Goal: Task Accomplishment & Management: Complete application form

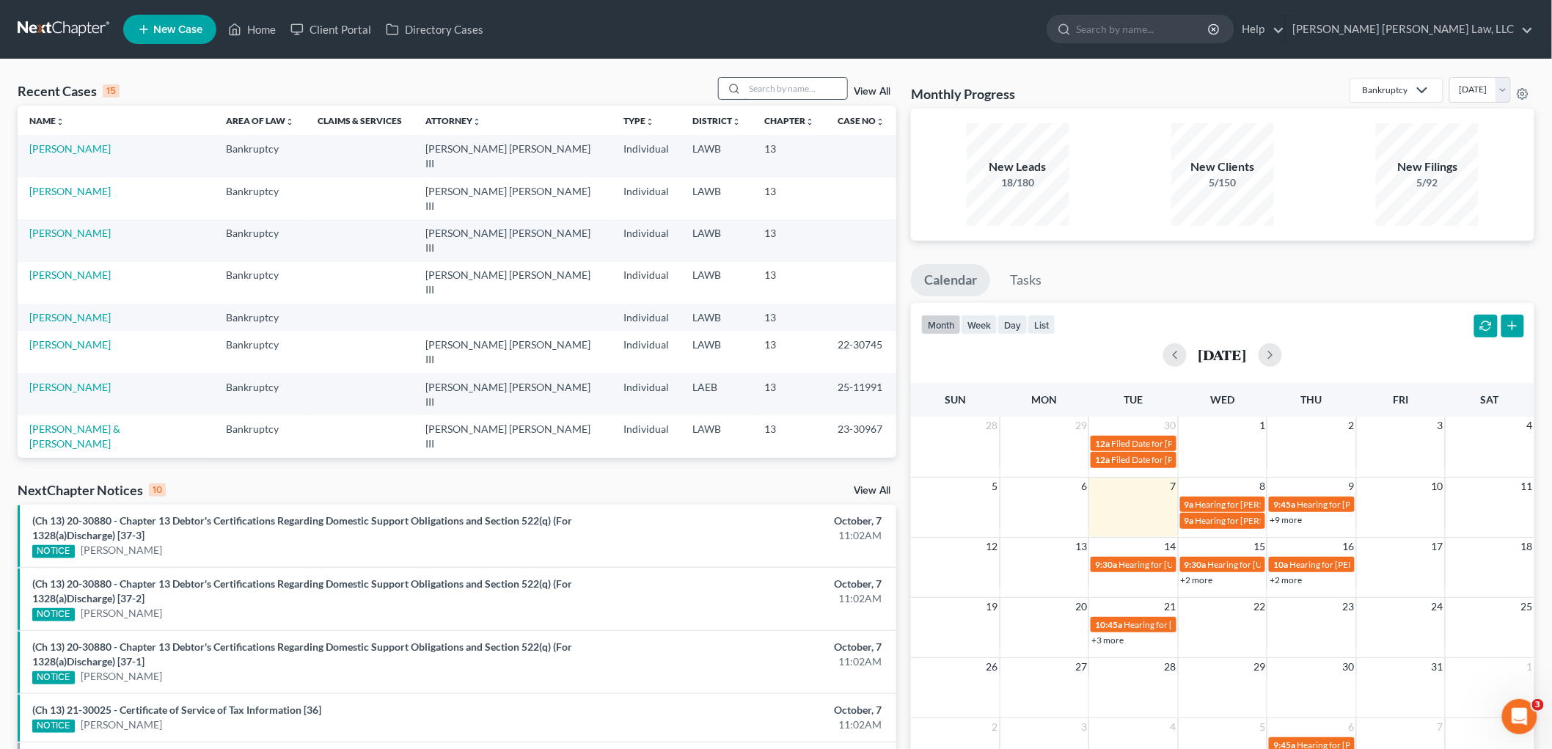
click at [793, 85] on input "search" at bounding box center [795, 88] width 103 height 21
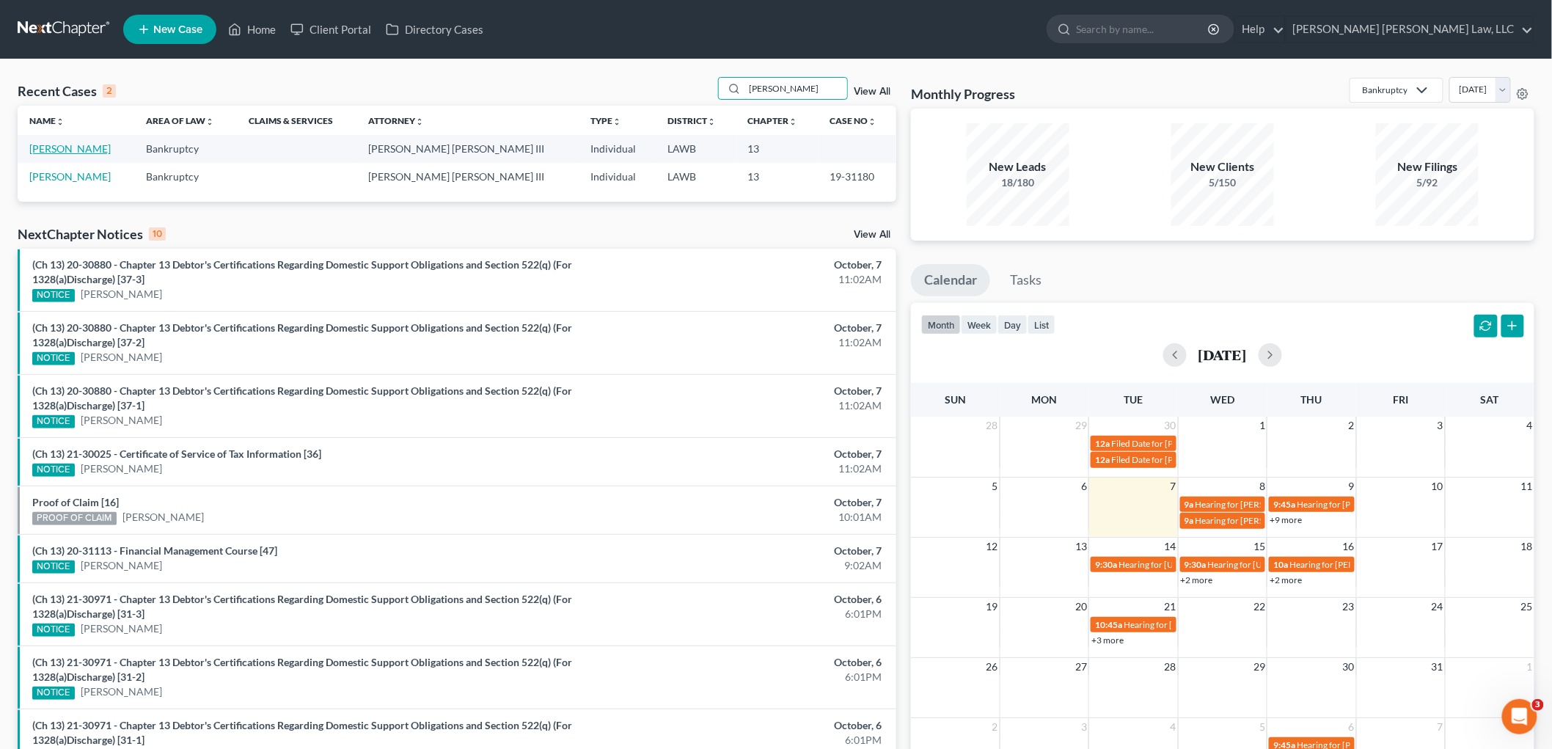
type input "james green"
click at [65, 150] on link "[PERSON_NAME]" at bounding box center [69, 148] width 81 height 12
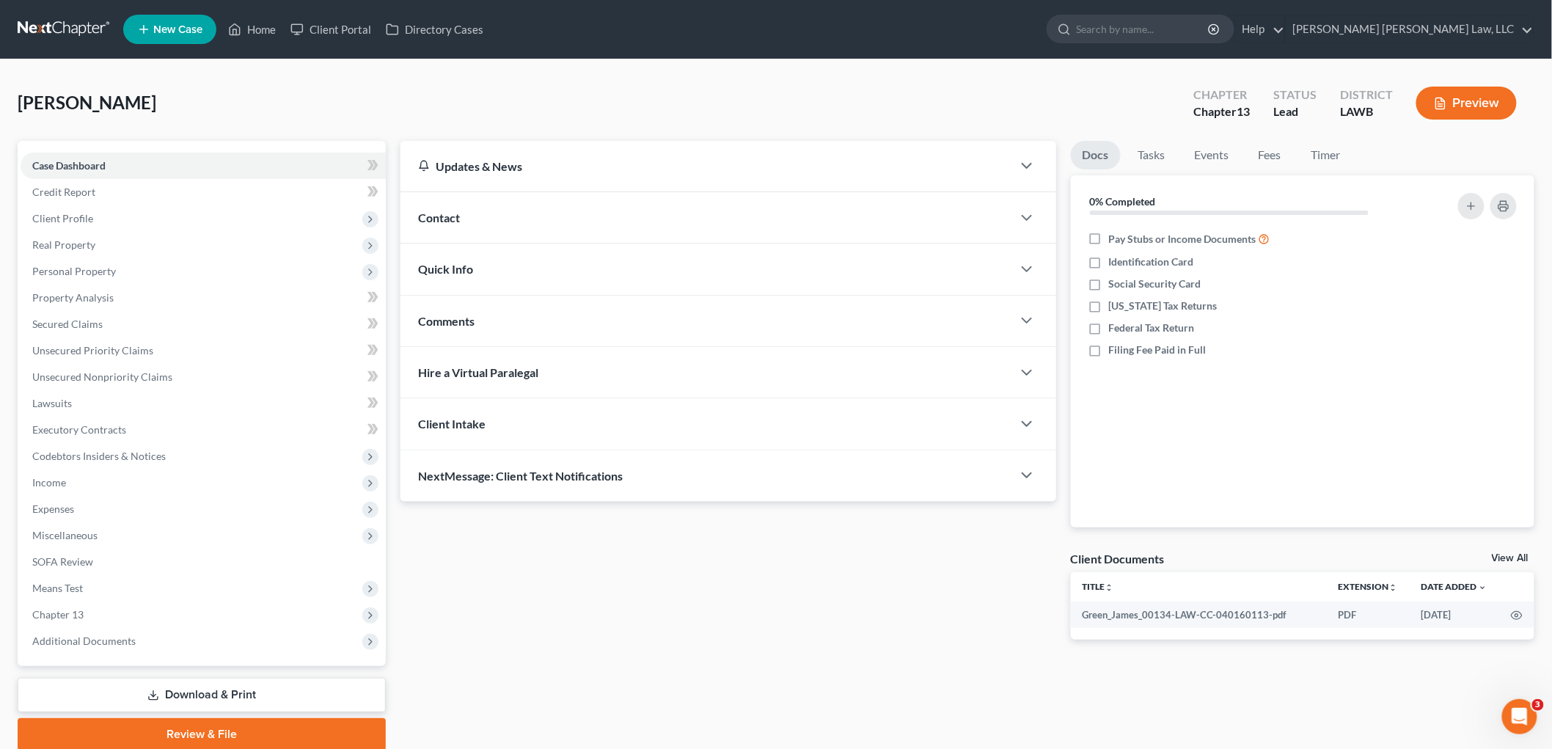
click at [130, 691] on link "Download & Print" at bounding box center [202, 695] width 368 height 34
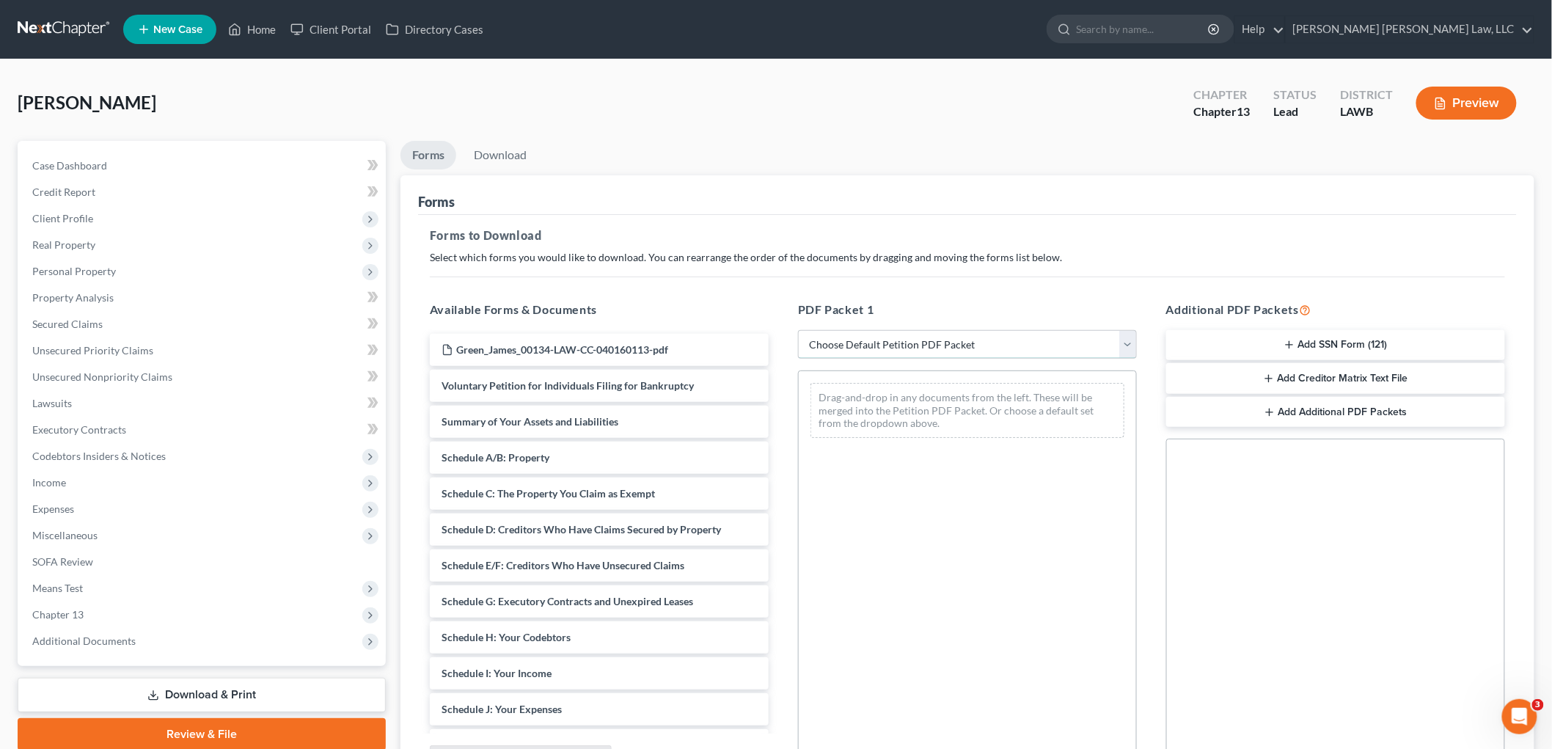
drag, startPoint x: 852, startPoint y: 336, endPoint x: 852, endPoint y: 353, distance: 16.9
click at [852, 336] on select "Choose Default Petition PDF Packet Complete Bankruptcy Petition (all forms and …" at bounding box center [967, 344] width 339 height 29
select select "3"
click at [798, 330] on select "Choose Default Petition PDF Packet Complete Bankruptcy Petition (all forms and …" at bounding box center [967, 344] width 339 height 29
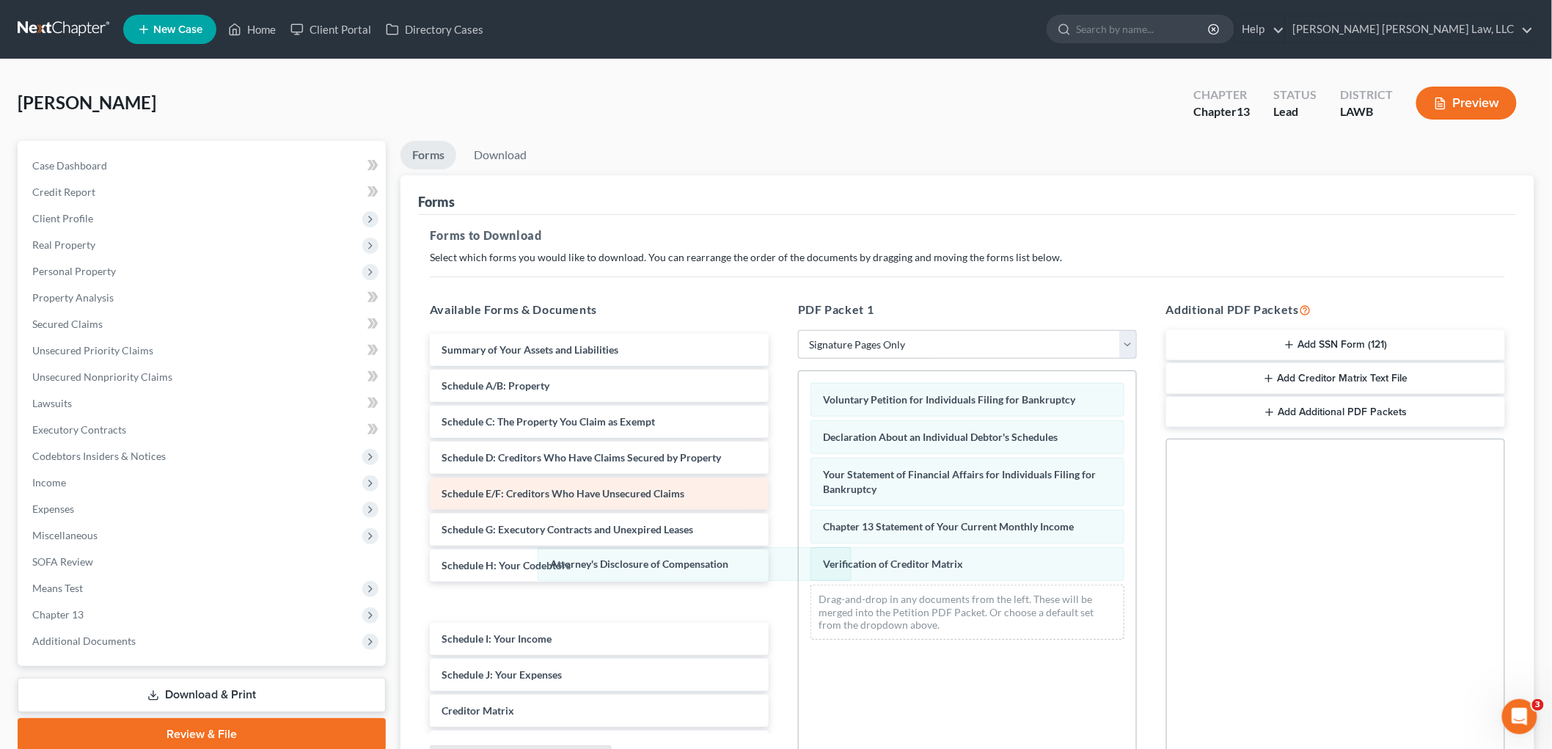
drag, startPoint x: 876, startPoint y: 606, endPoint x: 536, endPoint y: 488, distance: 359.2
click at [799, 565] on div "Attorney's Disclosure of Compensation Voluntary Petition for Individuals Filing…" at bounding box center [967, 511] width 337 height 280
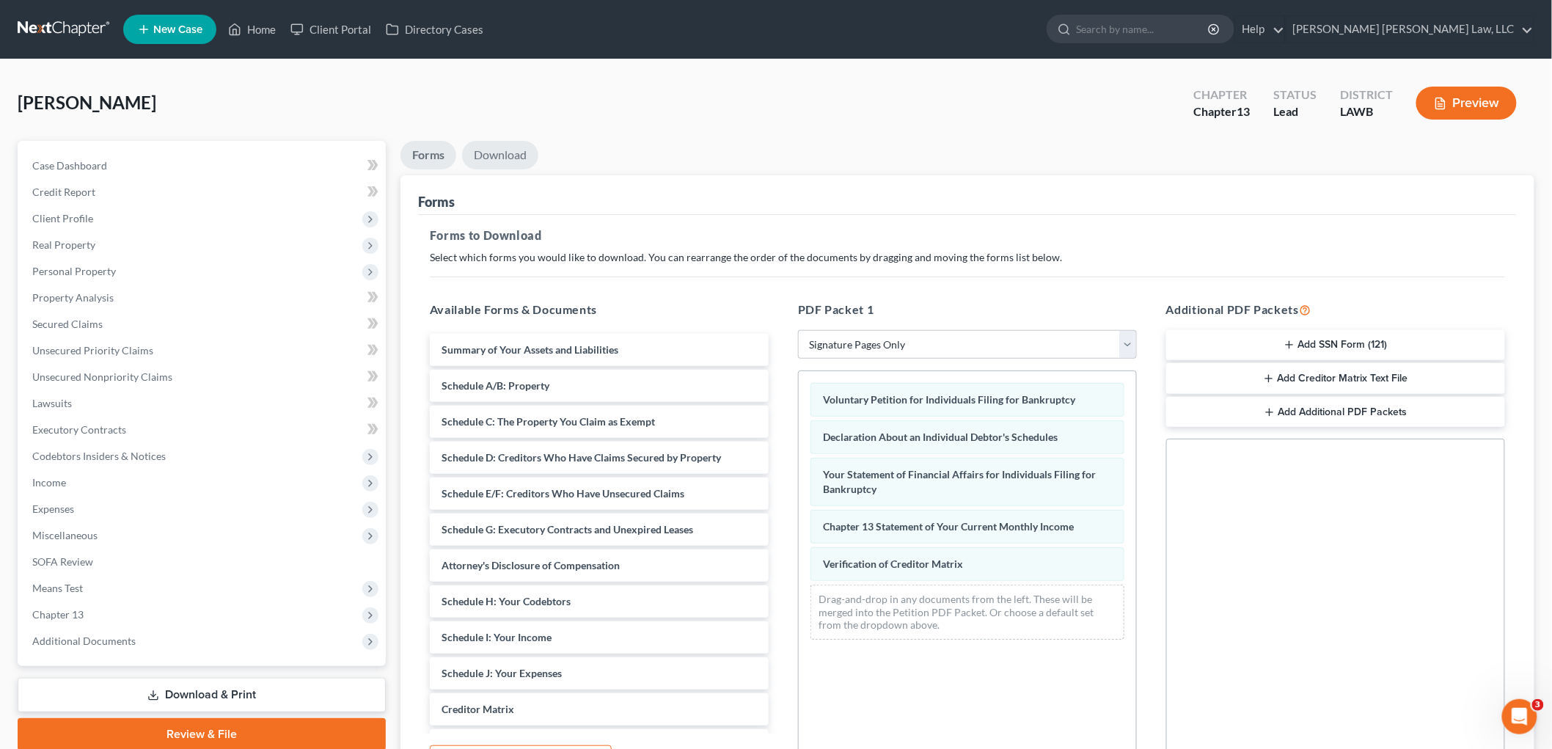
click at [511, 150] on link "Download" at bounding box center [500, 155] width 76 height 29
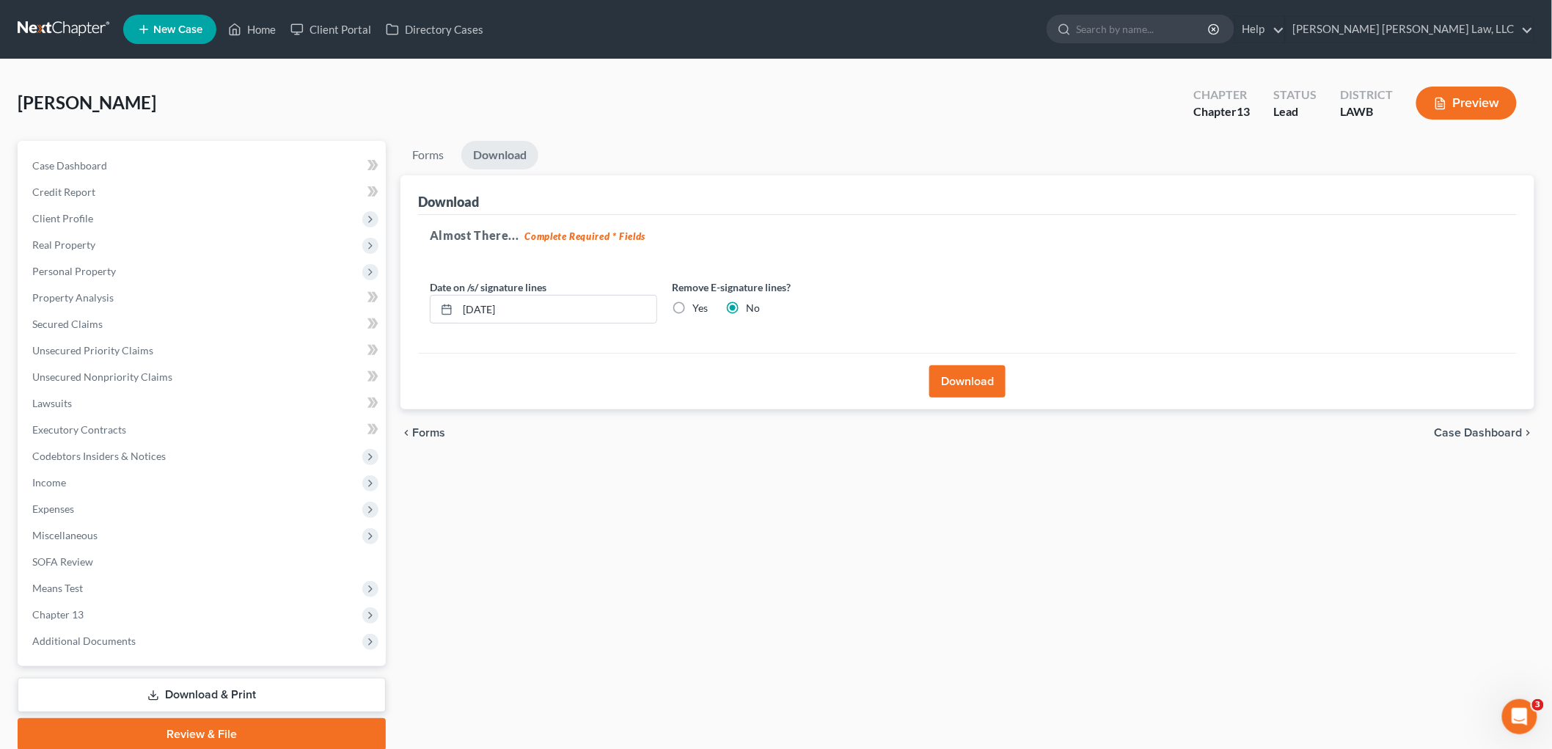
click at [961, 386] on button "Download" at bounding box center [967, 381] width 76 height 32
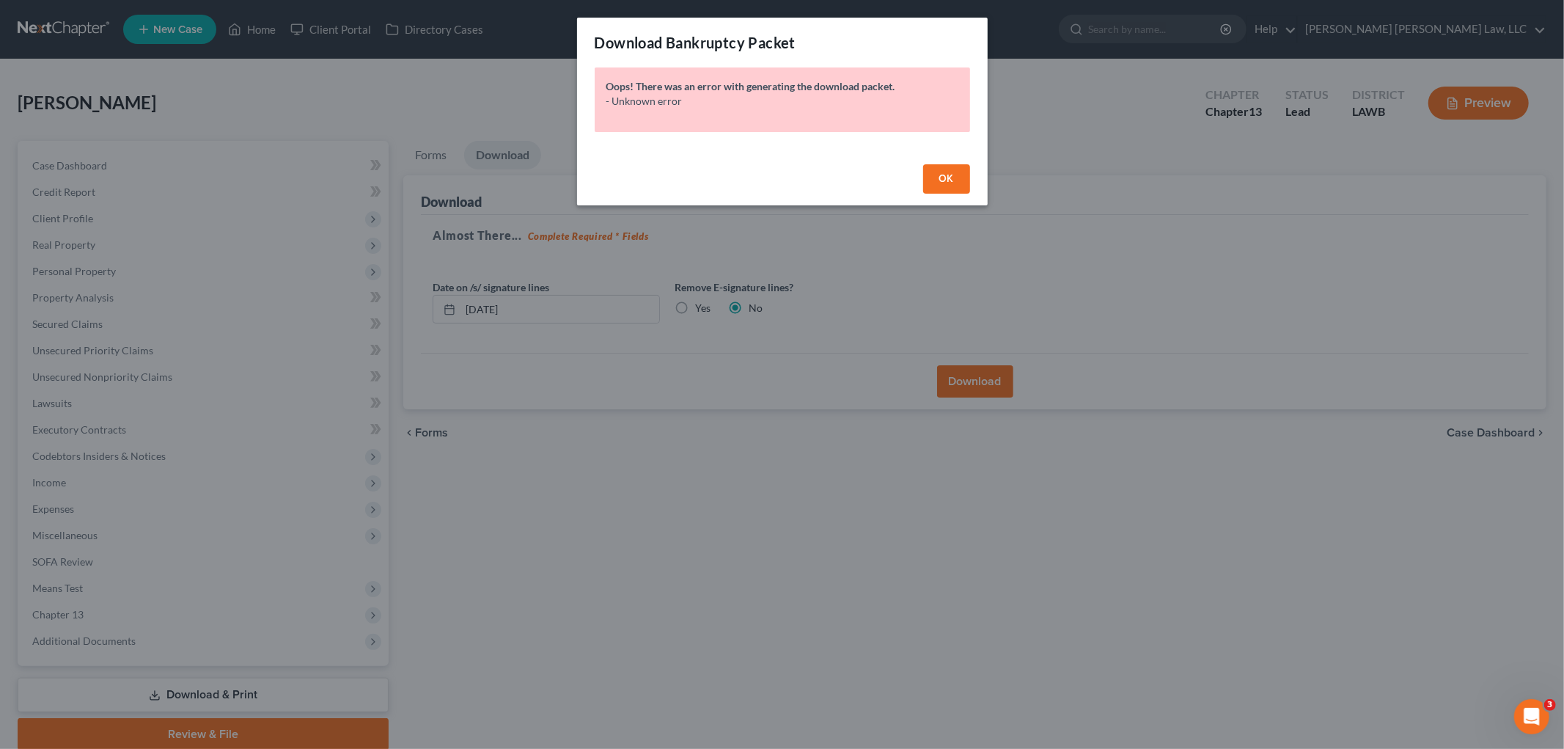
click at [947, 178] on span "OK" at bounding box center [946, 178] width 15 height 12
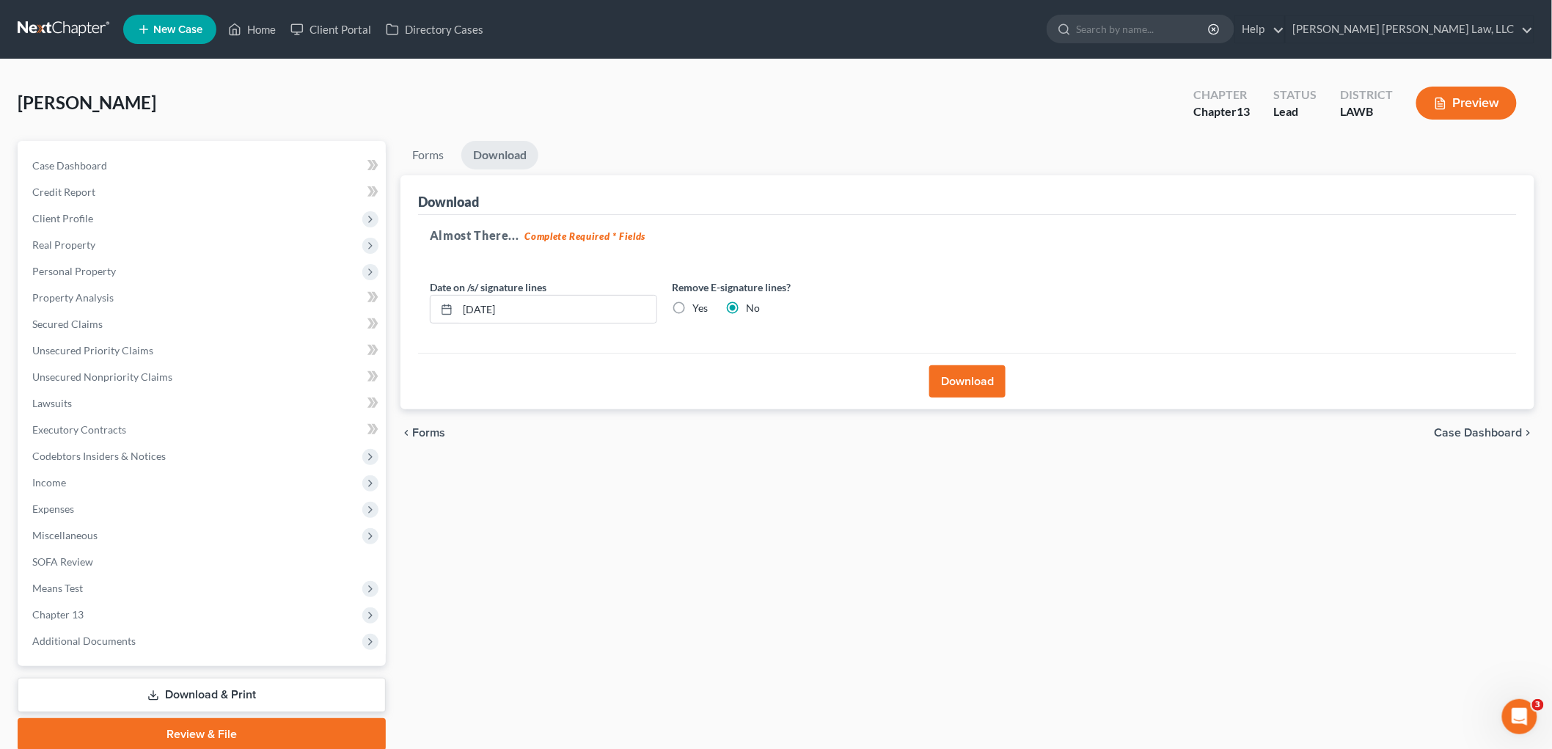
click at [980, 385] on button "Download" at bounding box center [967, 381] width 76 height 32
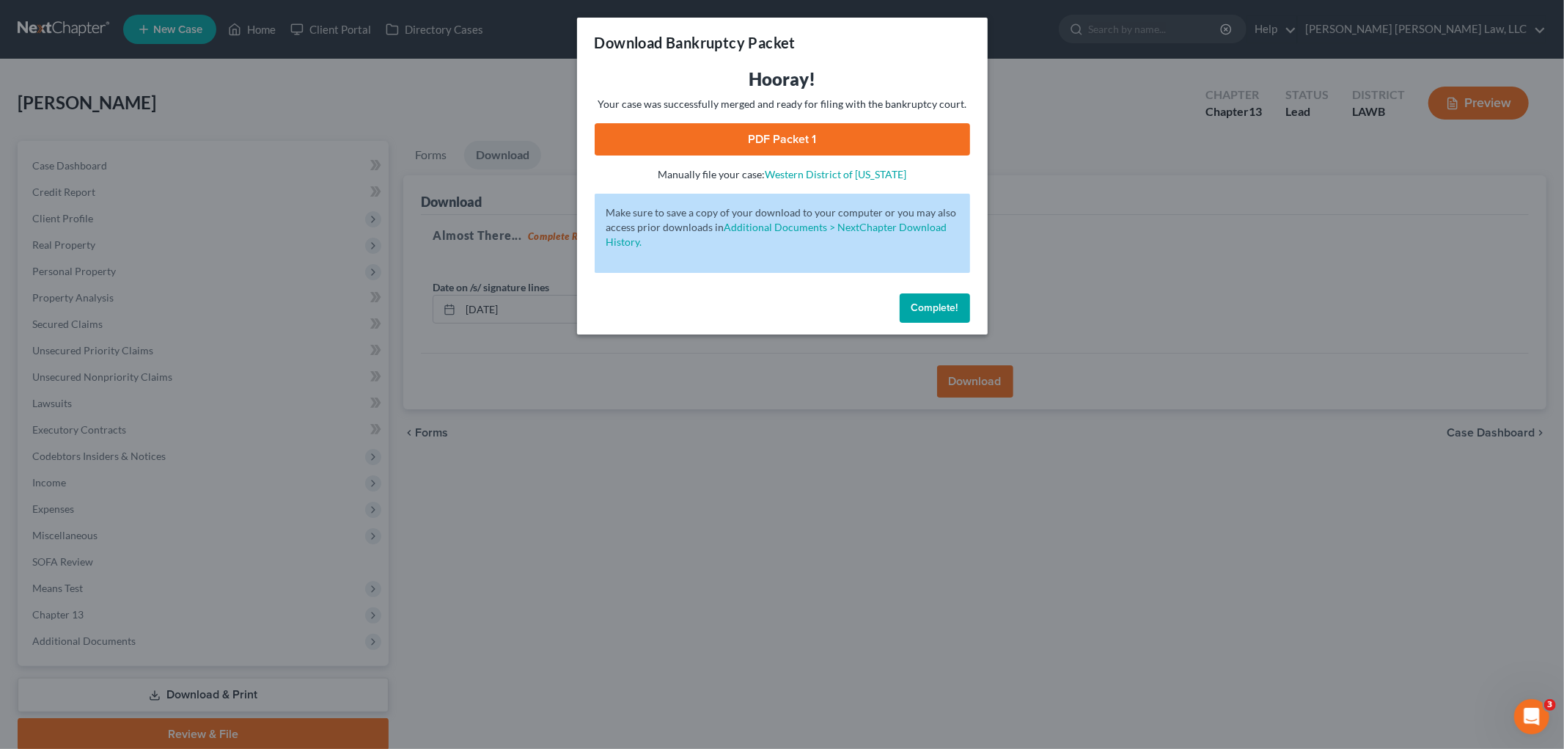
click at [628, 145] on link "PDF Packet 1" at bounding box center [782, 139] width 375 height 32
click at [913, 303] on span "Complete!" at bounding box center [934, 307] width 47 height 12
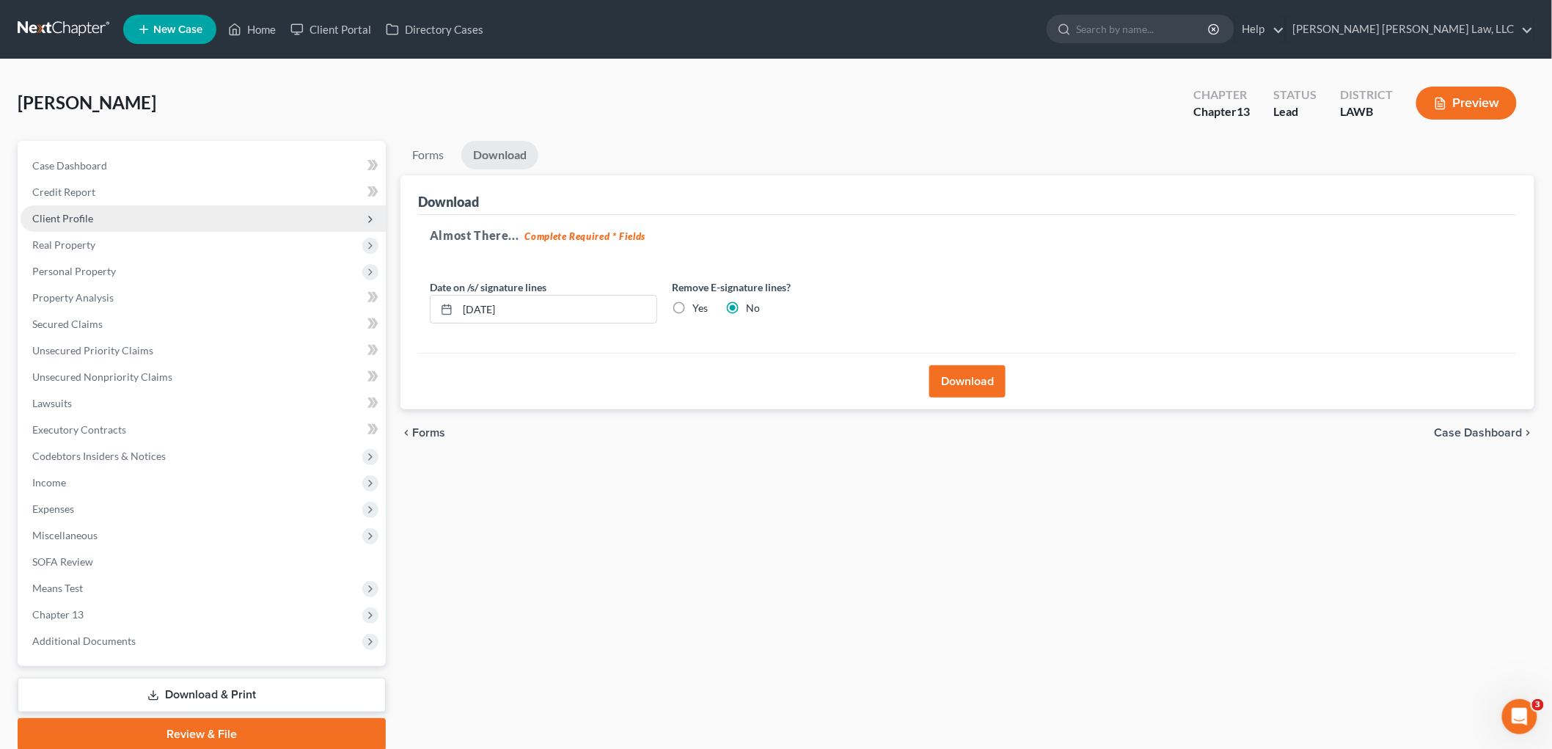
click at [103, 213] on span "Client Profile" at bounding box center [203, 218] width 365 height 26
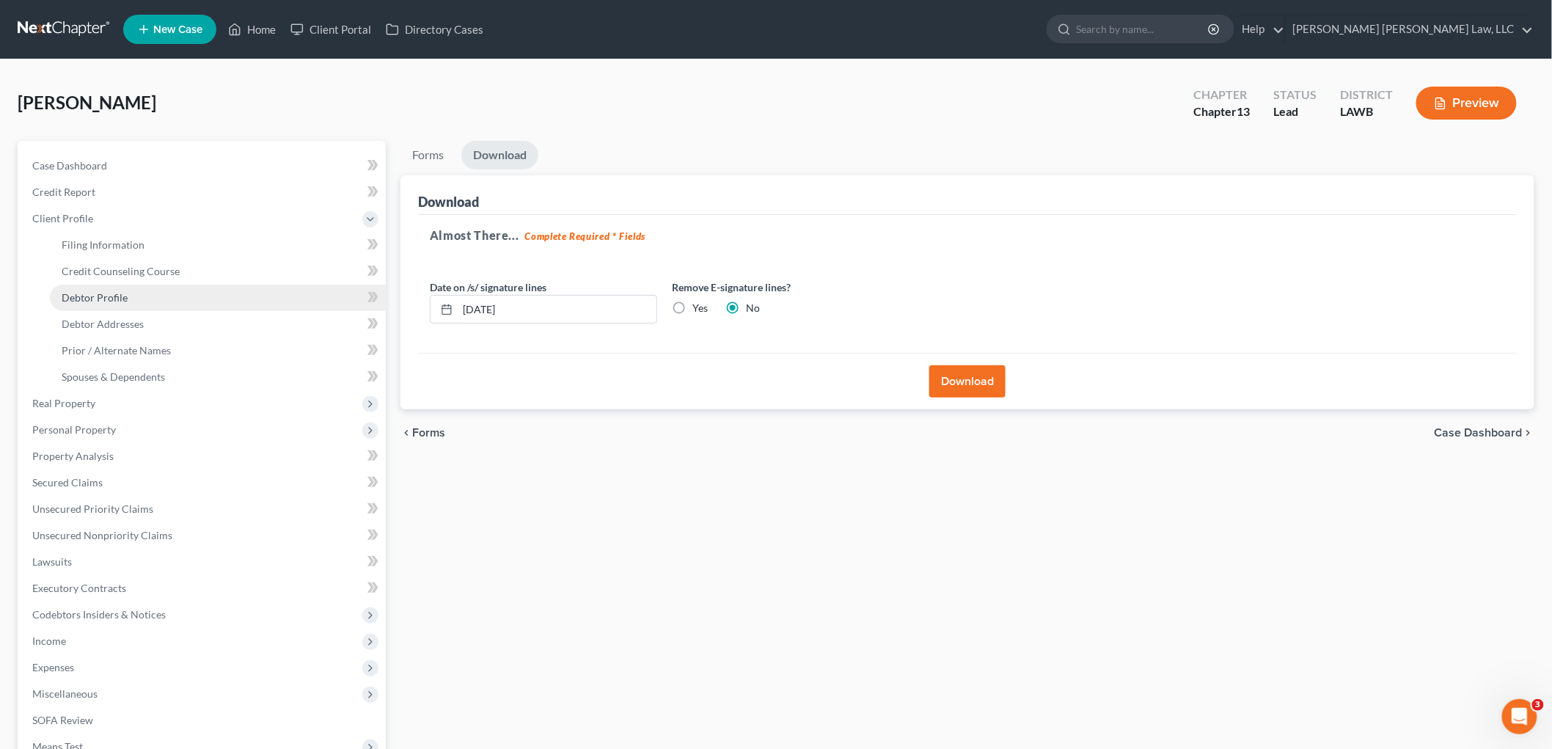
click at [104, 295] on span "Debtor Profile" at bounding box center [95, 297] width 66 height 12
select select "0"
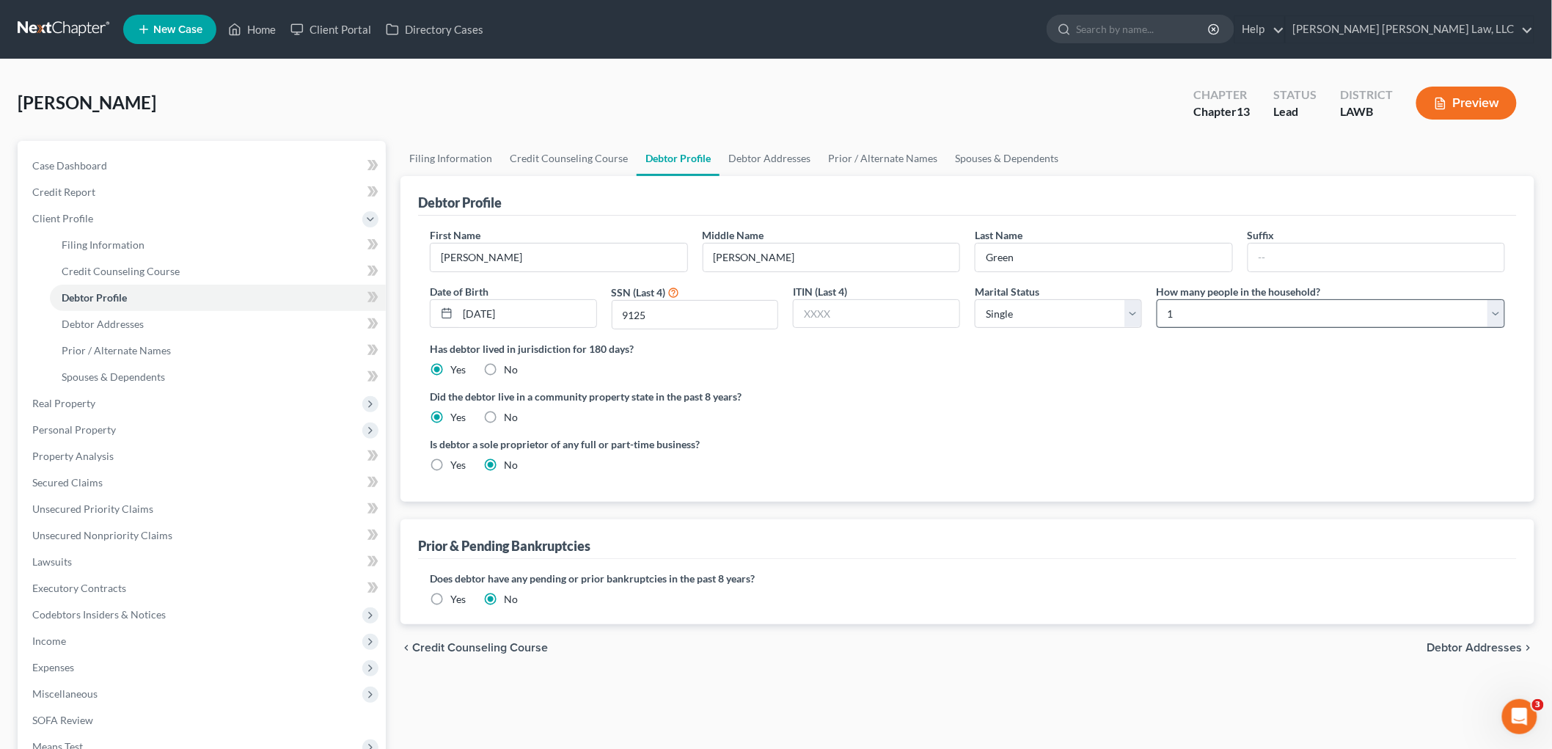
radio input "true"
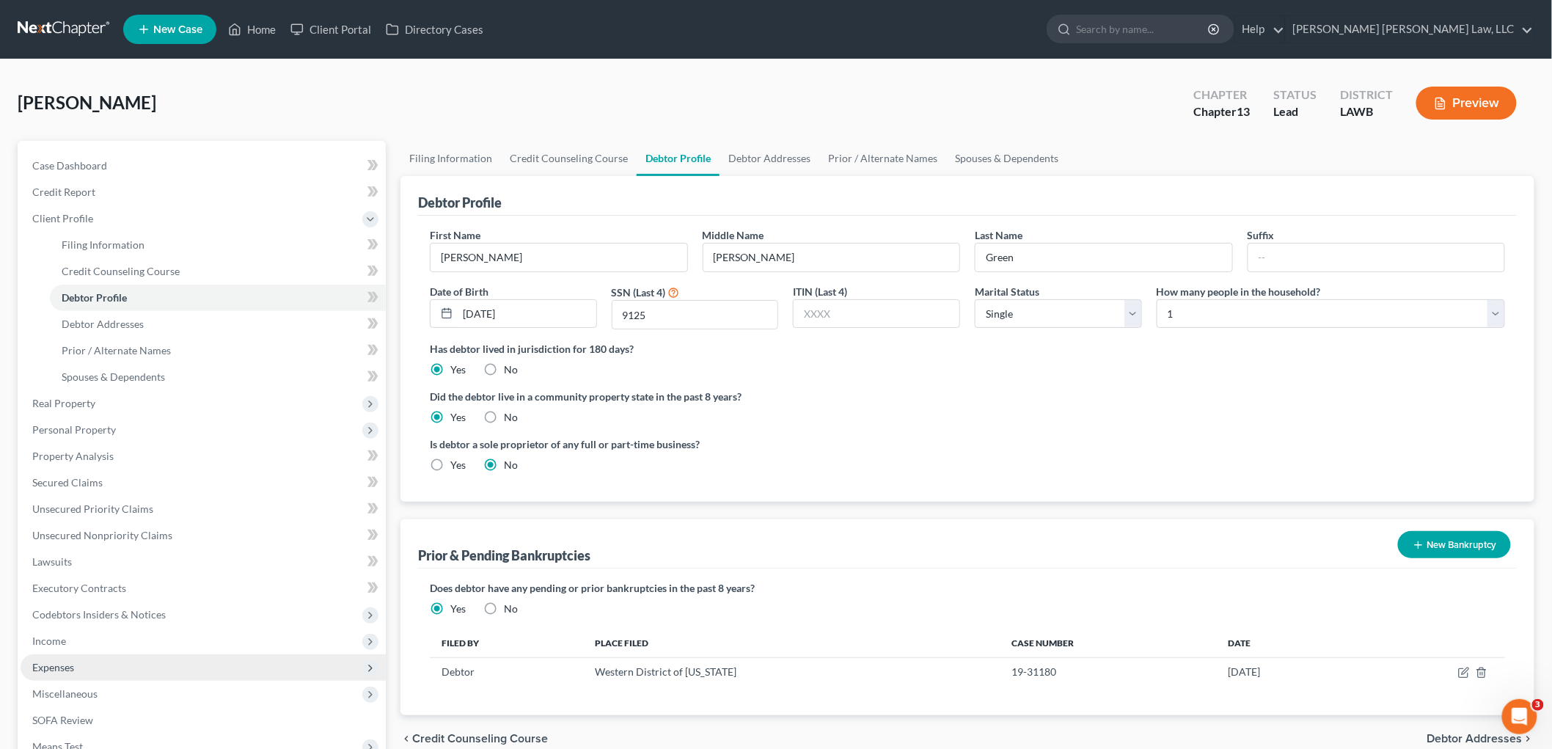
click at [84, 667] on span "Expenses" at bounding box center [203, 667] width 365 height 26
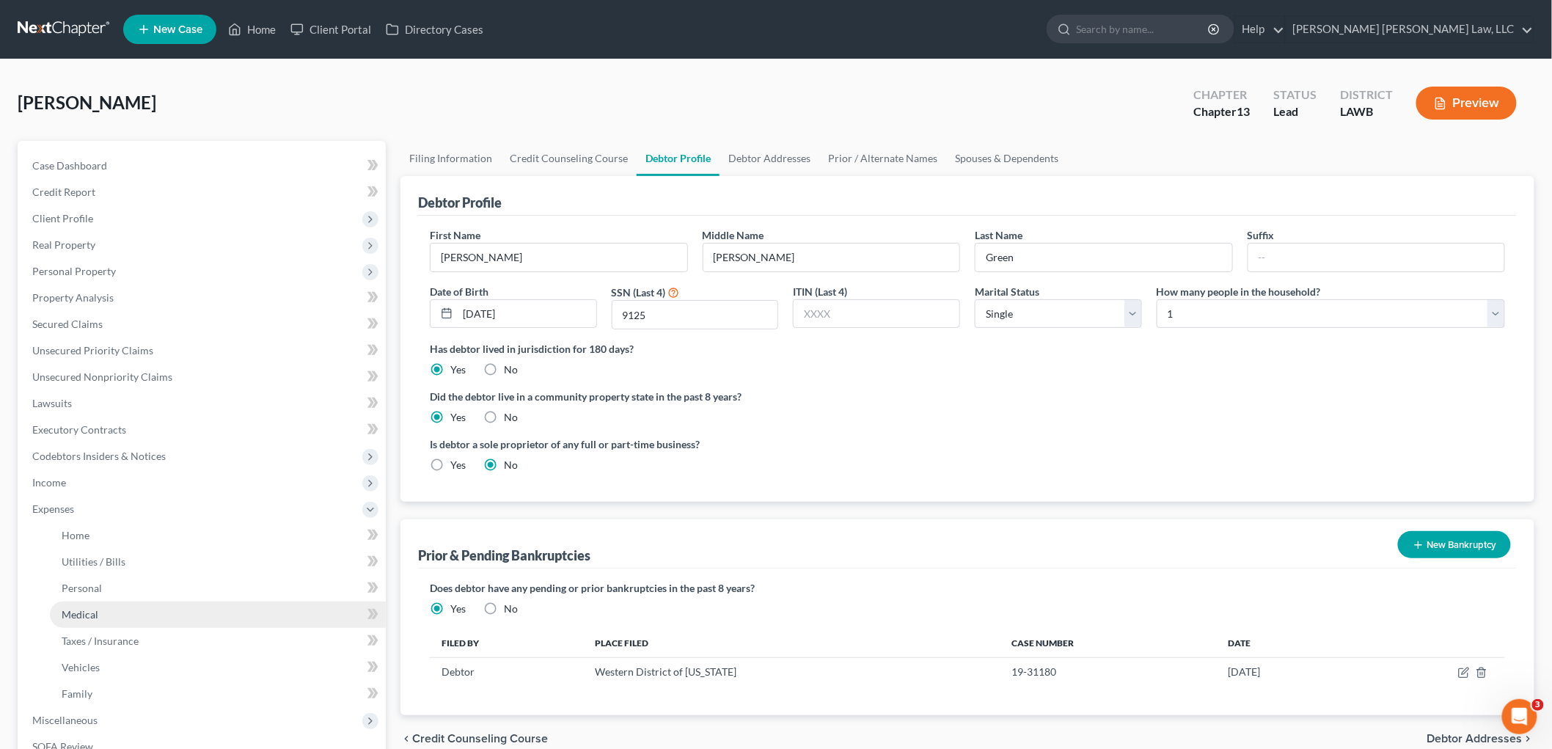
click at [101, 609] on link "Medical" at bounding box center [218, 614] width 336 height 26
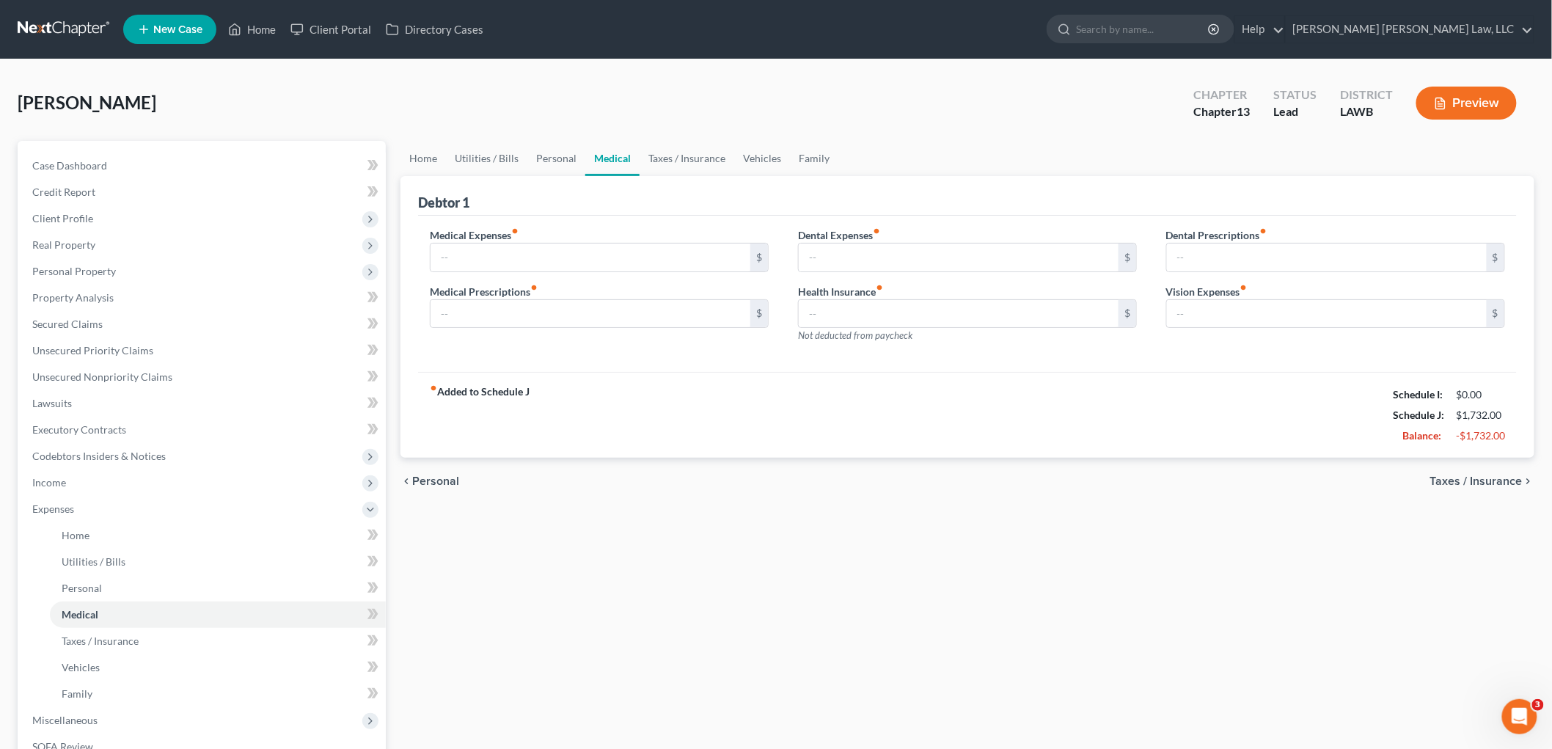
type input "25.00"
type input "0.00"
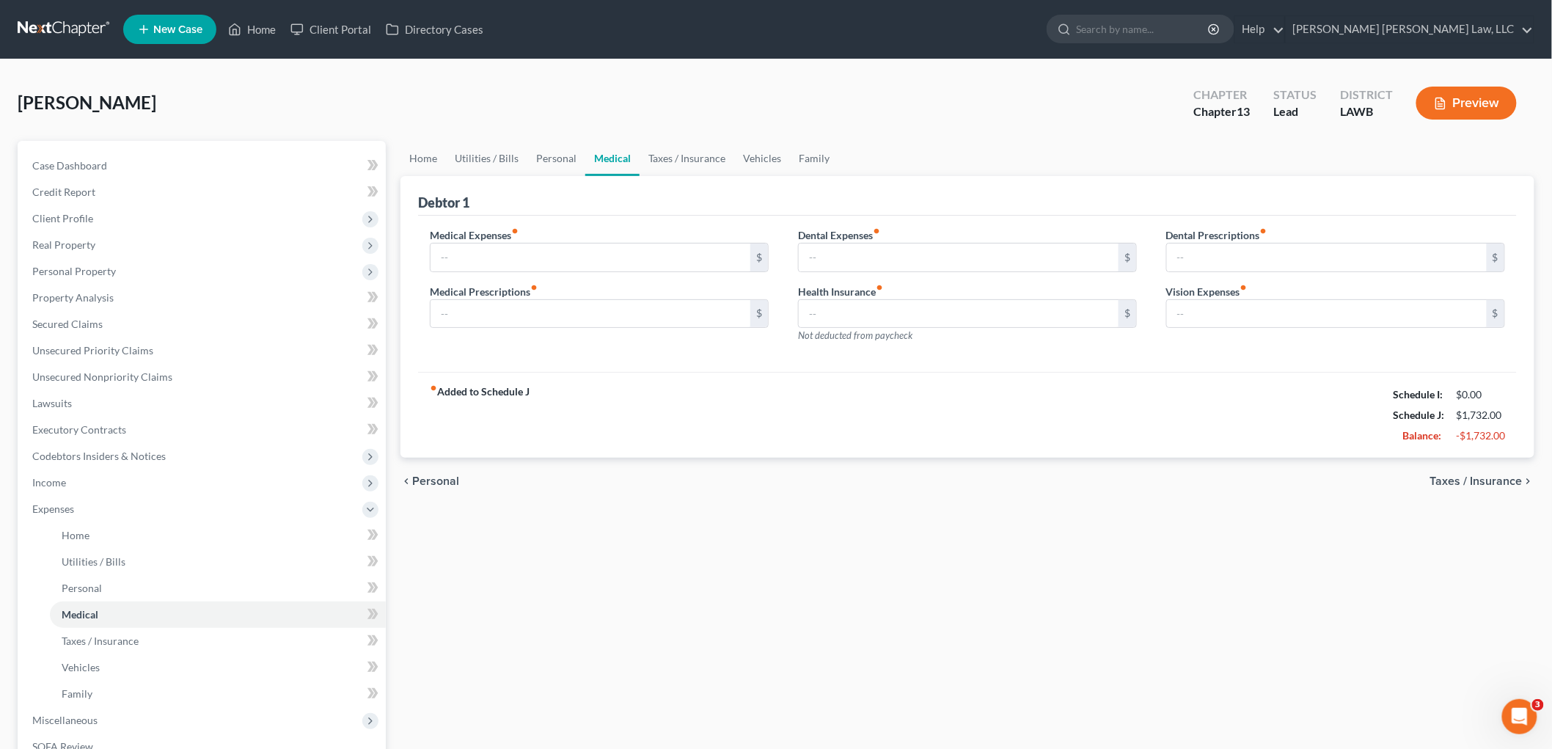
type input "0.00"
click at [88, 479] on span "Income" at bounding box center [203, 482] width 365 height 26
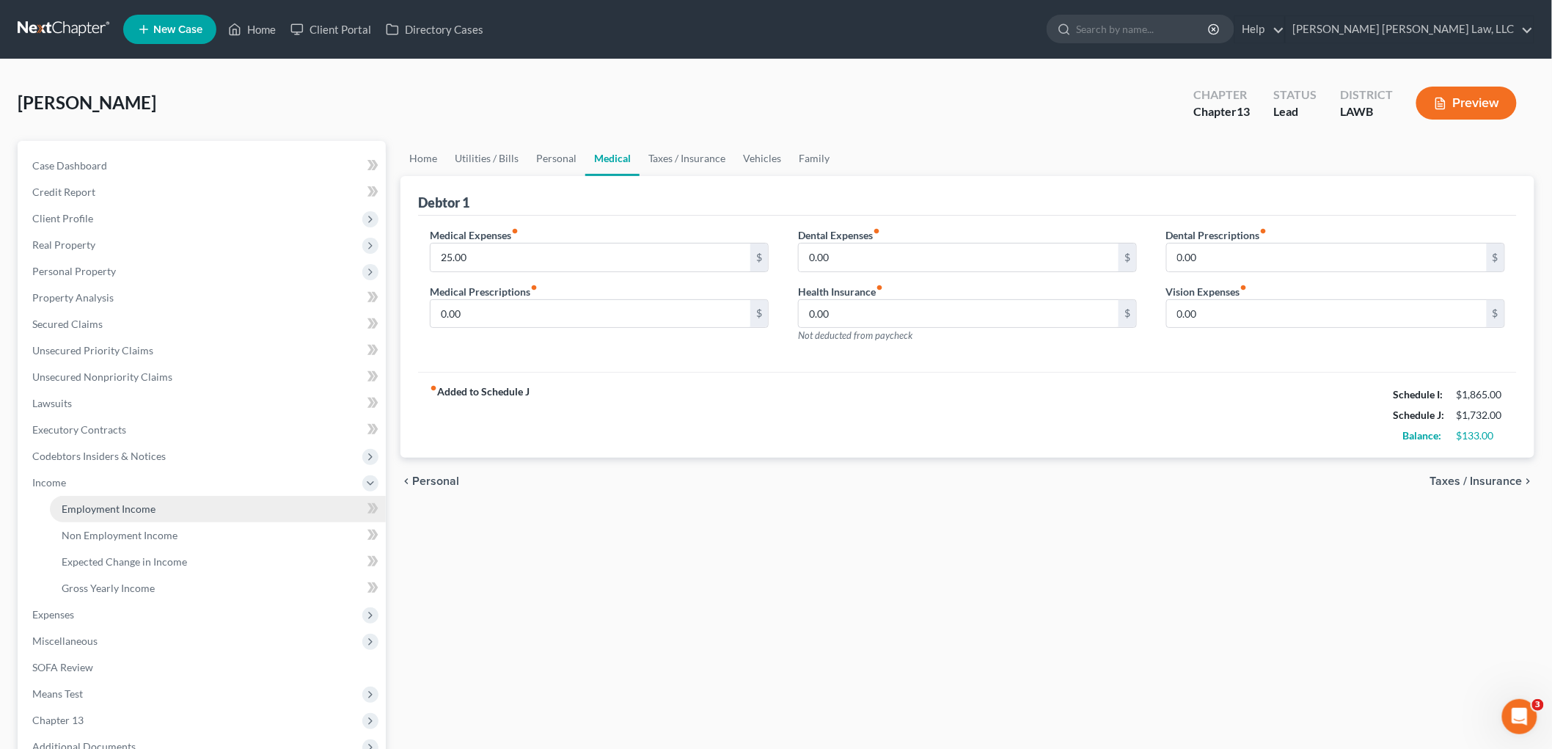
click at [92, 510] on span "Employment Income" at bounding box center [109, 508] width 94 height 12
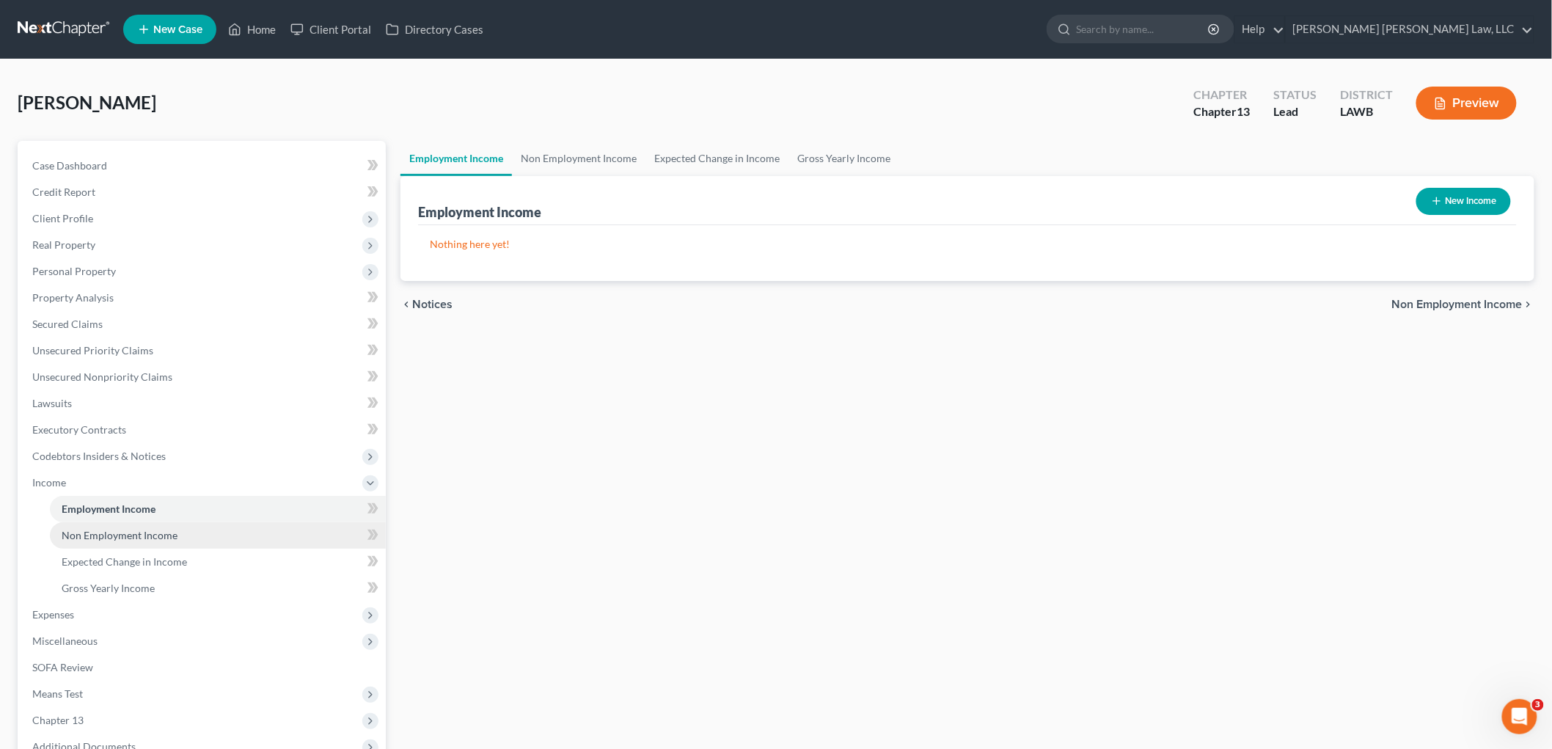
click at [113, 537] on span "Non Employment Income" at bounding box center [120, 535] width 116 height 12
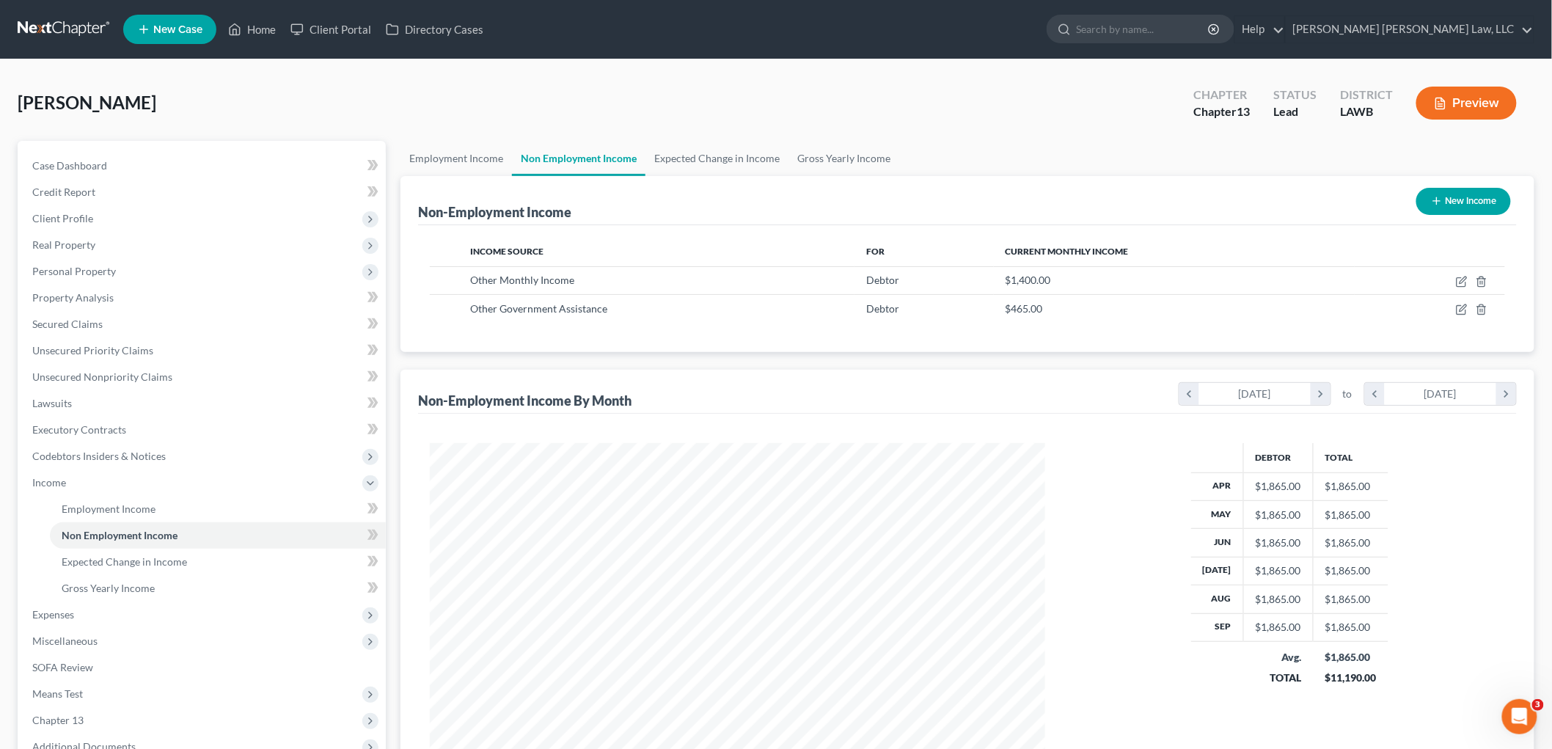
scroll to position [307, 644]
click at [136, 603] on span "Expenses" at bounding box center [203, 614] width 365 height 26
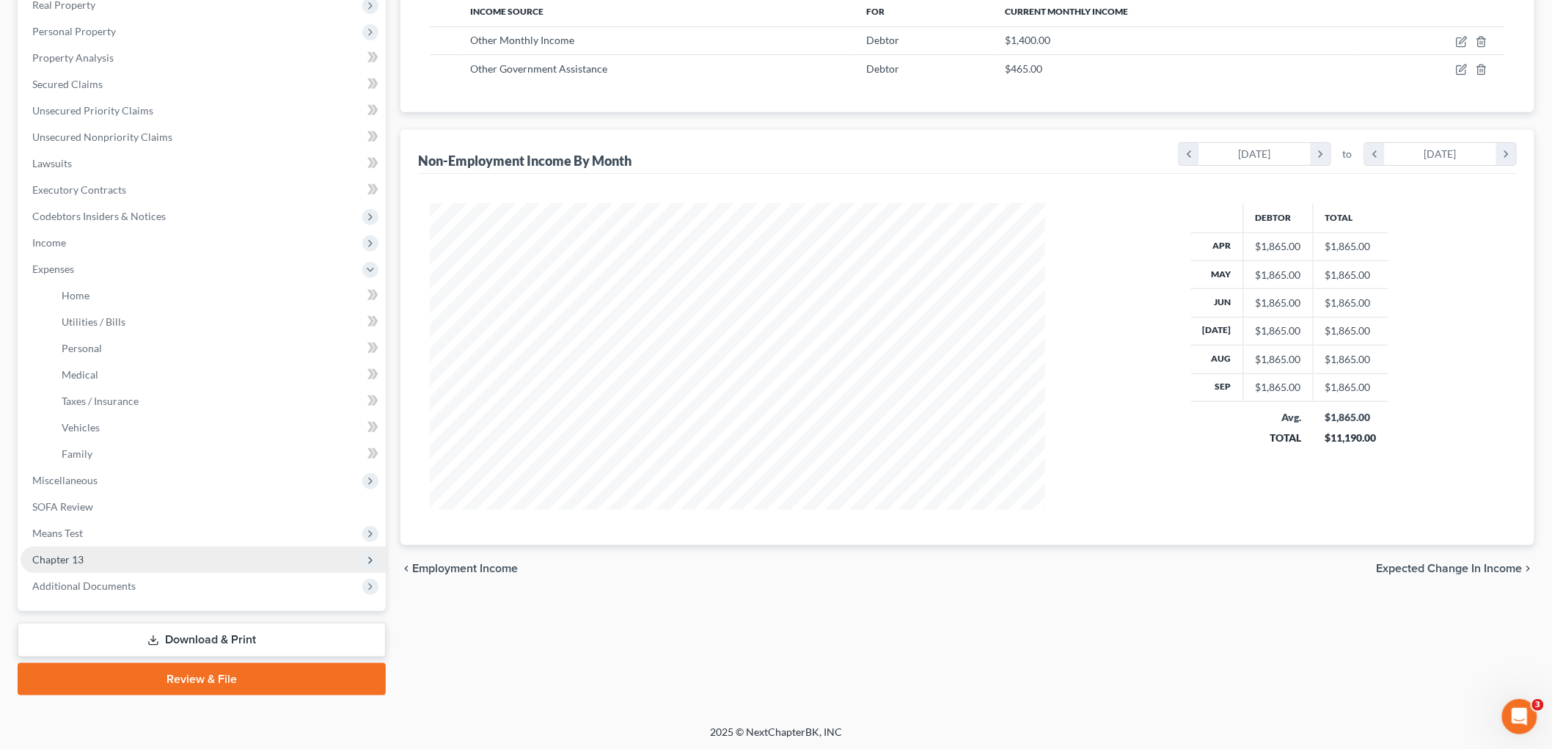
click at [125, 555] on span "Chapter 13" at bounding box center [203, 559] width 365 height 26
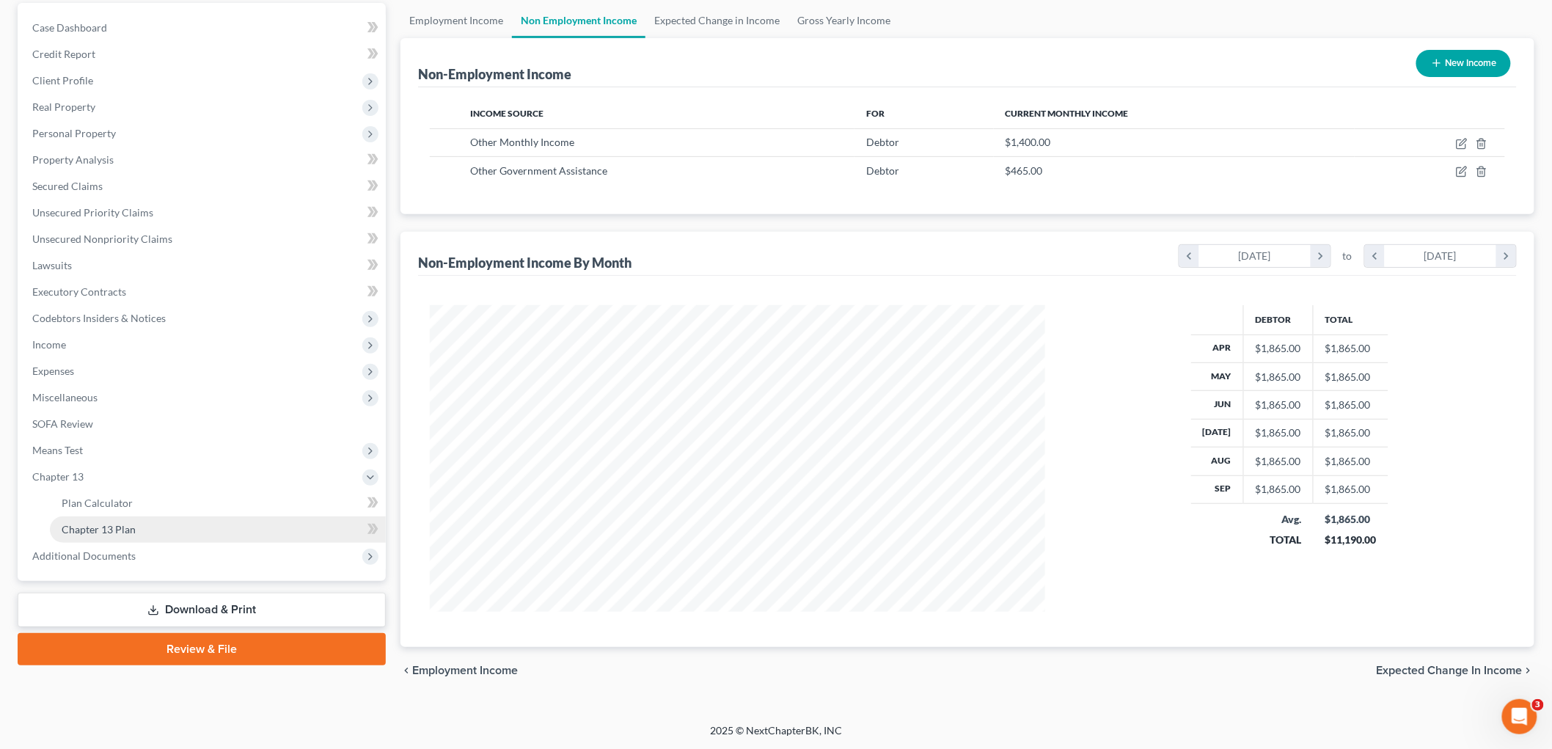
click at [131, 518] on link "Chapter 13 Plan" at bounding box center [218, 529] width 336 height 26
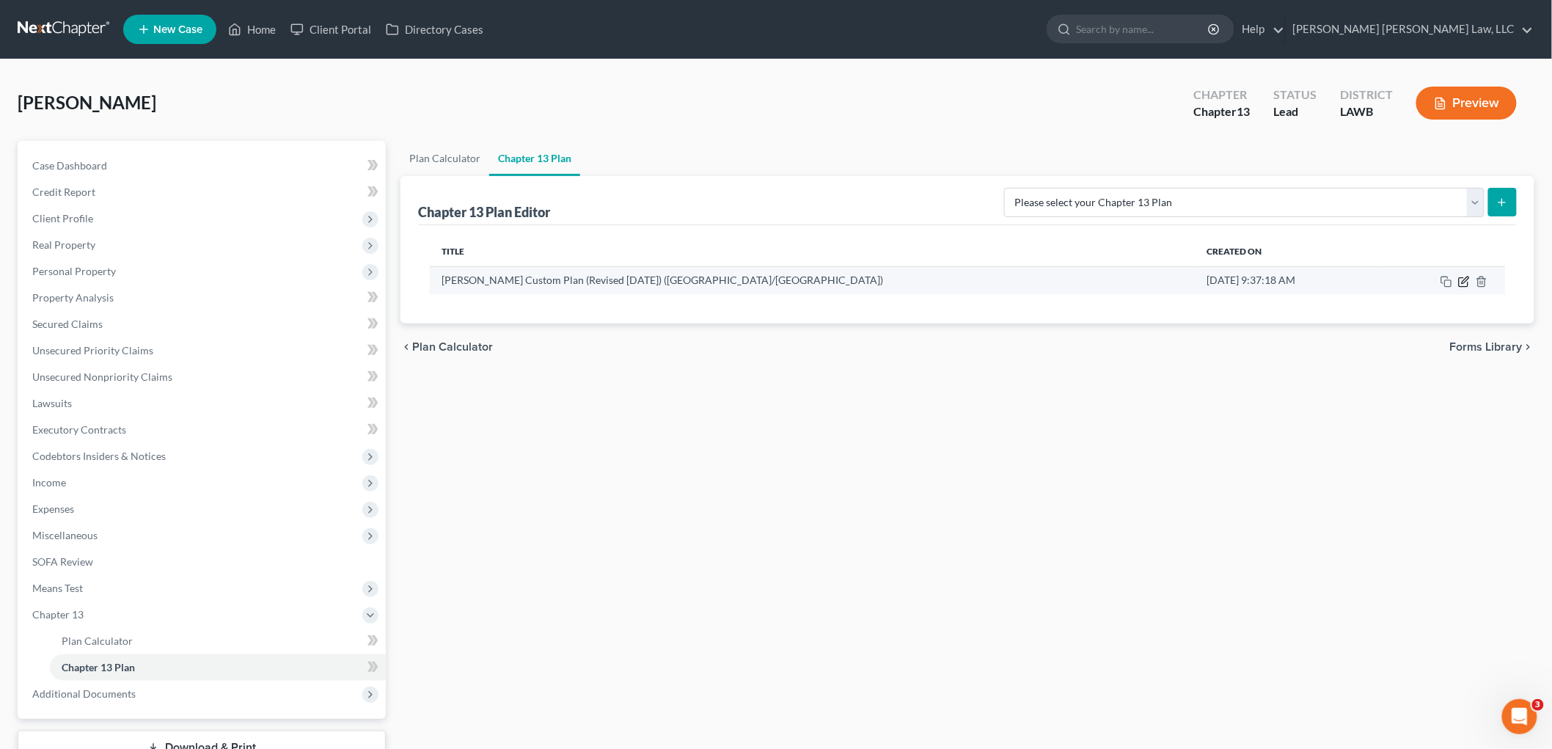
click at [1461, 285] on icon "button" at bounding box center [1464, 282] width 12 height 12
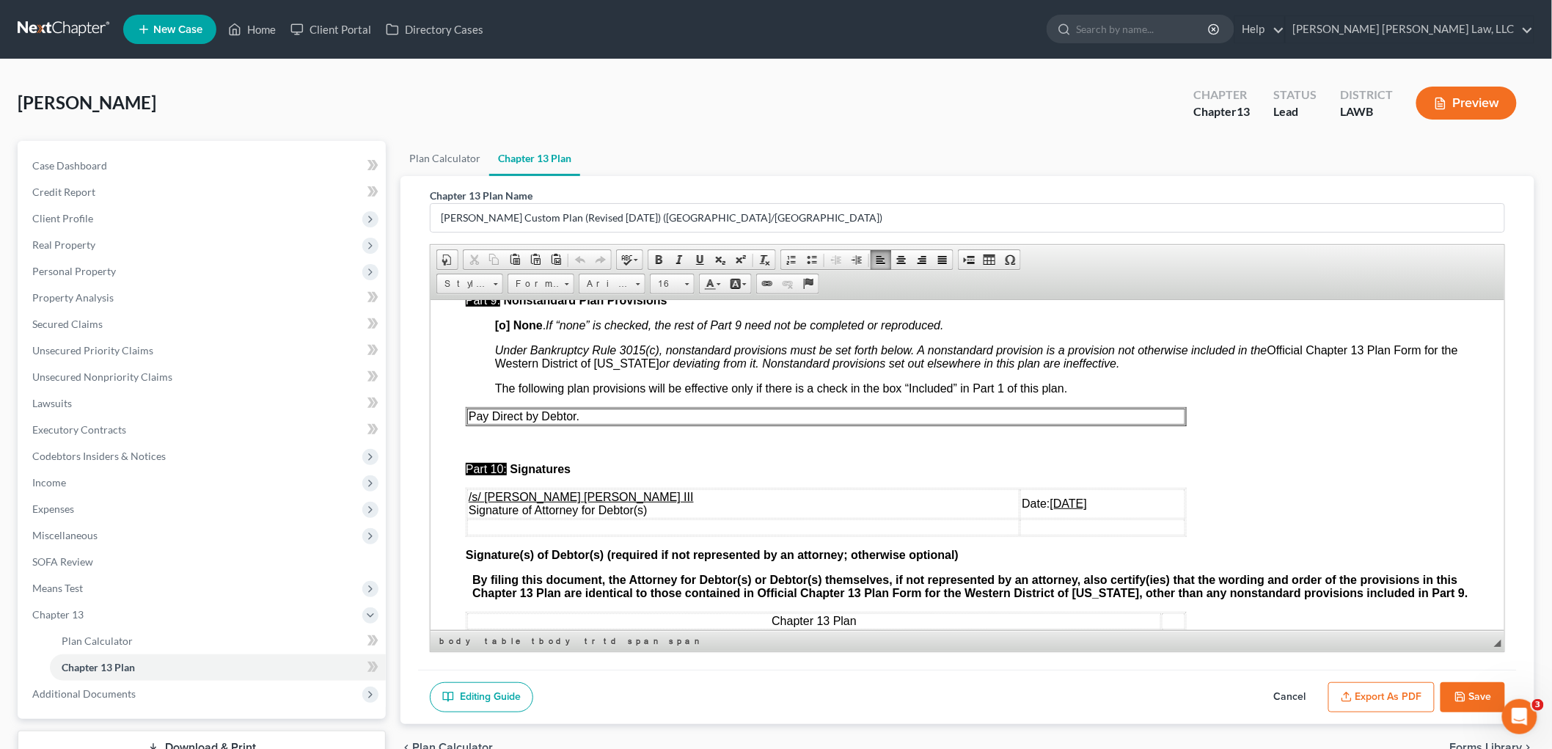
scroll to position [3925, 0]
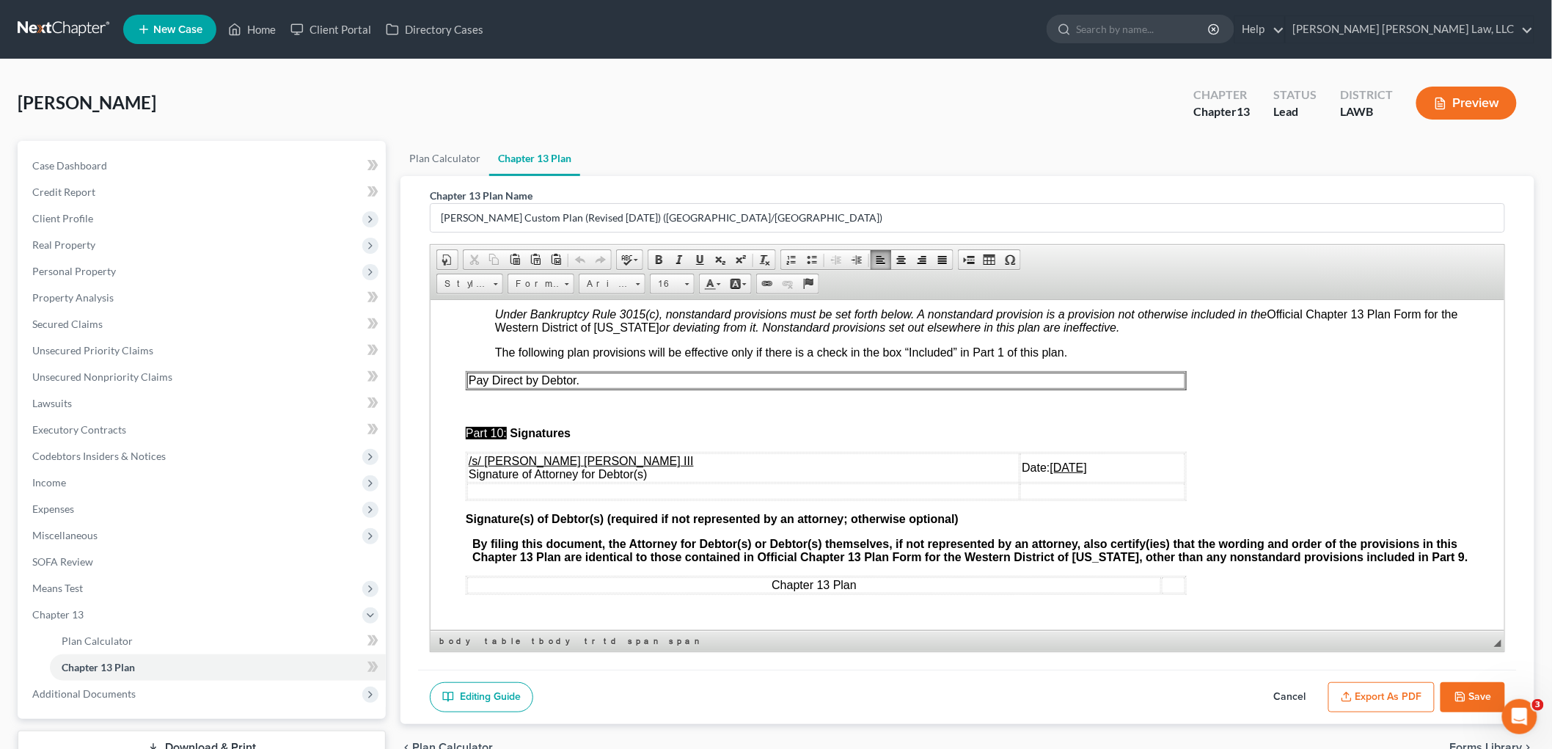
click at [490, 482] on td at bounding box center [742, 490] width 552 height 16
click at [1374, 686] on button "Export as PDF" at bounding box center [1381, 697] width 106 height 31
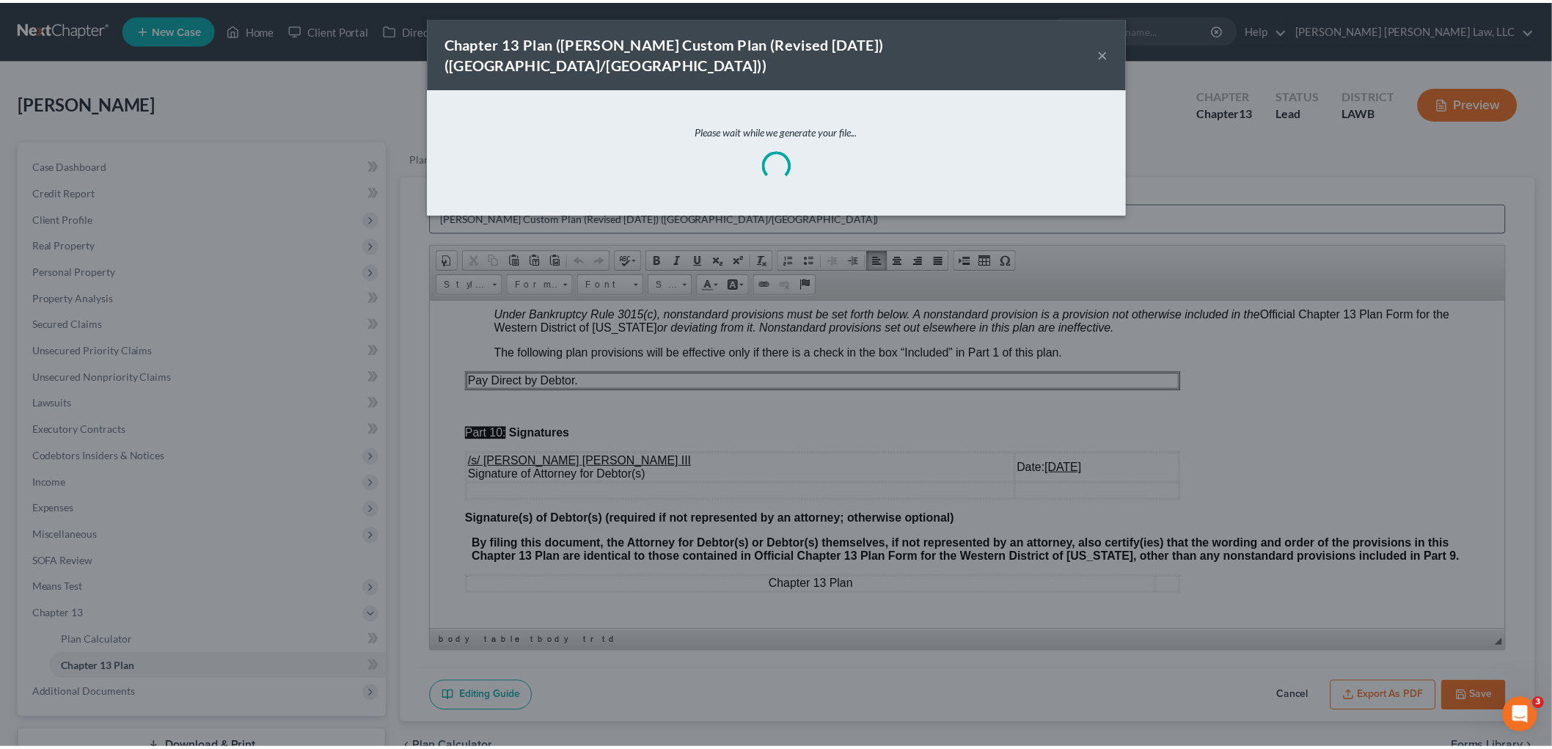
scroll to position [3912, 0]
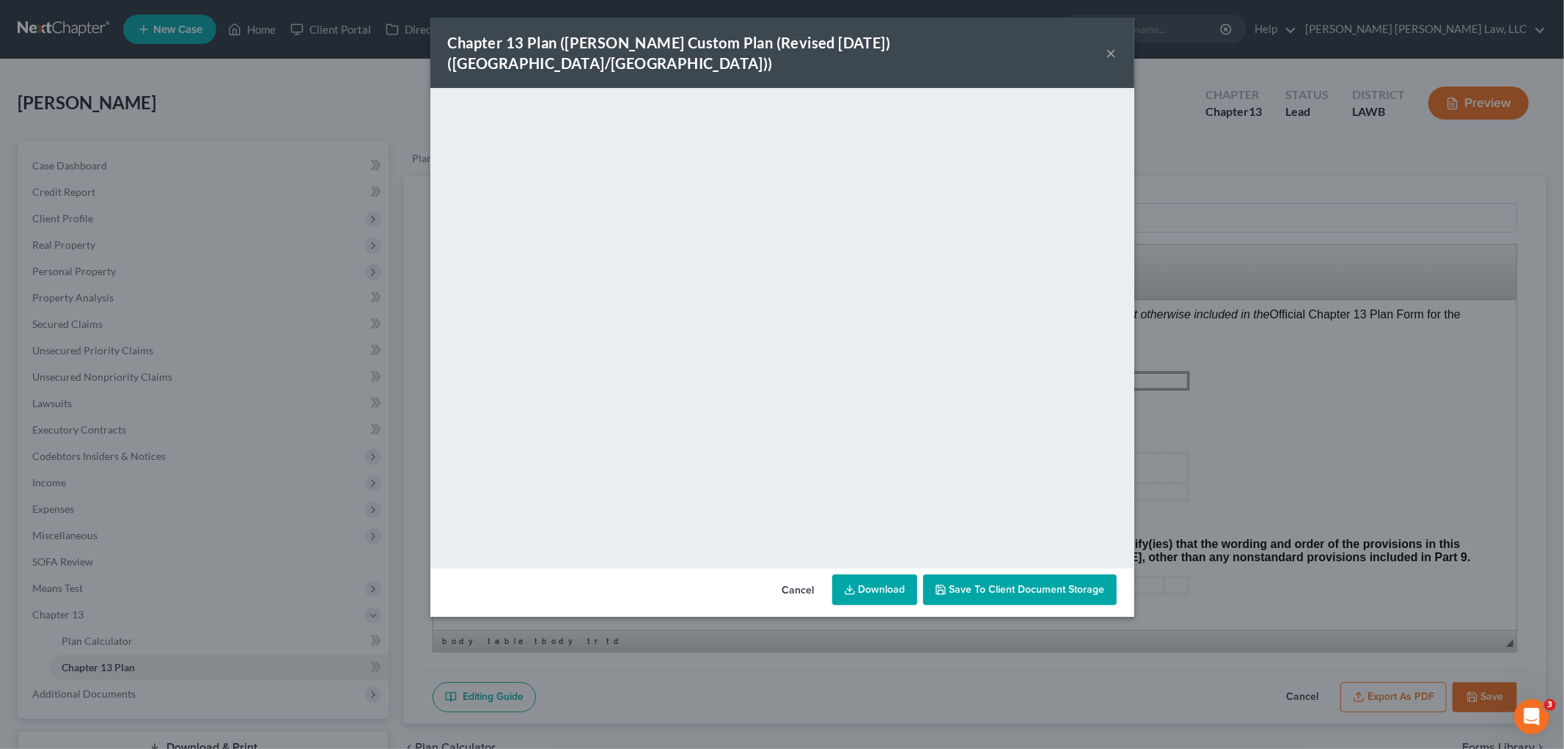
click at [1108, 44] on button "×" at bounding box center [1112, 53] width 10 height 18
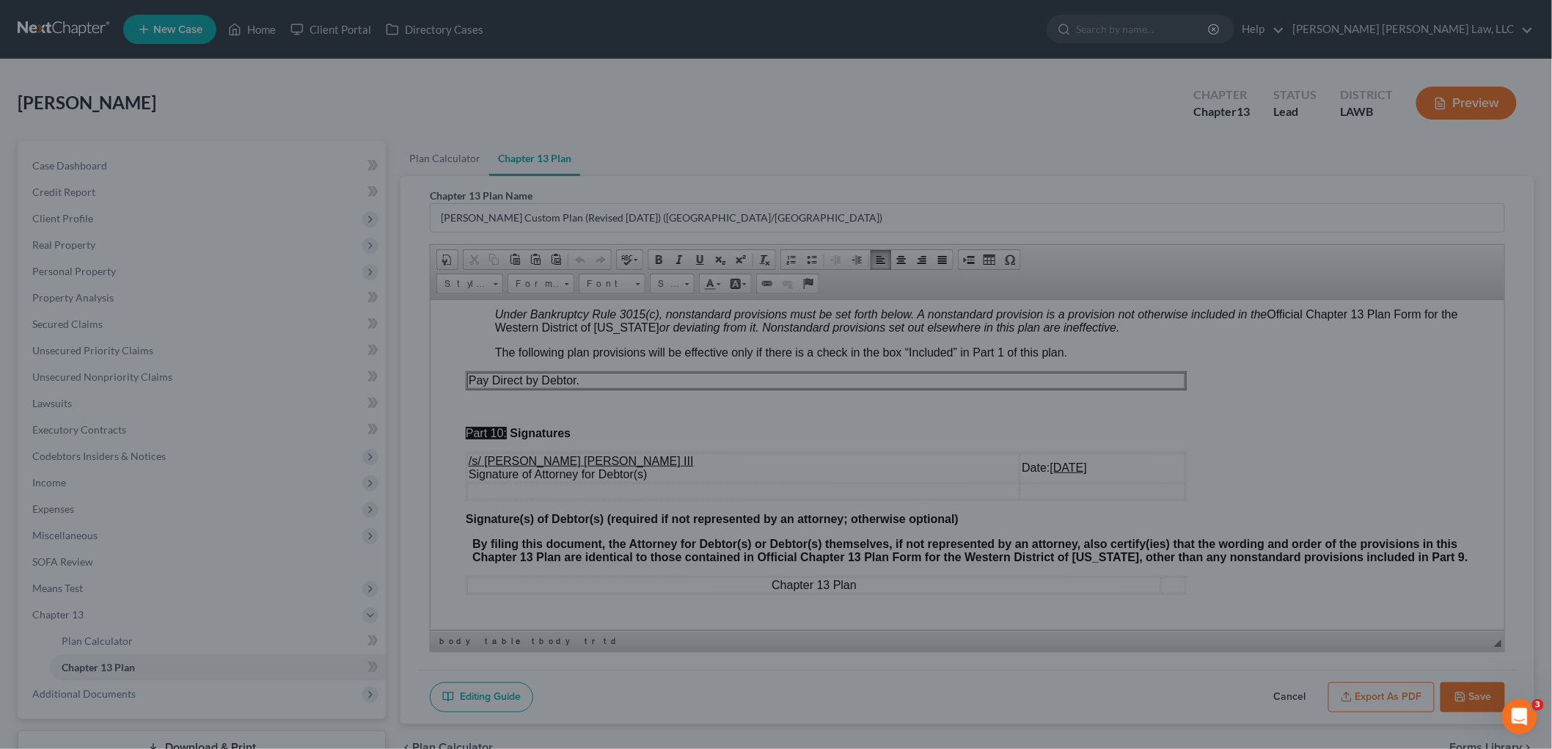
scroll to position [3925, 0]
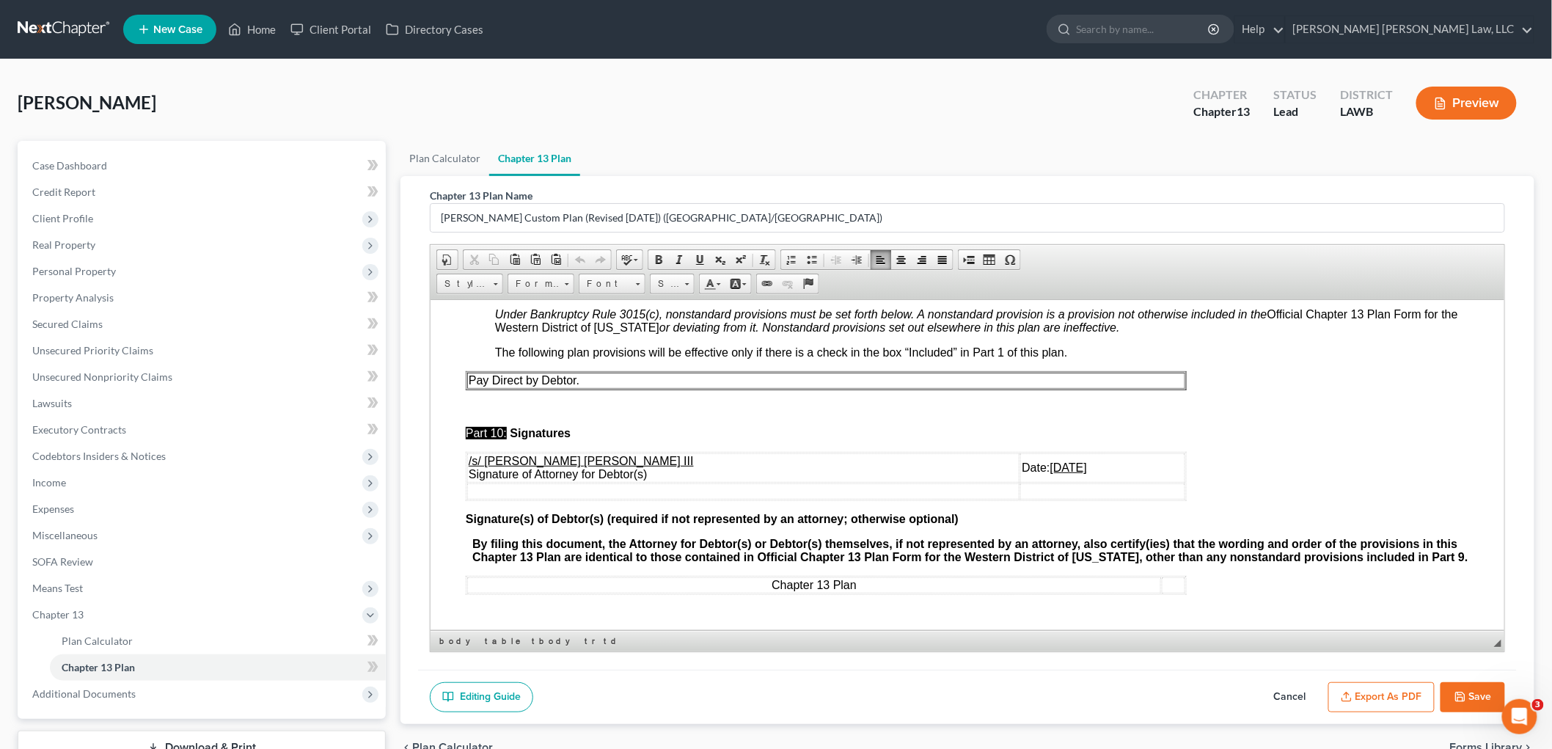
click at [1453, 697] on button "Save" at bounding box center [1472, 697] width 65 height 31
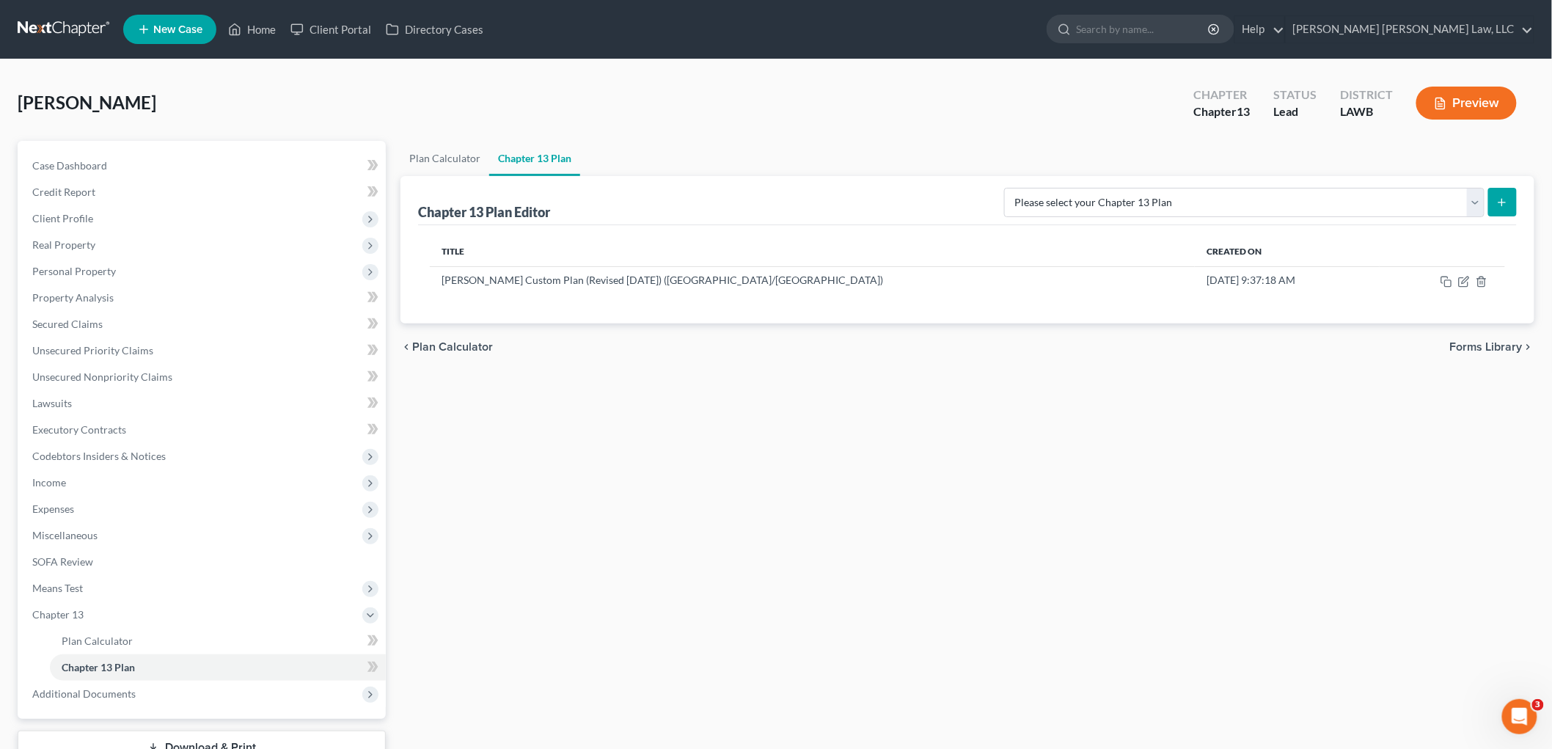
click at [71, 26] on link at bounding box center [65, 29] width 94 height 26
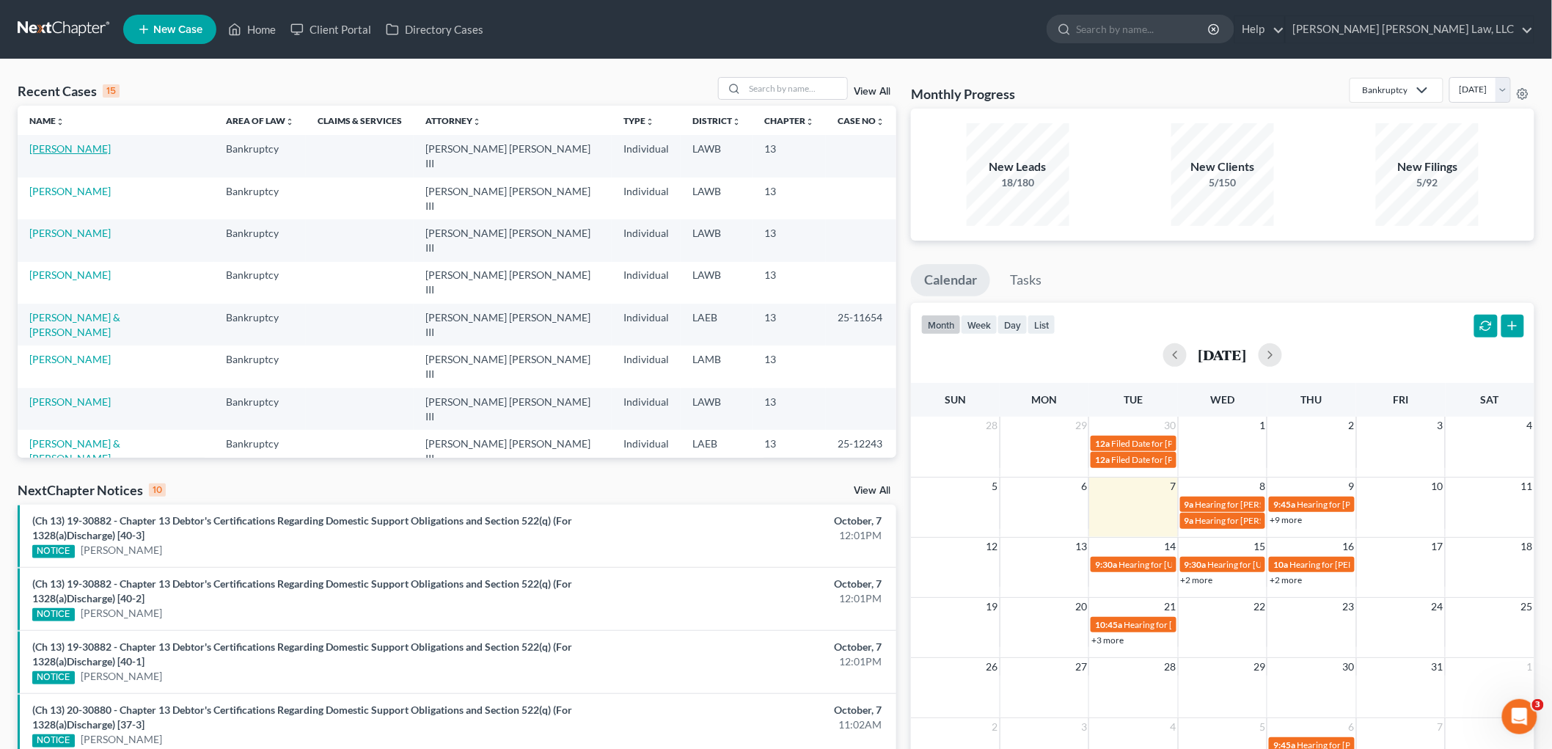
click at [78, 152] on link "[PERSON_NAME]" at bounding box center [69, 148] width 81 height 12
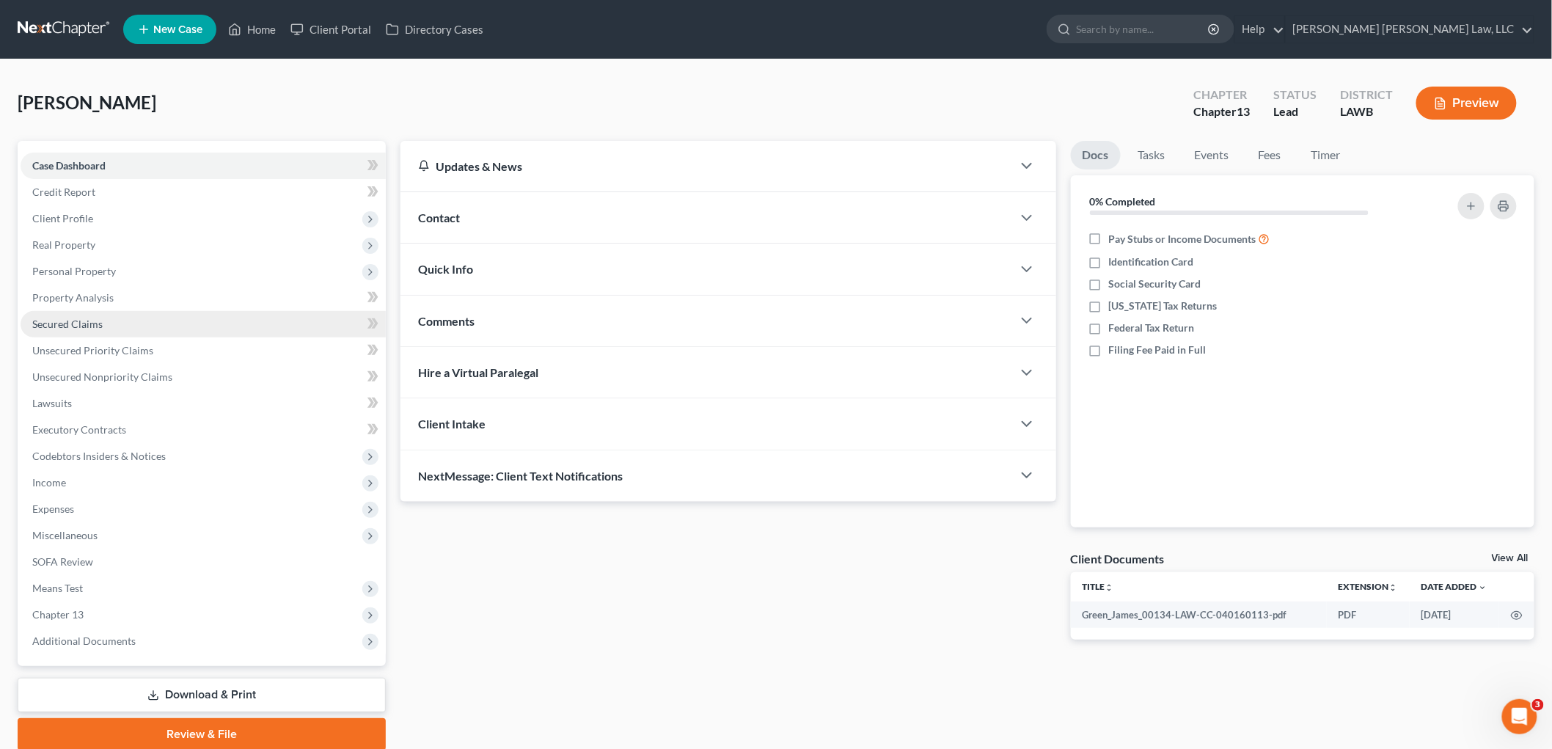
click at [70, 318] on span "Secured Claims" at bounding box center [67, 324] width 70 height 12
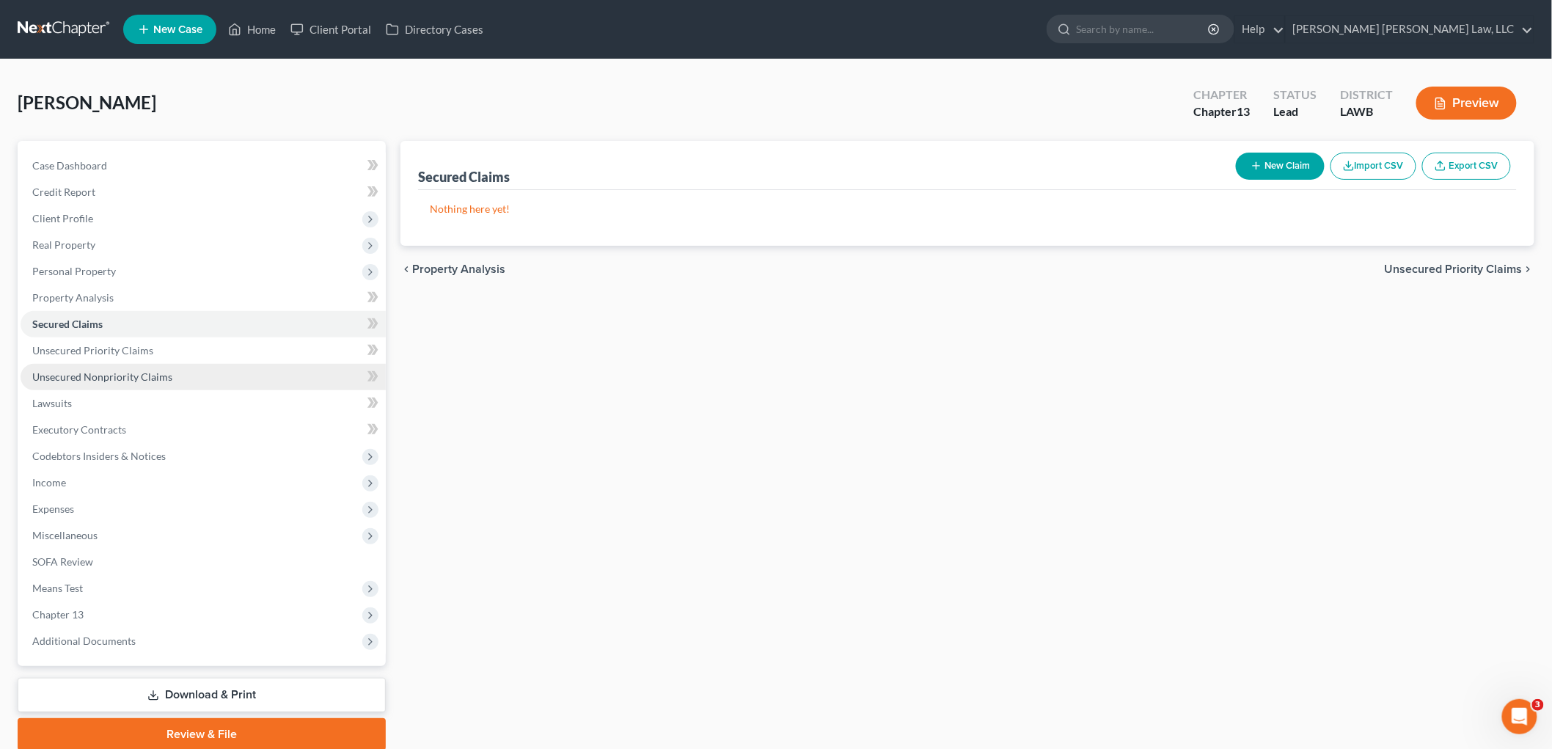
click at [121, 379] on span "Unsecured Nonpriority Claims" at bounding box center [102, 376] width 140 height 12
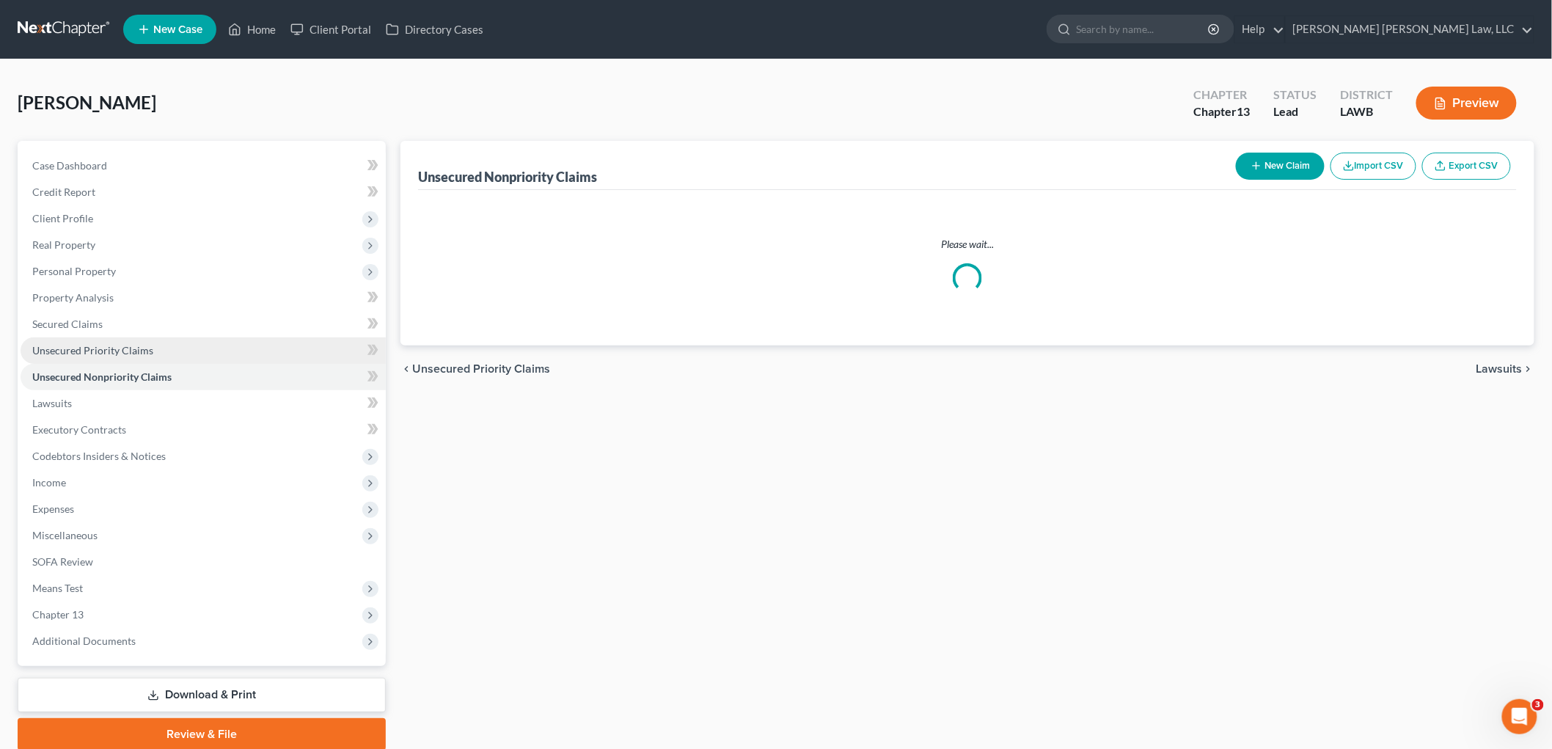
click at [125, 348] on span "Unsecured Priority Claims" at bounding box center [92, 350] width 121 height 12
click at [129, 371] on span "Unsecured Nonpriority Claims" at bounding box center [102, 376] width 140 height 12
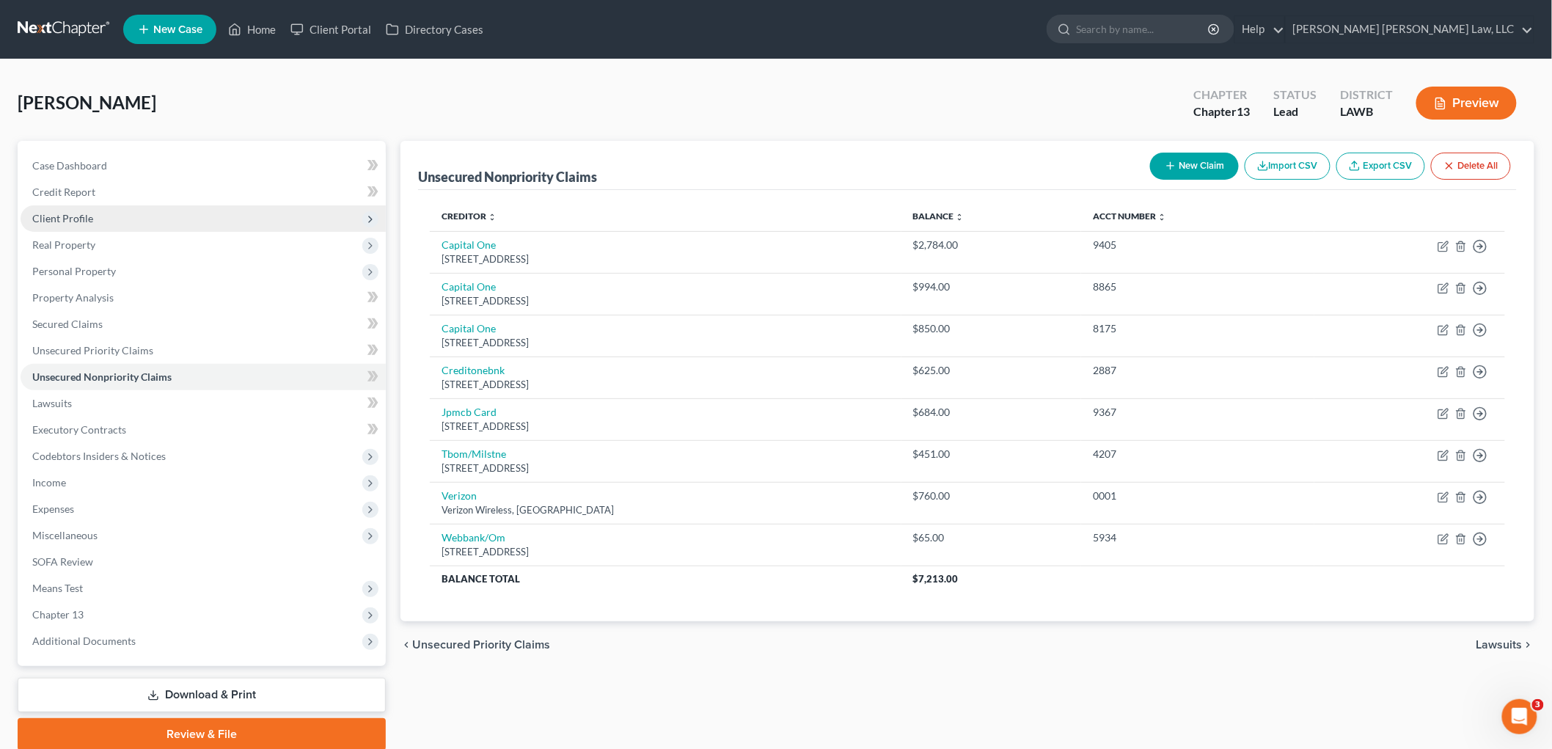
click at [76, 216] on span "Client Profile" at bounding box center [62, 218] width 61 height 12
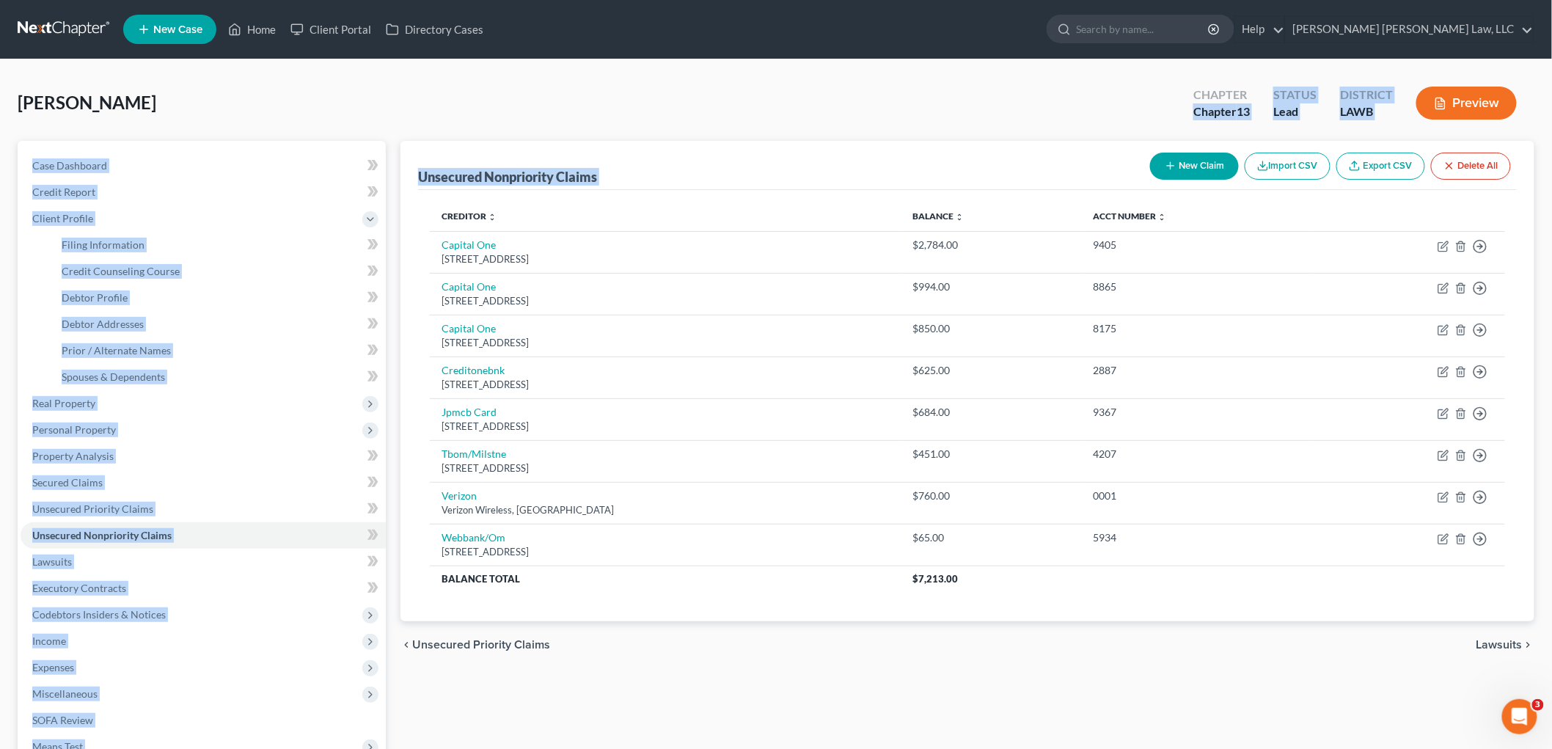
click at [942, 138] on div "Green, James Upgraded Chapter Chapter 13 Status Lead District LAWB Preview Peti…" at bounding box center [776, 498] width 1516 height 843
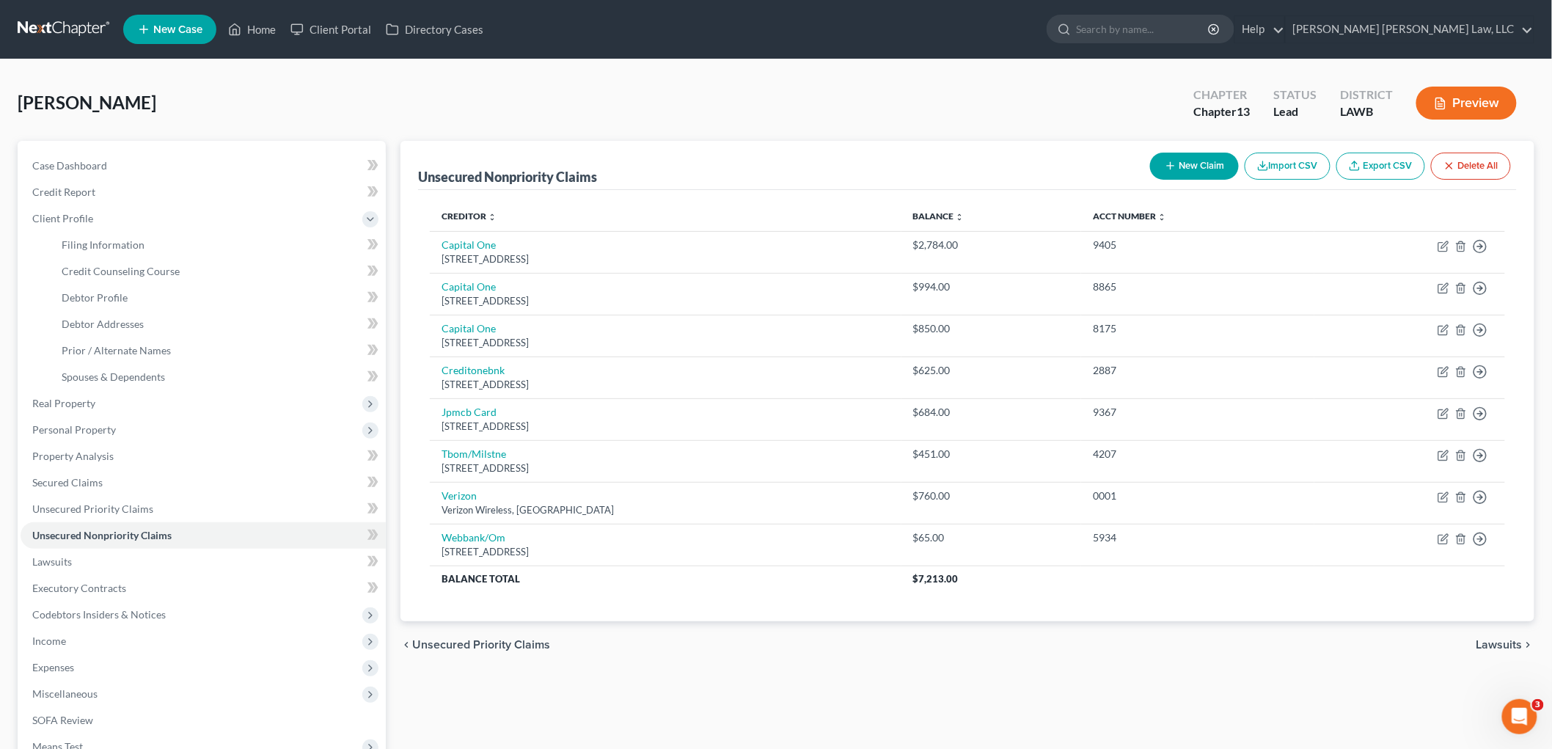
click at [379, 92] on div "Green, James Upgraded Chapter Chapter 13 Status Lead District LAWB Preview" at bounding box center [776, 109] width 1516 height 64
click at [69, 18] on link at bounding box center [65, 29] width 94 height 26
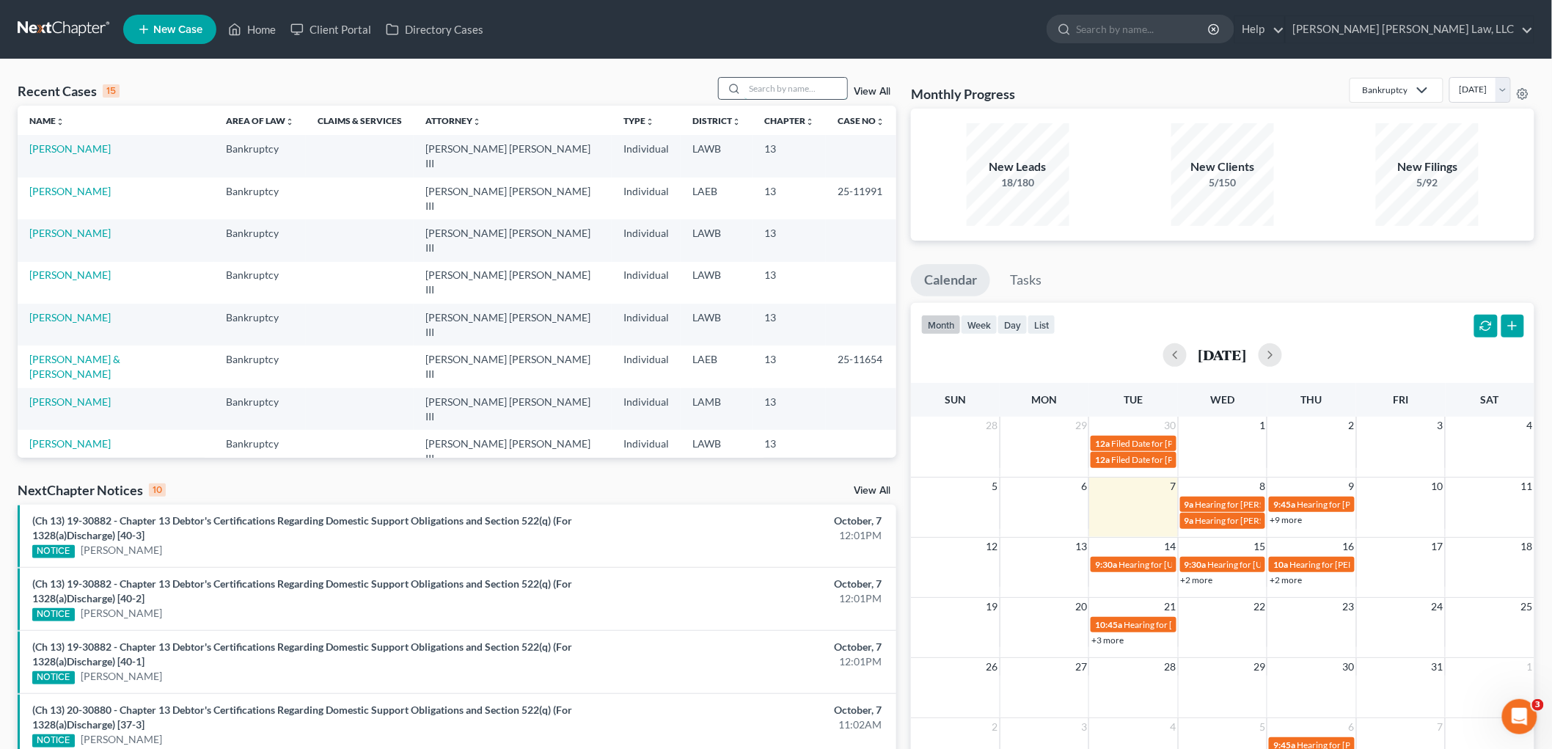
click at [816, 88] on input "search" at bounding box center [795, 88] width 103 height 21
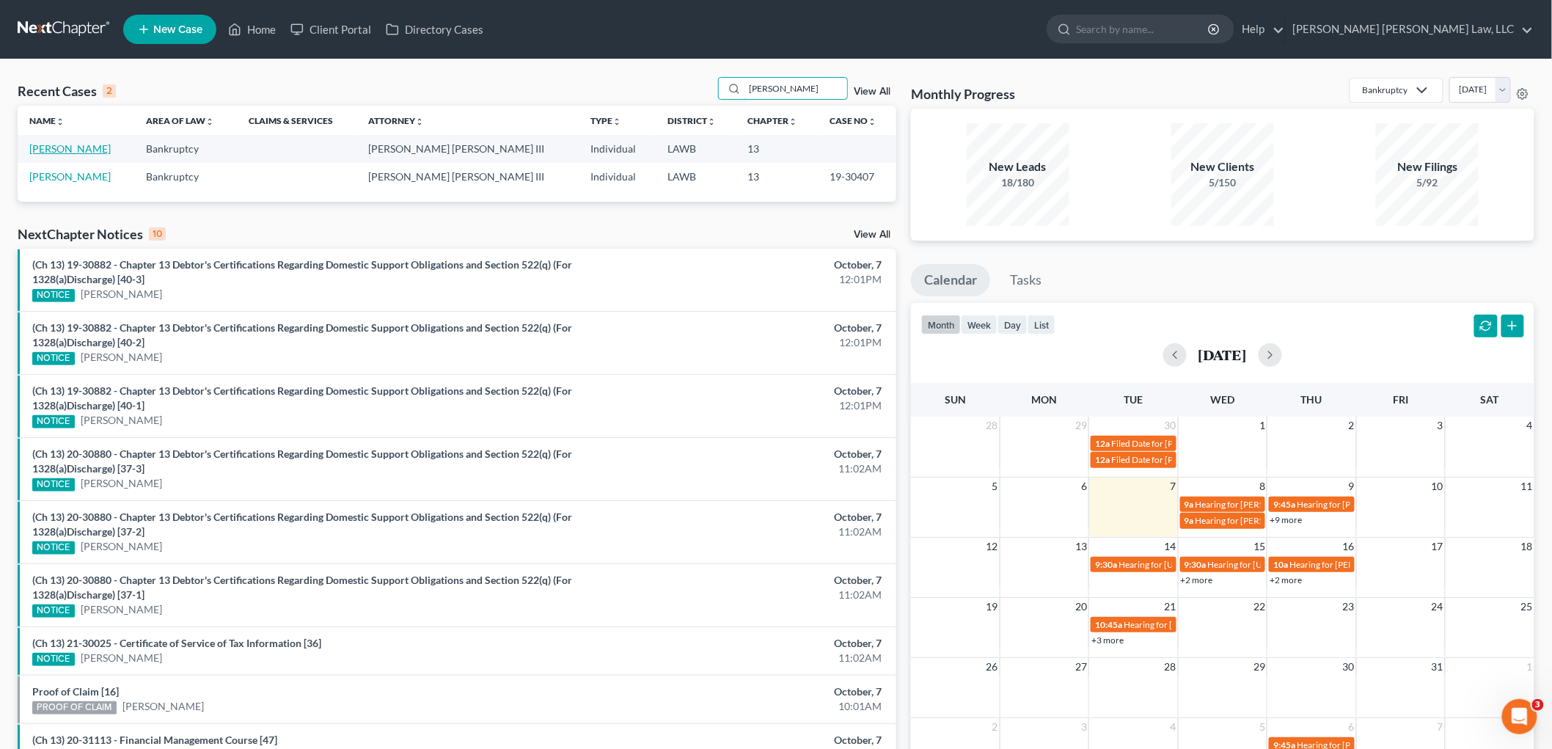
type input "roxanne"
click at [87, 147] on link "[PERSON_NAME]" at bounding box center [69, 148] width 81 height 12
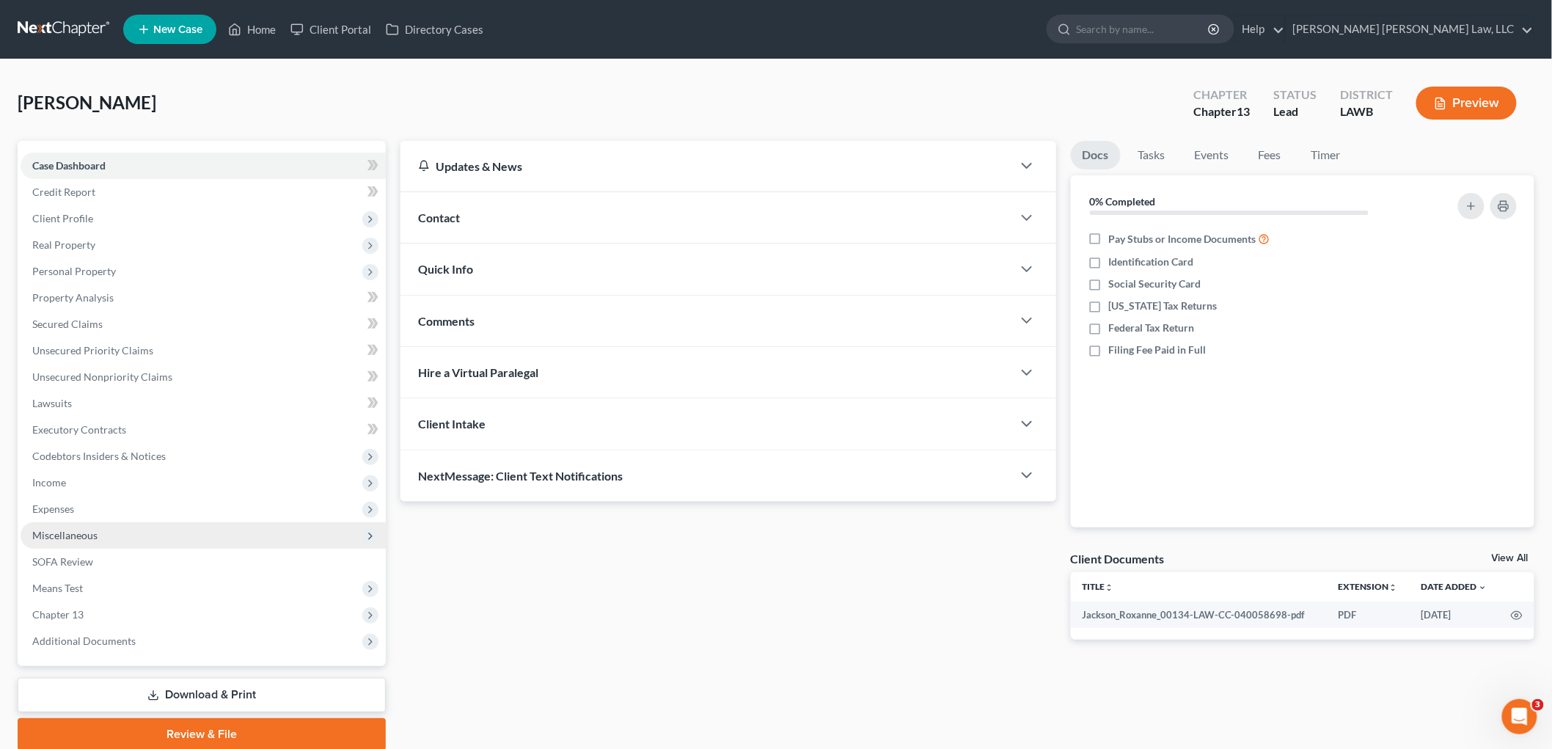
click at [98, 529] on span "Miscellaneous" at bounding box center [203, 535] width 365 height 26
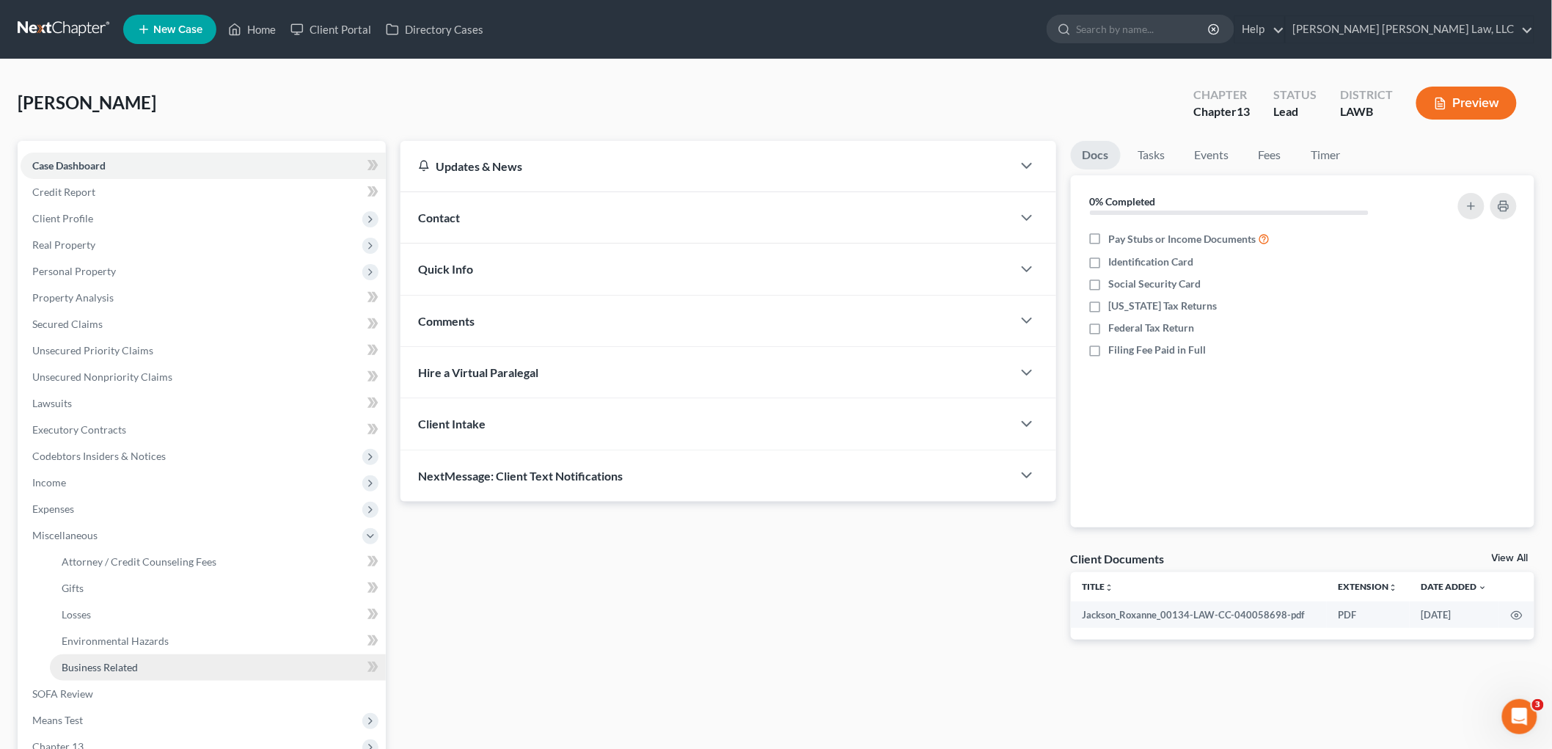
click at [75, 670] on span "Business Related" at bounding box center [100, 667] width 76 height 12
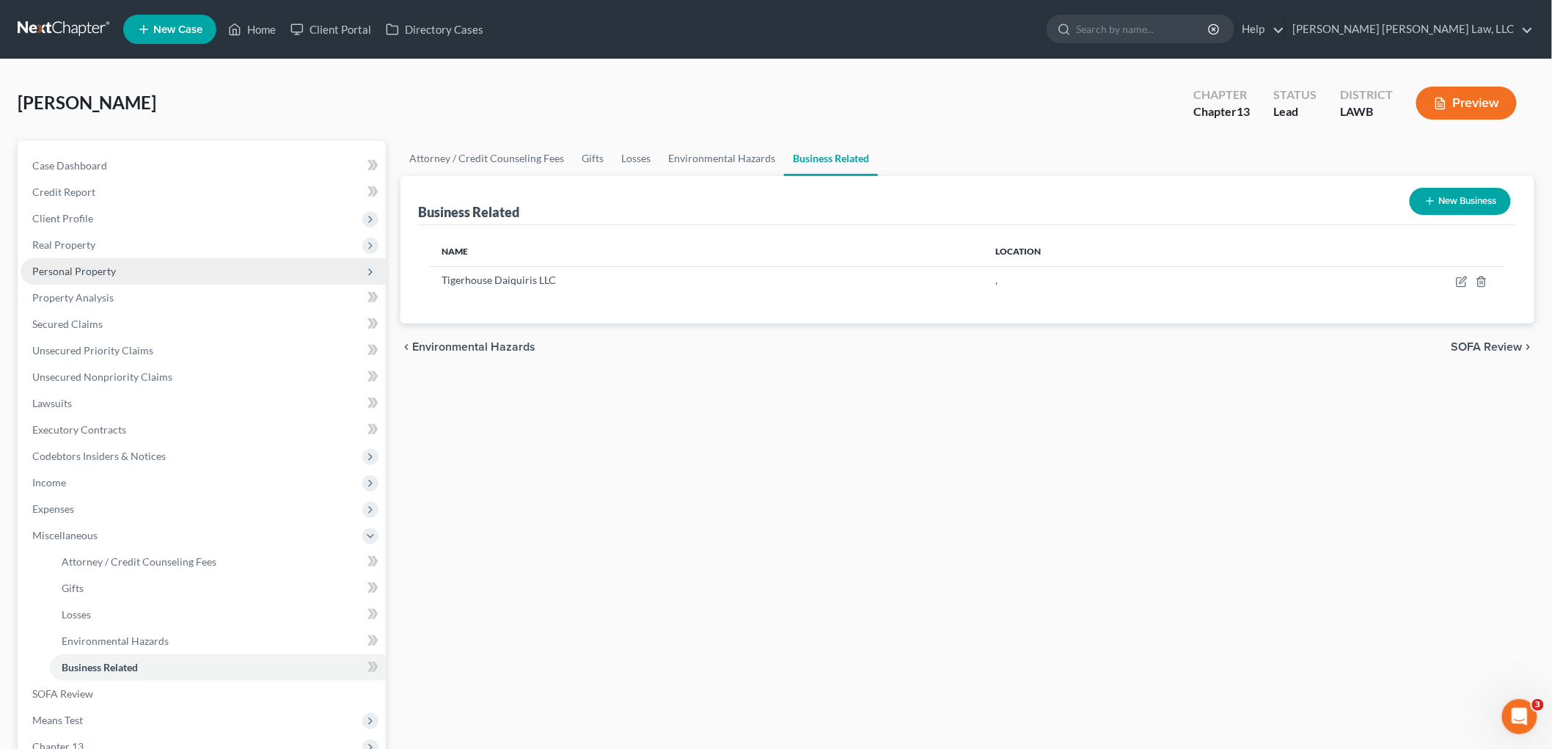
click at [89, 263] on span "Personal Property" at bounding box center [203, 271] width 365 height 26
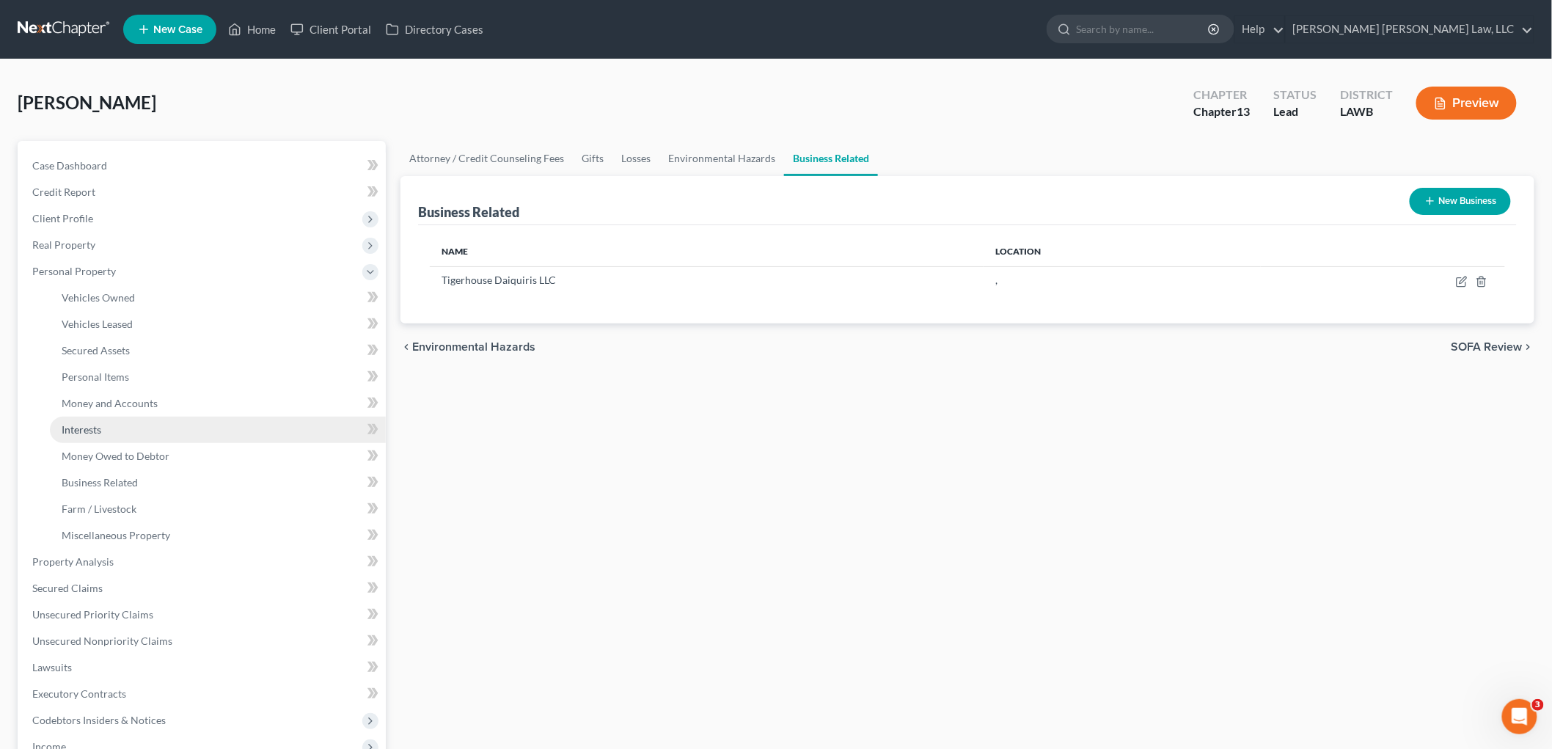
click at [110, 422] on link "Interests" at bounding box center [218, 429] width 336 height 26
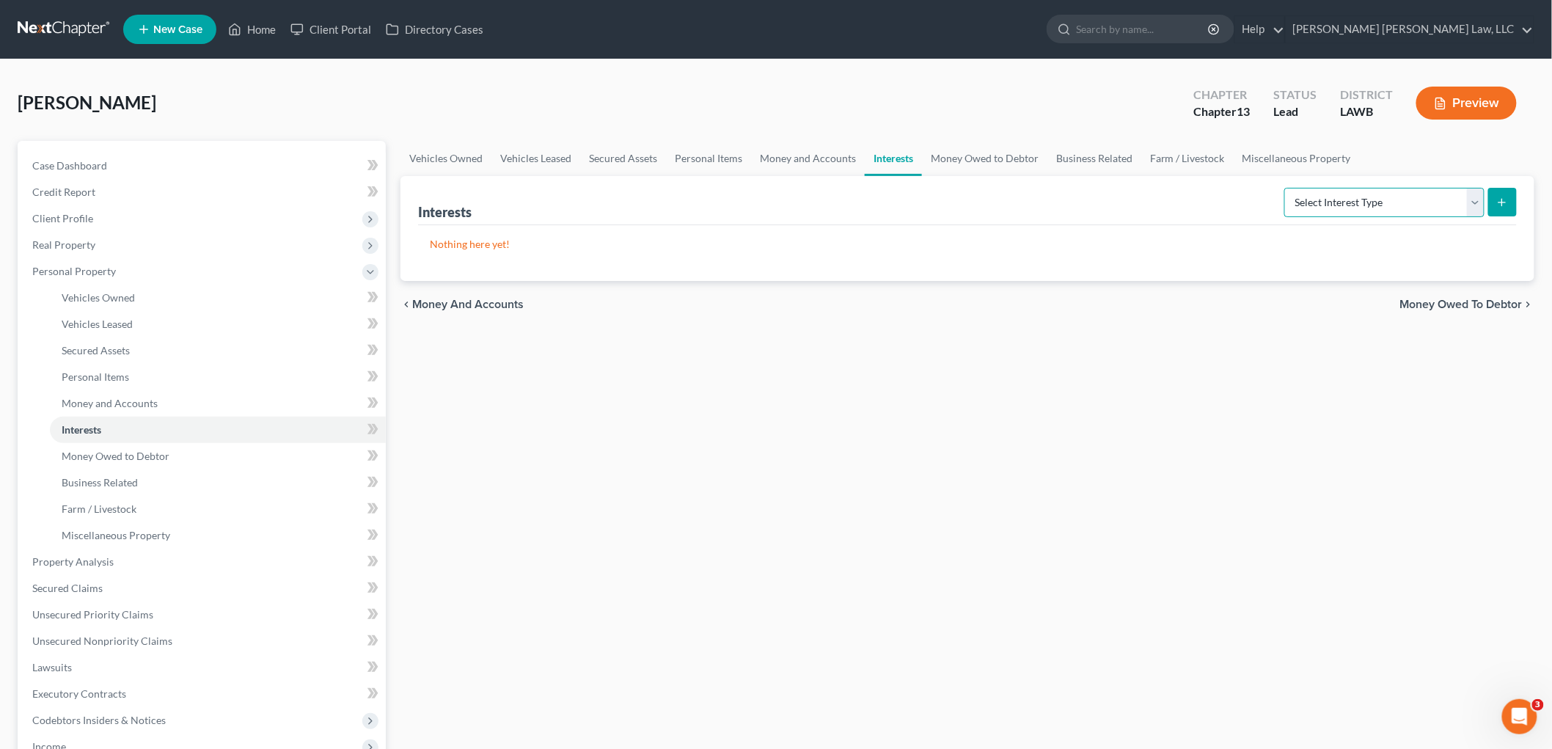
click at [1406, 200] on select "Select Interest Type 401K (A/B: 21) Annuity (A/B: 23) Bond (A/B: 18) Education …" at bounding box center [1384, 202] width 200 height 29
select select "unincorporated_business"
click at [1286, 188] on select "Select Interest Type 401K (A/B: 21) Annuity (A/B: 23) Bond (A/B: 18) Education …" at bounding box center [1384, 202] width 200 height 29
click at [1500, 203] on icon "submit" at bounding box center [1502, 203] width 12 height 12
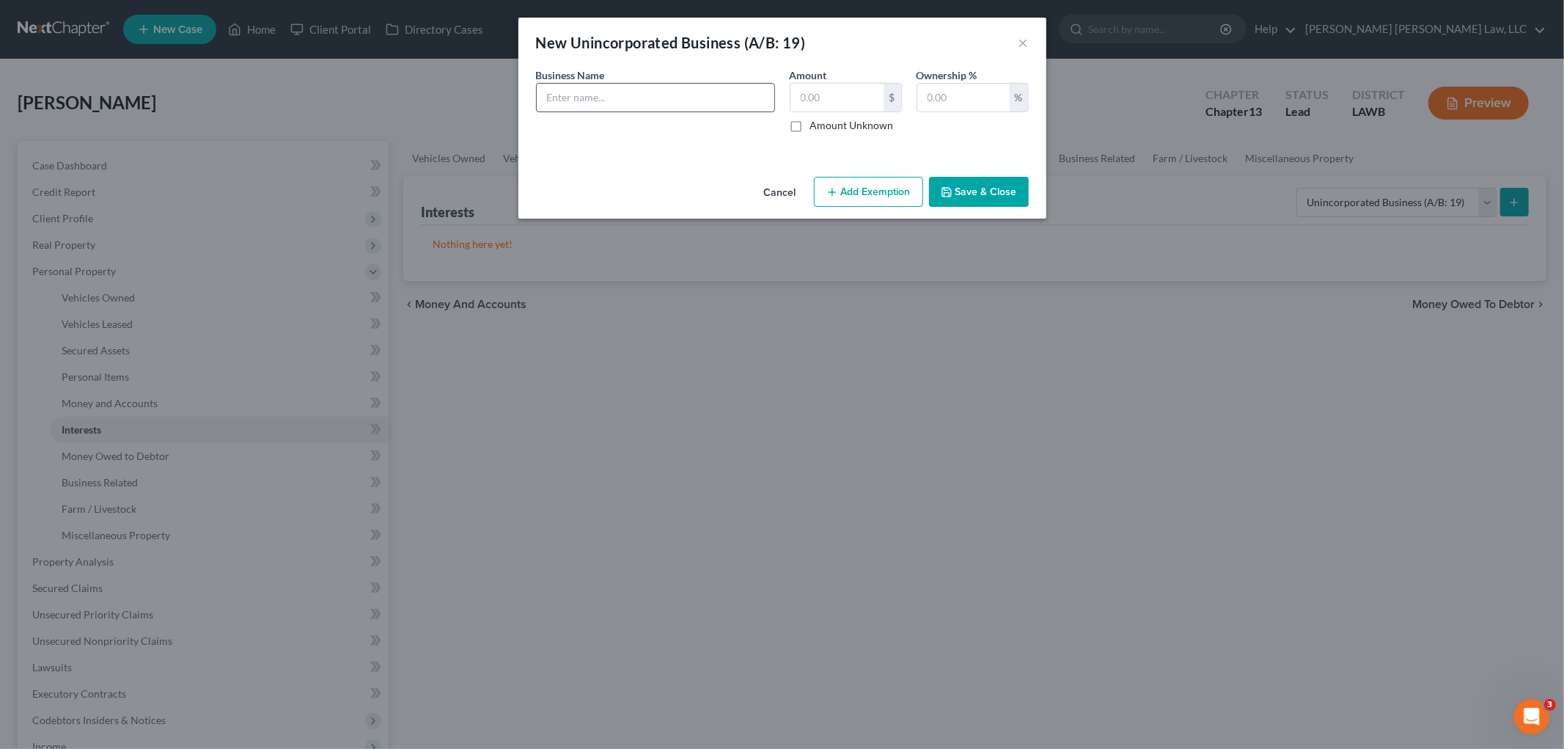
click at [691, 100] on input "text" at bounding box center [656, 98] width 238 height 28
type input "Tiger"
click at [820, 98] on input "text" at bounding box center [836, 98] width 93 height 28
type input "0.00"
click at [694, 95] on input "Tiger" at bounding box center [656, 98] width 238 height 28
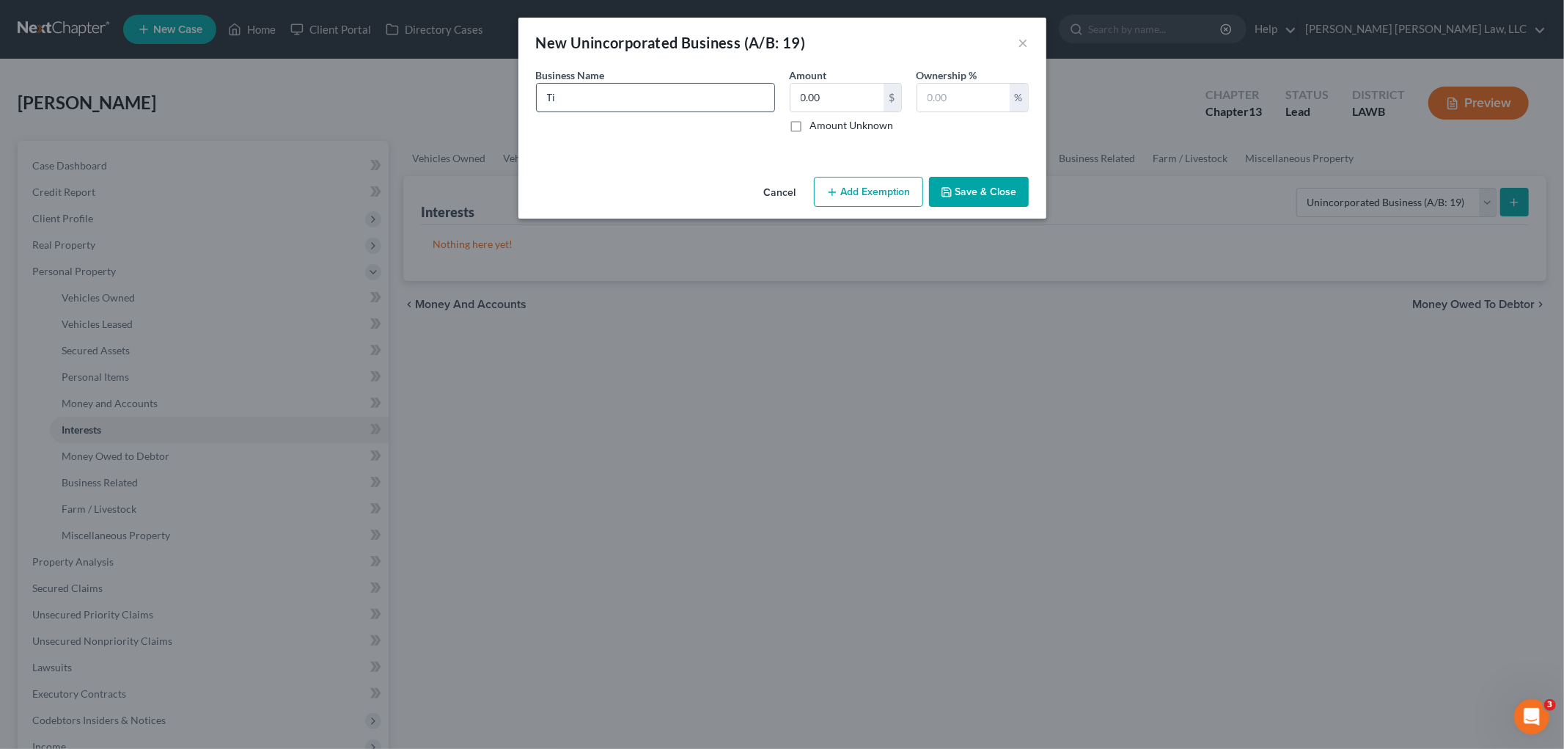
type input "T"
type input "Tigerhouse Daiquiris LLC"
click at [955, 103] on input "text" at bounding box center [963, 98] width 92 height 28
type input "100"
click at [976, 200] on button "Save & Close" at bounding box center [979, 192] width 100 height 31
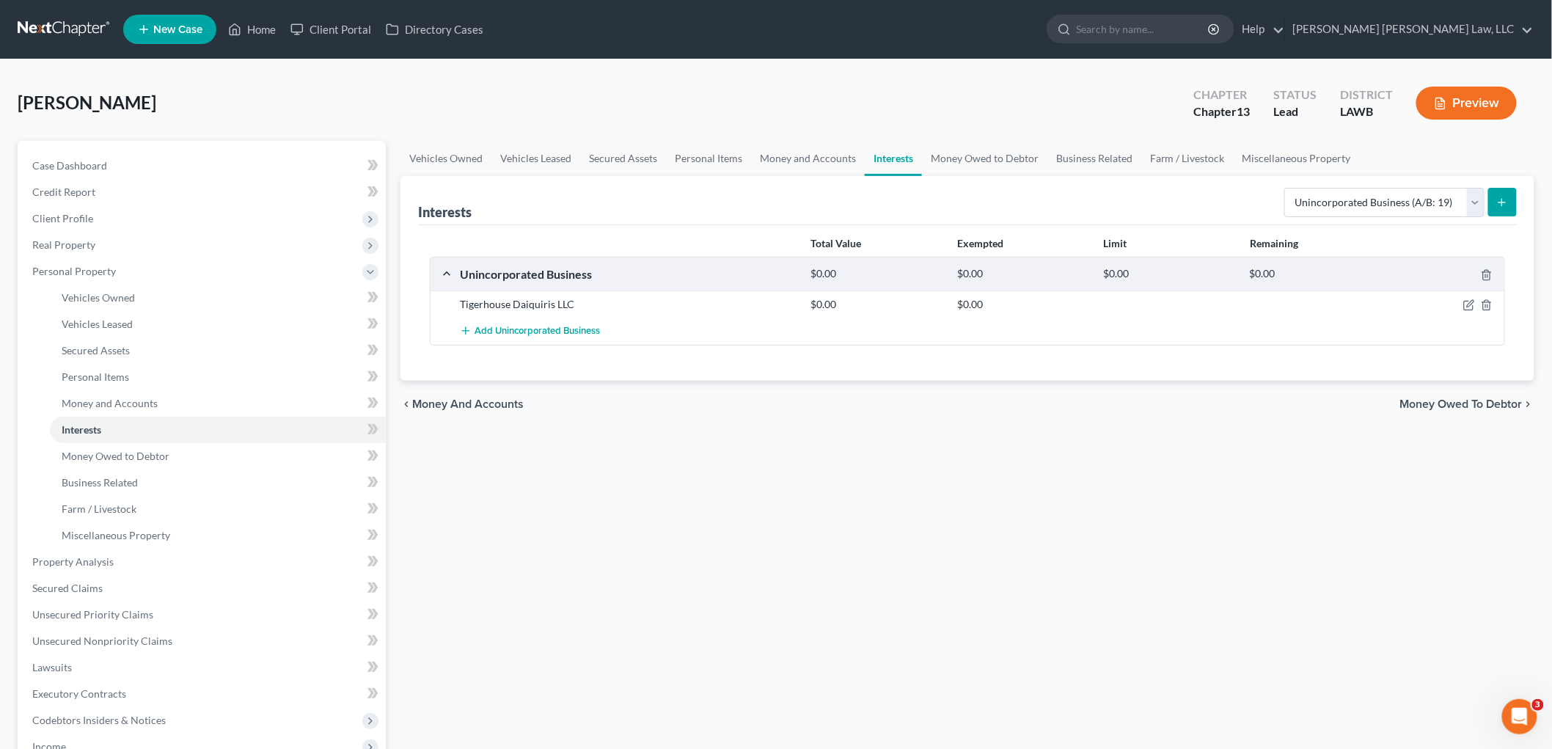
click at [52, 26] on link at bounding box center [65, 29] width 94 height 26
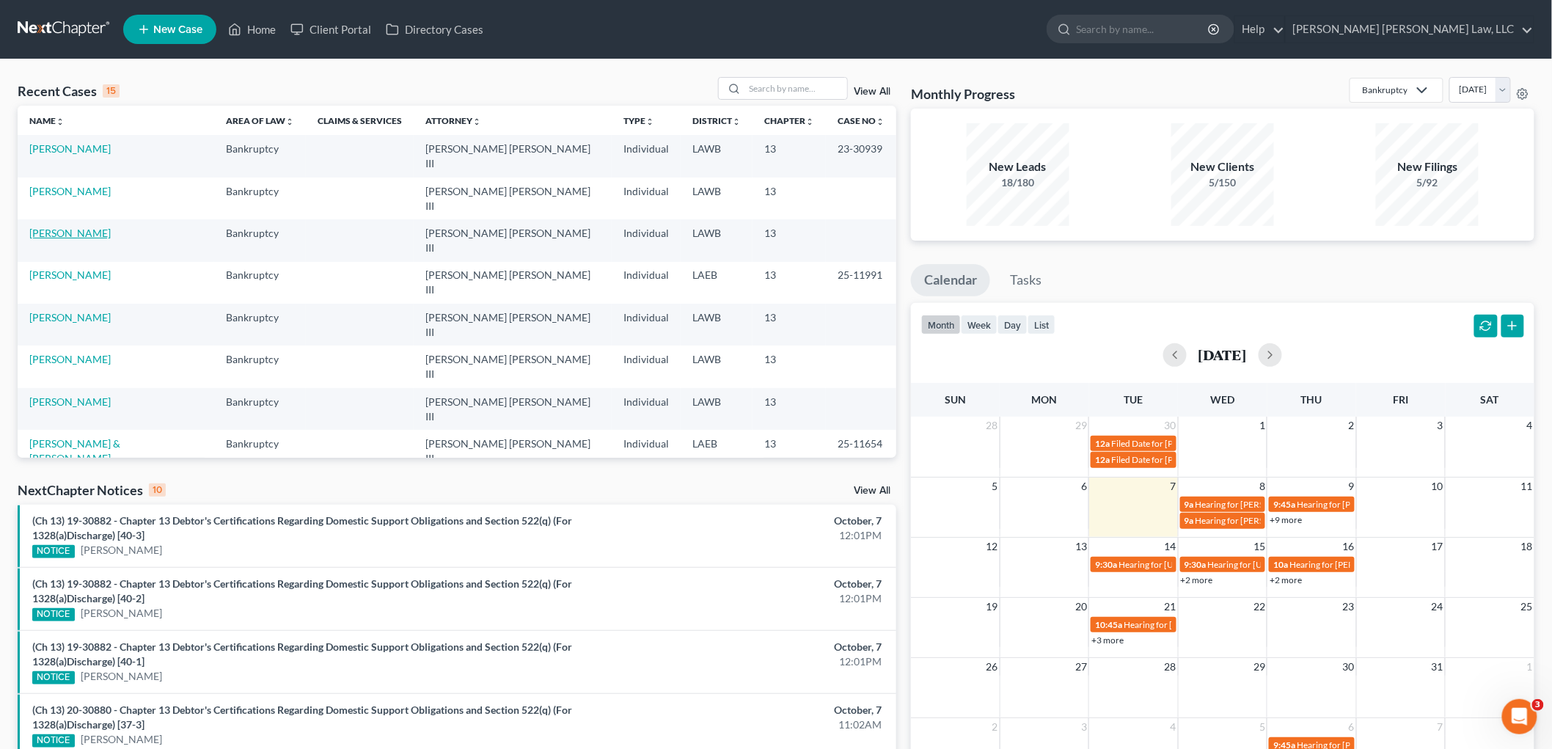
click at [76, 227] on link "[PERSON_NAME]" at bounding box center [69, 233] width 81 height 12
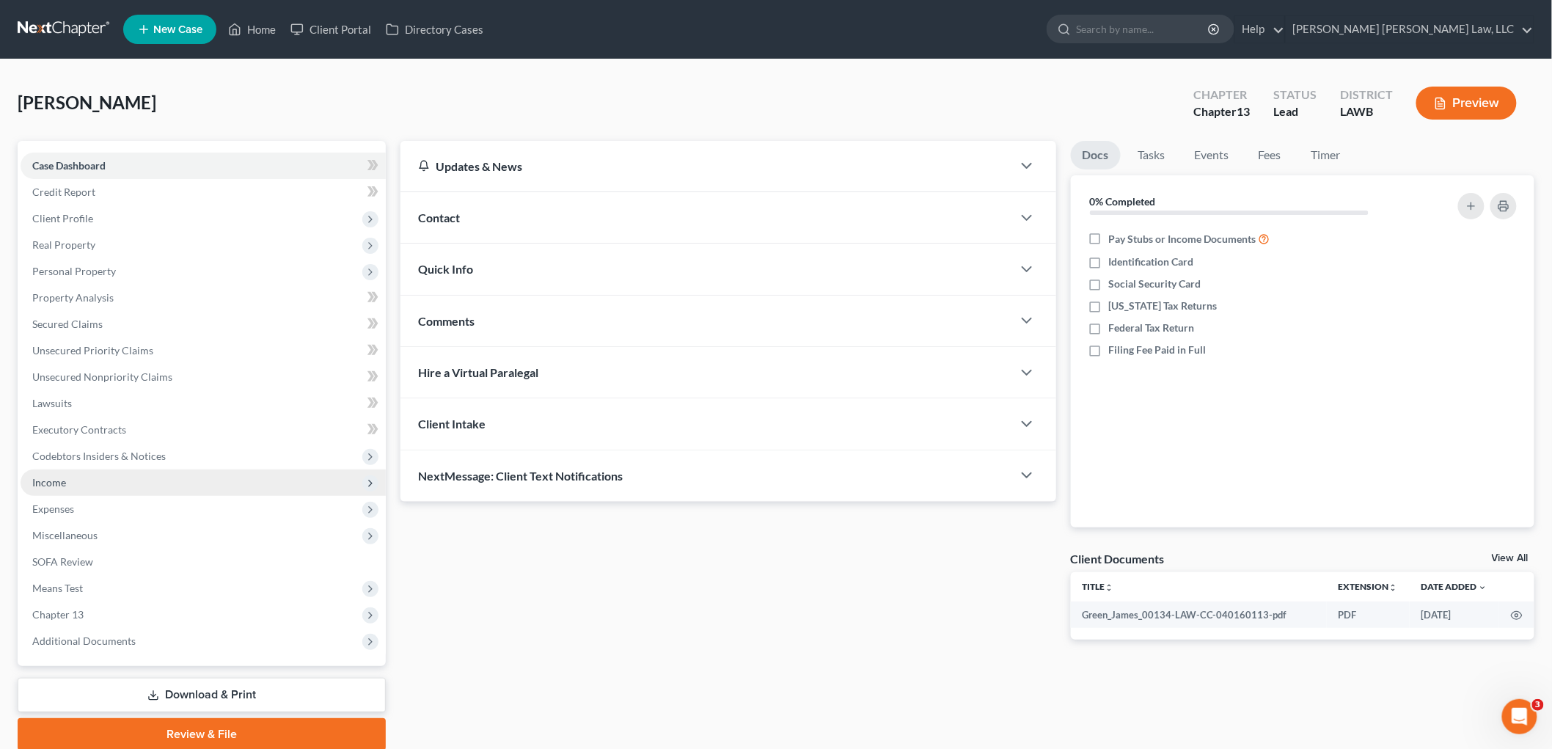
click at [90, 485] on span "Income" at bounding box center [203, 482] width 365 height 26
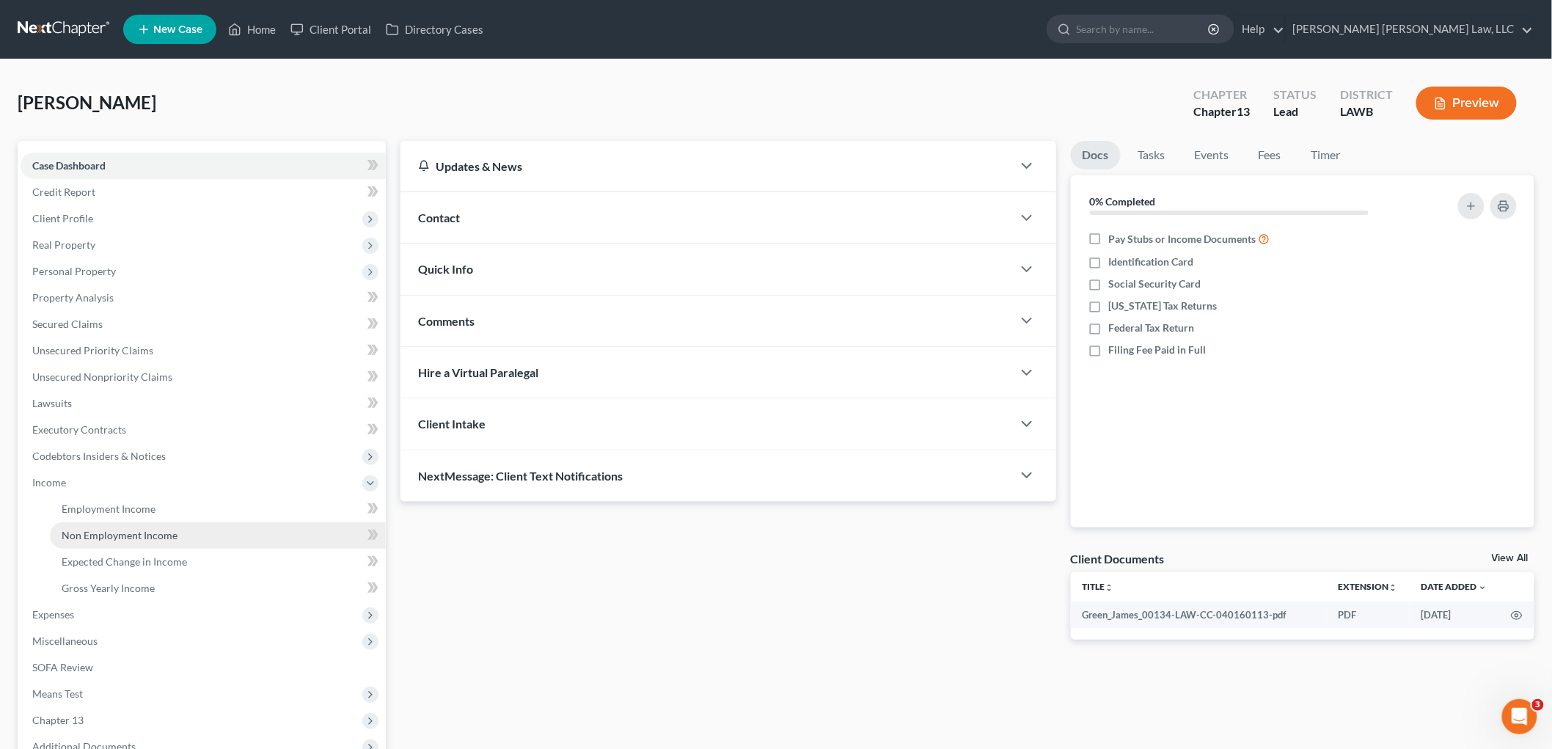
click at [103, 532] on span "Non Employment Income" at bounding box center [120, 535] width 116 height 12
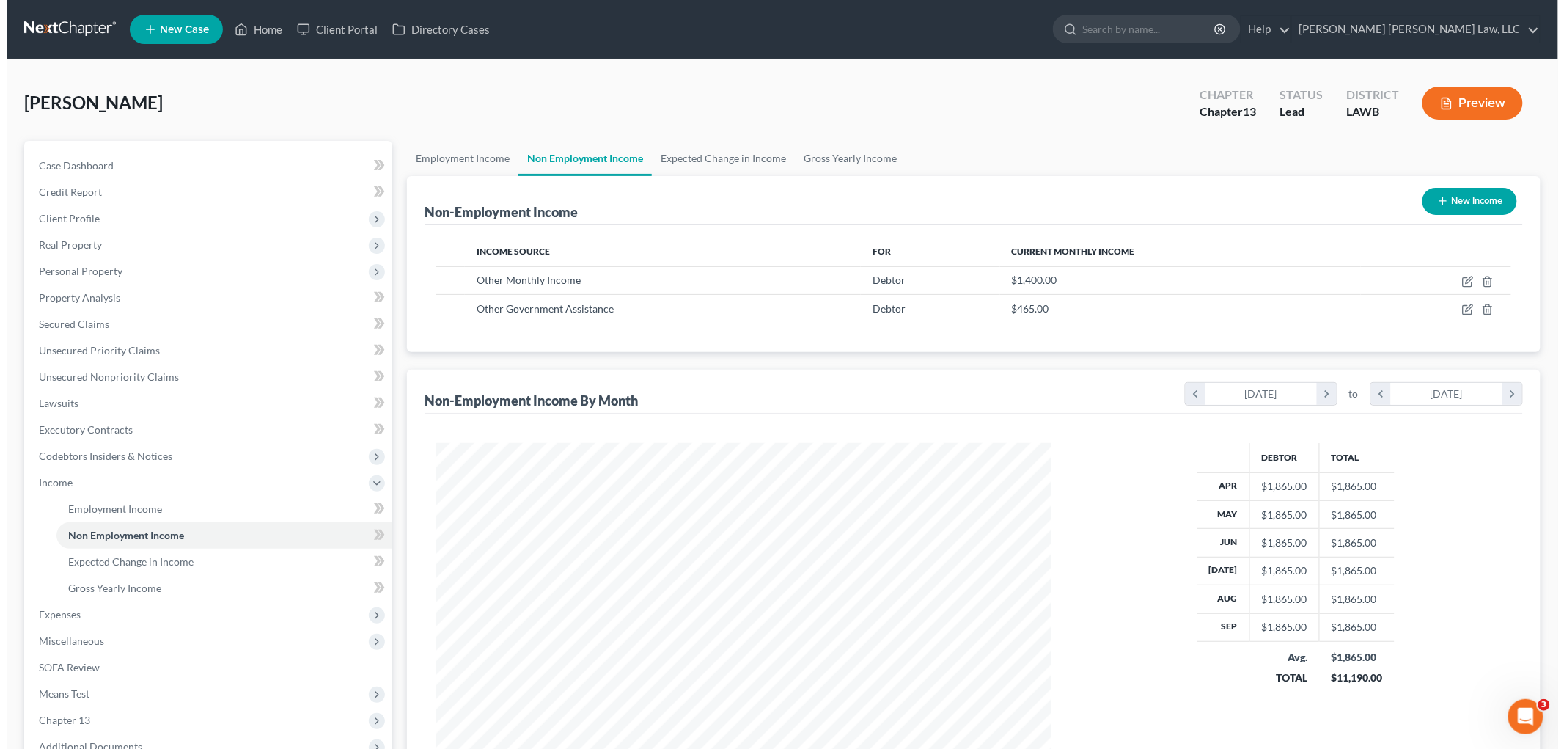
scroll to position [307, 644]
click at [1484, 279] on icon "button" at bounding box center [1481, 281] width 7 height 10
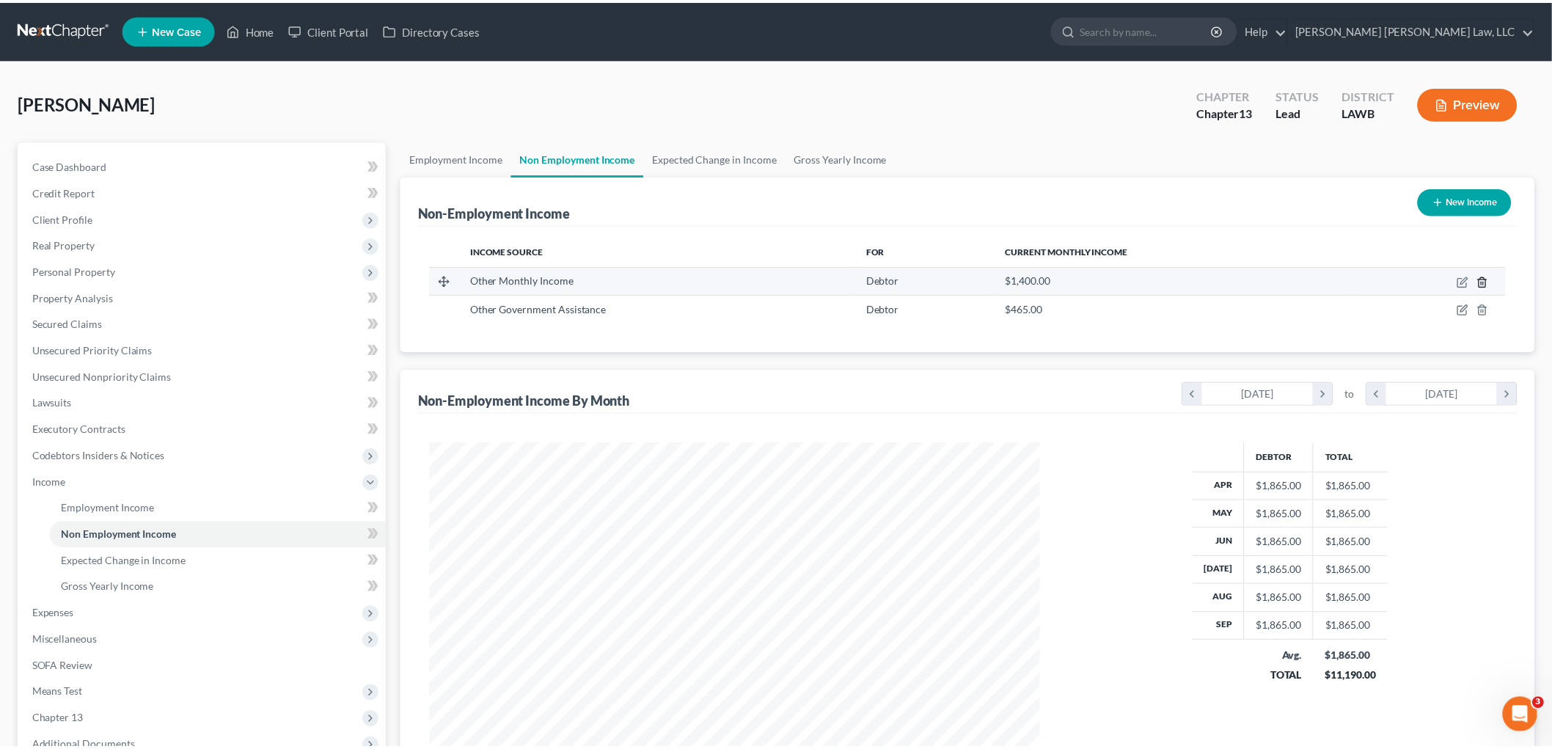
scroll to position [309, 650]
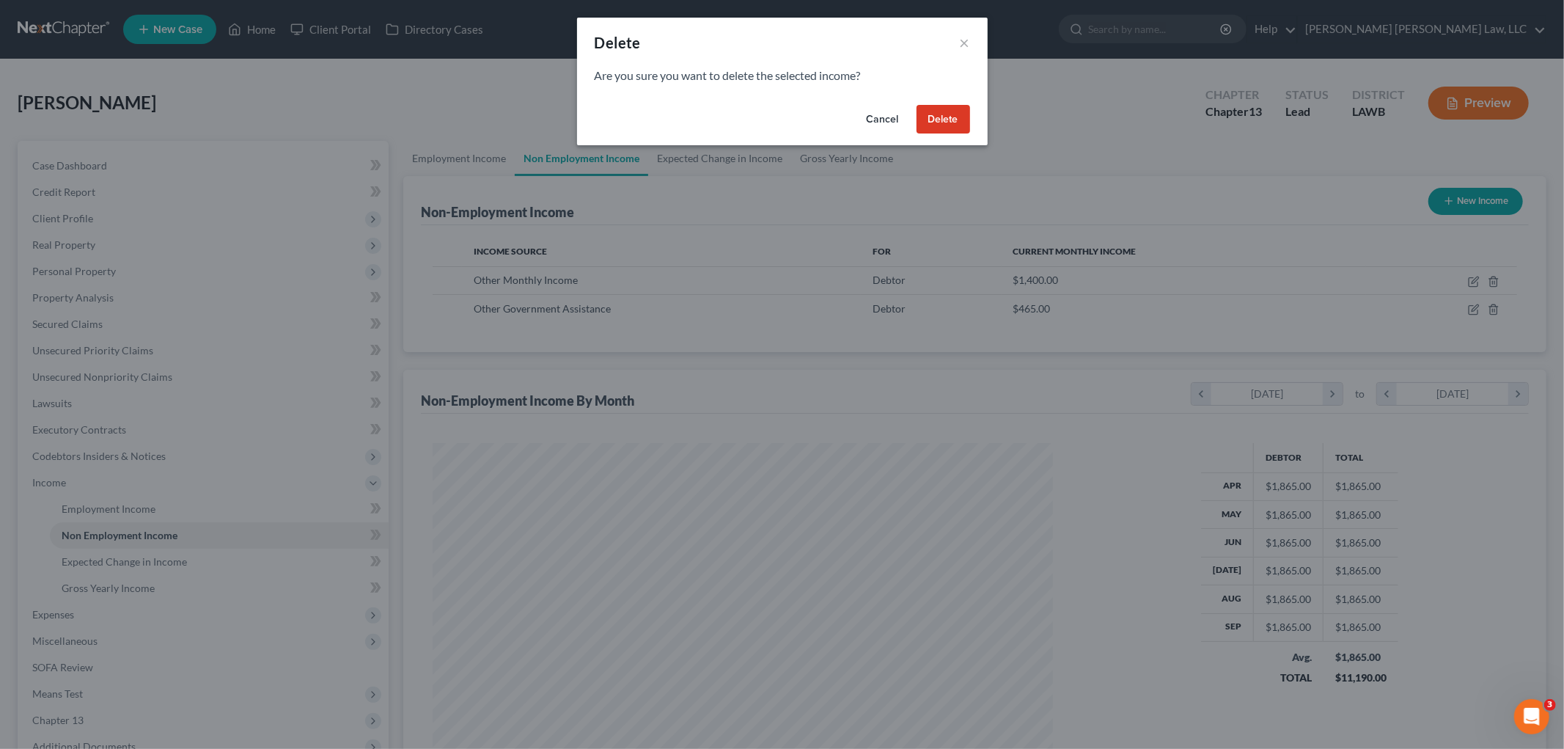
click at [951, 122] on button "Delete" at bounding box center [944, 119] width 54 height 29
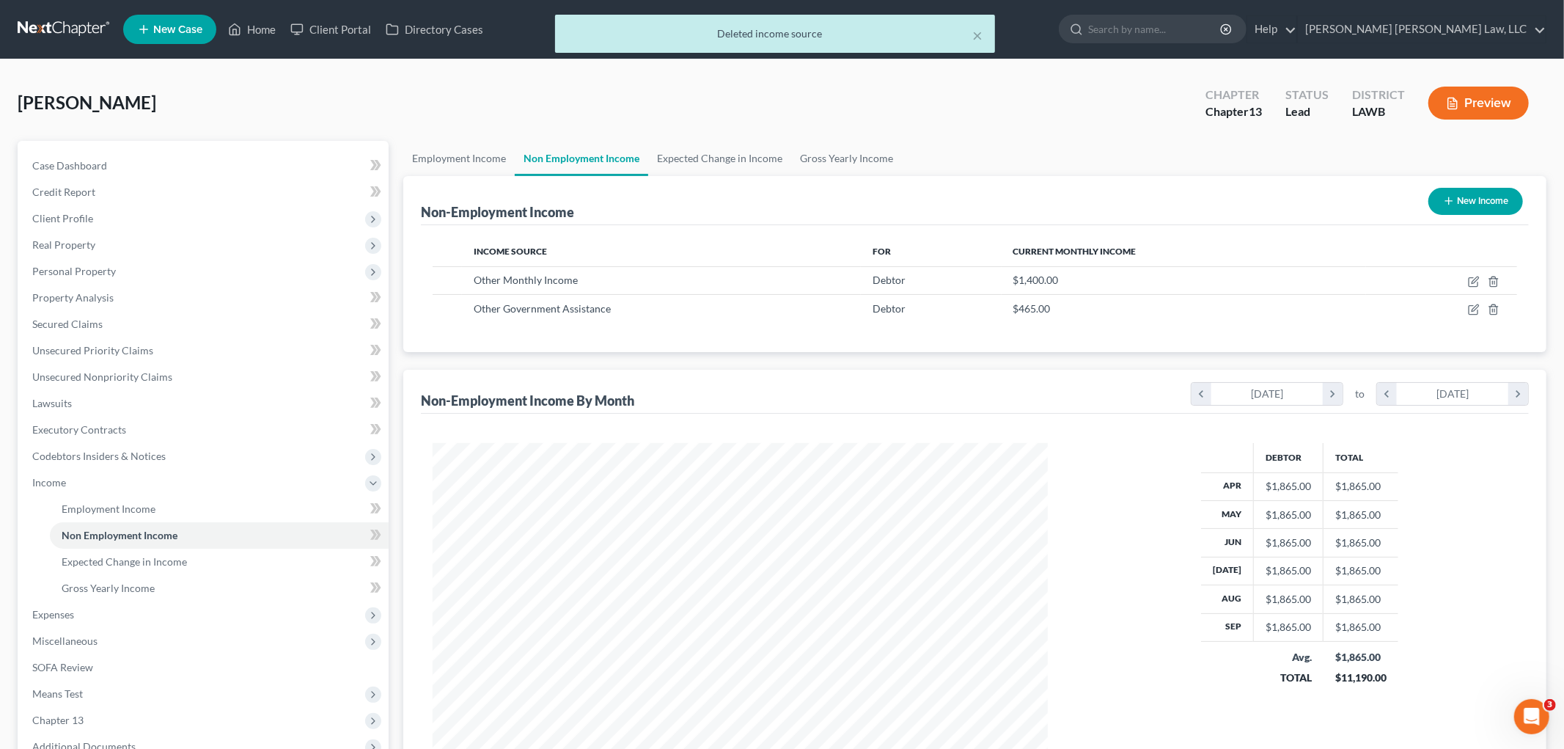
scroll to position [732962, 732624]
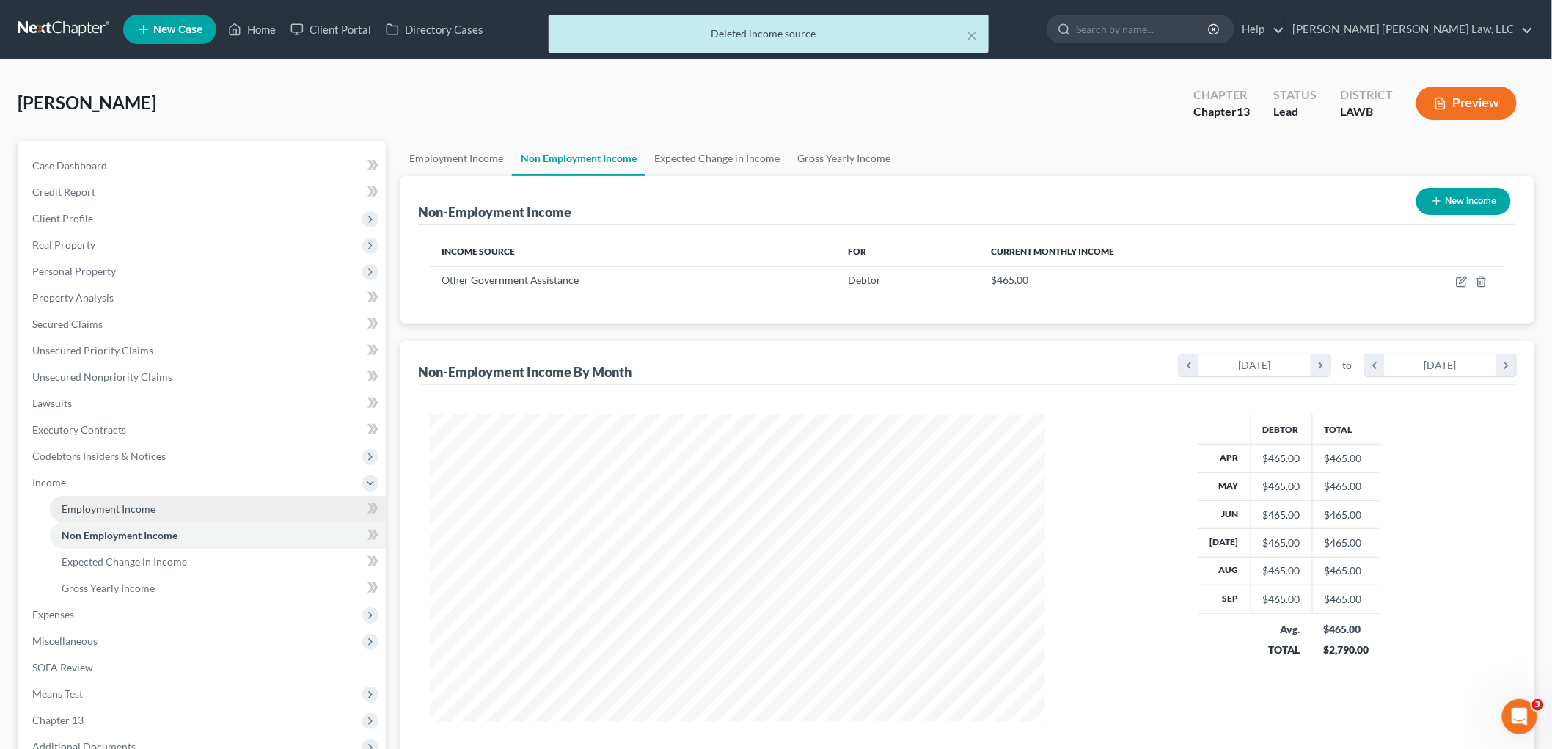
click at [148, 507] on span "Employment Income" at bounding box center [109, 508] width 94 height 12
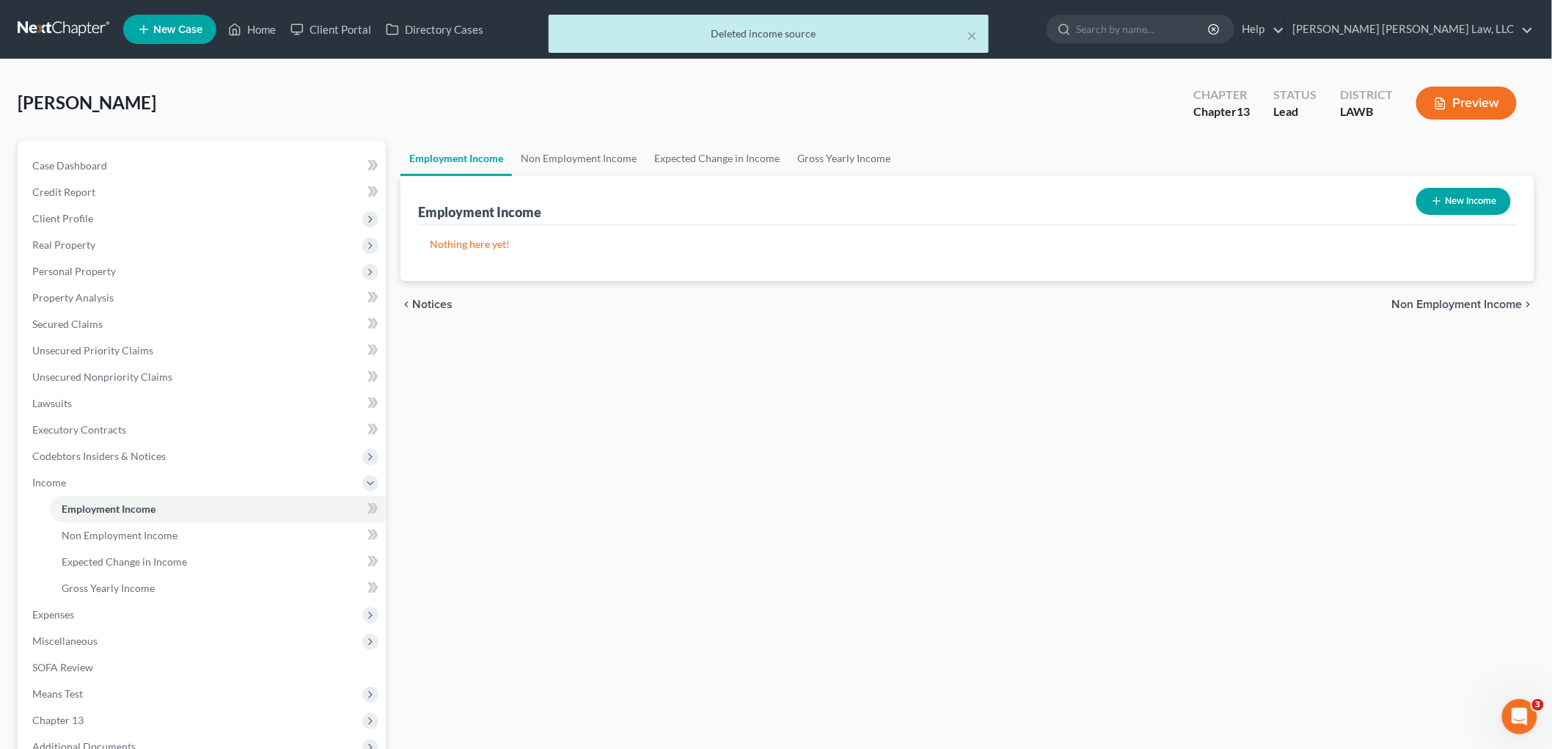
click at [1458, 195] on button "New Income" at bounding box center [1463, 201] width 95 height 27
select select "0"
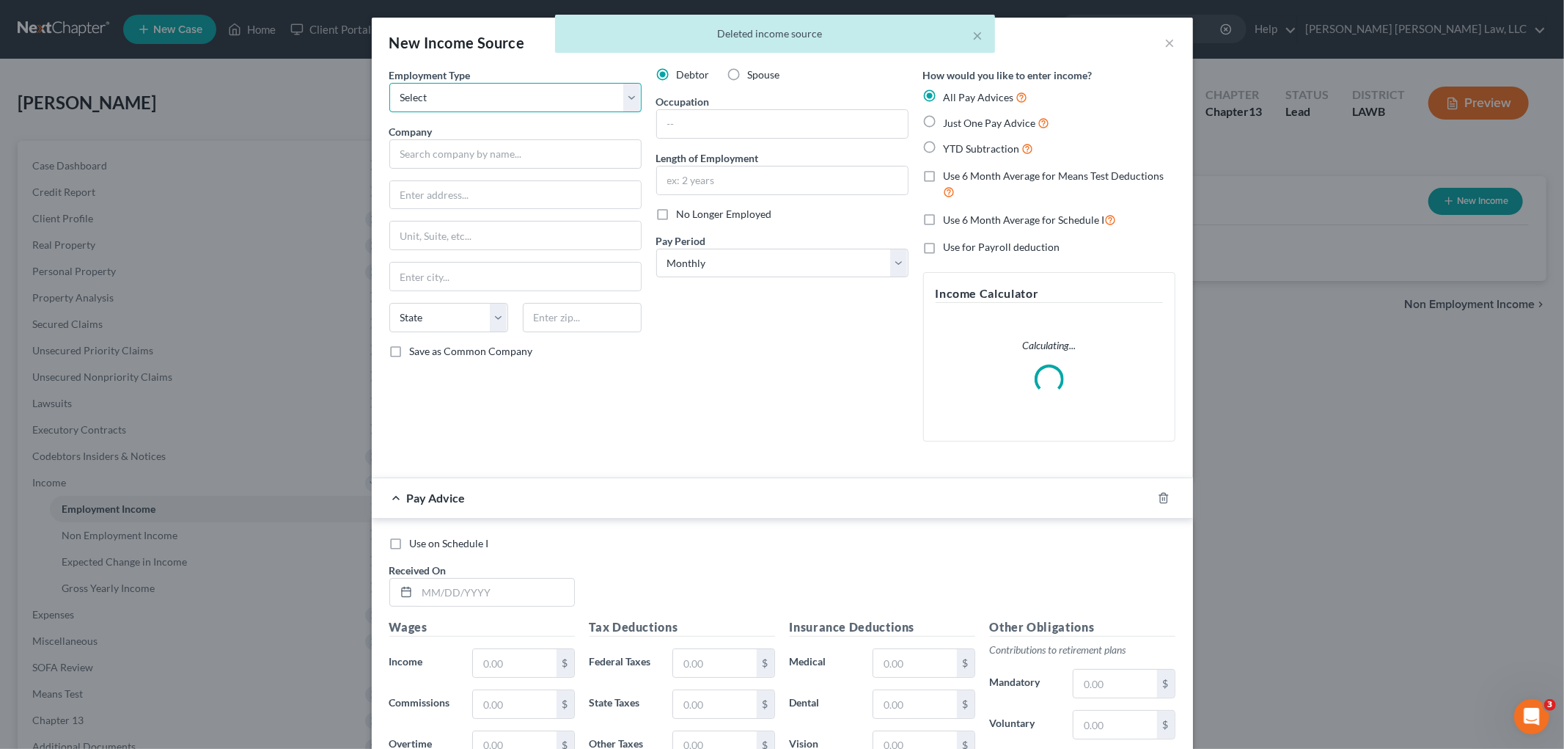
drag, startPoint x: 478, startPoint y: 103, endPoint x: 471, endPoint y: 111, distance: 10.4
click at [478, 103] on select "Select Full or [DEMOGRAPHIC_DATA] Employment Self Employment" at bounding box center [515, 97] width 252 height 29
select select "1"
click at [389, 83] on select "Select Full or [DEMOGRAPHIC_DATA] Employment Self Employment" at bounding box center [515, 97] width 252 height 29
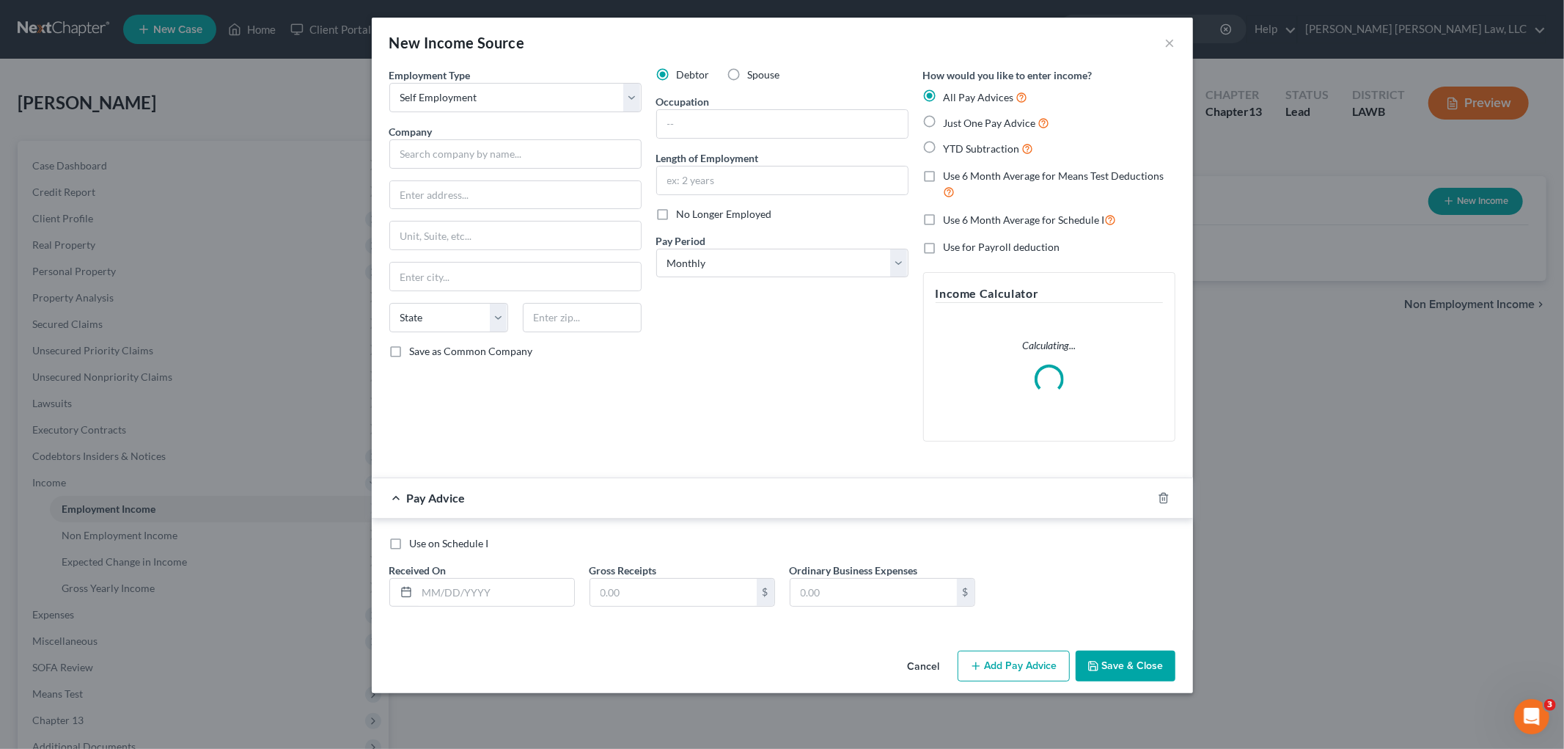
click at [944, 118] on label "Just One Pay Advice" at bounding box center [997, 122] width 106 height 17
click at [950, 118] on input "Just One Pay Advice" at bounding box center [955, 119] width 10 height 10
radio input "true"
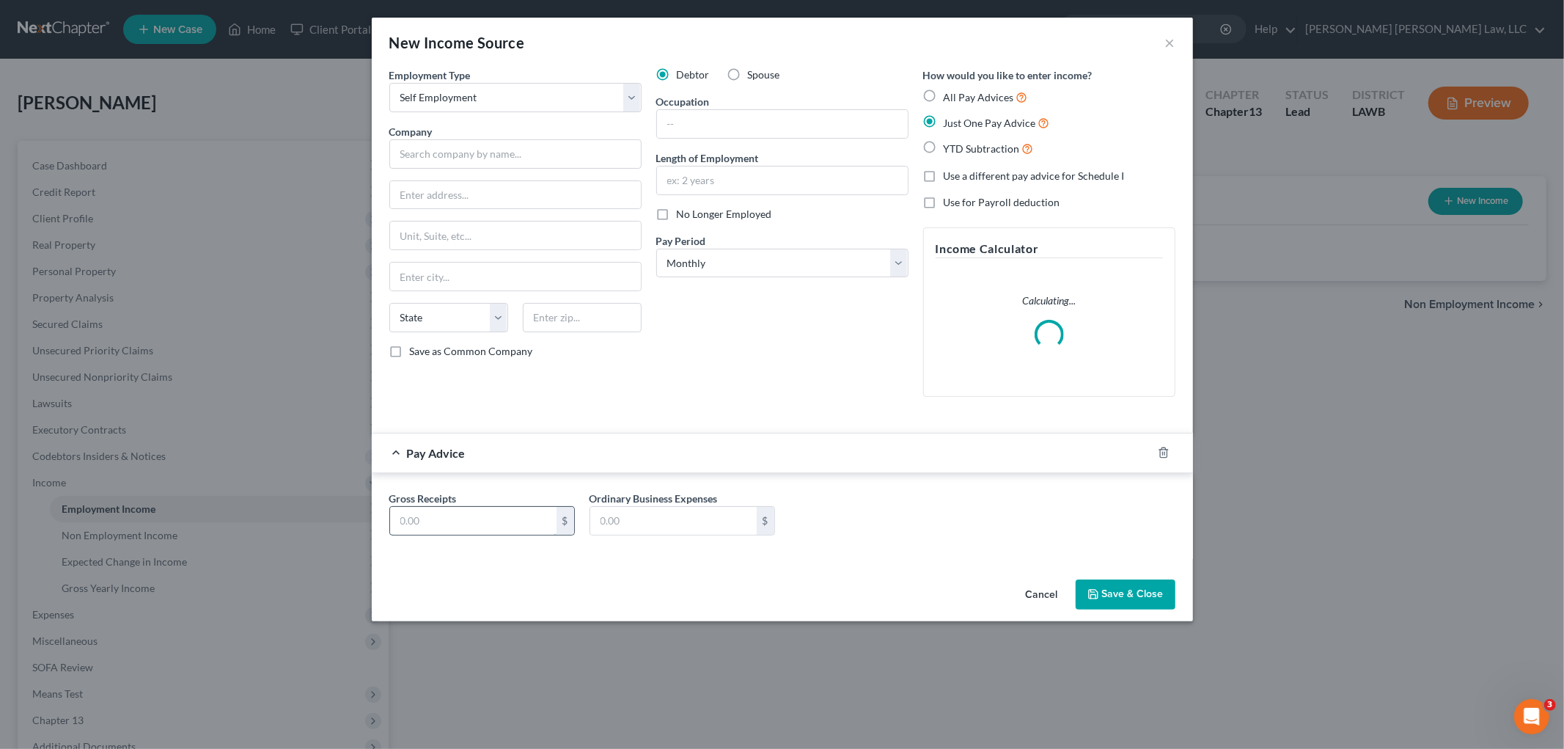
click at [472, 517] on input "text" at bounding box center [473, 521] width 166 height 28
type input "1,400.00"
click at [702, 184] on input "text" at bounding box center [782, 180] width 251 height 28
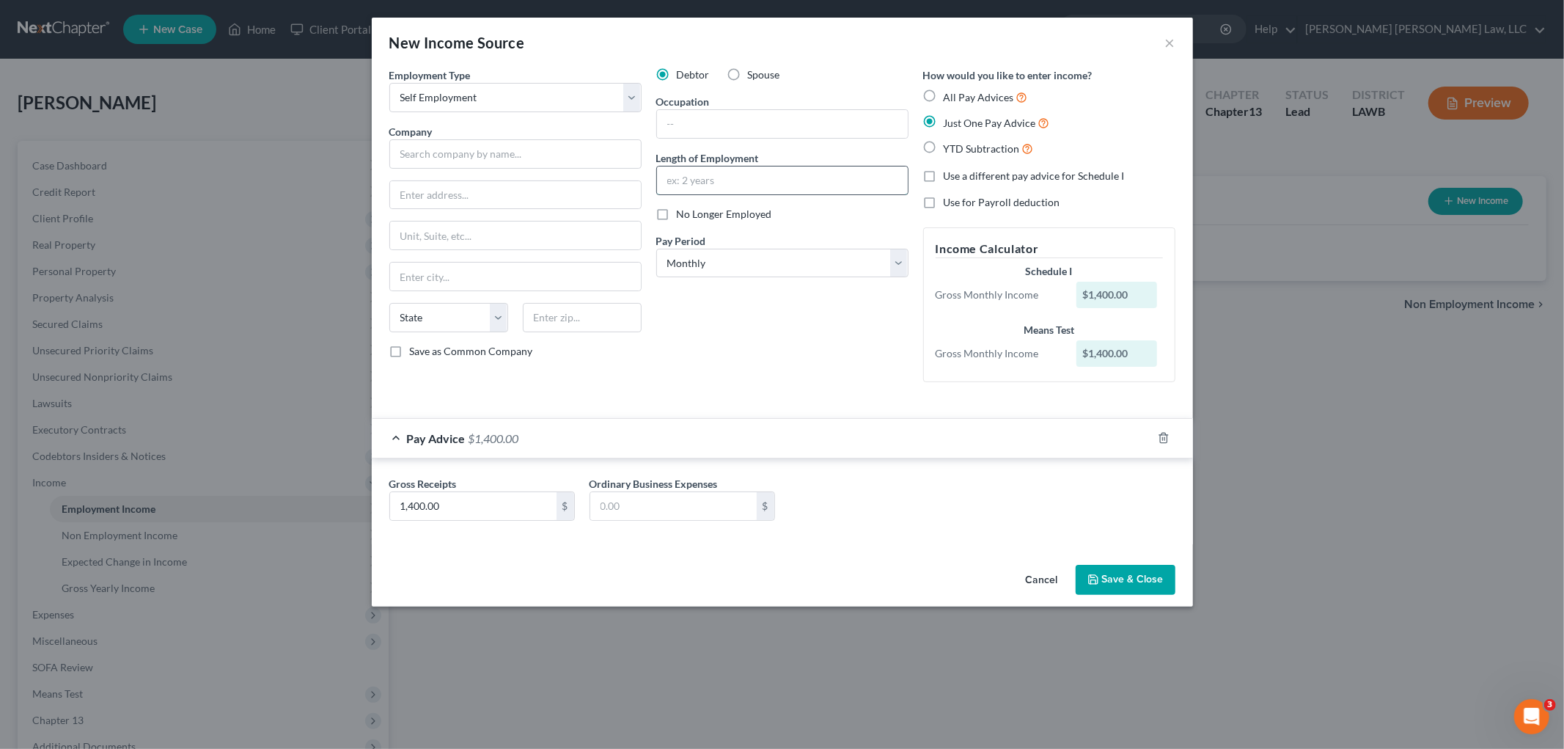
drag, startPoint x: 735, startPoint y: 183, endPoint x: 733, endPoint y: 193, distance: 9.6
click at [735, 183] on input "text" at bounding box center [782, 180] width 251 height 28
type input "8 years"
click at [743, 128] on input "text" at bounding box center [782, 124] width 251 height 28
type input "worker"
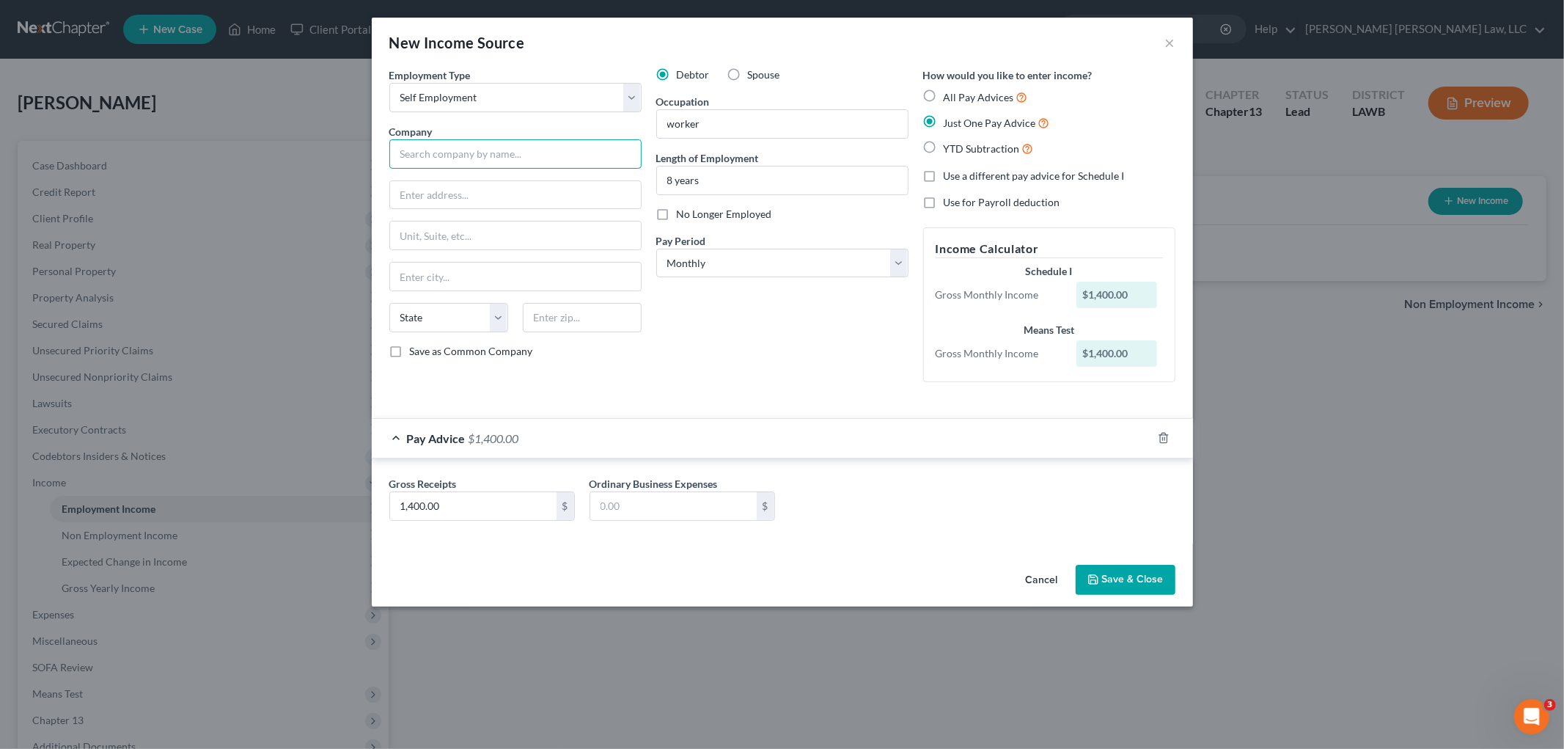
click at [493, 145] on input "text" at bounding box center [515, 153] width 252 height 29
type input "self"
click at [441, 191] on input "text" at bounding box center [515, 195] width 251 height 28
type input "203 Sarah Lane"
type input "71225"
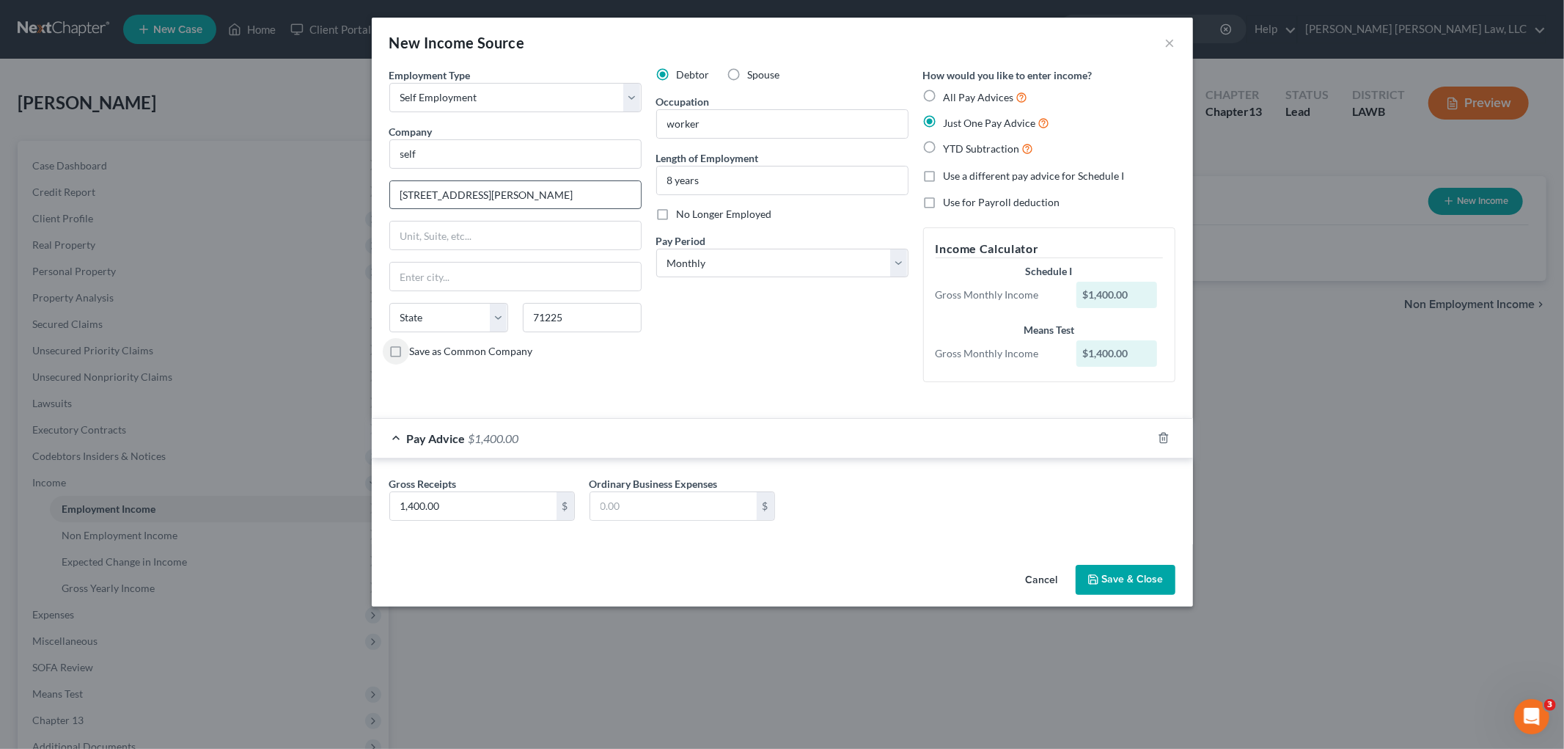
type input "Calhoun"
select select "19"
click at [1126, 584] on button "Save & Close" at bounding box center [1126, 580] width 100 height 31
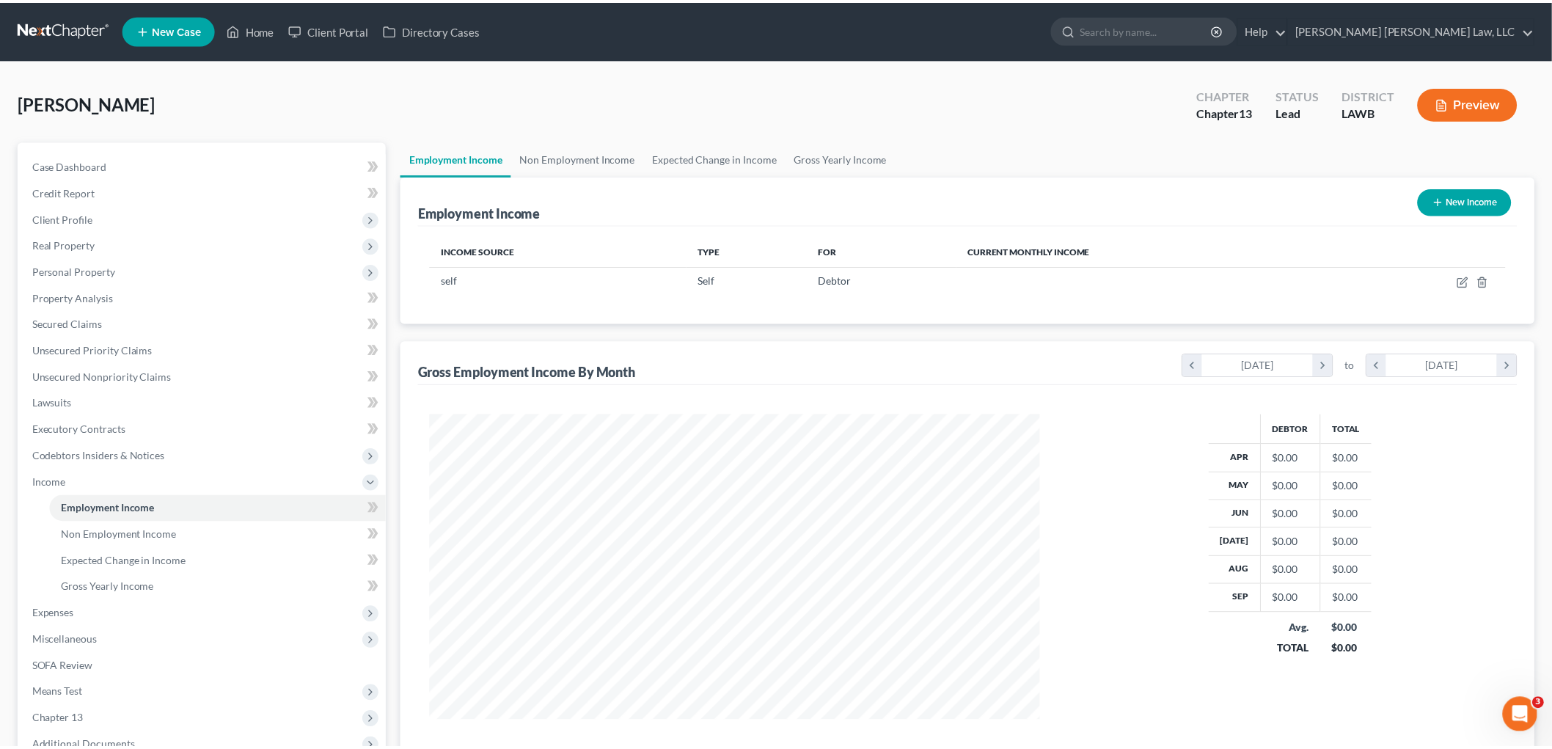
scroll to position [732962, 732624]
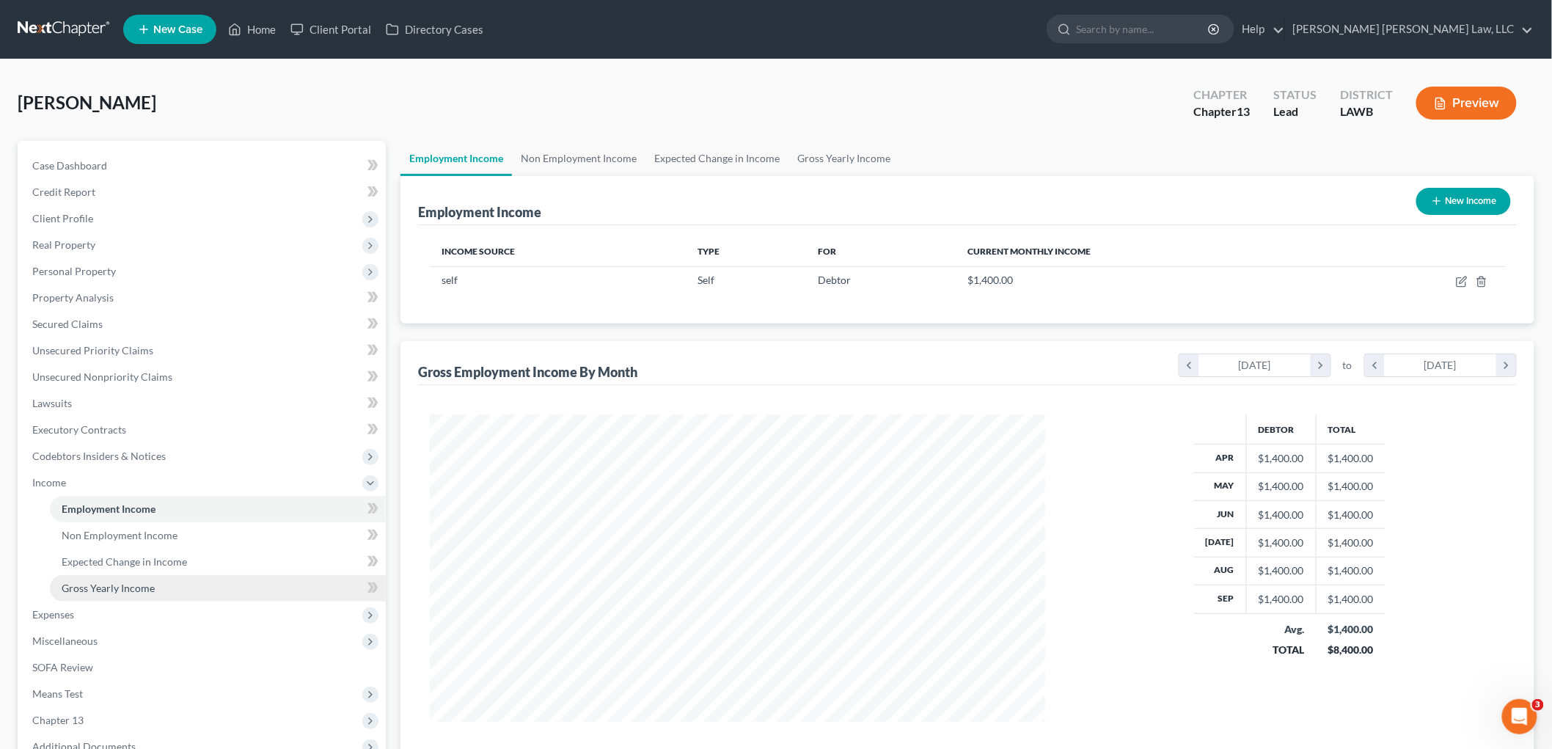
click at [161, 585] on link "Gross Yearly Income" at bounding box center [218, 588] width 336 height 26
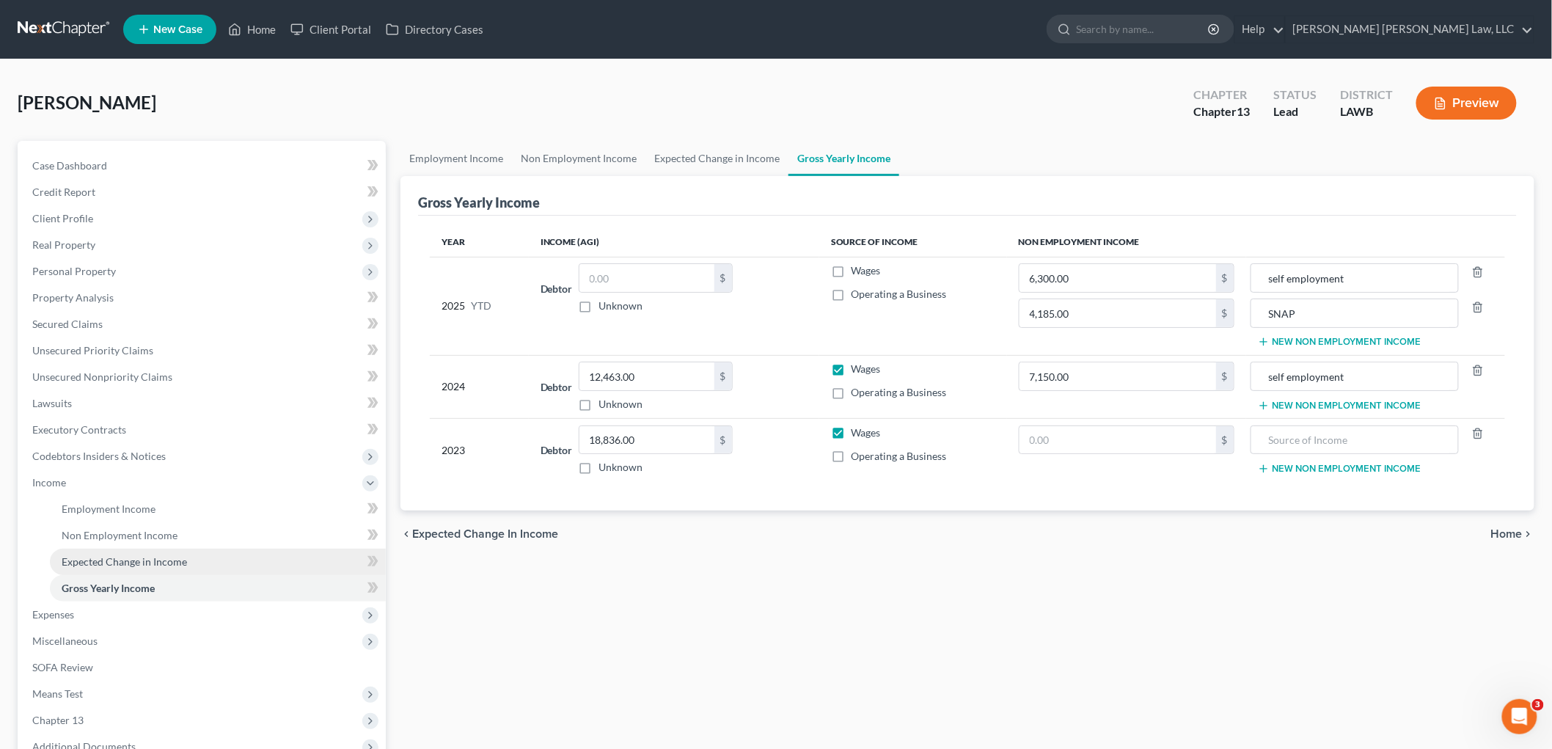
scroll to position [161, 0]
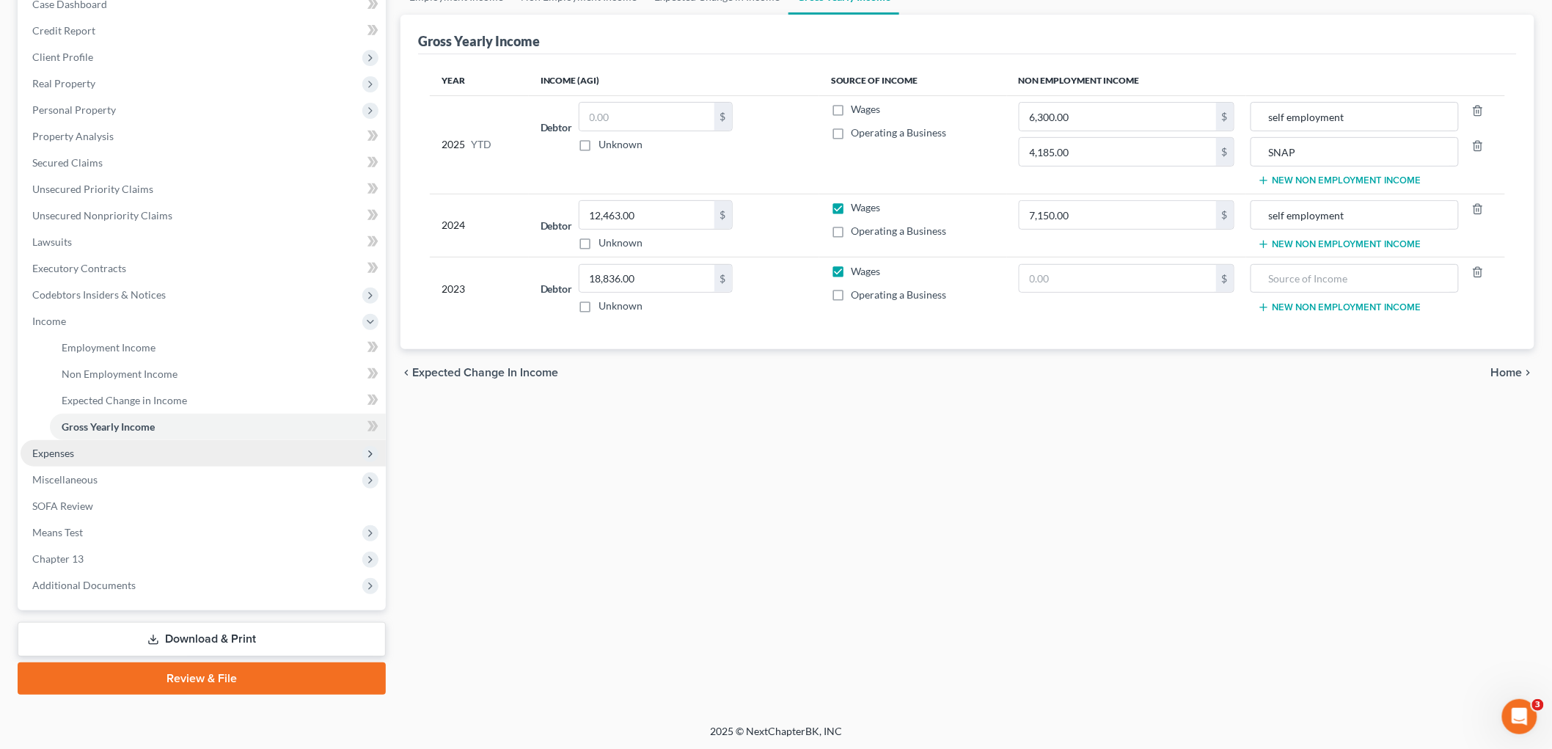
click at [95, 452] on span "Expenses" at bounding box center [203, 453] width 365 height 26
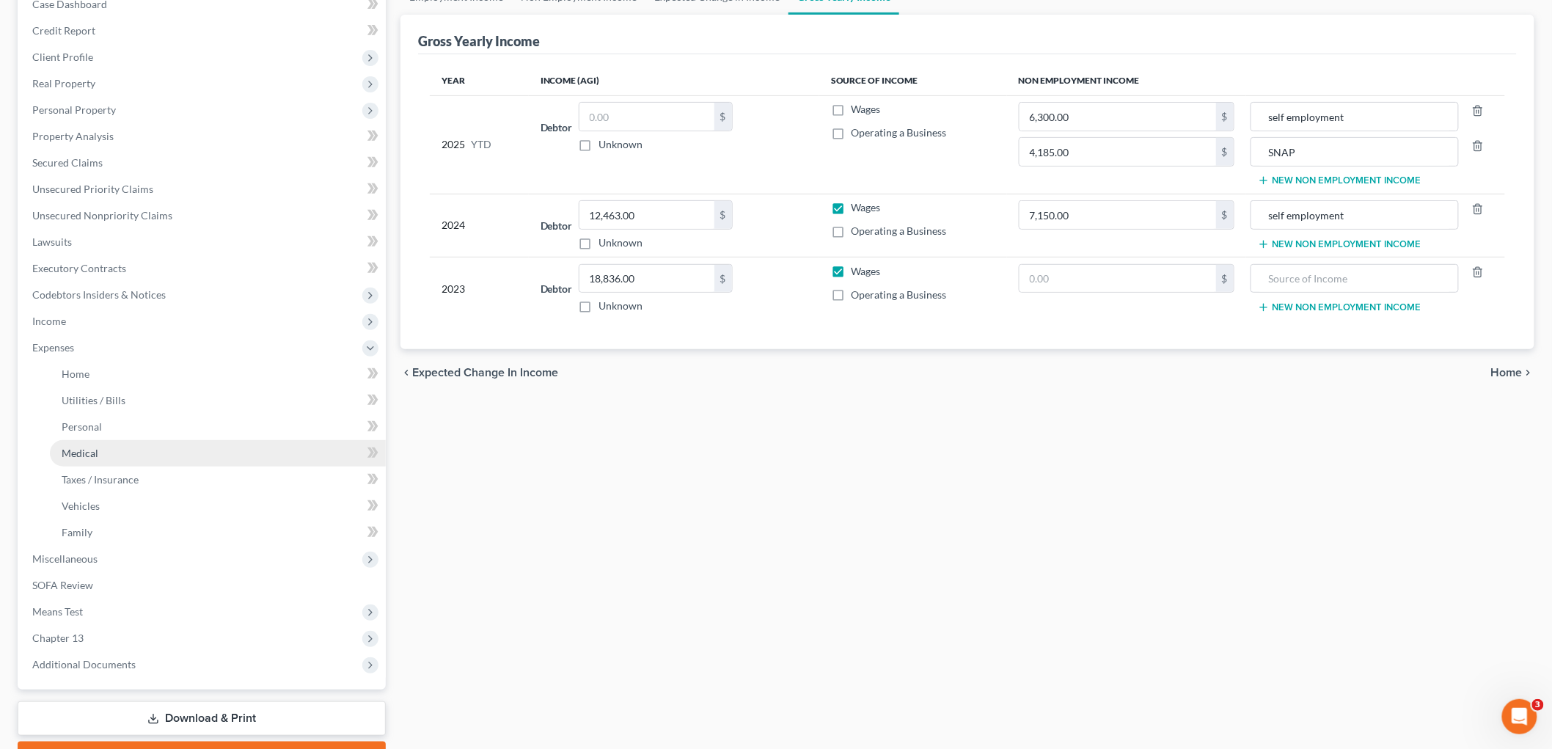
click at [120, 458] on link "Medical" at bounding box center [218, 453] width 336 height 26
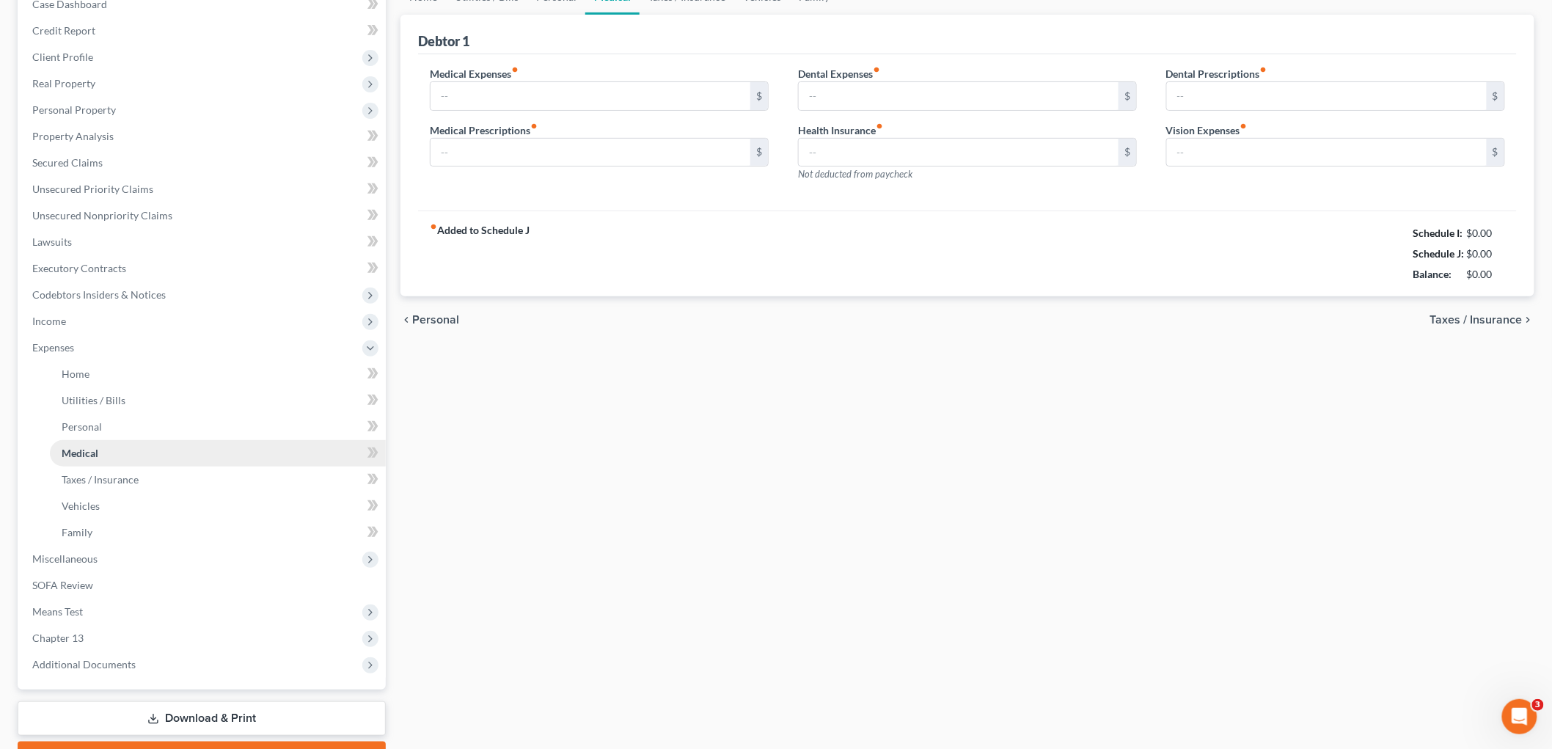
scroll to position [15, 0]
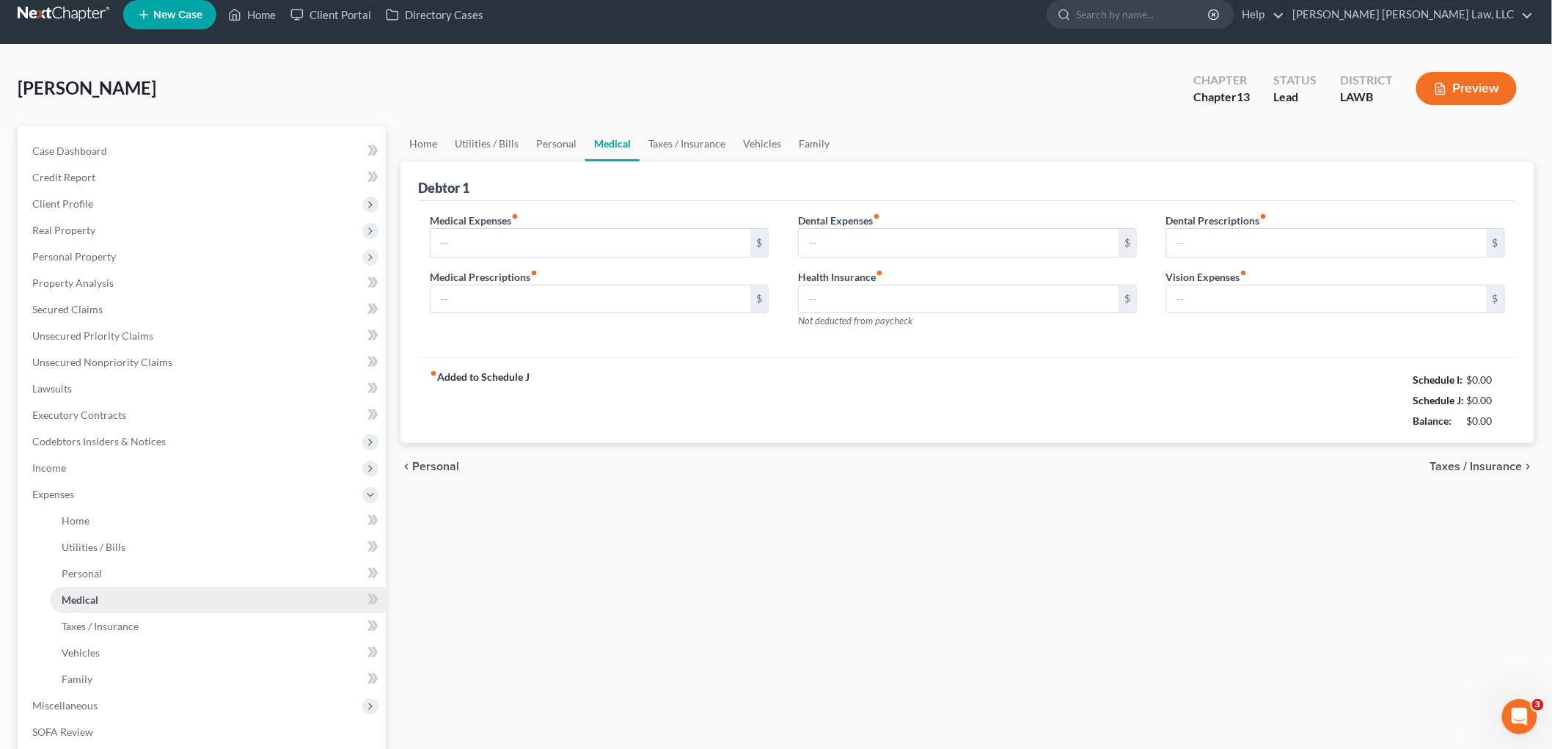
type input "25.00"
type input "0.00"
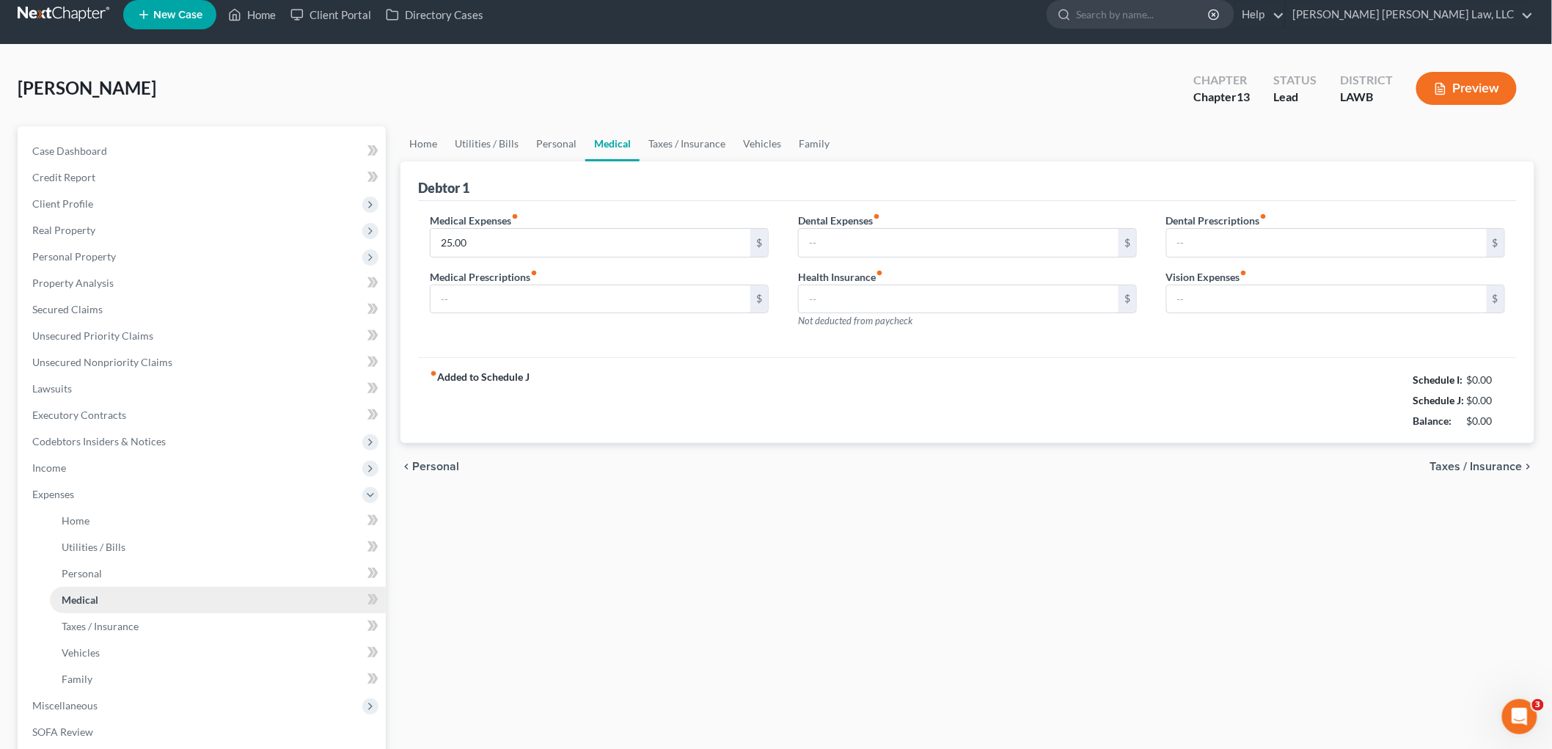
type input "0.00"
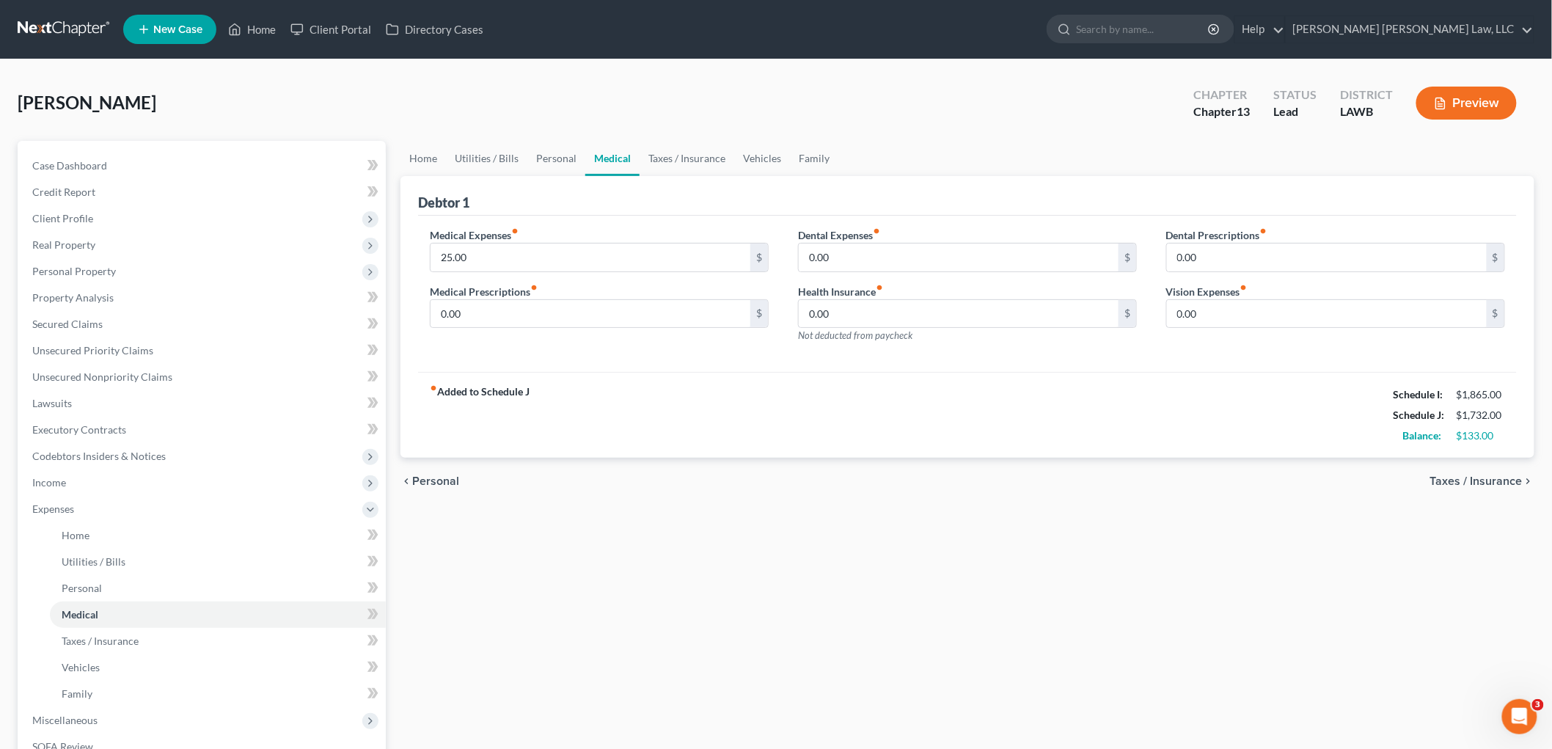
click at [78, 27] on link at bounding box center [65, 29] width 94 height 26
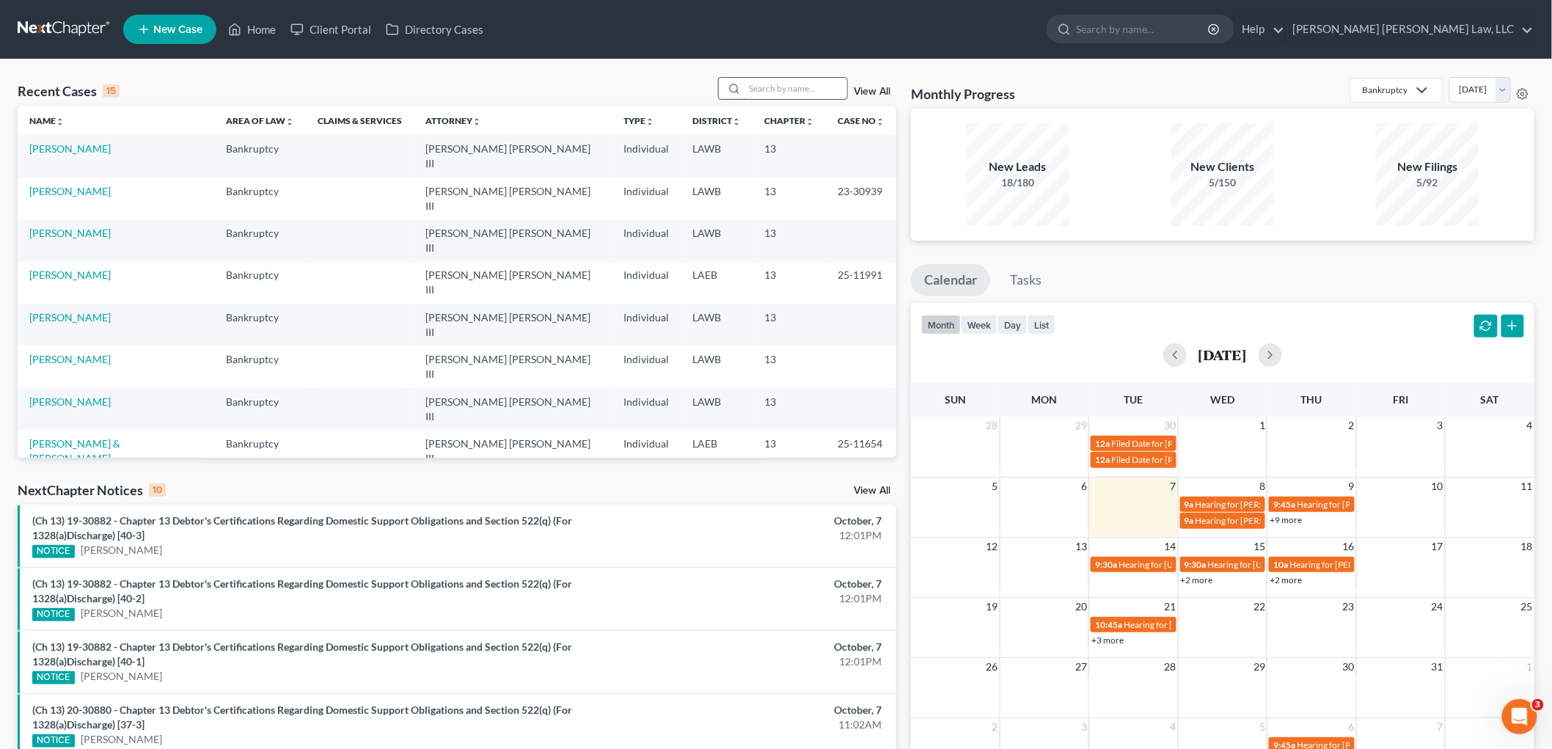
click at [761, 89] on input "search" at bounding box center [795, 88] width 103 height 21
type input "[PERSON_NAME]"
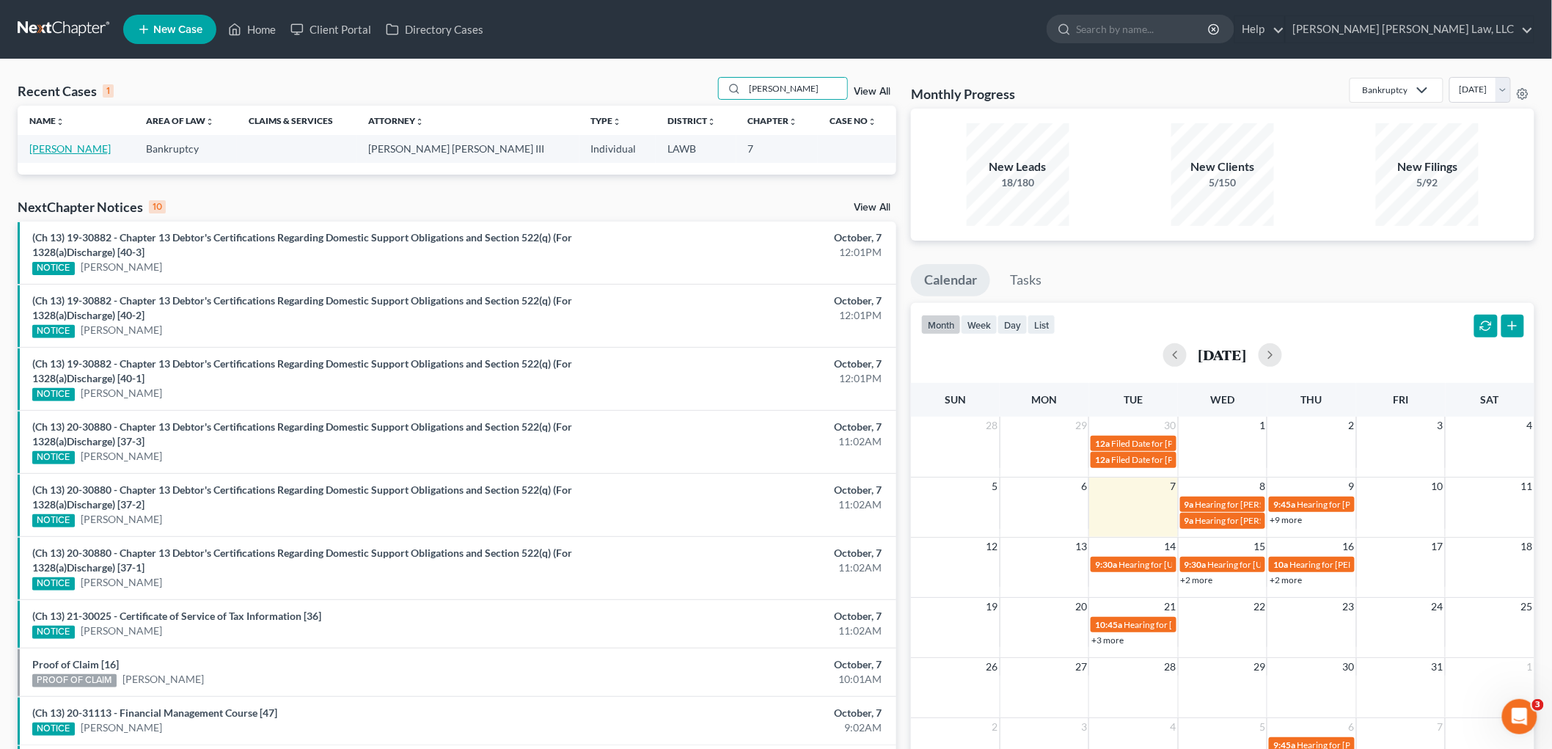
click at [88, 147] on link "[PERSON_NAME]" at bounding box center [69, 148] width 81 height 12
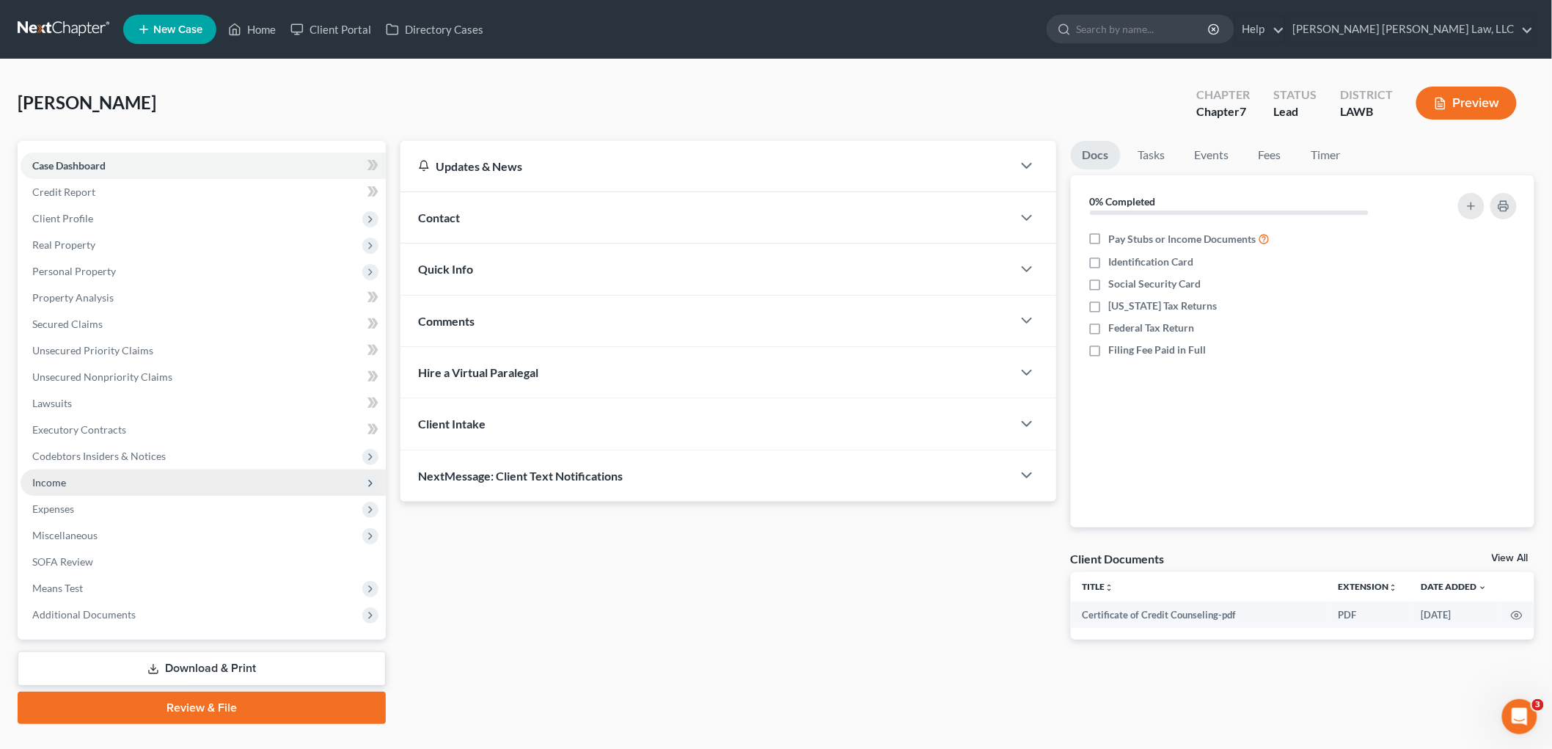
click at [75, 484] on span "Income" at bounding box center [203, 482] width 365 height 26
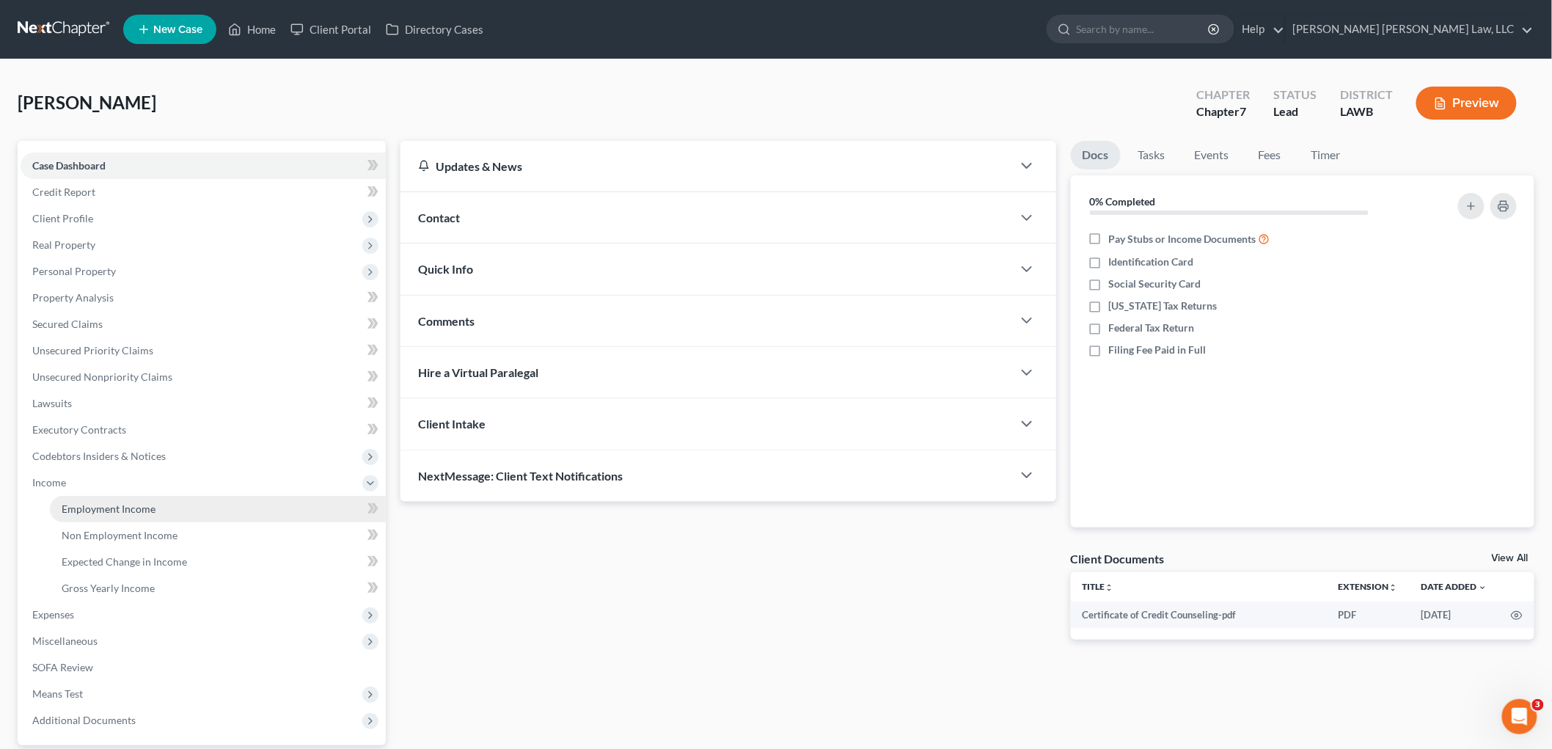
click at [85, 504] on span "Employment Income" at bounding box center [109, 508] width 94 height 12
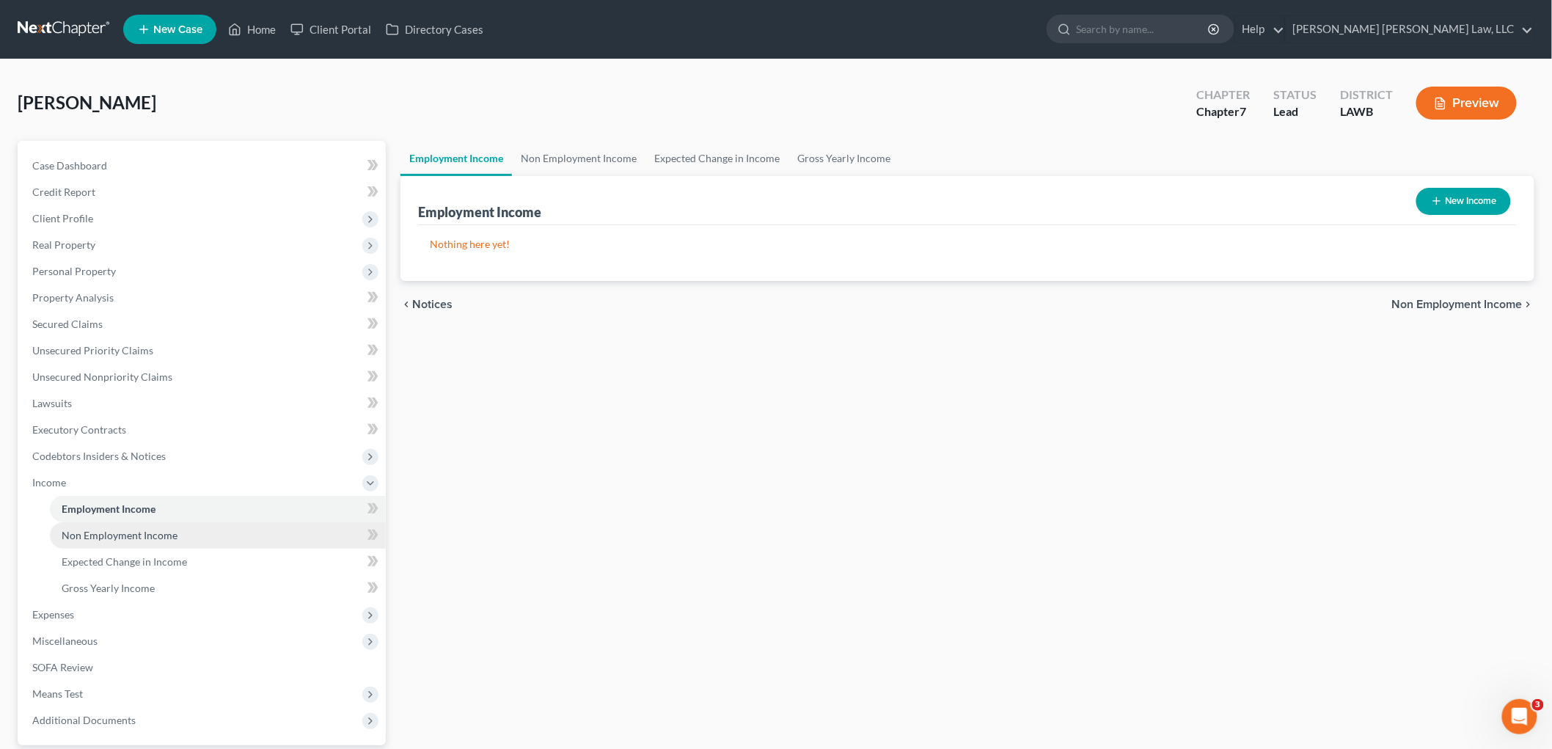
click at [149, 524] on link "Non Employment Income" at bounding box center [218, 535] width 336 height 26
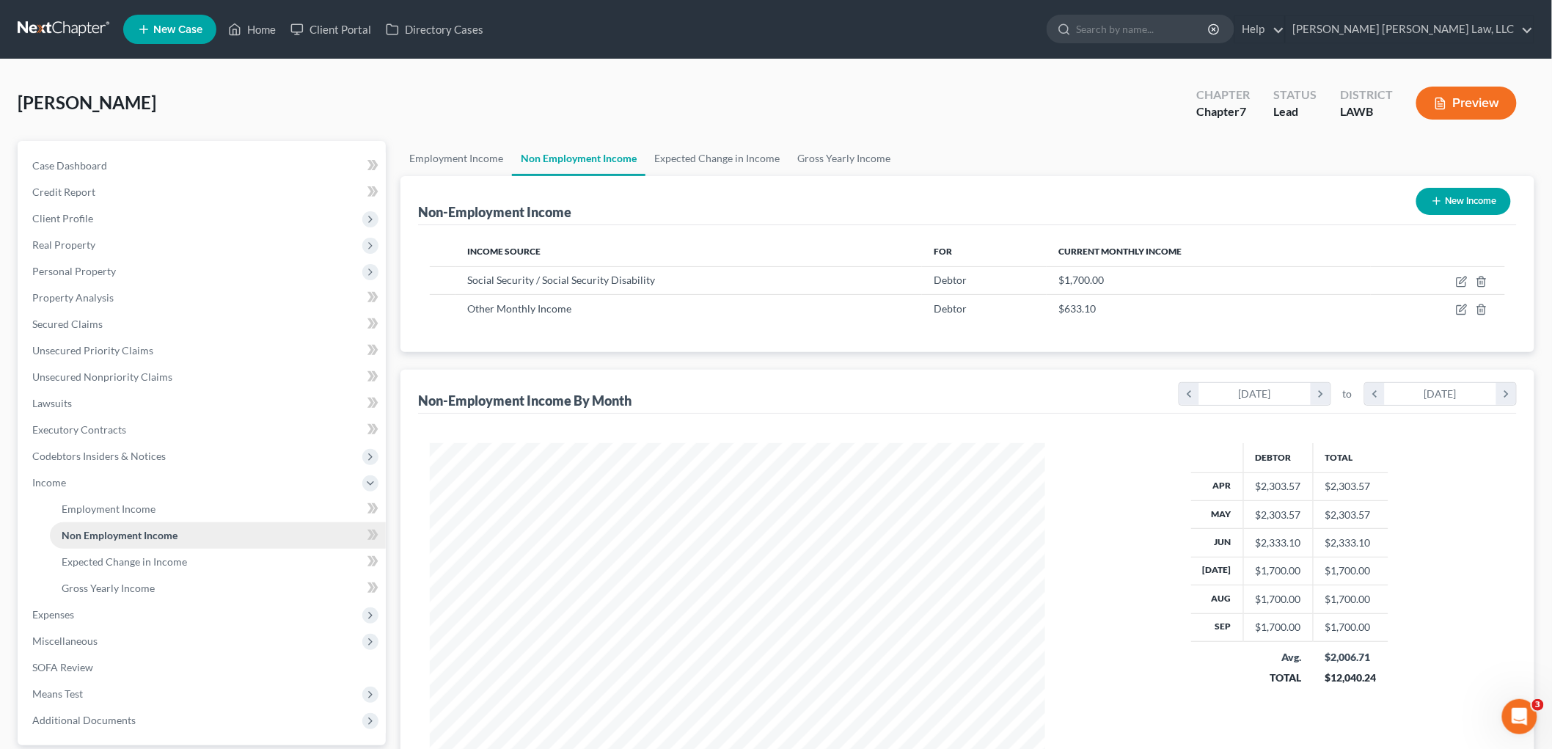
scroll to position [307, 644]
click at [103, 612] on span "Expenses" at bounding box center [203, 614] width 365 height 26
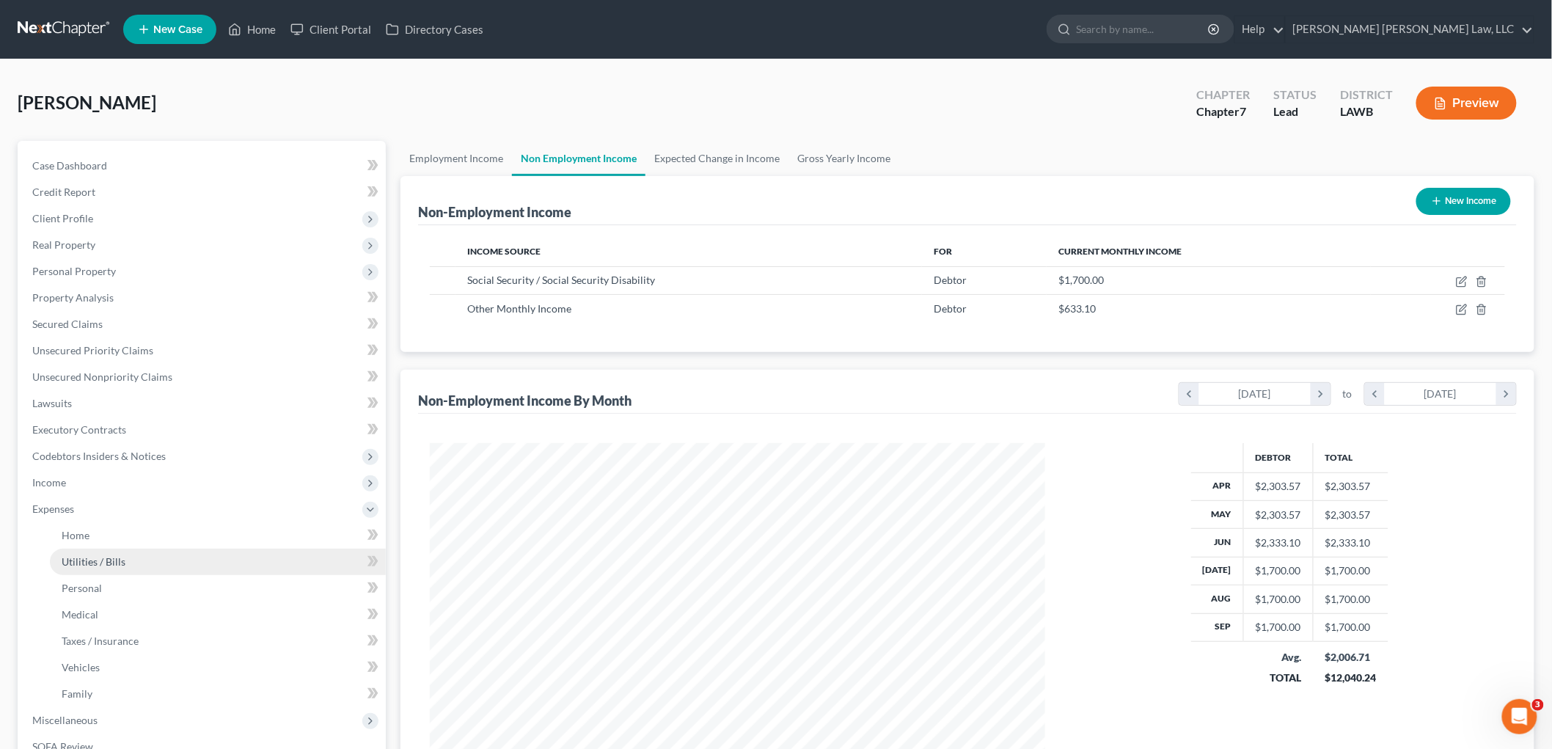
click at [127, 556] on link "Utilities / Bills" at bounding box center [218, 561] width 336 height 26
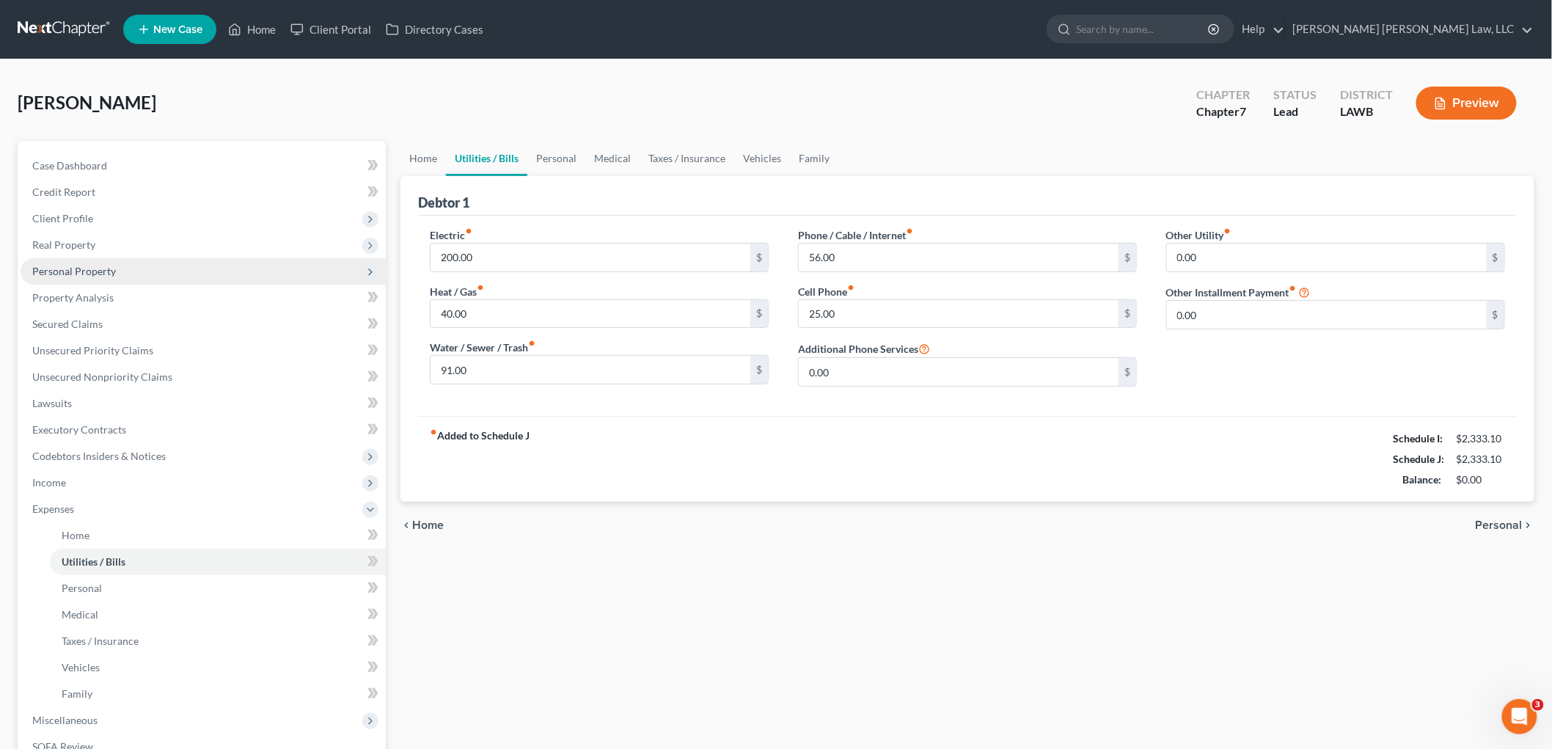
click at [71, 273] on span "Personal Property" at bounding box center [74, 271] width 84 height 12
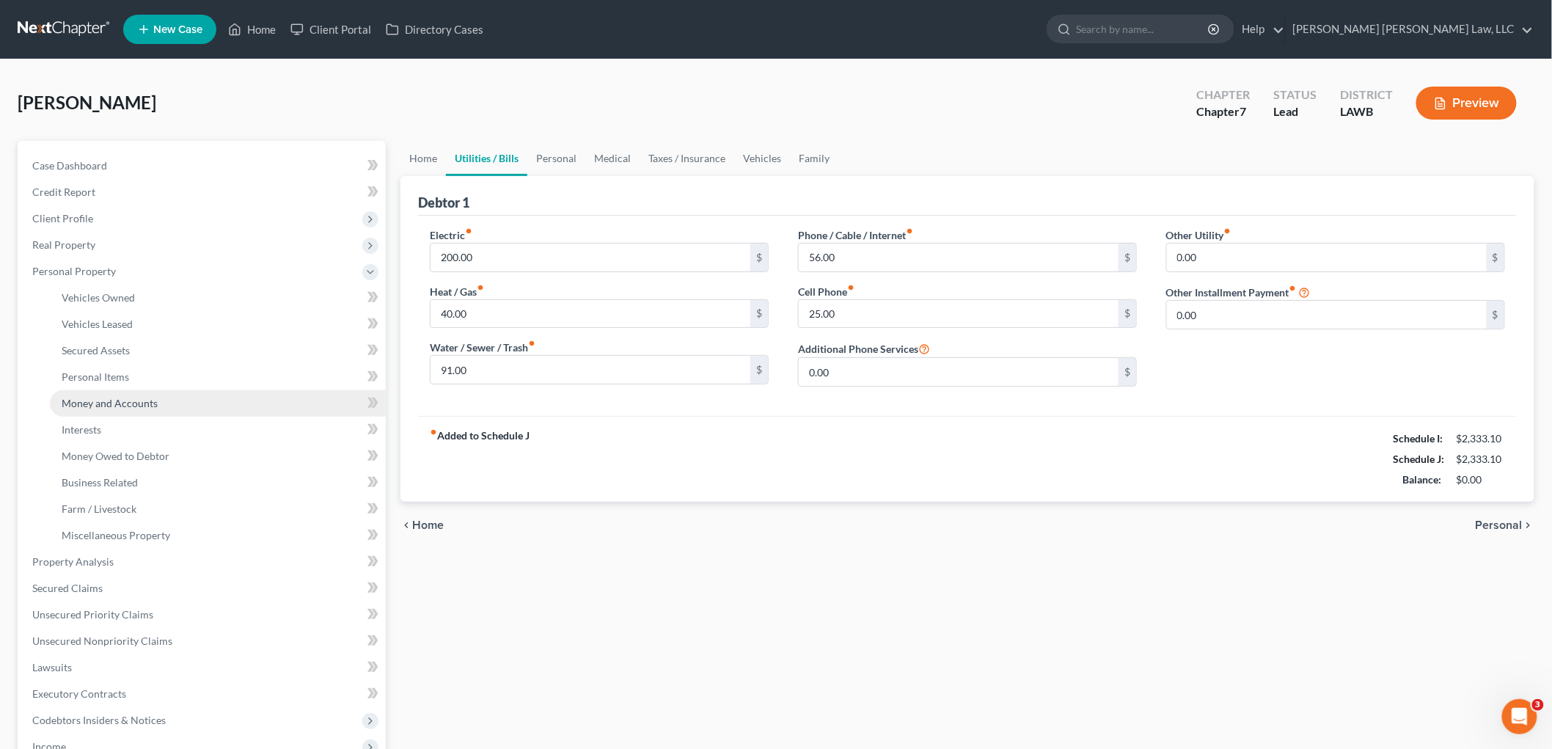
click at [104, 405] on span "Money and Accounts" at bounding box center [110, 403] width 96 height 12
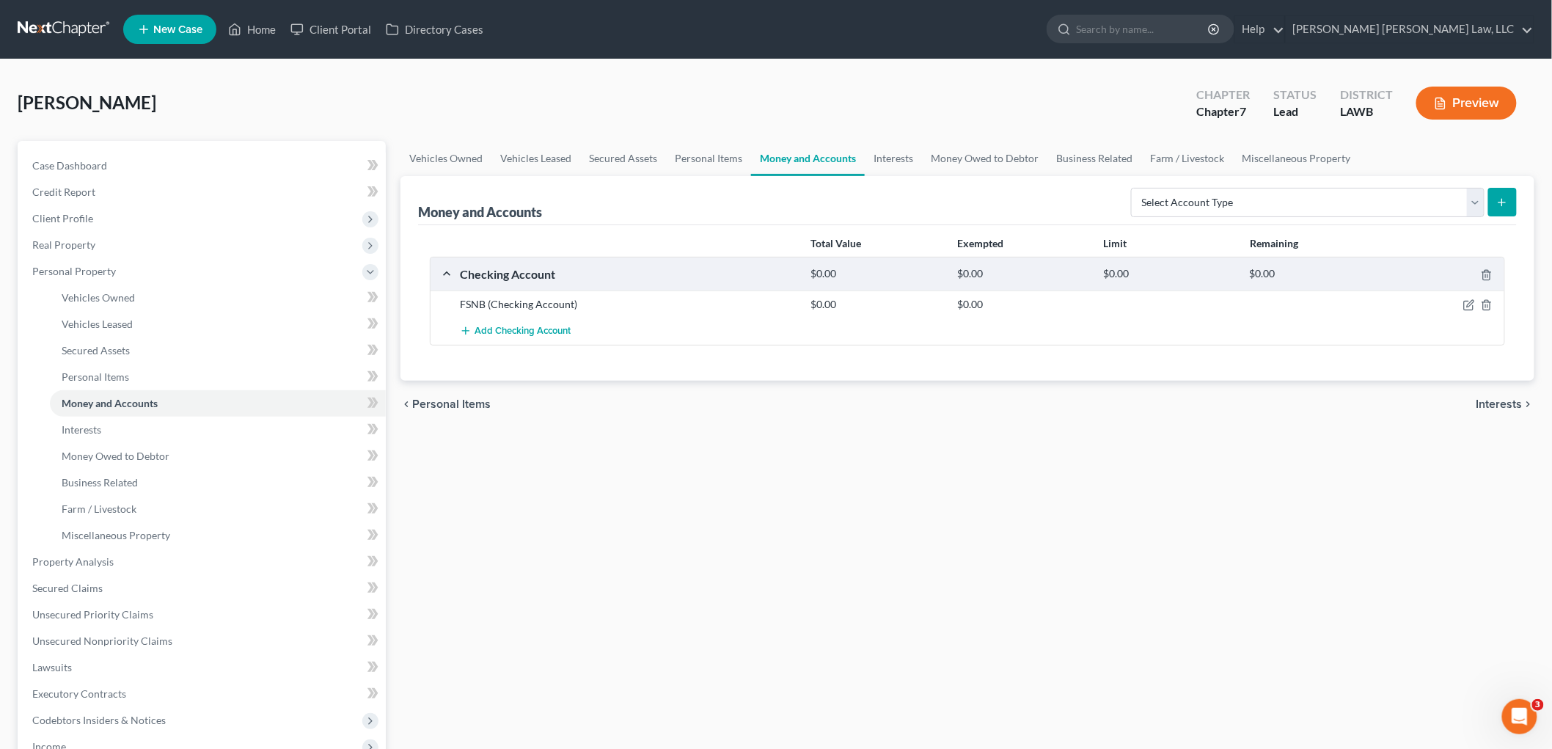
click at [78, 25] on link at bounding box center [65, 29] width 94 height 26
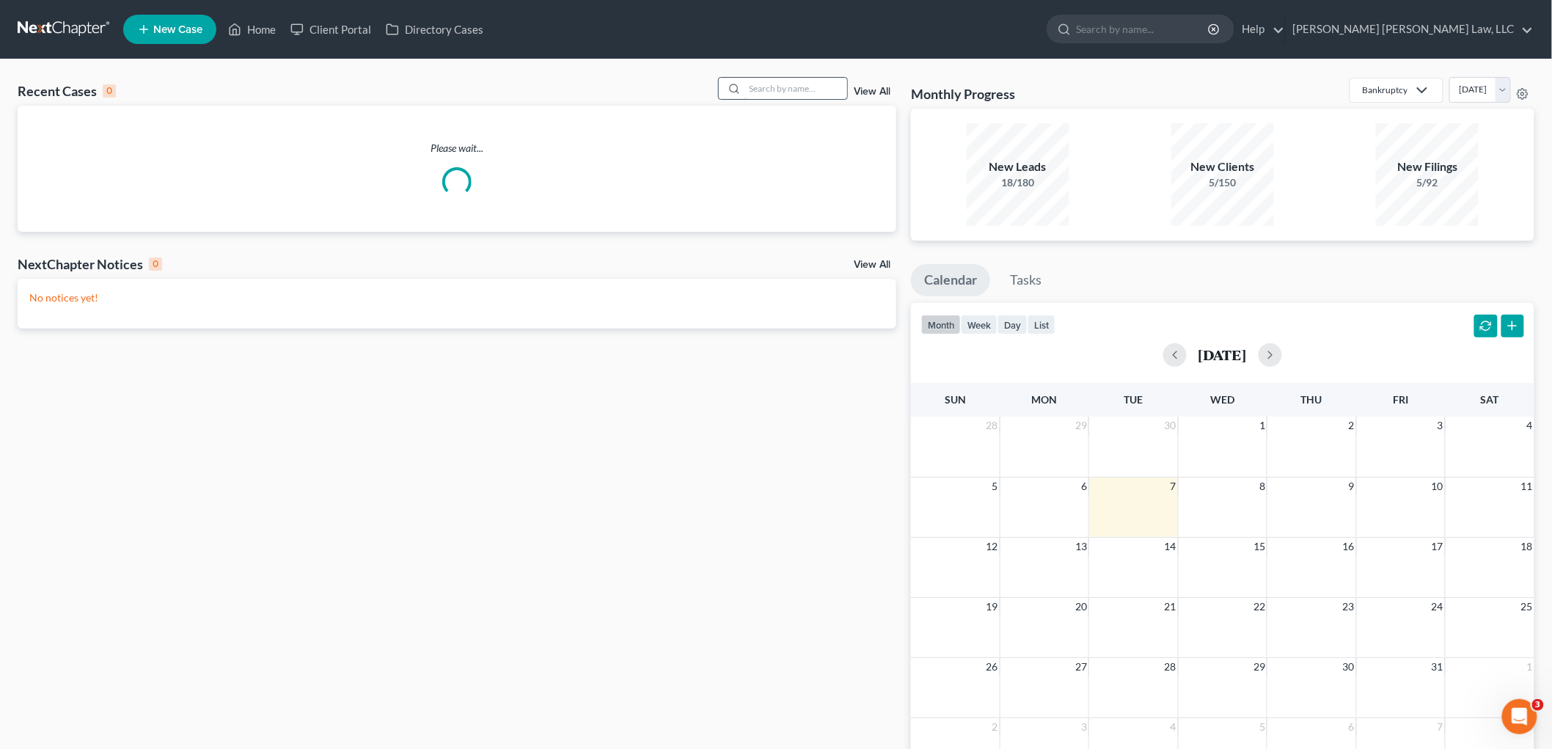
click at [756, 79] on input "search" at bounding box center [795, 88] width 103 height 21
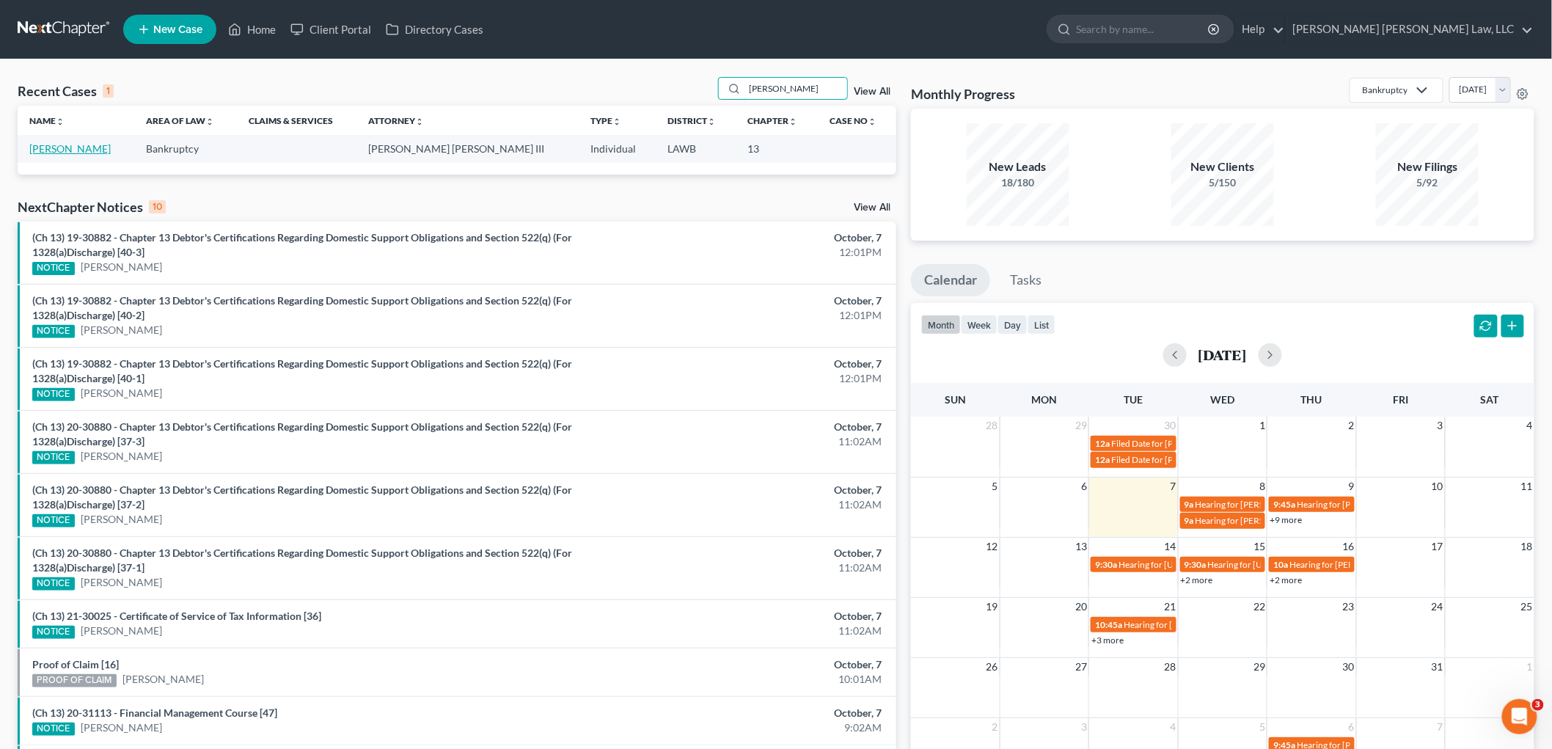
type input "[PERSON_NAME]"
click at [50, 144] on link "[PERSON_NAME]" at bounding box center [69, 148] width 81 height 12
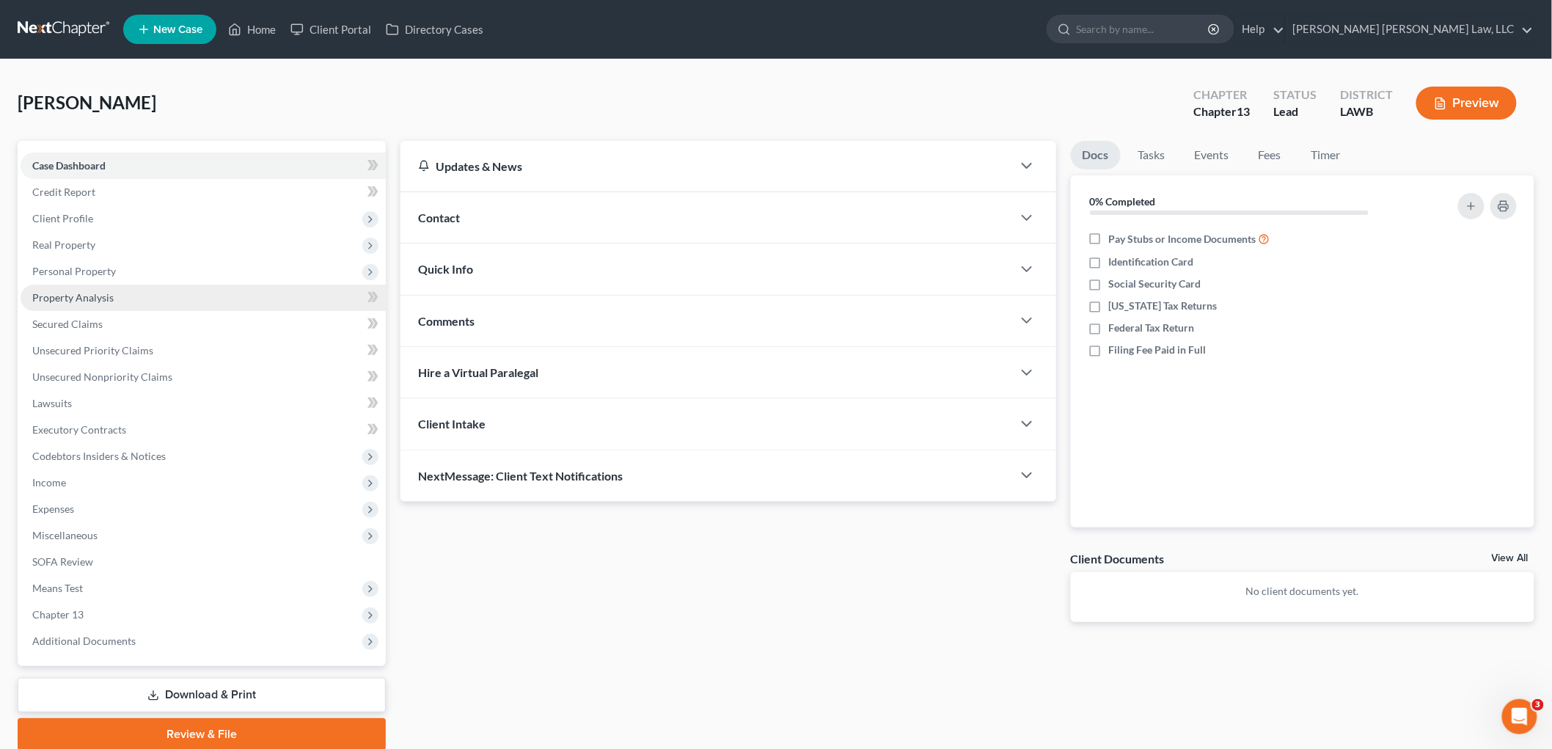
click at [98, 285] on link "Property Analysis" at bounding box center [203, 298] width 365 height 26
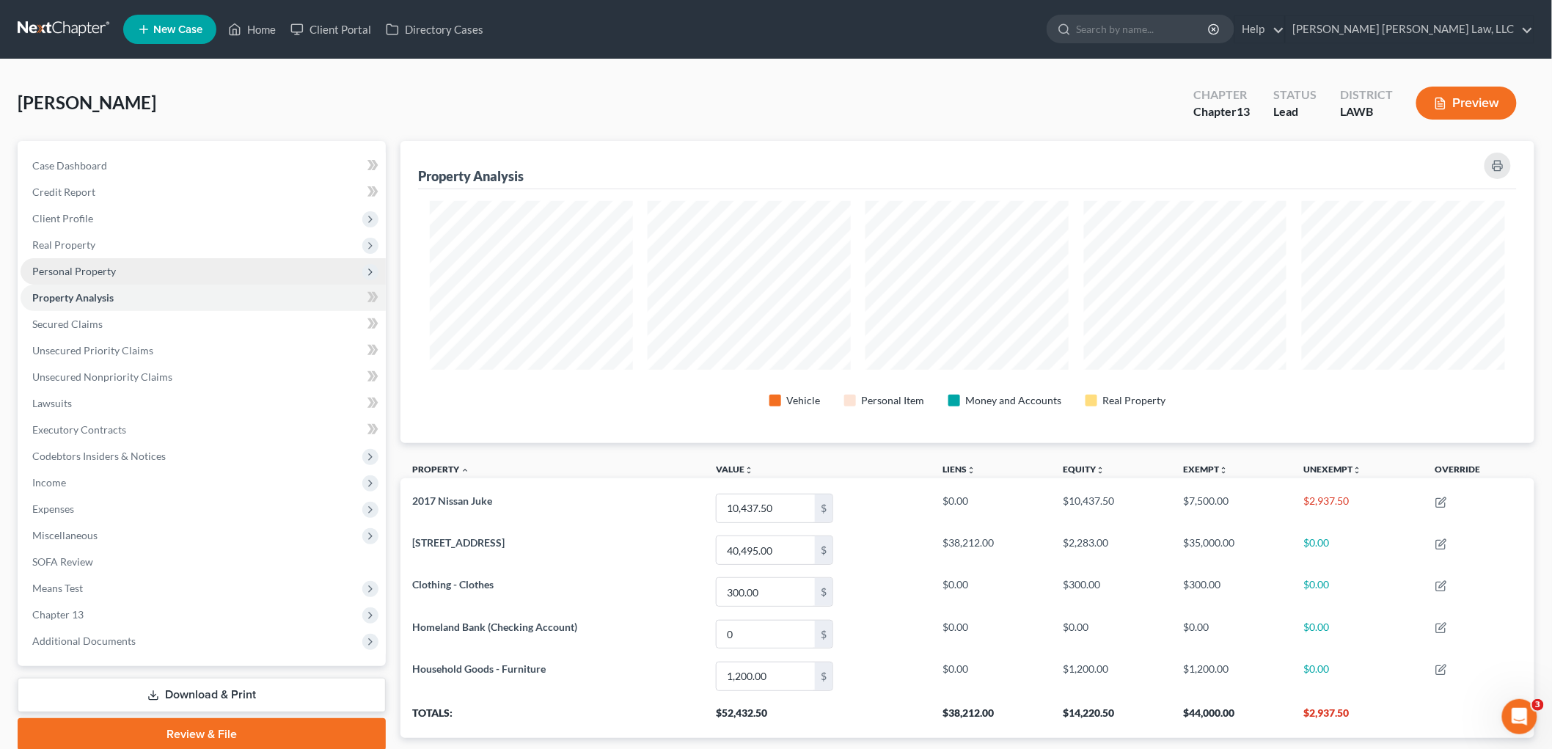
click at [108, 268] on span "Personal Property" at bounding box center [74, 271] width 84 height 12
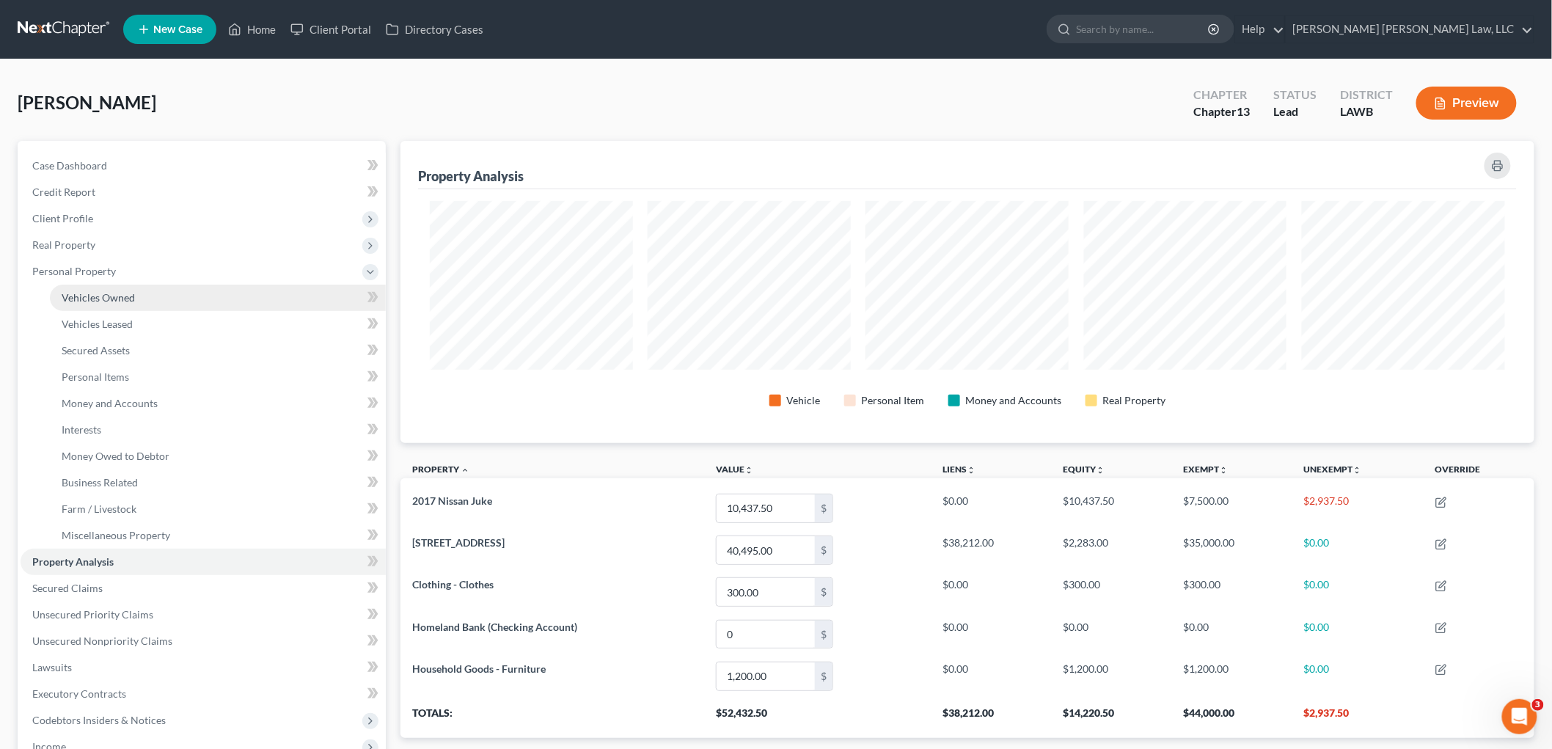
click at [111, 292] on span "Vehicles Owned" at bounding box center [98, 297] width 73 height 12
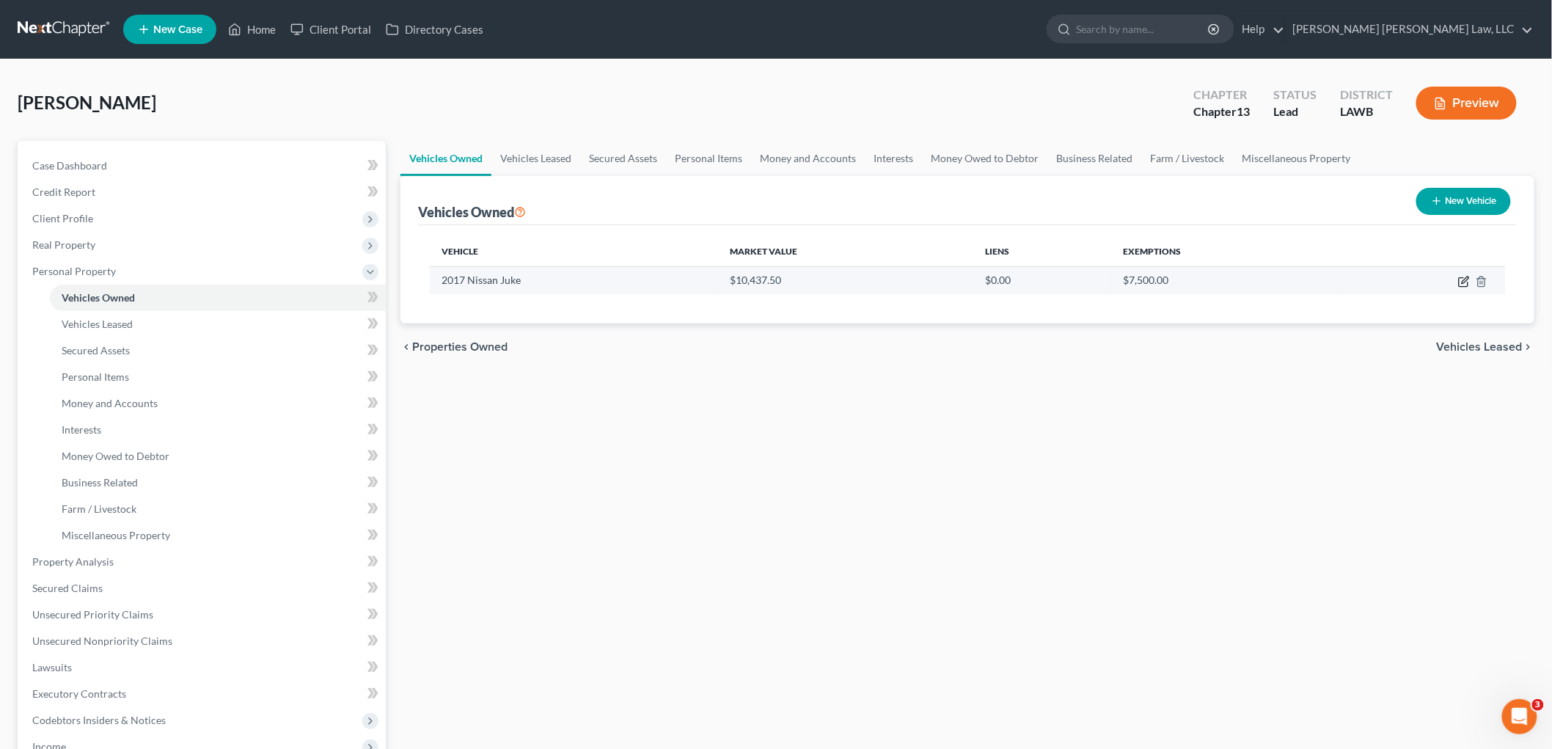
click at [1464, 279] on icon "button" at bounding box center [1464, 279] width 7 height 7
select select "0"
select select "9"
select select "2"
select select "0"
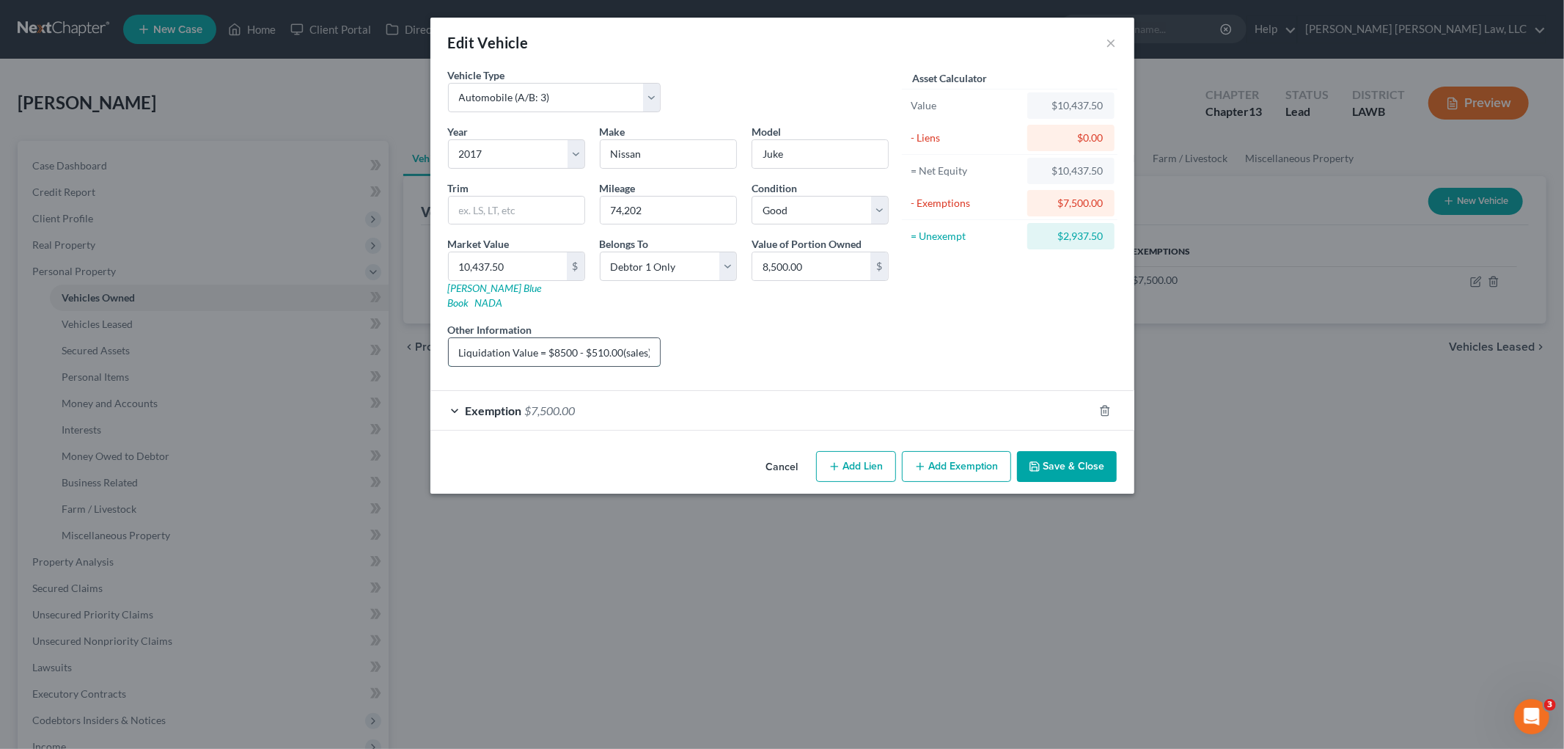
click at [606, 340] on input "Liquidation Value = $8500 - $510.00(sales) - $7500.00 (exemption)= $490.00 = $1…" at bounding box center [555, 352] width 212 height 28
click at [1057, 453] on button "Save & Close" at bounding box center [1067, 466] width 100 height 31
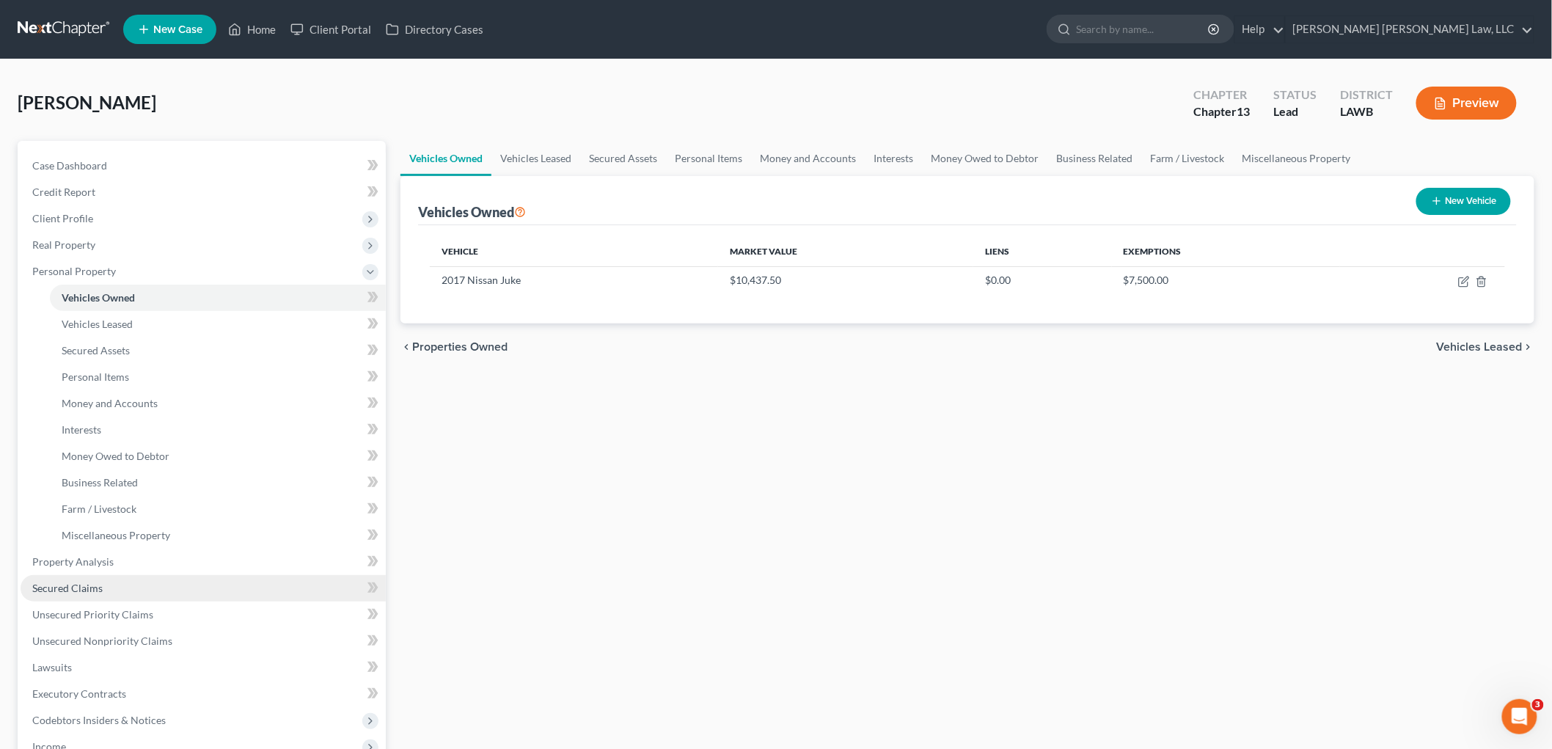
click at [98, 587] on span "Secured Claims" at bounding box center [67, 587] width 70 height 12
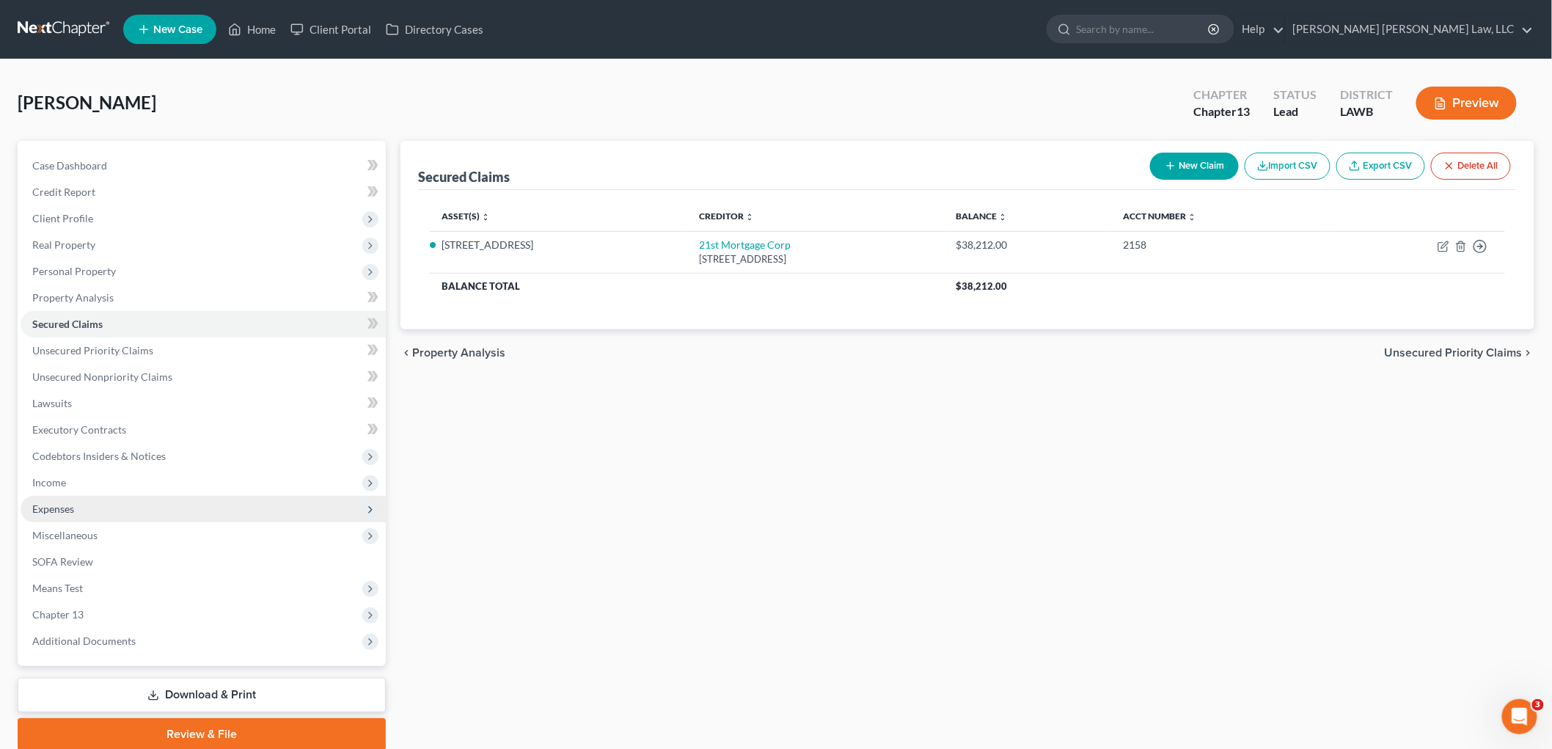
click at [107, 510] on span "Expenses" at bounding box center [203, 509] width 365 height 26
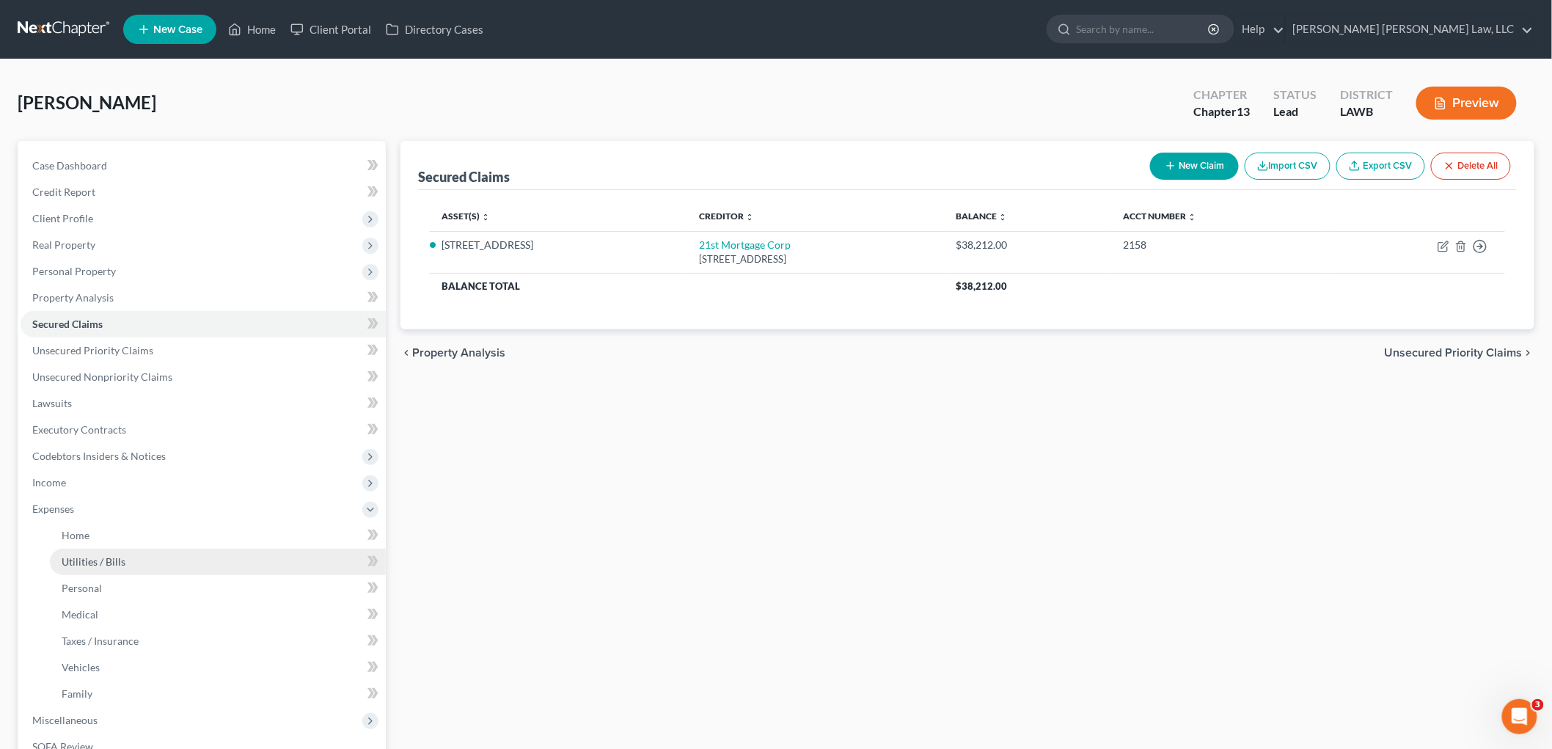
click at [100, 555] on span "Utilities / Bills" at bounding box center [94, 561] width 64 height 12
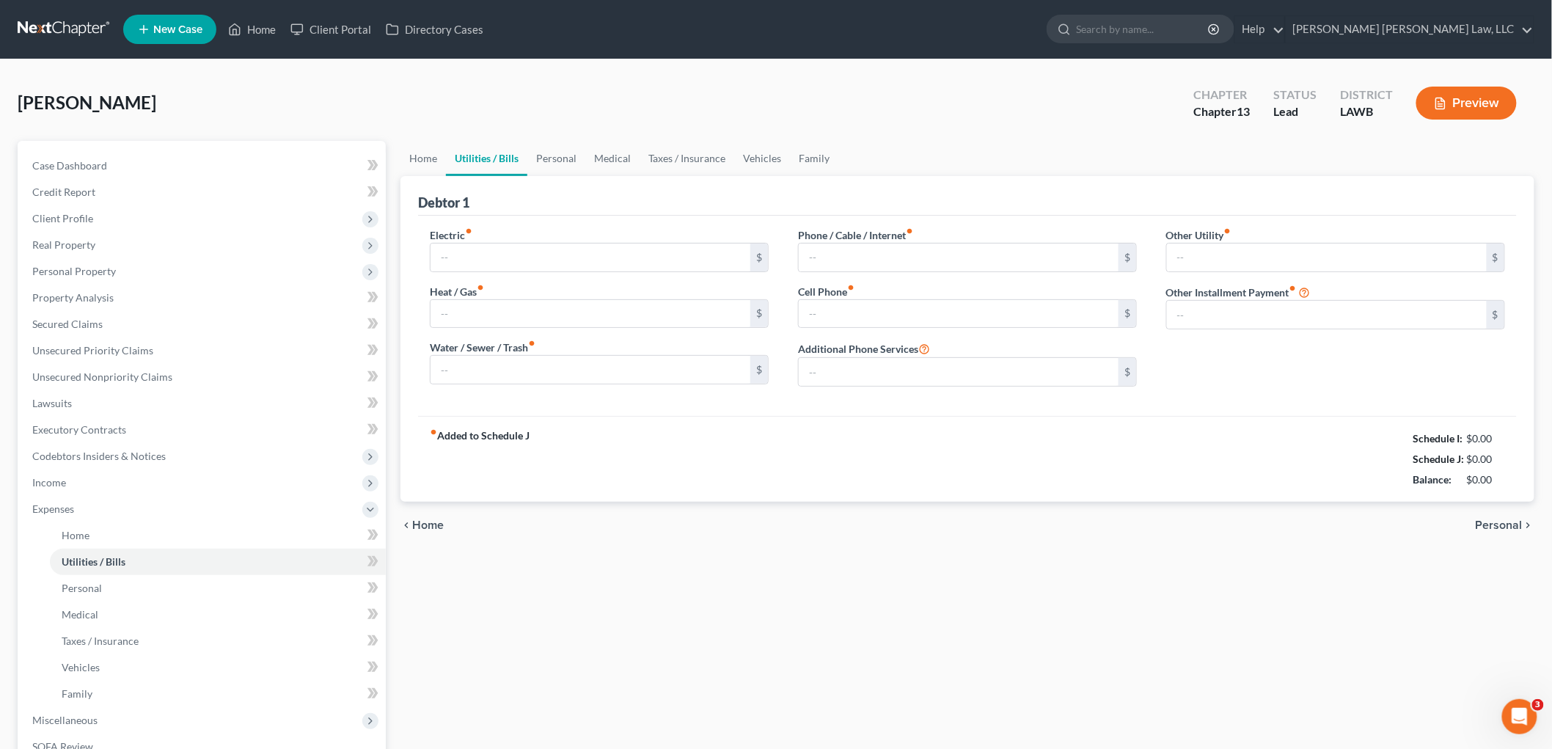
type input "150.38"
type input "0.00"
type input "30.00"
type input "60.00"
type input "0.00"
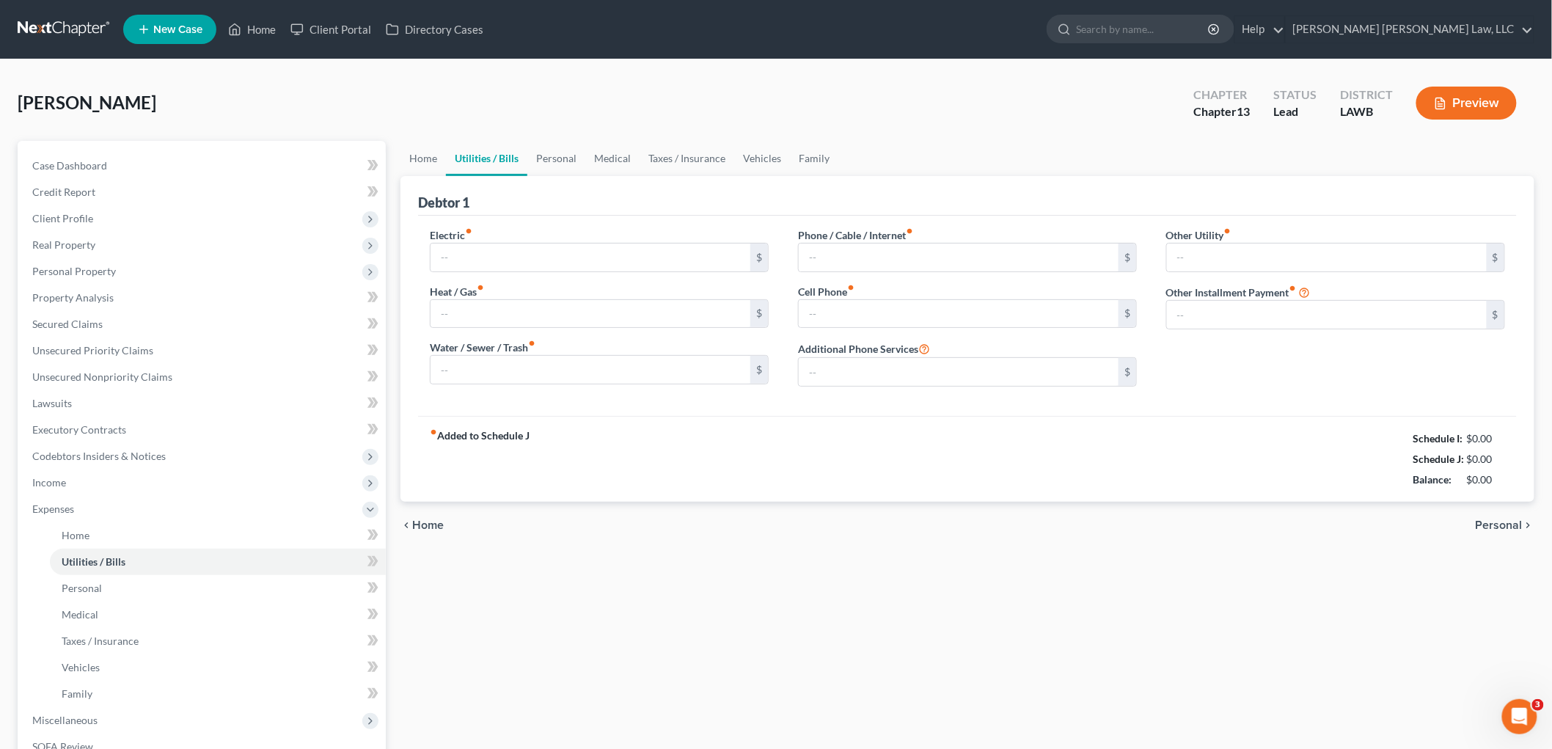
type input "0.00"
click at [565, 156] on link "Personal" at bounding box center [556, 158] width 58 height 35
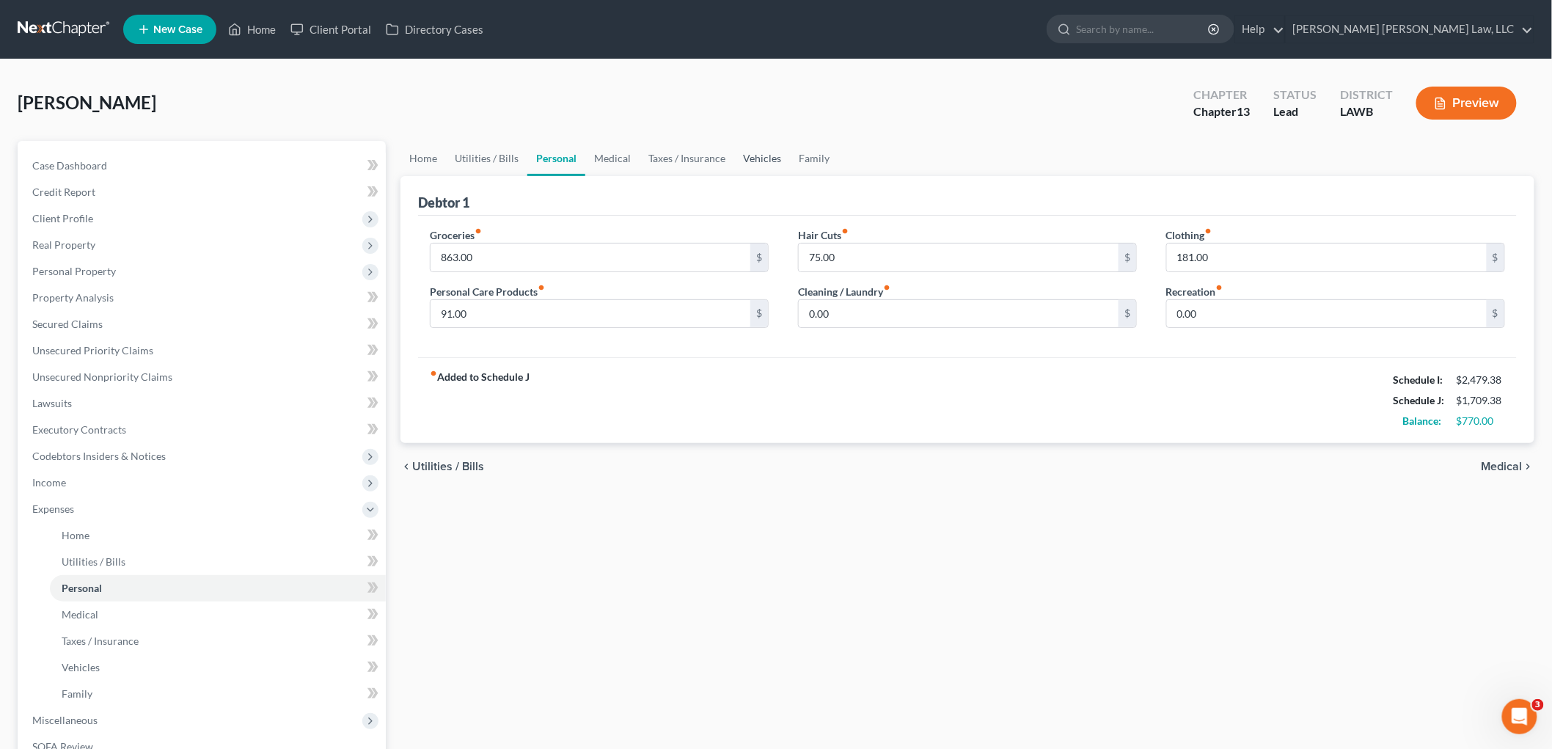
click at [768, 157] on link "Vehicles" at bounding box center [762, 158] width 56 height 35
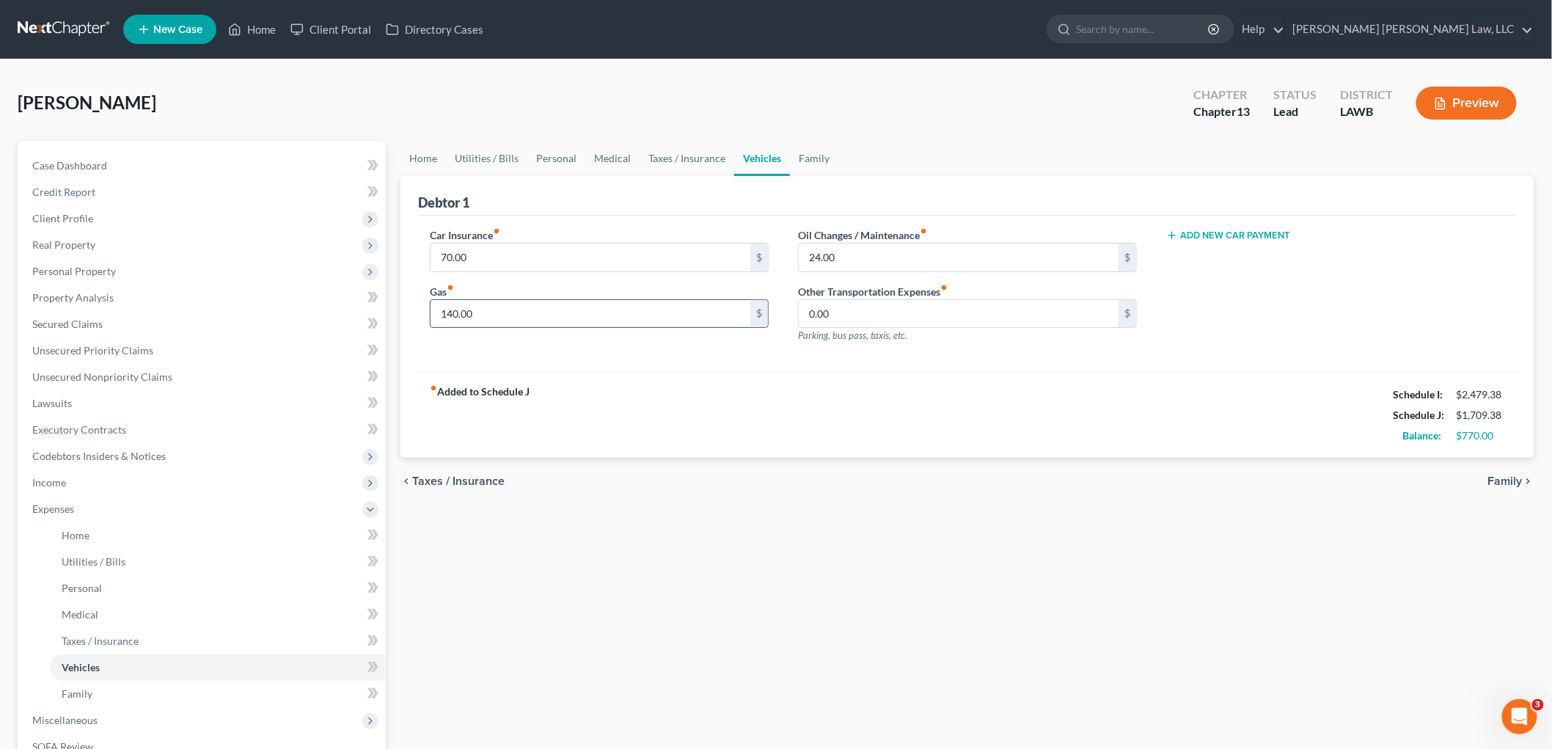
click at [579, 309] on input "140.00" at bounding box center [590, 314] width 320 height 28
type input "170.00"
click at [888, 247] on input "24.00" at bounding box center [959, 257] width 320 height 28
type input "27.00"
click at [863, 257] on input "27.00" at bounding box center [959, 257] width 320 height 28
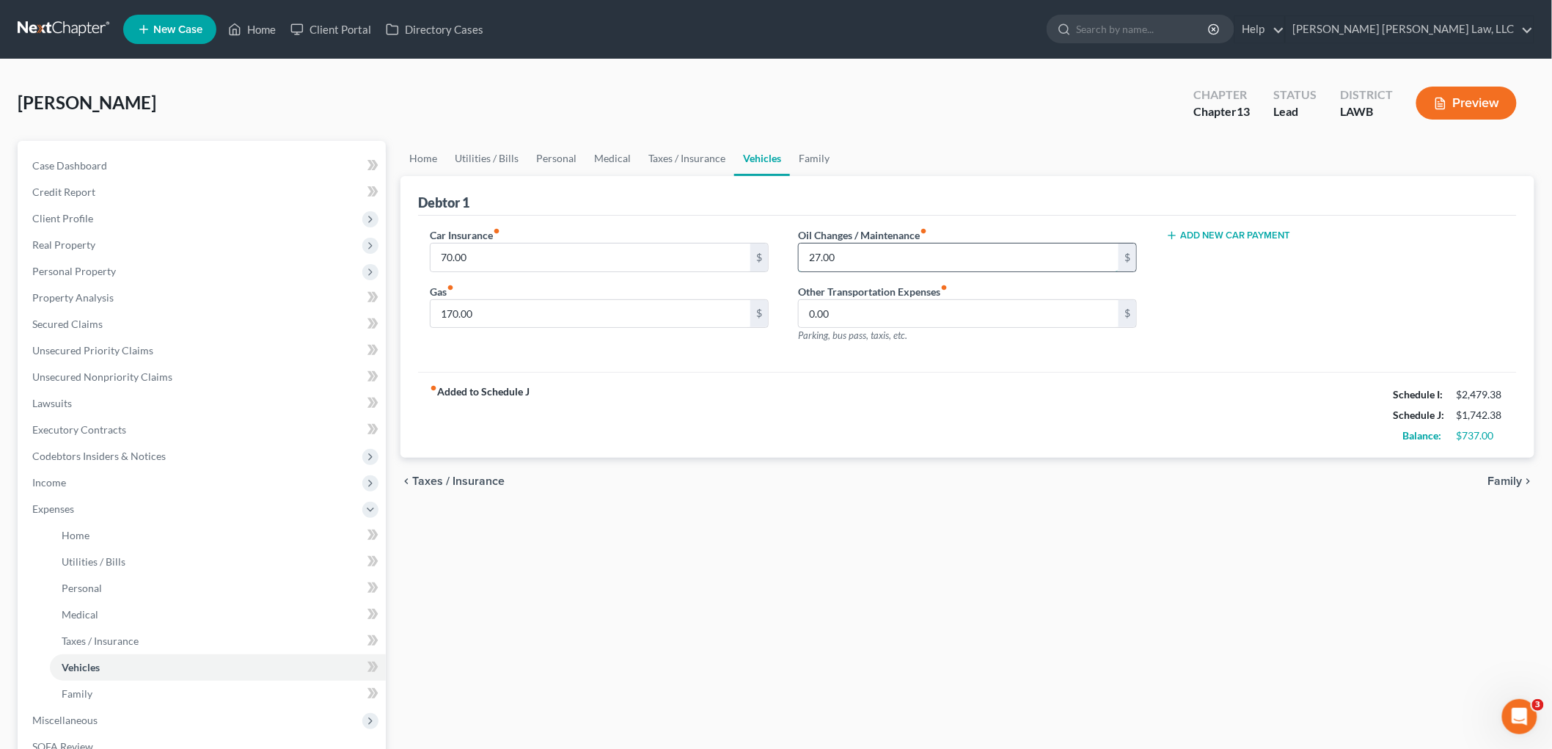
click at [863, 257] on input "27.00" at bounding box center [959, 257] width 320 height 28
type input "31.00"
click at [839, 400] on div "fiber_manual_record Added to Schedule J Schedule I: $2,479.38 Schedule J: $1,74…" at bounding box center [967, 415] width 1098 height 86
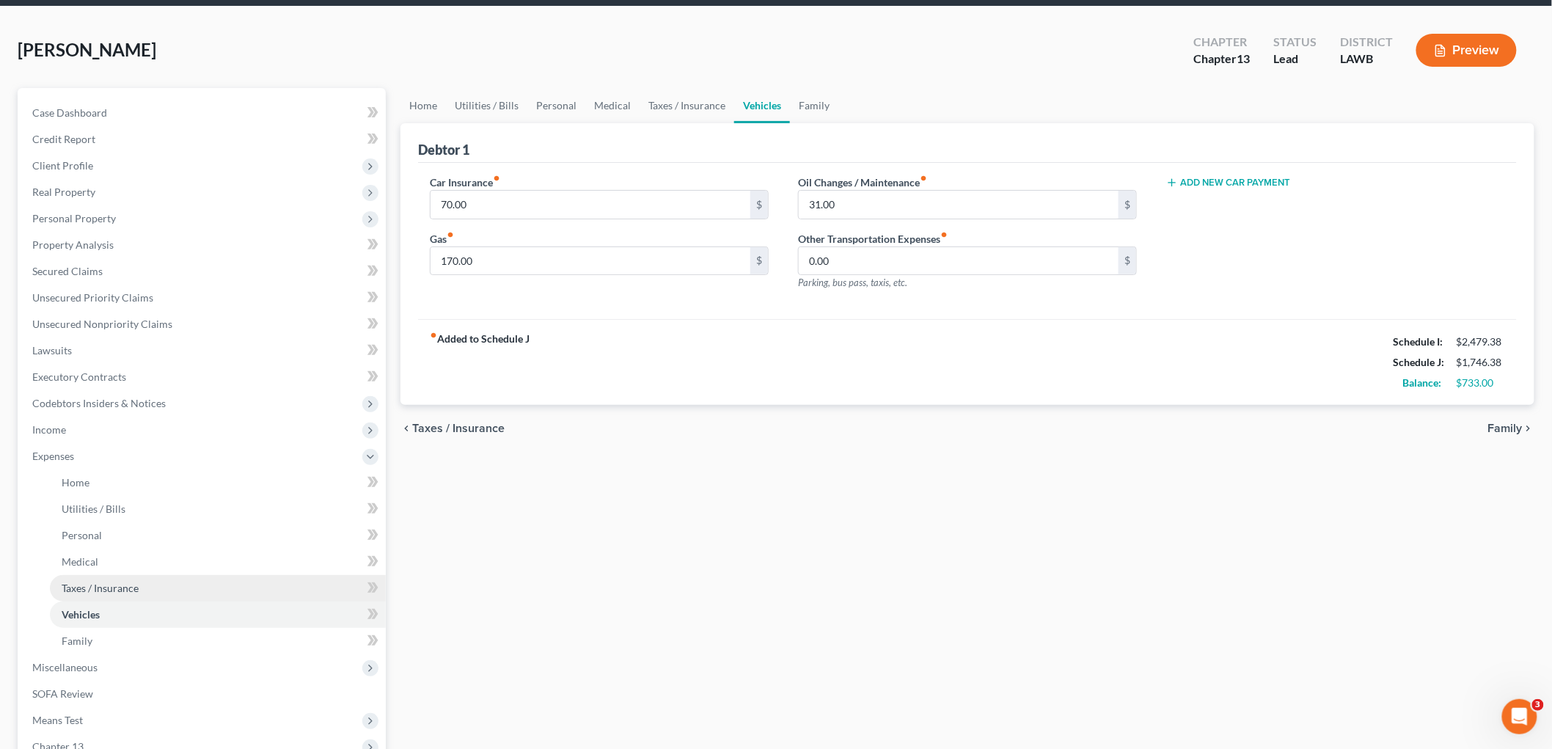
scroll to position [81, 0]
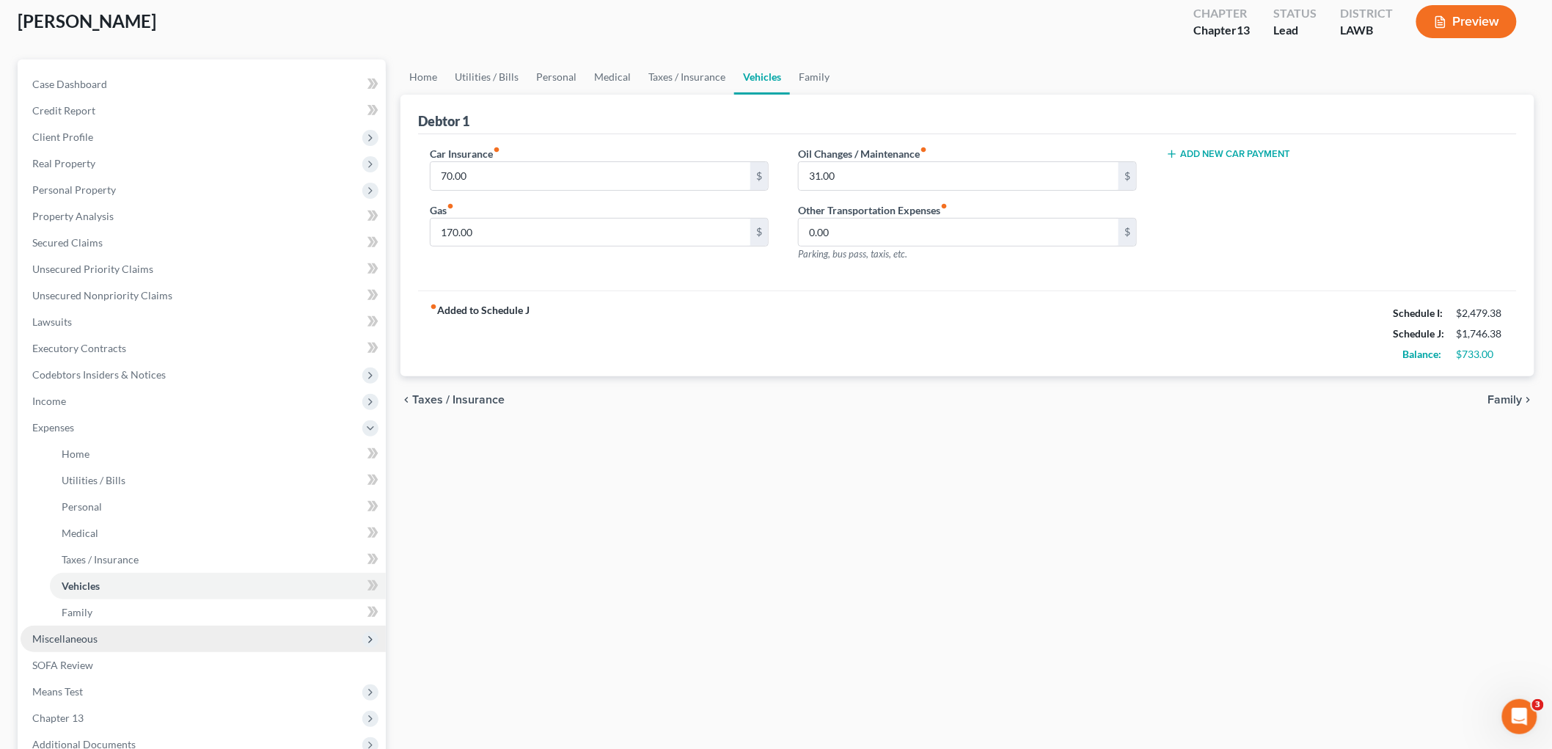
click at [98, 634] on span "Miscellaneous" at bounding box center [203, 638] width 365 height 26
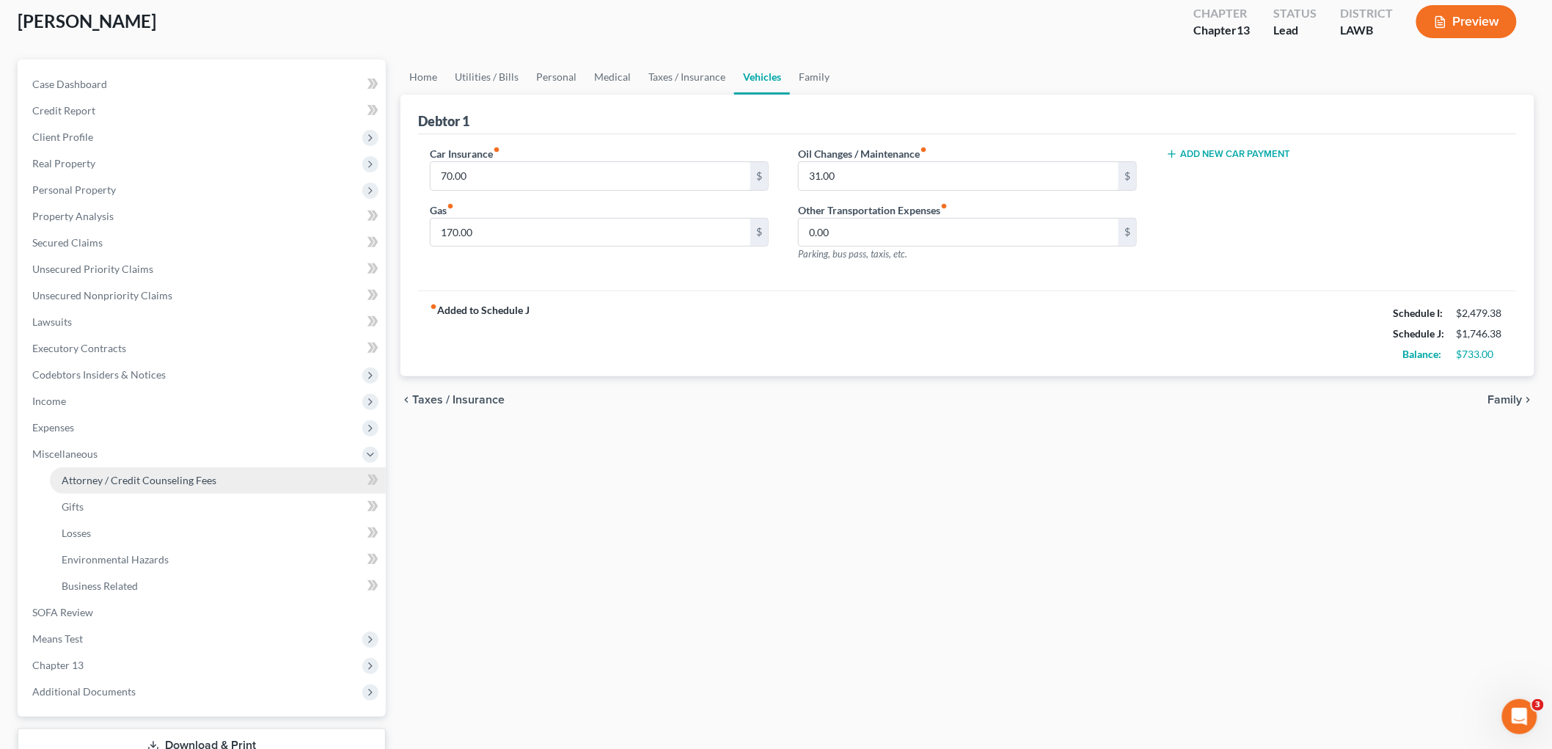
click at [163, 469] on link "Attorney / Credit Counseling Fees" at bounding box center [218, 480] width 336 height 26
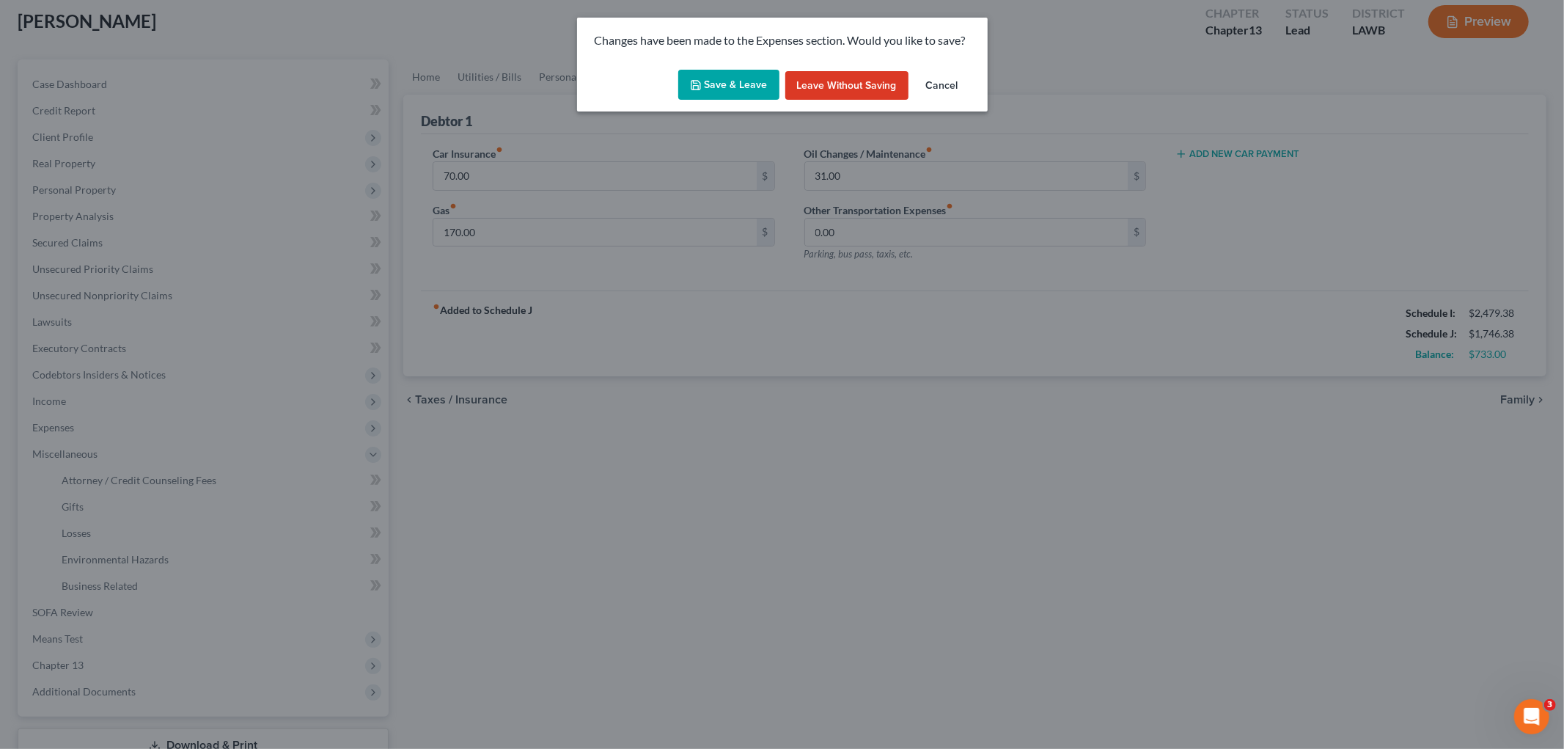
click at [727, 87] on button "Save & Leave" at bounding box center [728, 85] width 101 height 31
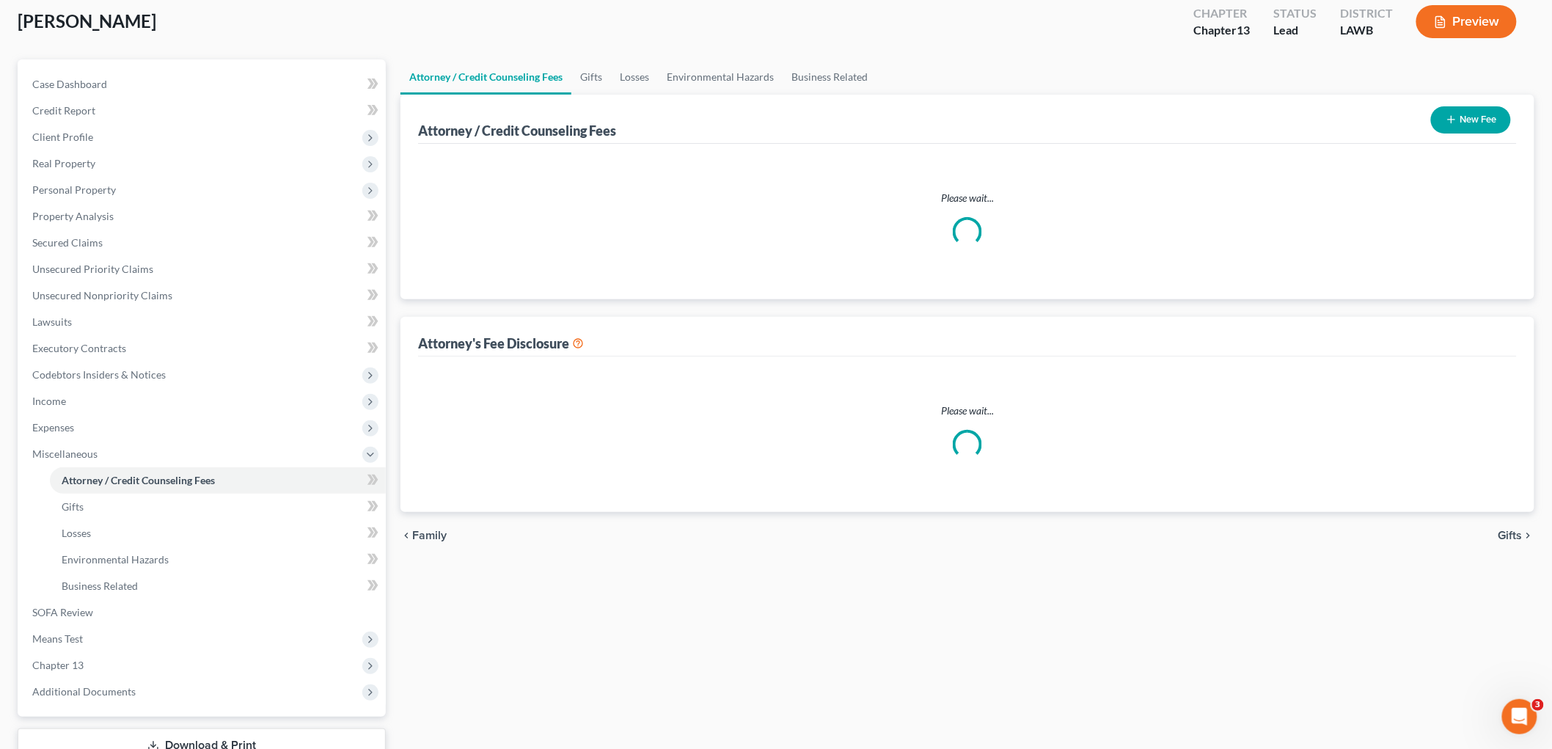
select select "1"
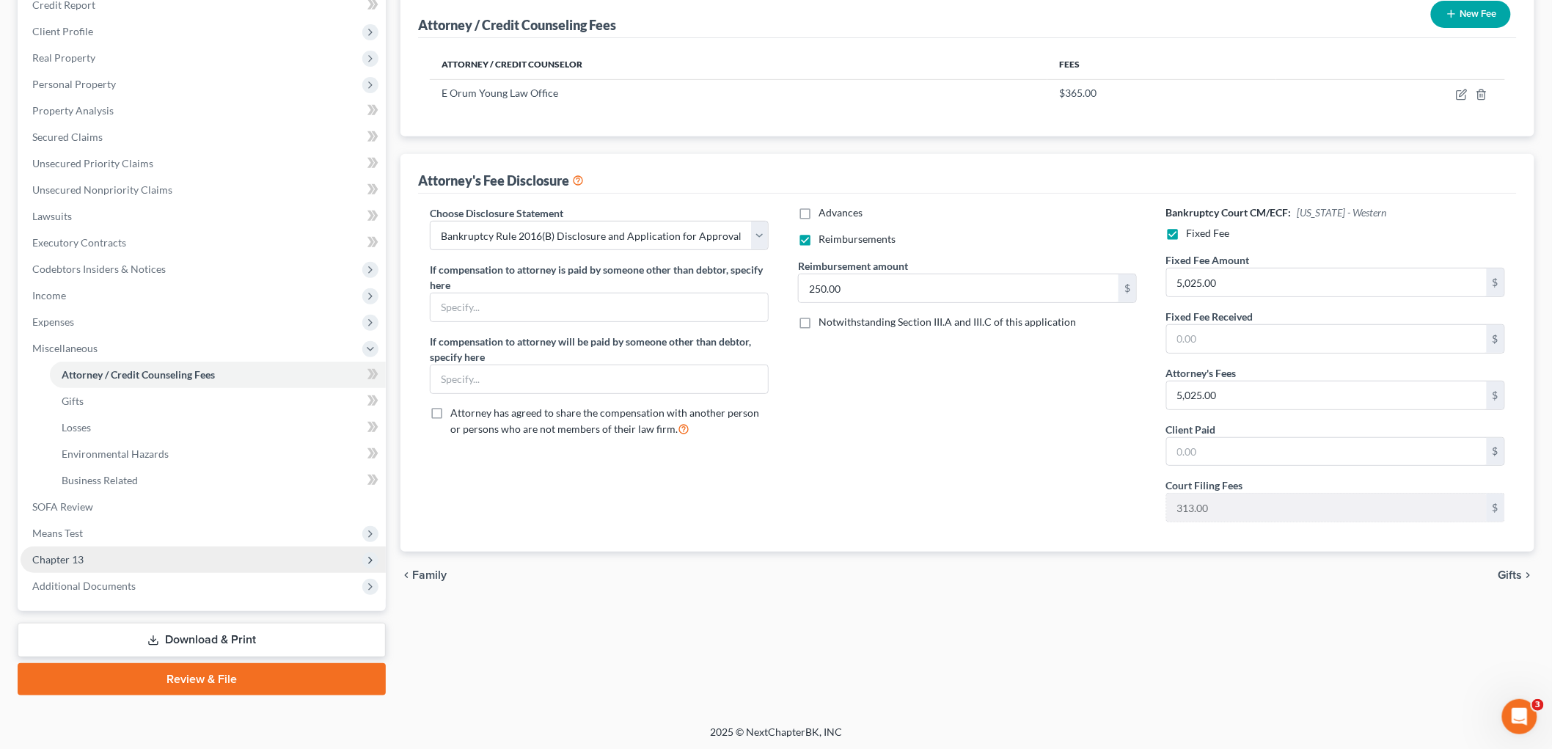
click at [139, 553] on span "Chapter 13" at bounding box center [203, 559] width 365 height 26
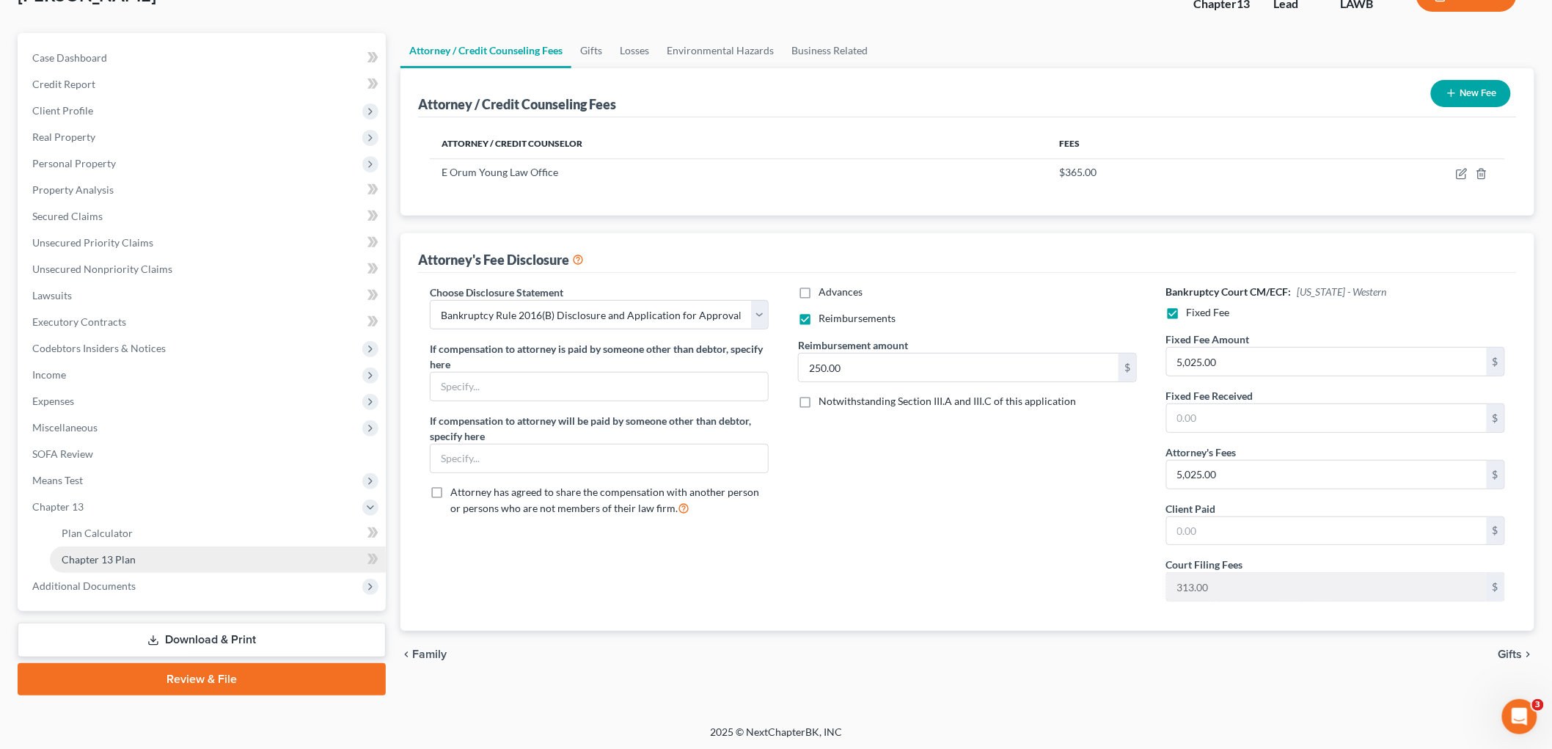
click at [141, 559] on link "Chapter 13 Plan" at bounding box center [218, 559] width 336 height 26
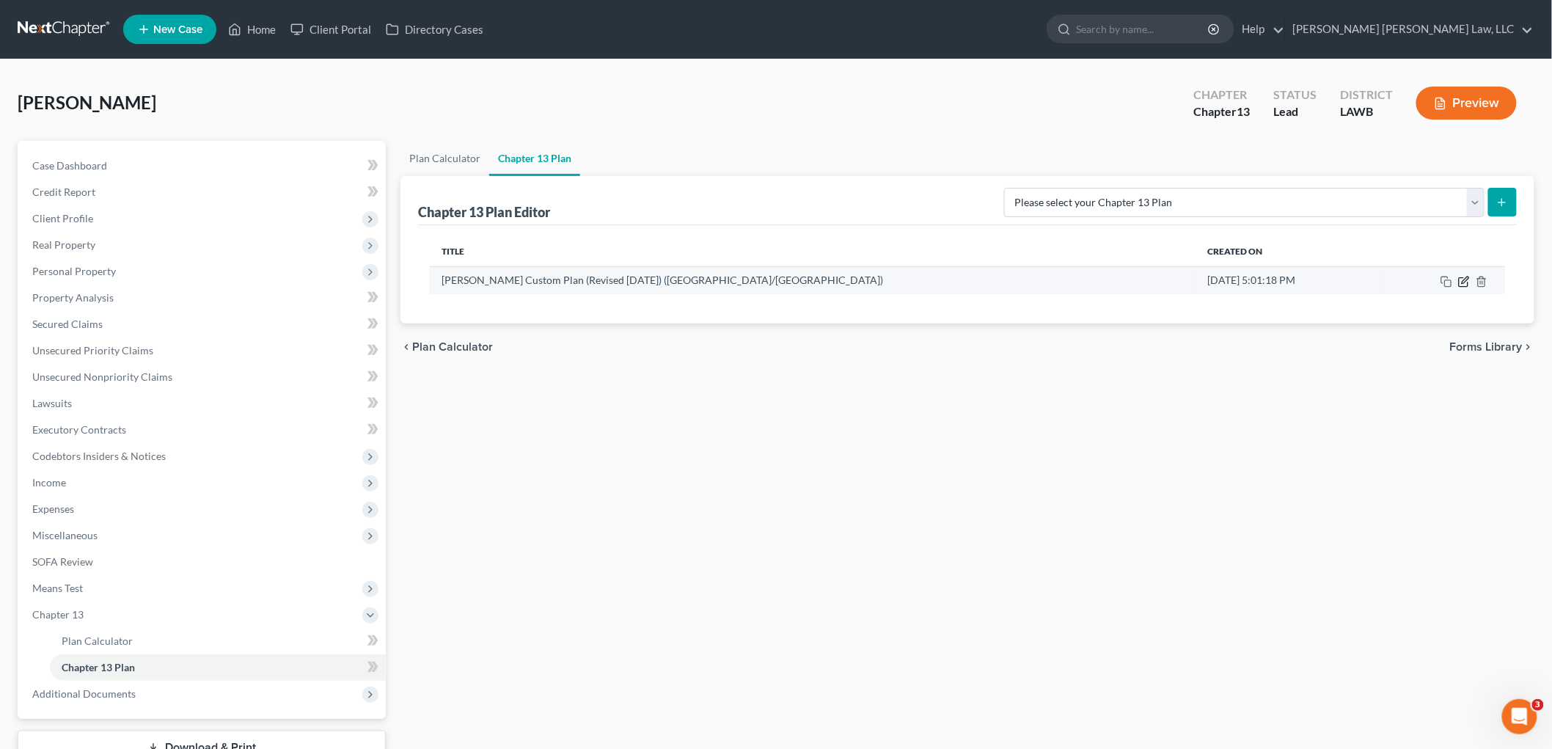
click at [1462, 281] on icon "button" at bounding box center [1464, 279] width 7 height 7
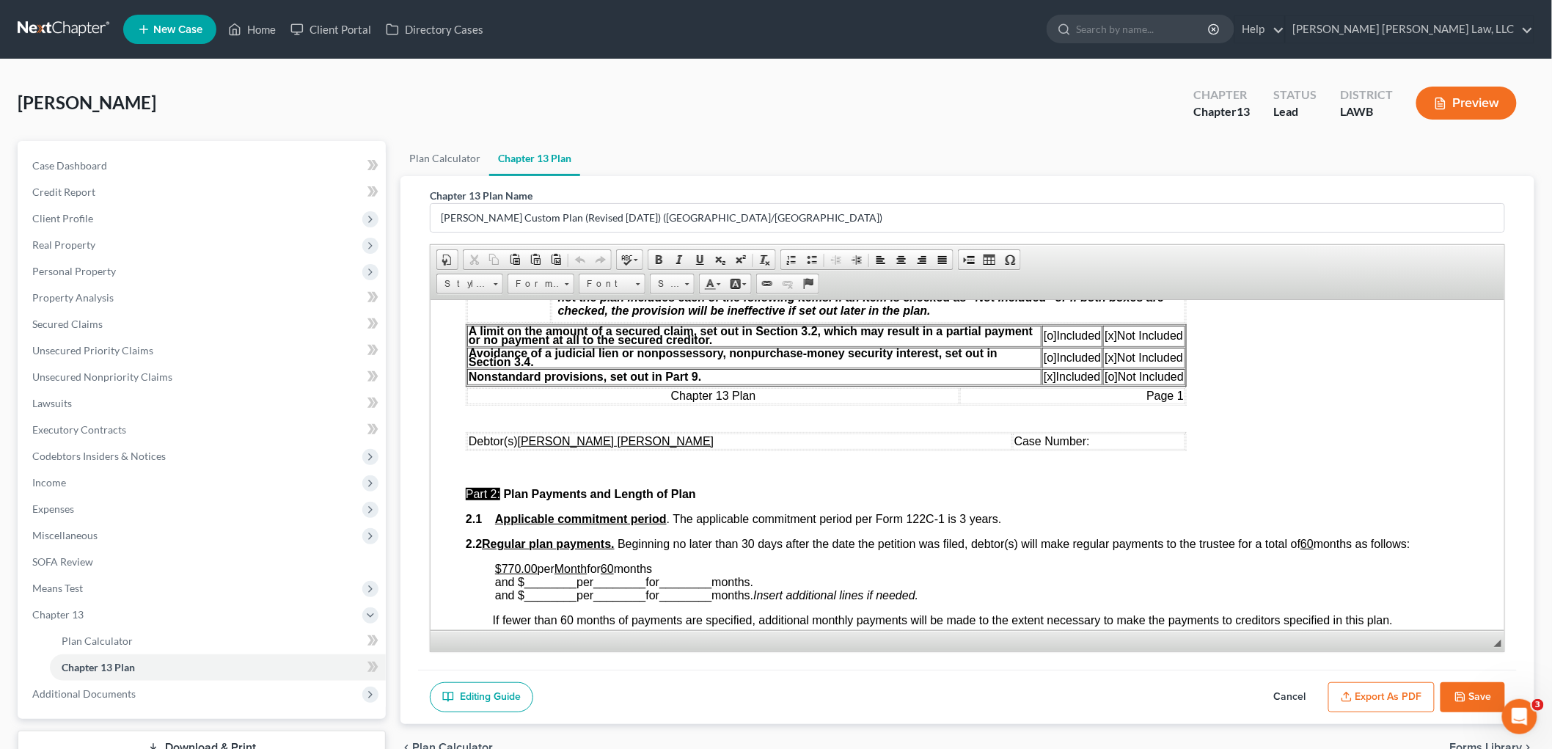
scroll to position [570, 0]
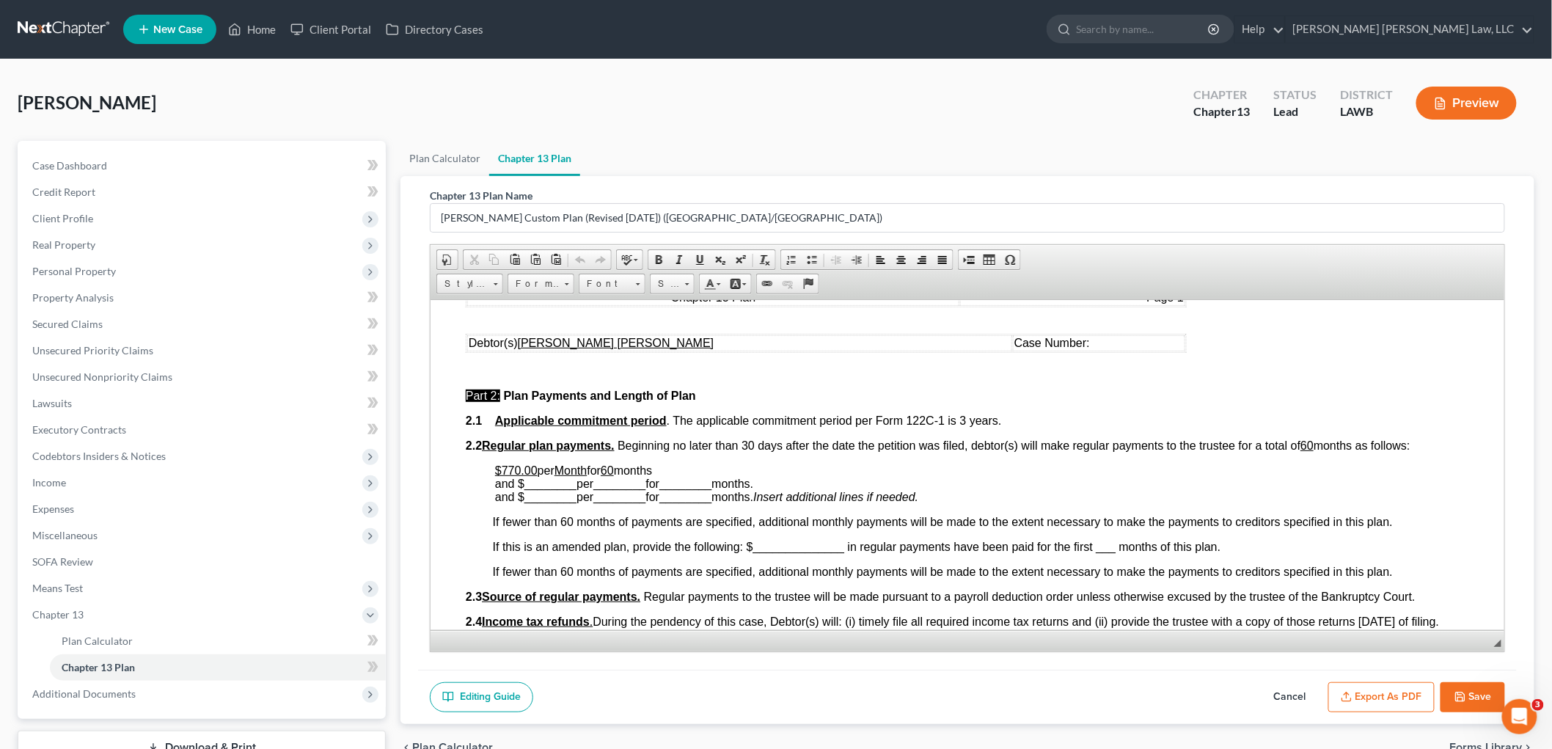
click at [518, 466] on u "$770.00" at bounding box center [515, 469] width 43 height 12
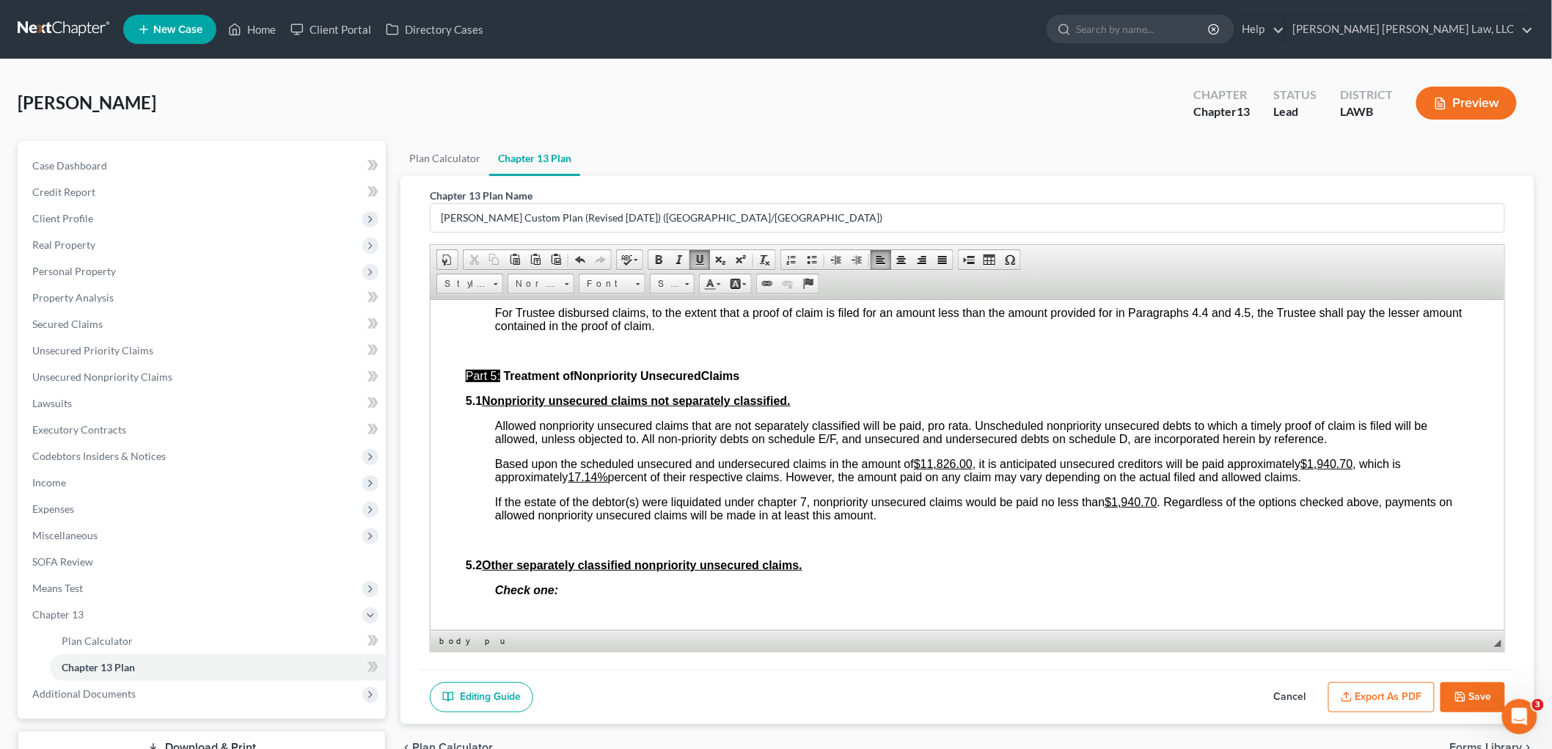
scroll to position [3340, 0]
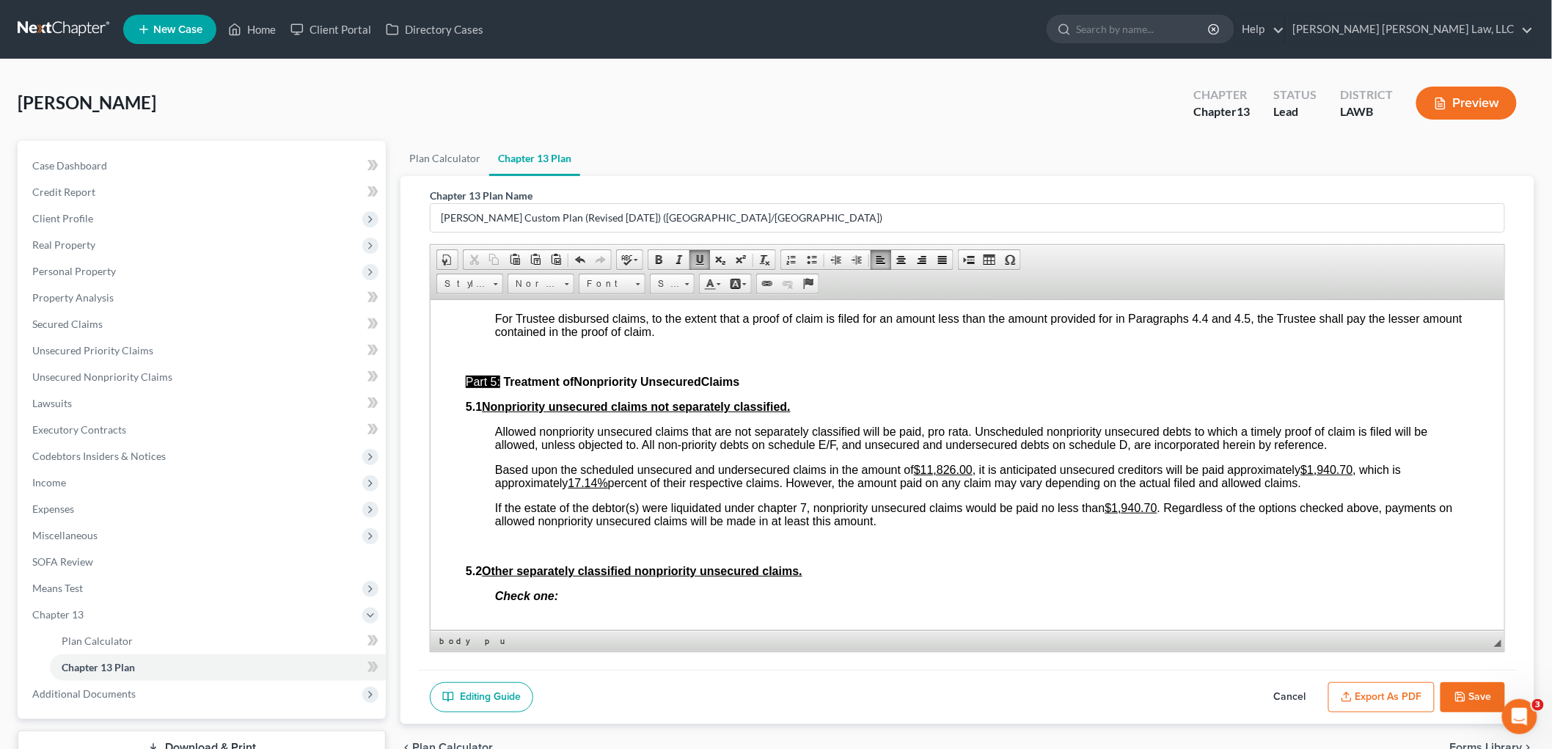
drag, startPoint x: 1353, startPoint y: 480, endPoint x: 1362, endPoint y: 480, distance: 9.5
click at [1351, 475] on u "$1,940.70" at bounding box center [1325, 469] width 52 height 12
click at [1357, 478] on span "Based upon the scheduled unsecured and undersecured claims in the amount of $11…" at bounding box center [947, 476] width 906 height 26
drag, startPoint x: 1356, startPoint y: 481, endPoint x: 1311, endPoint y: 482, distance: 44.8
click at [1311, 475] on u "$1,940.70" at bounding box center [1325, 469] width 52 height 12
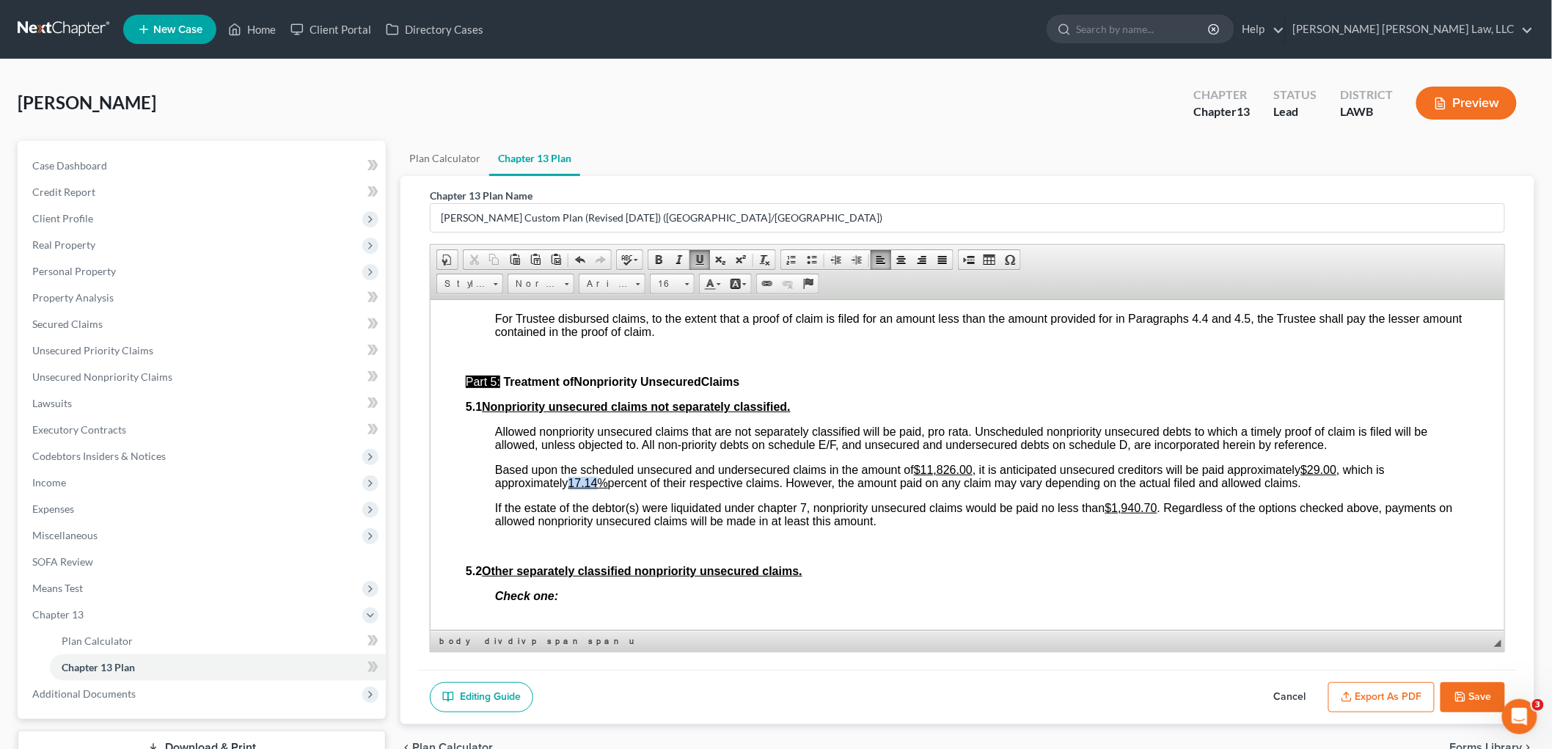
drag, startPoint x: 603, startPoint y: 494, endPoint x: 575, endPoint y: 494, distance: 28.6
click at [575, 488] on u "17.14%" at bounding box center [588, 482] width 40 height 12
drag, startPoint x: 1157, startPoint y: 521, endPoint x: 1113, endPoint y: 522, distance: 44.0
click at [1113, 513] on u "$1,940.70" at bounding box center [1130, 507] width 52 height 12
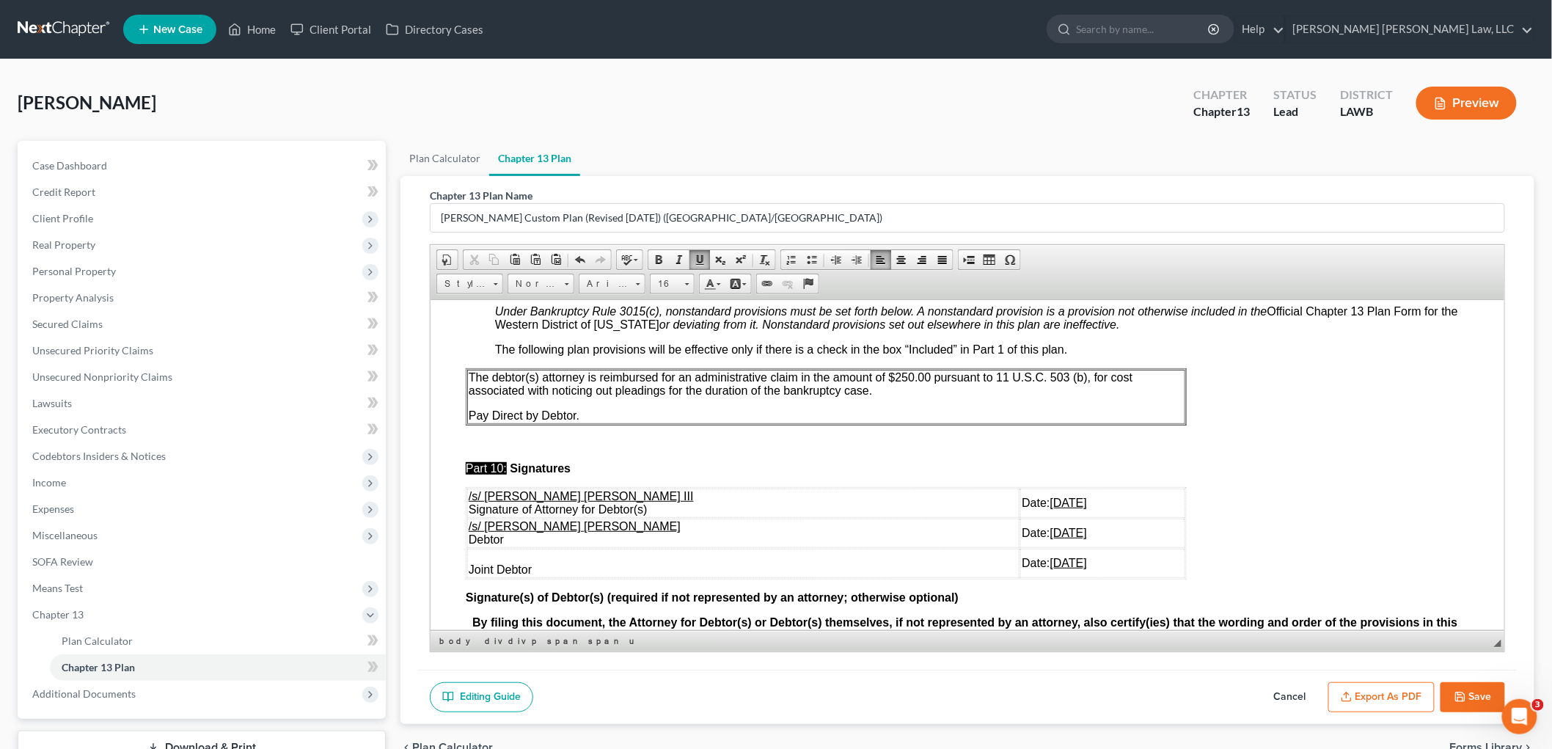
scroll to position [4317, 0]
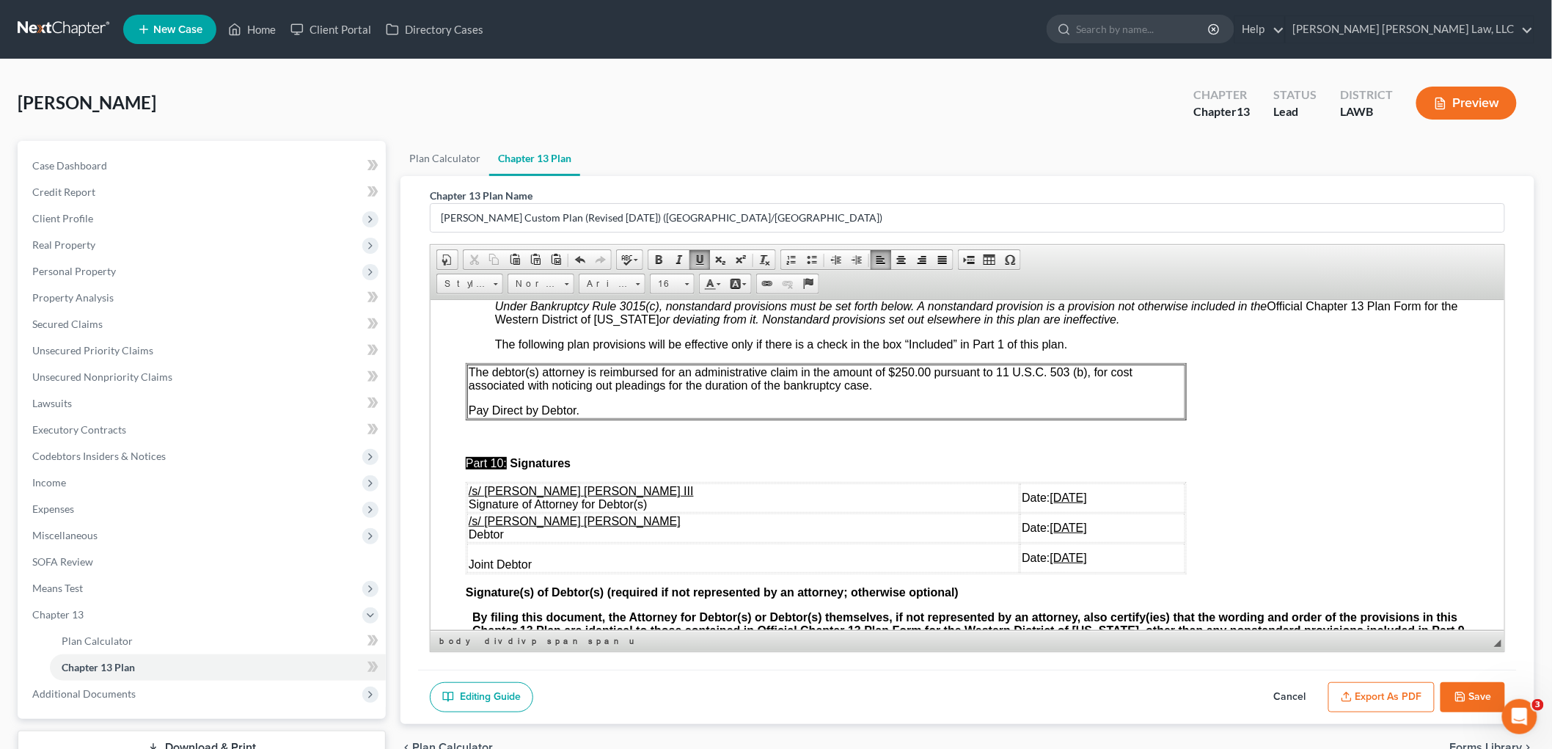
drag, startPoint x: 1041, startPoint y: 568, endPoint x: 466, endPoint y: 536, distance: 575.7
click at [466, 536] on tbody "/s/ E. Orum Young III Signature of Attorney for Debtor(s) Date: 10/06/2025 /s/ …" at bounding box center [825, 526] width 718 height 89
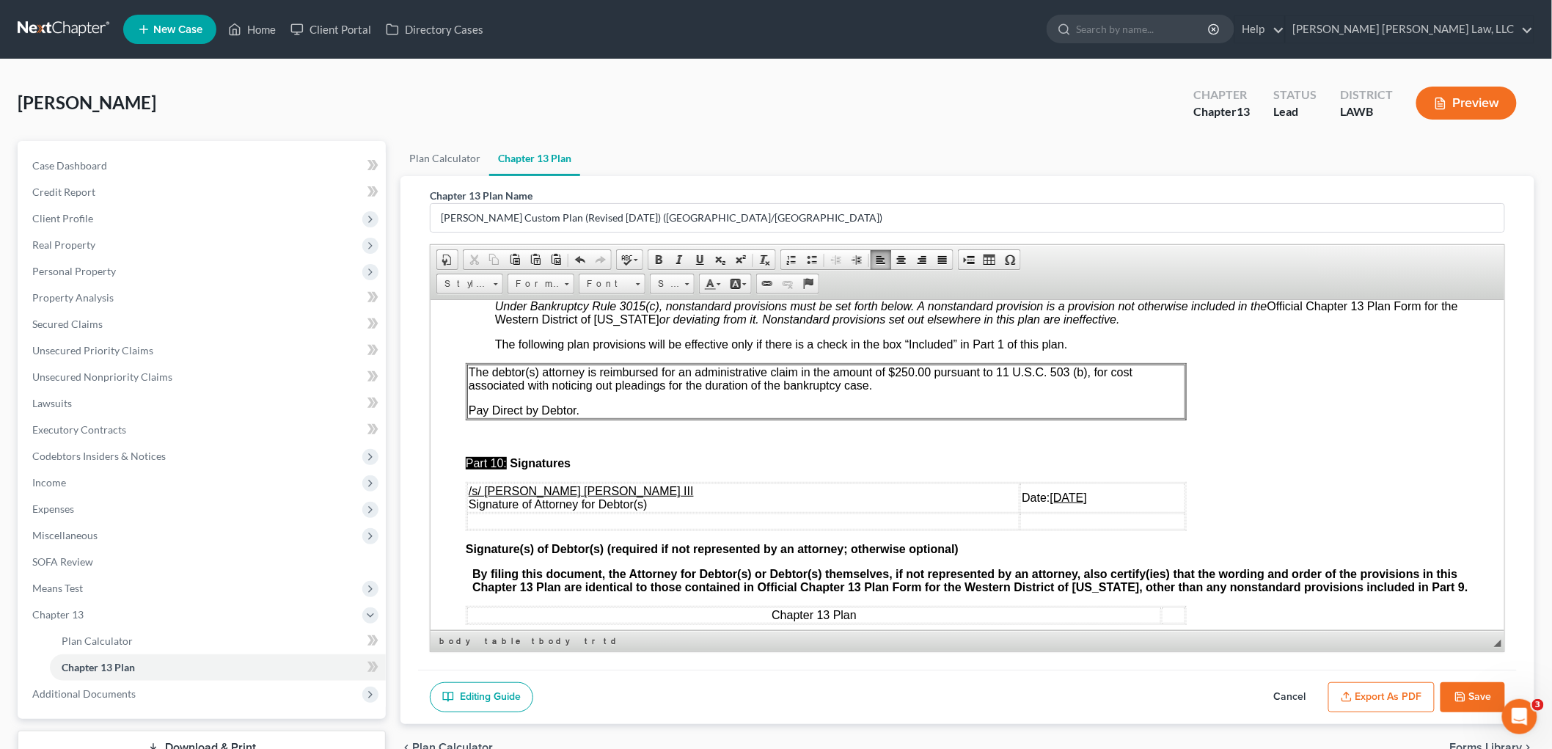
click at [1484, 694] on button "Save" at bounding box center [1472, 697] width 65 height 31
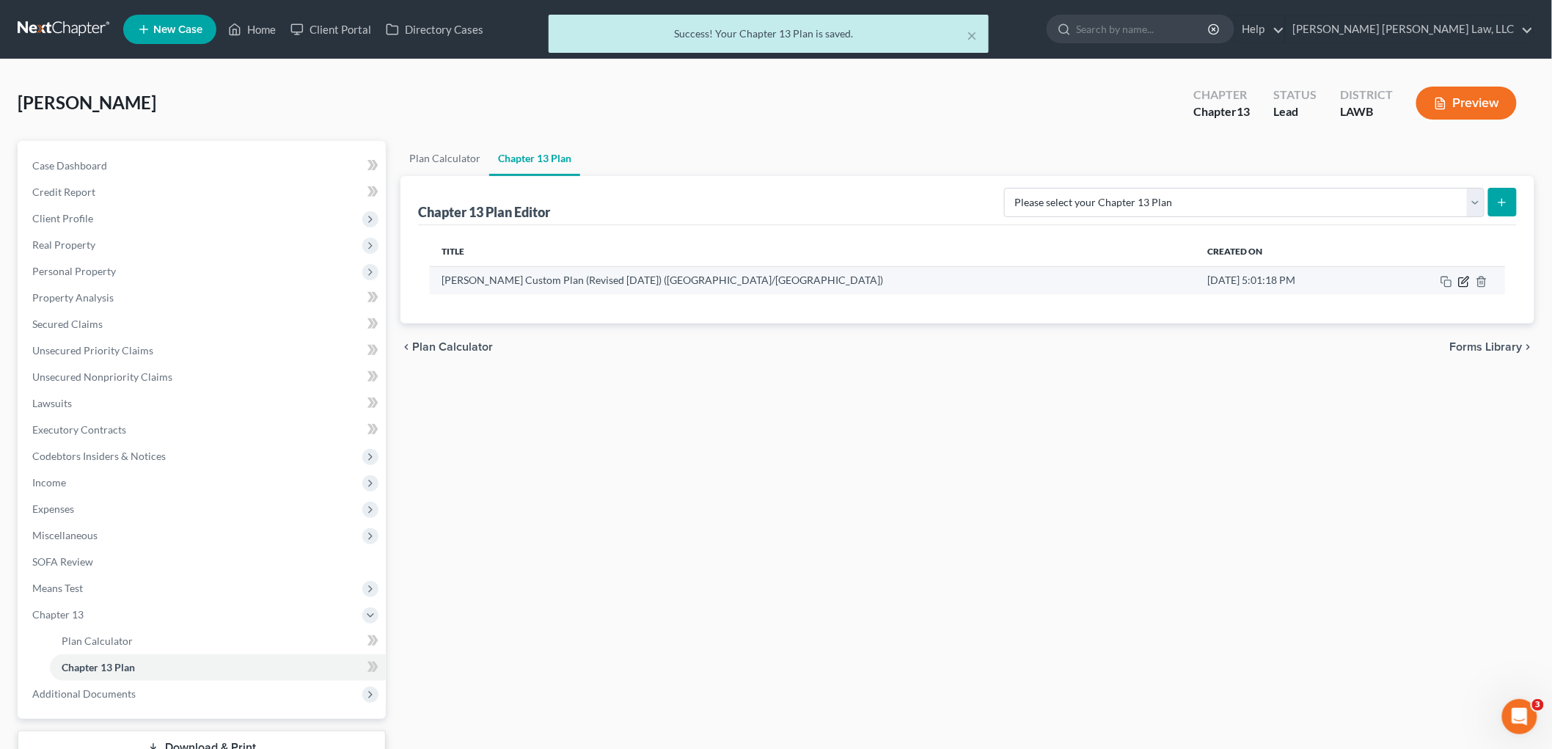
click at [1463, 279] on icon "button" at bounding box center [1464, 282] width 12 height 12
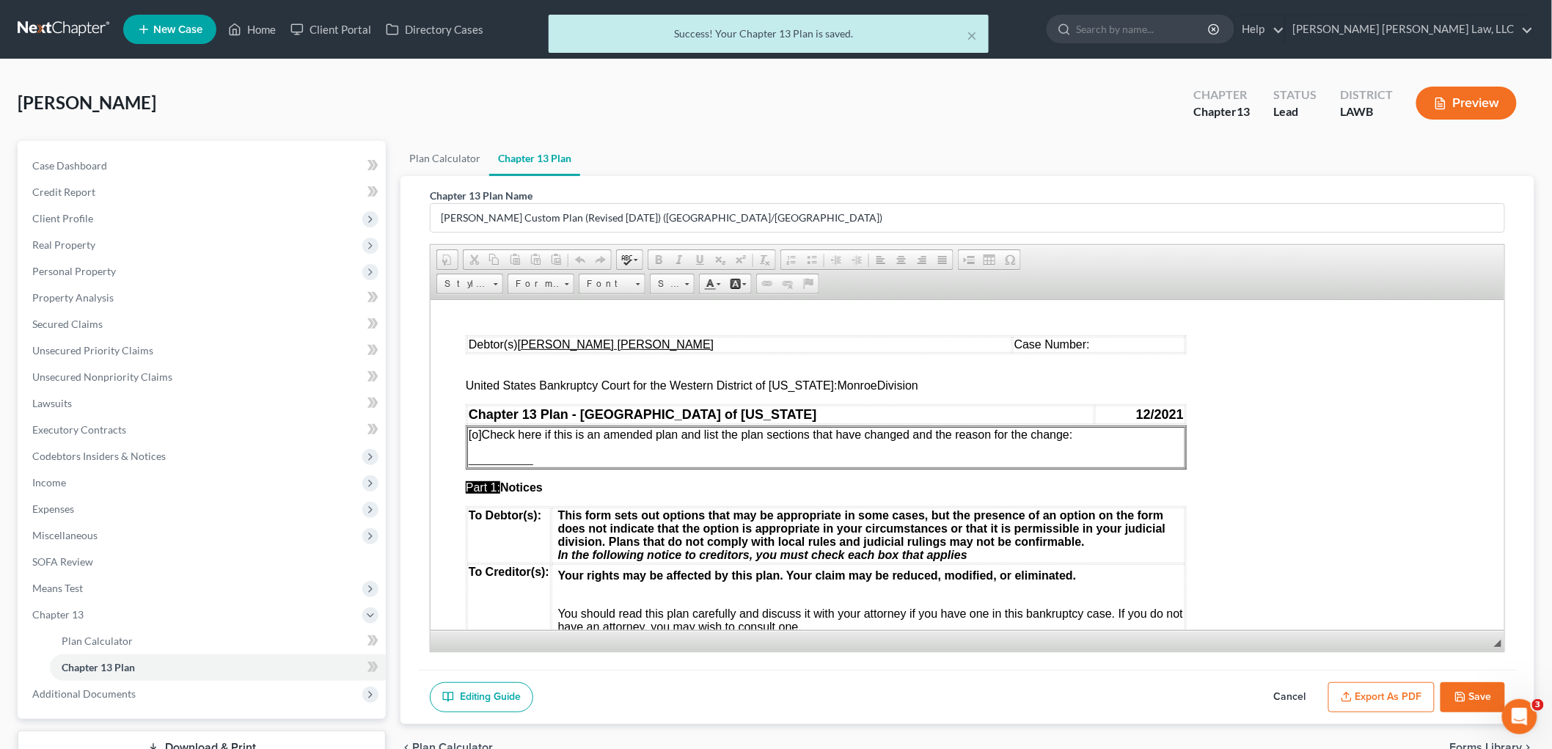
scroll to position [0, 0]
click at [1349, 691] on icon "button" at bounding box center [1346, 697] width 12 height 12
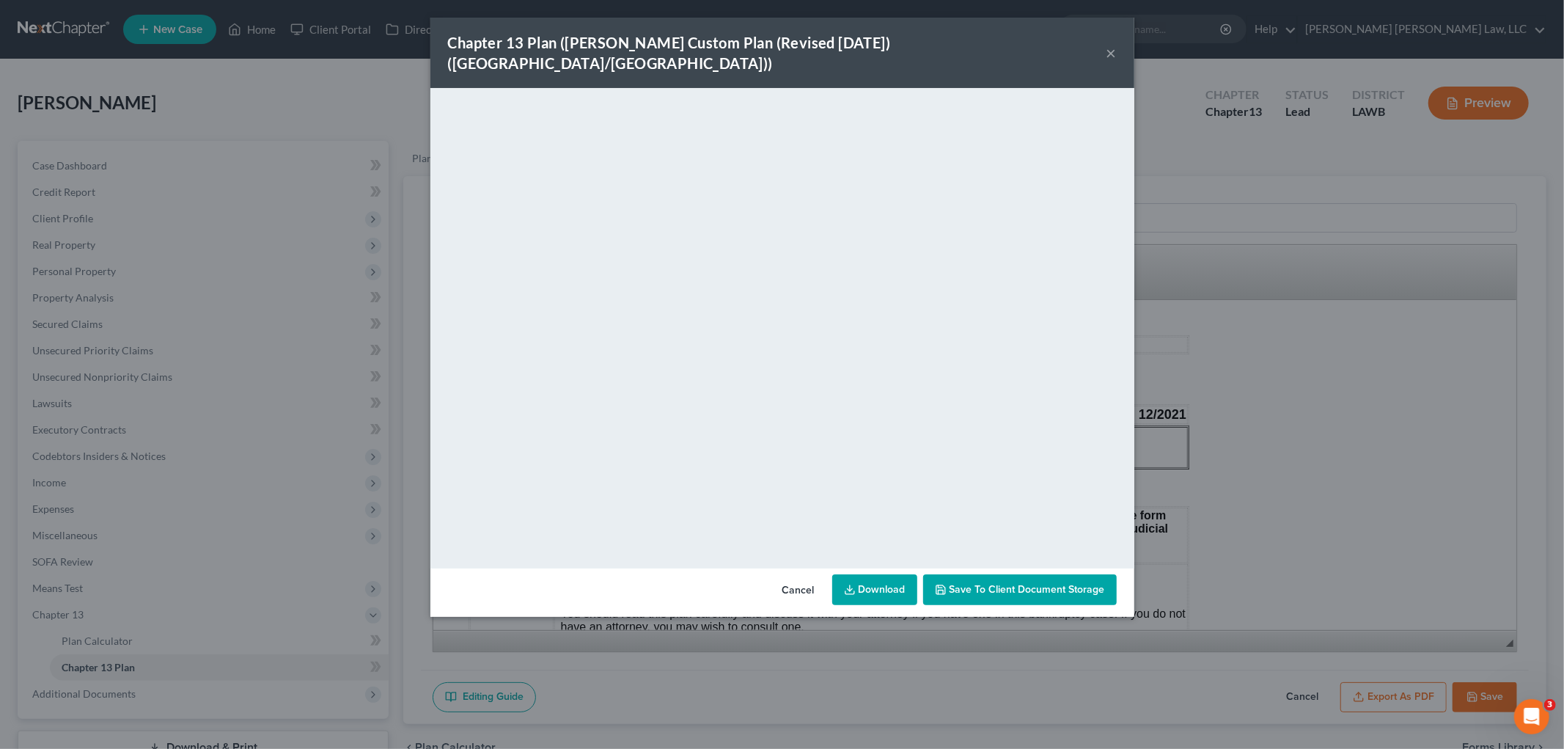
click at [1109, 44] on button "×" at bounding box center [1112, 53] width 10 height 18
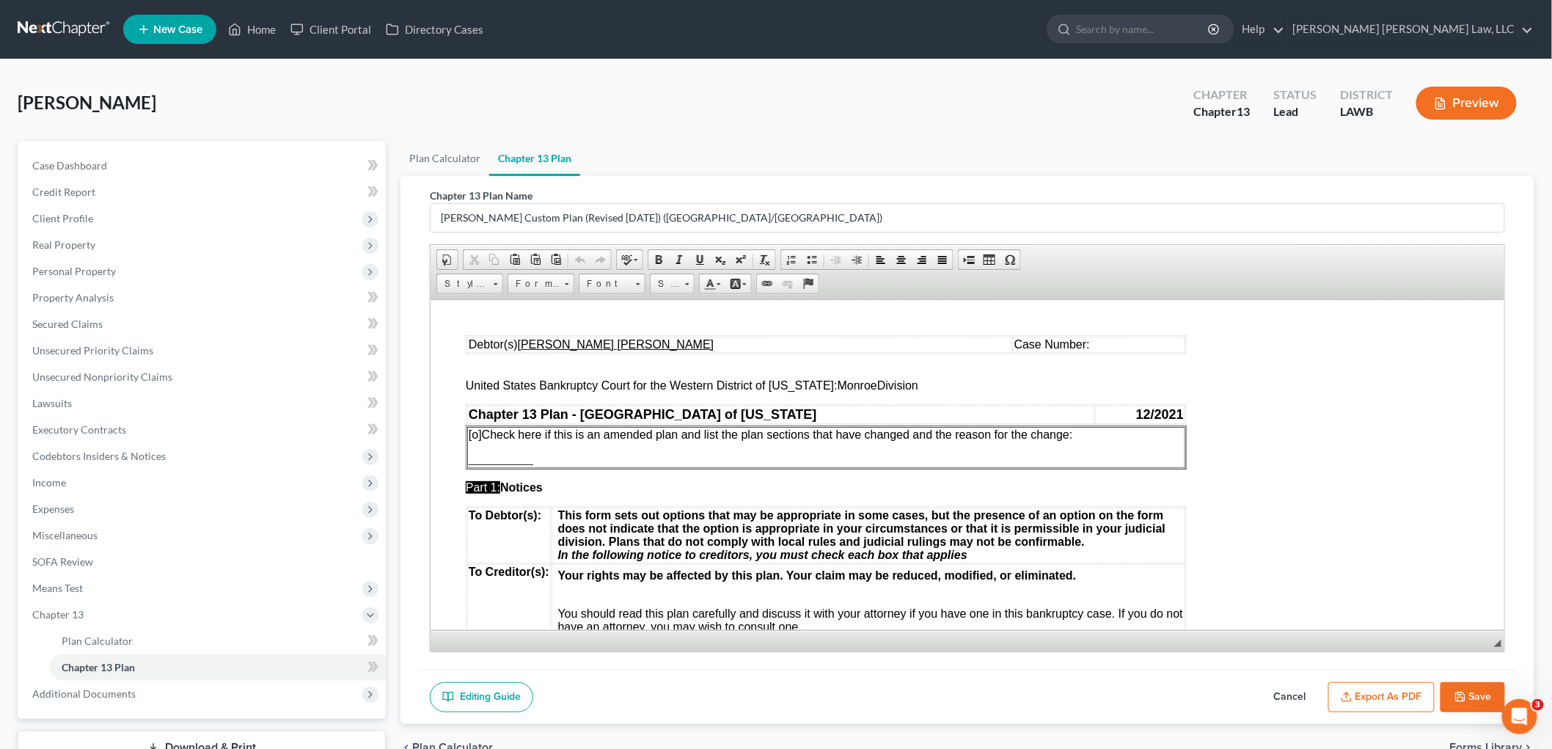
click at [1461, 702] on button "Save" at bounding box center [1472, 697] width 65 height 31
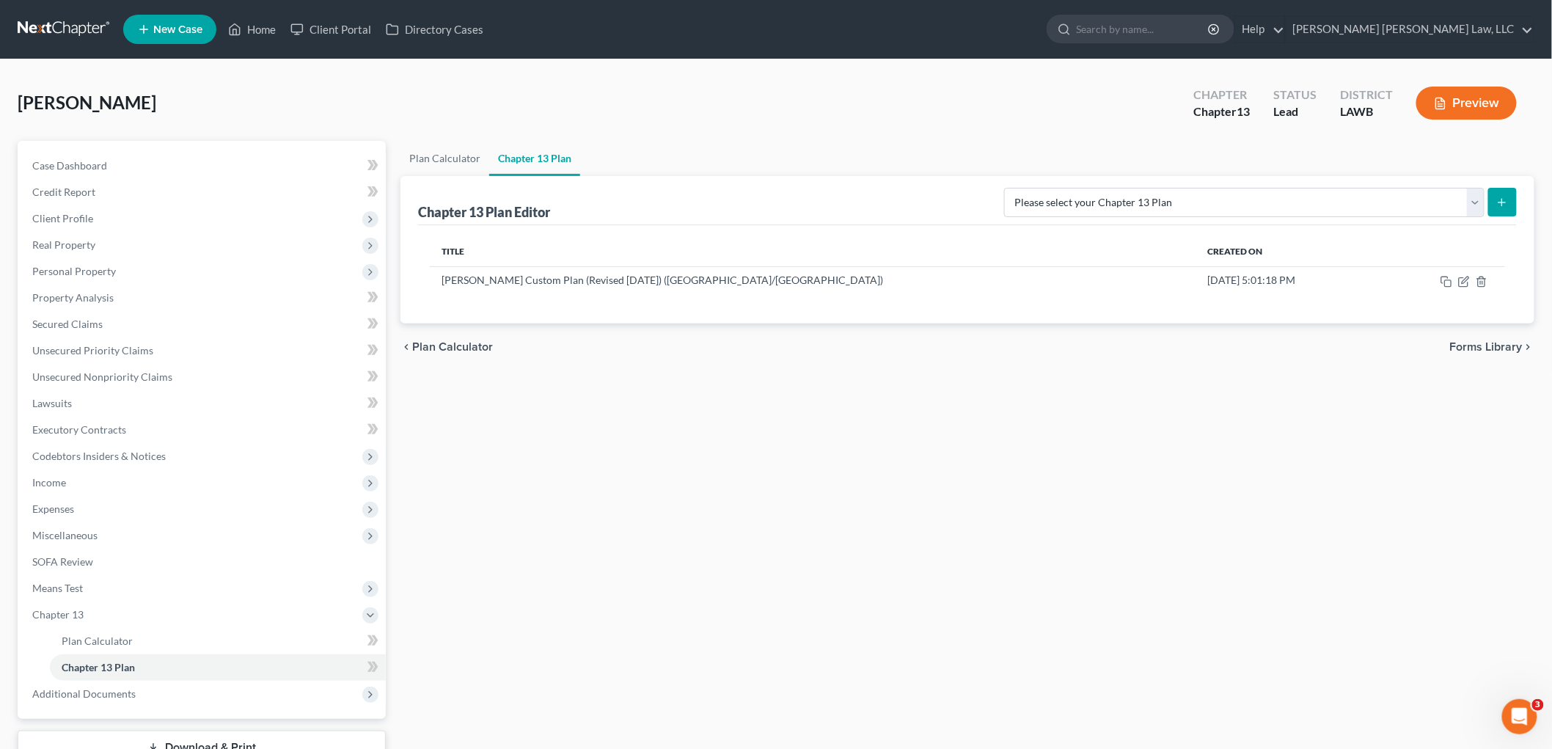
click at [78, 23] on link at bounding box center [65, 29] width 94 height 26
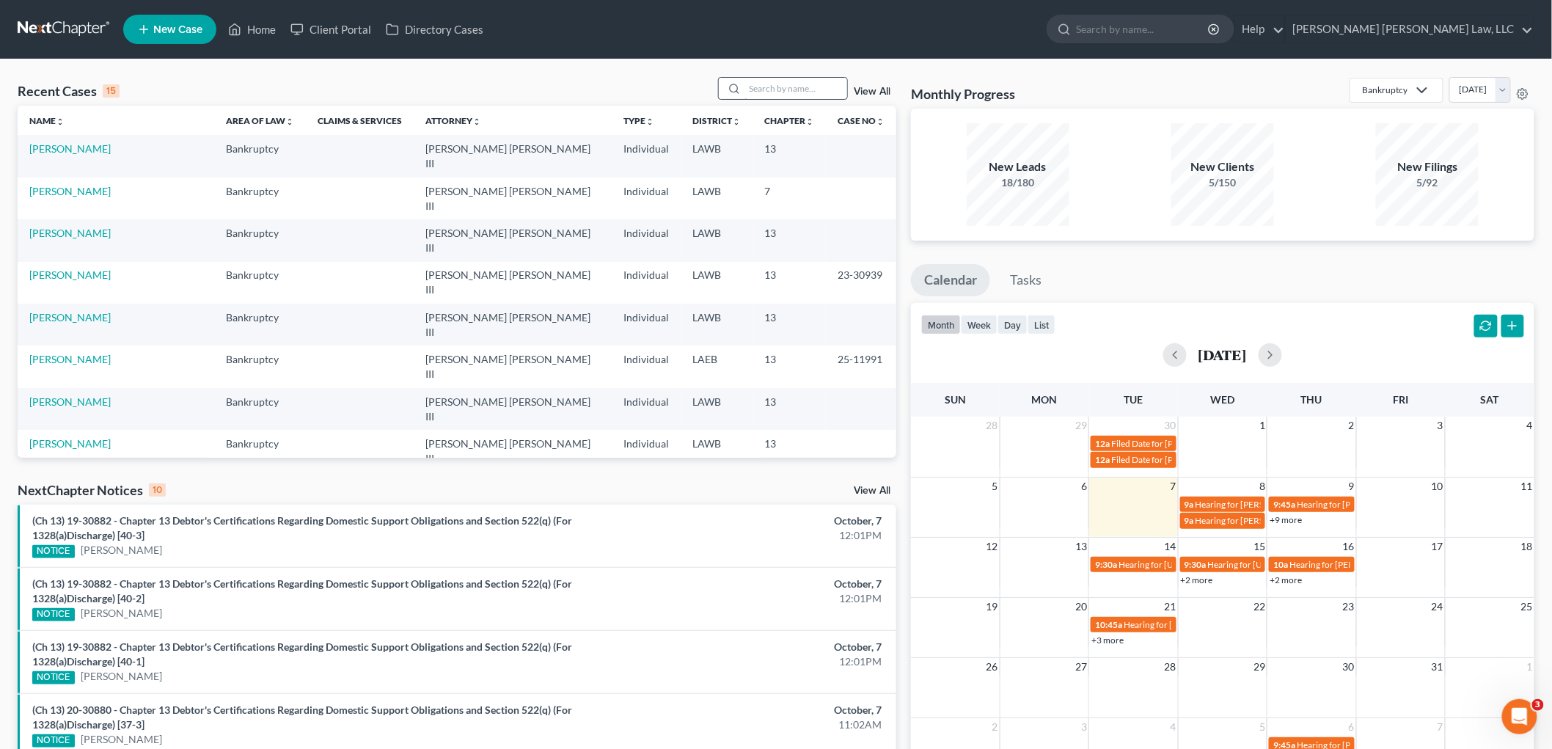
click at [814, 90] on input "search" at bounding box center [795, 88] width 103 height 21
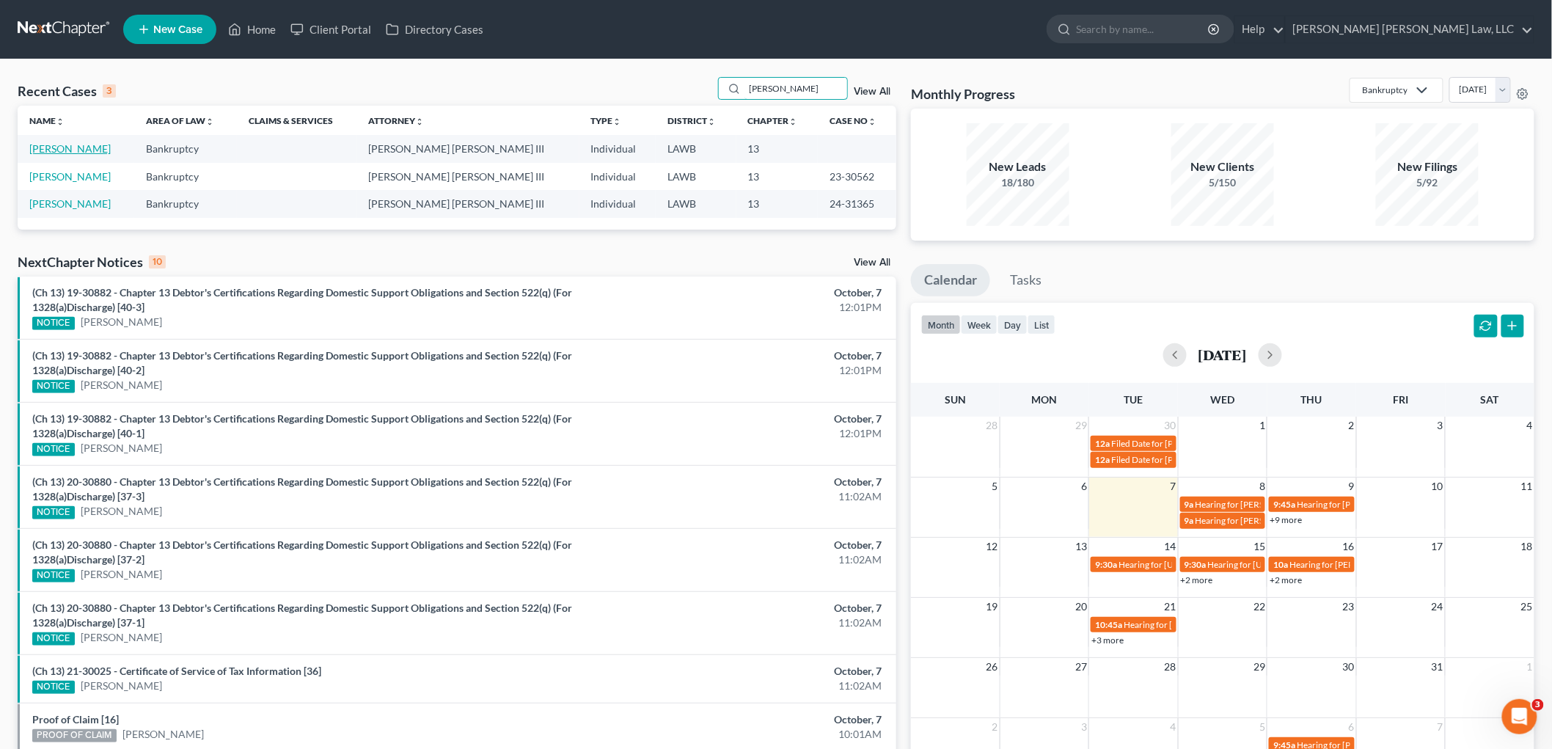
type input "[PERSON_NAME]"
click at [81, 151] on link "[PERSON_NAME]" at bounding box center [69, 148] width 81 height 12
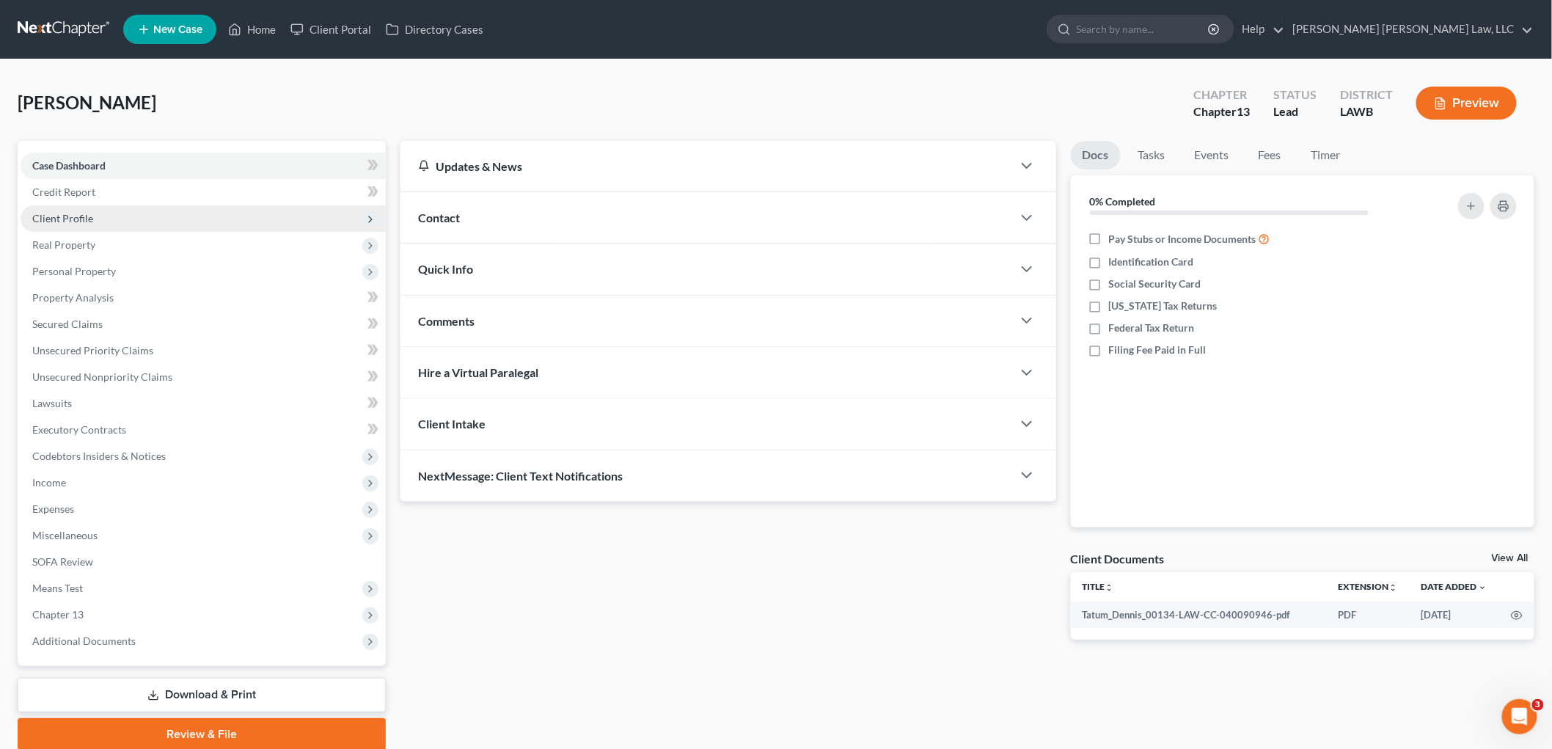
click at [101, 215] on span "Client Profile" at bounding box center [203, 218] width 365 height 26
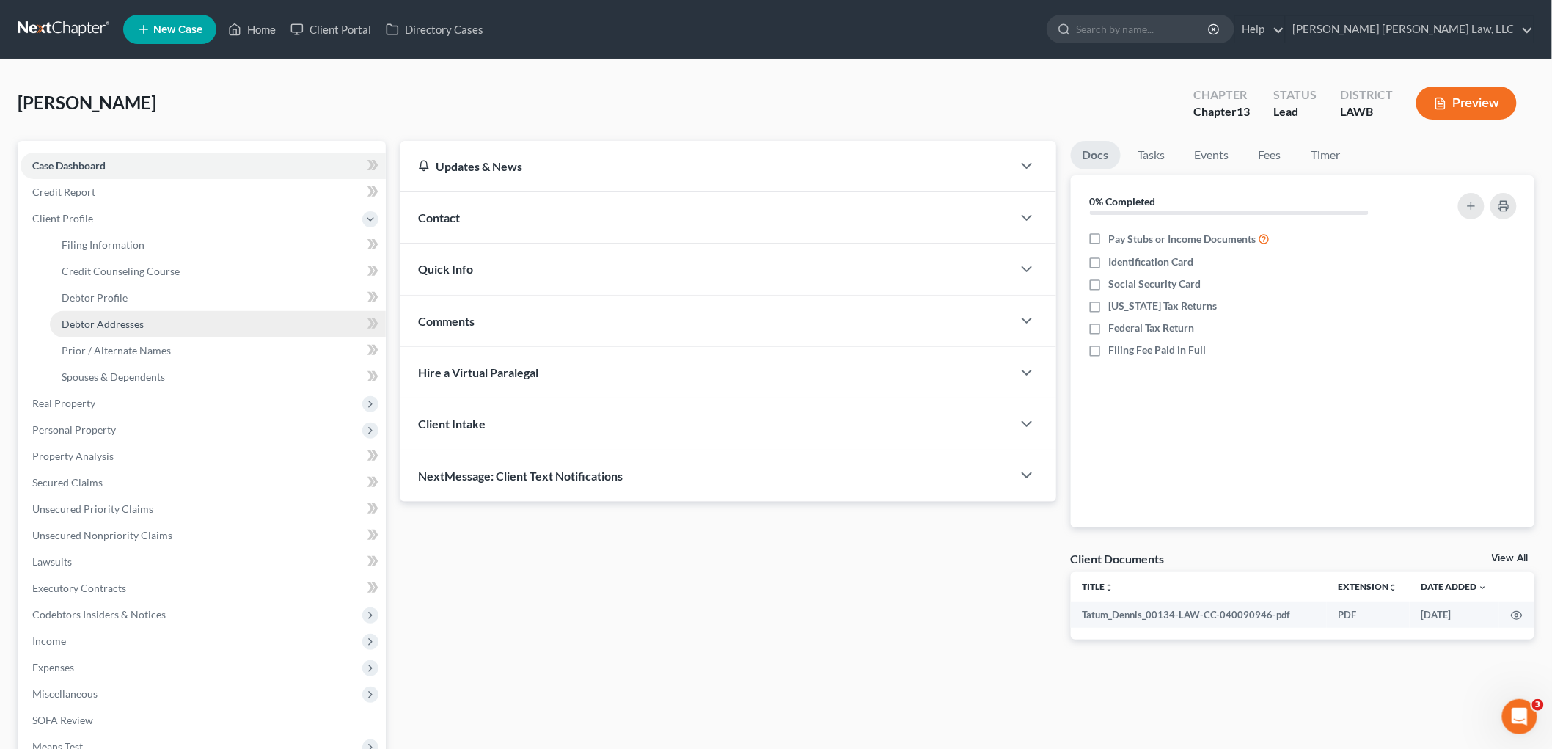
click at [95, 326] on span "Debtor Addresses" at bounding box center [103, 324] width 82 height 12
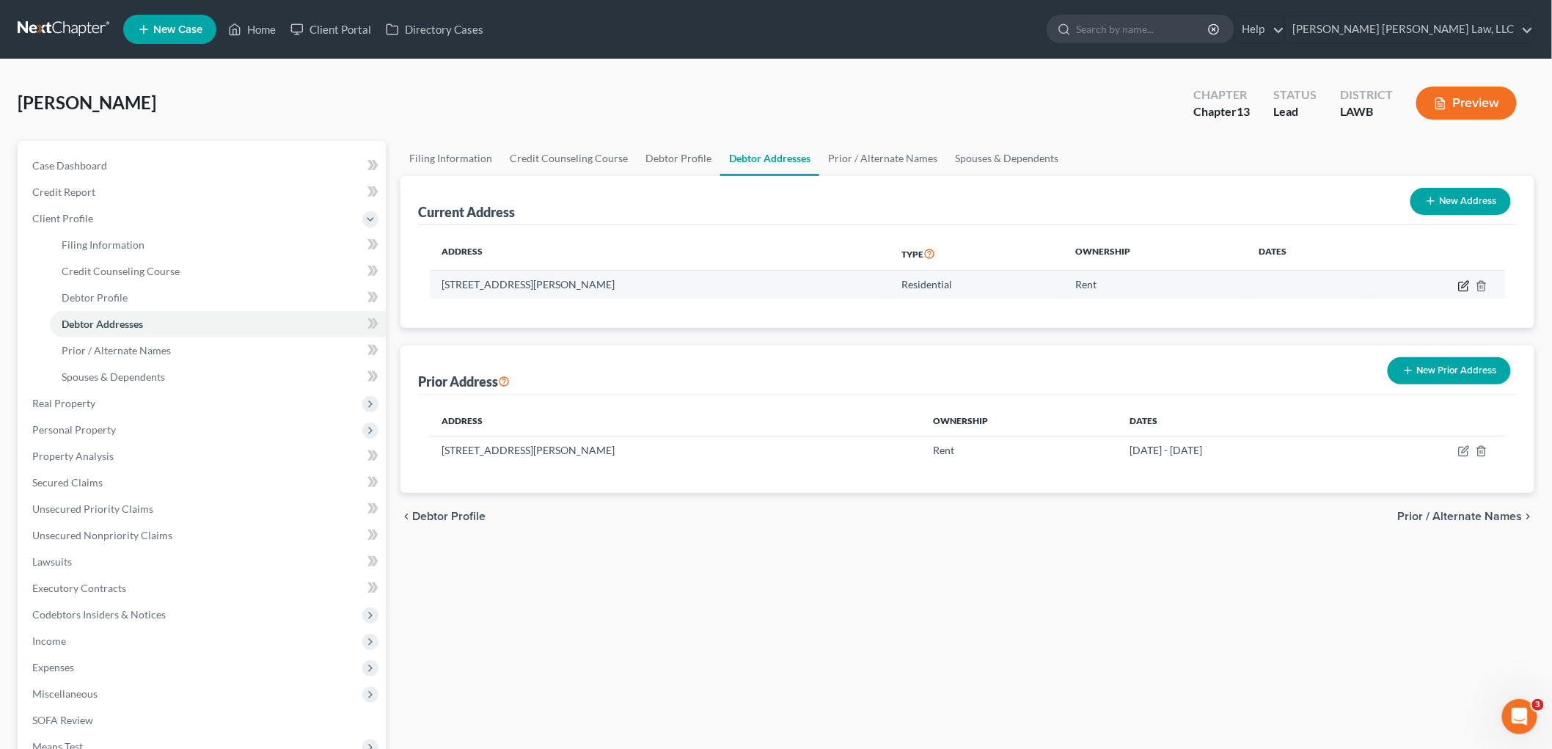
click at [1467, 284] on icon "button" at bounding box center [1464, 286] width 12 height 12
select select "19"
select select "0"
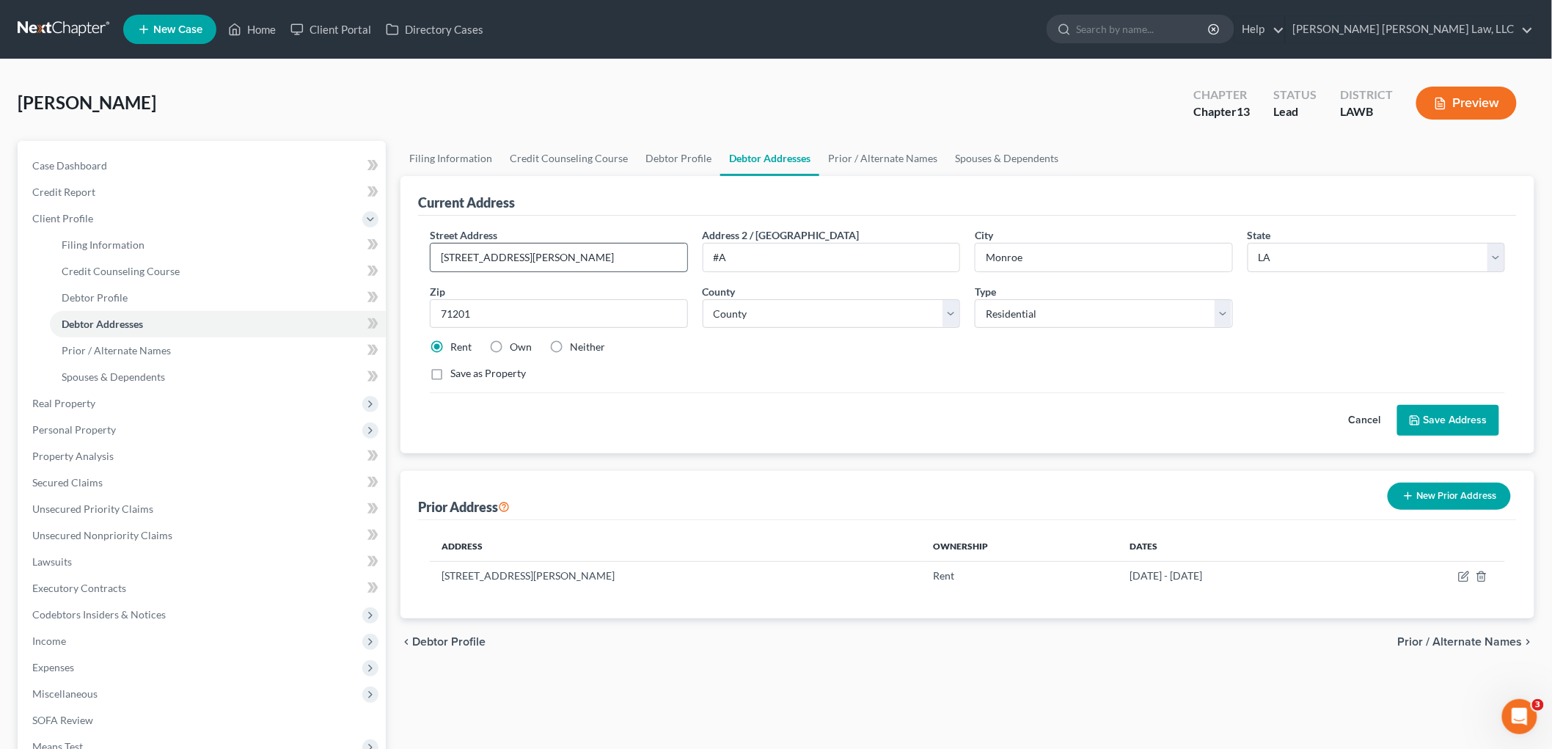
click at [581, 257] on input "3815 Morrison Dr" at bounding box center [558, 257] width 257 height 28
type input "3000 Evangeline Street"
click at [790, 258] on input "#A" at bounding box center [831, 257] width 257 height 28
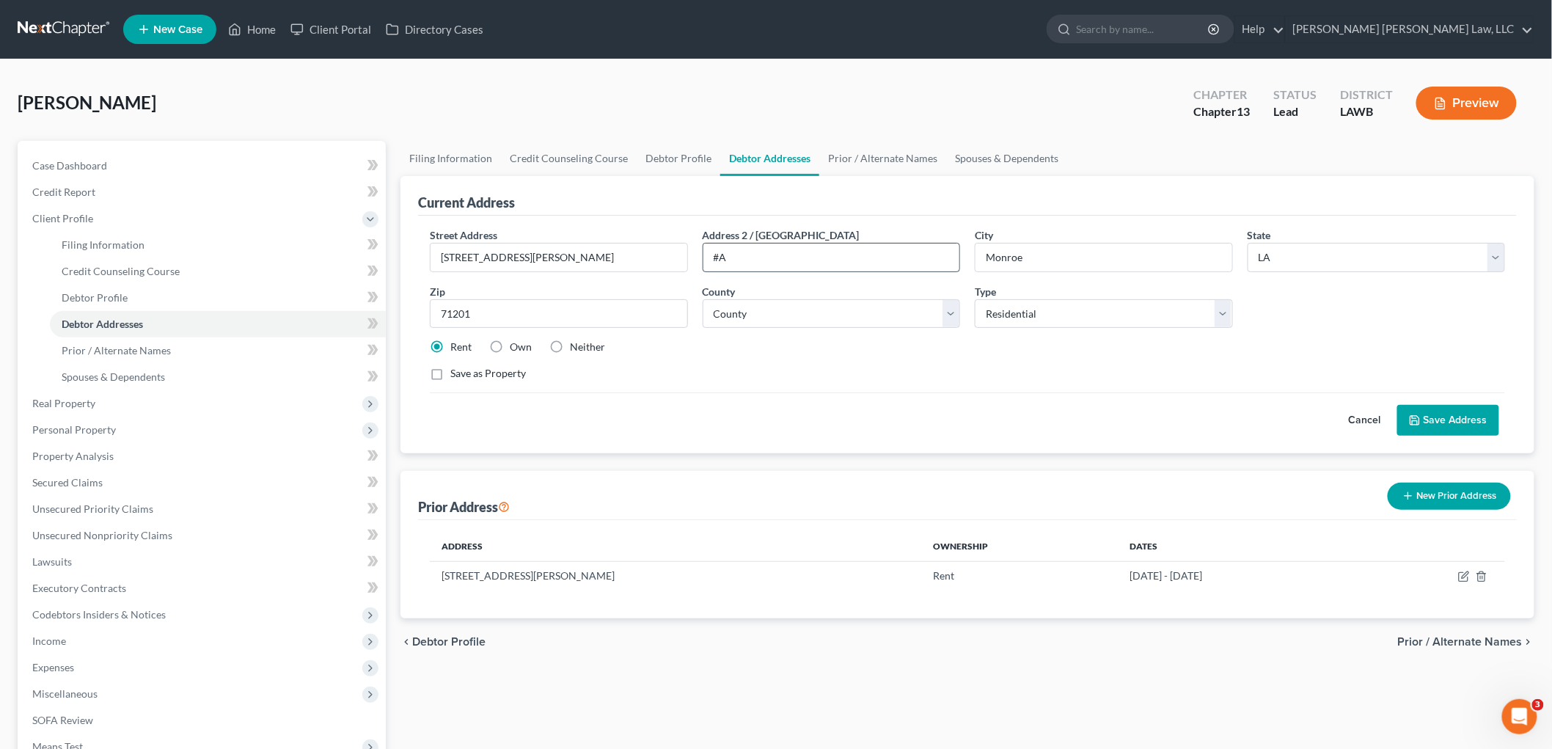
click at [790, 258] on input "#A" at bounding box center [831, 257] width 257 height 28
type input "Apt 195"
select select "36"
click at [1421, 428] on button "Save Address" at bounding box center [1448, 420] width 102 height 31
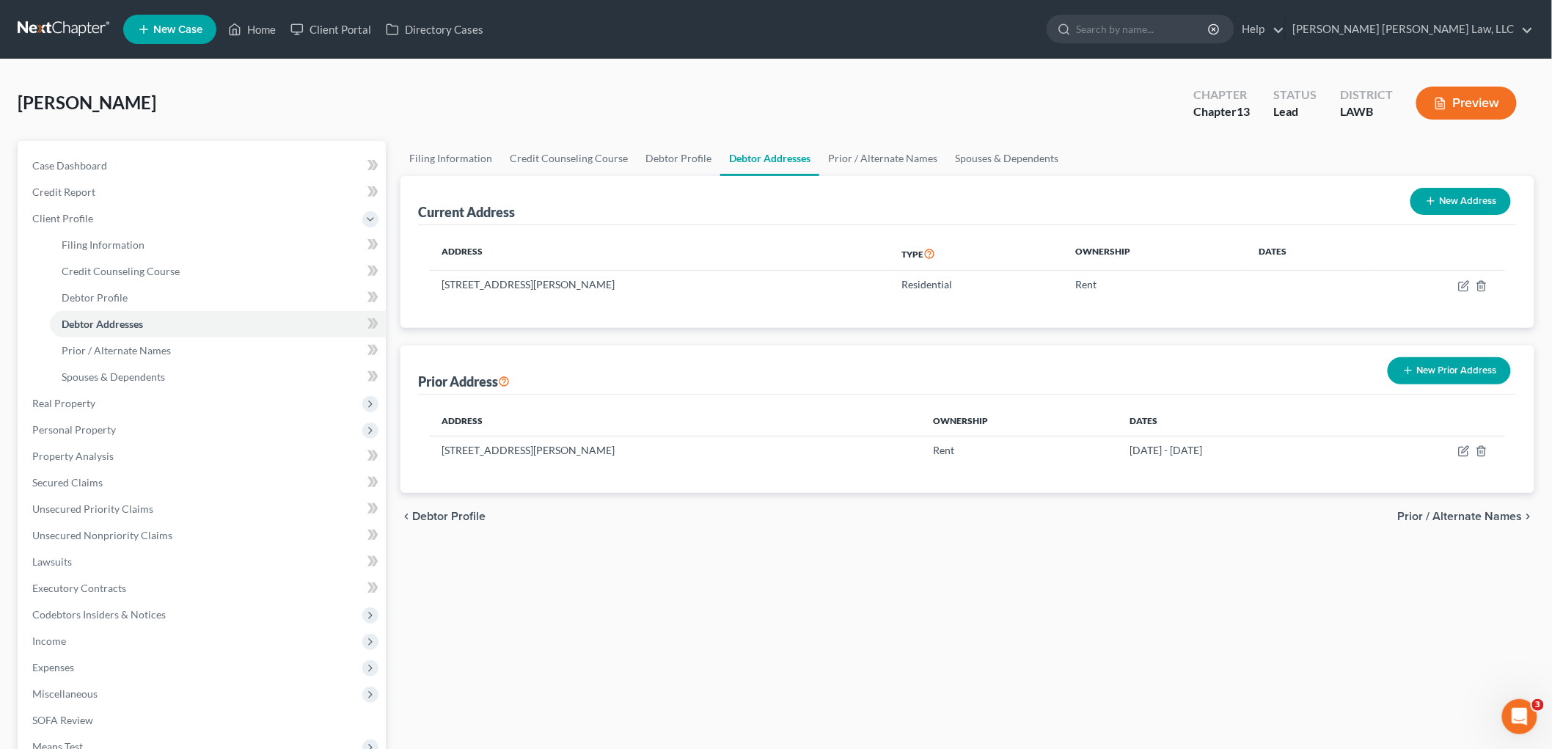
click at [1462, 375] on button "New Prior Address" at bounding box center [1448, 370] width 123 height 27
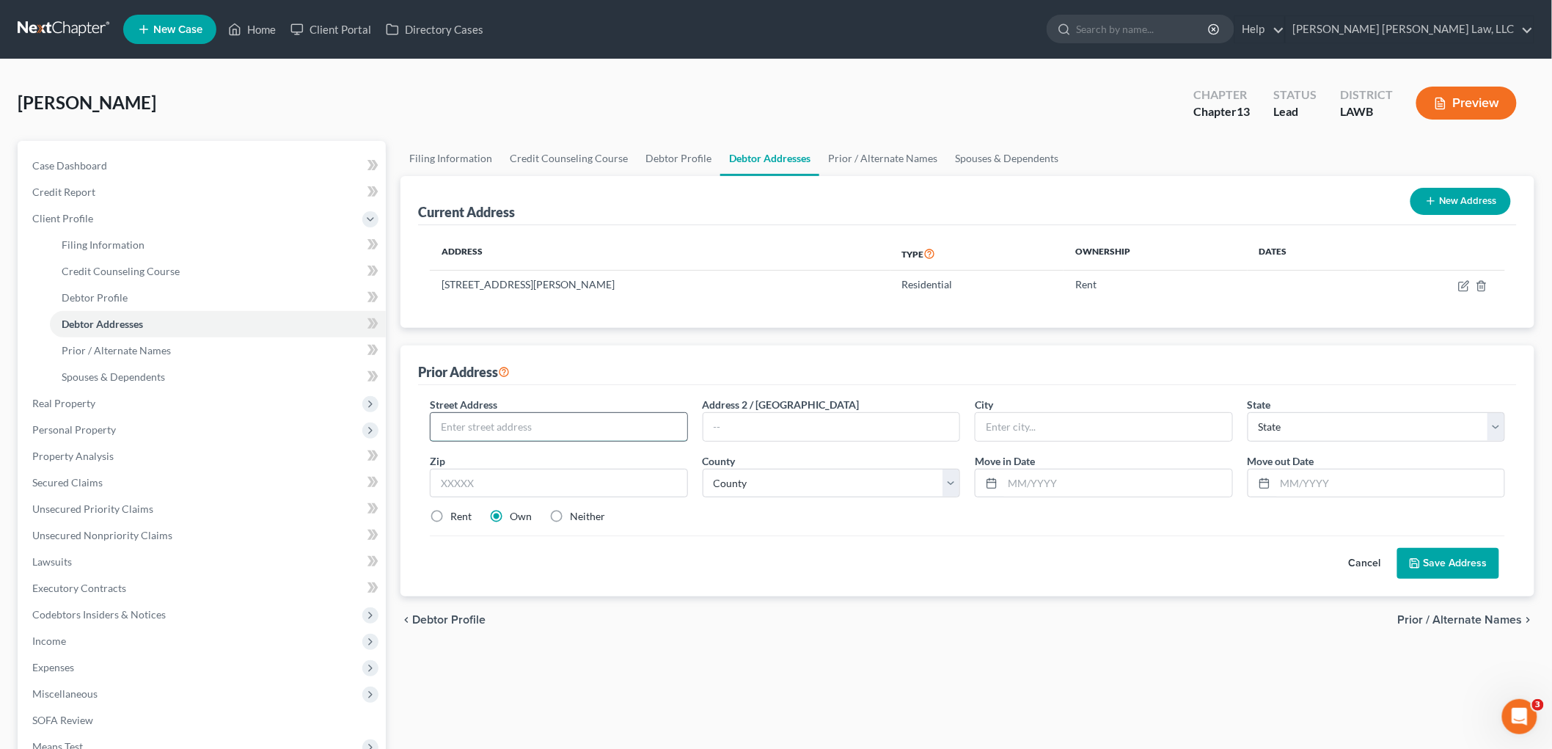
click at [543, 430] on input "text" at bounding box center [558, 427] width 257 height 28
type input "3815 Morrison Drive"
type input "71201"
type input "Monroe"
select select "19"
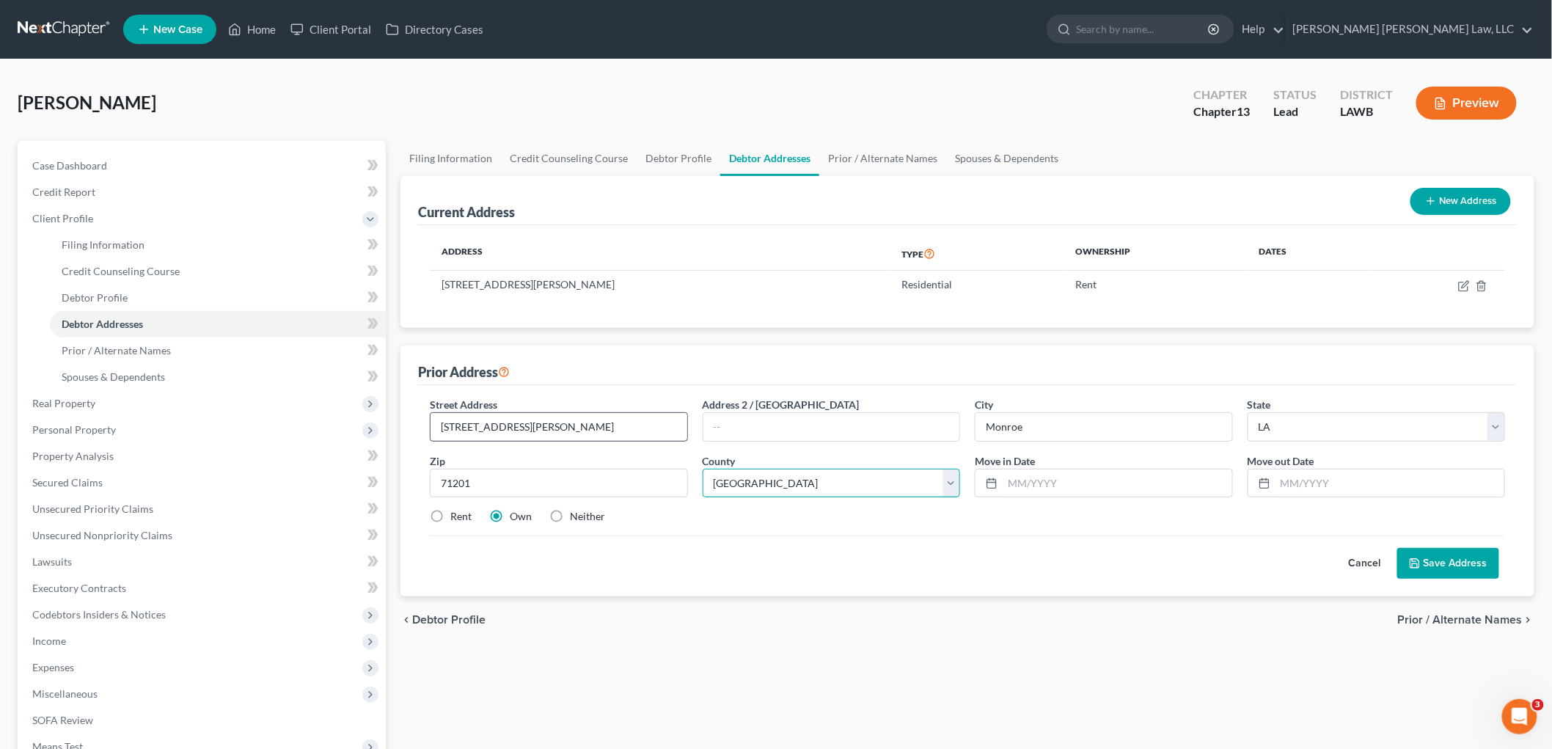
select select "36"
type input "07/01/2024"
type input "08/19/2025"
click at [1420, 565] on icon at bounding box center [1415, 563] width 12 height 12
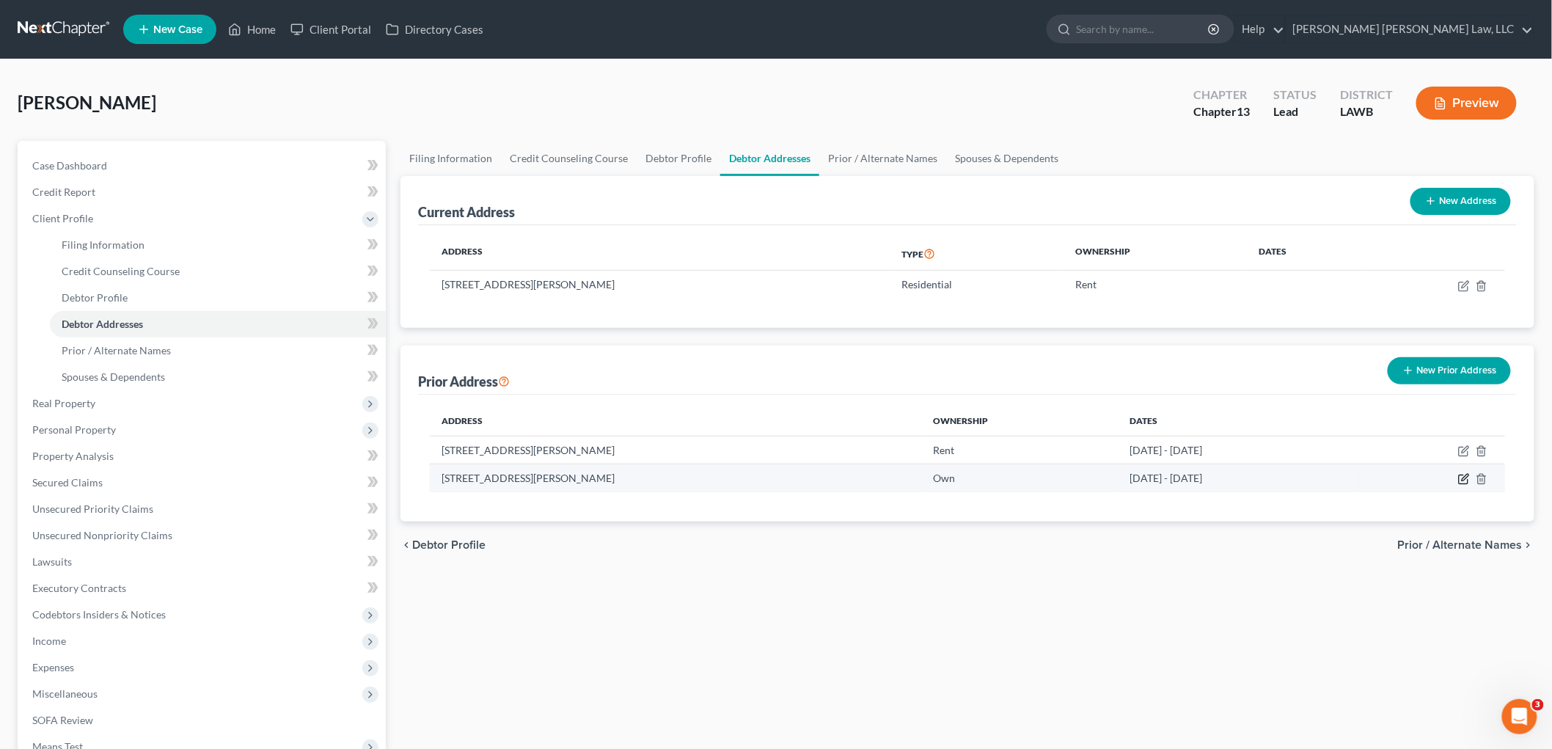
click at [1464, 479] on icon "button" at bounding box center [1464, 479] width 12 height 12
select select "19"
select select "36"
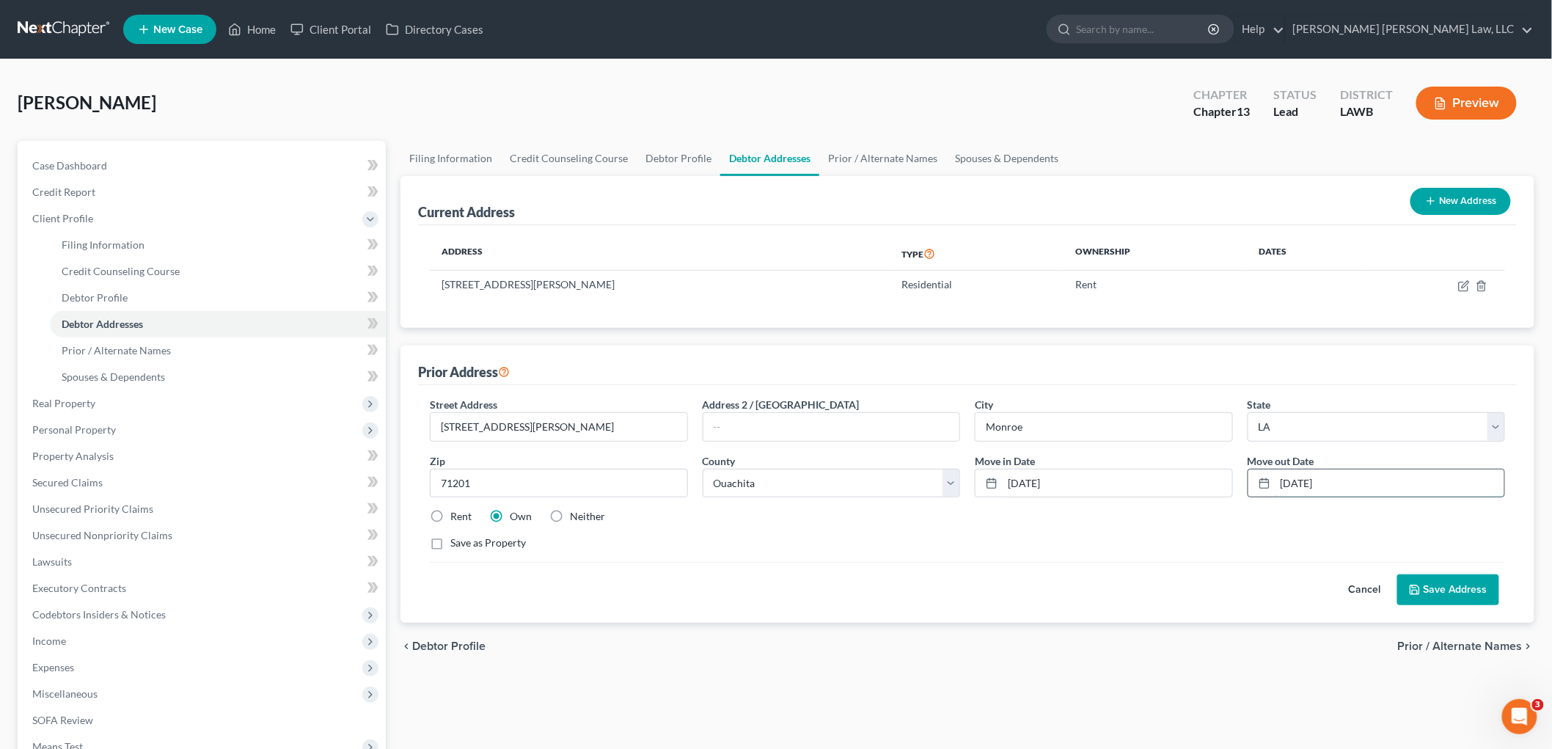
click at [1307, 488] on input "08/19/2025" at bounding box center [1390, 483] width 230 height 28
type input "08/22/2025"
click at [1036, 479] on input "07/01/2024" at bounding box center [1117, 483] width 230 height 28
type input "07/29/2024"
click at [1461, 590] on button "Save Address" at bounding box center [1448, 589] width 102 height 31
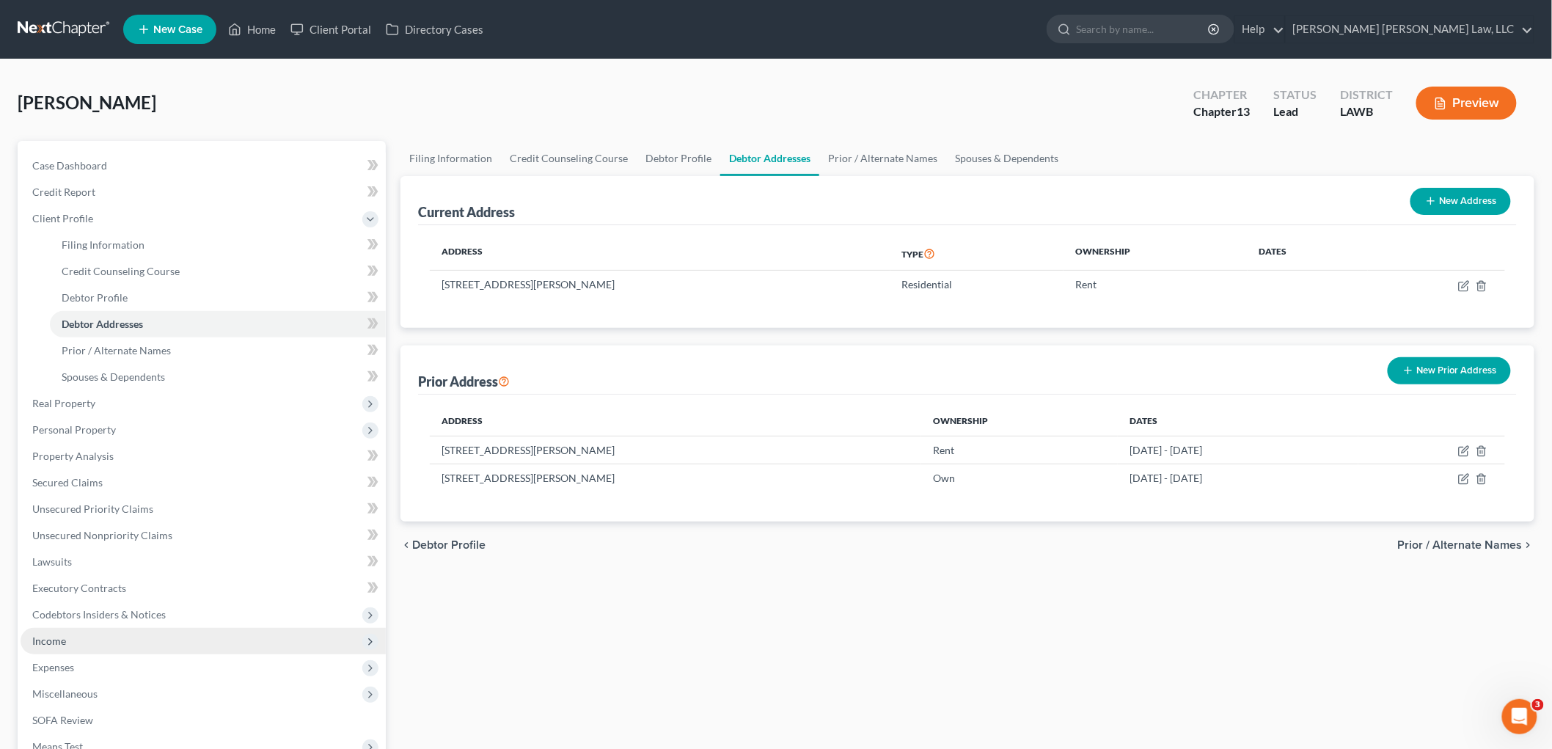
click at [54, 647] on span "Income" at bounding box center [203, 641] width 365 height 26
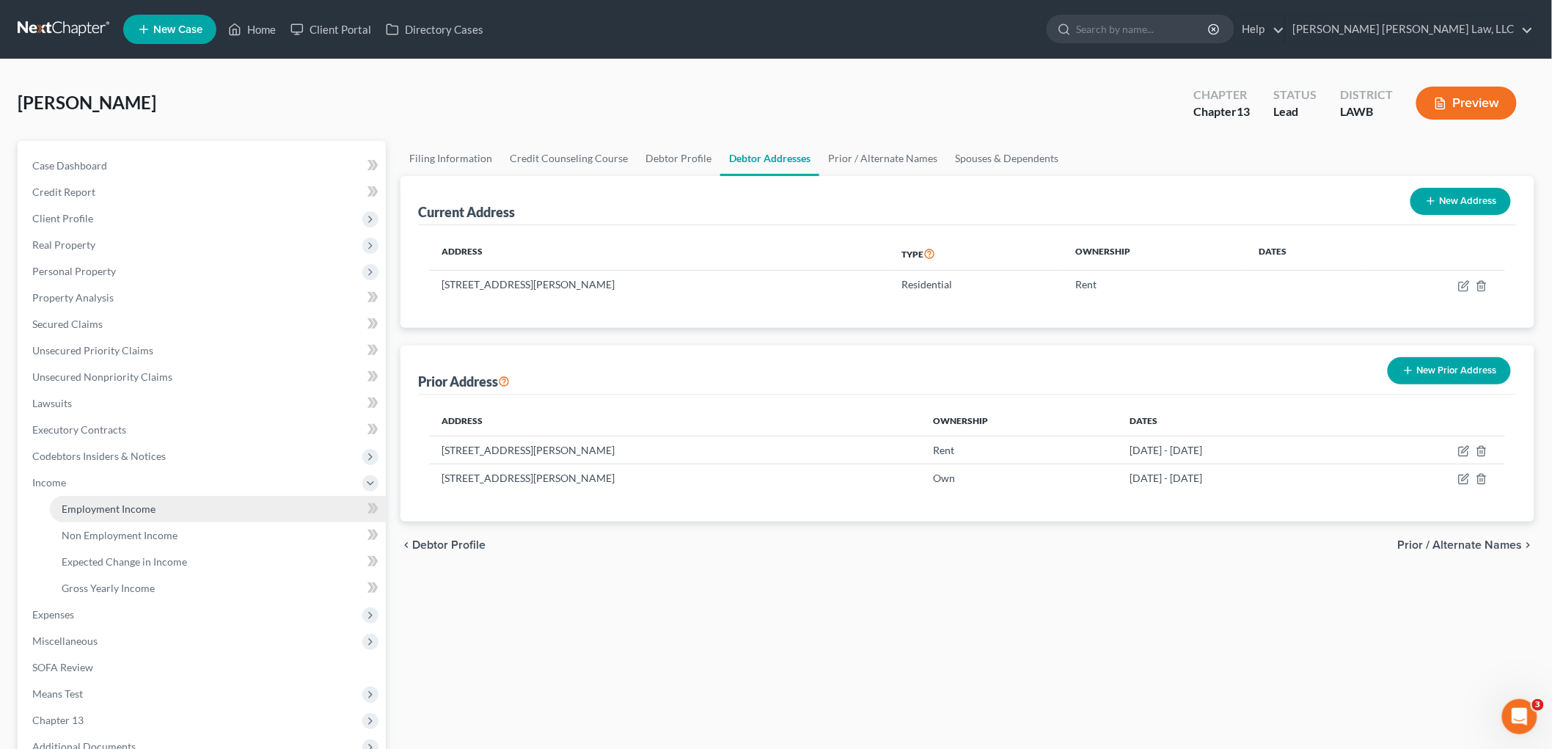
click at [150, 500] on link "Employment Income" at bounding box center [218, 509] width 336 height 26
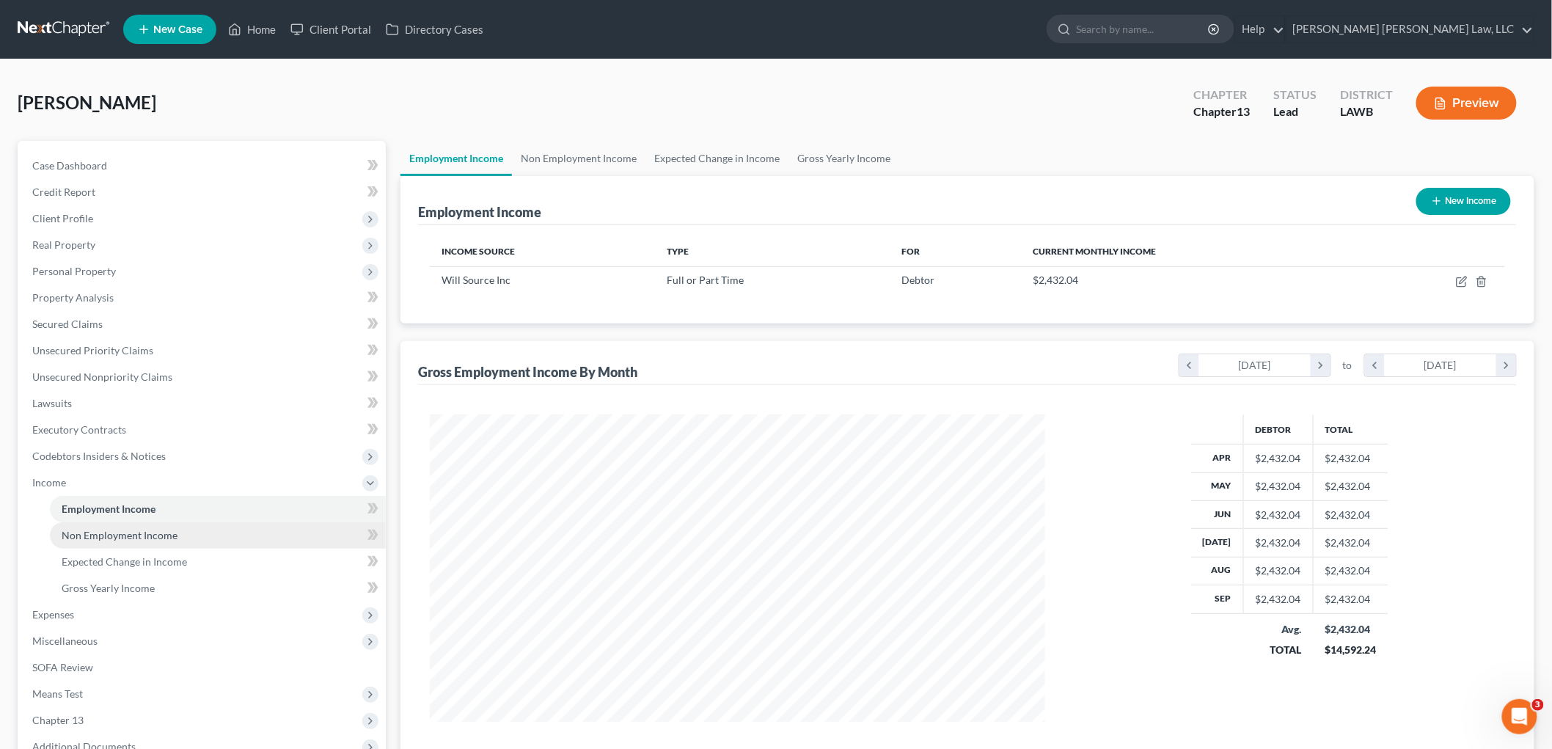
scroll to position [307, 644]
click at [157, 534] on span "Non Employment Income" at bounding box center [120, 535] width 116 height 12
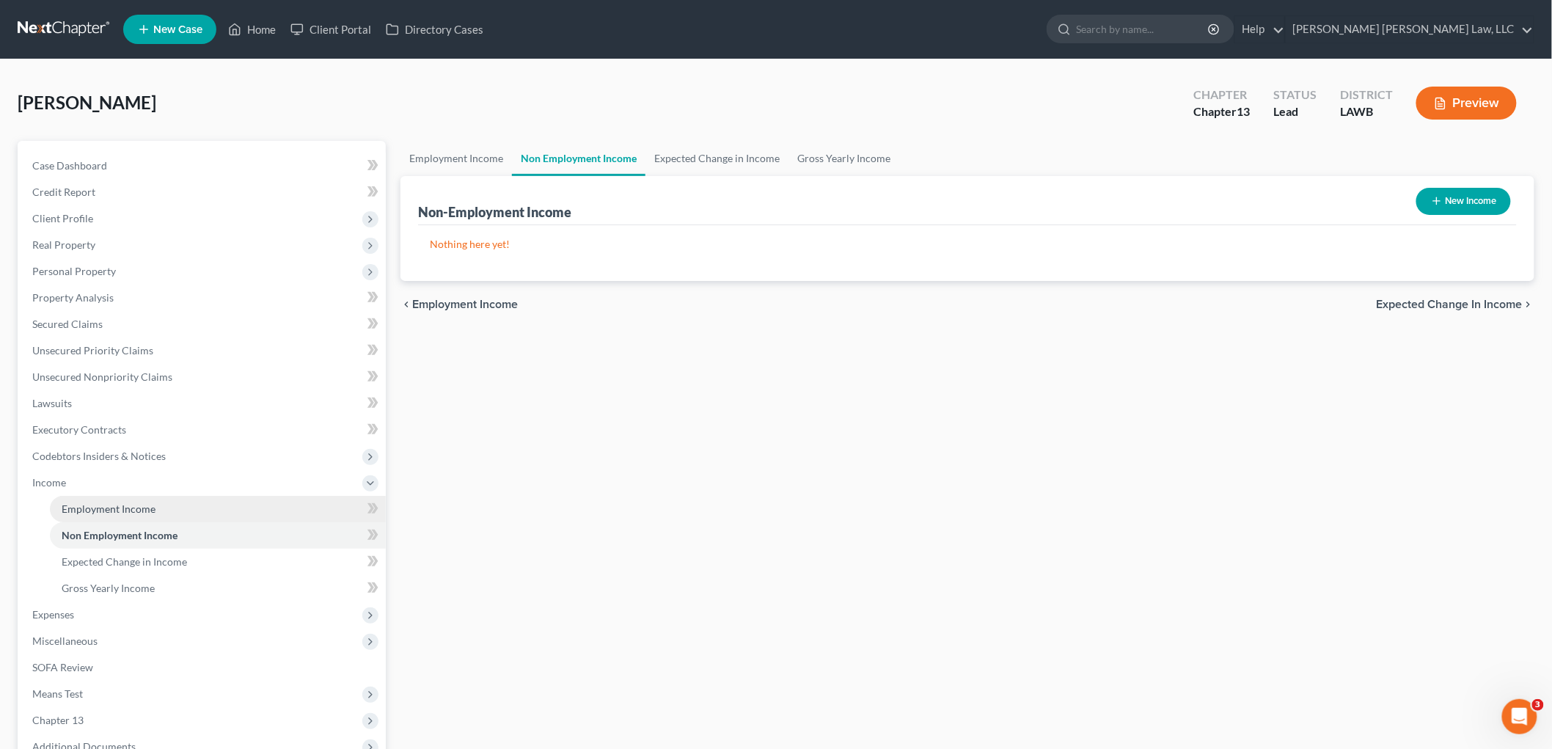
click at [169, 504] on link "Employment Income" at bounding box center [218, 509] width 336 height 26
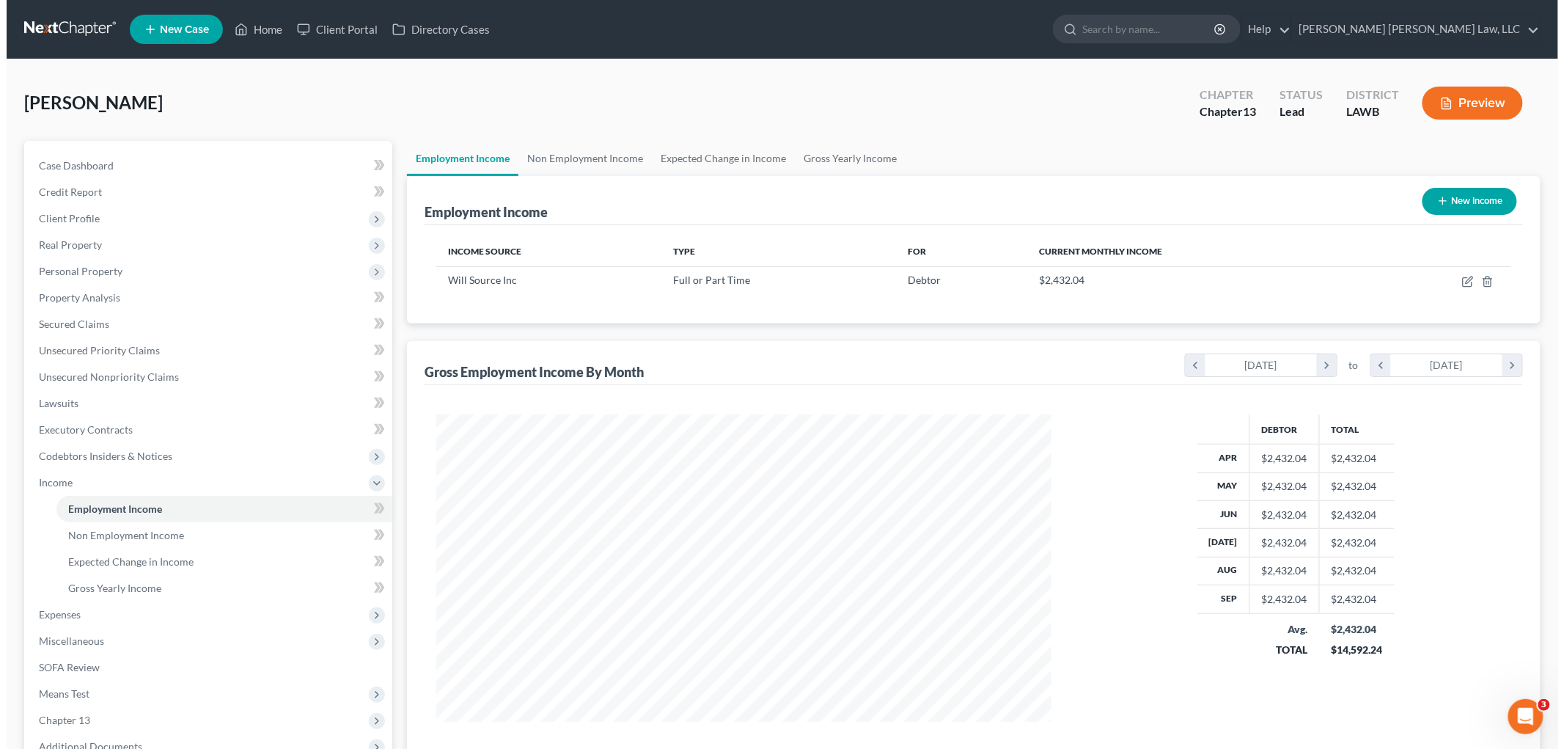
scroll to position [307, 644]
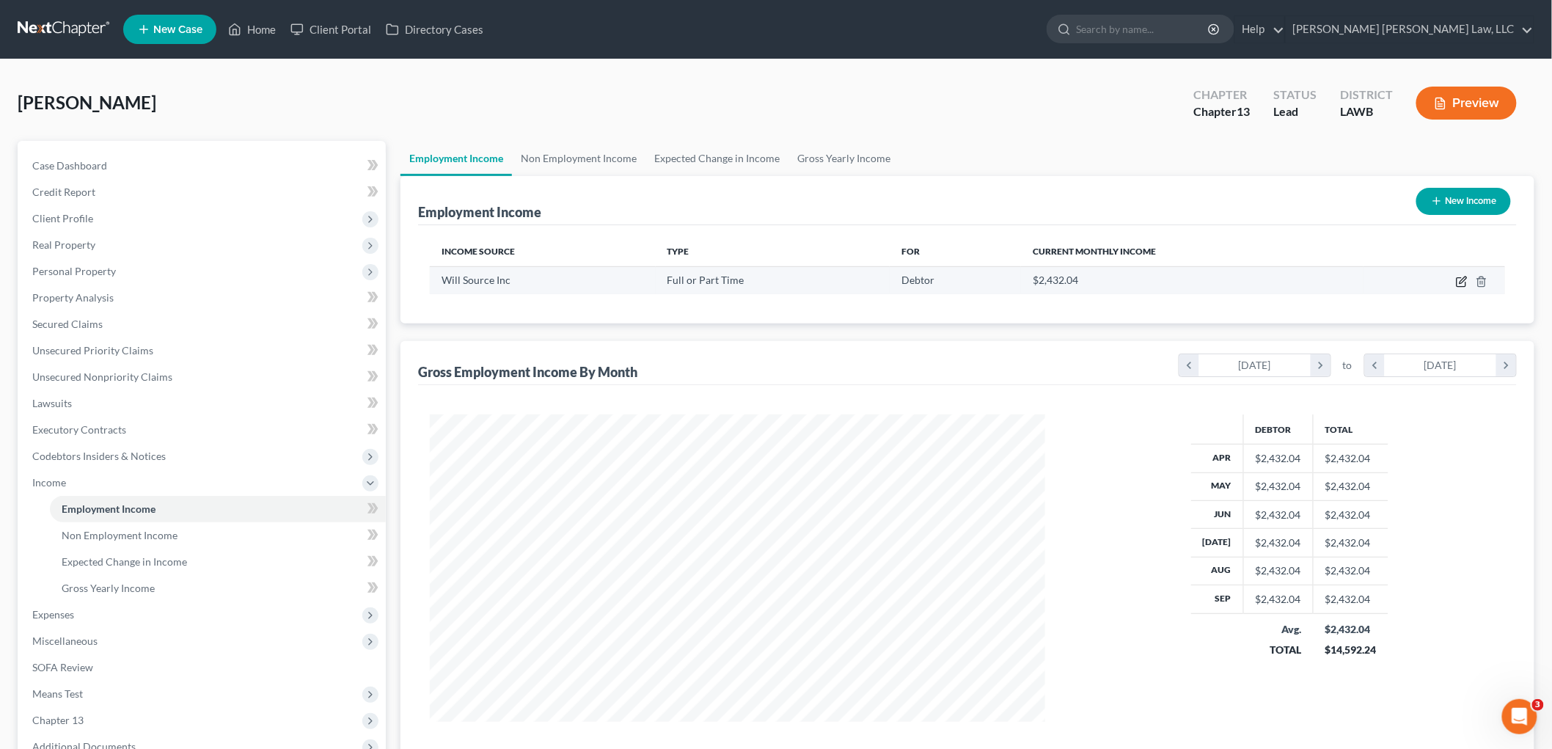
click at [1462, 279] on icon "button" at bounding box center [1462, 279] width 7 height 7
select select "0"
select select "19"
select select "3"
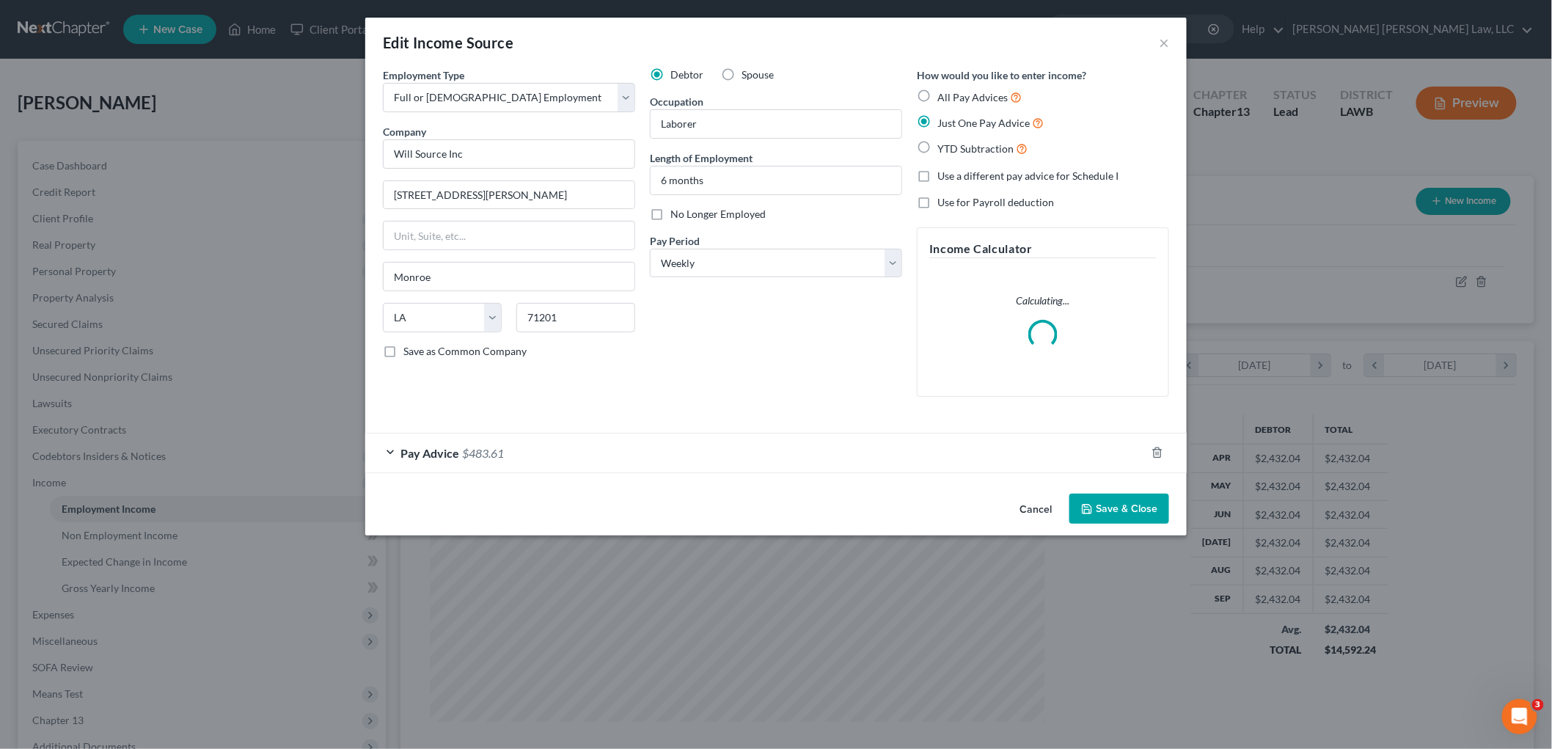
scroll to position [309, 650]
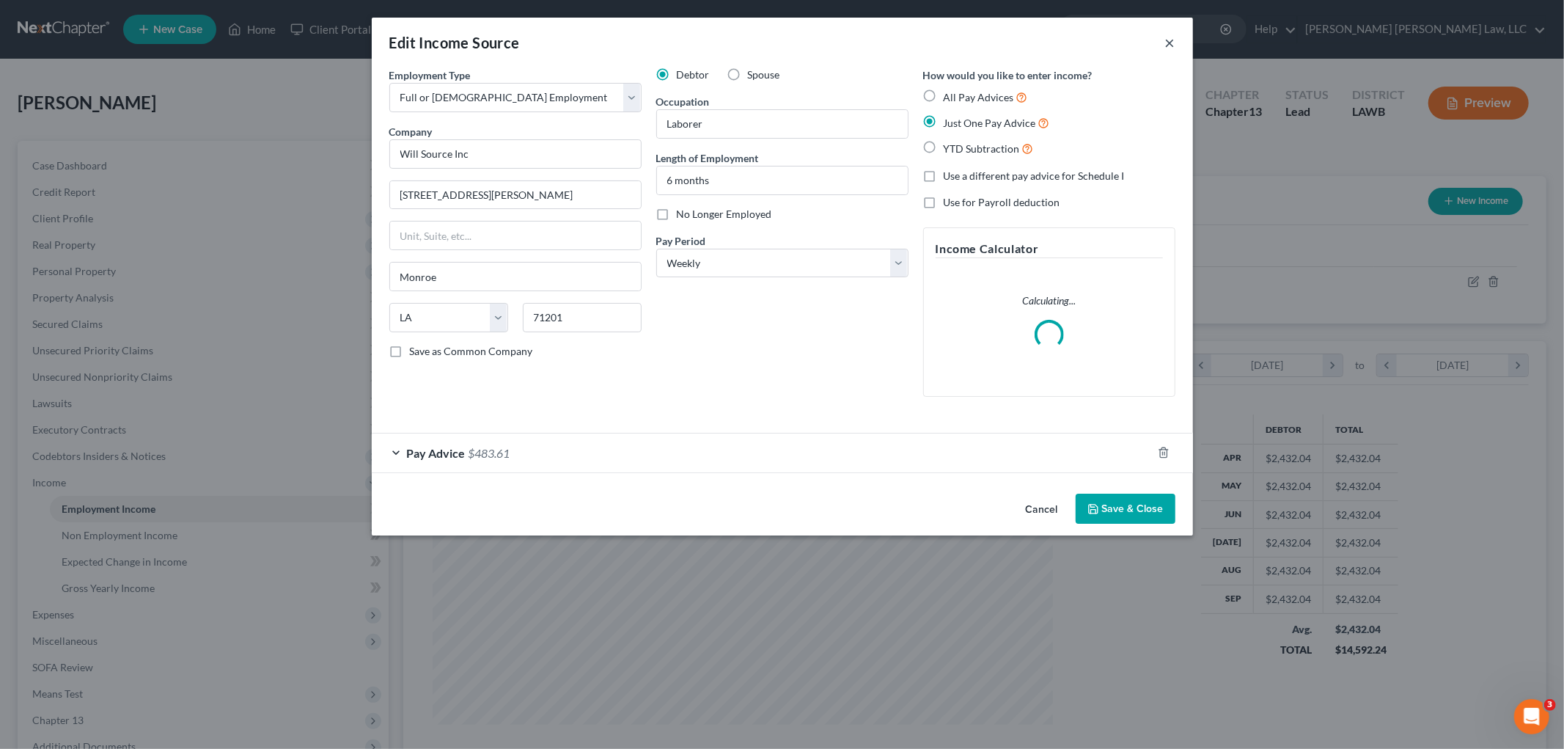
click at [1167, 42] on button "×" at bounding box center [1170, 43] width 10 height 18
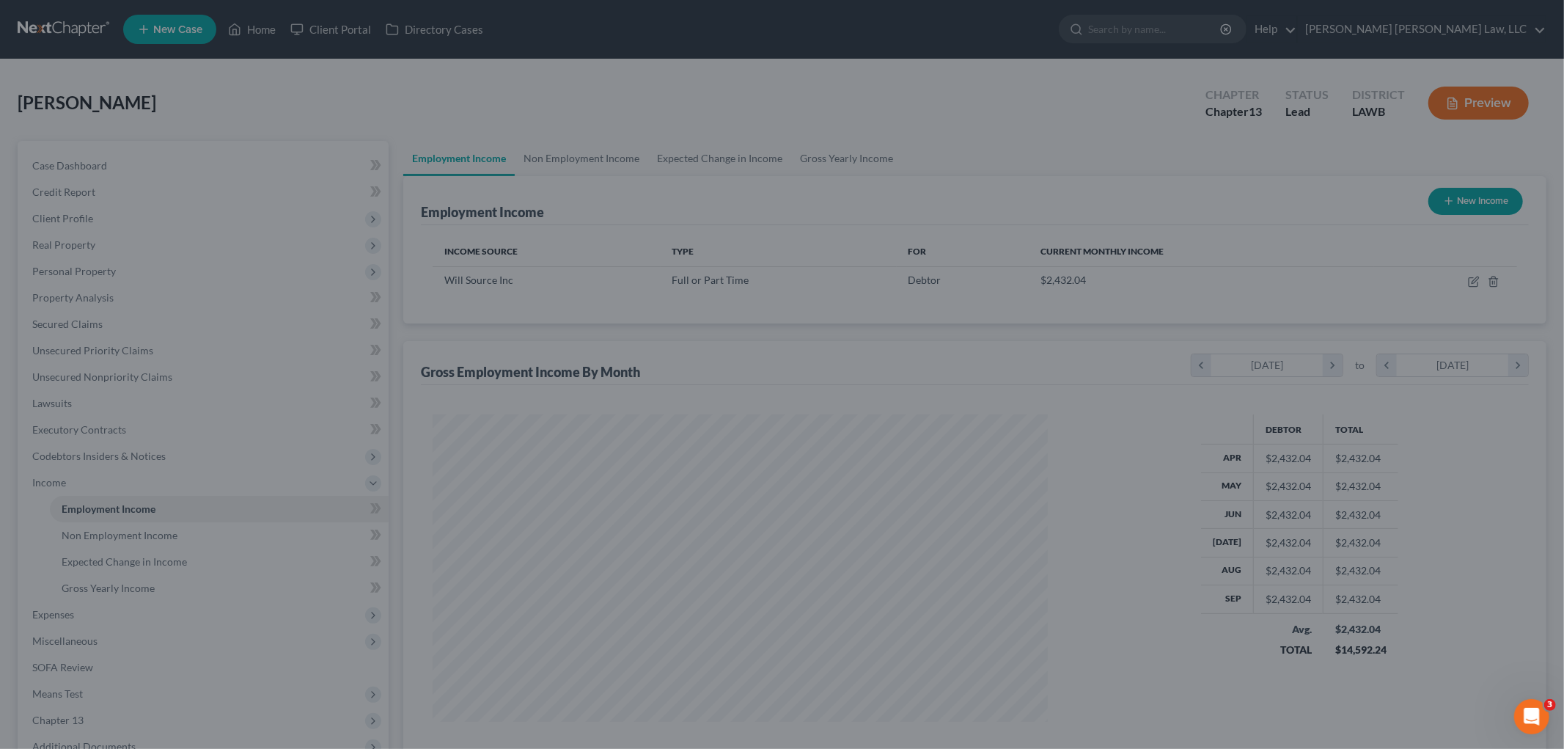
scroll to position [732962, 732624]
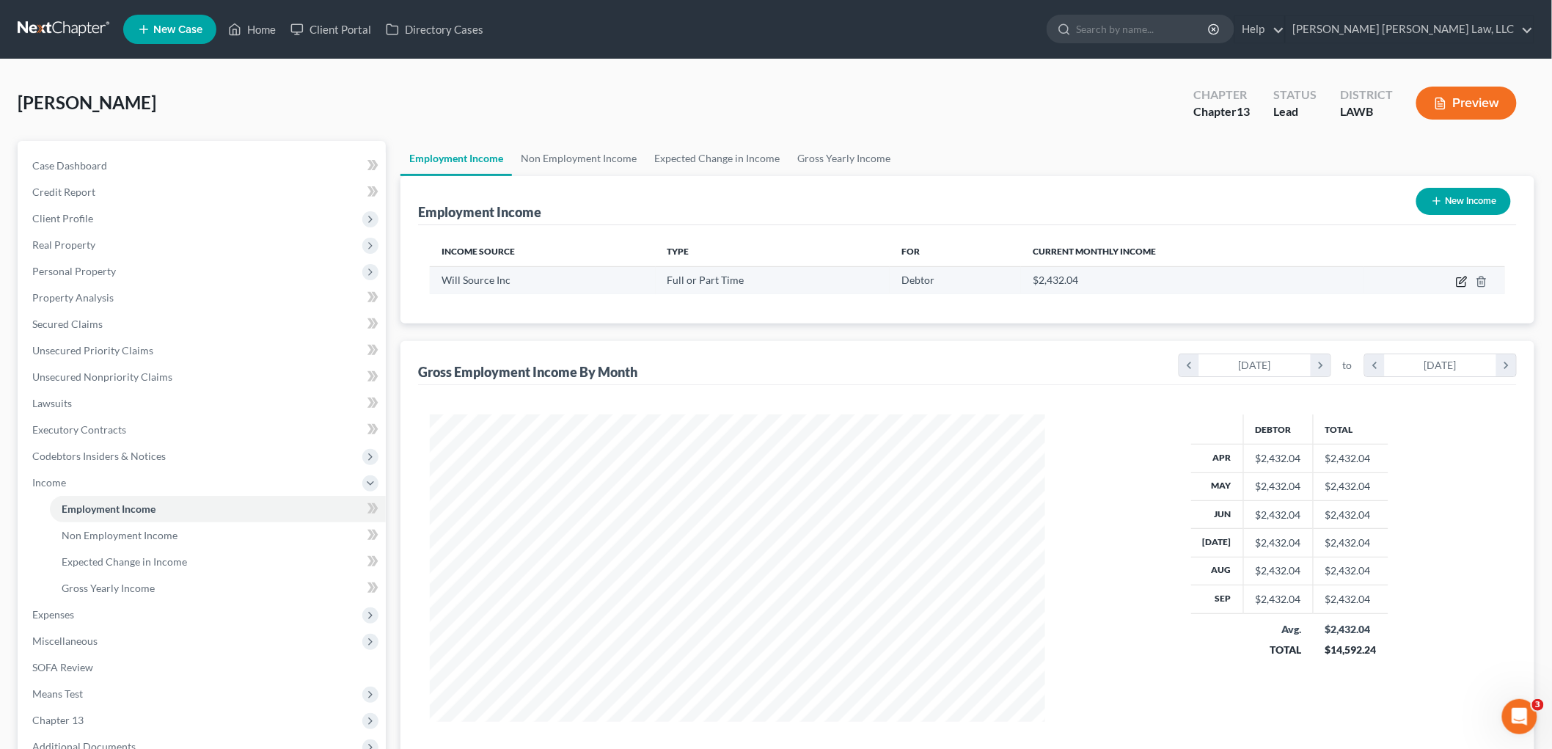
click at [1460, 276] on icon "button" at bounding box center [1462, 282] width 12 height 12
select select "0"
select select "19"
select select "3"
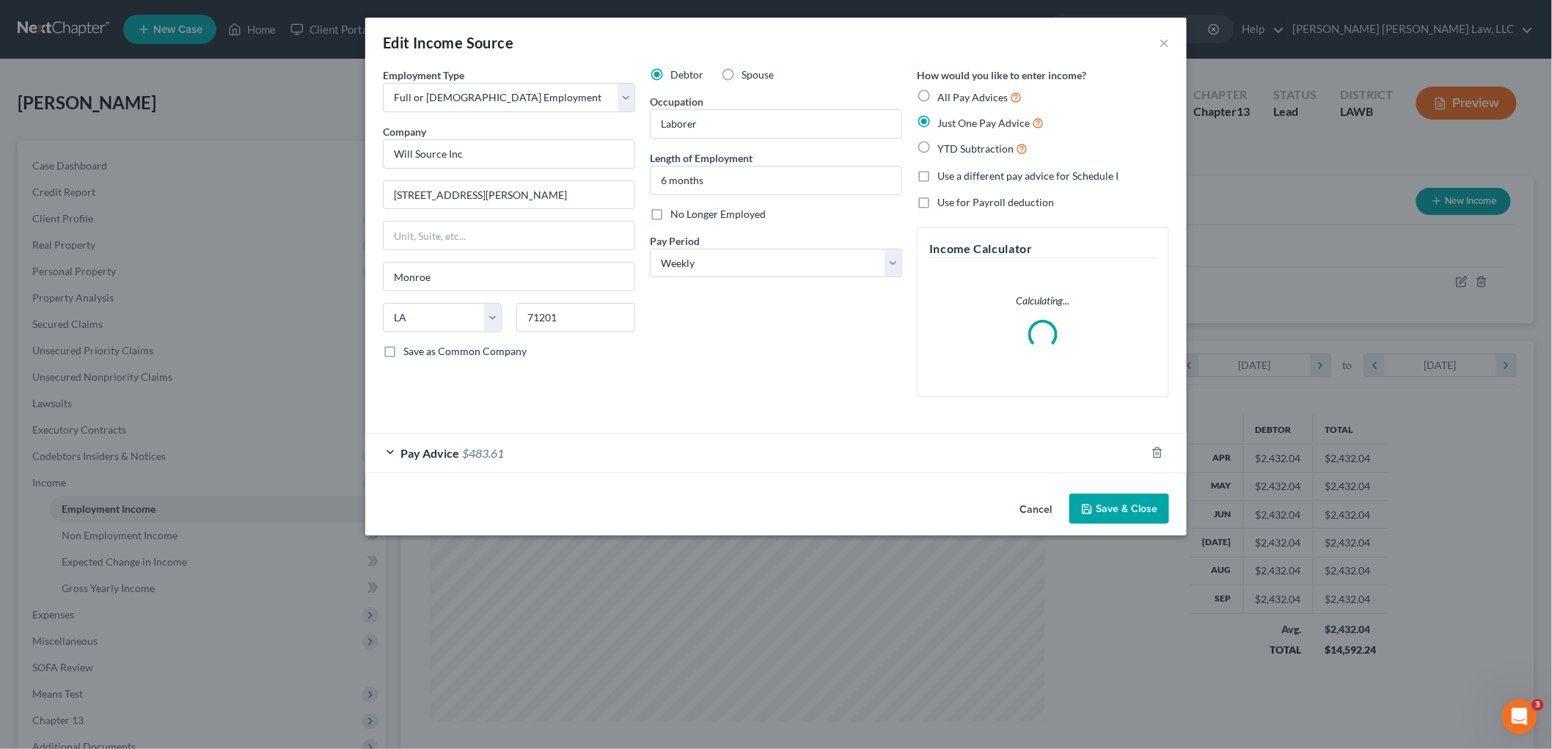
scroll to position [309, 650]
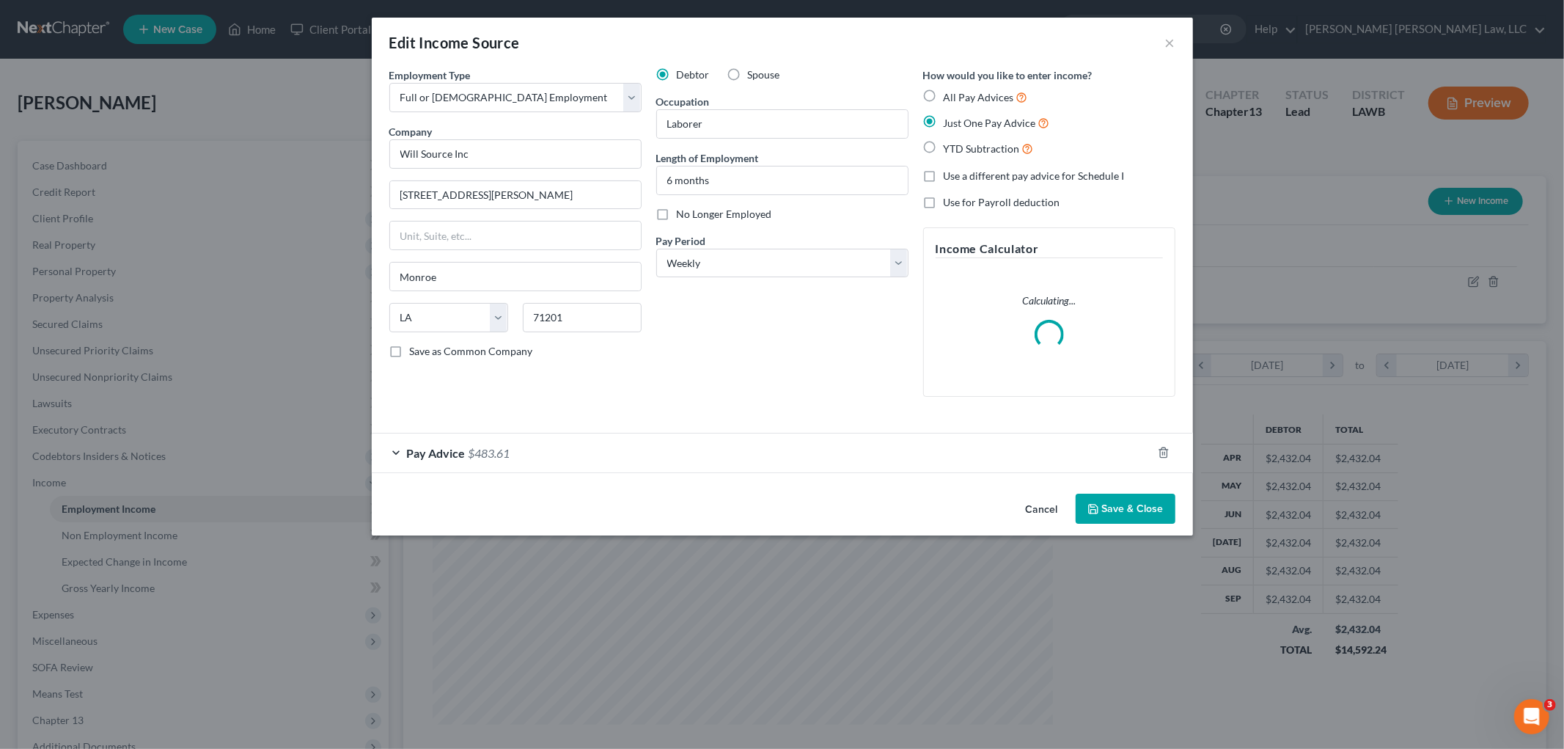
click at [1111, 509] on button "Save & Close" at bounding box center [1126, 508] width 100 height 31
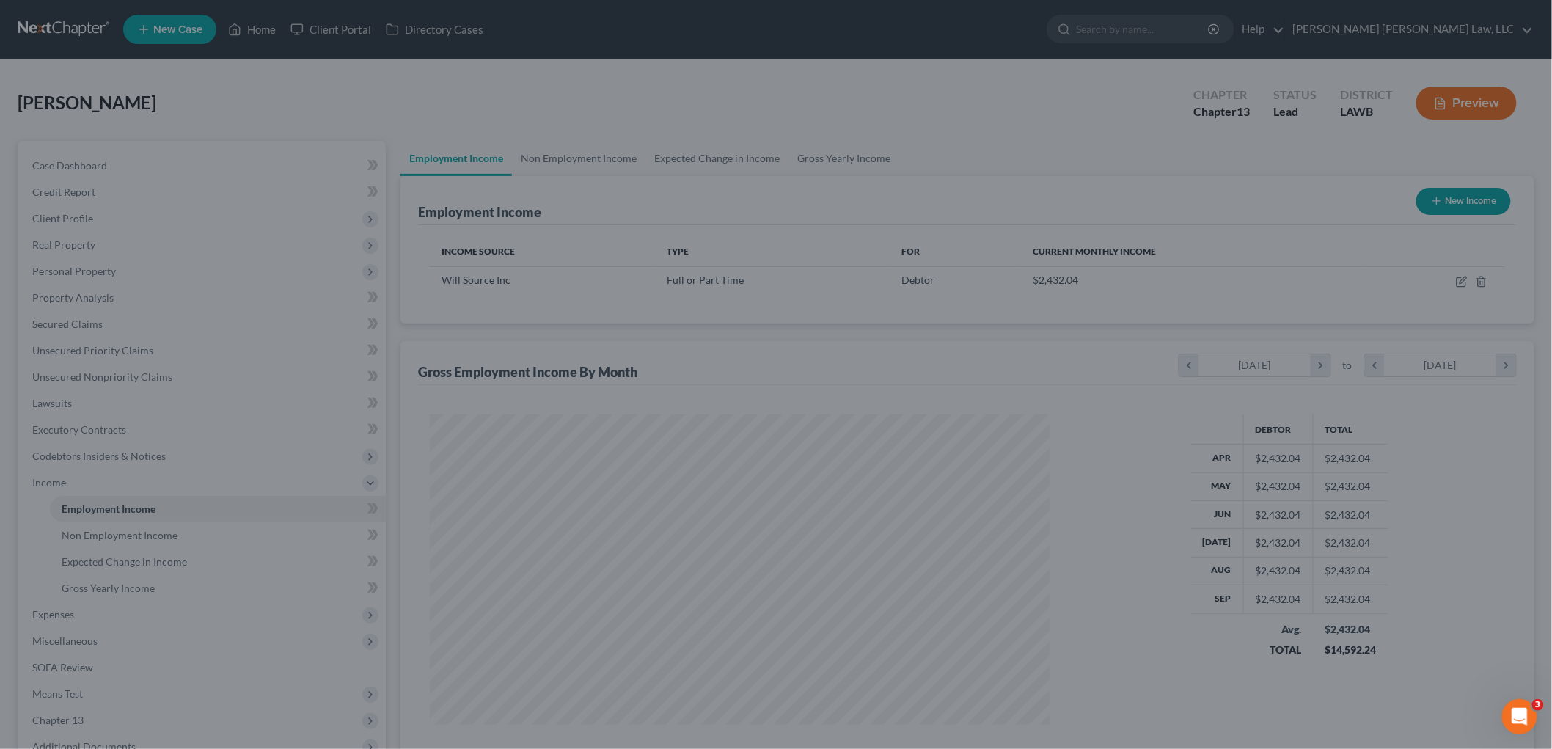
scroll to position [732962, 732624]
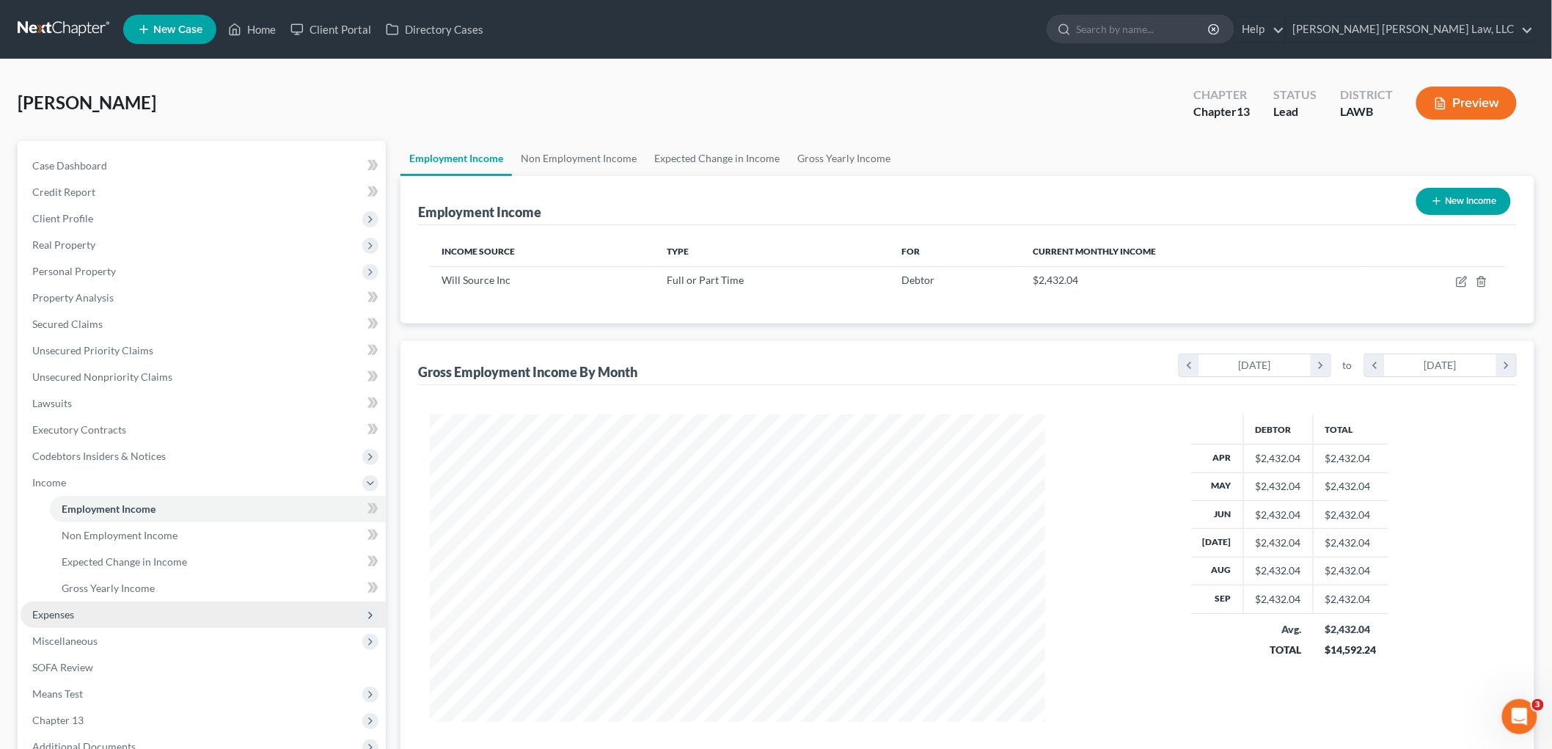
click at [103, 616] on span "Expenses" at bounding box center [203, 614] width 365 height 26
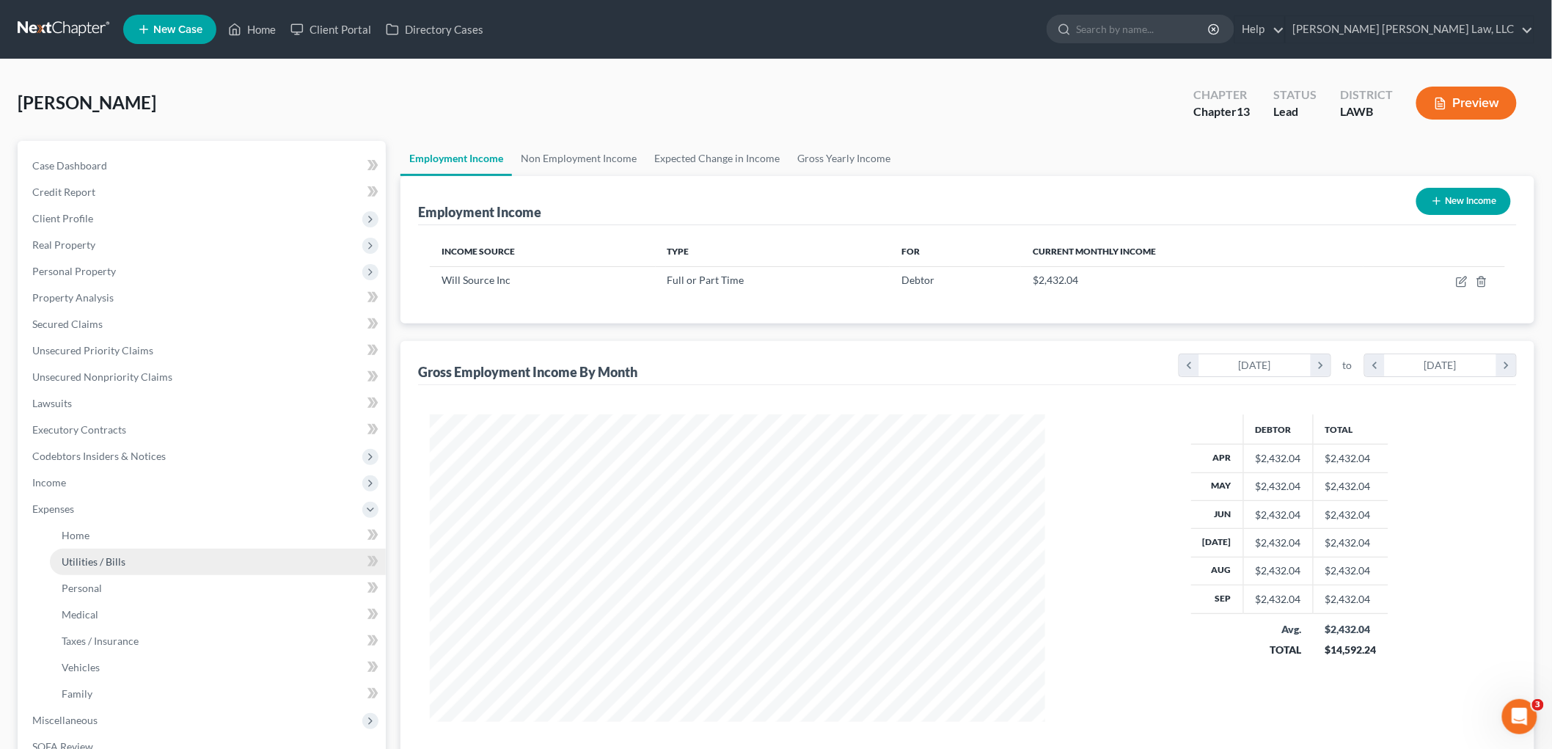
click at [118, 573] on link "Utilities / Bills" at bounding box center [218, 561] width 336 height 26
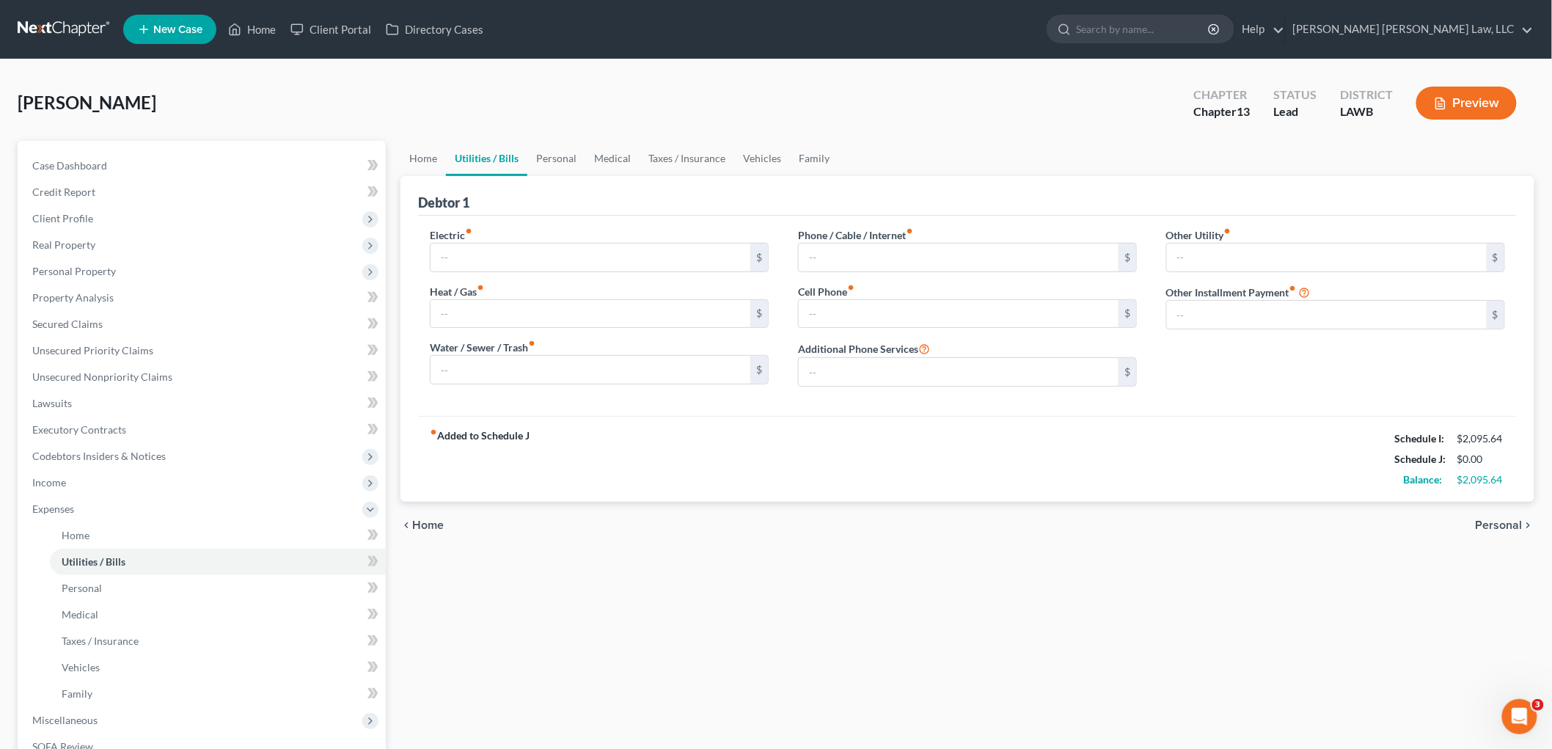
type input "175.00"
type input "0.00"
type input "90.00"
type input "242.00"
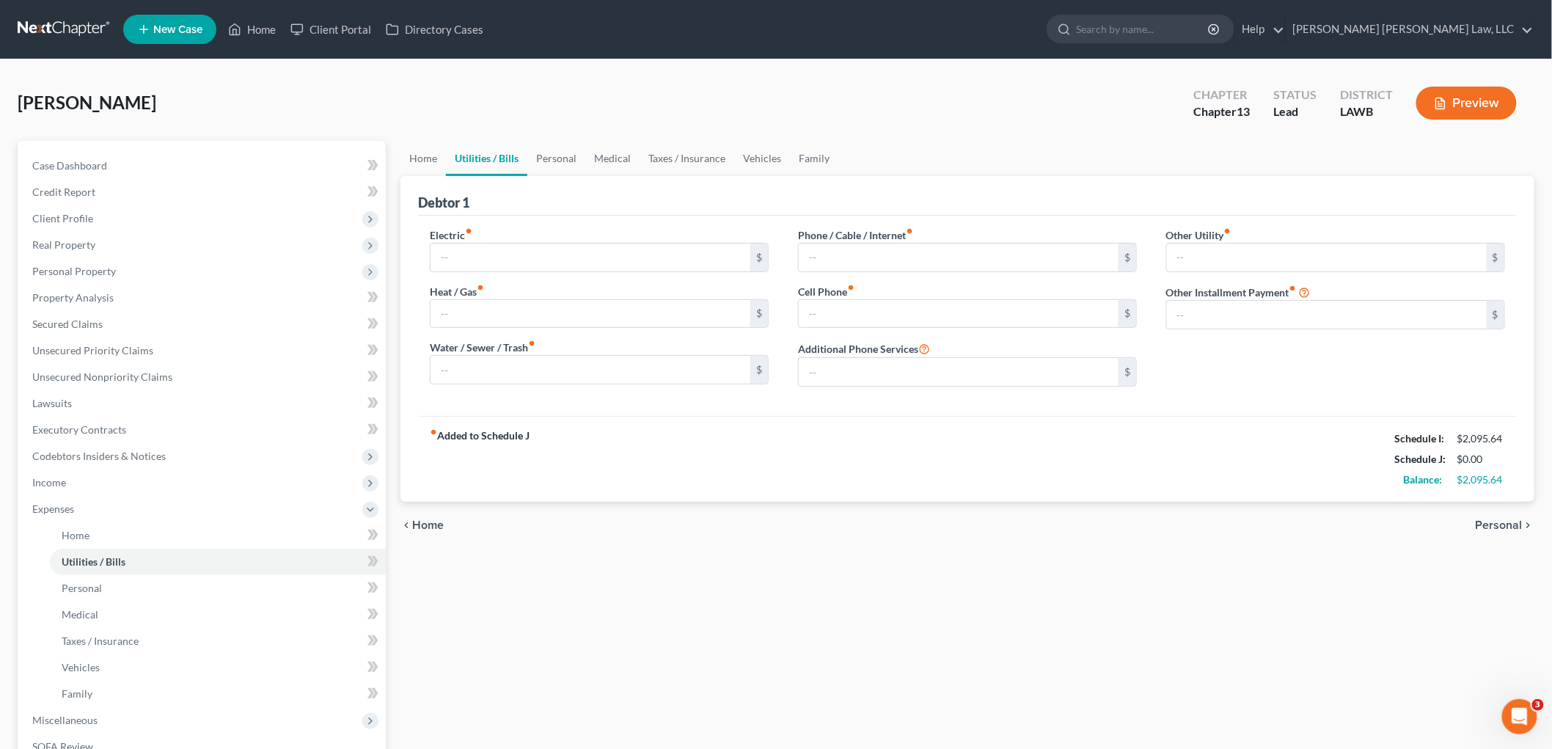
type input "0.00"
click at [749, 157] on link "Vehicles" at bounding box center [762, 158] width 56 height 35
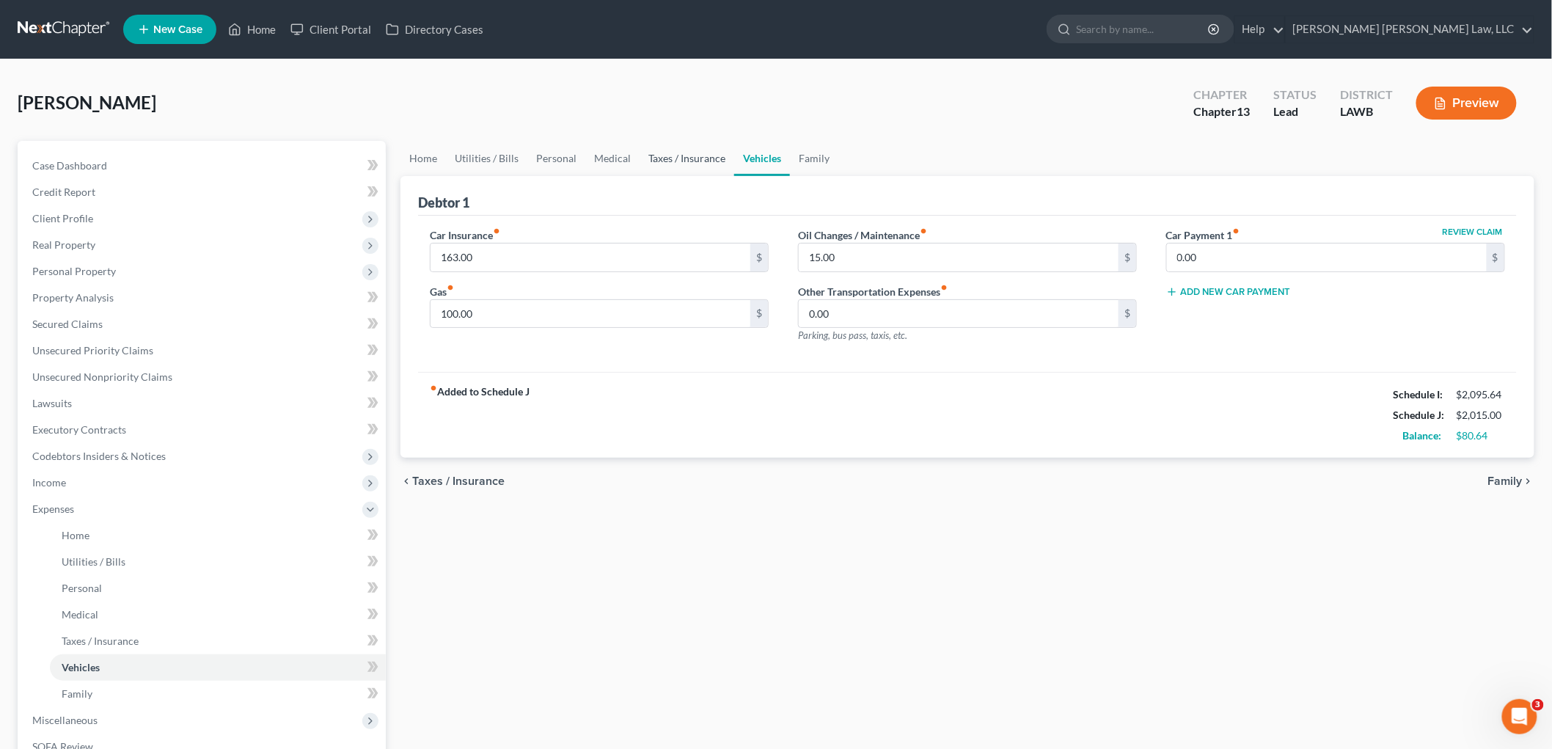
click at [642, 156] on link "Taxes / Insurance" at bounding box center [686, 158] width 95 height 35
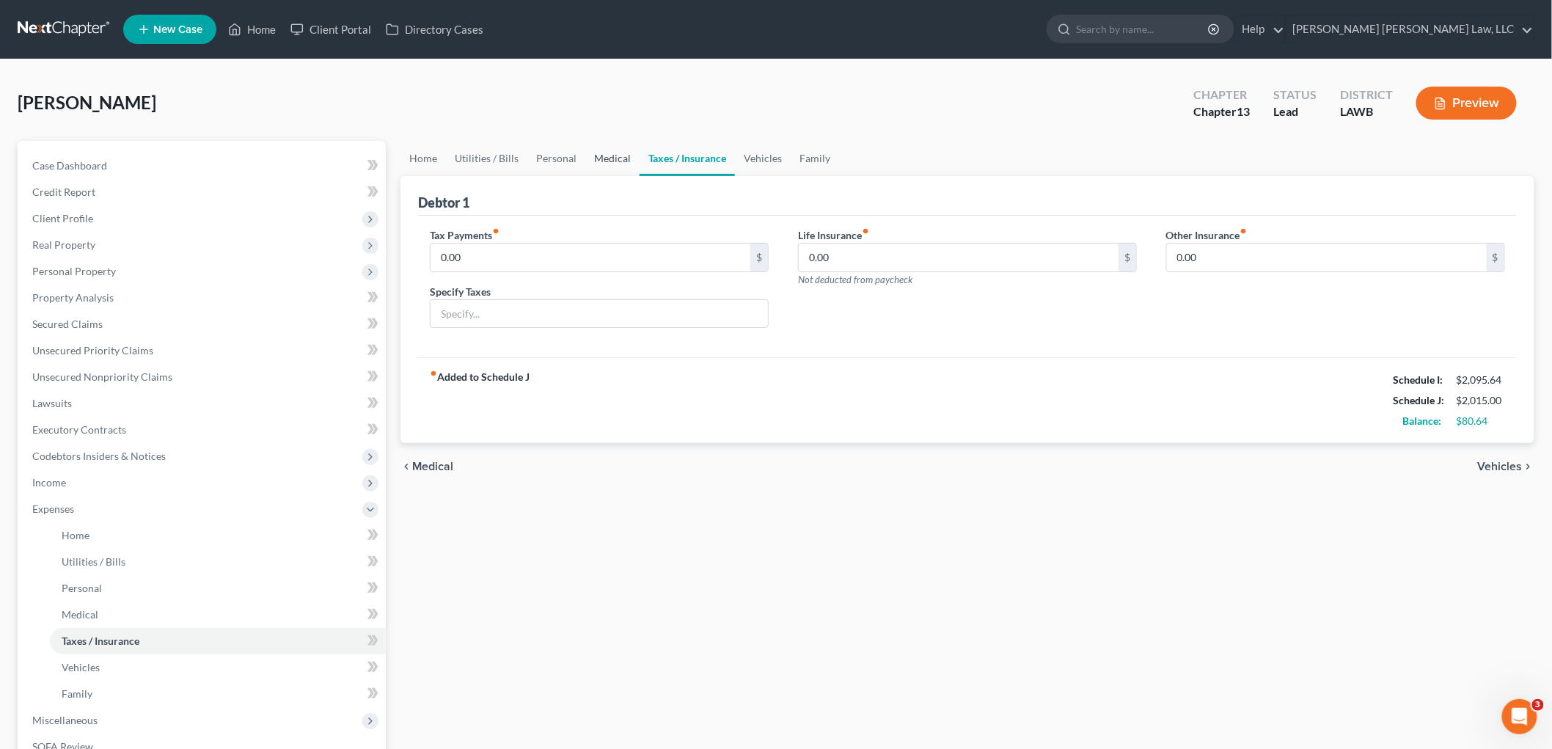
click at [594, 155] on link "Medical" at bounding box center [612, 158] width 54 height 35
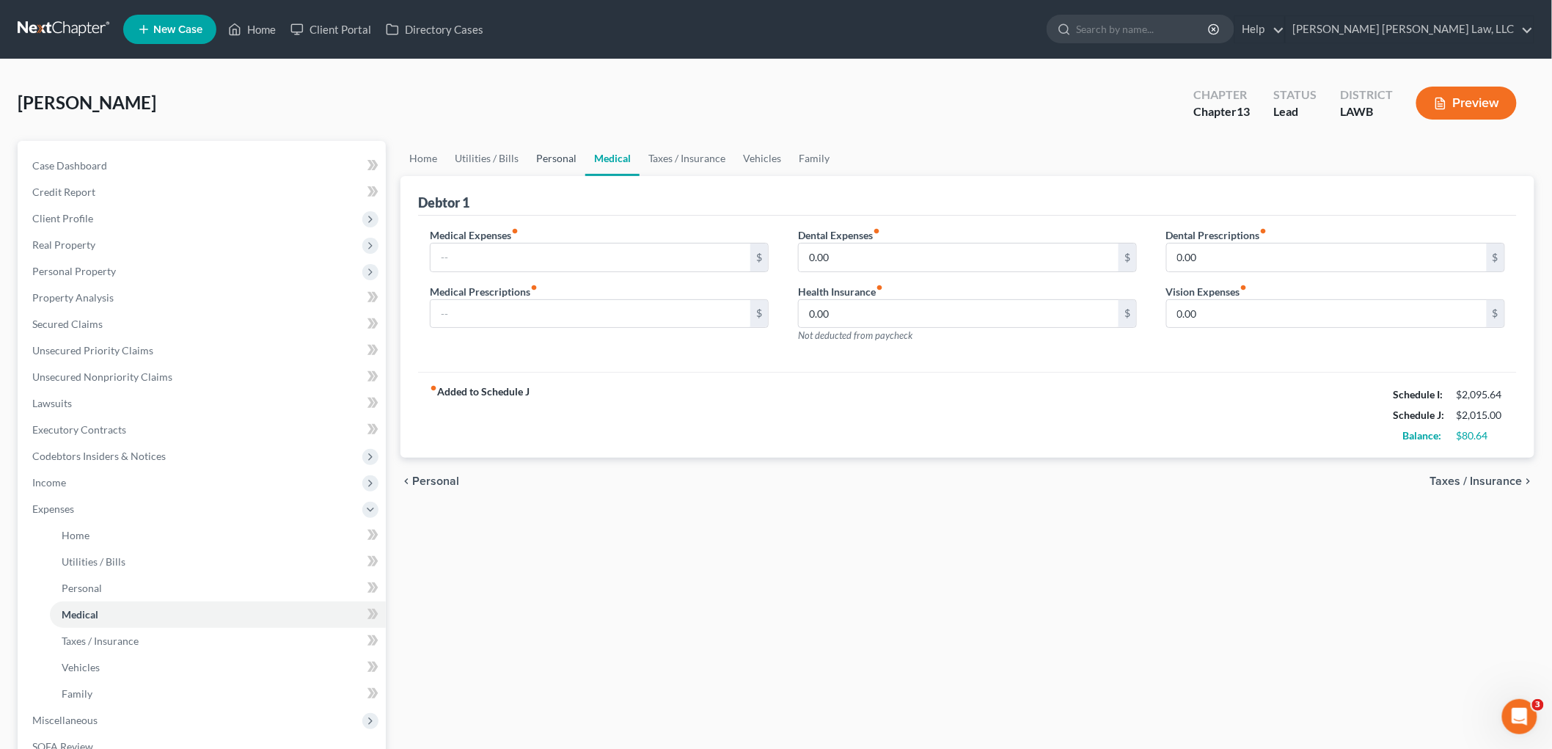
click at [559, 150] on link "Personal" at bounding box center [556, 158] width 58 height 35
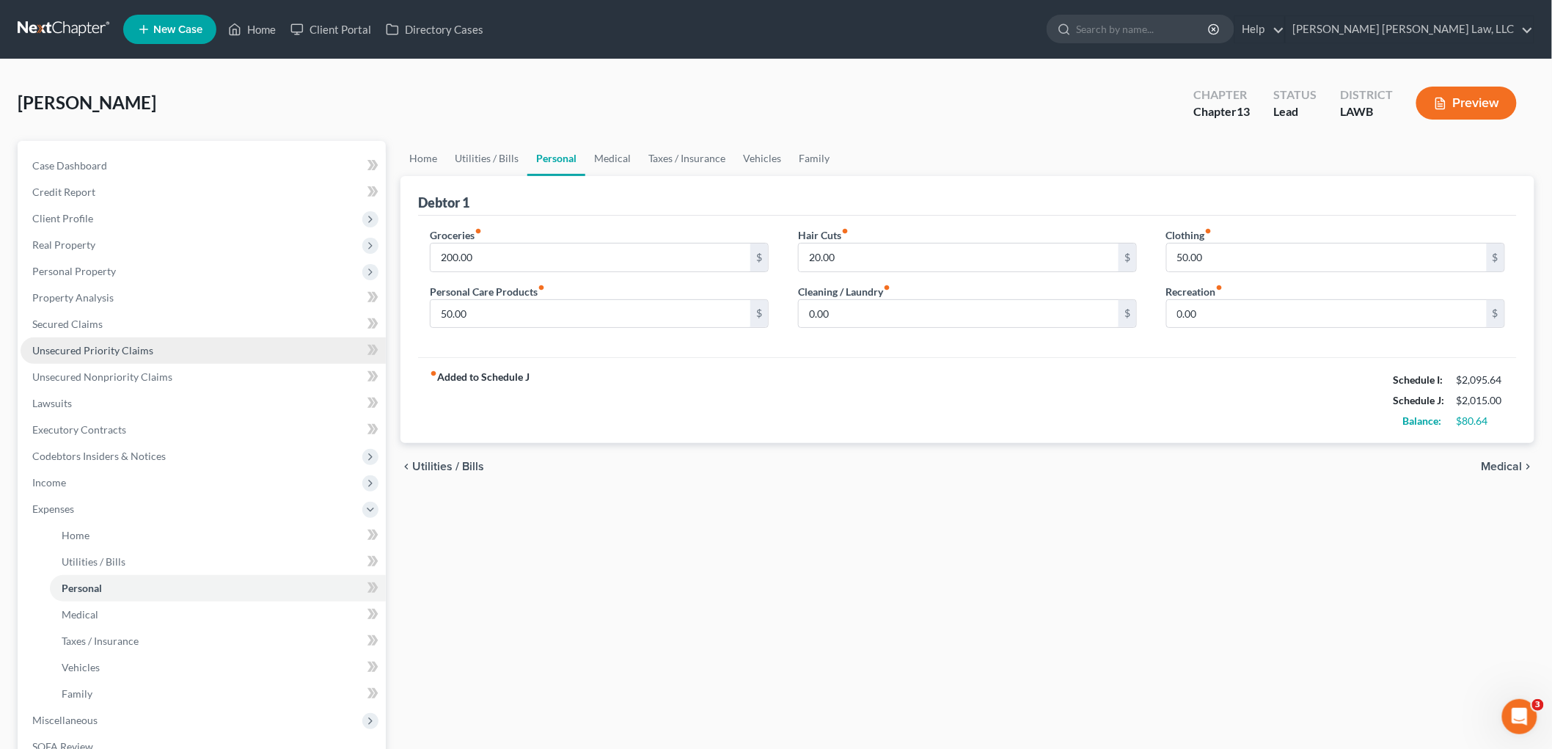
click at [123, 348] on span "Unsecured Priority Claims" at bounding box center [92, 350] width 121 height 12
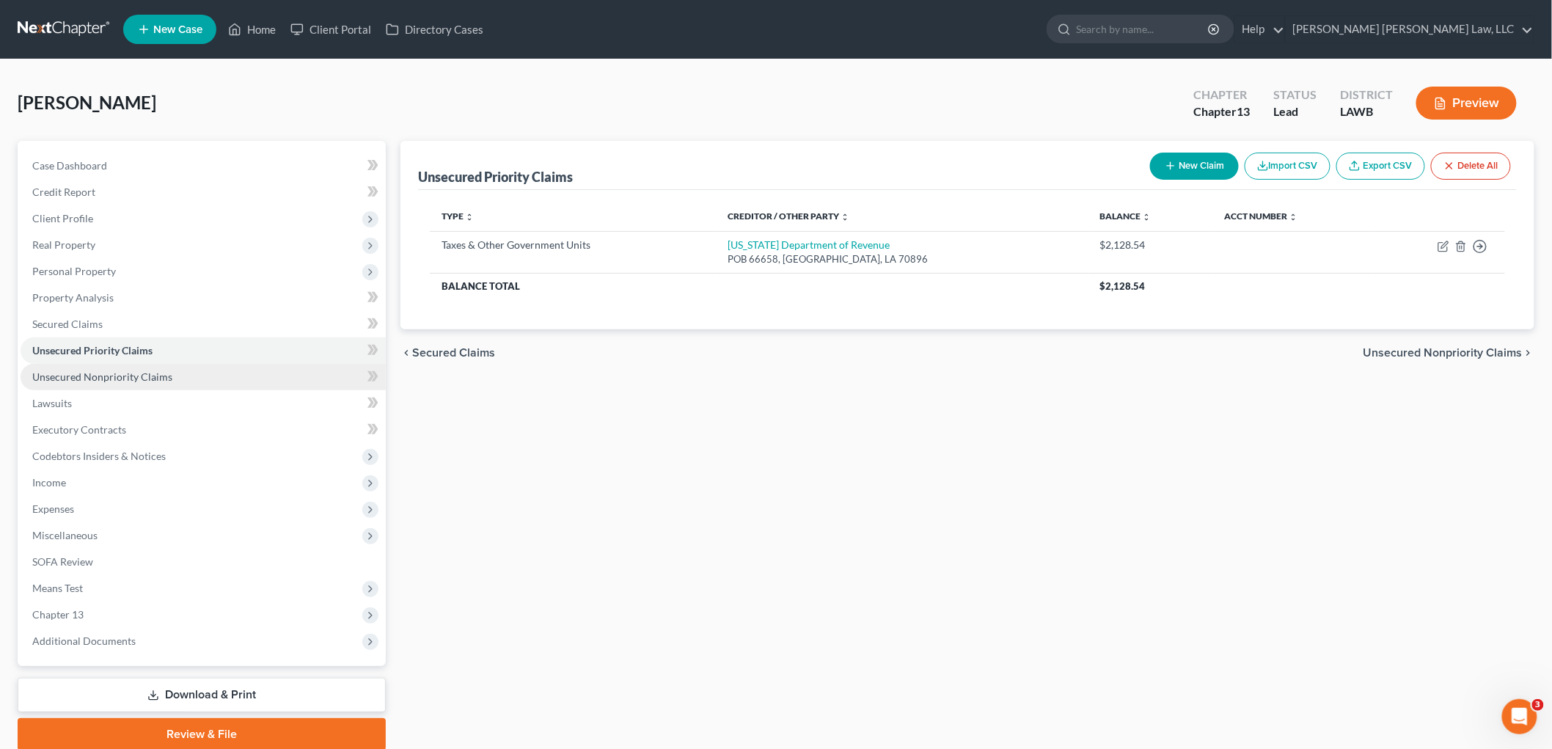
click at [121, 376] on span "Unsecured Nonpriority Claims" at bounding box center [102, 376] width 140 height 12
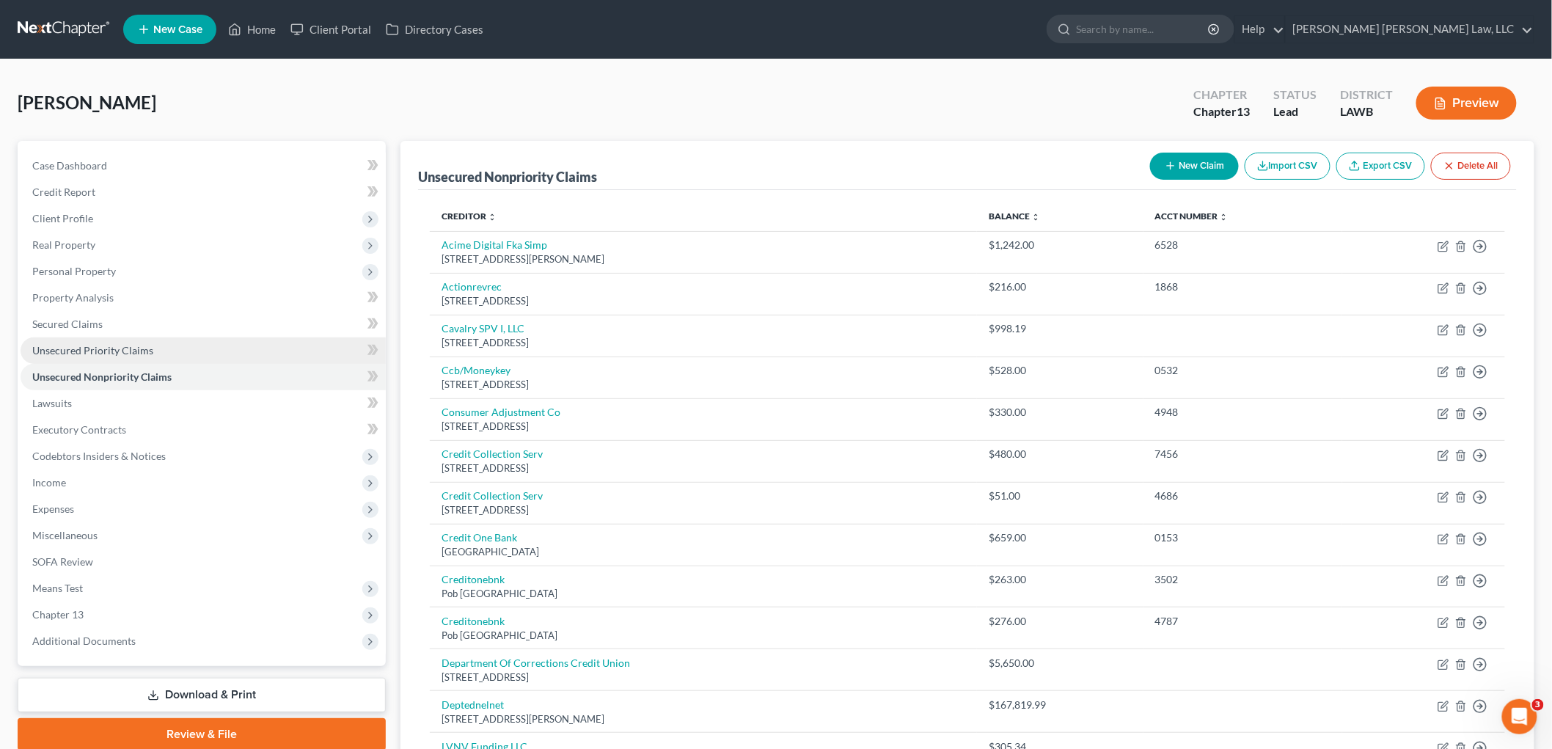
click at [118, 345] on span "Unsecured Priority Claims" at bounding box center [92, 350] width 121 height 12
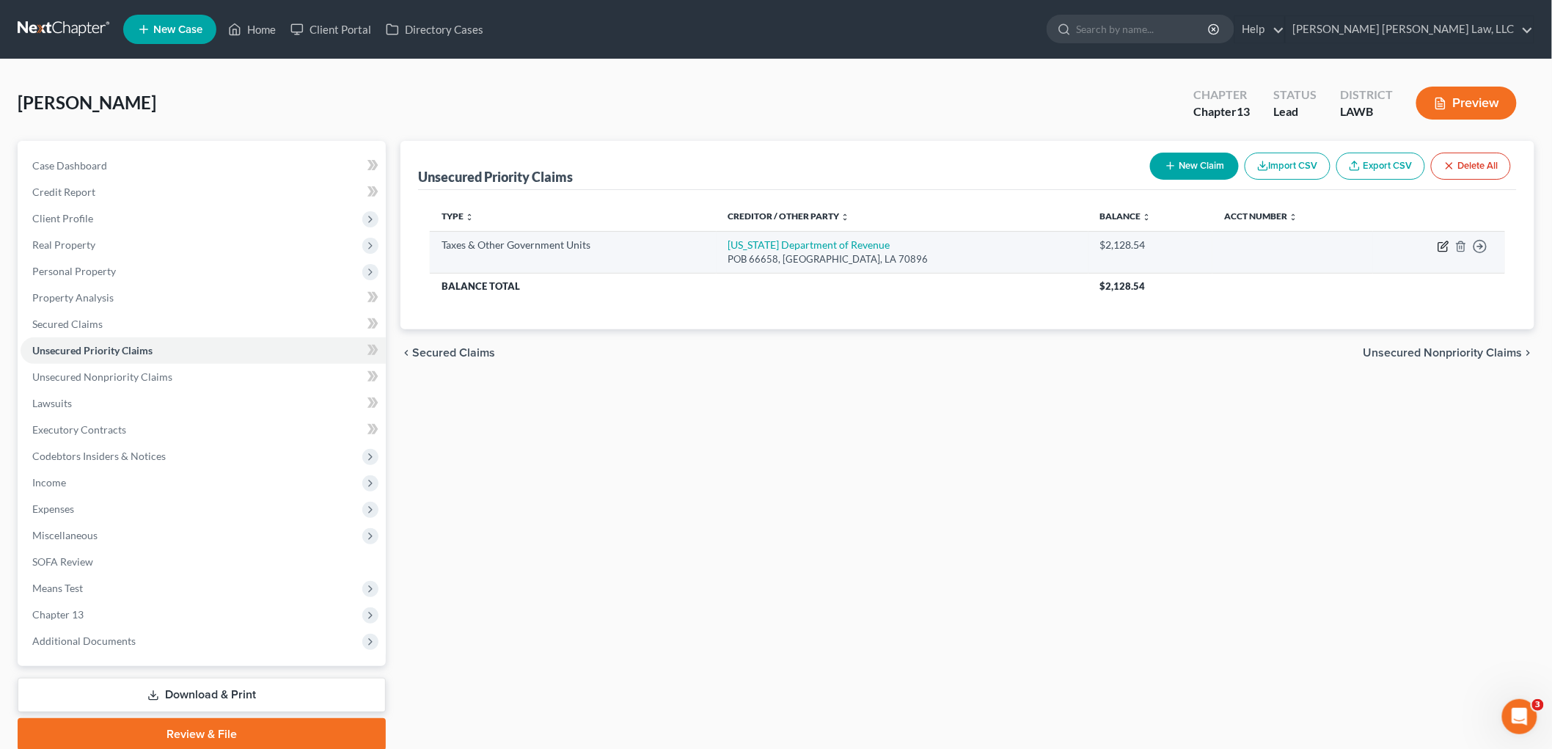
click at [1442, 250] on icon "button" at bounding box center [1443, 247] width 12 height 12
select select "2"
select select "19"
select select "0"
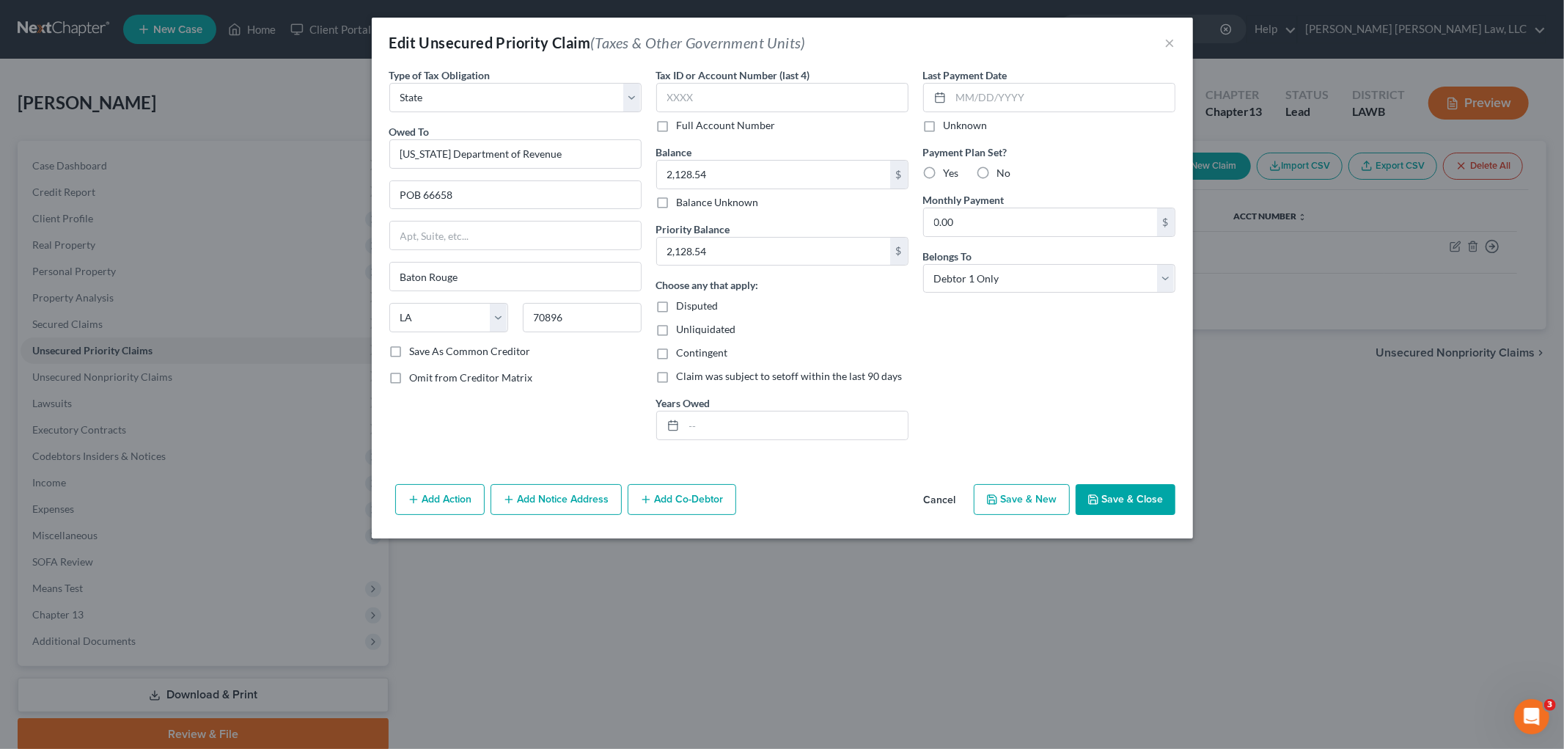
click at [1144, 494] on button "Save & Close" at bounding box center [1126, 499] width 100 height 31
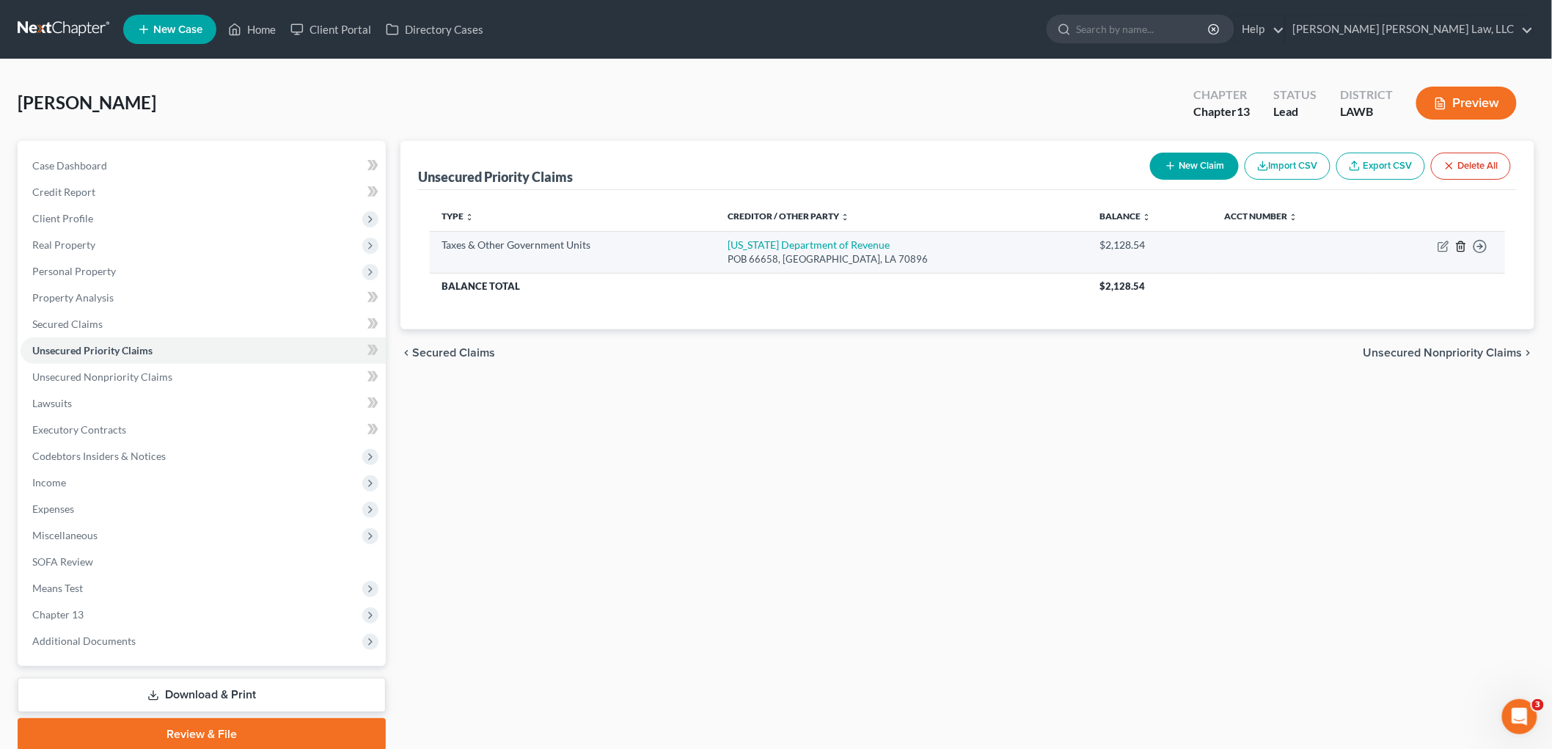
click at [1460, 246] on line "button" at bounding box center [1460, 247] width 0 height 3
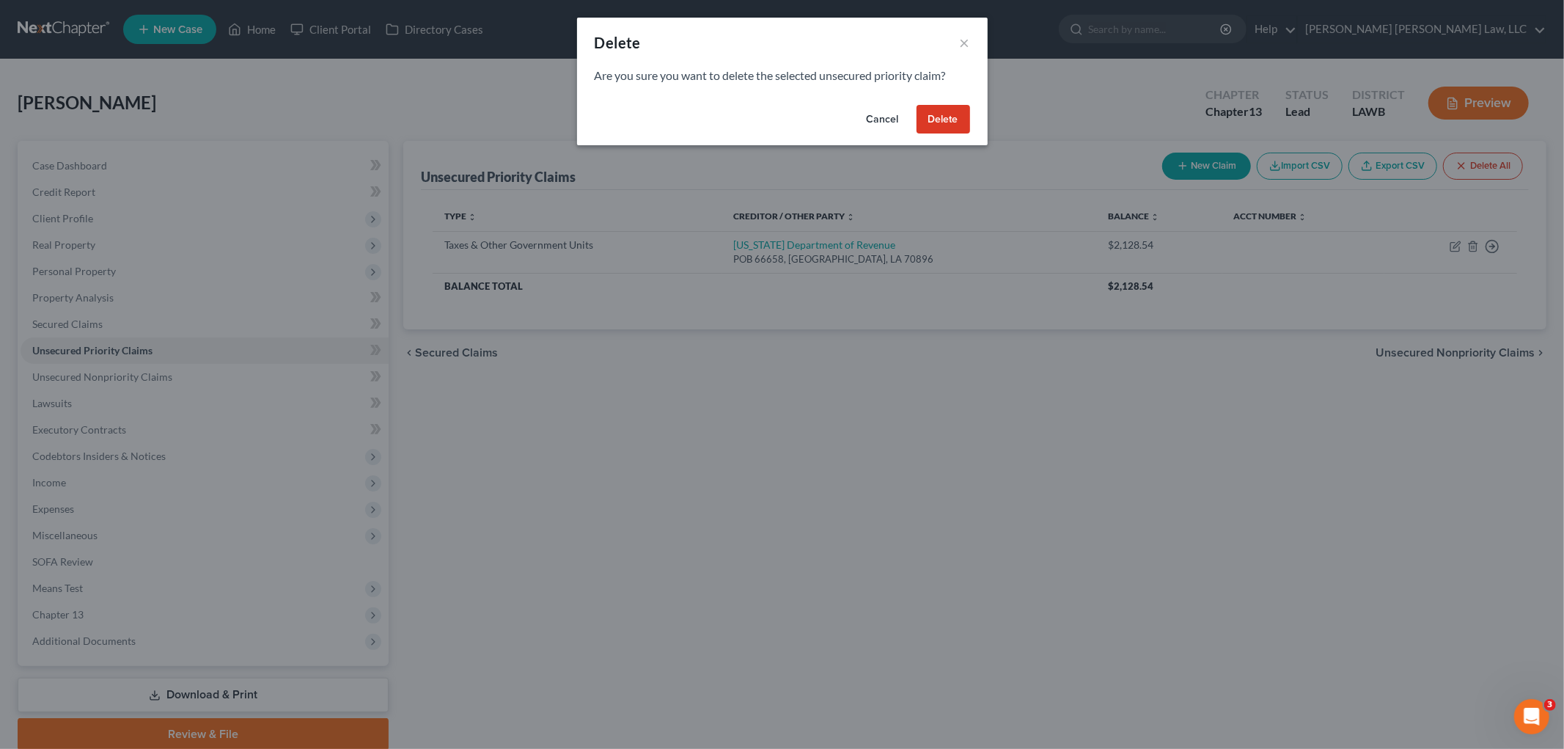
click at [956, 121] on button "Delete" at bounding box center [944, 119] width 54 height 29
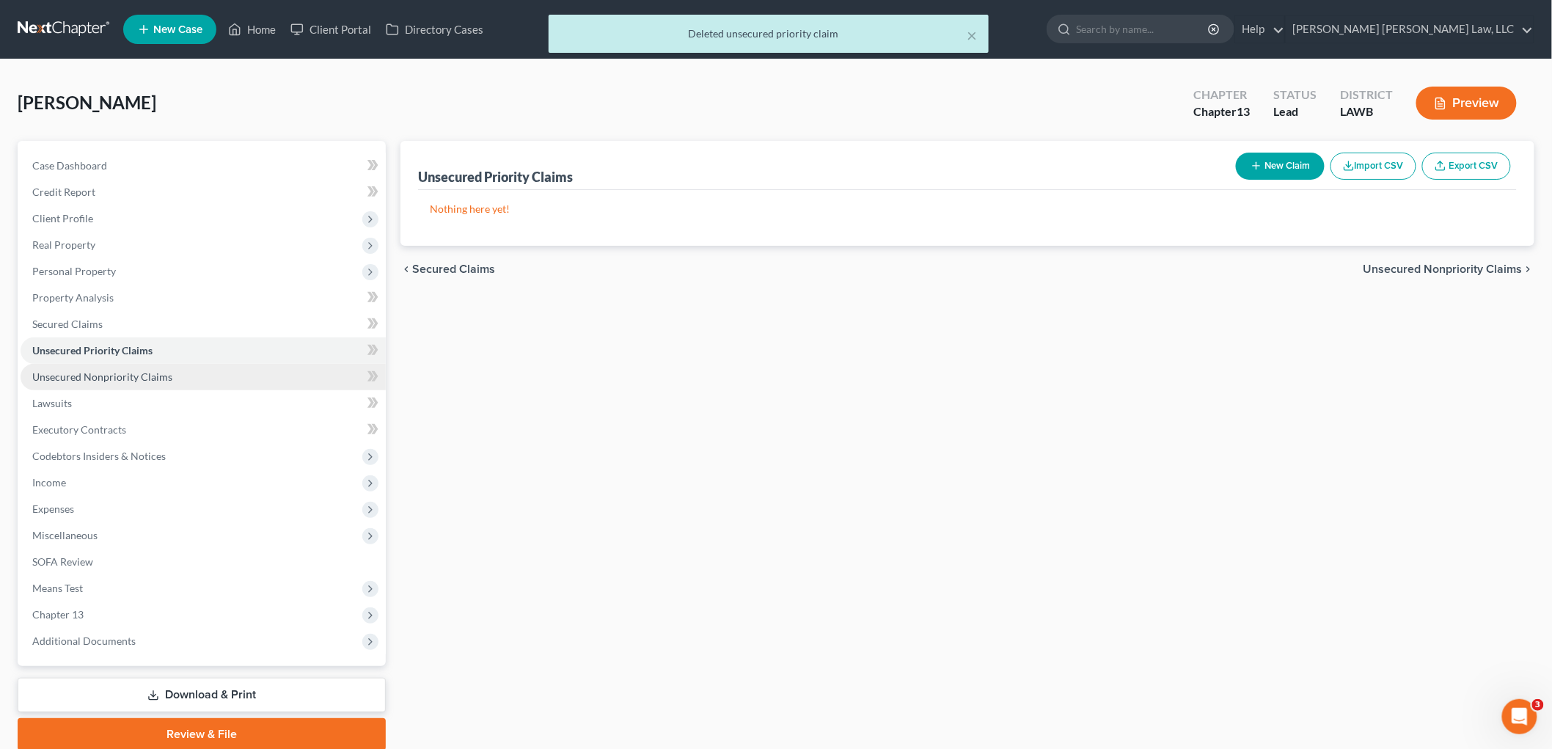
click at [191, 375] on link "Unsecured Nonpriority Claims" at bounding box center [203, 377] width 365 height 26
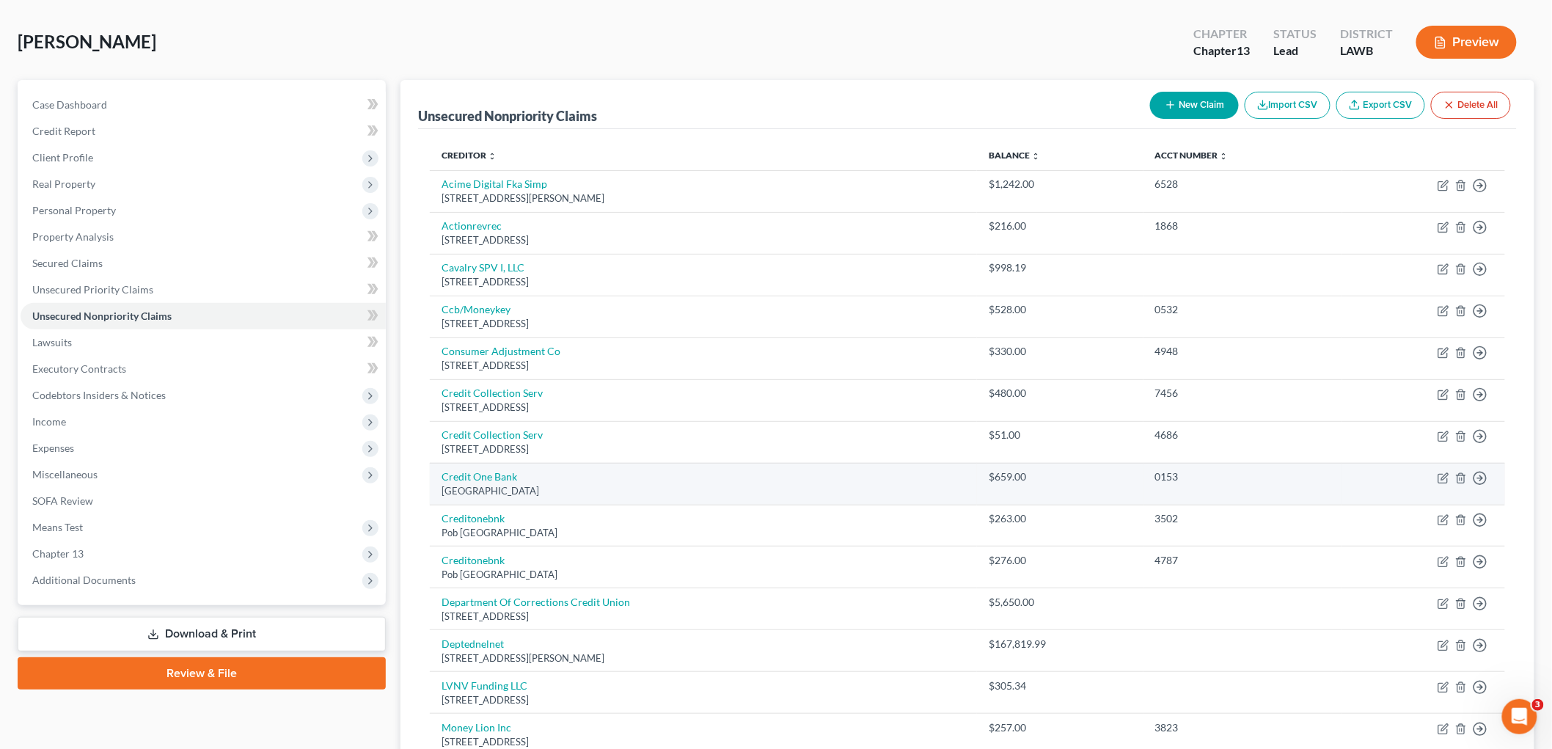
scroll to position [163, 0]
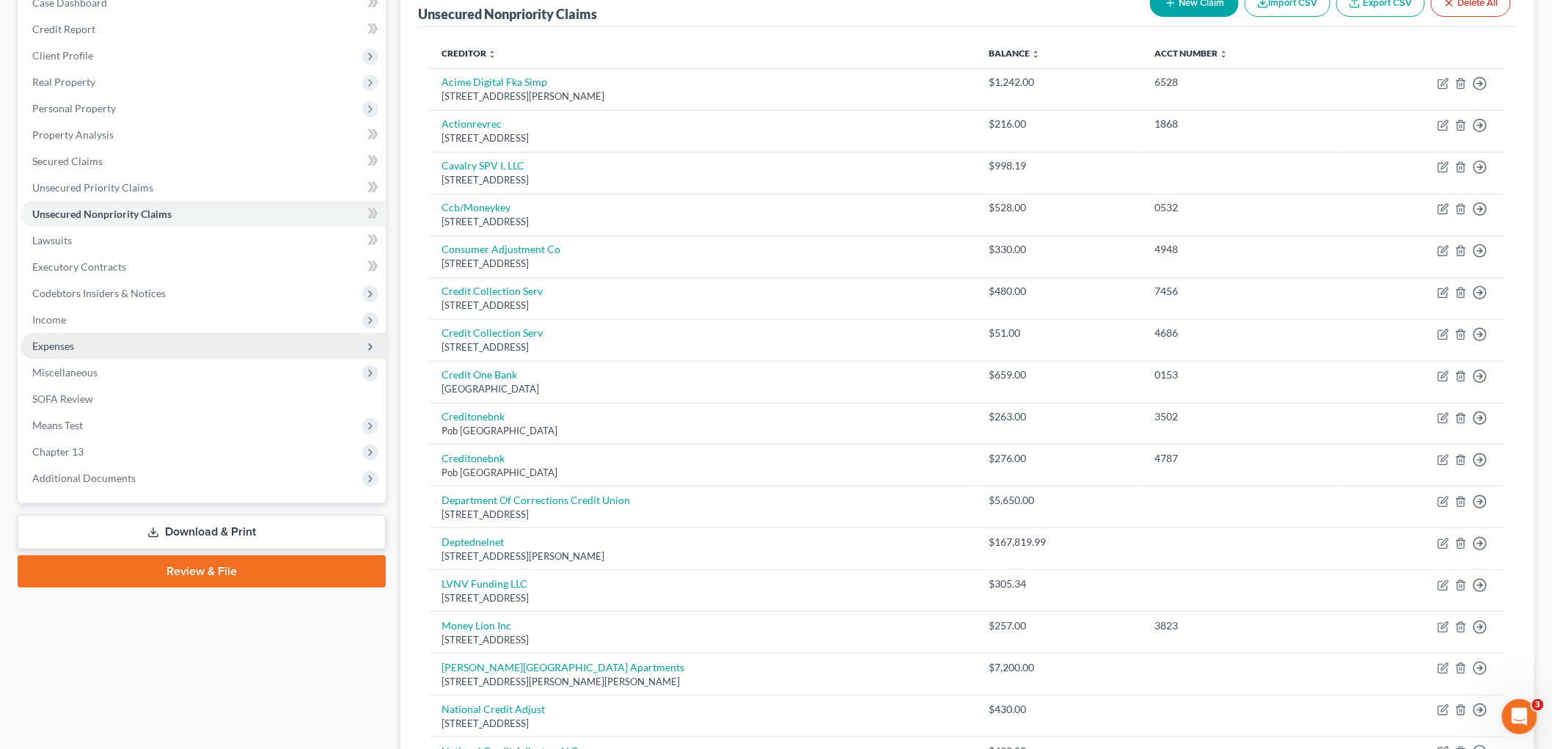
click at [97, 346] on span "Expenses" at bounding box center [203, 346] width 365 height 26
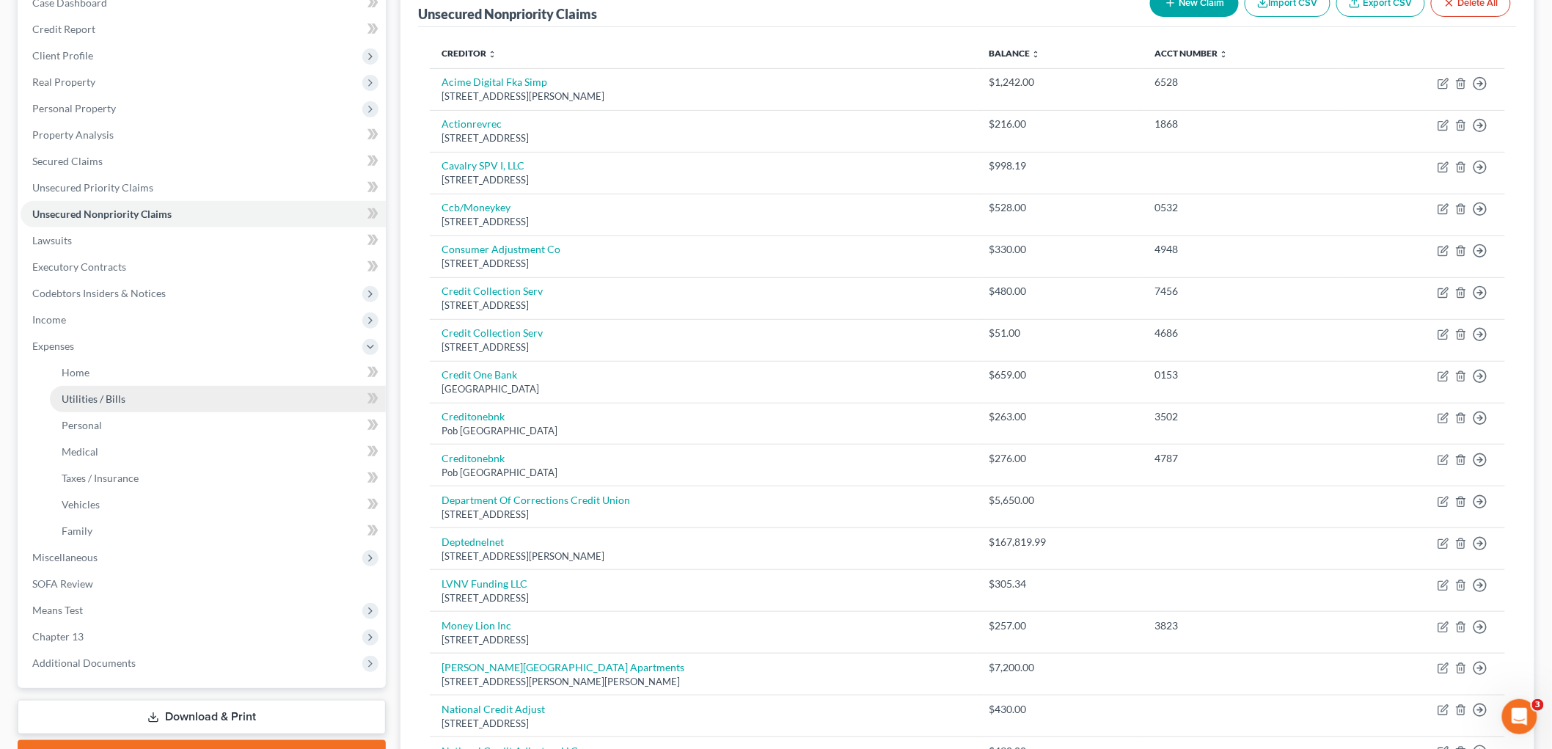
click at [93, 404] on link "Utilities / Bills" at bounding box center [218, 399] width 336 height 26
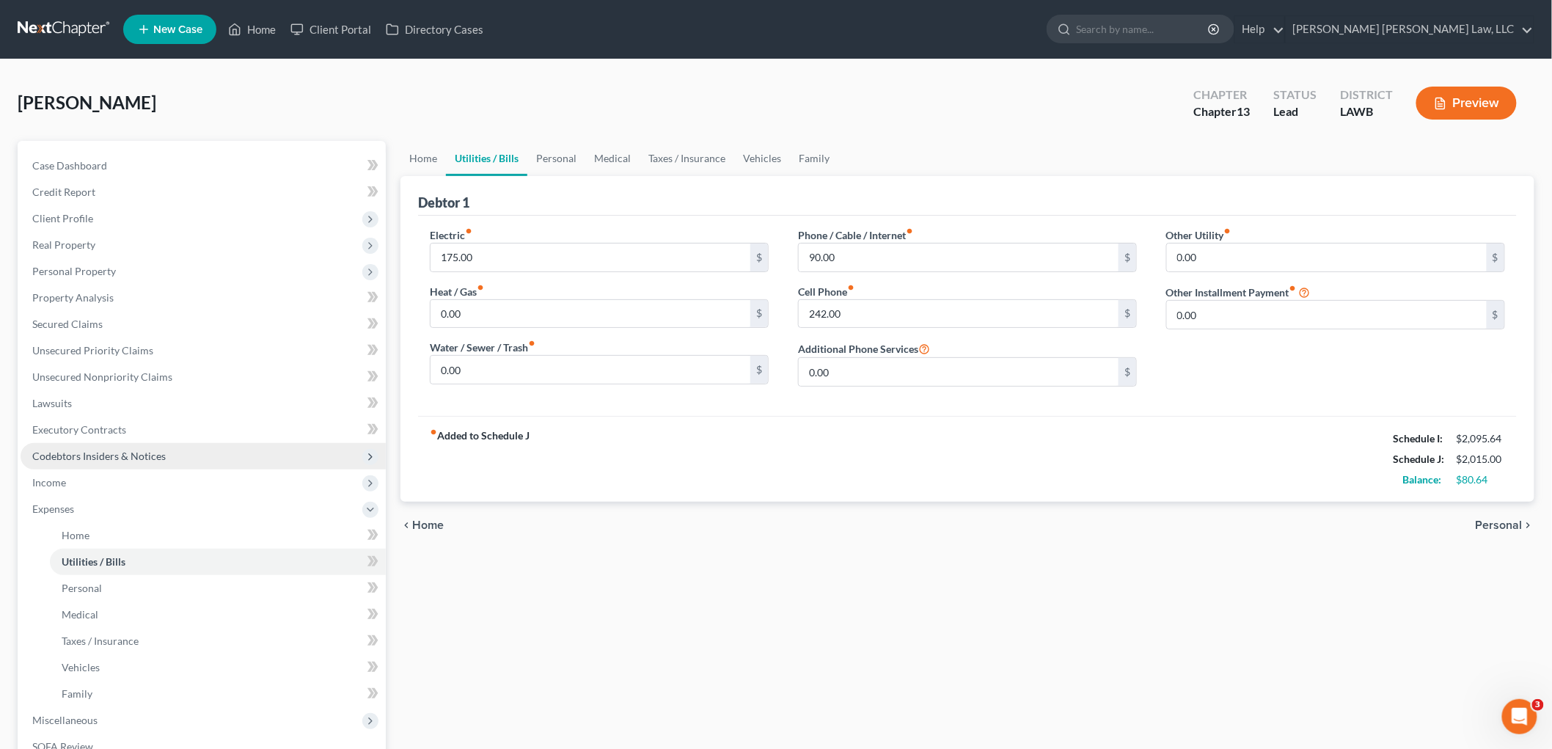
click at [93, 458] on span "Codebtors Insiders & Notices" at bounding box center [98, 455] width 133 height 12
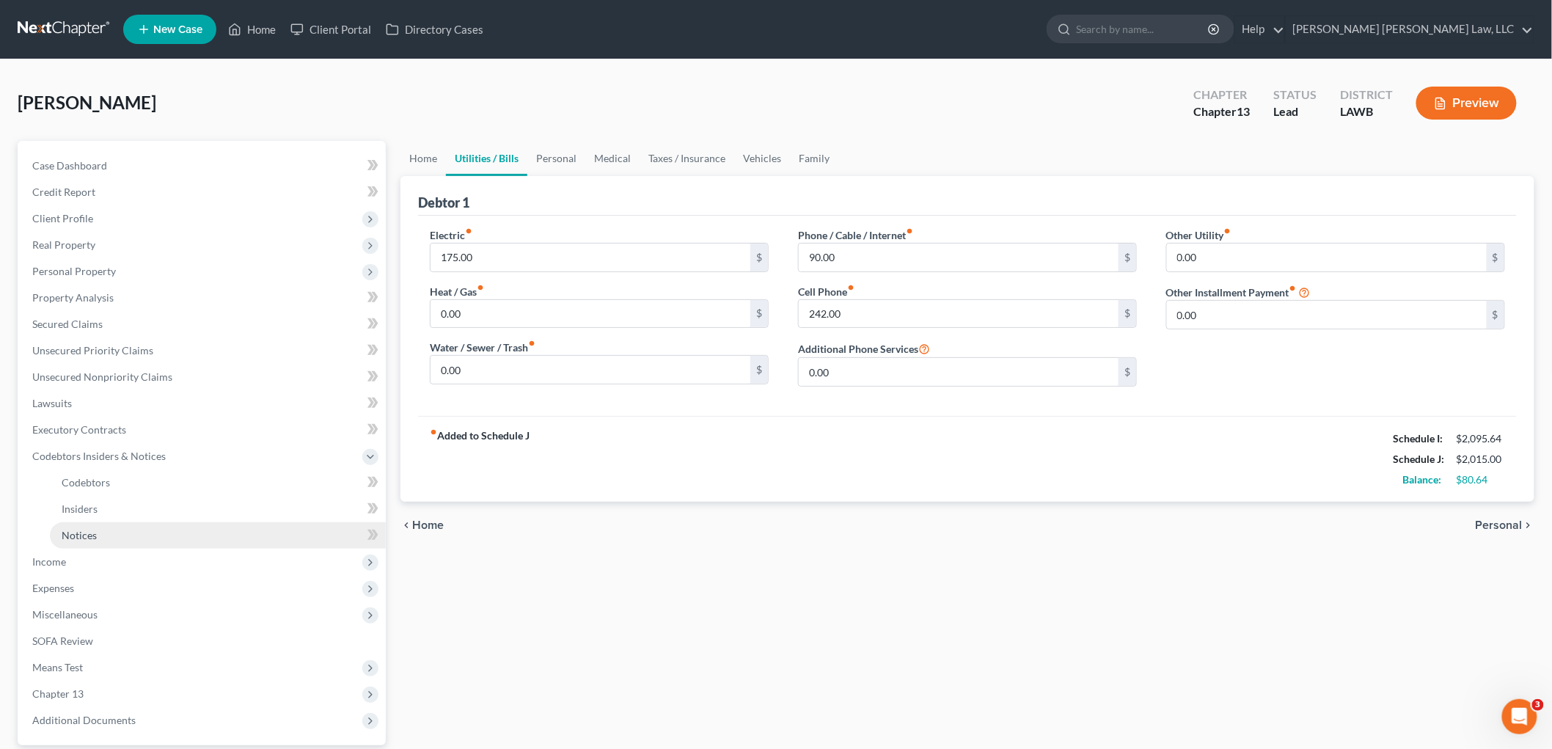
click at [79, 524] on link "Notices" at bounding box center [218, 535] width 336 height 26
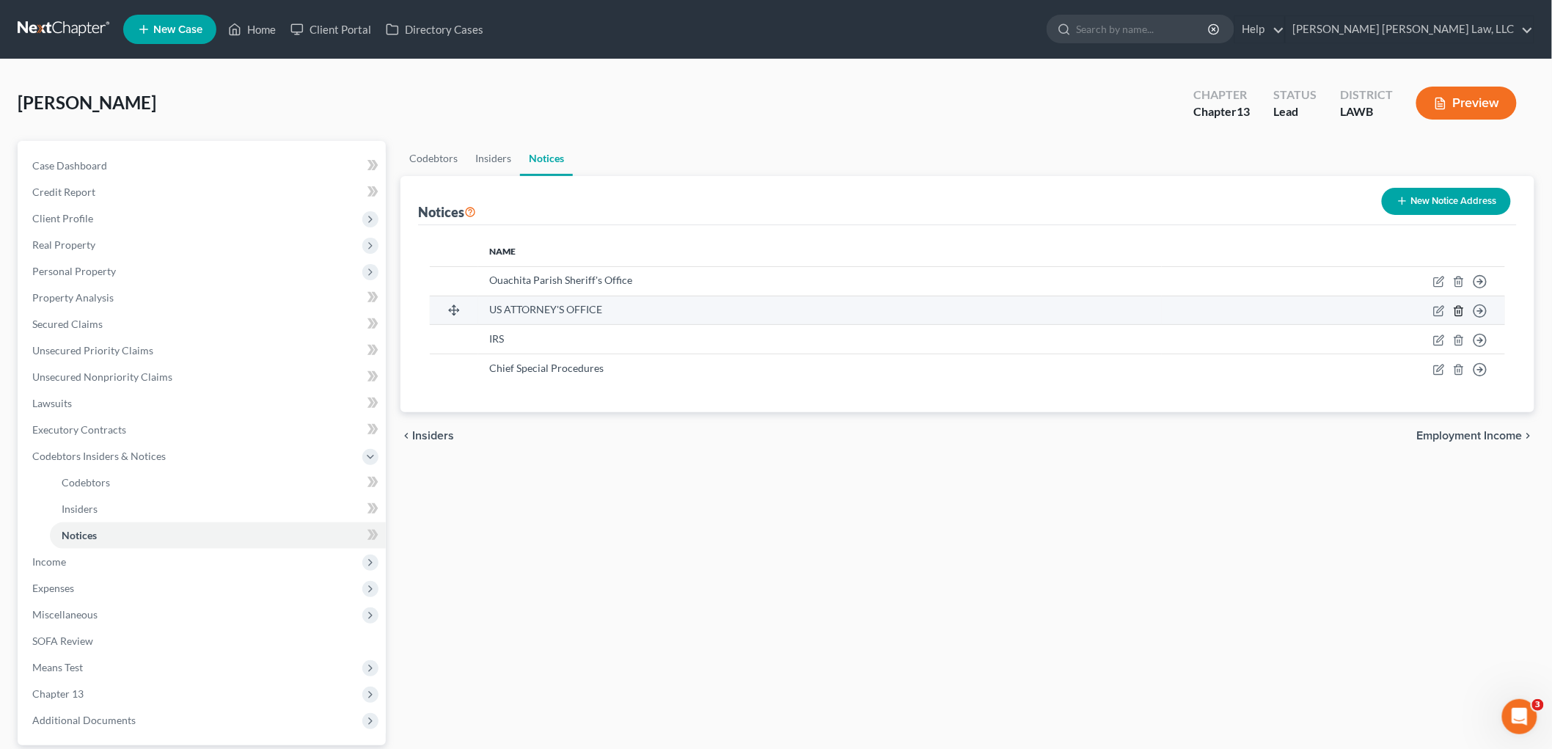
click at [1456, 305] on icon "button" at bounding box center [1459, 311] width 12 height 12
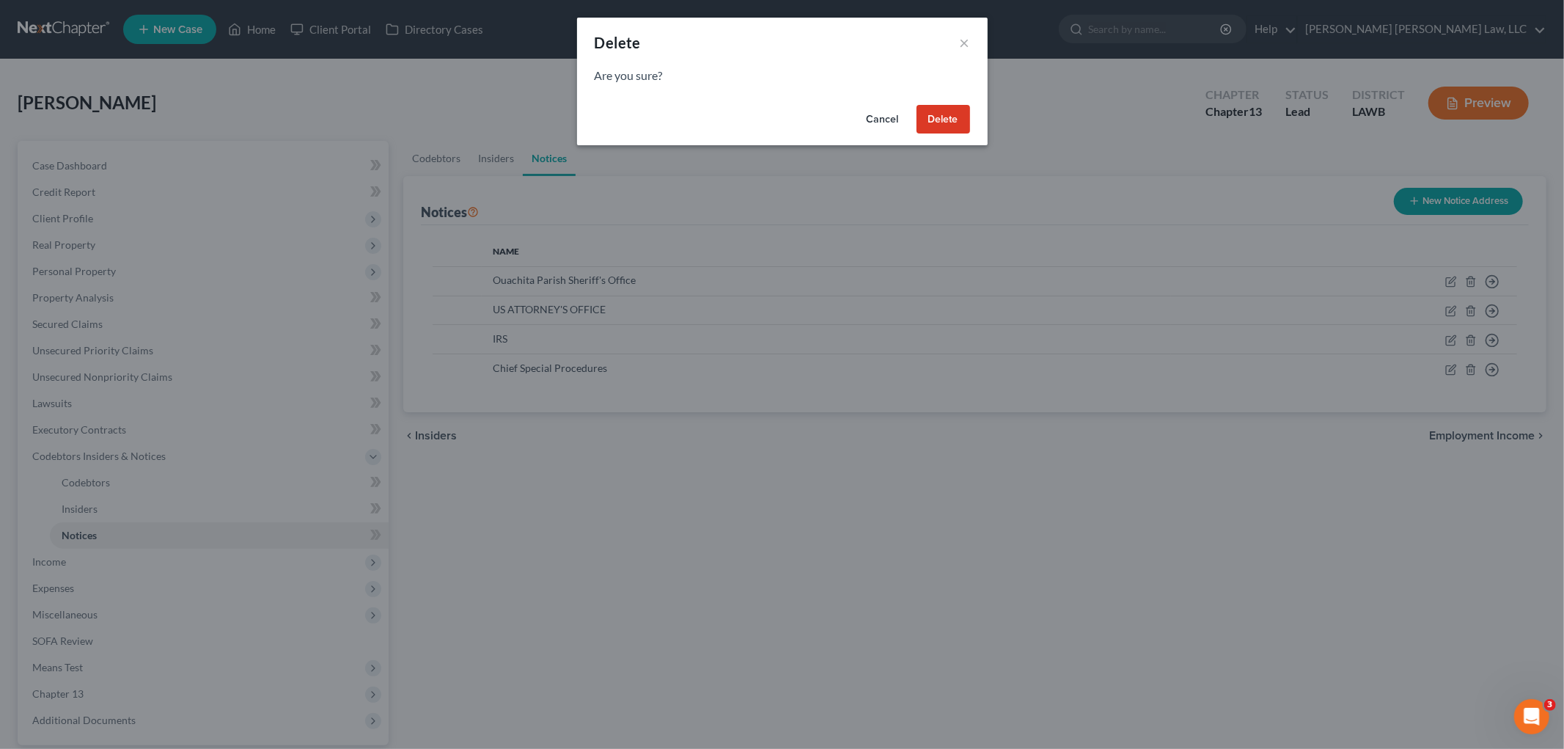
click at [961, 122] on button "Delete" at bounding box center [944, 119] width 54 height 29
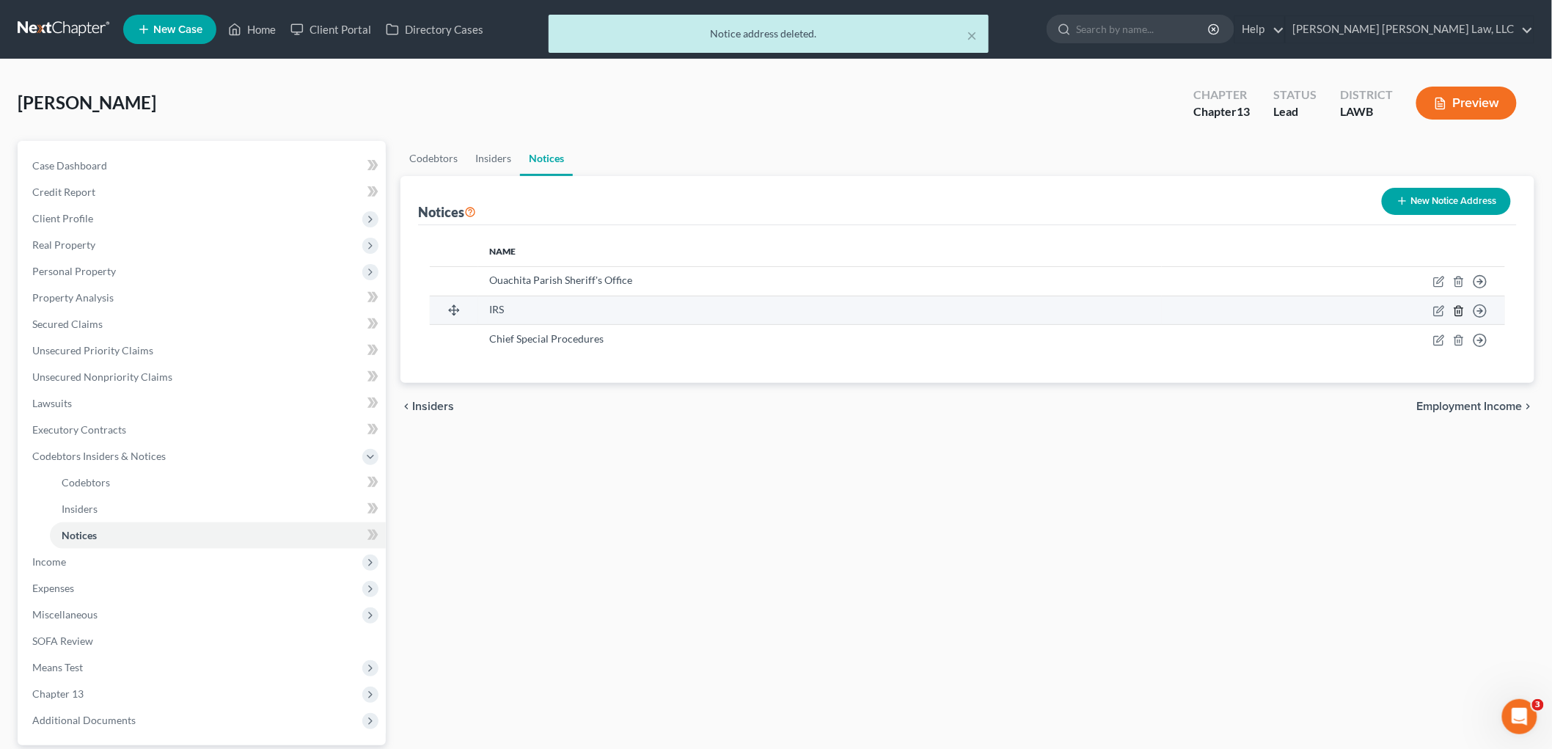
click at [1458, 310] on line "button" at bounding box center [1458, 311] width 0 height 3
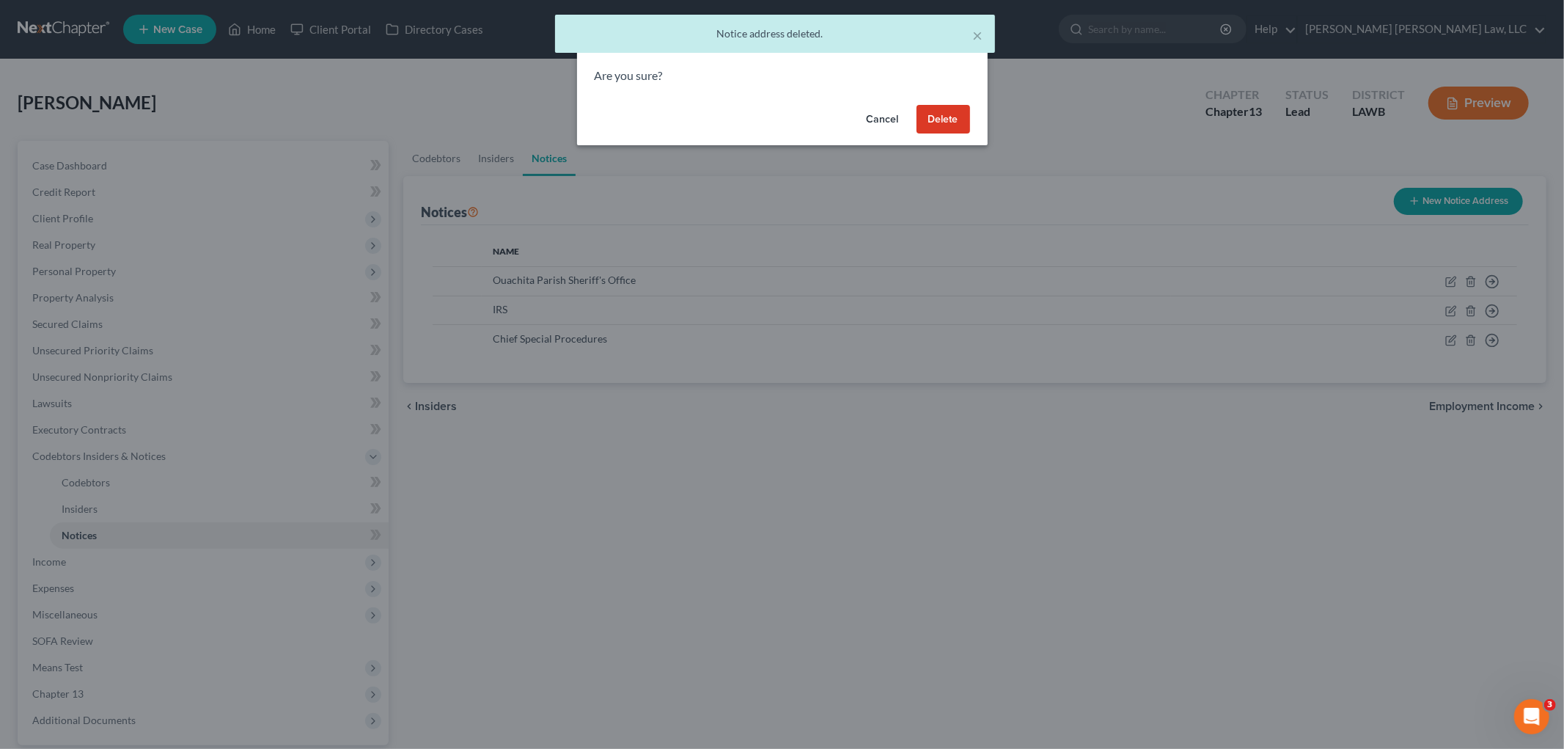
click at [950, 120] on button "Delete" at bounding box center [944, 119] width 54 height 29
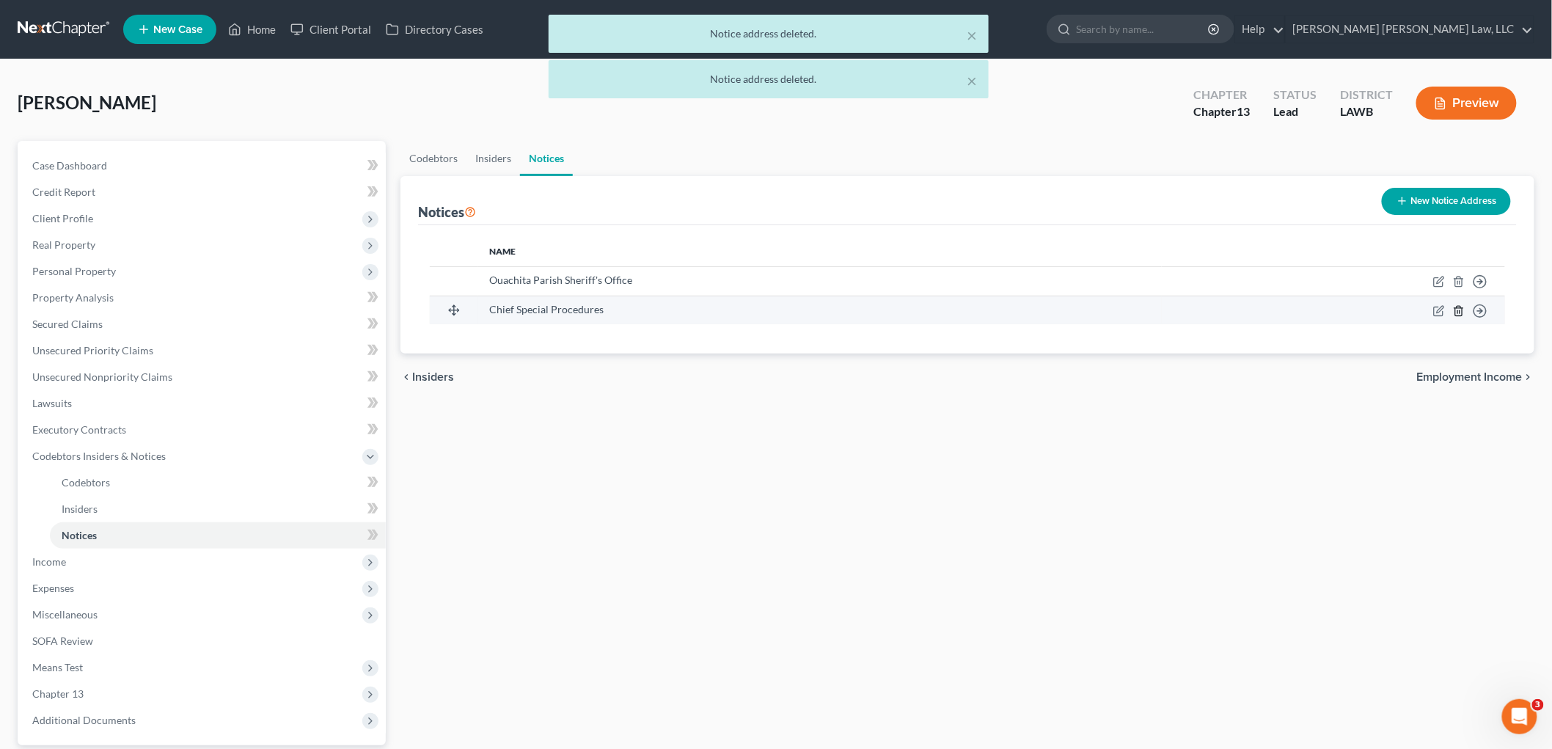
click at [1461, 309] on icon "button" at bounding box center [1458, 311] width 7 height 10
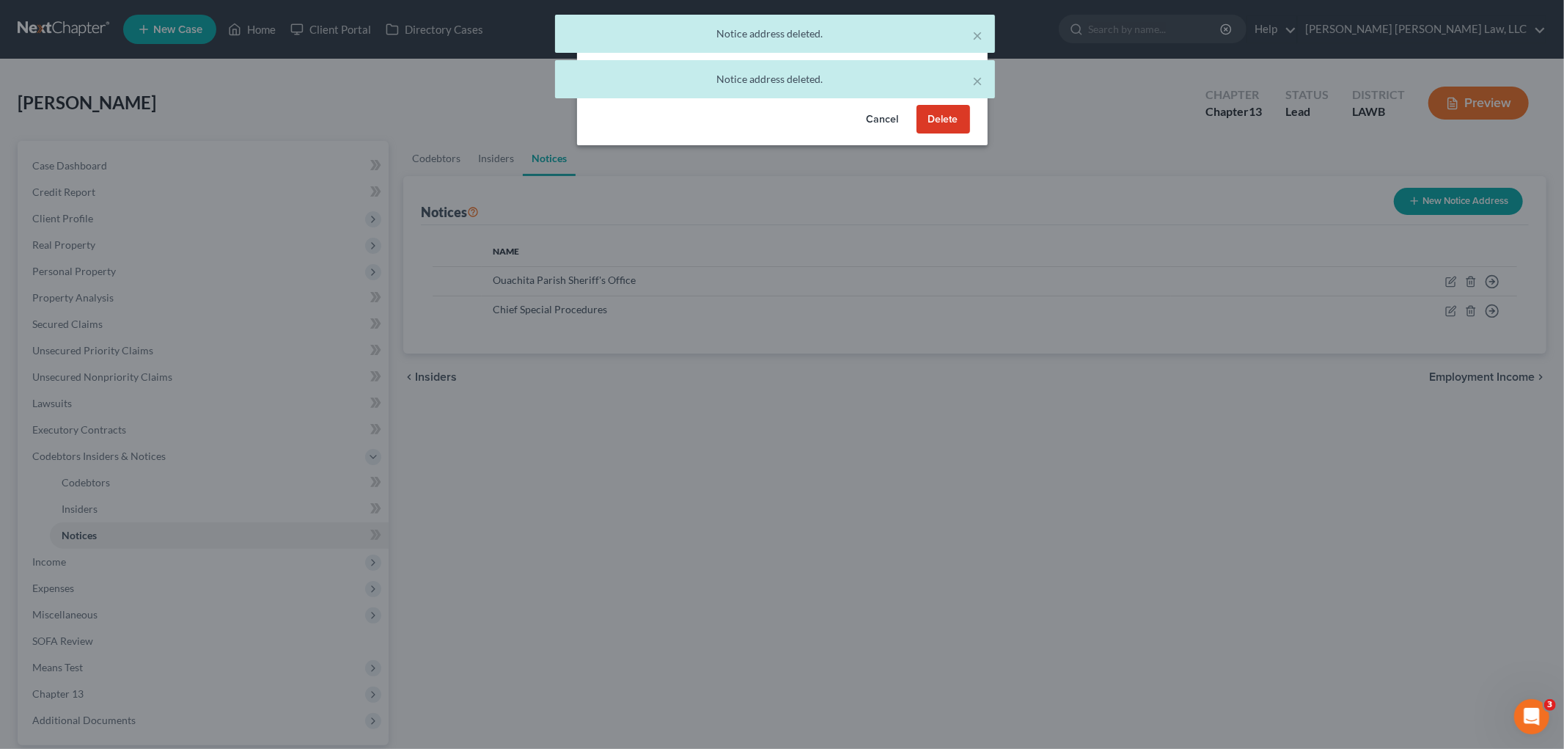
click at [949, 119] on button "Delete" at bounding box center [944, 119] width 54 height 29
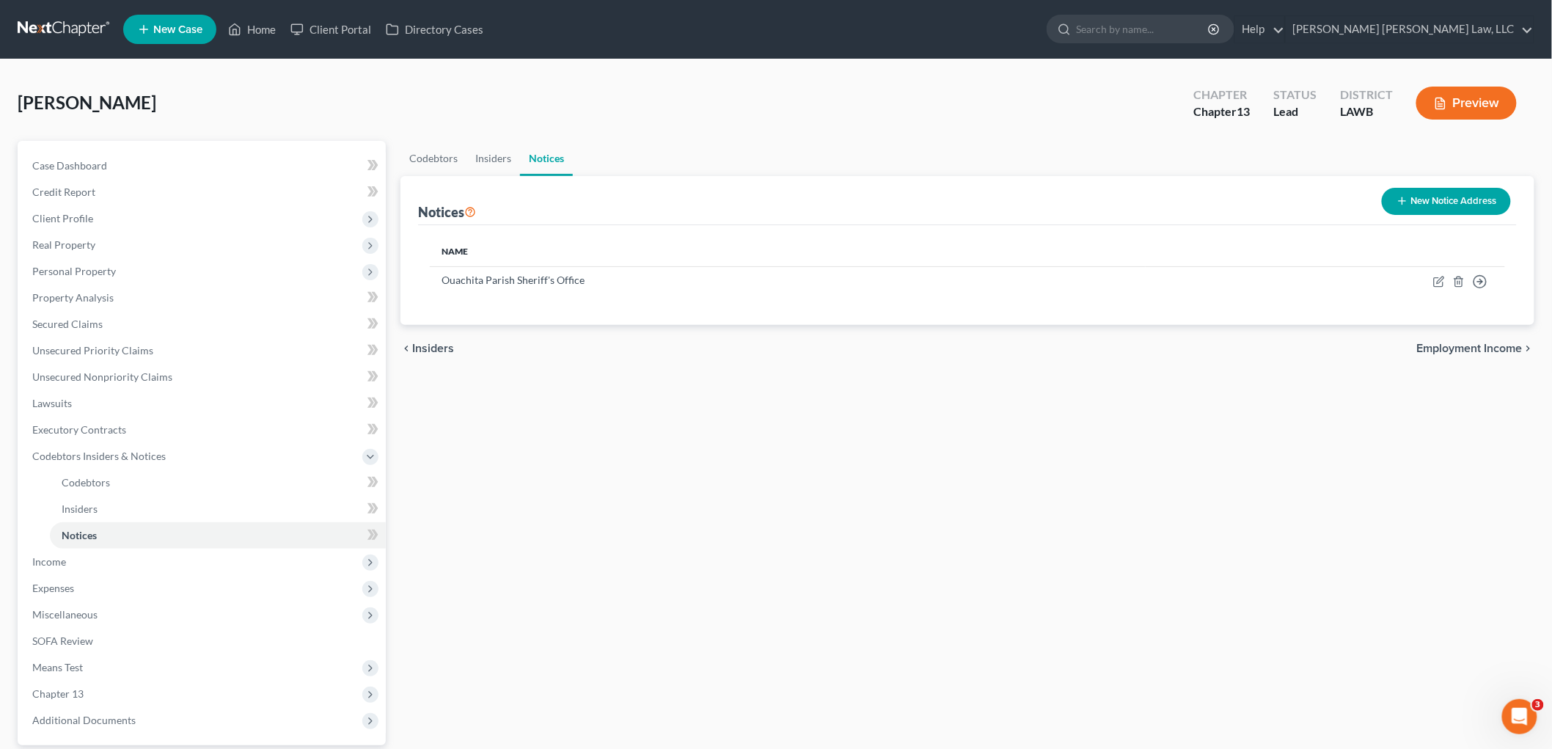
click at [653, 526] on div "Codebtors Insiders Notices Notices New Notice Address Name Ouachita Parish Sher…" at bounding box center [967, 485] width 1148 height 689
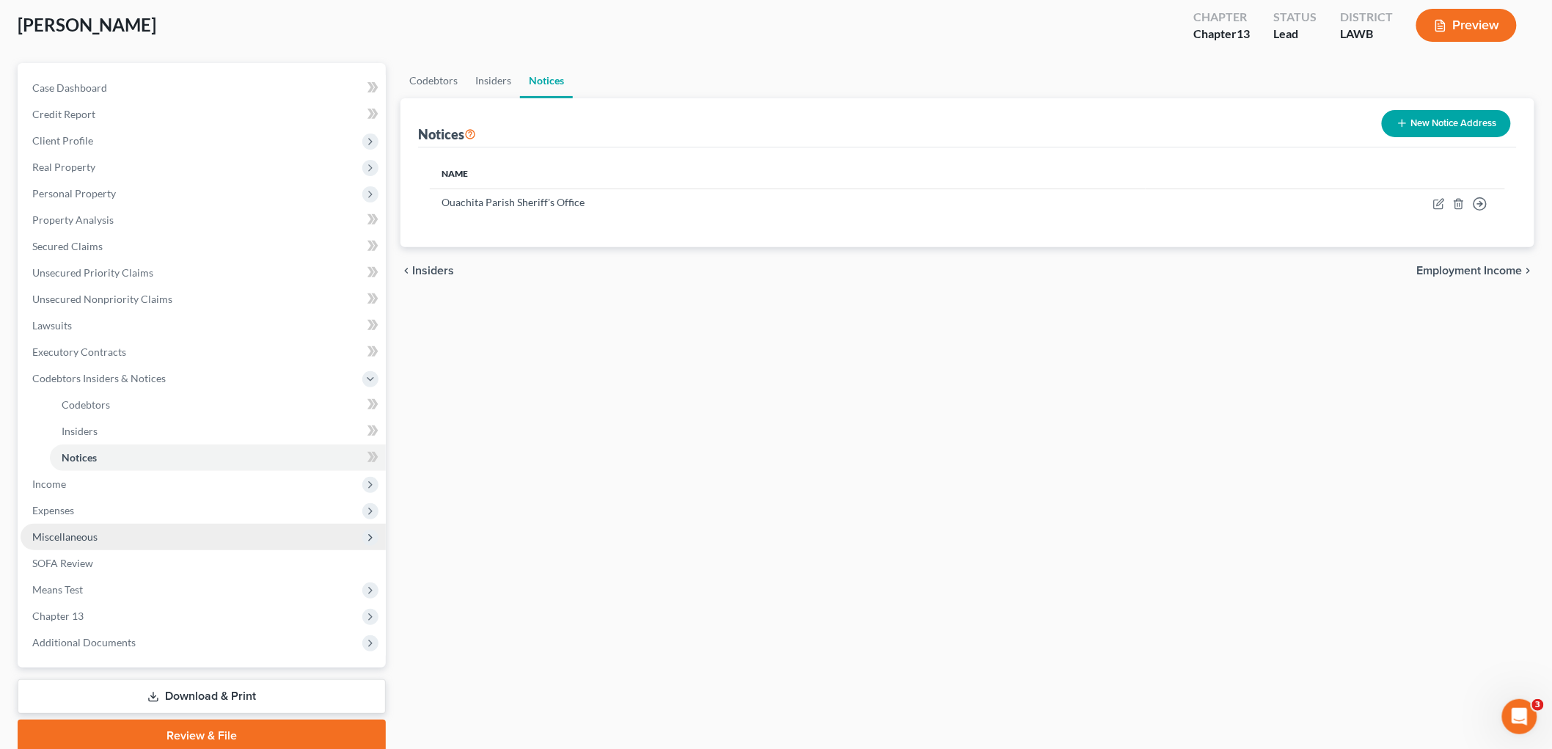
scroll to position [134, 0]
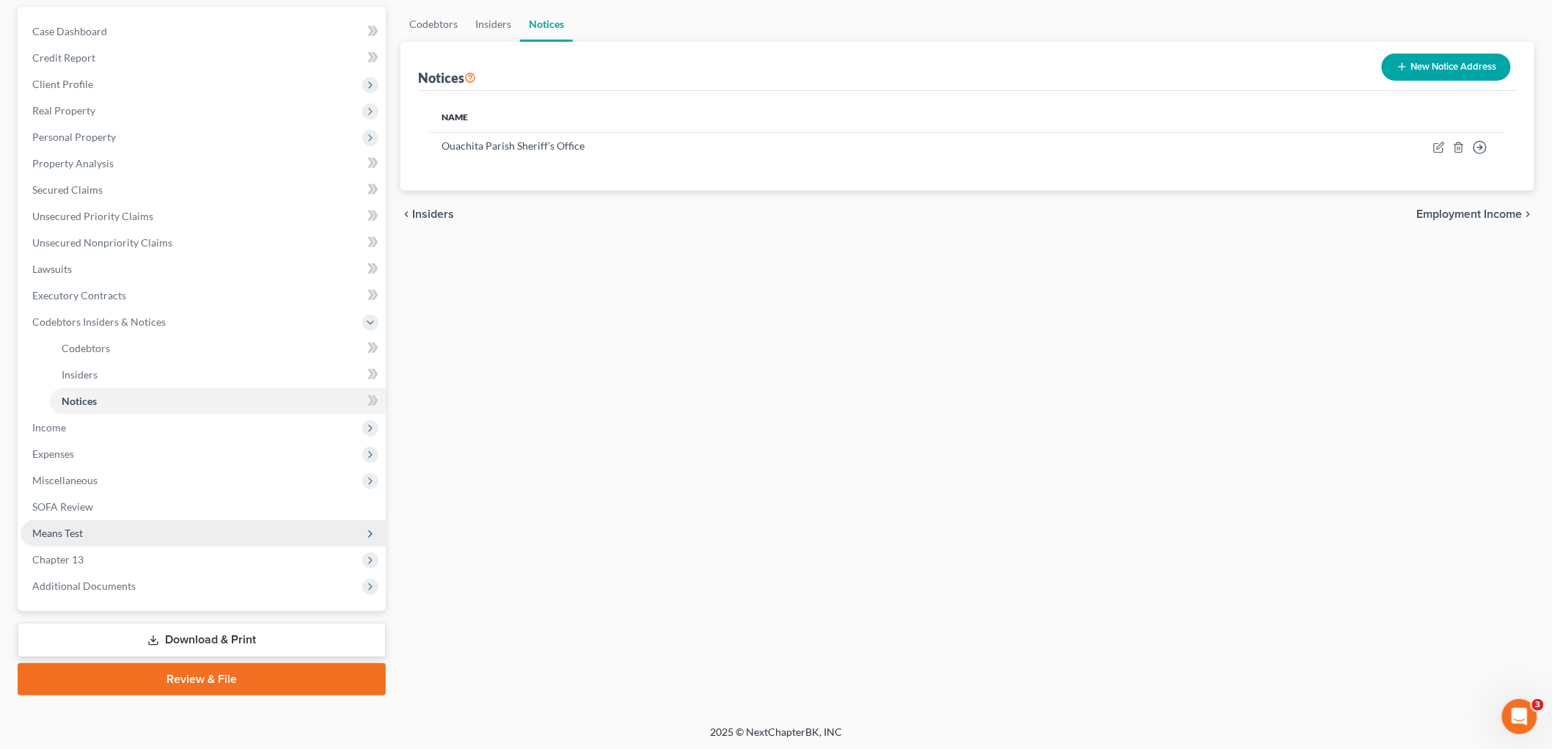
click at [88, 524] on span "Means Test" at bounding box center [203, 533] width 365 height 26
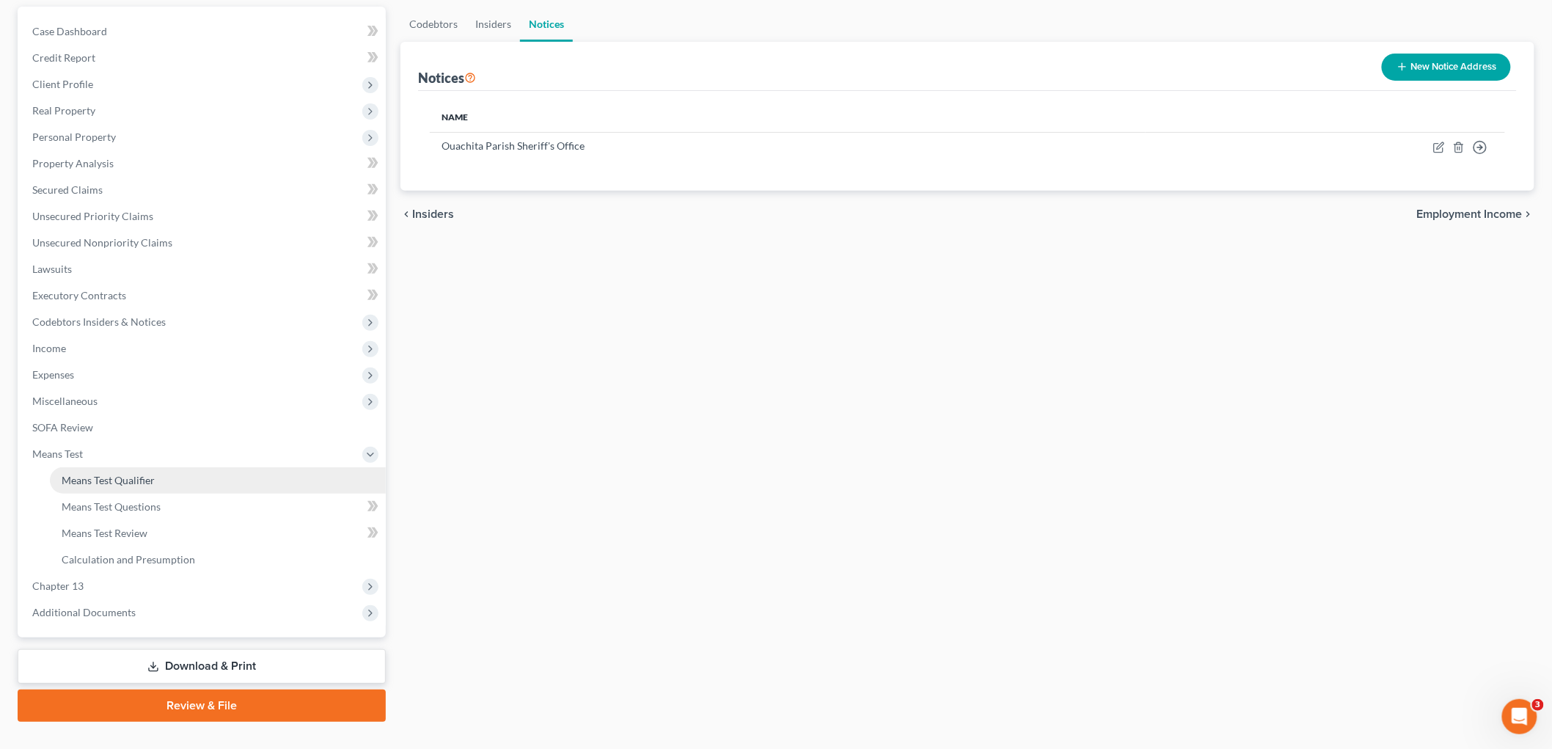
click at [126, 485] on link "Means Test Qualifier" at bounding box center [218, 480] width 336 height 26
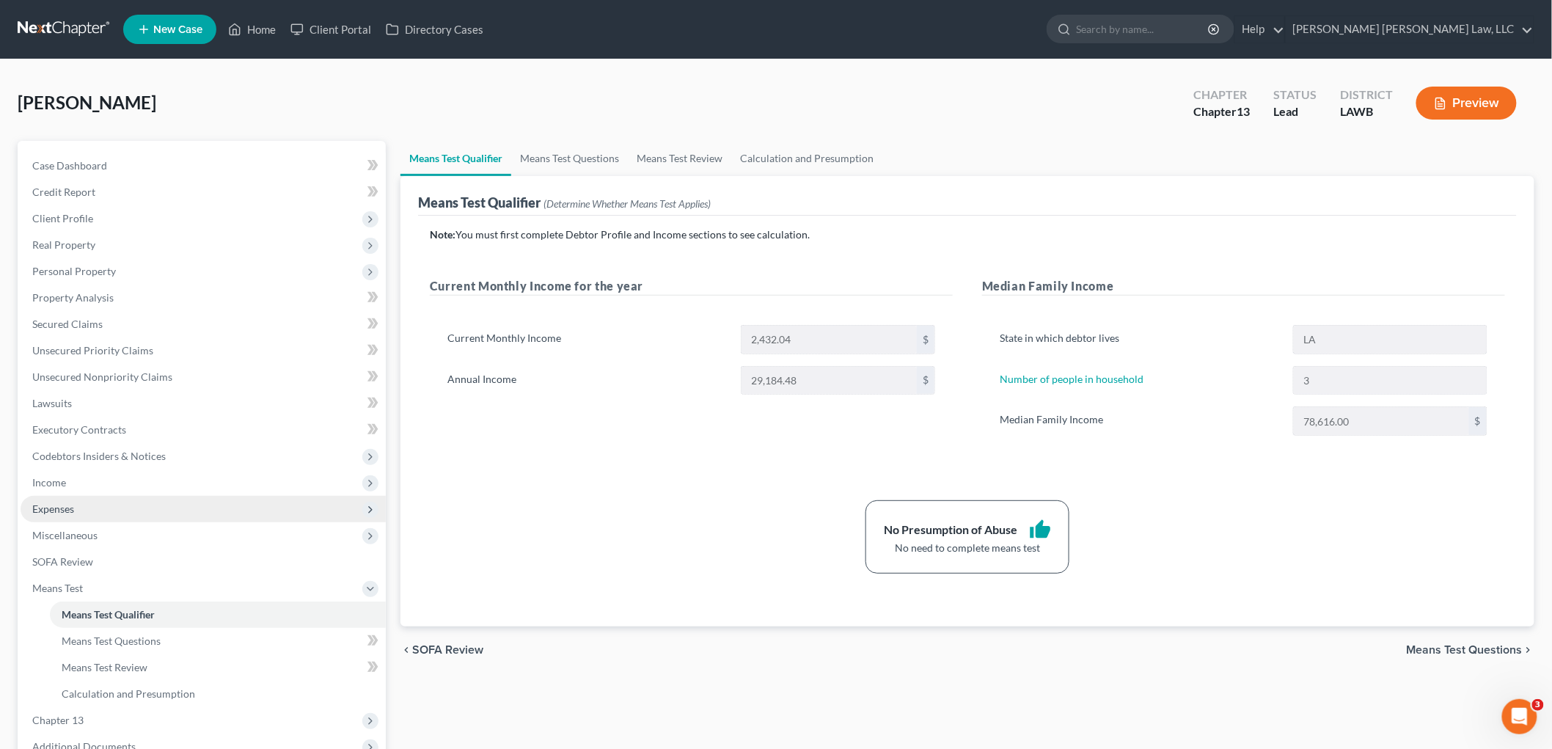
click at [76, 502] on span "Expenses" at bounding box center [203, 509] width 365 height 26
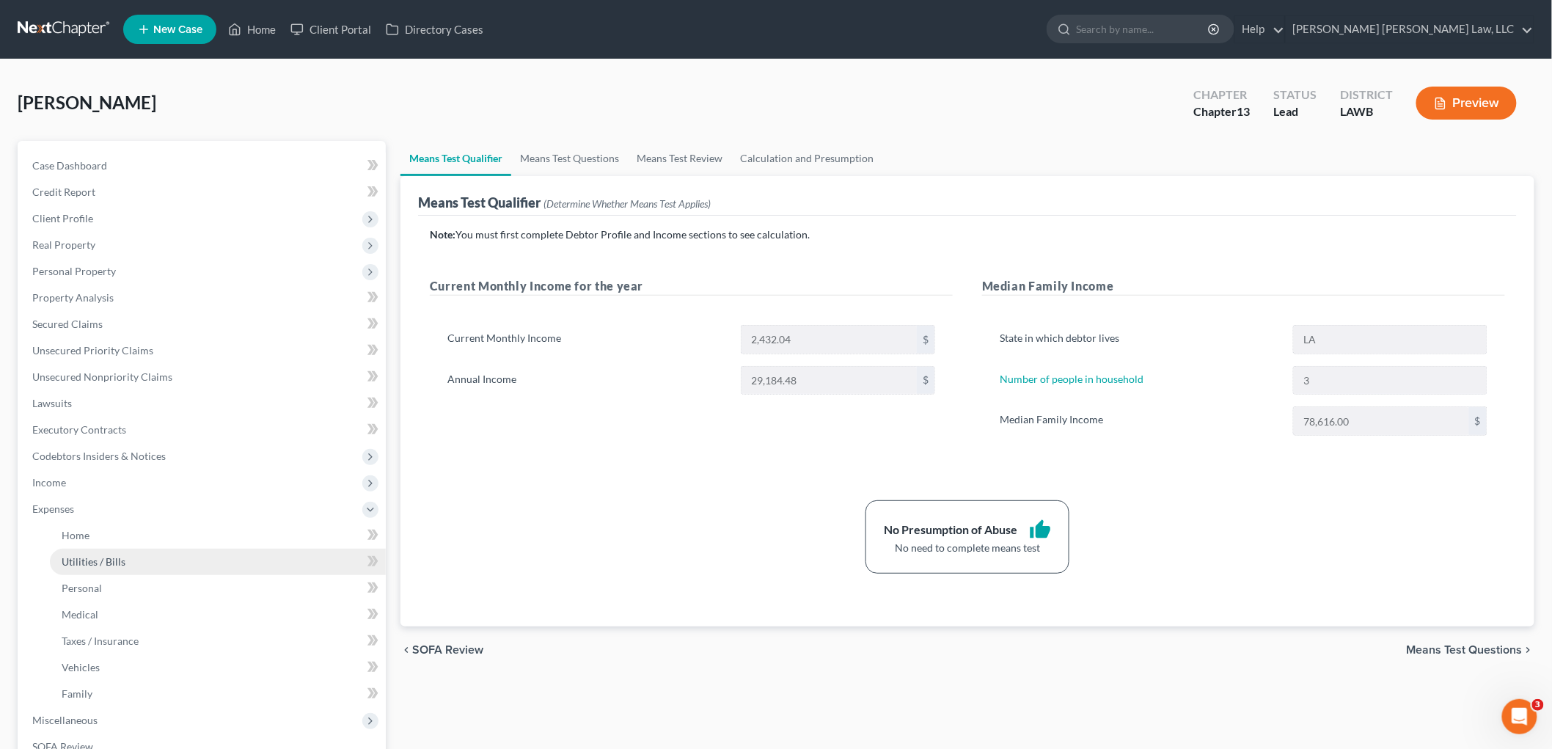
click at [86, 562] on span "Utilities / Bills" at bounding box center [94, 561] width 64 height 12
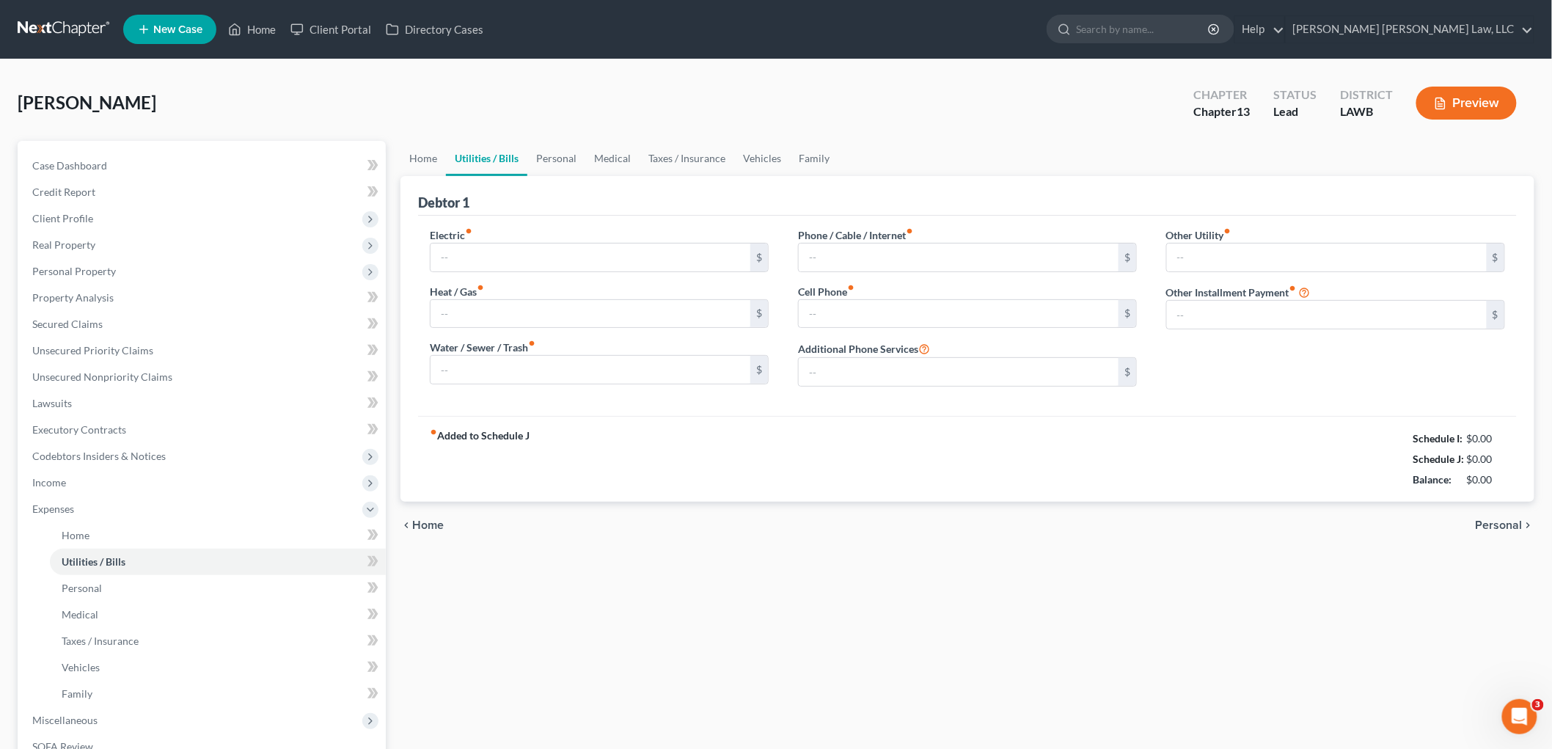
type input "175.00"
type input "0.00"
type input "90.00"
type input "242.00"
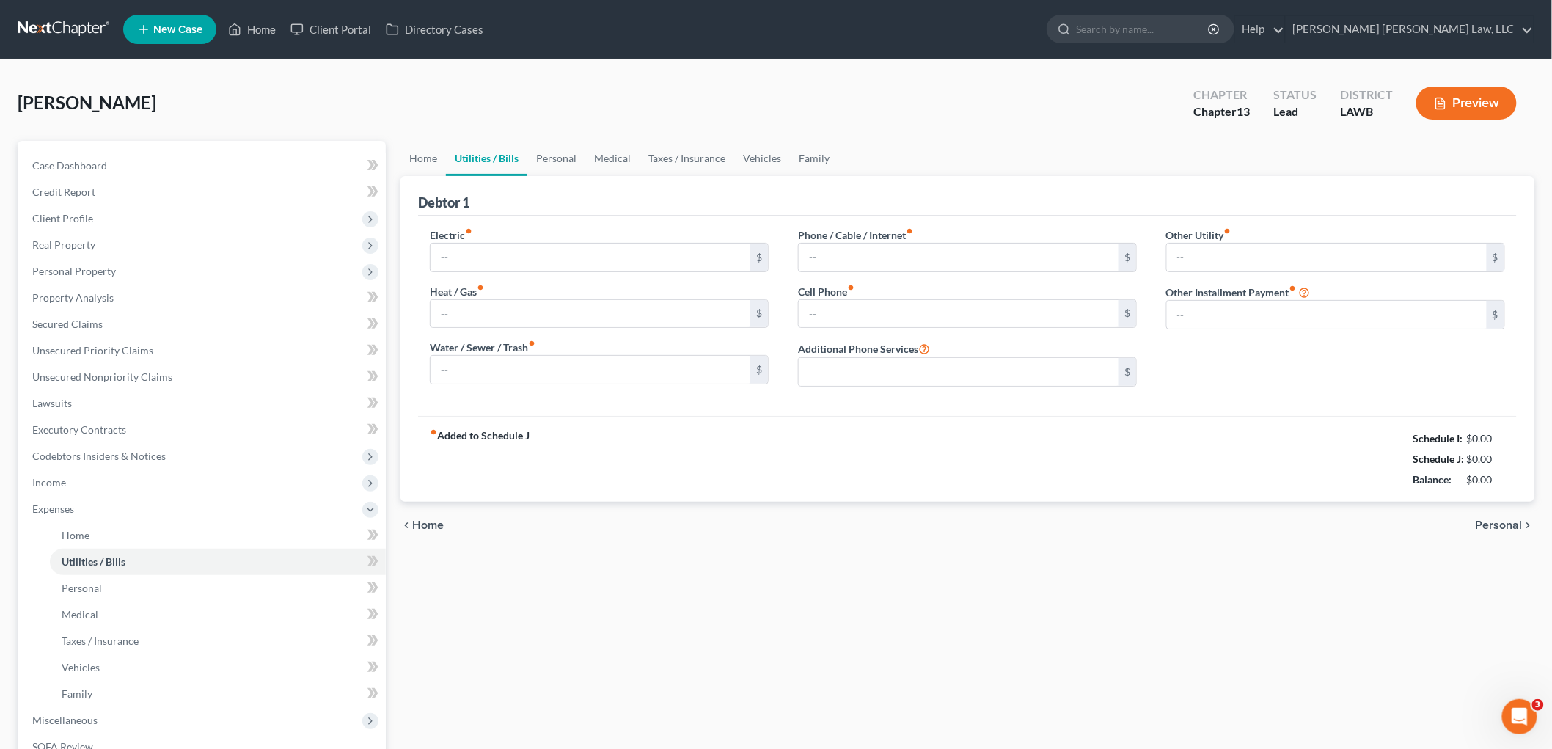
type input "0.00"
click at [412, 149] on link "Home" at bounding box center [422, 158] width 45 height 35
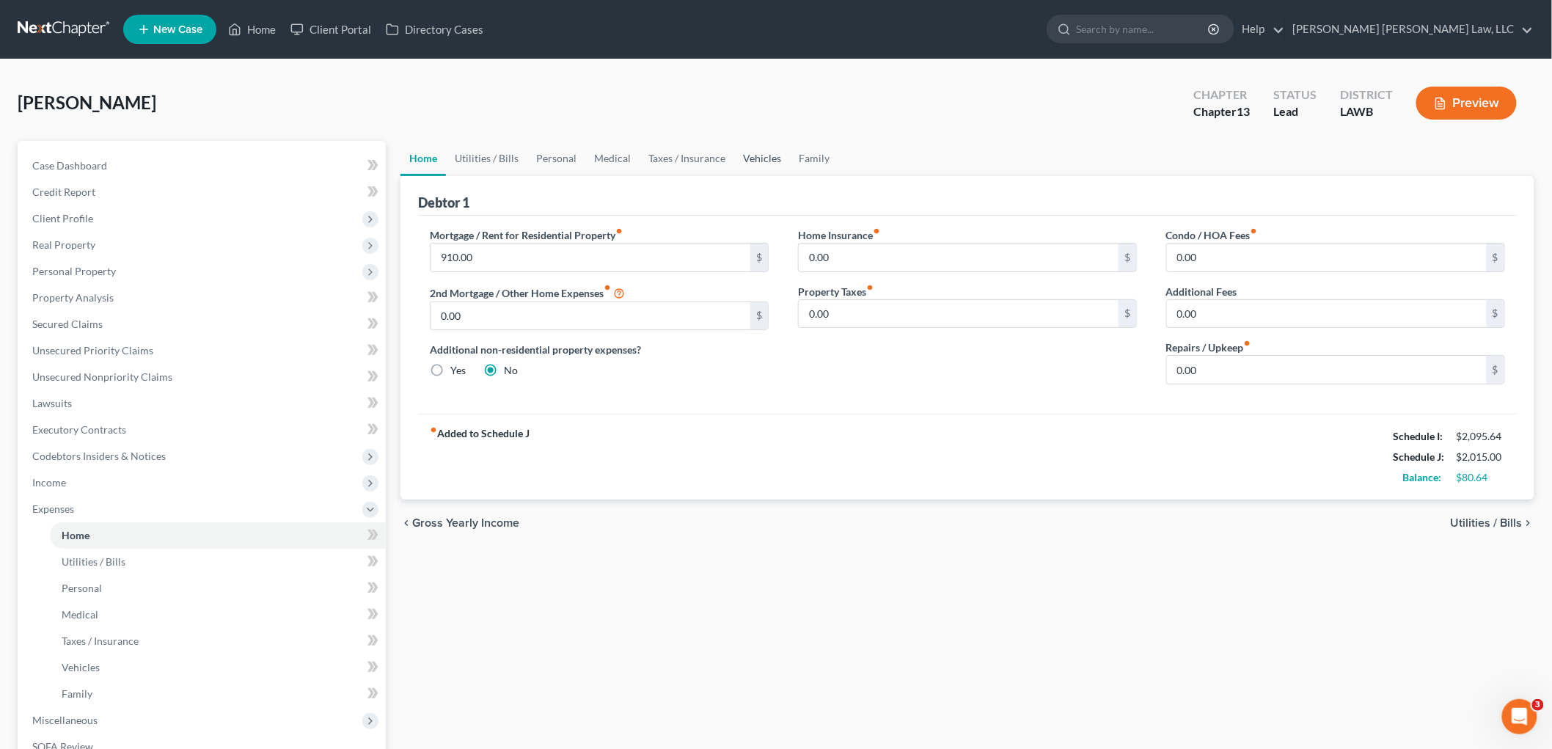
click at [766, 161] on link "Vehicles" at bounding box center [762, 158] width 56 height 35
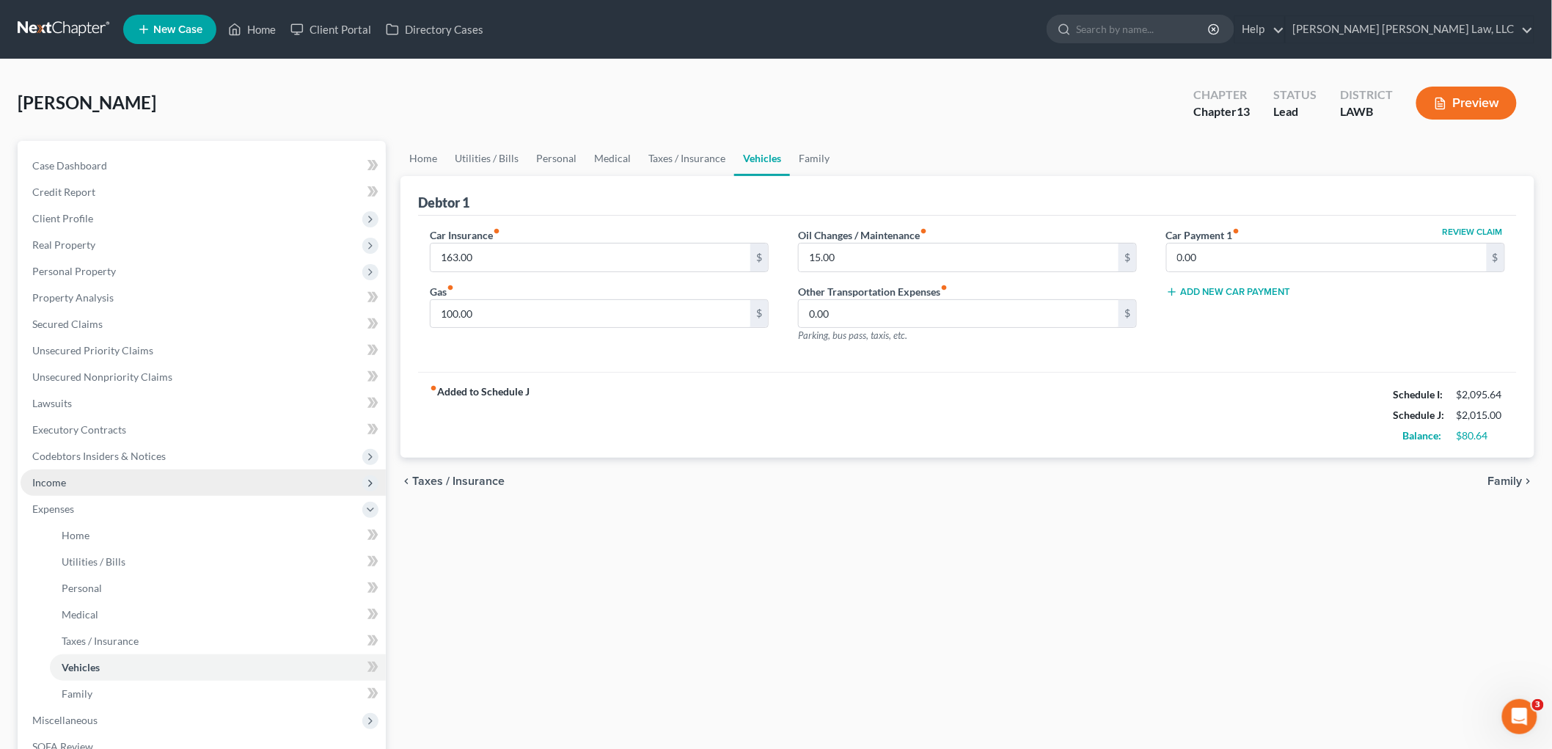
click at [66, 480] on span "Income" at bounding box center [203, 482] width 365 height 26
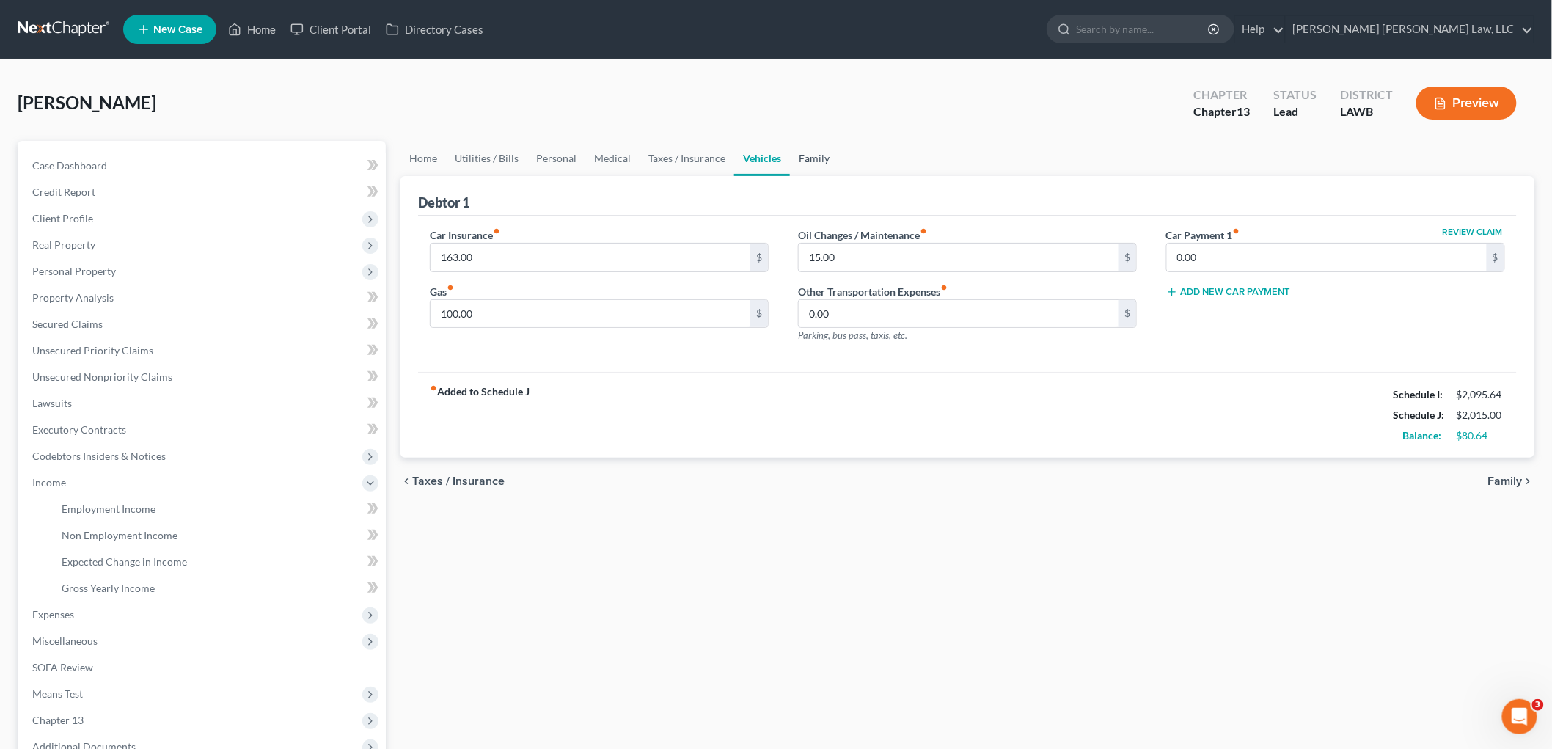
click at [805, 164] on link "Family" at bounding box center [814, 158] width 48 height 35
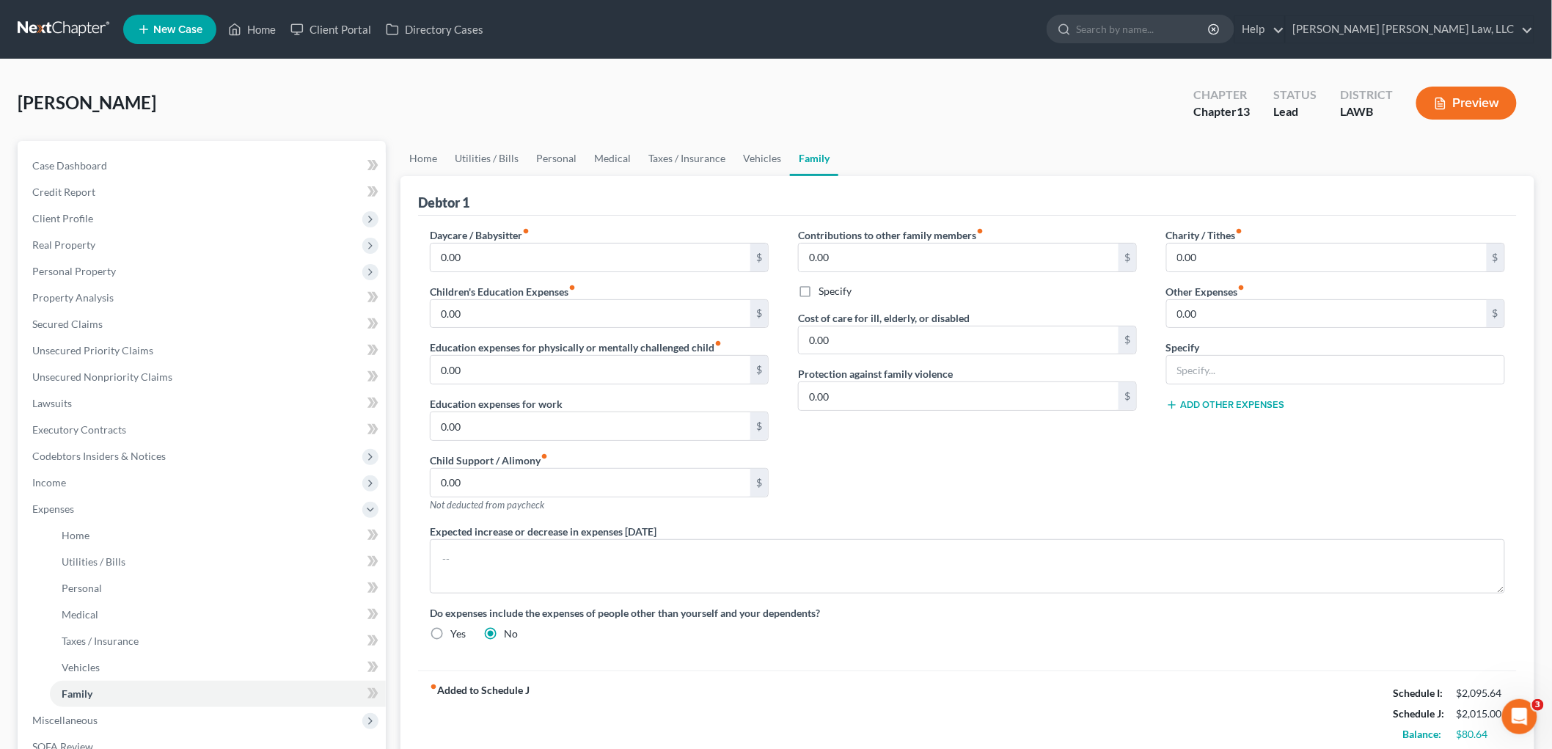
click at [824, 479] on div "Contributions to other family members fiber_manual_record 0.00 $ Specify Cost o…" at bounding box center [967, 375] width 368 height 296
click at [554, 147] on link "Personal" at bounding box center [556, 158] width 58 height 35
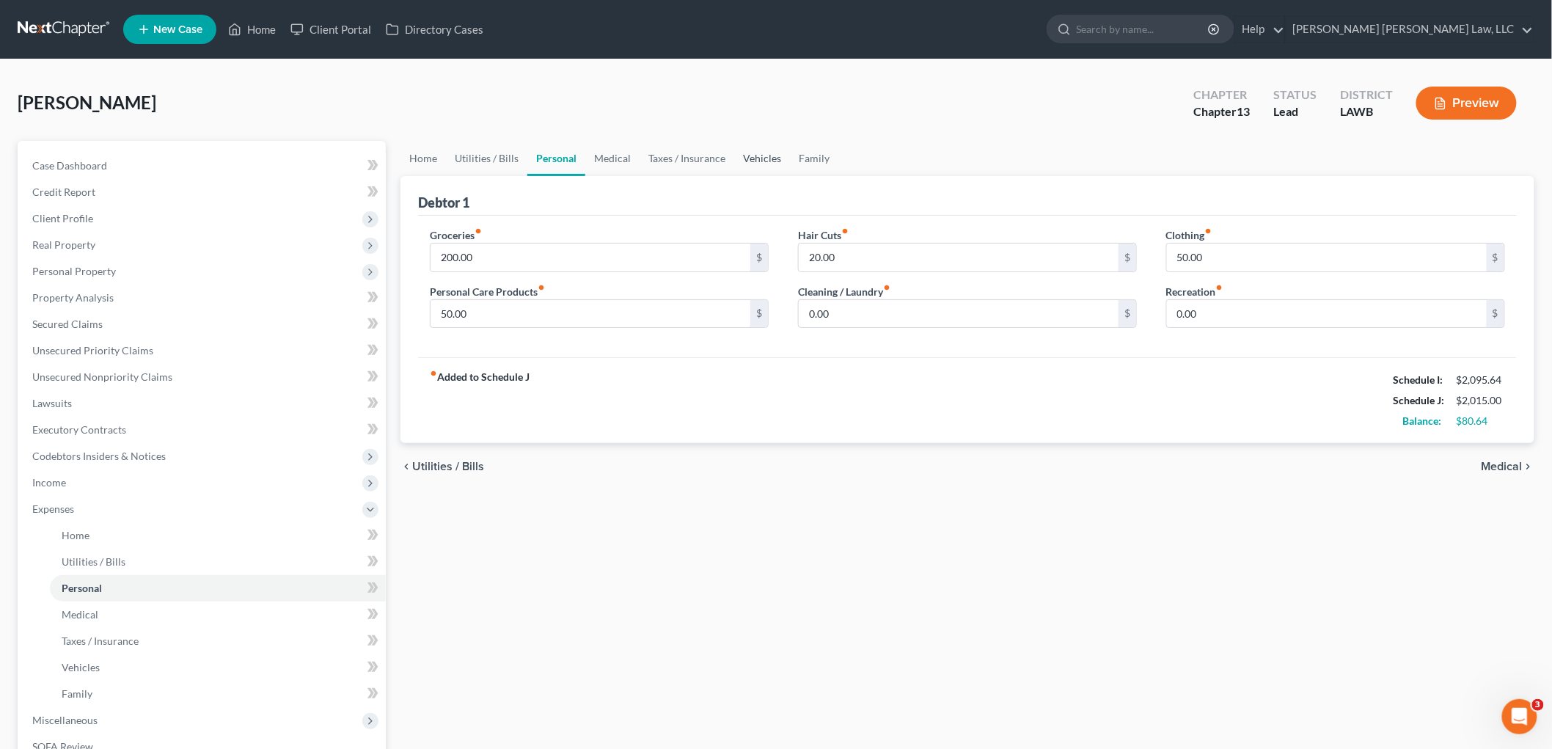
click at [745, 149] on link "Vehicles" at bounding box center [762, 158] width 56 height 35
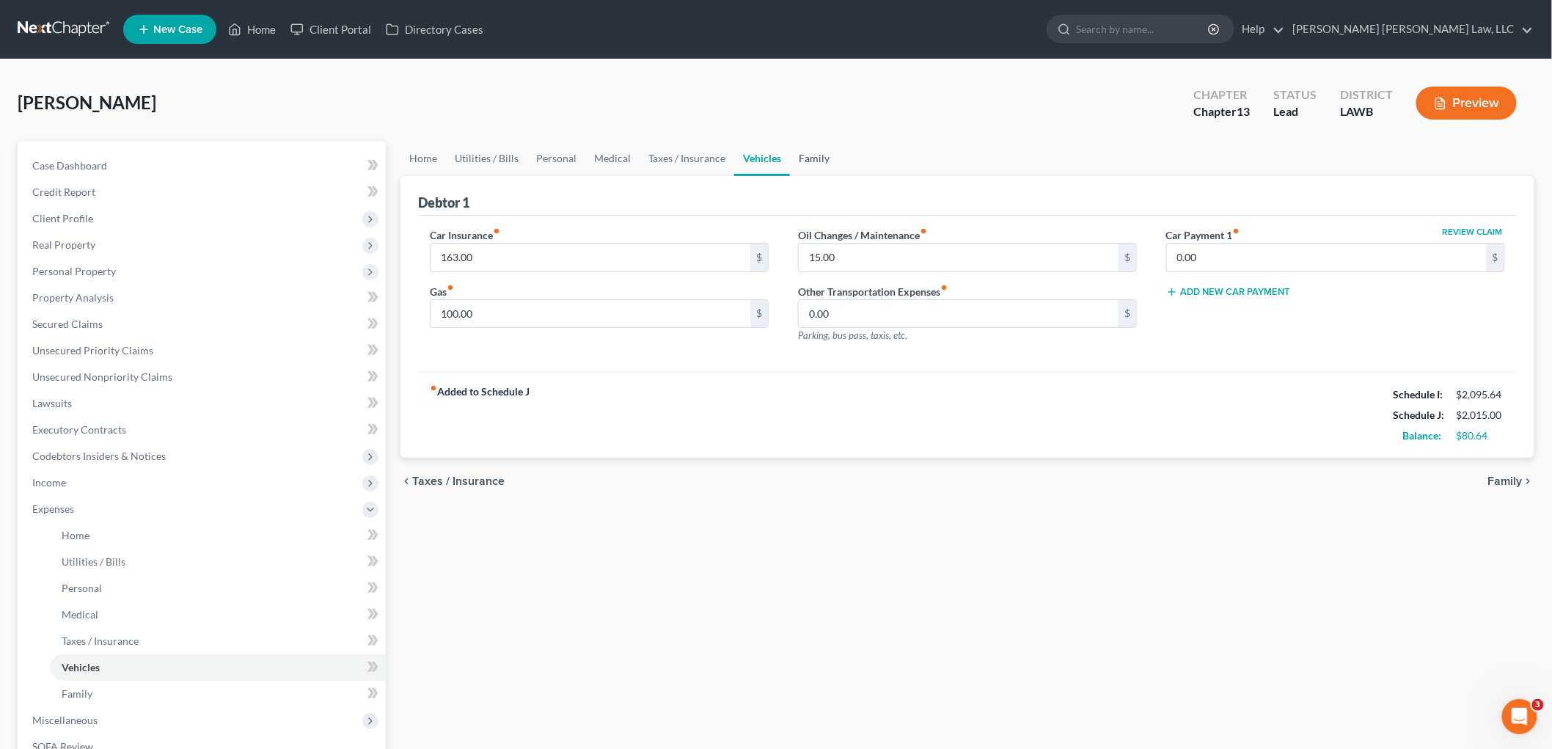
click at [814, 159] on link "Family" at bounding box center [814, 158] width 48 height 35
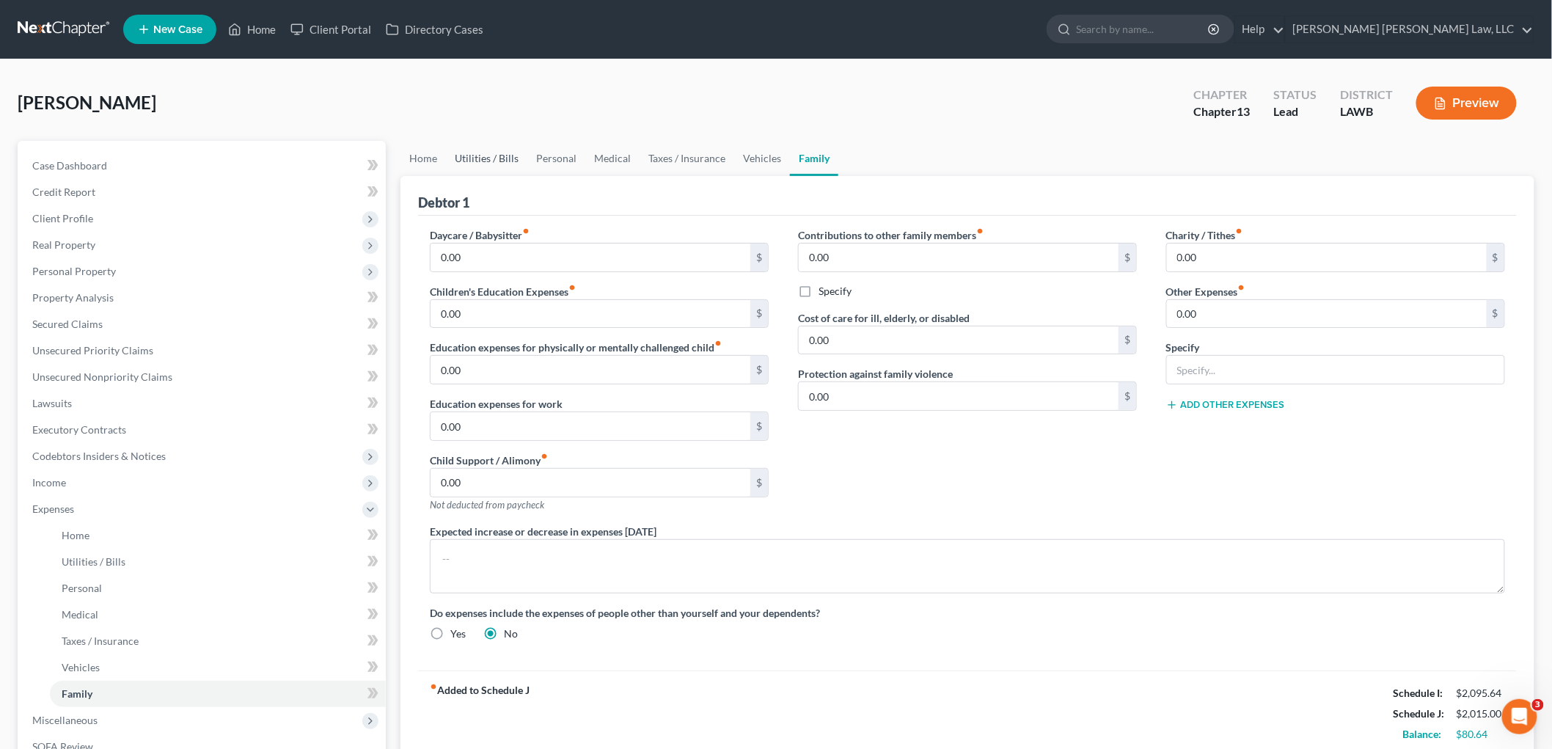
click at [480, 153] on link "Utilities / Bills" at bounding box center [486, 158] width 81 height 35
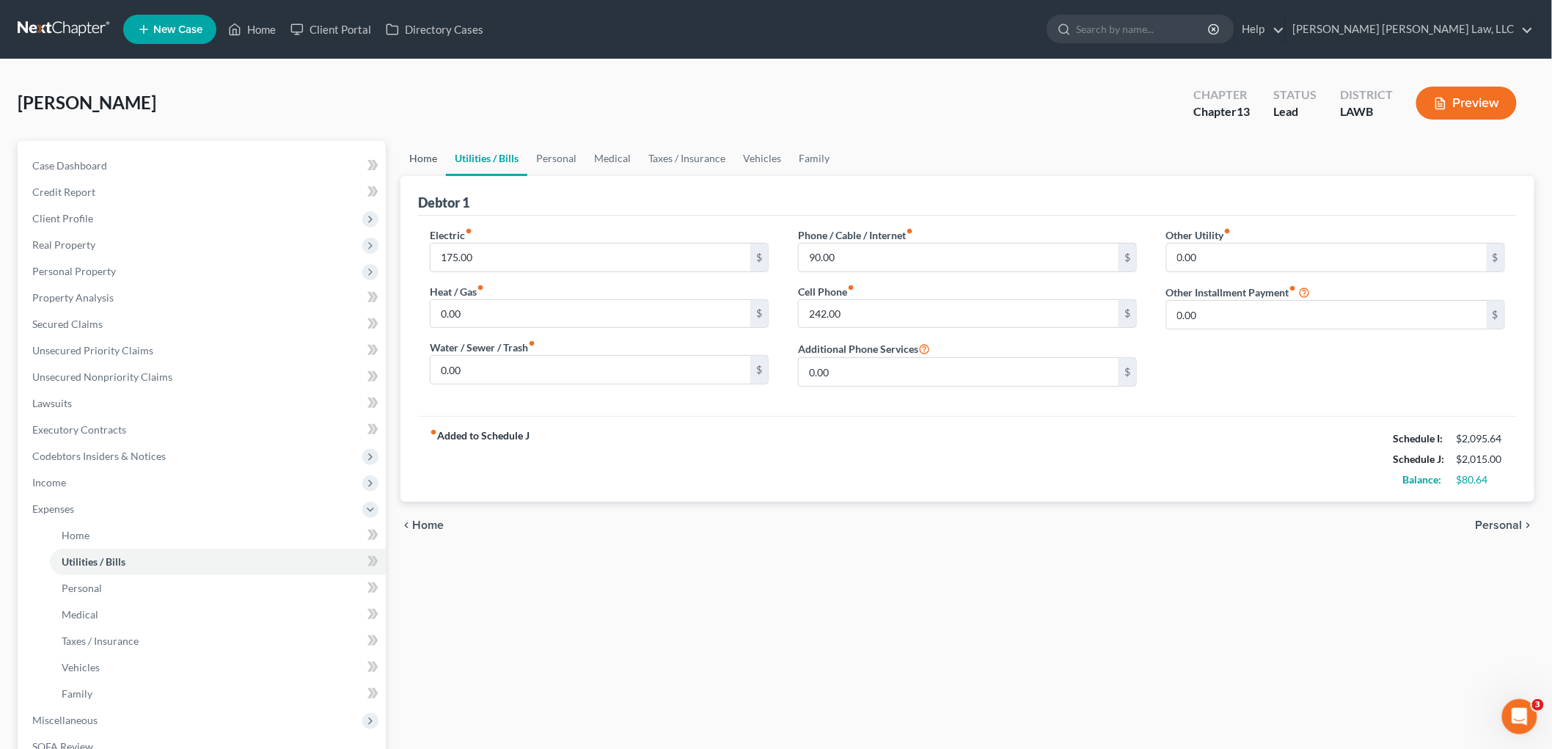
click at [418, 150] on link "Home" at bounding box center [422, 158] width 45 height 35
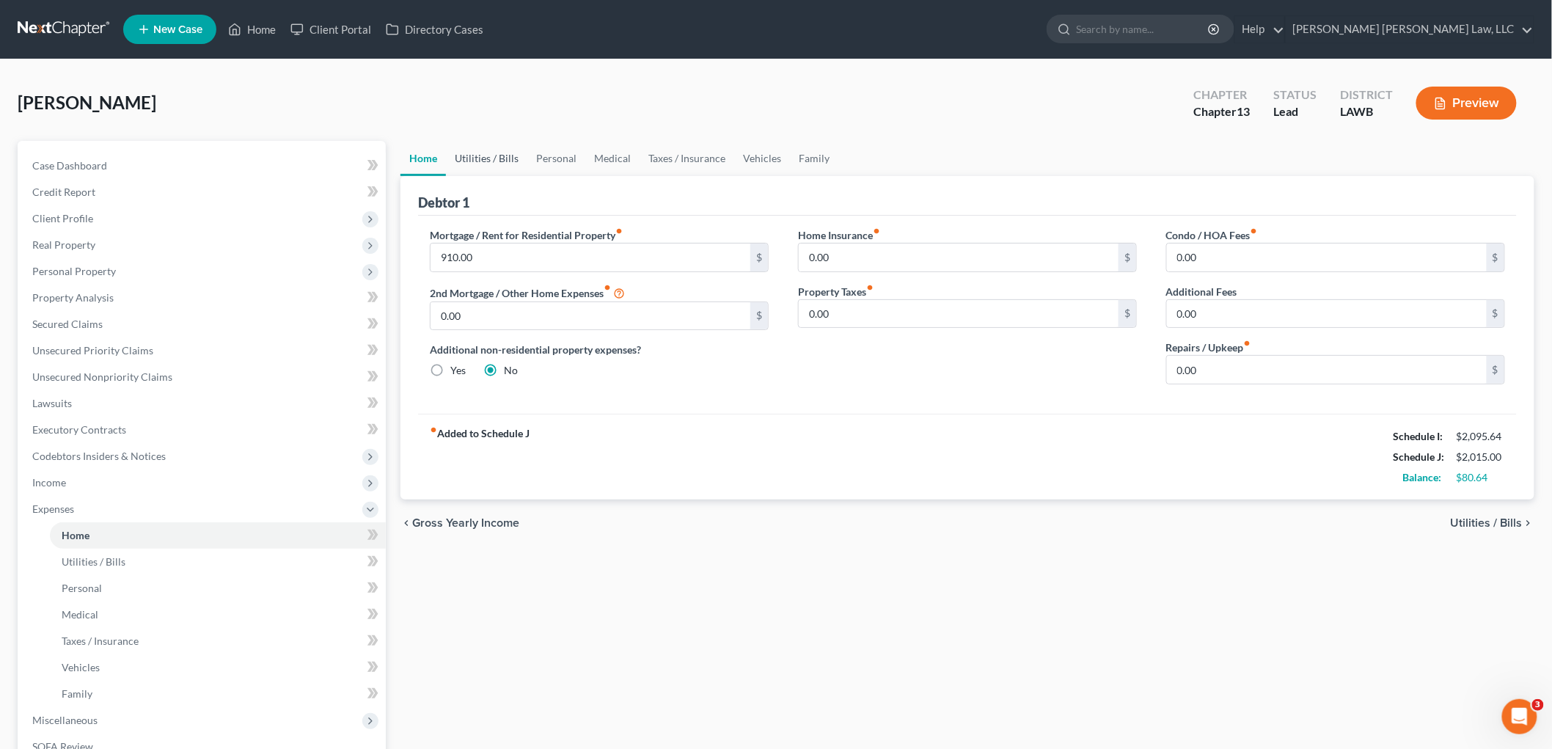
click at [501, 160] on link "Utilities / Bills" at bounding box center [486, 158] width 81 height 35
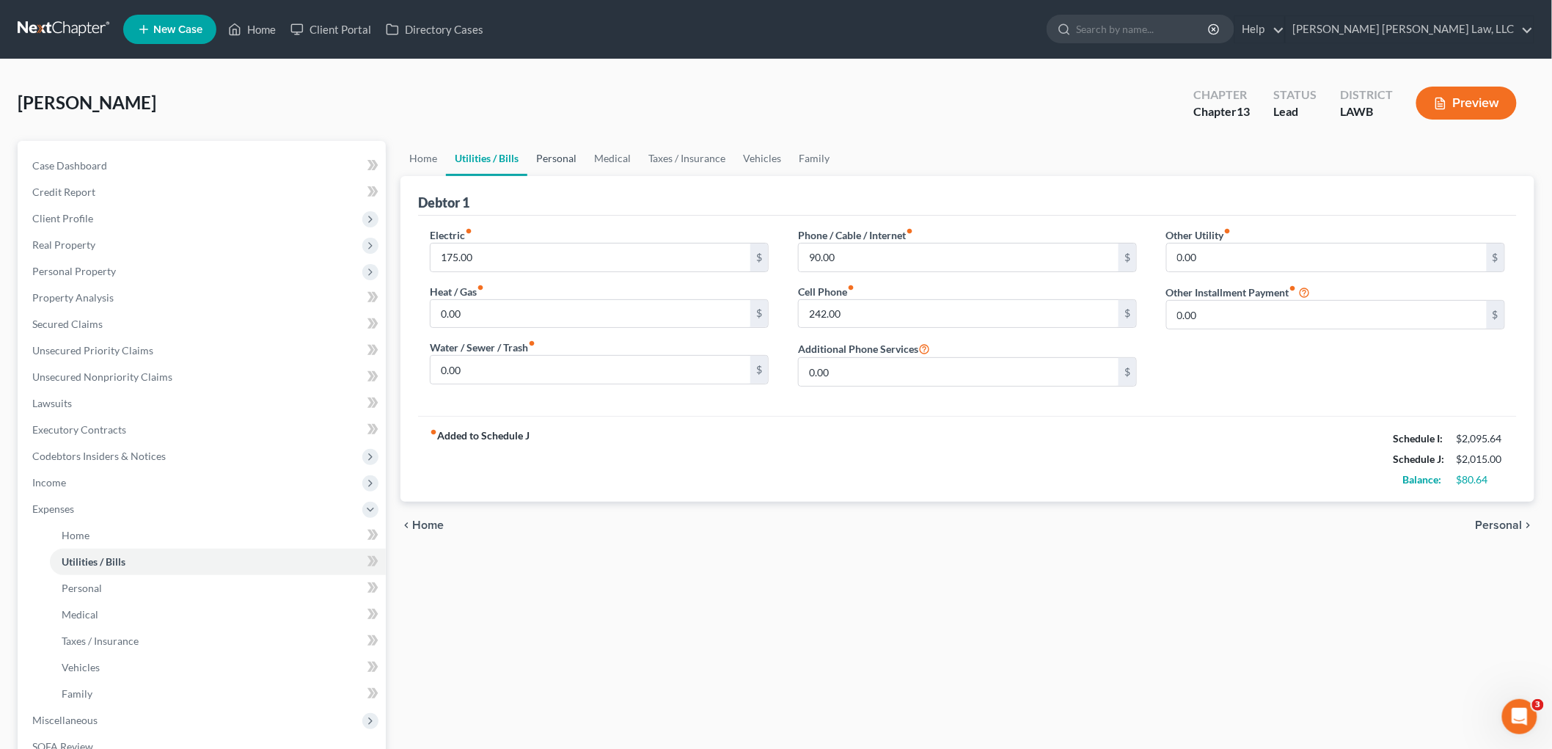
click at [565, 147] on link "Personal" at bounding box center [556, 158] width 58 height 35
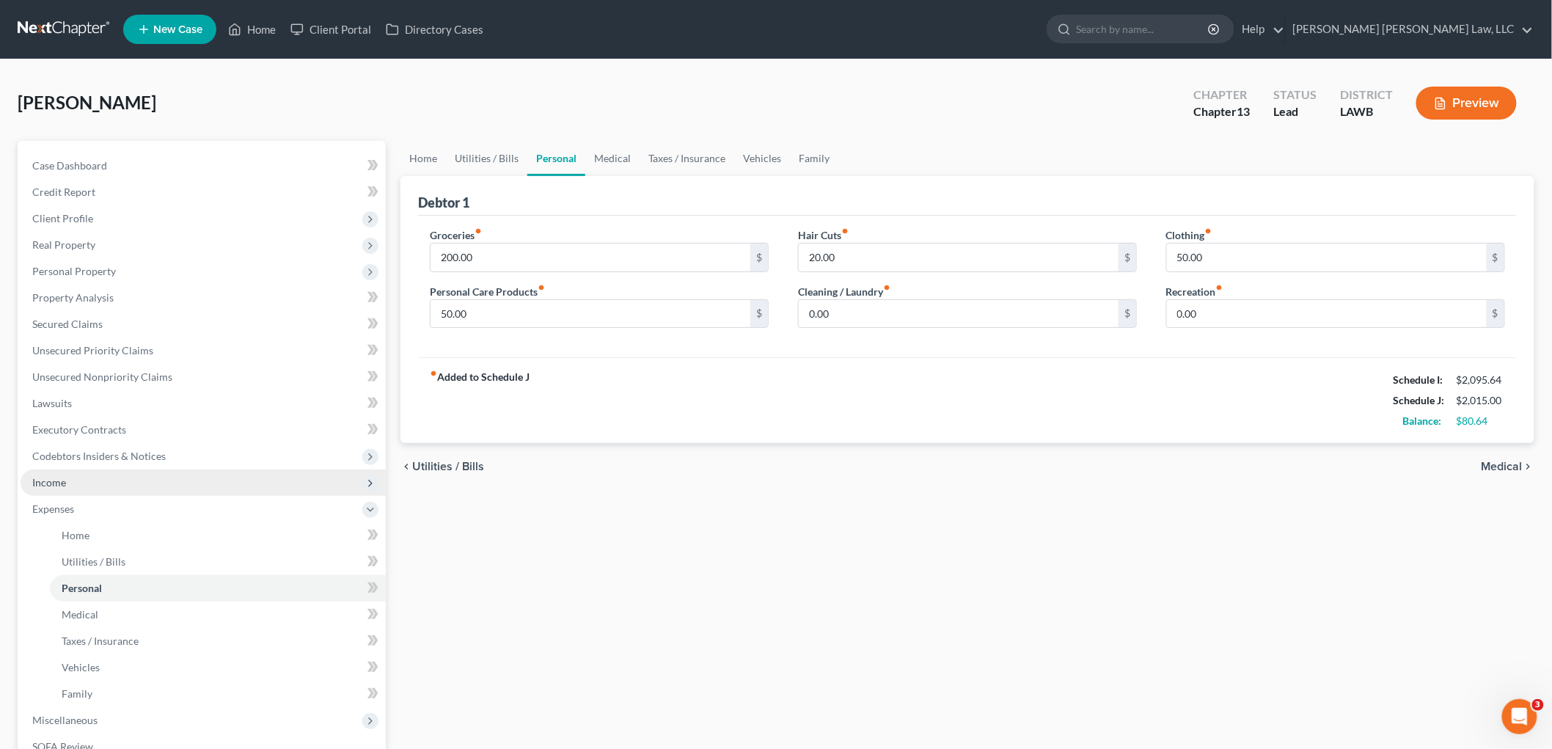
click at [95, 481] on span "Income" at bounding box center [203, 482] width 365 height 26
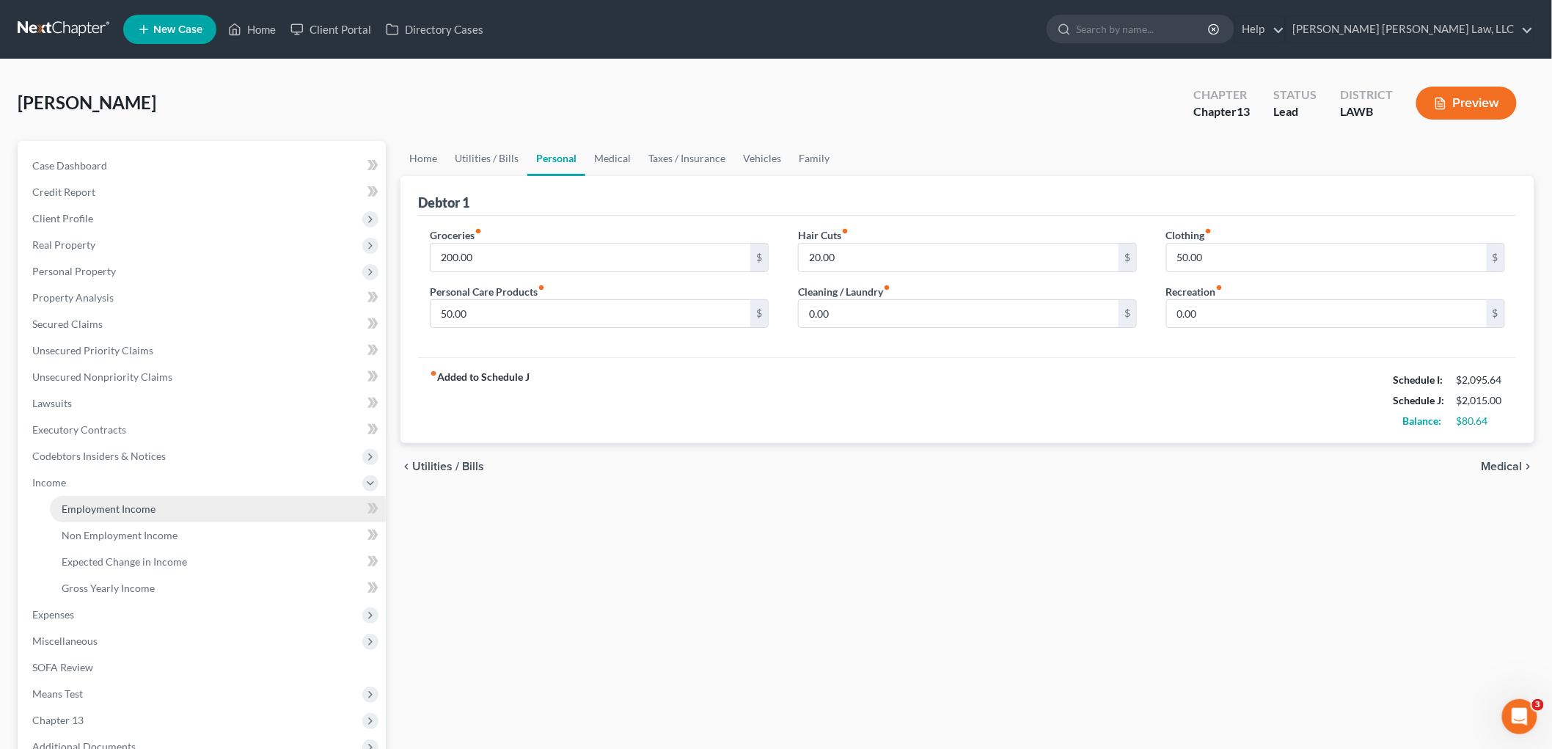
click at [96, 507] on span "Employment Income" at bounding box center [109, 508] width 94 height 12
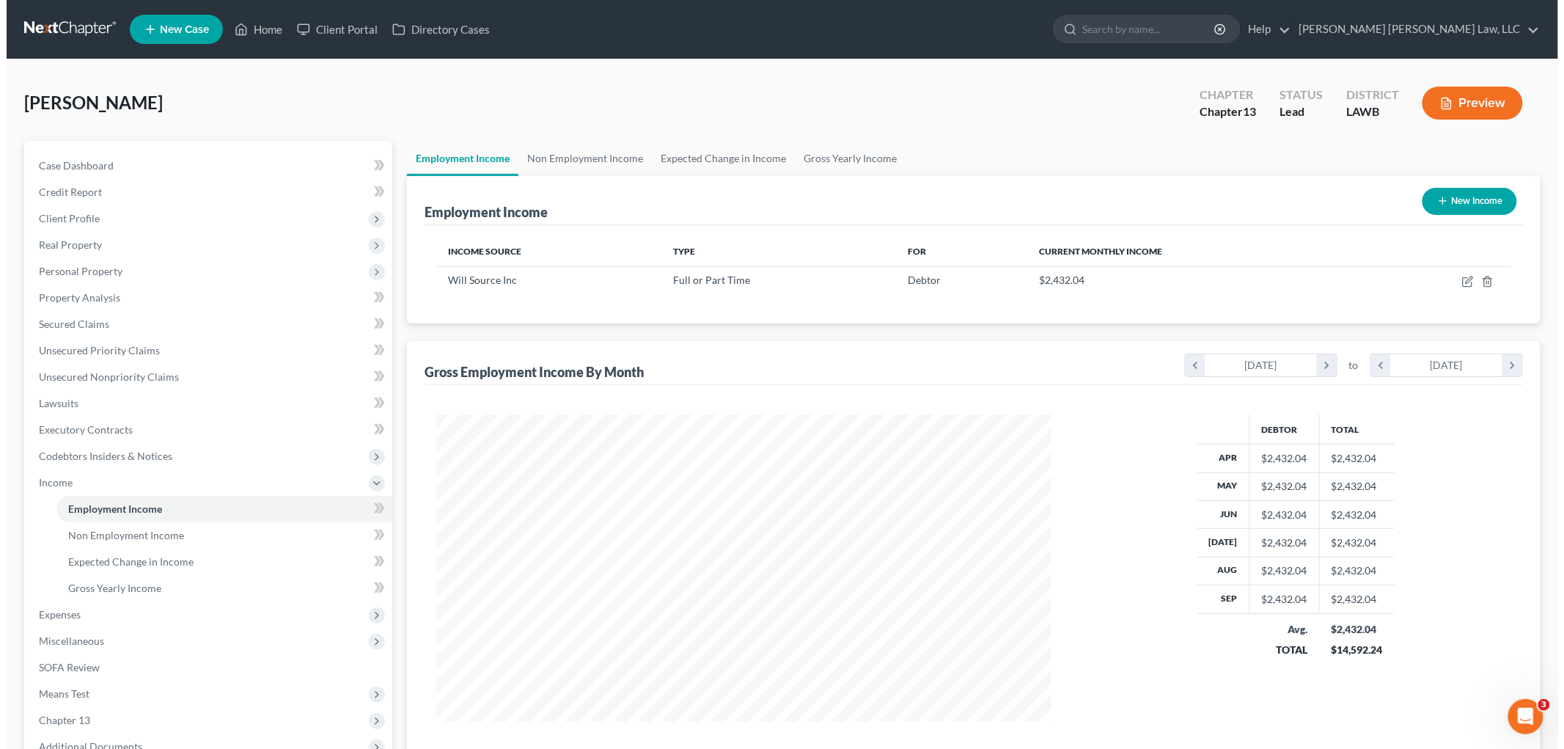
scroll to position [307, 644]
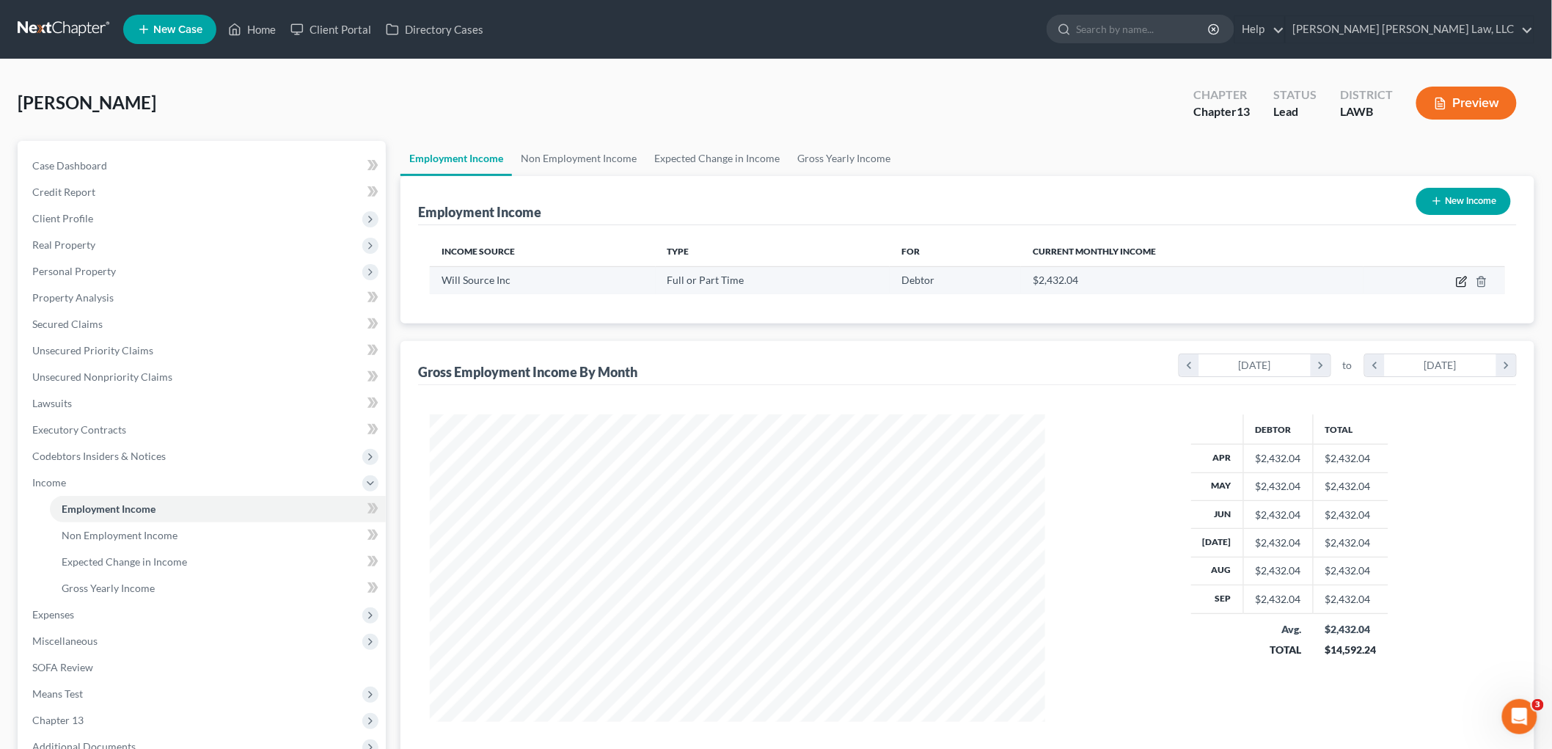
click at [1464, 282] on icon "button" at bounding box center [1462, 282] width 12 height 12
select select "0"
select select "19"
select select "3"
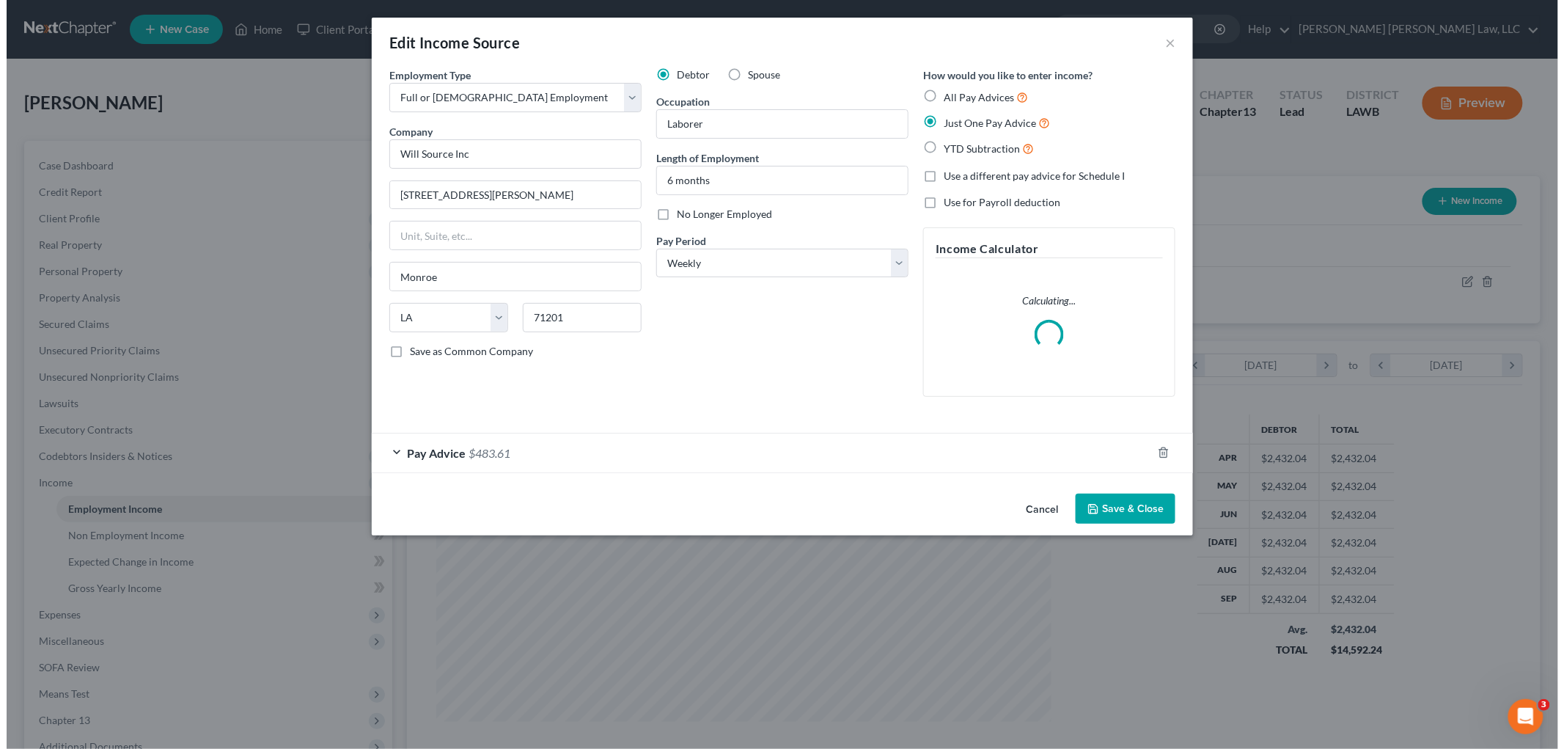
scroll to position [309, 650]
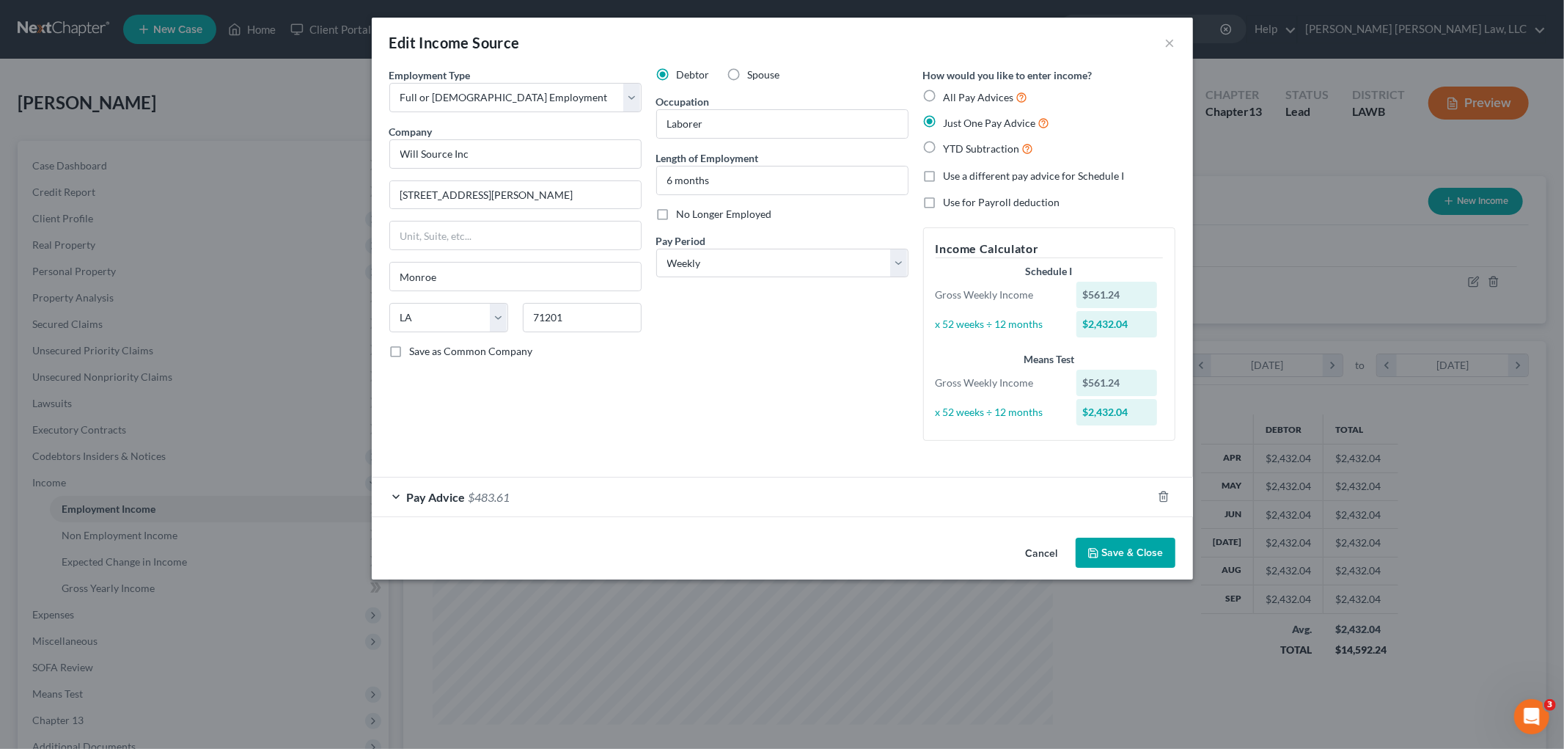
click at [1060, 487] on div "Pay Advice $483.61" at bounding box center [762, 496] width 780 height 39
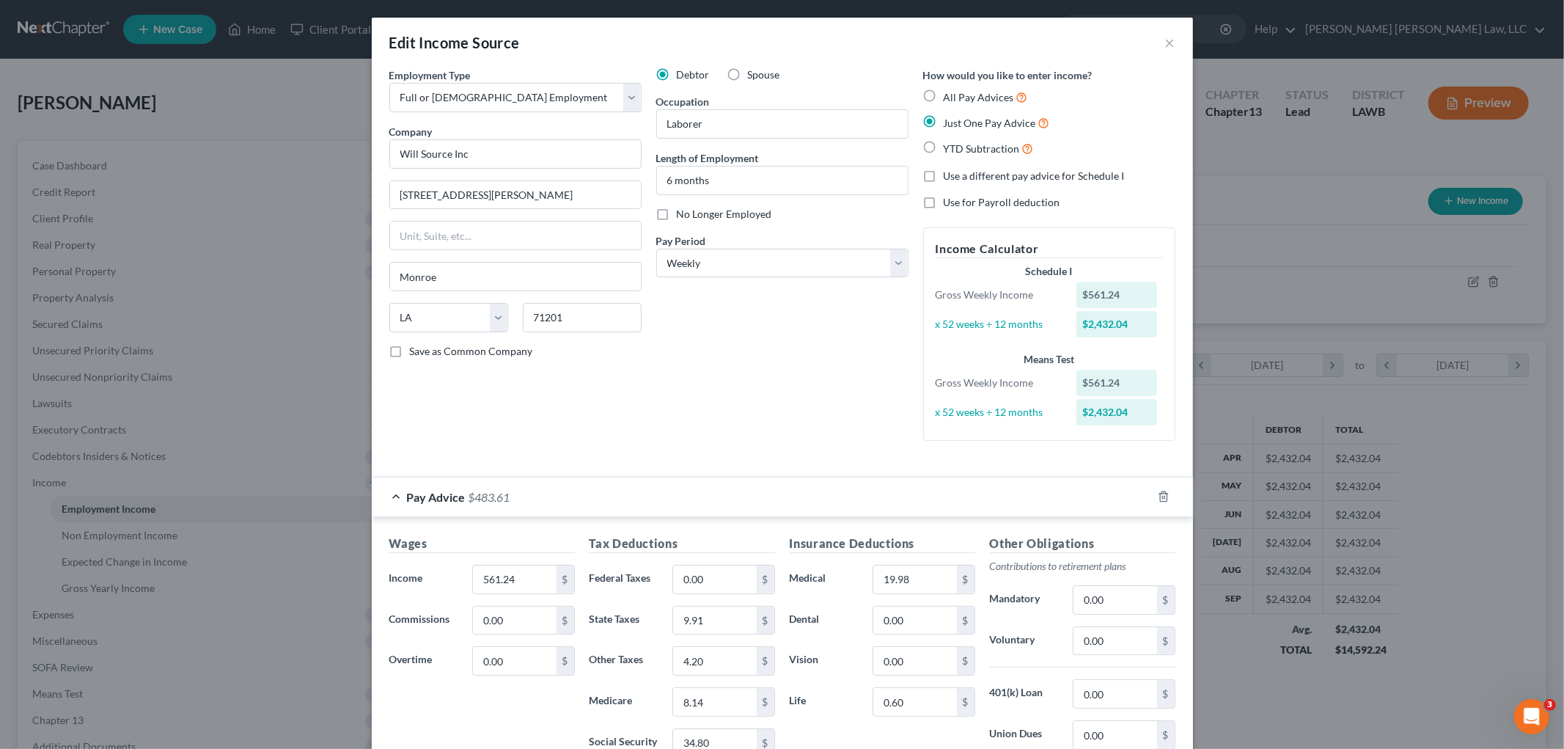
scroll to position [208, 0]
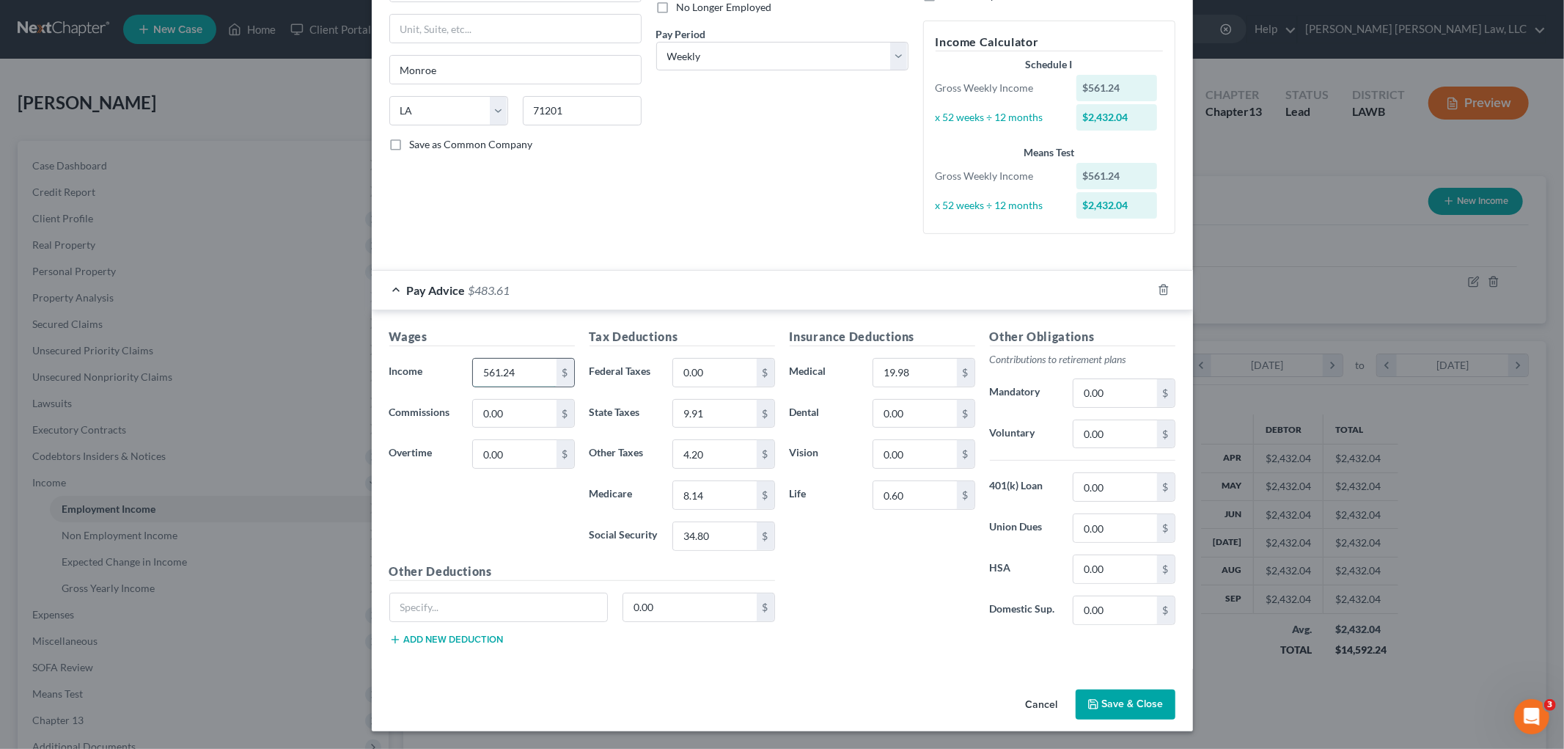
click at [497, 376] on input "561.24" at bounding box center [514, 373] width 83 height 28
click at [547, 368] on input "561.24" at bounding box center [514, 373] width 83 height 28
click at [540, 367] on input "561.24" at bounding box center [514, 373] width 83 height 28
type input "1"
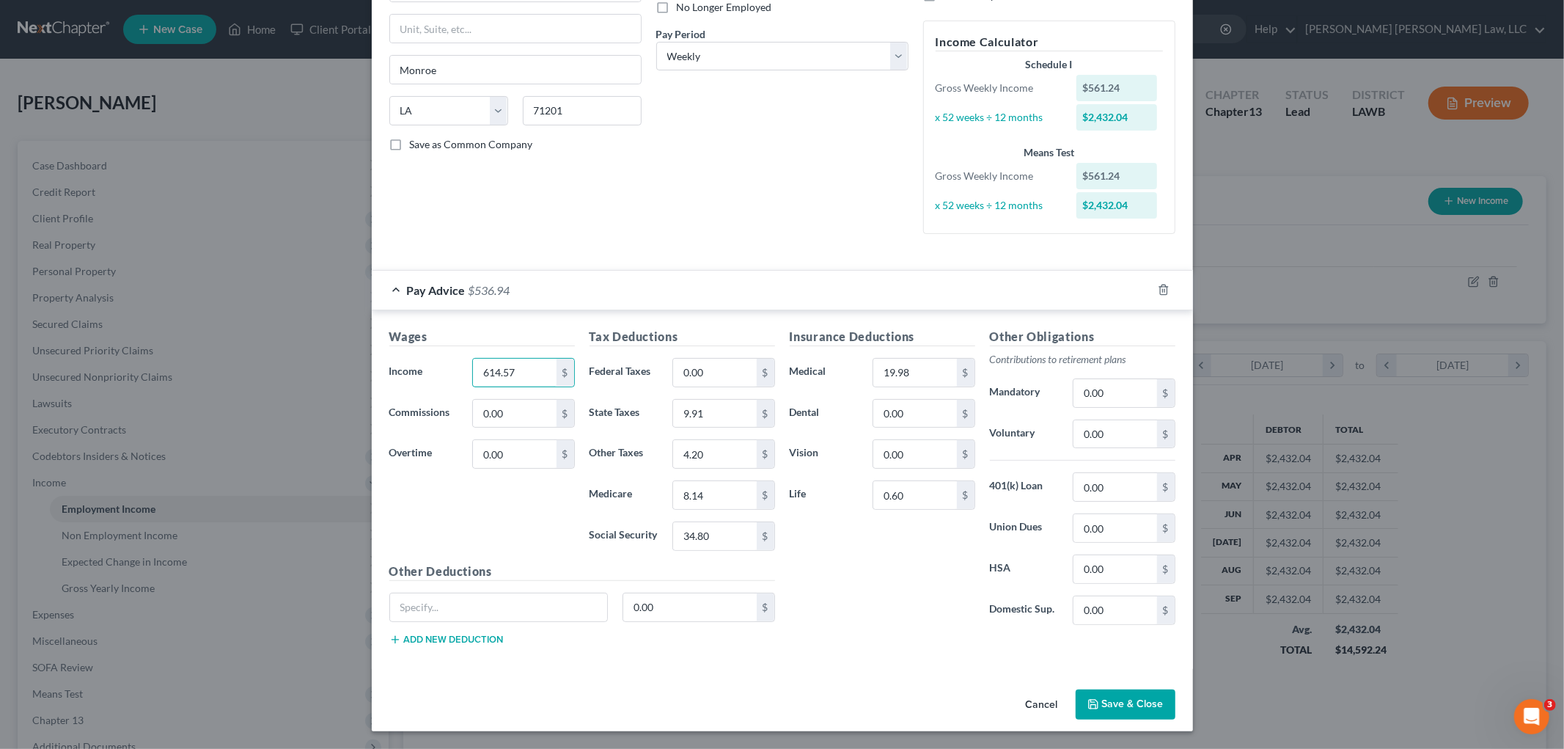
type input "614.57"
type input "3.76"
click at [734, 408] on input "9.91" at bounding box center [714, 414] width 83 height 28
type input "11.56"
type input "8.91"
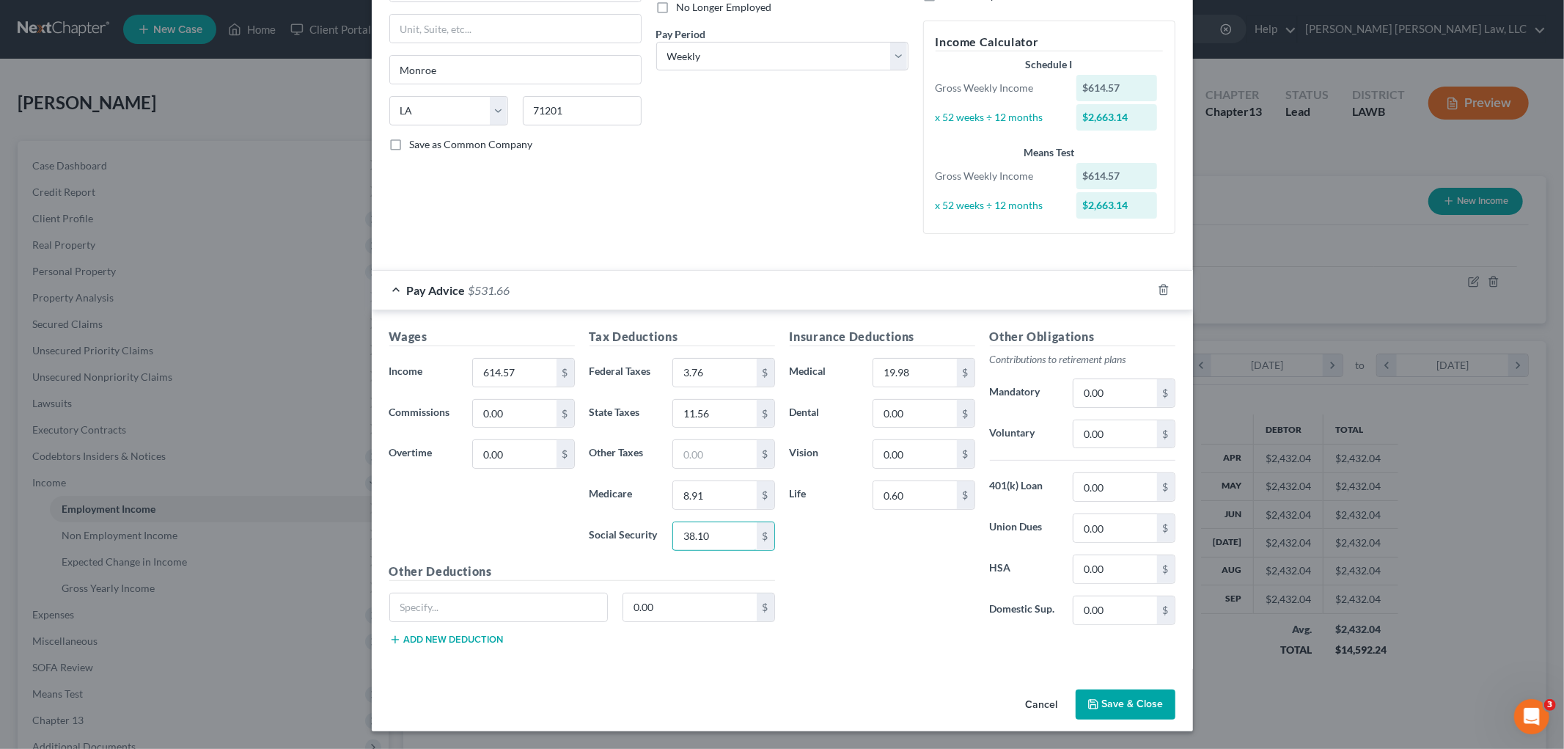
type input "38.10"
click at [698, 450] on input "text" at bounding box center [714, 454] width 83 height 28
type input "4.20"
click at [887, 633] on div "Insurance Deductions Medical 19.98 $ Dental 0.00 $ Vision 0.00 $ Life 0.60 $" at bounding box center [882, 482] width 200 height 309
click at [1101, 704] on button "Save & Close" at bounding box center [1126, 704] width 100 height 31
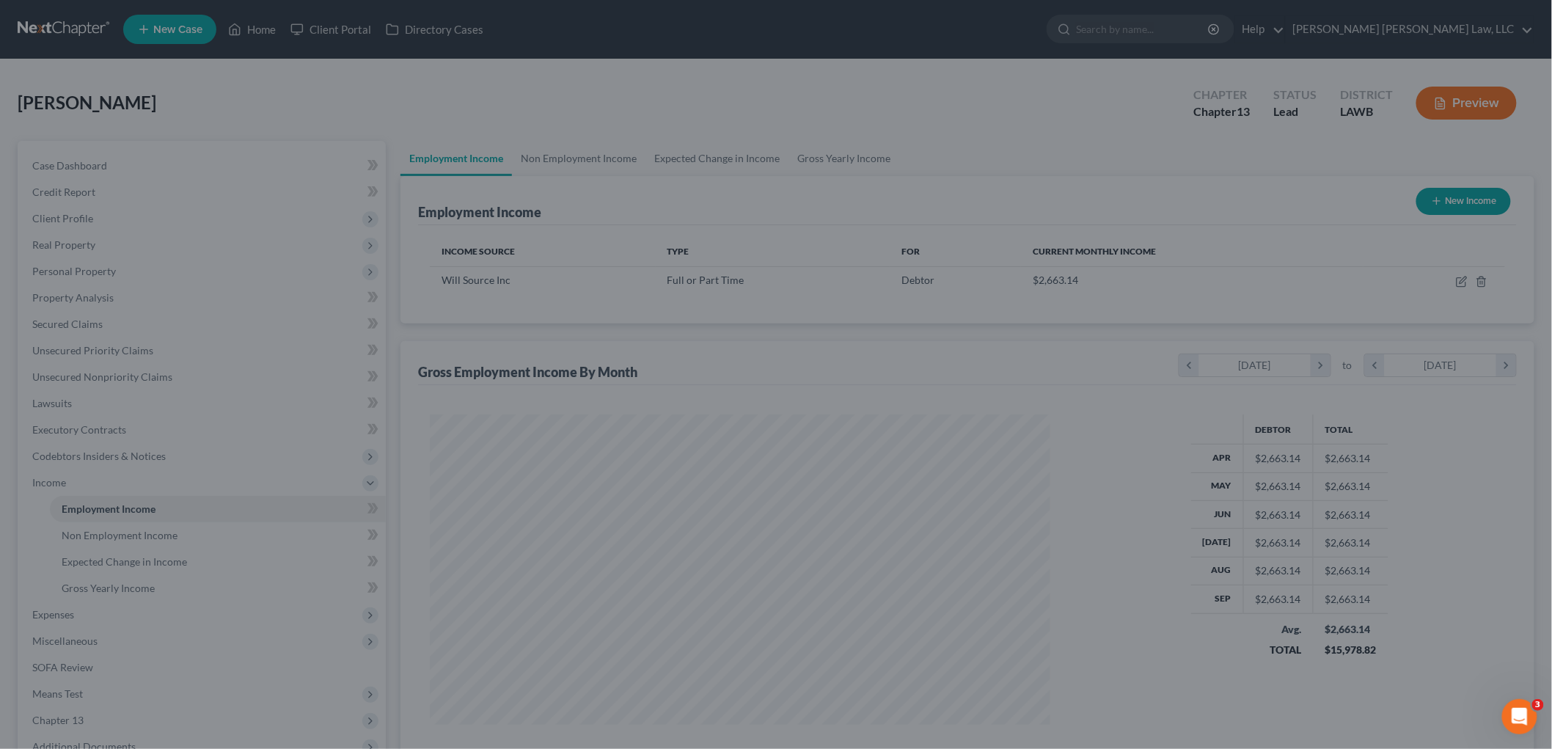
scroll to position [732962, 732624]
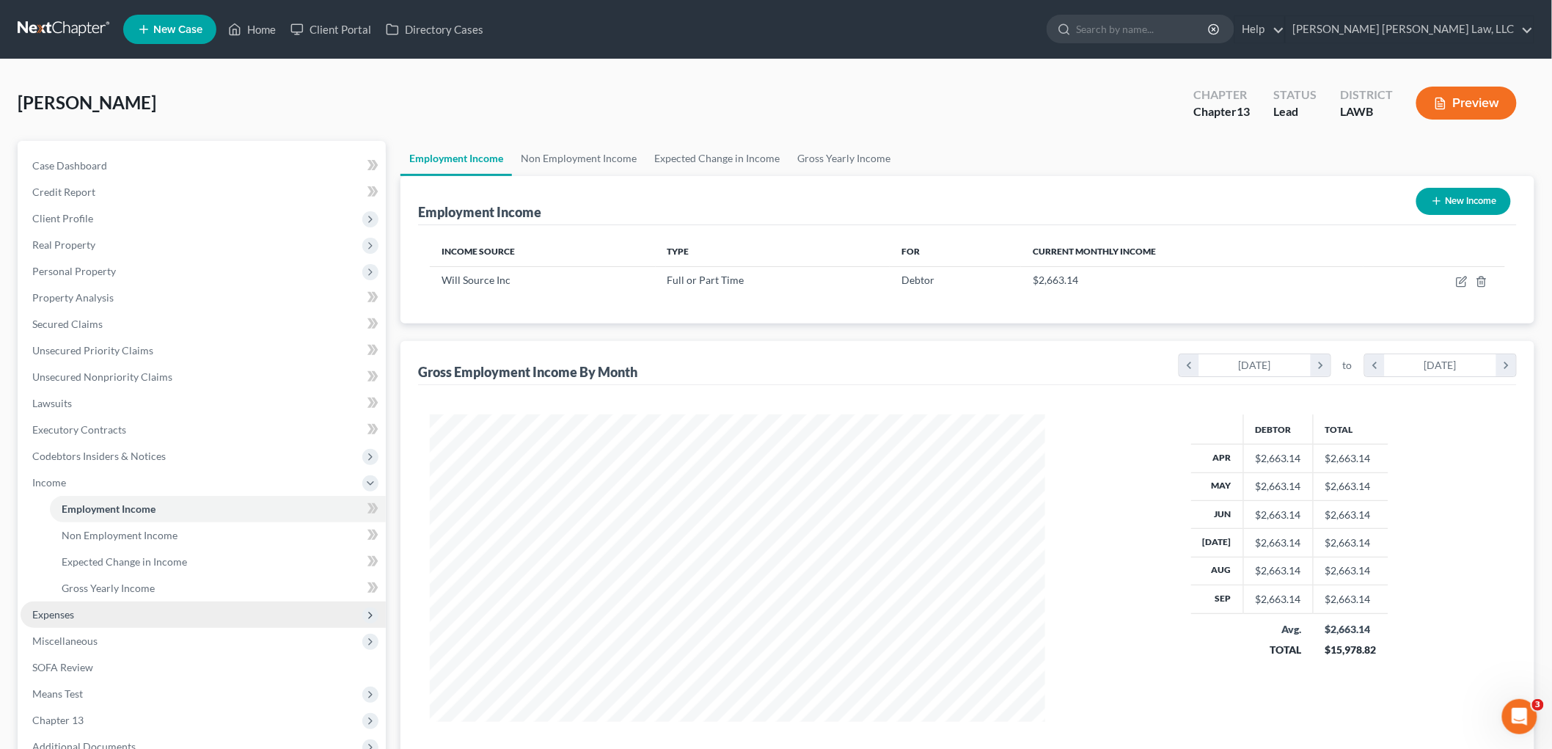
click at [88, 613] on span "Expenses" at bounding box center [203, 614] width 365 height 26
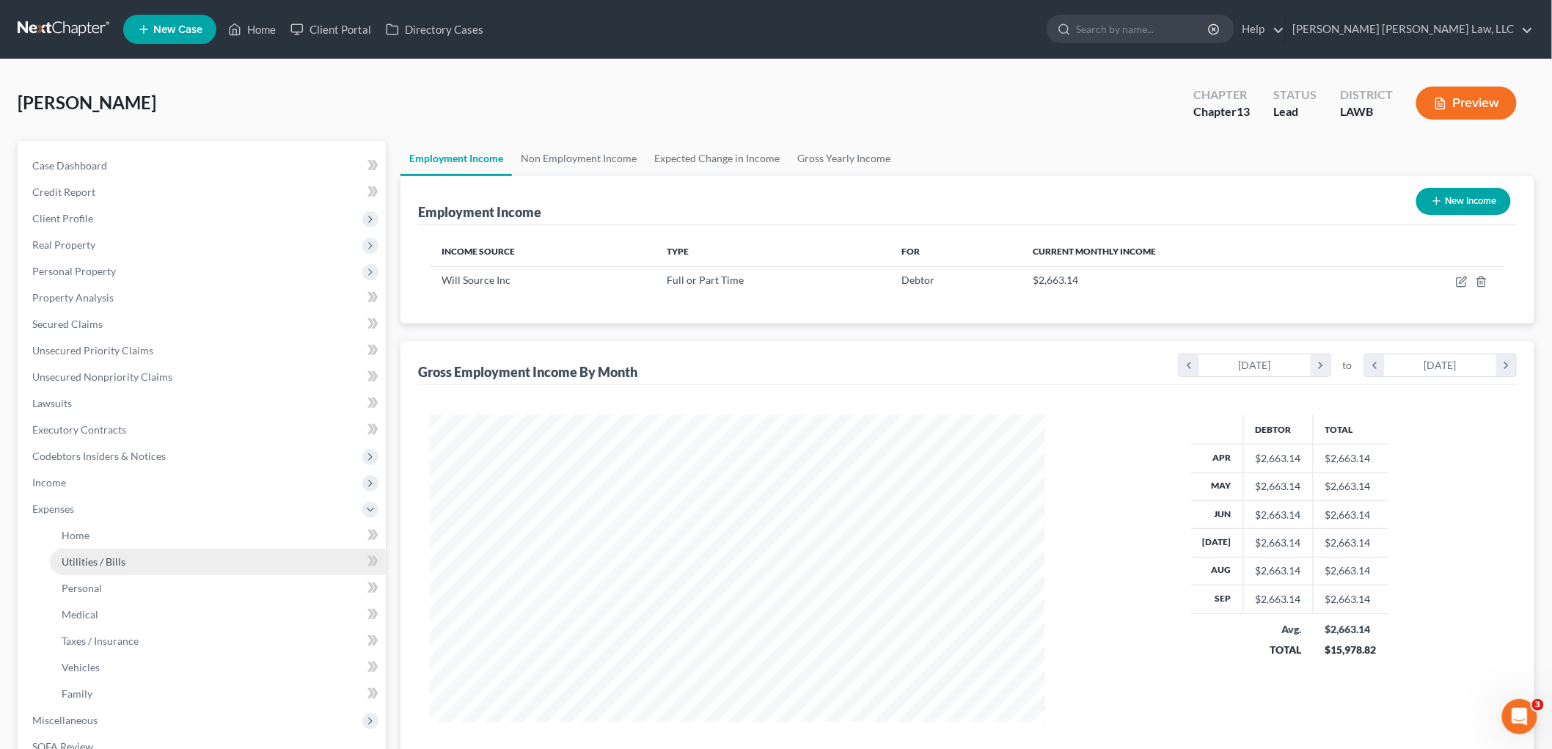
click at [95, 556] on span "Utilities / Bills" at bounding box center [94, 561] width 64 height 12
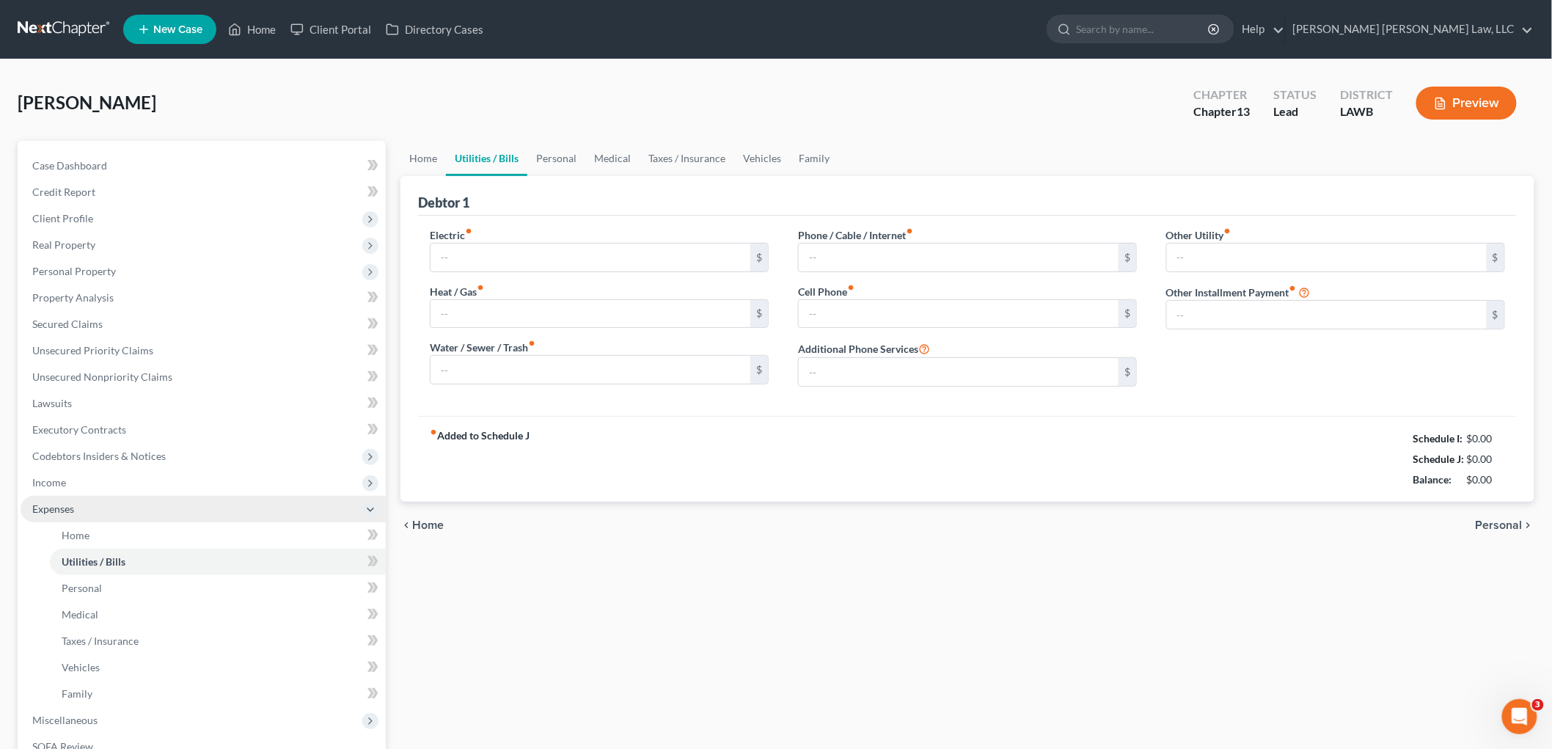
type input "175.00"
type input "0.00"
type input "90.00"
type input "242.00"
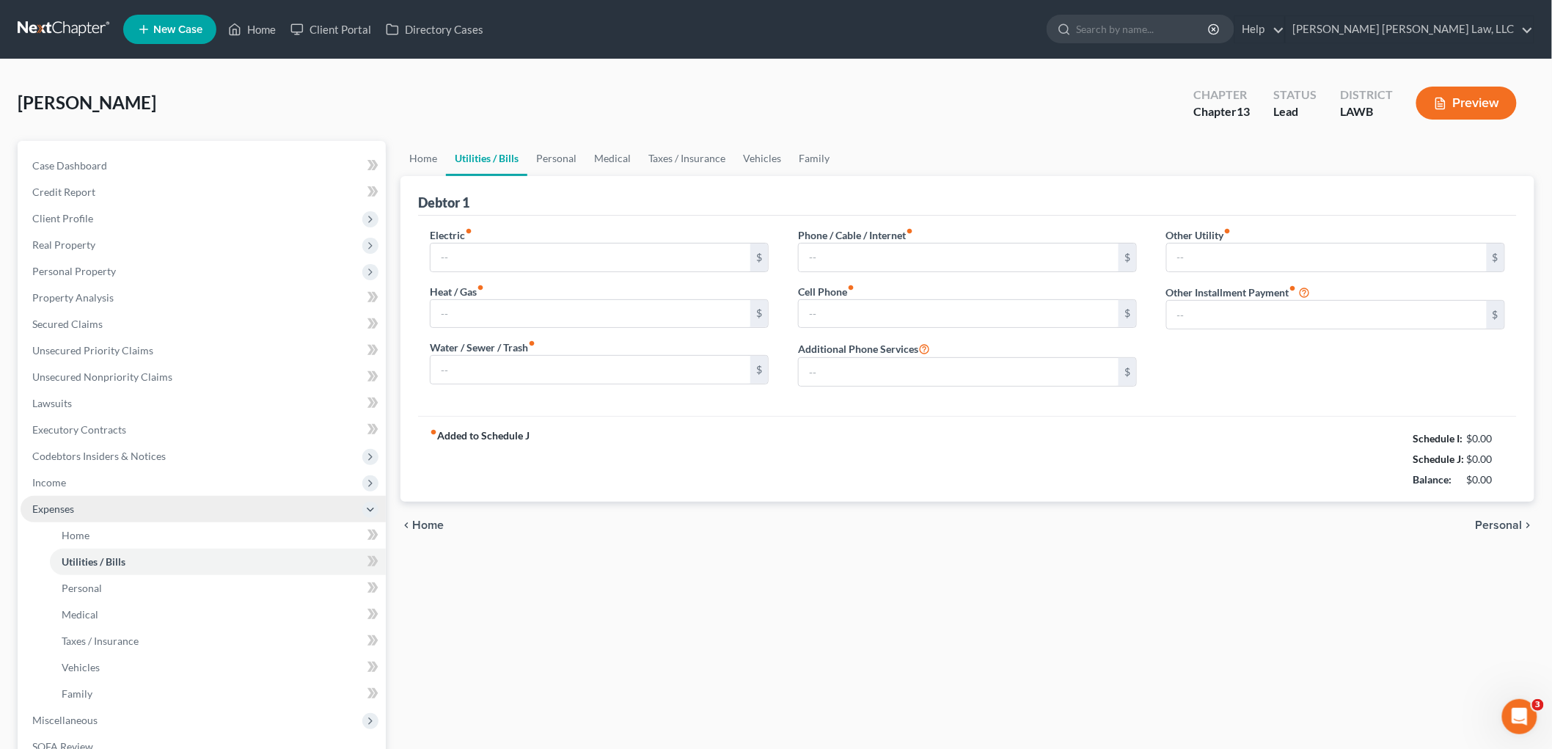
type input "0.00"
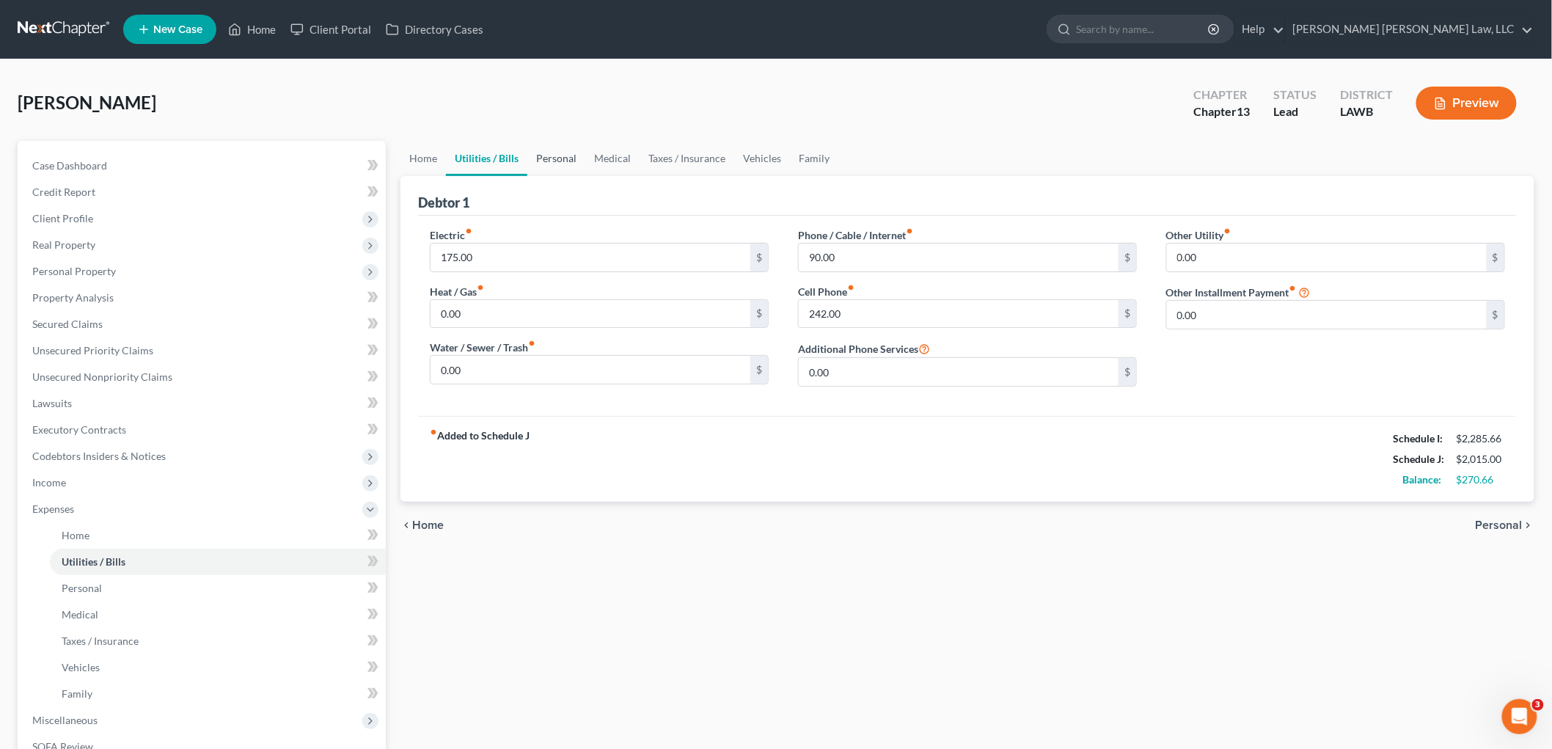
click at [576, 162] on link "Personal" at bounding box center [556, 158] width 58 height 35
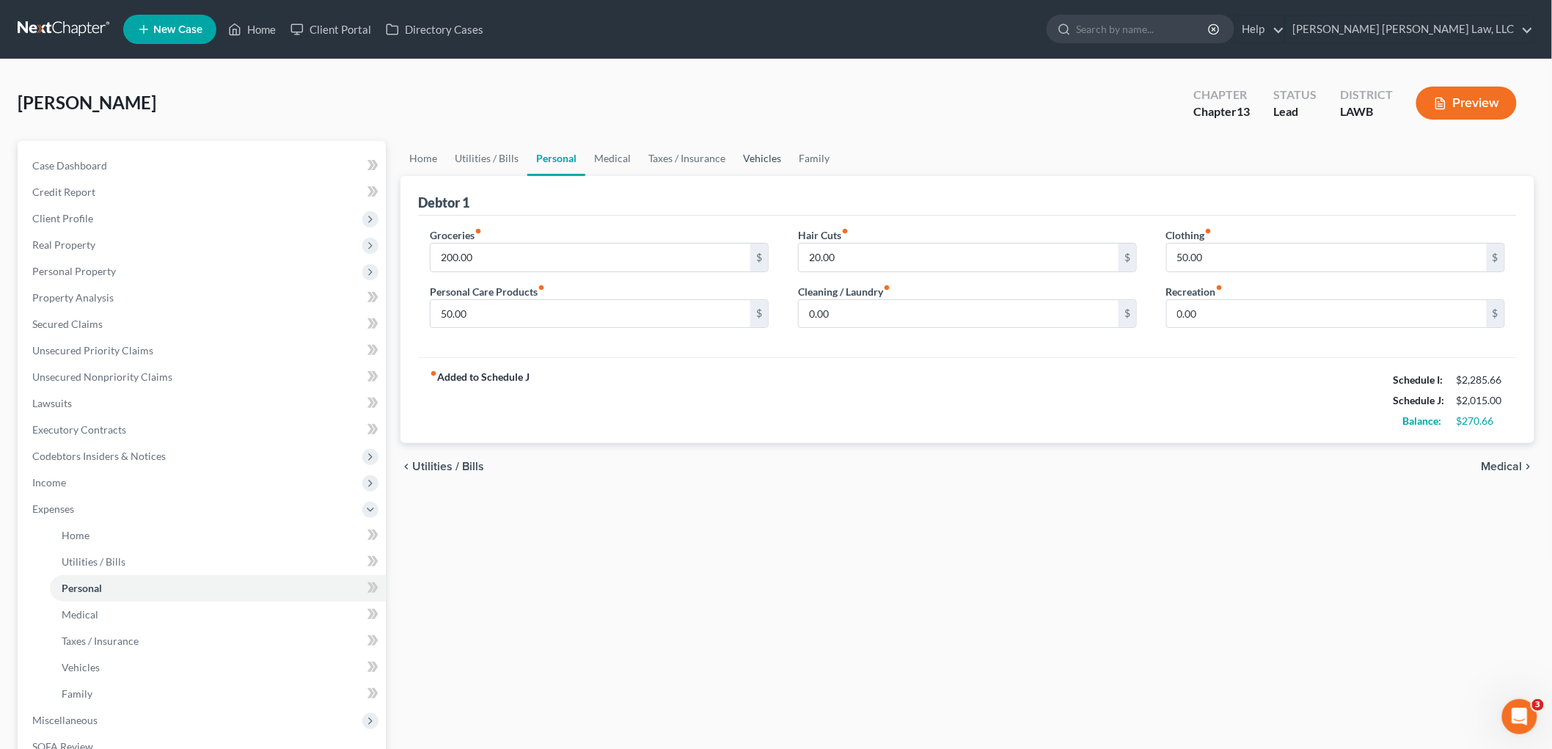
drag, startPoint x: 766, startPoint y: 154, endPoint x: 757, endPoint y: 163, distance: 12.4
click at [764, 154] on link "Vehicles" at bounding box center [762, 158] width 56 height 35
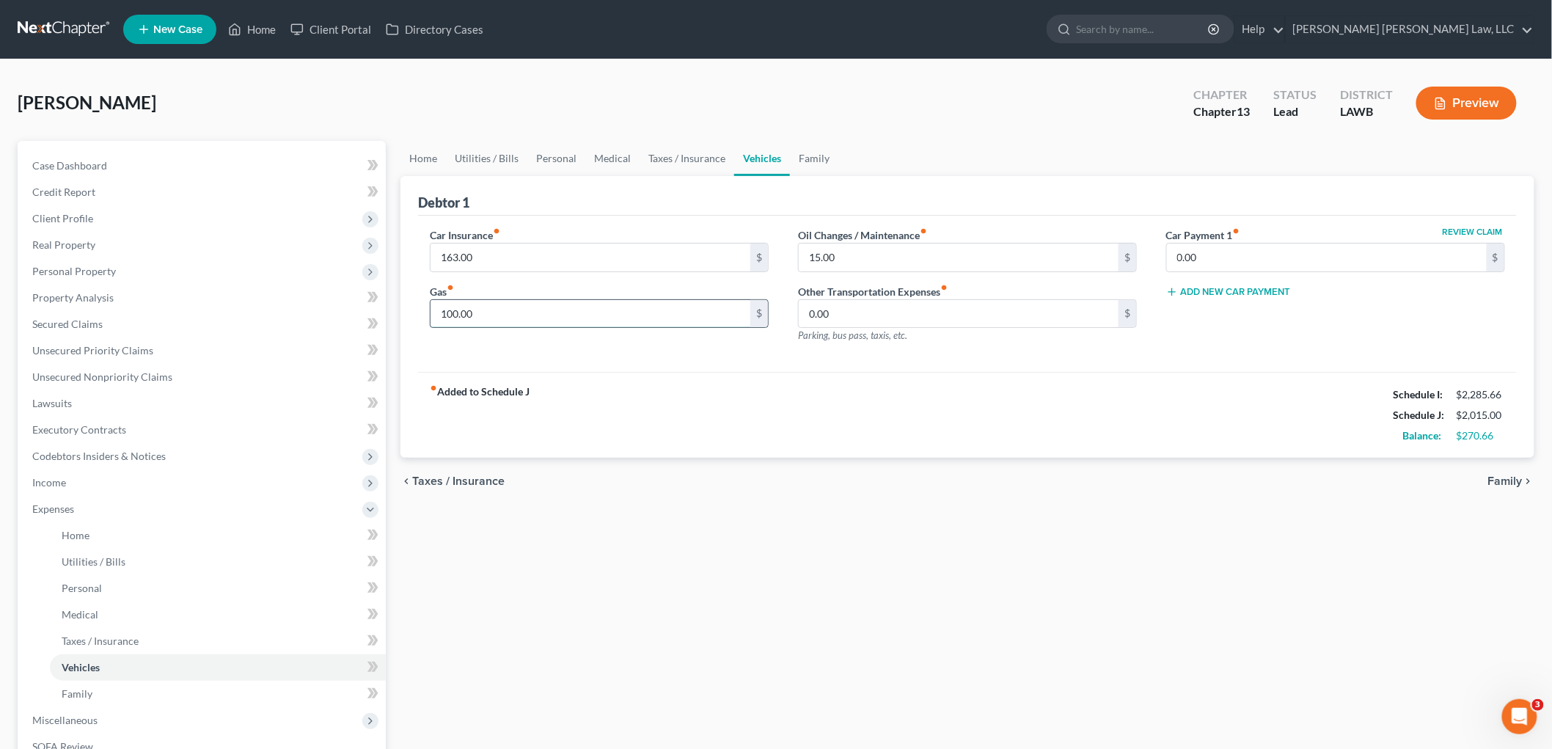
click at [502, 320] on input "100.00" at bounding box center [590, 314] width 320 height 28
type input "140.00"
click at [911, 257] on input "15.00" at bounding box center [959, 257] width 320 height 28
type input "17.00"
click at [474, 164] on link "Utilities / Bills" at bounding box center [486, 158] width 81 height 35
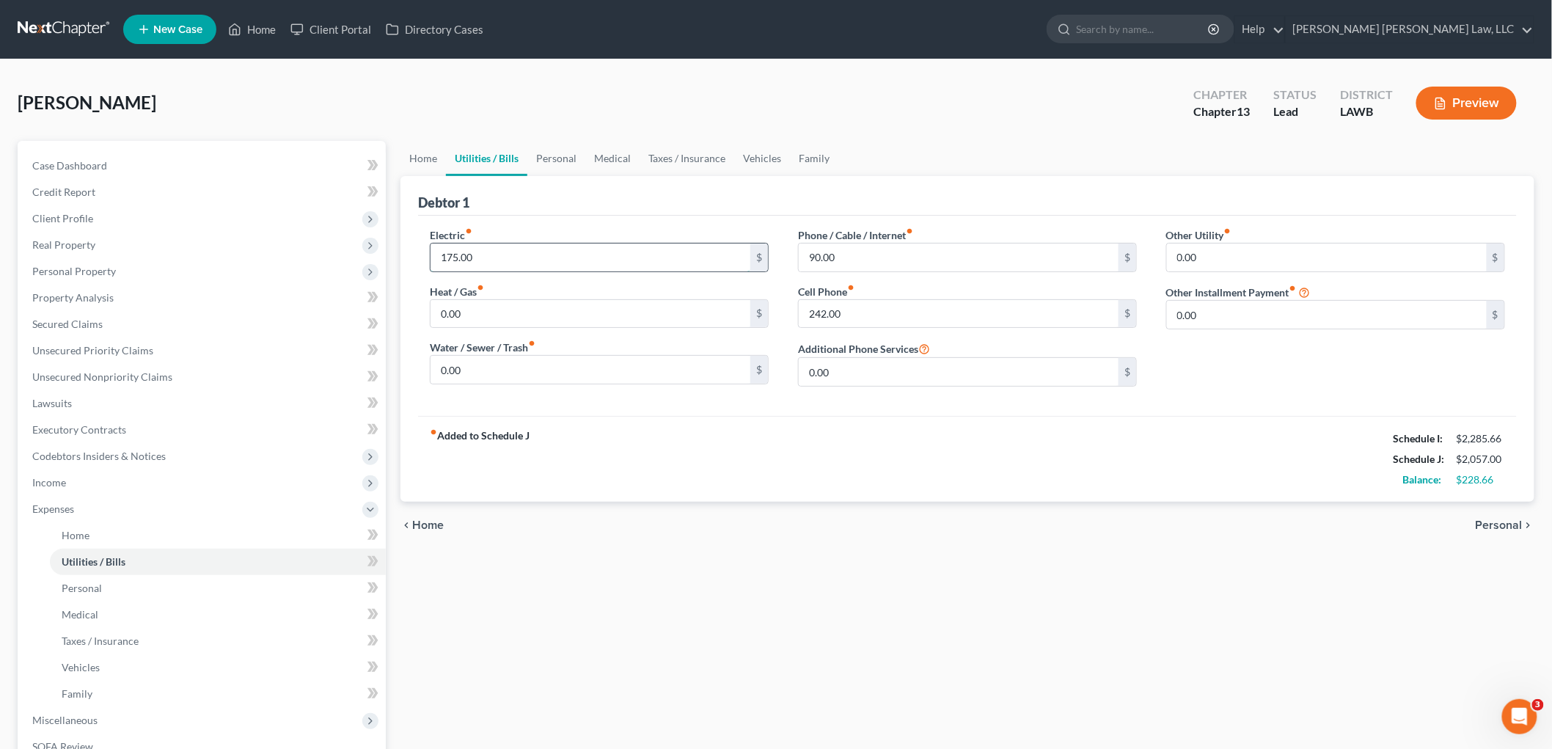
click at [500, 251] on input "175.00" at bounding box center [590, 257] width 320 height 28
type input "175.66"
click at [543, 468] on div "fiber_manual_record Added to Schedule J Schedule I: $2,285.66 Schedule J: $2,05…" at bounding box center [967, 459] width 1098 height 86
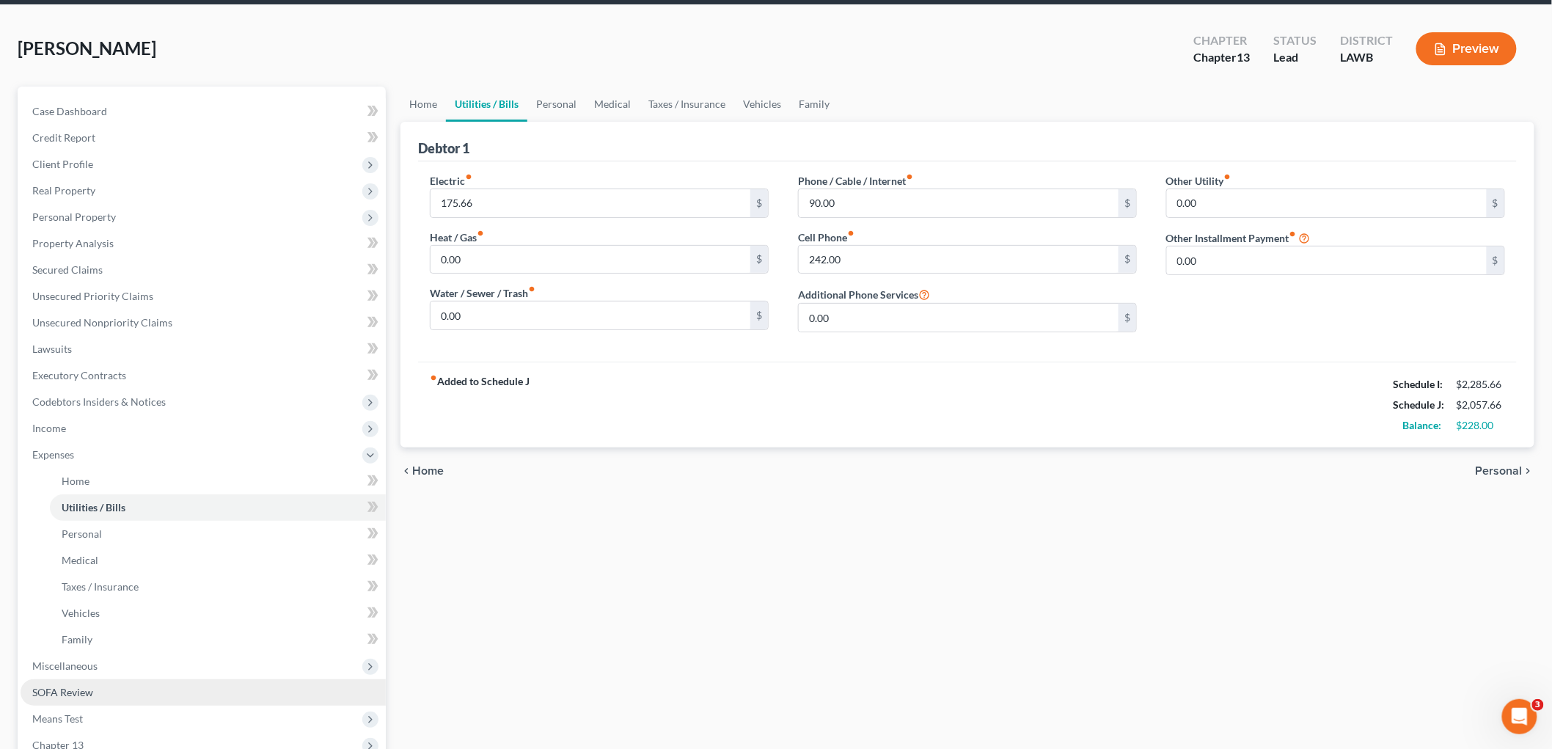
scroll to position [240, 0]
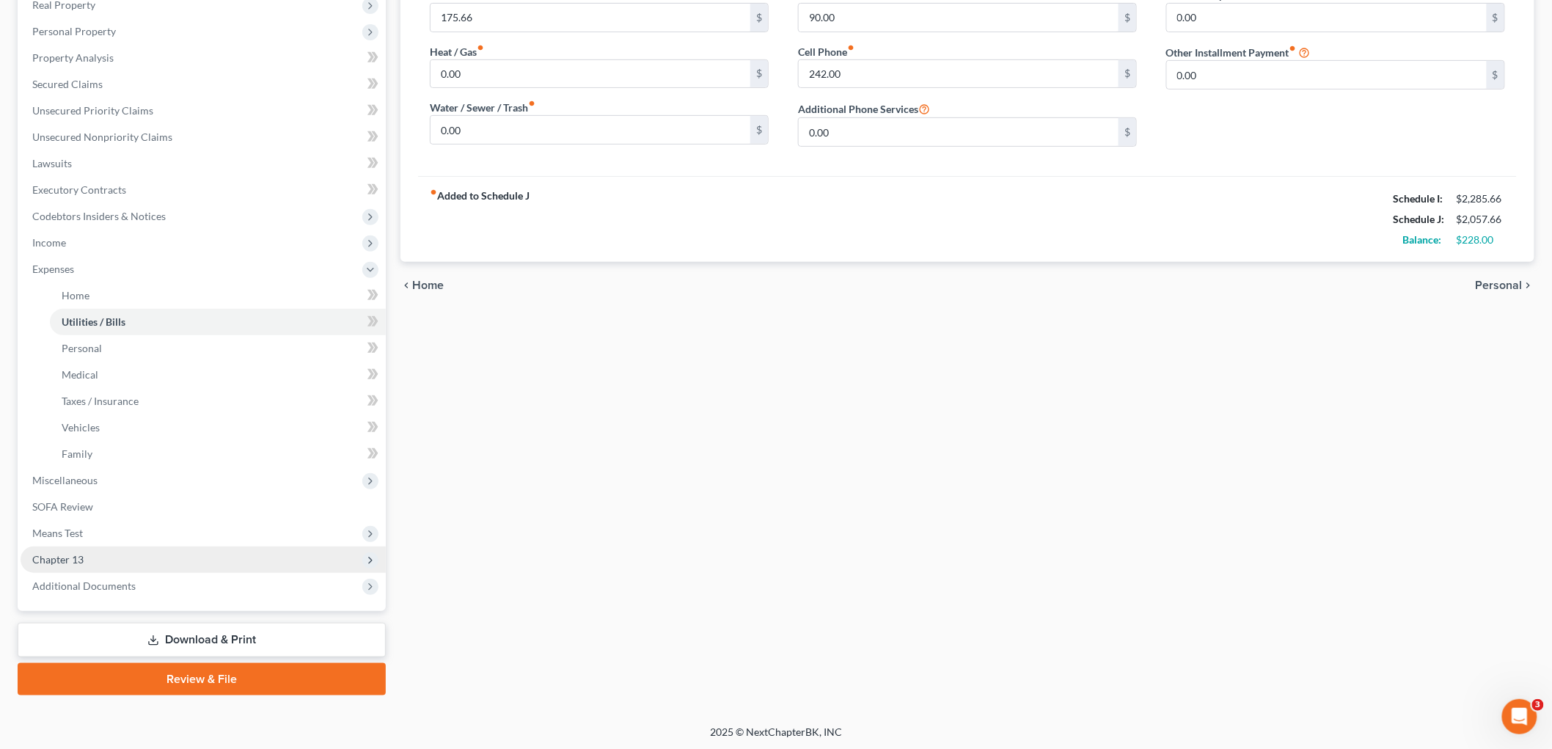
click at [97, 554] on span "Chapter 13" at bounding box center [203, 559] width 365 height 26
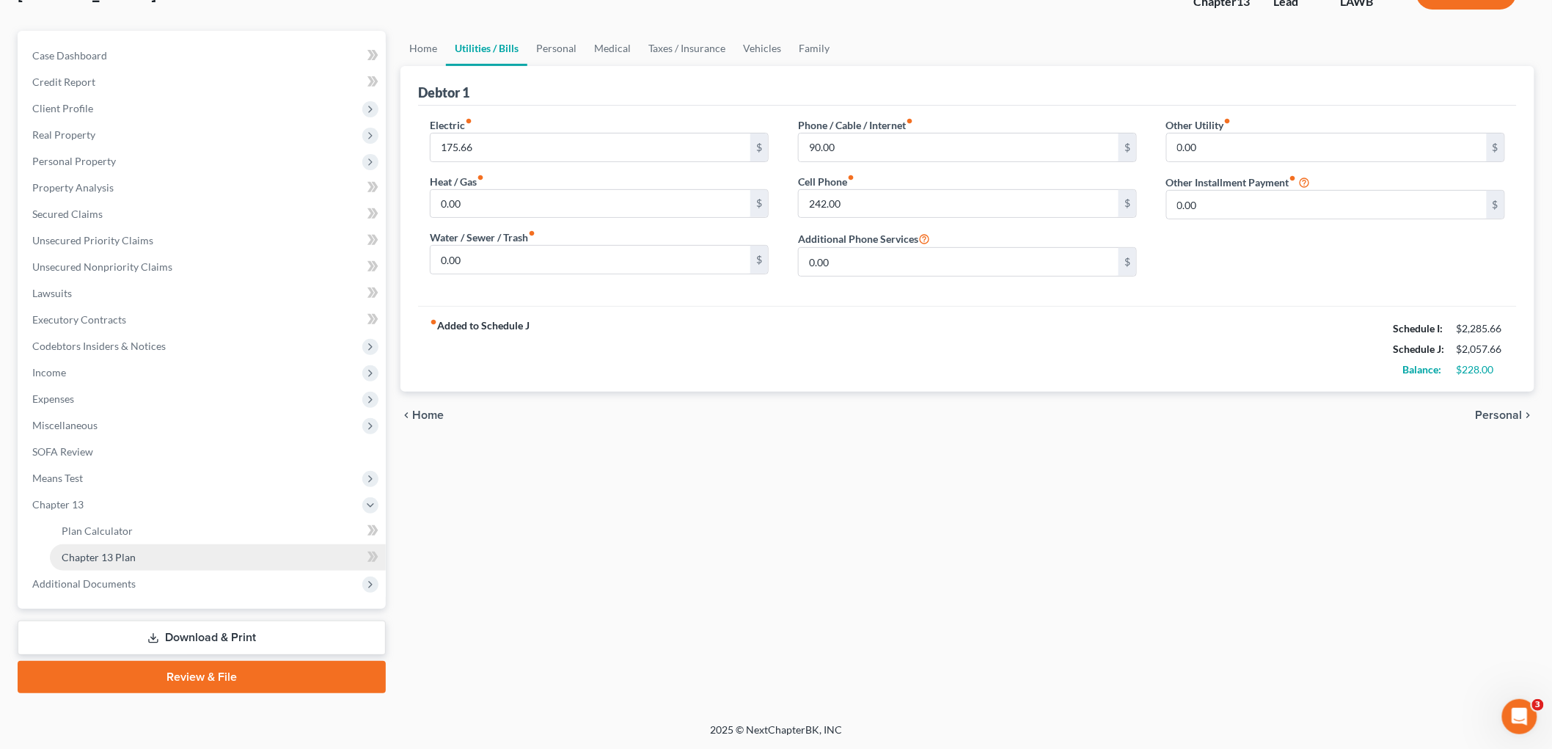
scroll to position [108, 0]
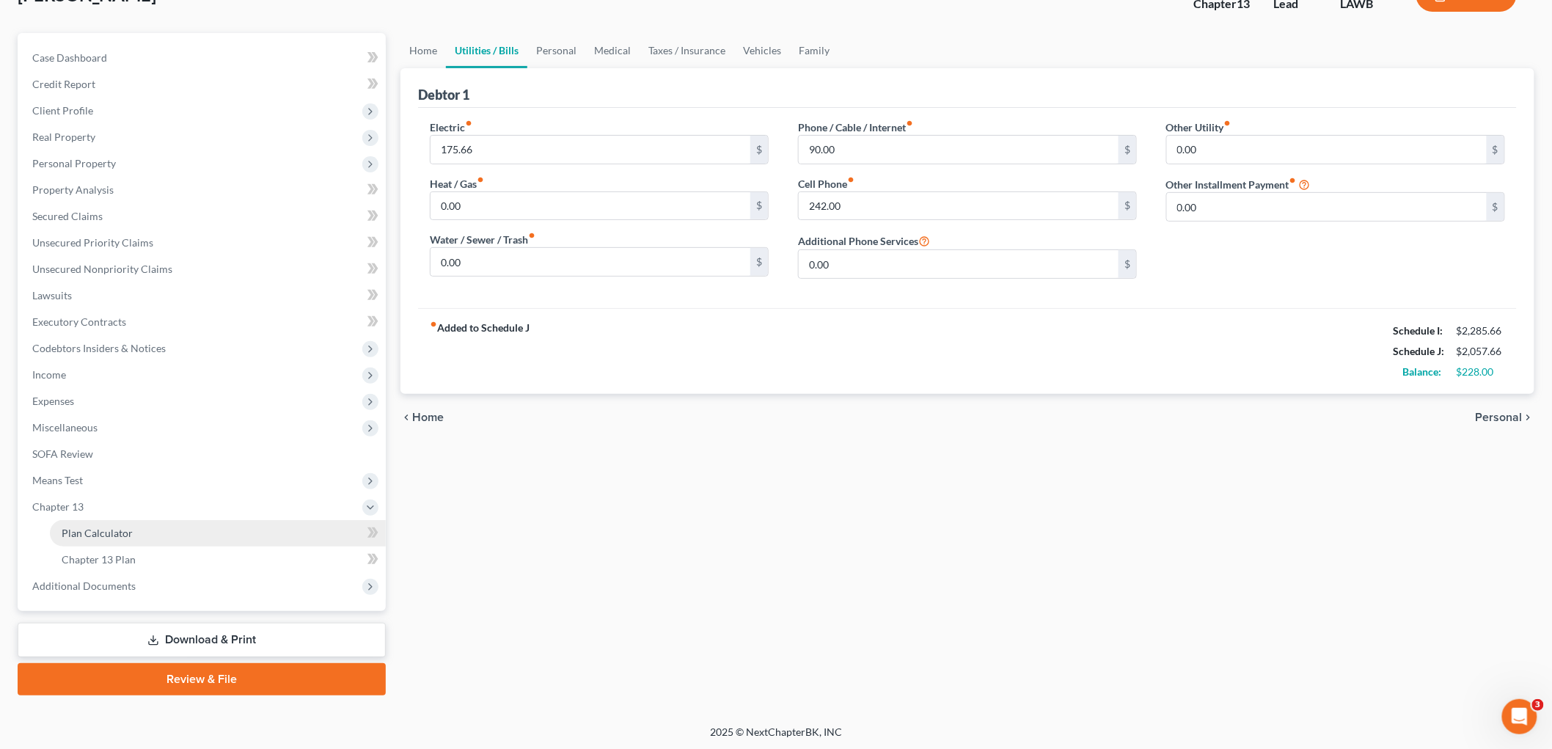
click at [103, 537] on link "Plan Calculator" at bounding box center [218, 533] width 336 height 26
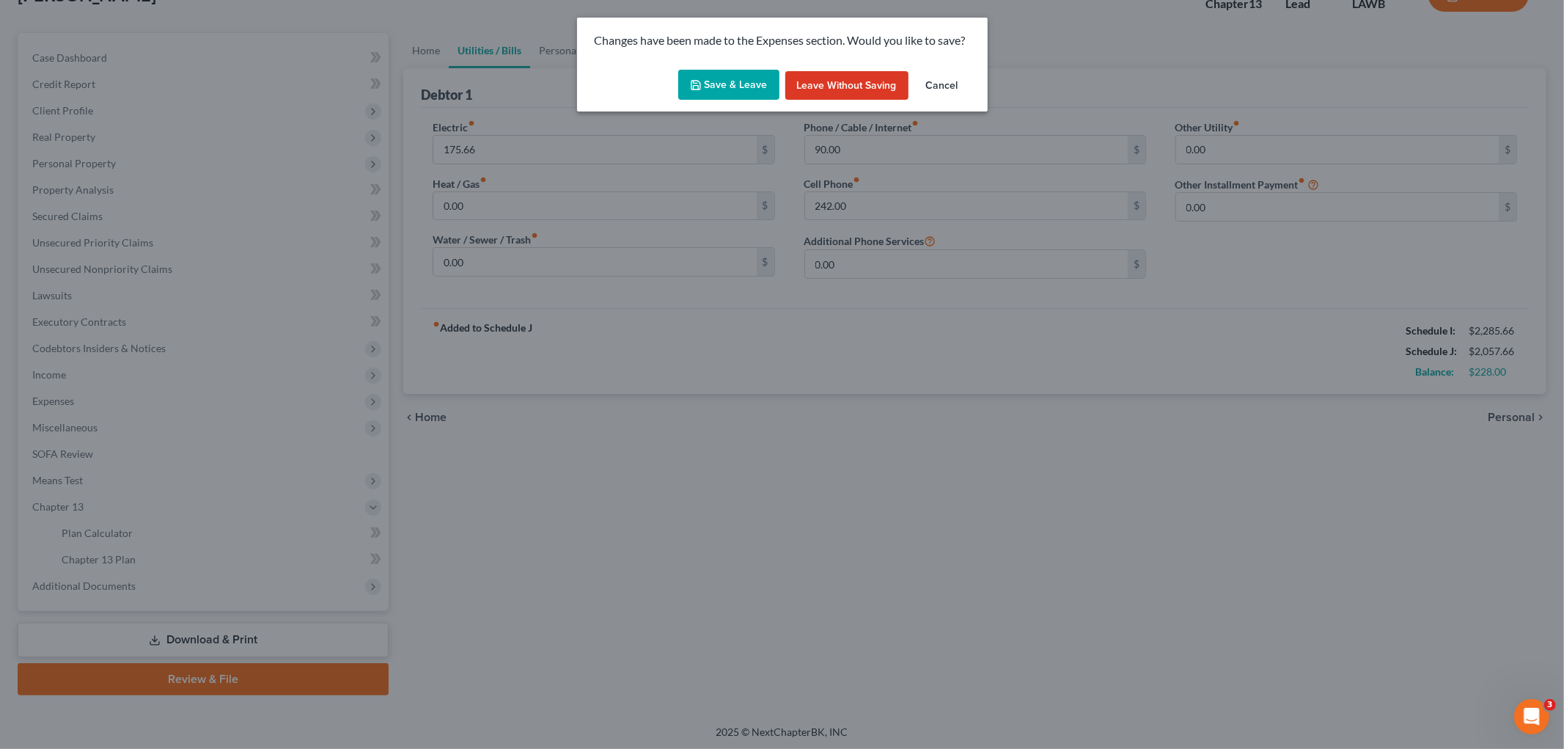
click at [755, 83] on button "Save & Leave" at bounding box center [728, 85] width 101 height 31
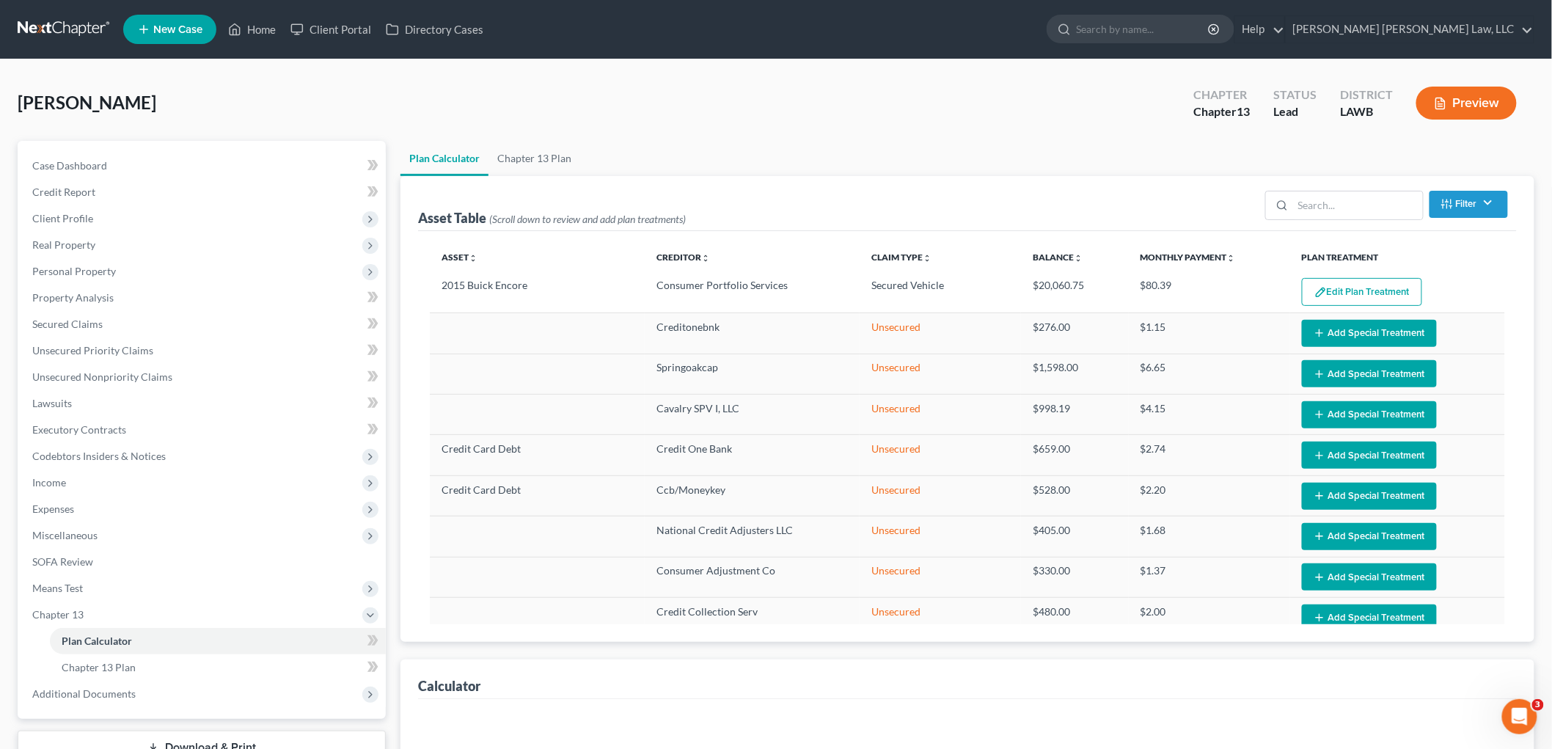
select select "59"
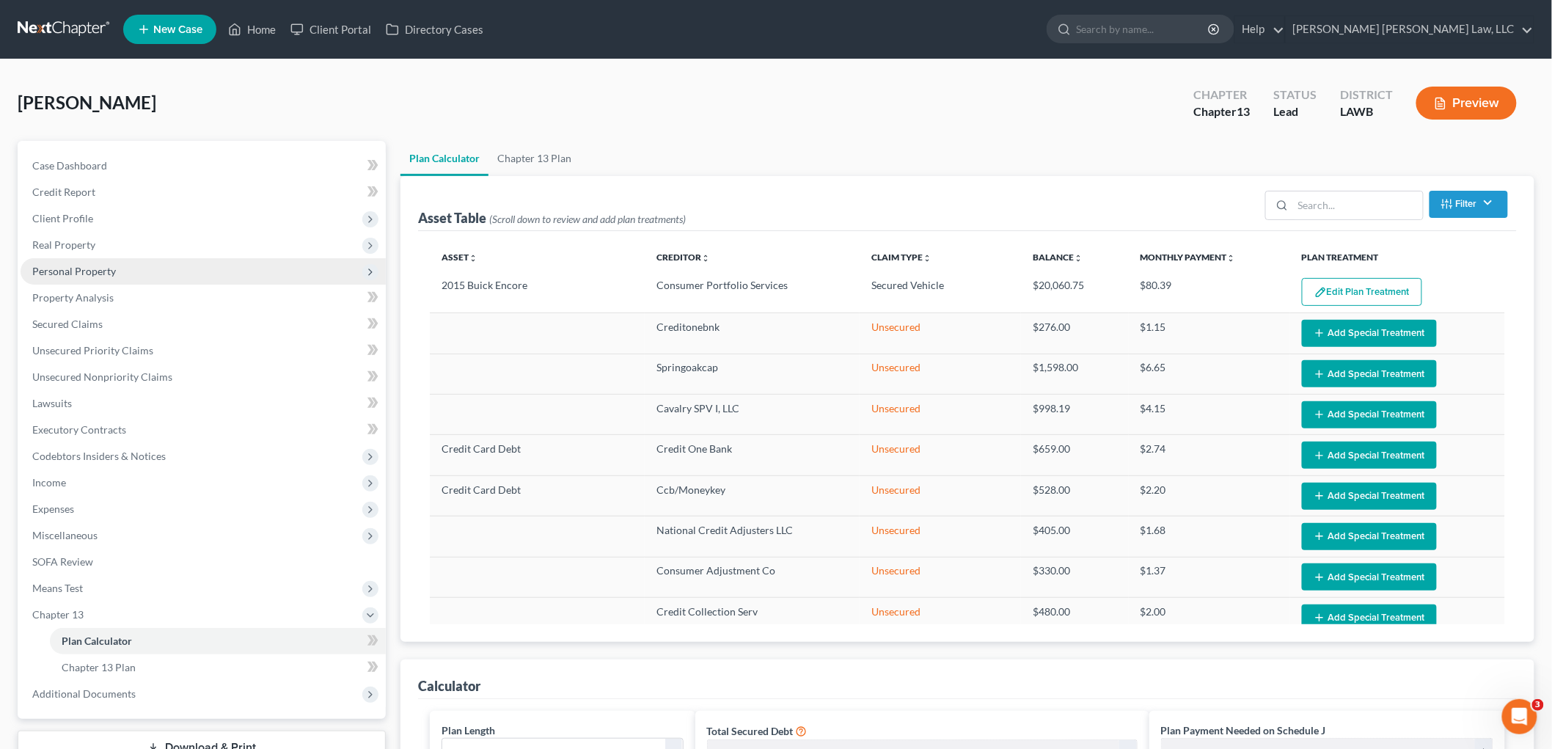
click at [89, 265] on span "Personal Property" at bounding box center [74, 271] width 84 height 12
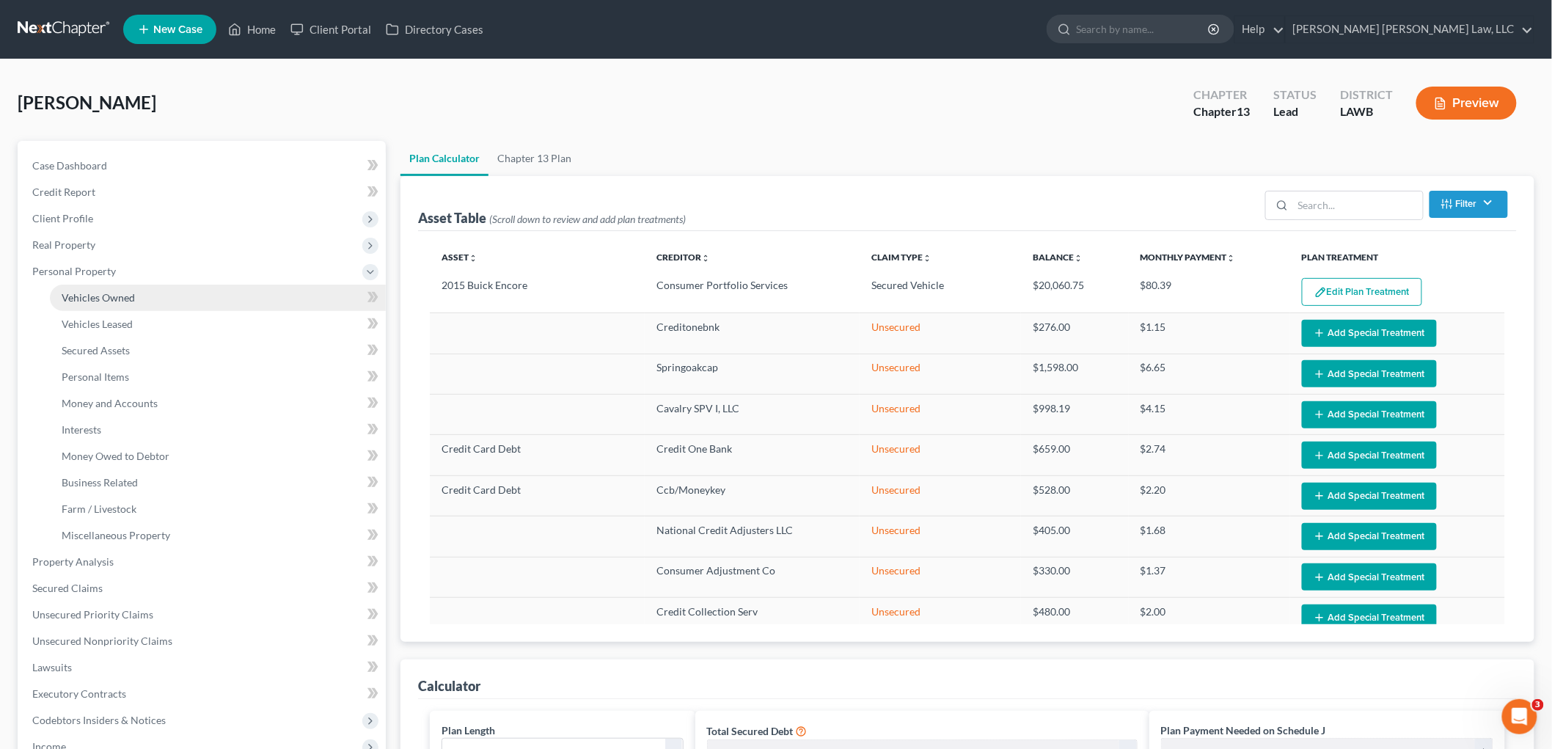
click at [128, 298] on span "Vehicles Owned" at bounding box center [98, 297] width 73 height 12
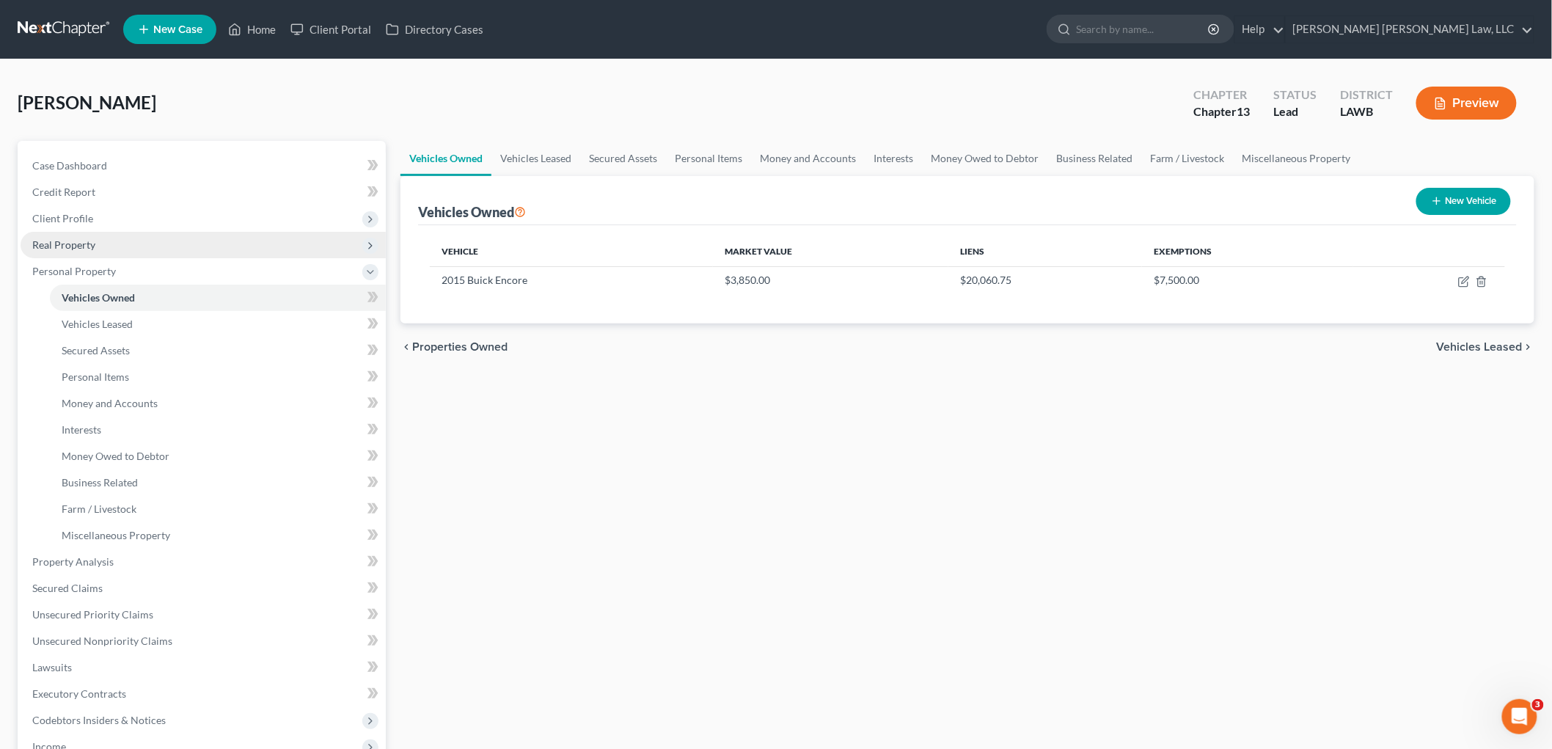
click at [120, 237] on span "Real Property" at bounding box center [203, 245] width 365 height 26
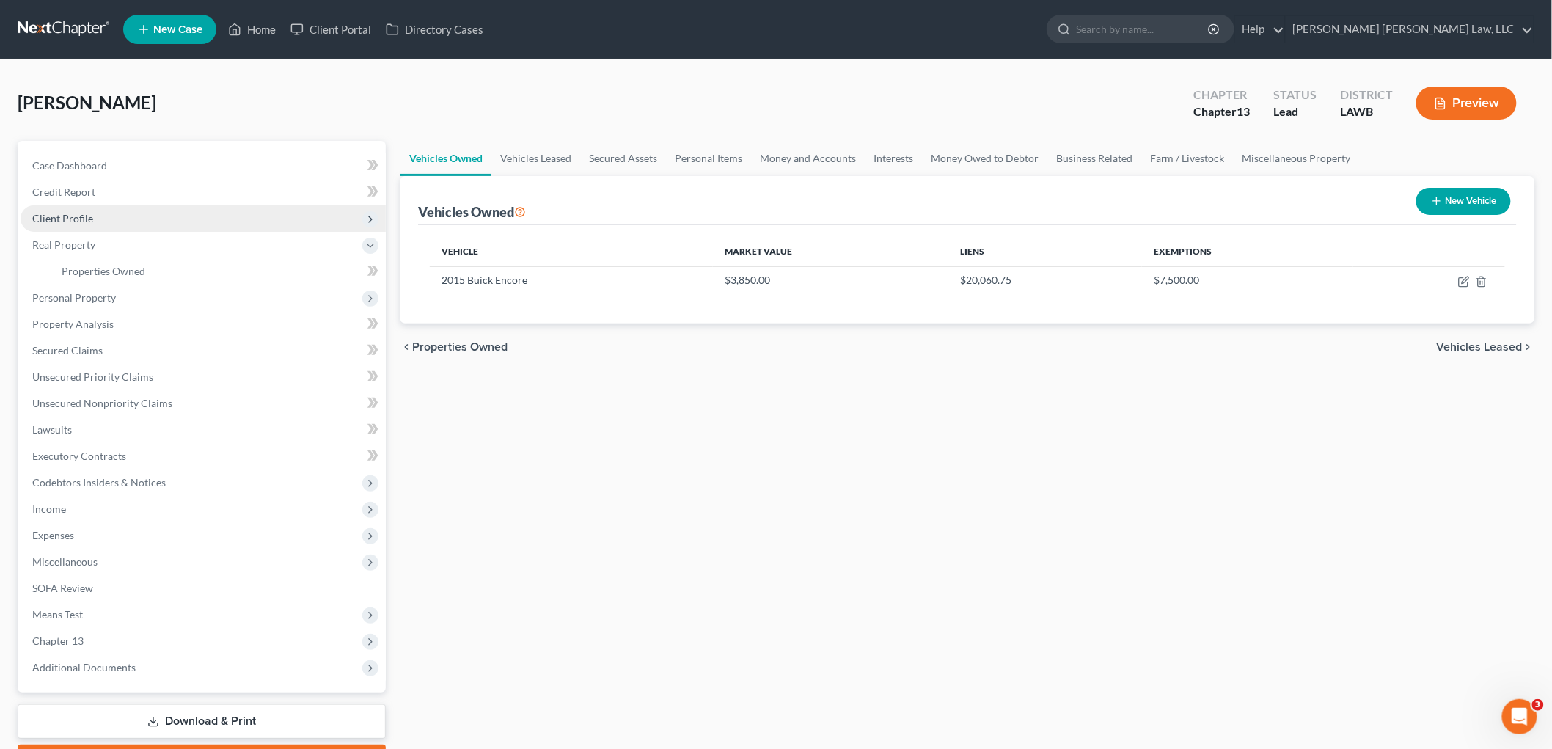
click at [108, 221] on span "Client Profile" at bounding box center [203, 218] width 365 height 26
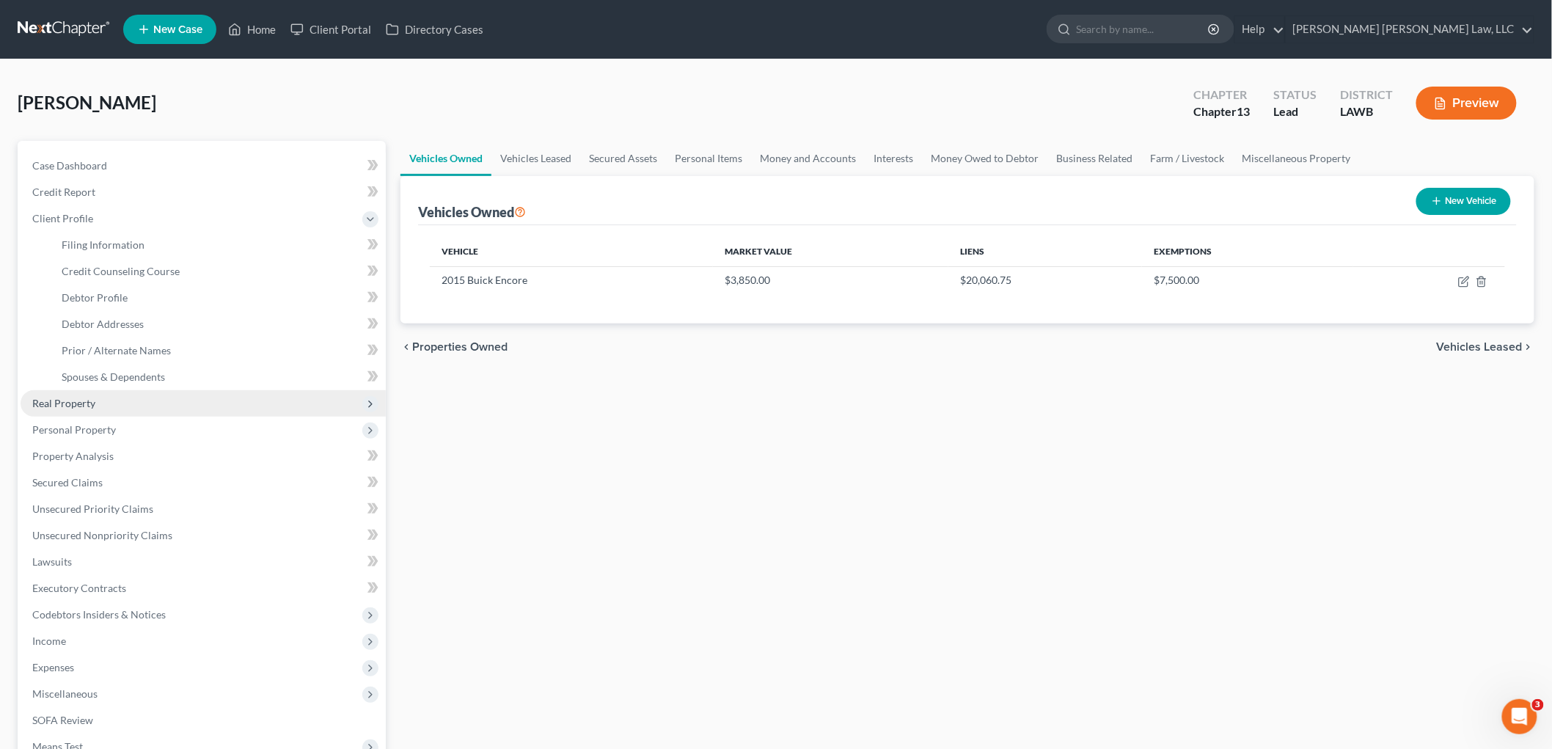
click at [82, 392] on span "Real Property" at bounding box center [203, 403] width 365 height 26
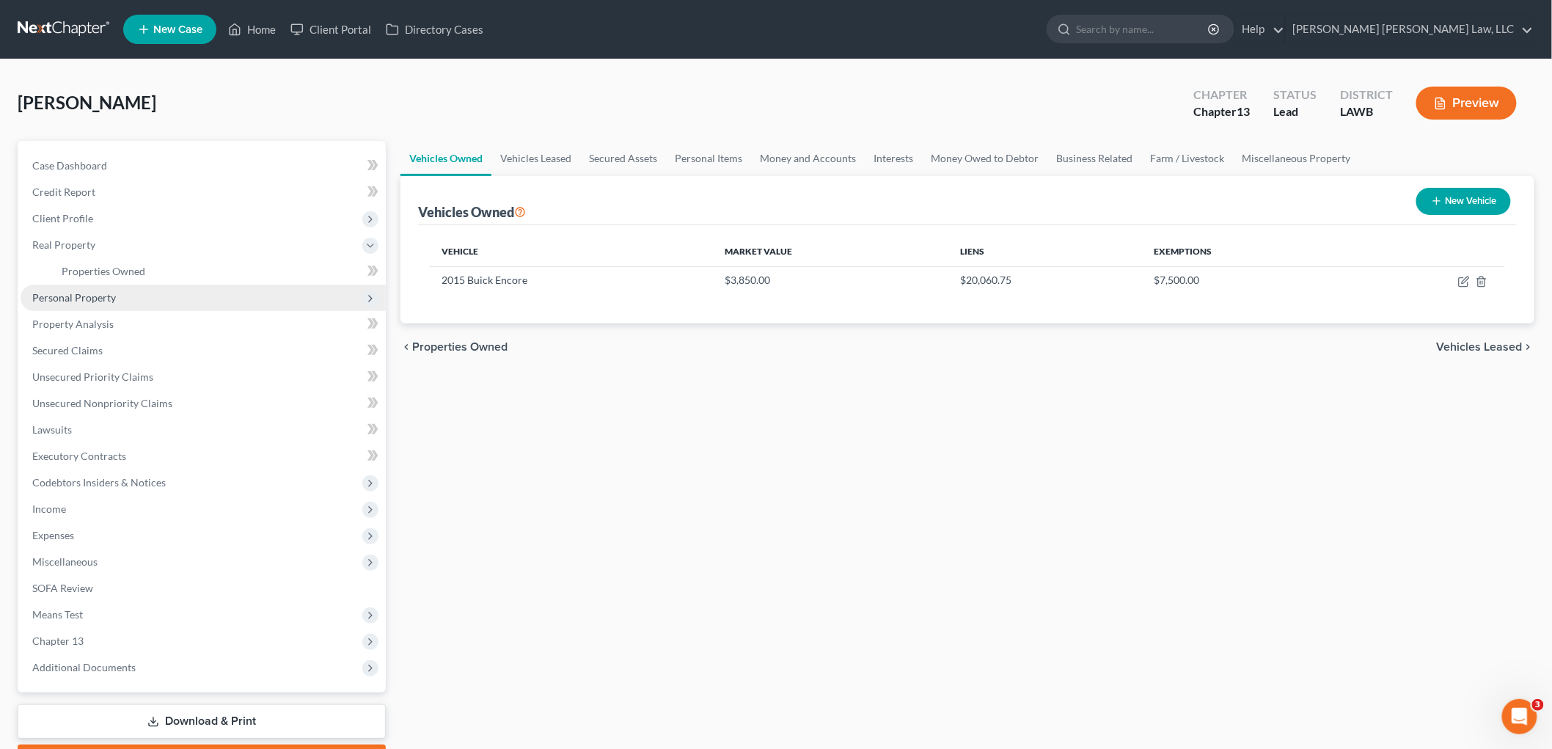
click at [83, 291] on span "Personal Property" at bounding box center [74, 297] width 84 height 12
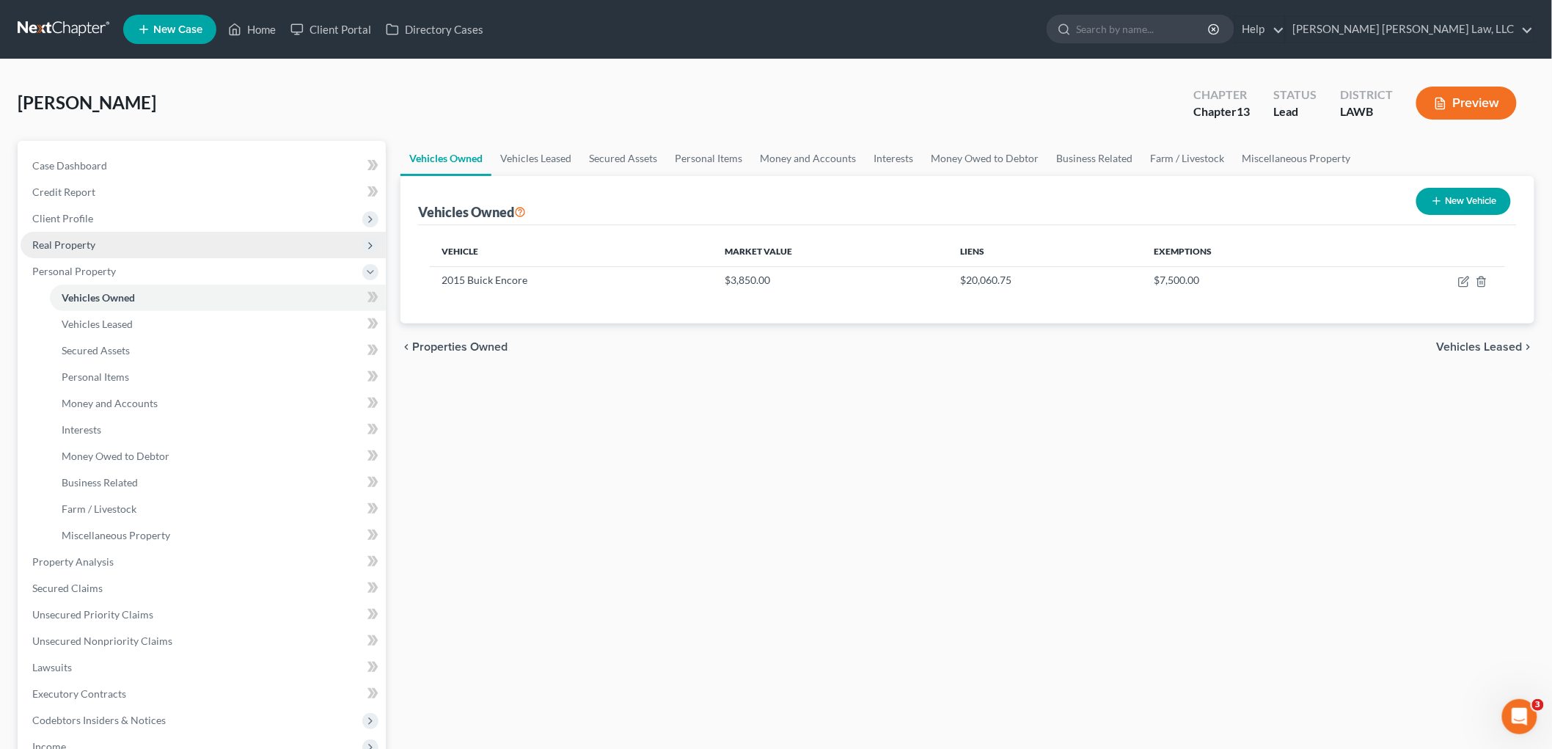
click at [111, 243] on span "Real Property" at bounding box center [203, 245] width 365 height 26
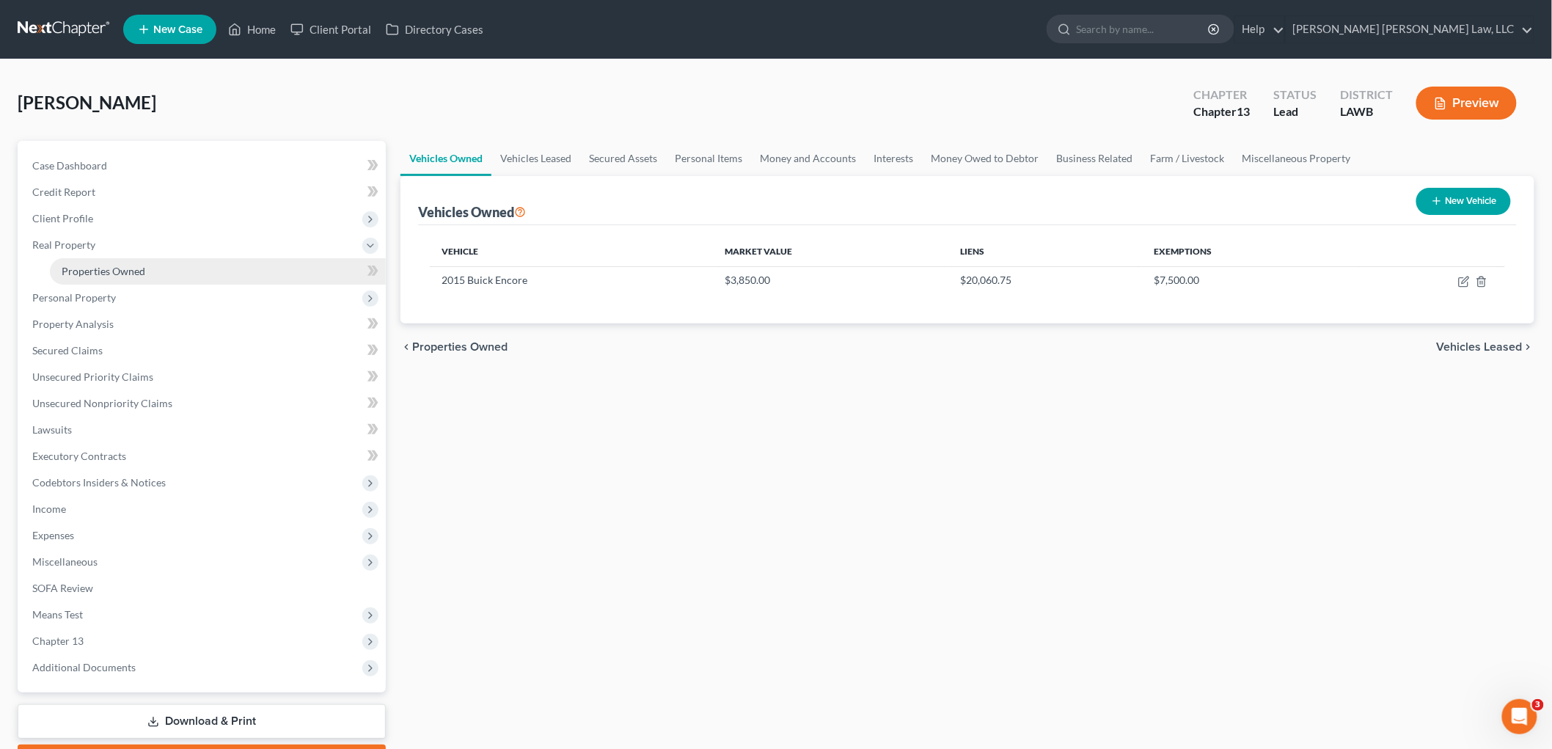
click at [125, 269] on span "Properties Owned" at bounding box center [104, 271] width 84 height 12
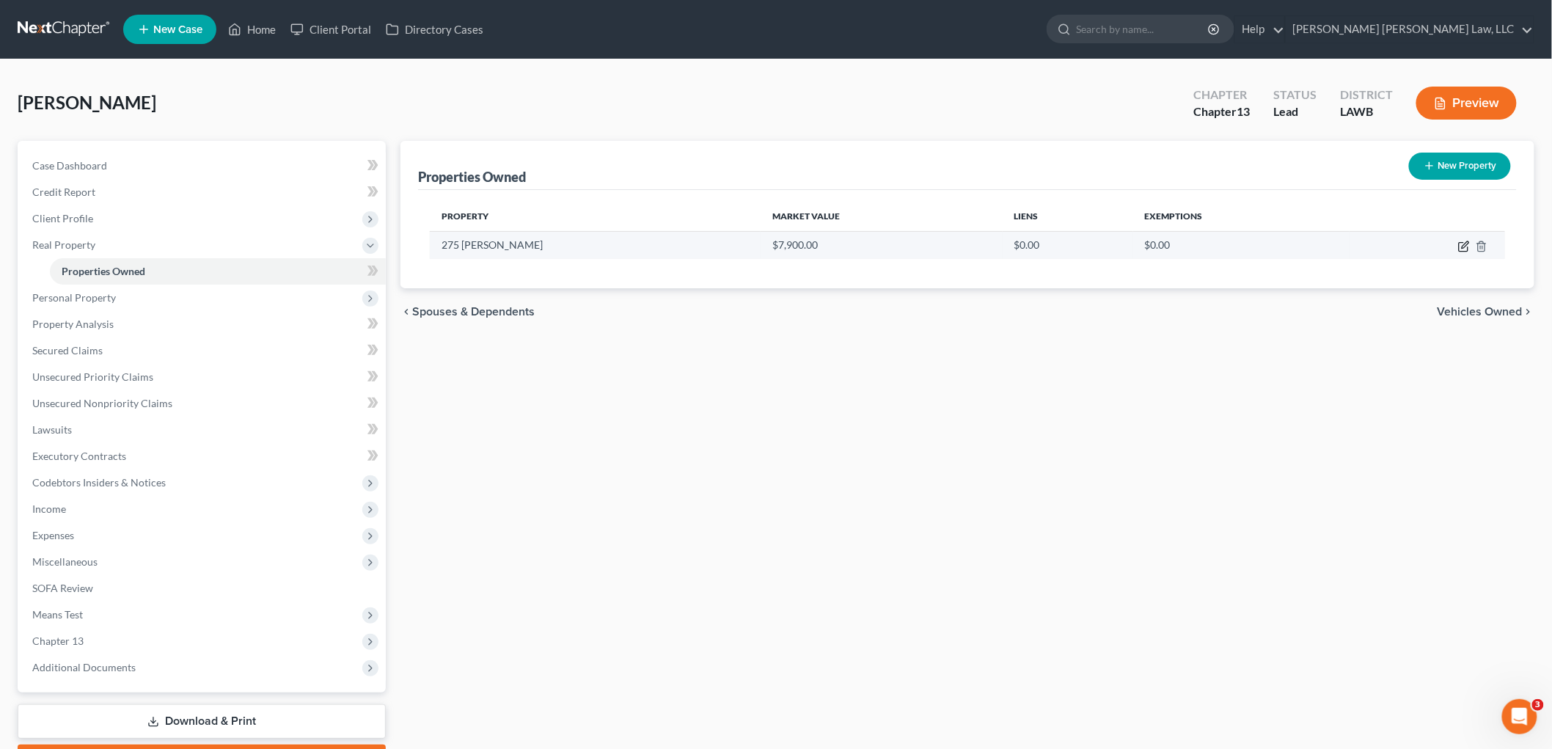
click at [1464, 247] on icon "button" at bounding box center [1464, 247] width 12 height 12
select select "19"
select select "36"
select select "0"
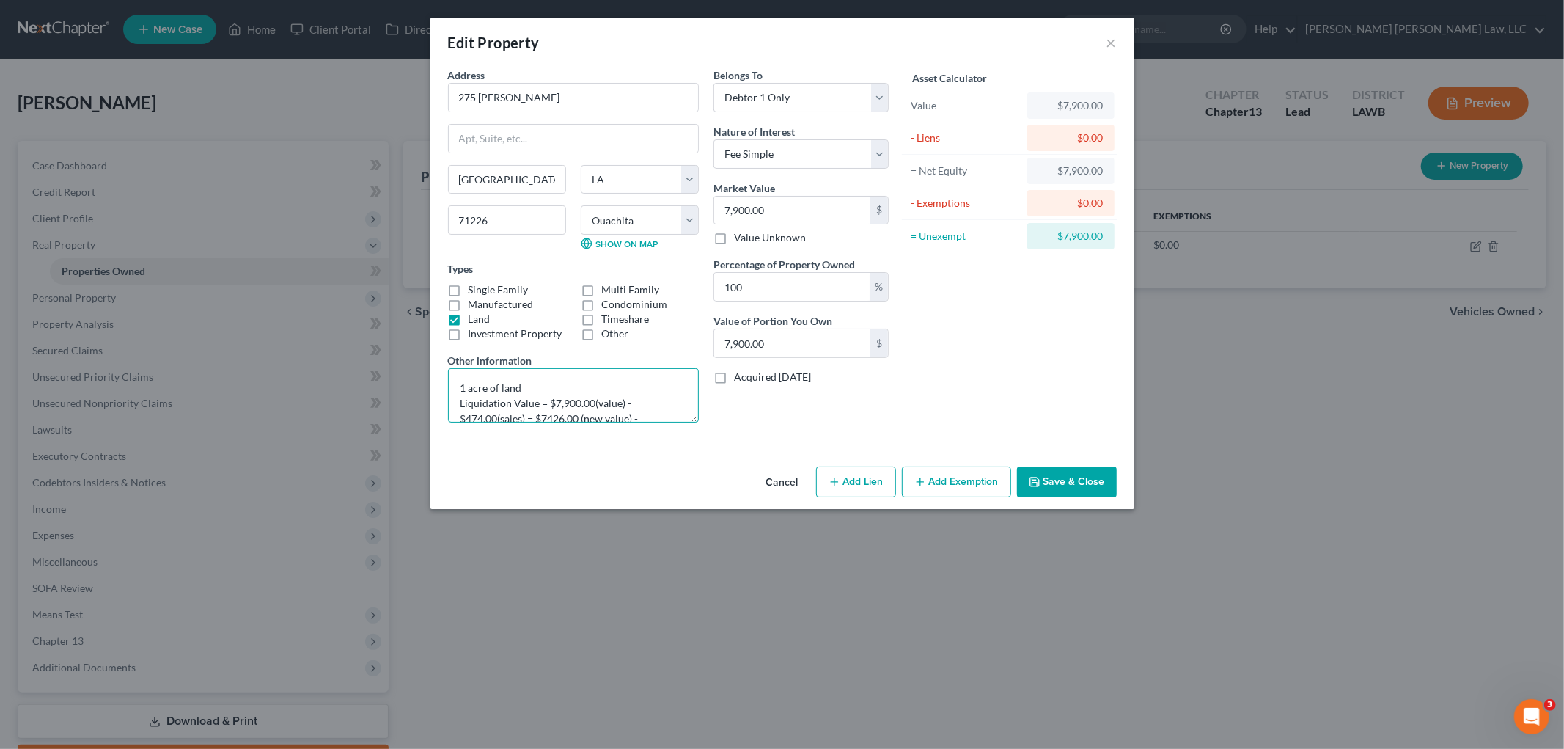
click at [561, 394] on textarea "1 acre of land Liquidation Value = $7,900.00(value) - $474.00(sales) = $7426.00…" at bounding box center [573, 395] width 251 height 54
type input "2"
type input "2.00"
type input "20"
type input "20.00"
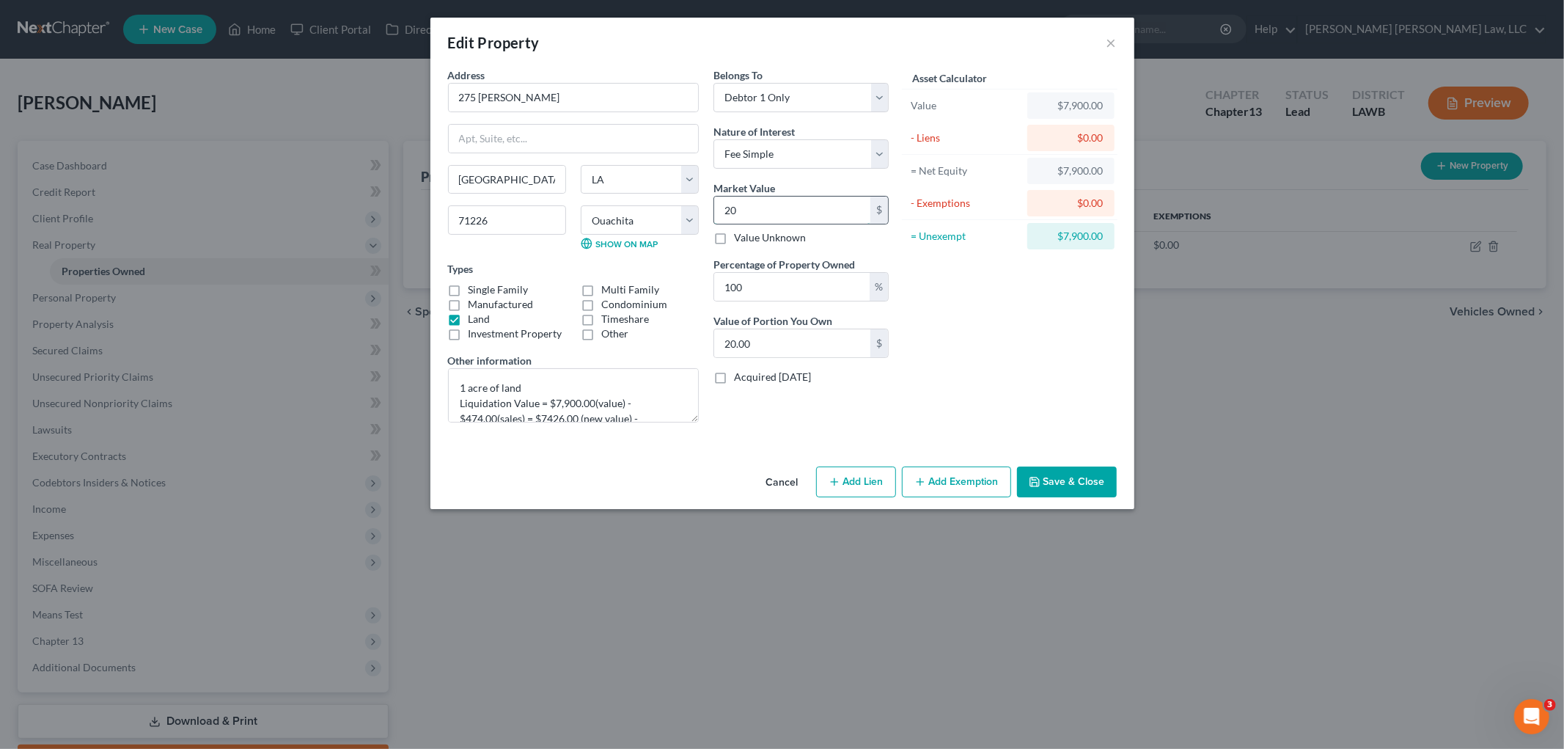
type input "200"
type input "200.00"
type input "2000"
type input "2,000.00"
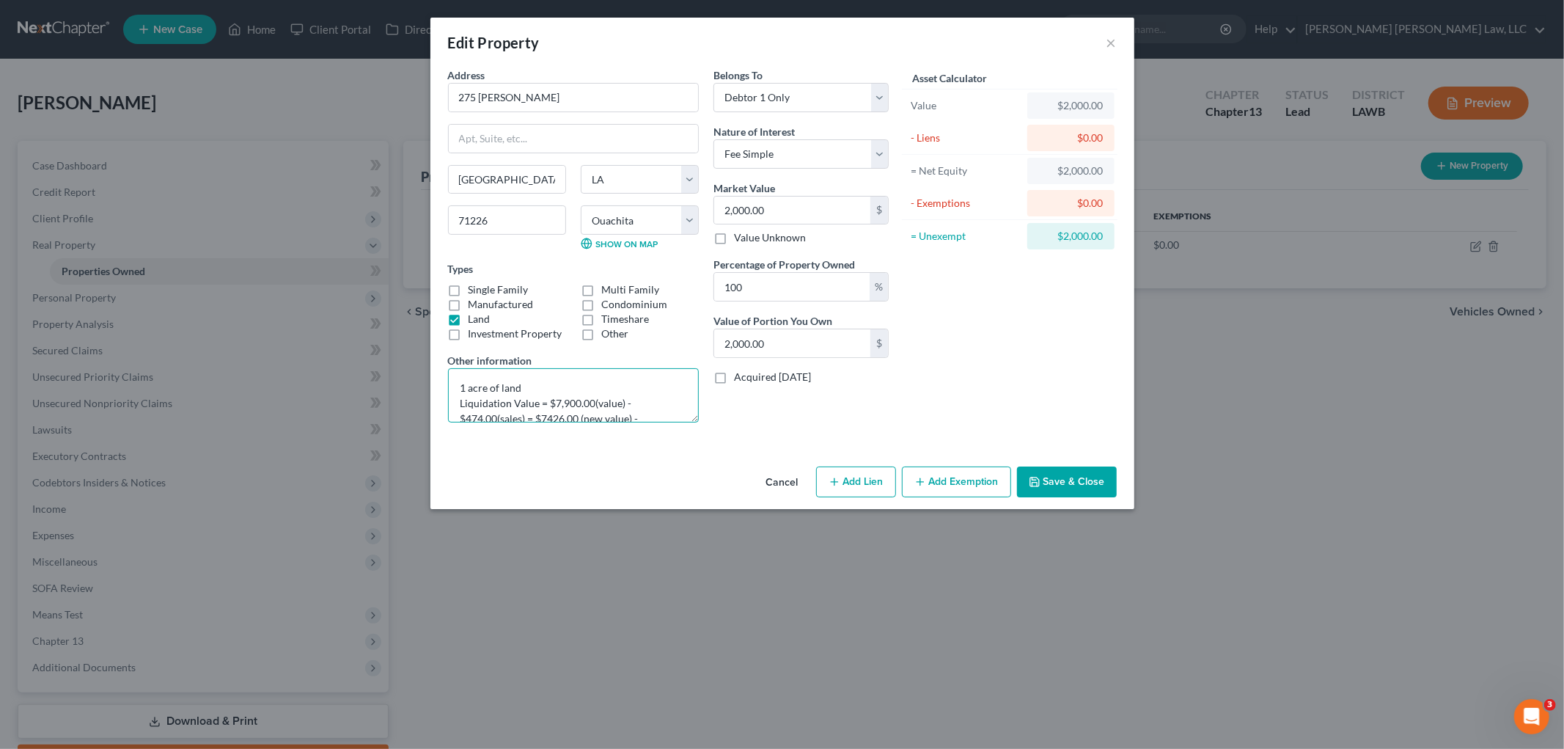
drag, startPoint x: 592, startPoint y: 403, endPoint x: 552, endPoint y: 403, distance: 39.6
click at [552, 403] on textarea "1 acre of land Liquidation Value = $7,900.00(value) - $474.00(sales) = $7426.00…" at bounding box center [573, 395] width 251 height 54
drag, startPoint x: 495, startPoint y: 416, endPoint x: 479, endPoint y: 416, distance: 16.1
click at [479, 416] on textarea "1 acre of land Liquidation Value = $2000.00(value) - $474.00(sales) = $7426.00 …" at bounding box center [573, 395] width 251 height 54
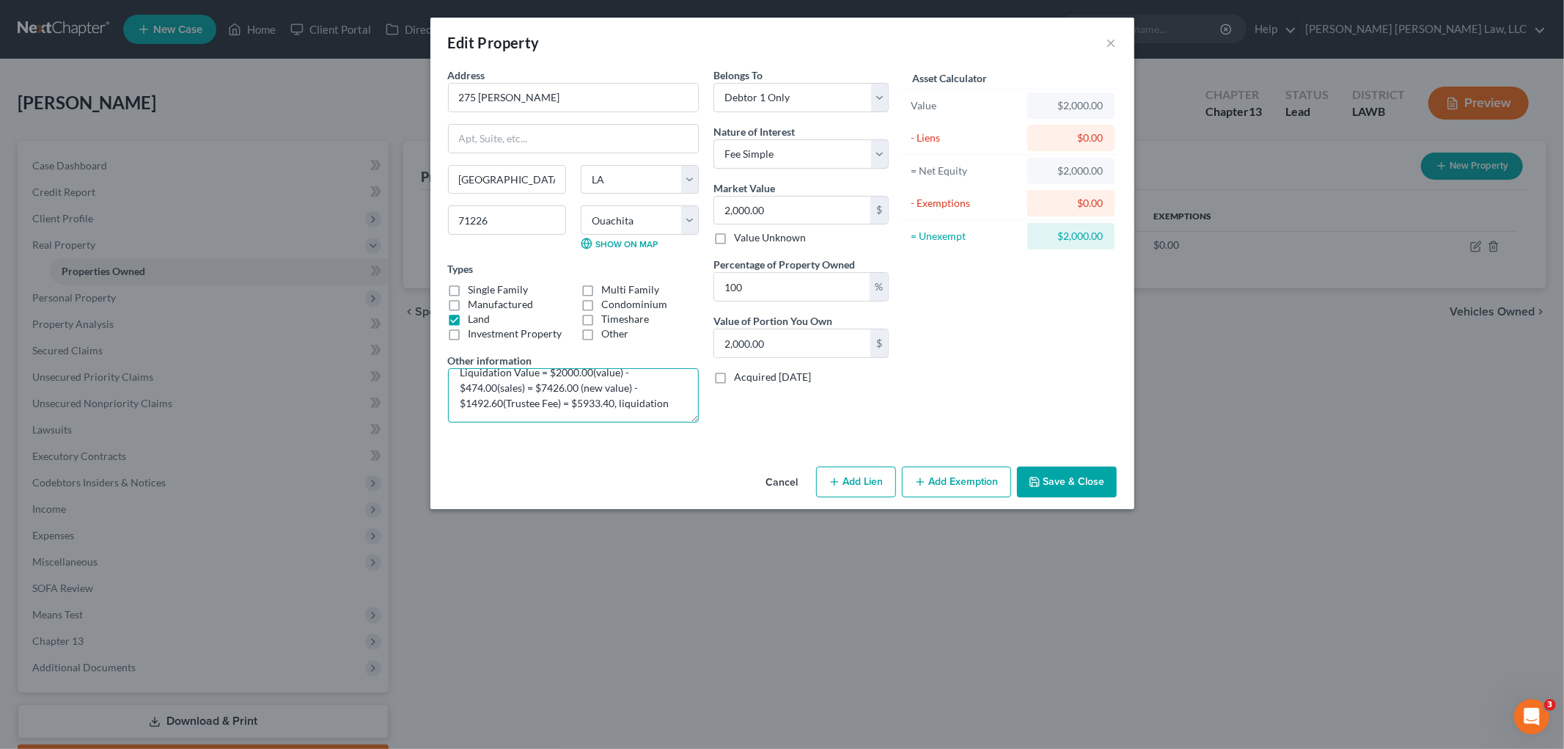
click at [504, 397] on textarea "1 acre of land Liquidation Value = $2000.00(value) - $474.00(sales) = $7426.00 …" at bounding box center [573, 395] width 251 height 54
drag, startPoint x: 496, startPoint y: 387, endPoint x: 469, endPoint y: 387, distance: 26.4
click at [469, 387] on textarea "1 acre of land Liquidation Value = $2000.00(value) - $474.00(sales) = $7426.00 …" at bounding box center [573, 395] width 251 height 54
click at [515, 401] on textarea "1 acre of land Liquidation Value = $2000.00(value) - $120.00(sales) = $7426.00 …" at bounding box center [573, 395] width 251 height 54
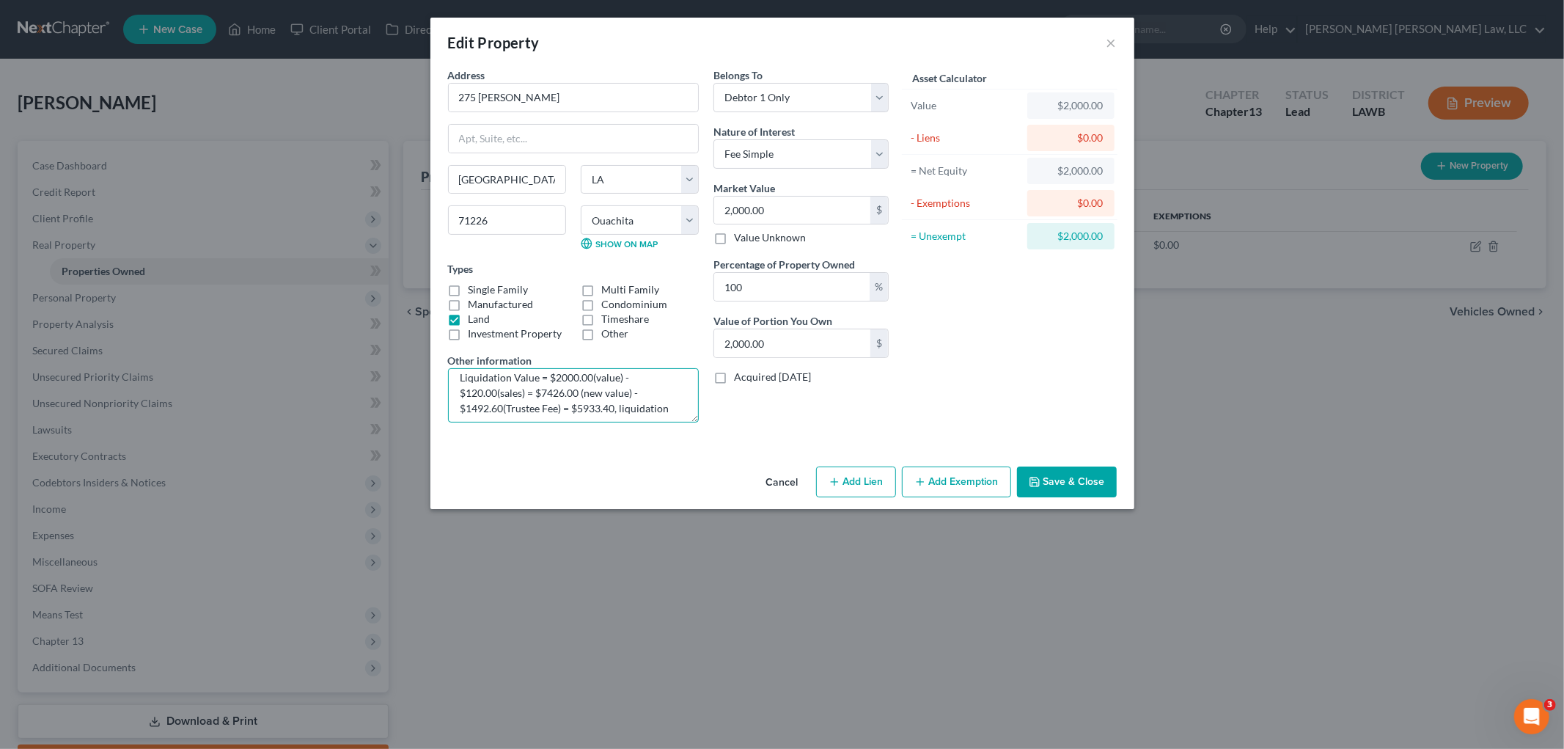
drag, startPoint x: 579, startPoint y: 392, endPoint x: 545, endPoint y: 390, distance: 34.5
click at [545, 390] on textarea "1 acre of land Liquidation Value = $2000.00(value) - $120.00(sales) = $7426.00 …" at bounding box center [573, 395] width 251 height 54
click at [503, 405] on textarea "1 acre of land Liquidation Value = $2000.00(value) - $120.00(sales) = $1880.00 …" at bounding box center [573, 395] width 251 height 54
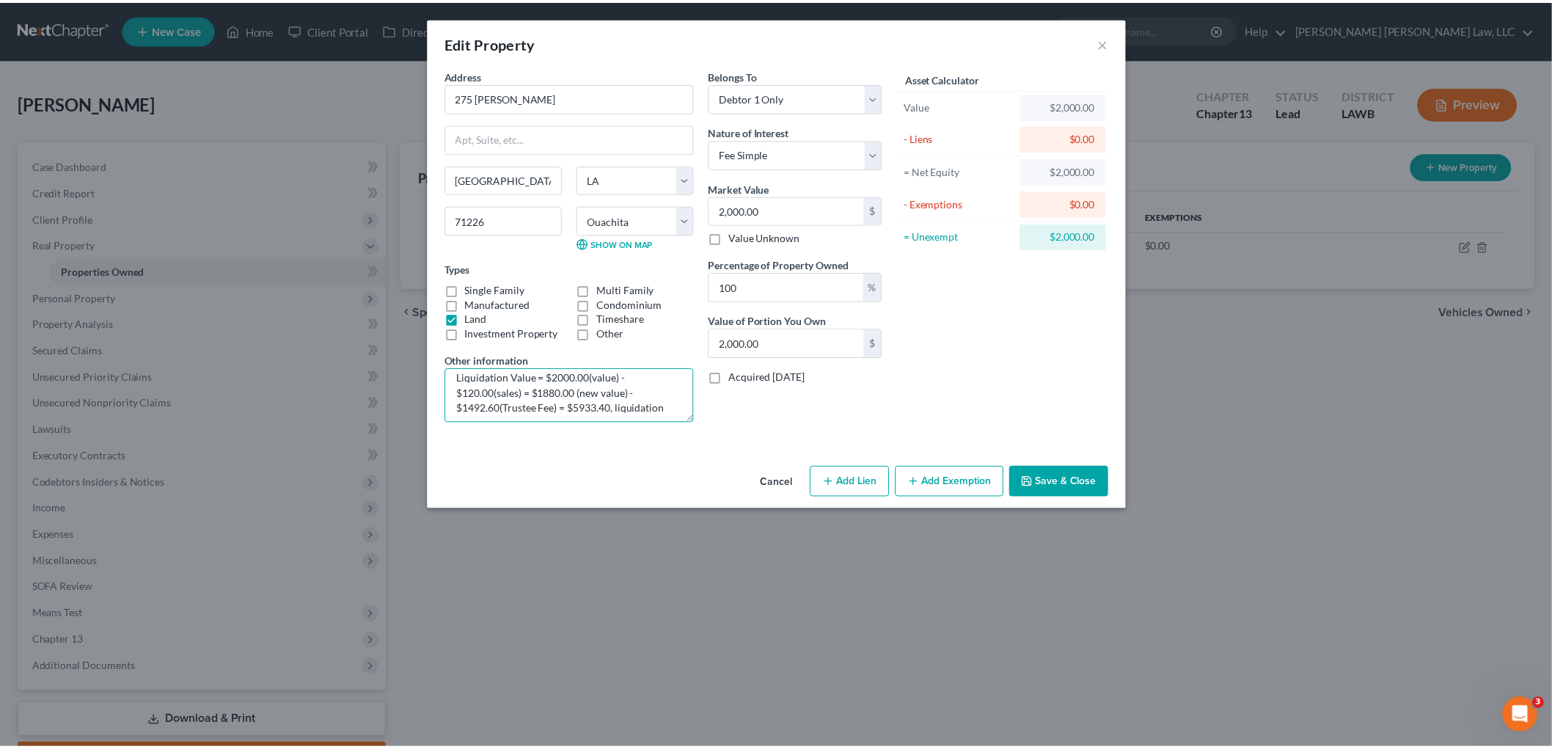
scroll to position [31, 0]
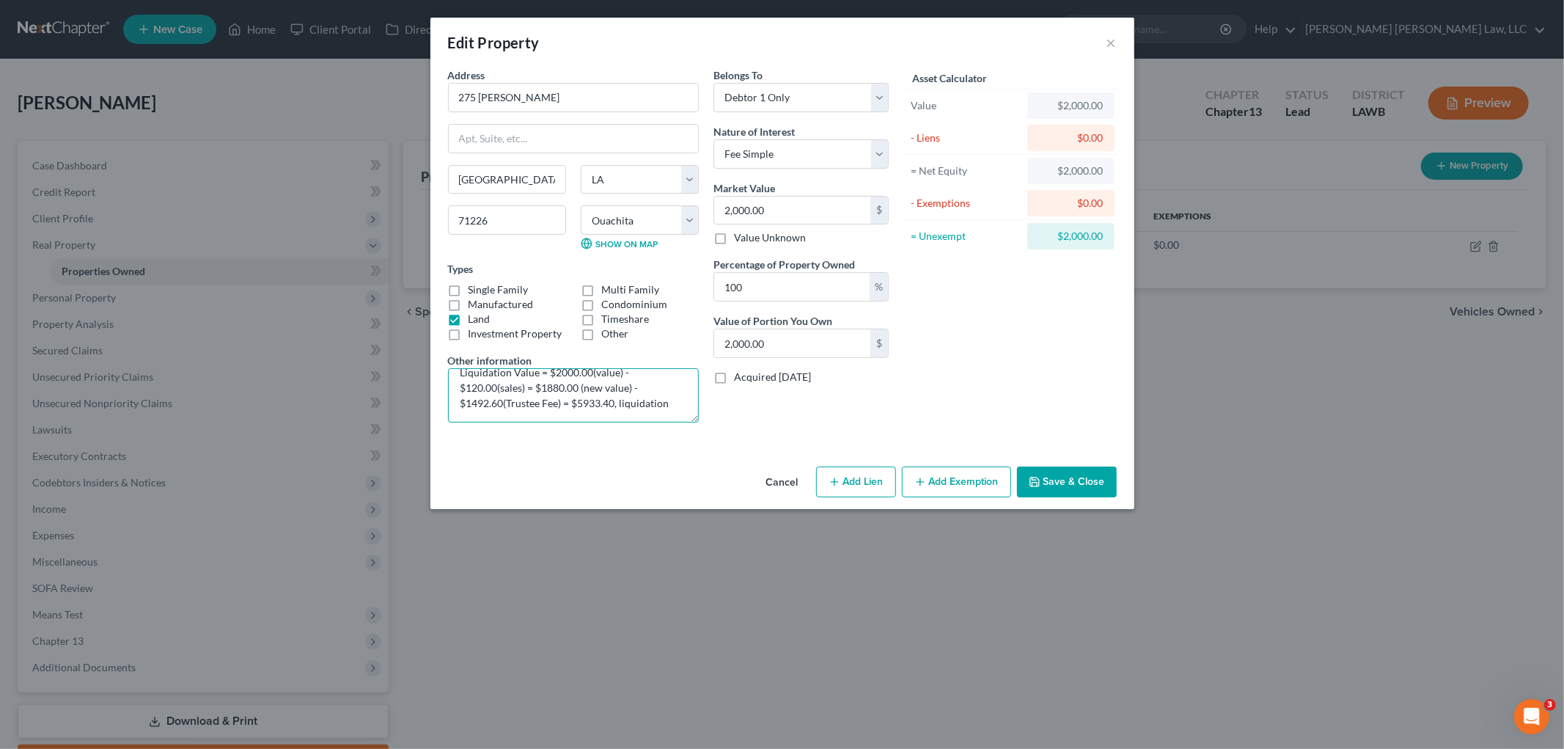
drag, startPoint x: 502, startPoint y: 408, endPoint x: 467, endPoint y: 408, distance: 34.5
click at [467, 408] on textarea "1 acre of land Liquidation Value = $2000.00(value) - $120.00(sales) = $1880.00 …" at bounding box center [573, 395] width 251 height 54
drag, startPoint x: 611, startPoint y: 402, endPoint x: 572, endPoint y: 405, distance: 39.0
click at [573, 405] on textarea "1 acre of land Liquidation Value = $2000.00(value) - $120.00(sales) = $1880.00 …" at bounding box center [573, 395] width 251 height 54
type textarea "1 acre of land Liquidation Value = $2000.00(value) - $120.00(sales) = $1880.00 …"
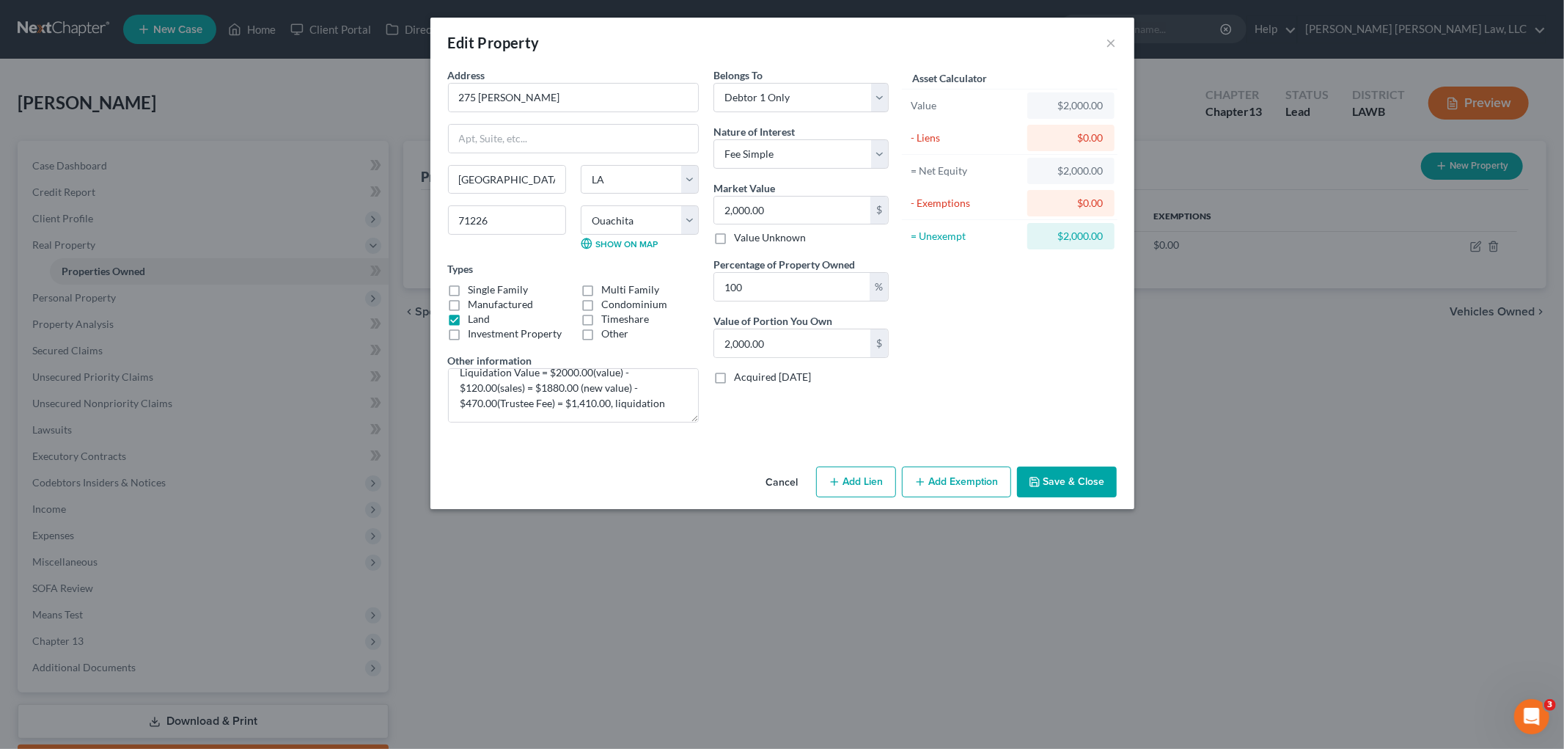
click at [1067, 488] on button "Save & Close" at bounding box center [1067, 481] width 100 height 31
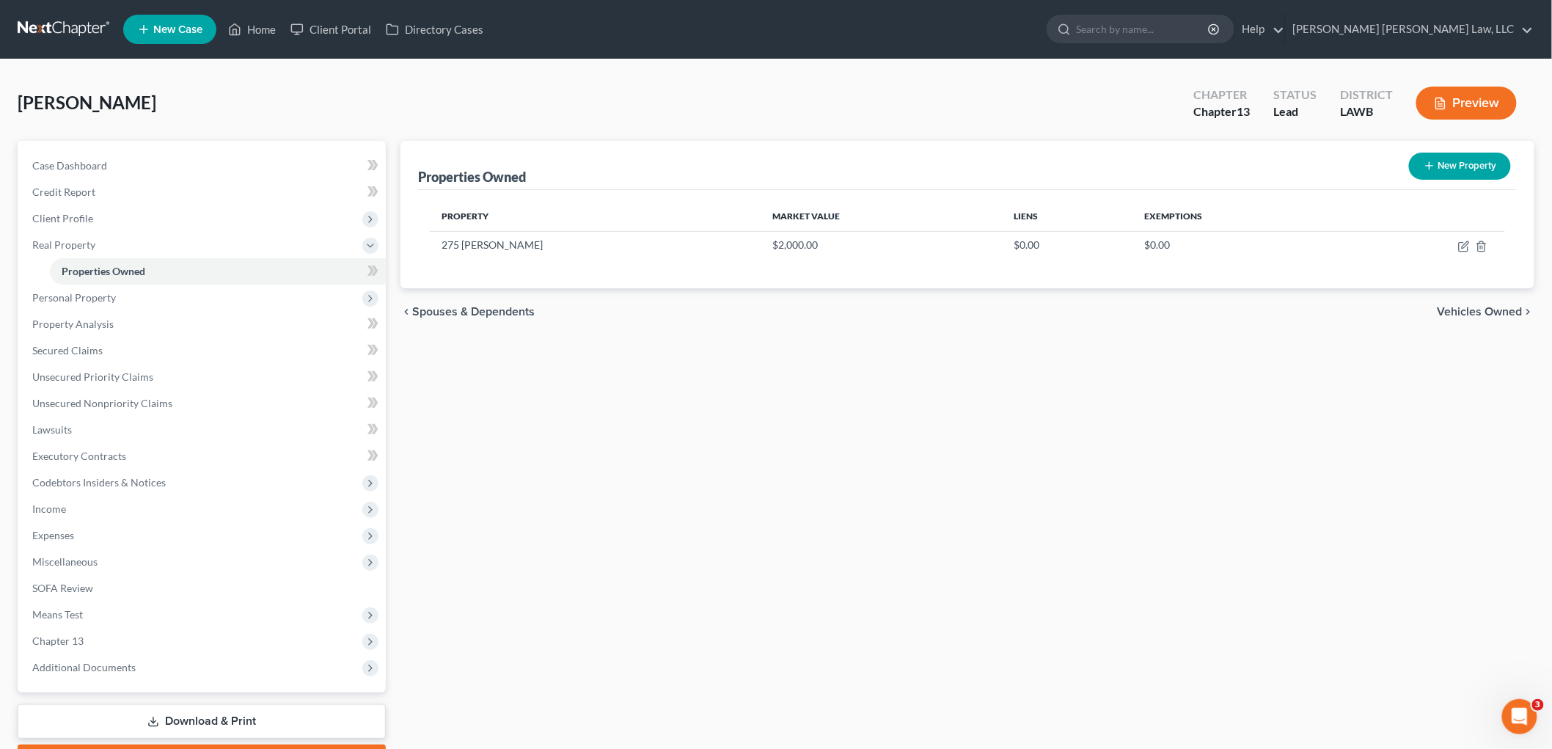
click at [480, 638] on div "Properties Owned New Property Property Market Value Liens Exemptions 275 Harris…" at bounding box center [967, 459] width 1148 height 636
click at [128, 641] on span "Chapter 13" at bounding box center [203, 641] width 365 height 26
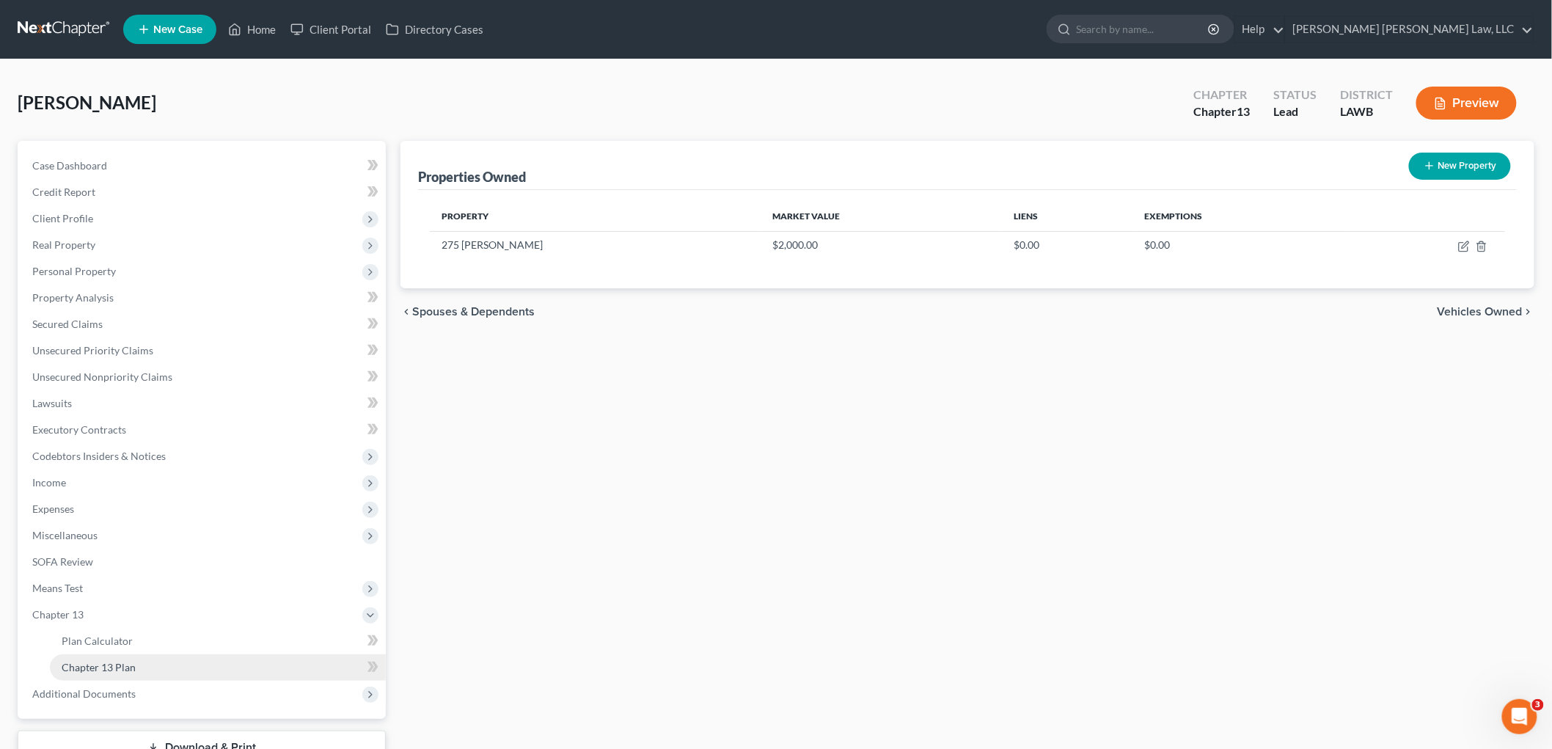
click at [131, 668] on span "Chapter 13 Plan" at bounding box center [99, 667] width 74 height 12
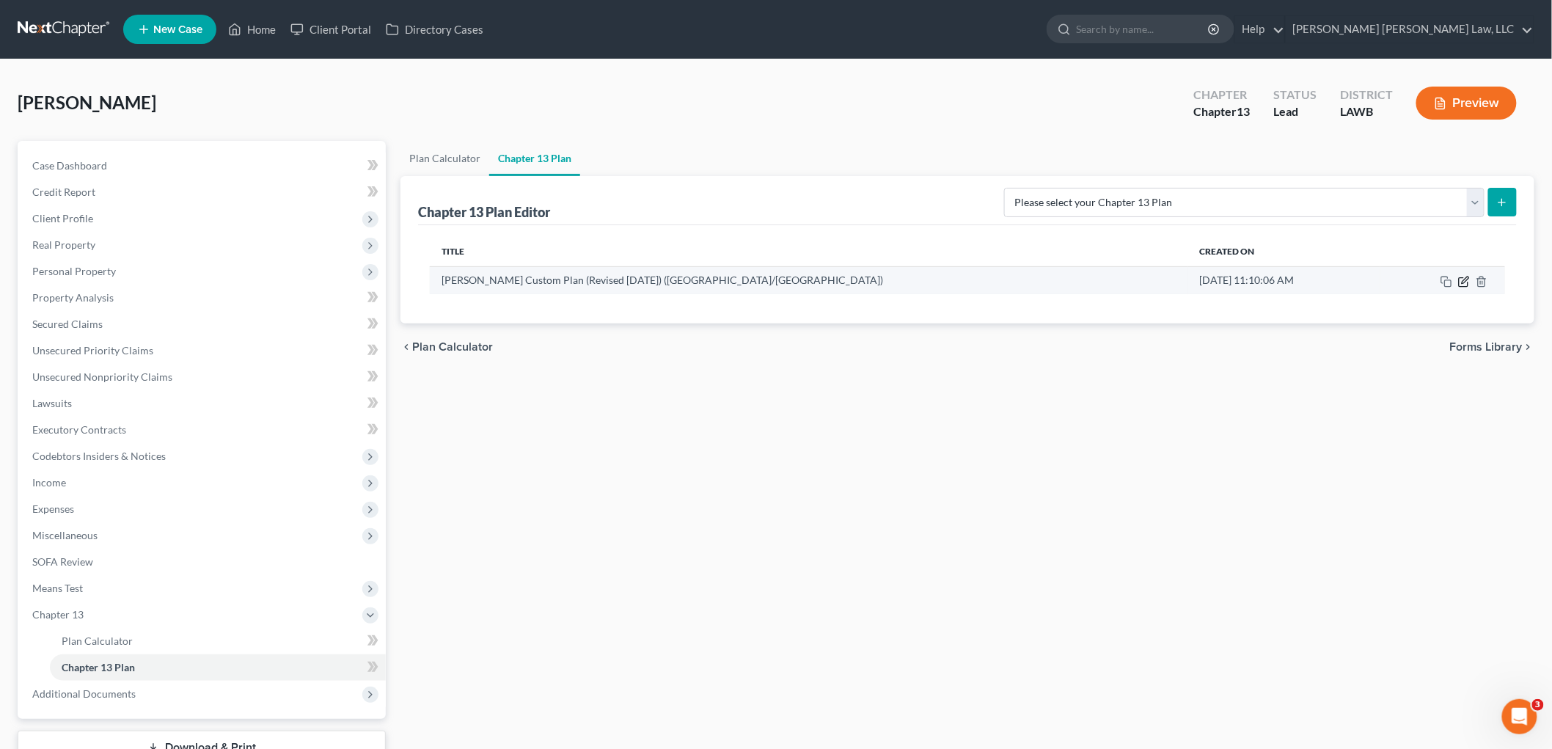
click at [1460, 277] on icon "button" at bounding box center [1462, 281] width 9 height 9
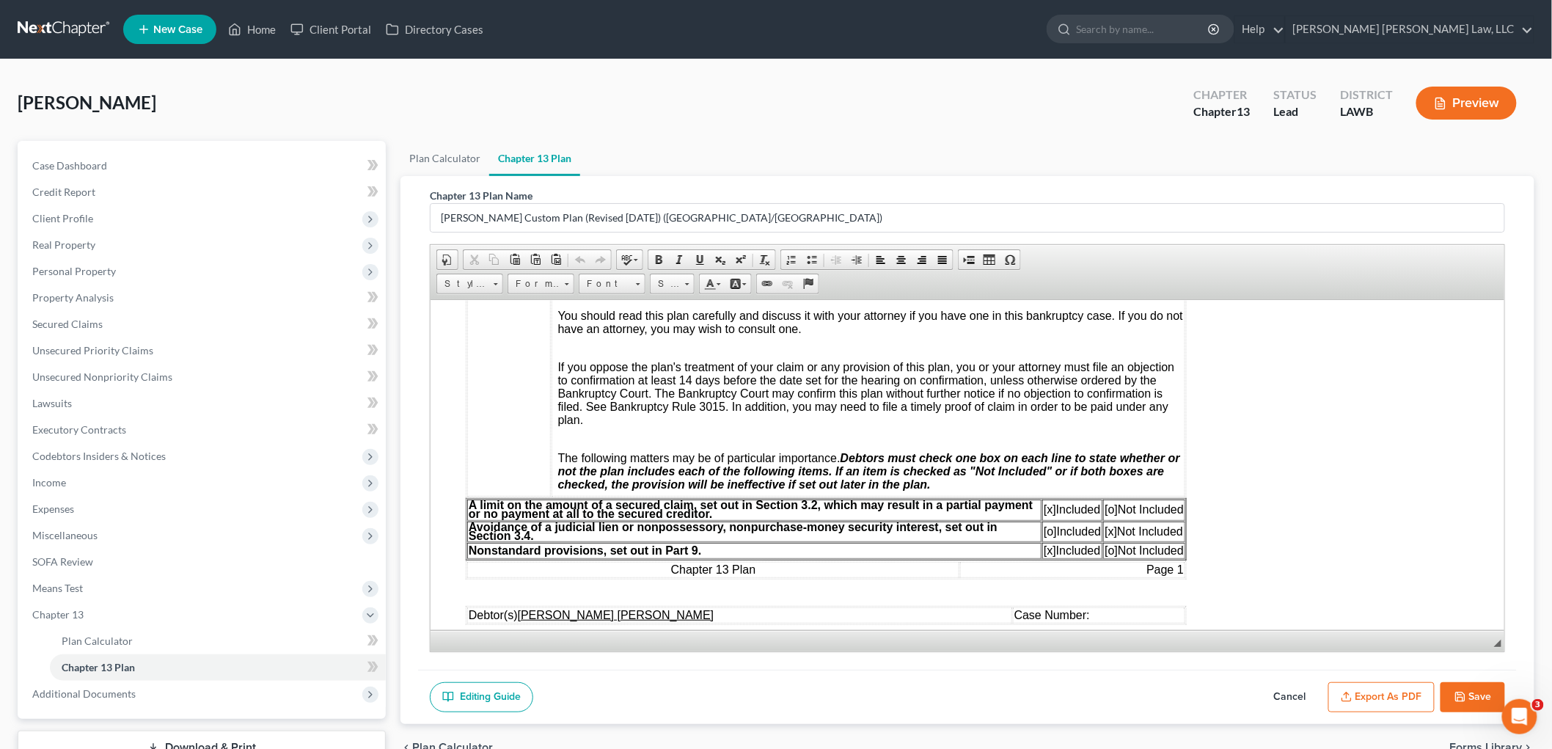
scroll to position [488, 0]
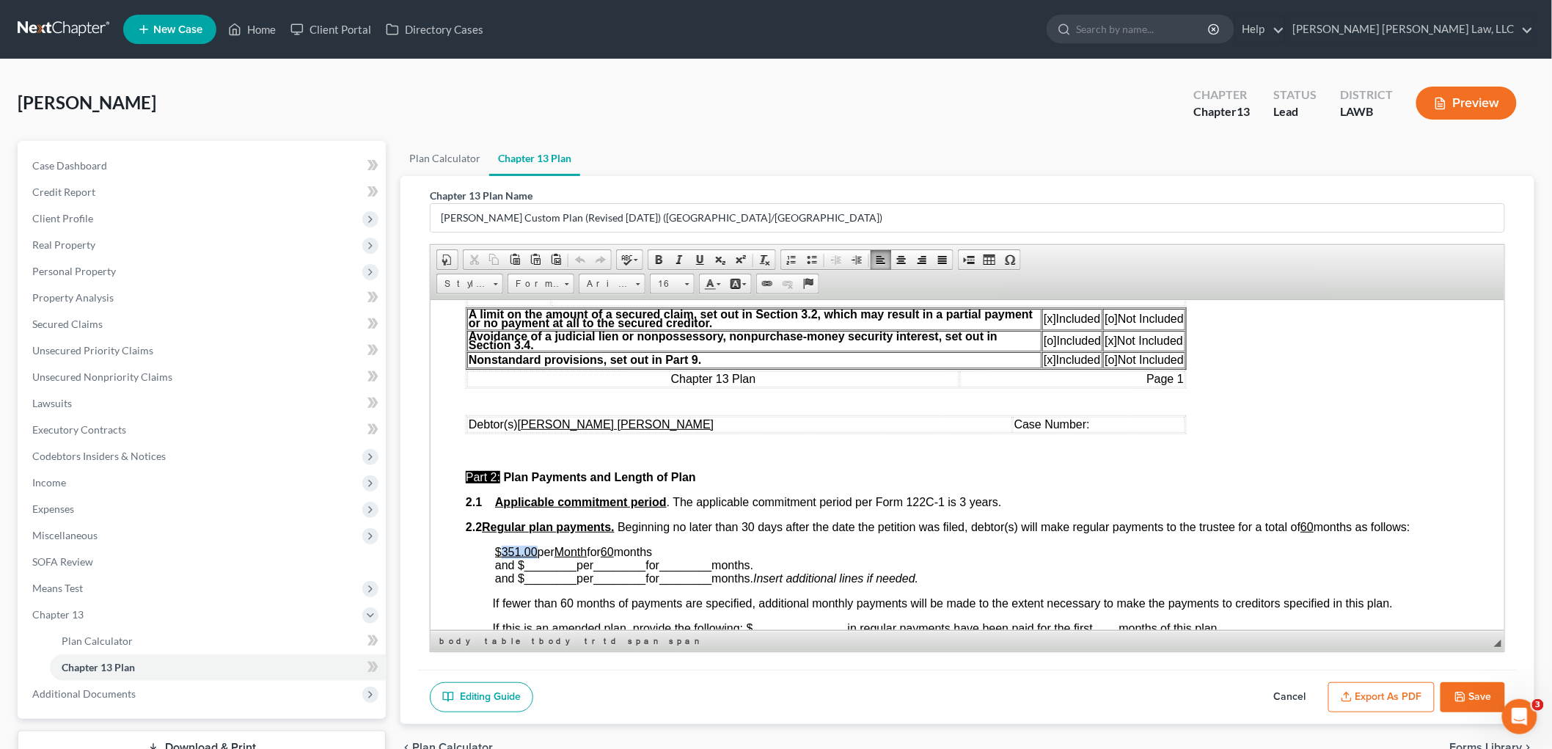
drag, startPoint x: 535, startPoint y: 547, endPoint x: 502, endPoint y: 550, distance: 33.1
click at [502, 550] on p "$351.00 per Month for 60 months and $ ________ per ________ for ________ months…" at bounding box center [981, 565] width 974 height 40
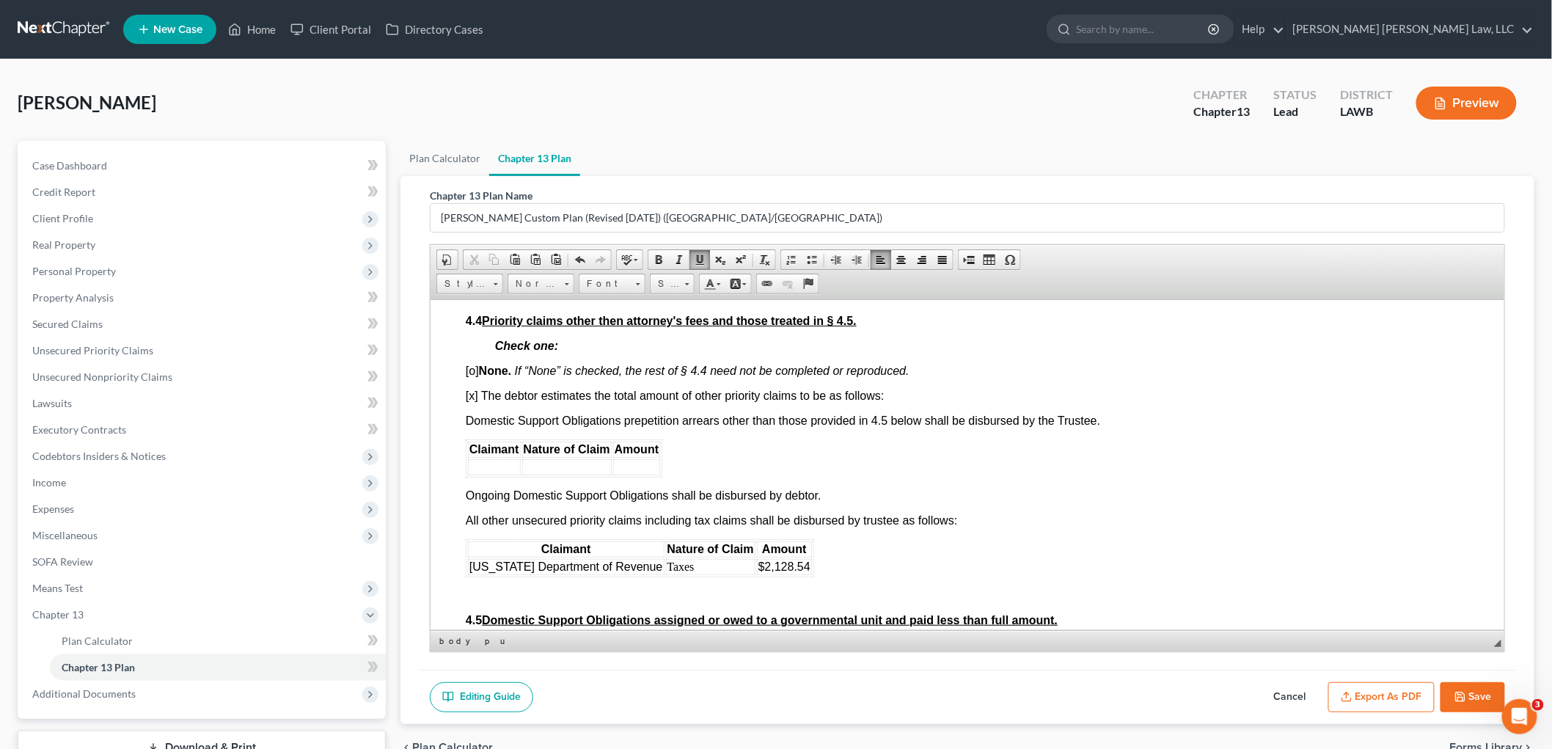
scroll to position [2851, 0]
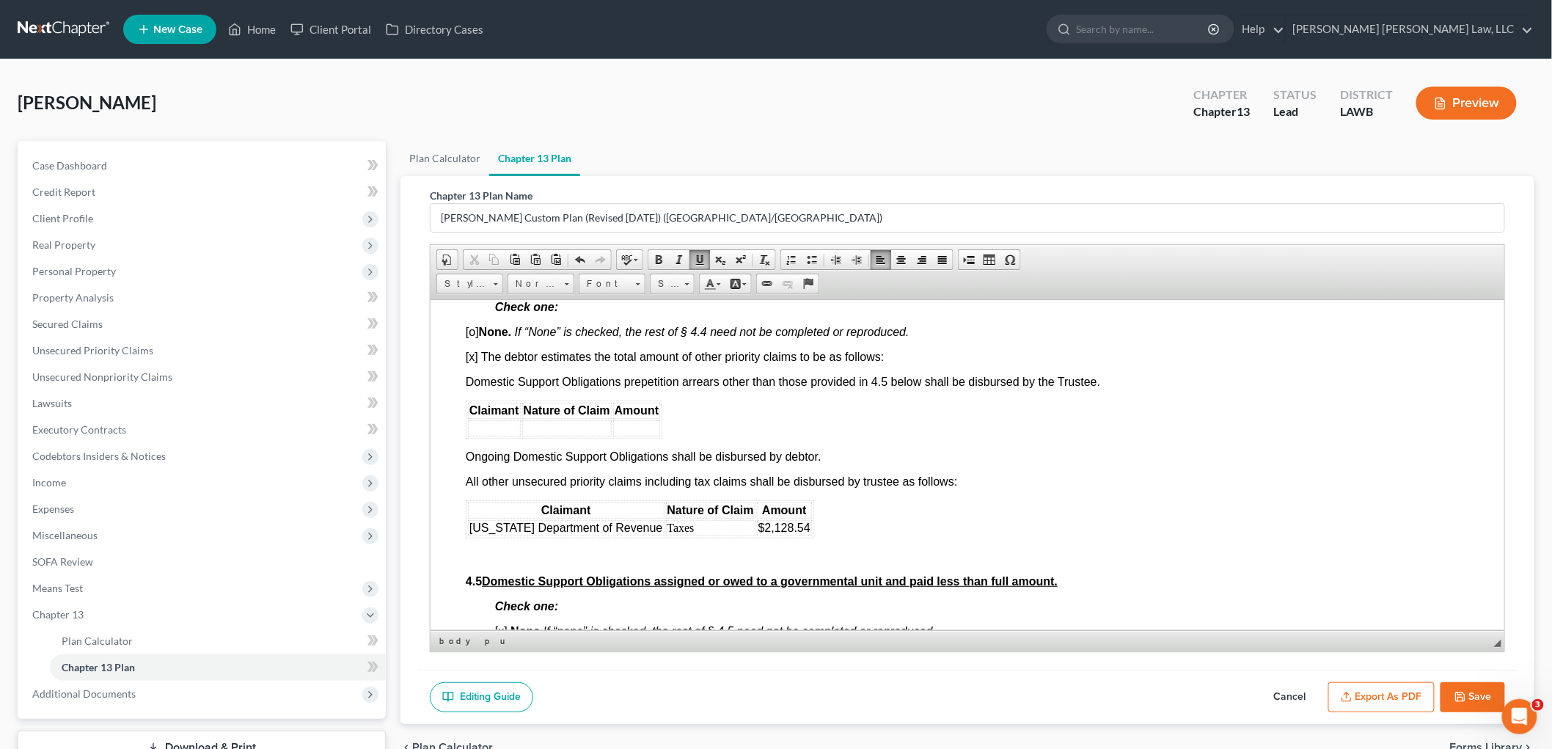
click at [473, 337] on span "[o] None. If “None” is checked, the rest of § 4.4 need not be completed or repr…" at bounding box center [687, 331] width 444 height 12
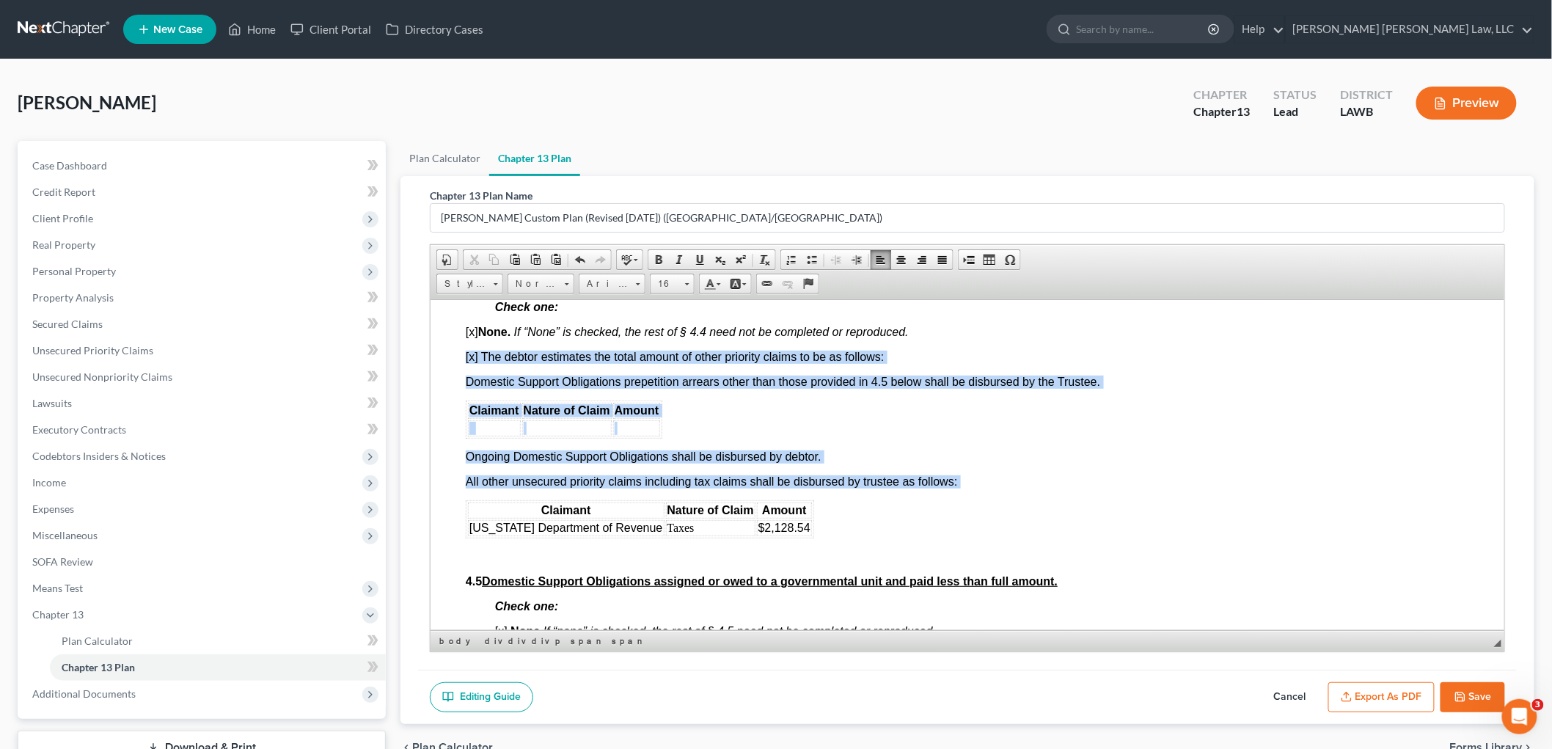
drag, startPoint x: 460, startPoint y: 366, endPoint x: 845, endPoint y: 529, distance: 417.6
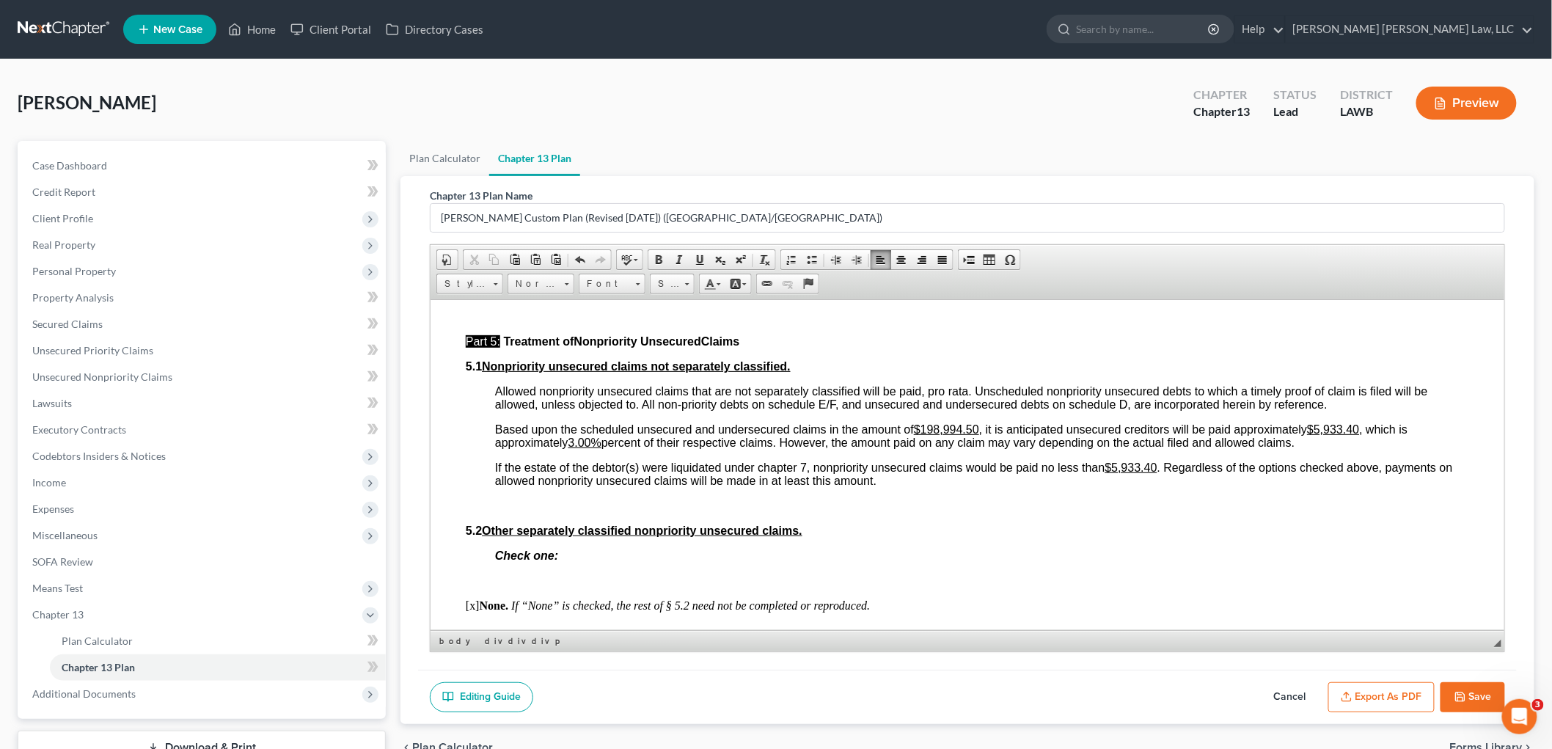
scroll to position [3259, 0]
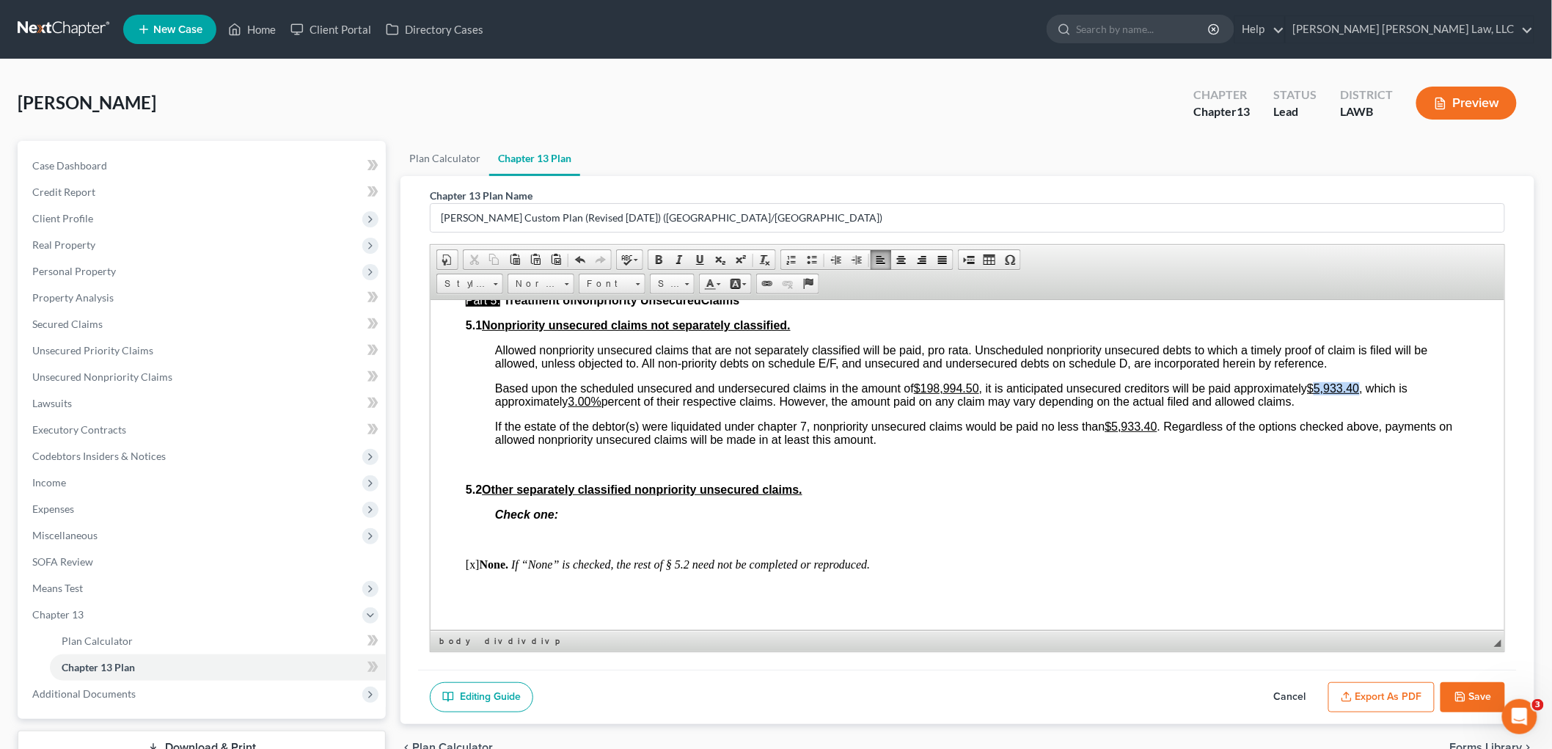
drag, startPoint x: 1362, startPoint y: 398, endPoint x: 1318, endPoint y: 397, distance: 44.0
click at [1318, 394] on u "$5,933.40" at bounding box center [1332, 387] width 52 height 12
drag, startPoint x: 596, startPoint y: 411, endPoint x: 573, endPoint y: 408, distance: 22.9
click at [573, 407] on u "3.00%" at bounding box center [584, 400] width 33 height 12
drag, startPoint x: 1161, startPoint y: 433, endPoint x: 1114, endPoint y: 435, distance: 47.0
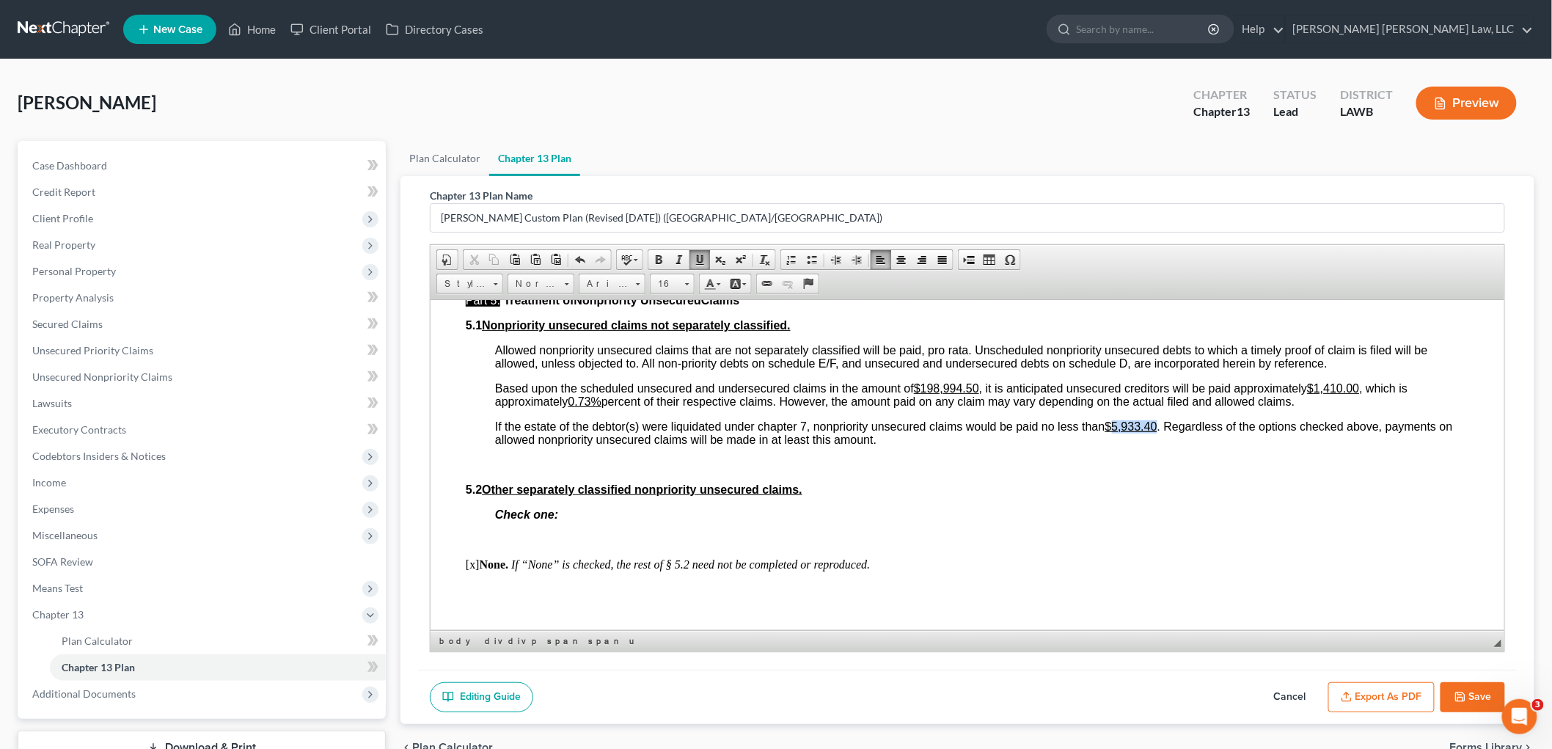
click at [1114, 435] on span "If the estate of the debtor(s) were liquidated under chapter 7, nonpriority uns…" at bounding box center [973, 432] width 958 height 26
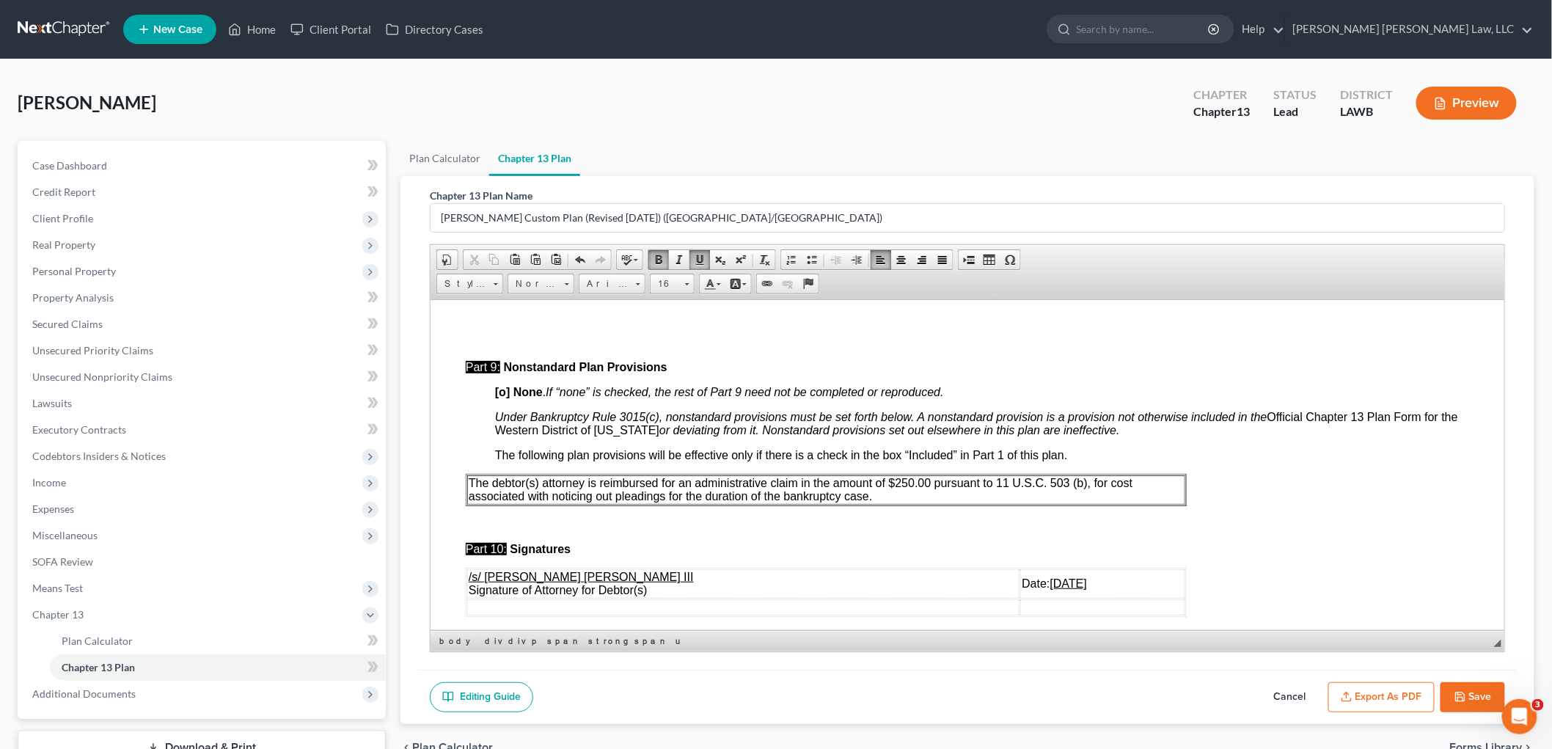
scroll to position [4073, 0]
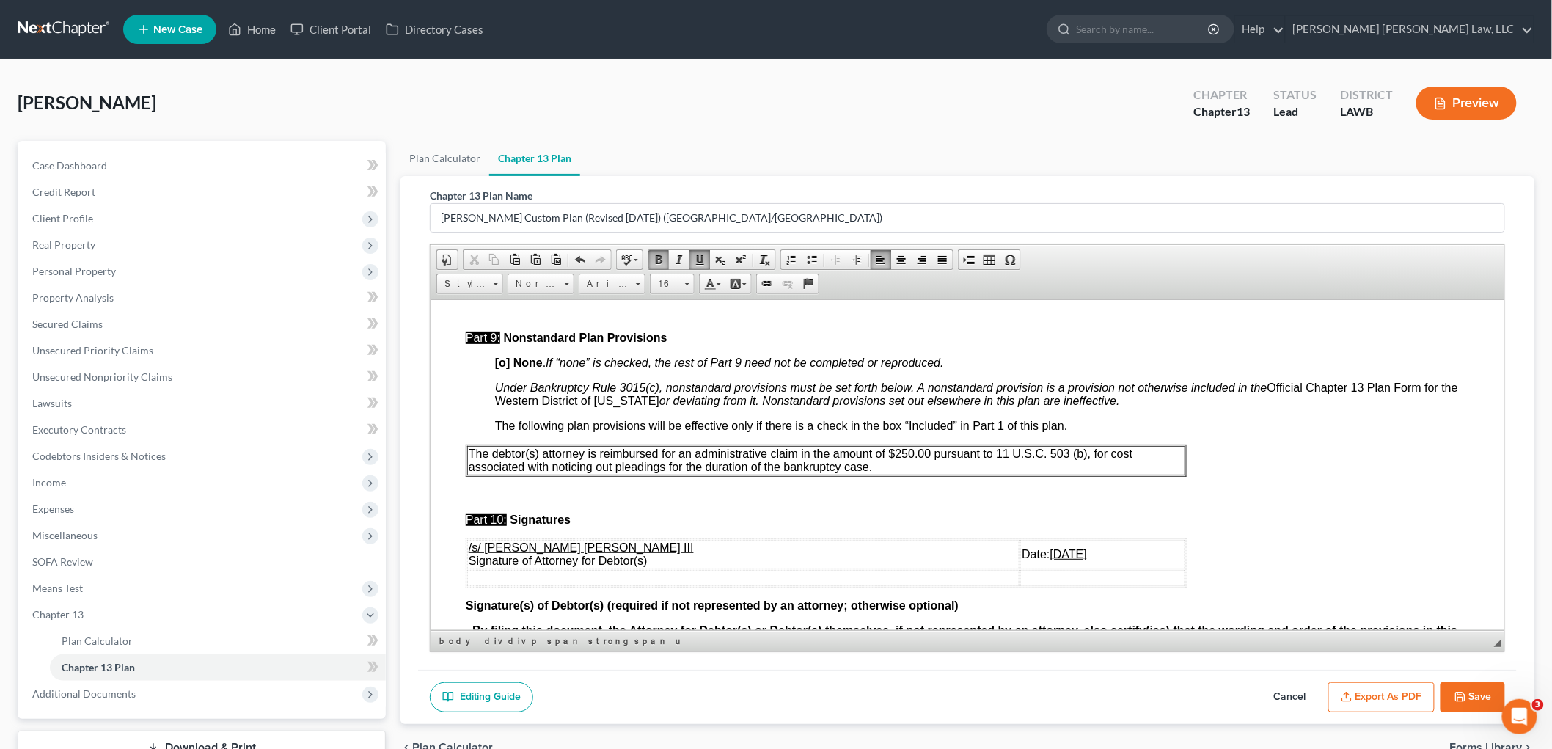
click at [893, 473] on p "The debtor(s) attorney is reimbursed for an administrative claim in the amount …" at bounding box center [825, 460] width 715 height 26
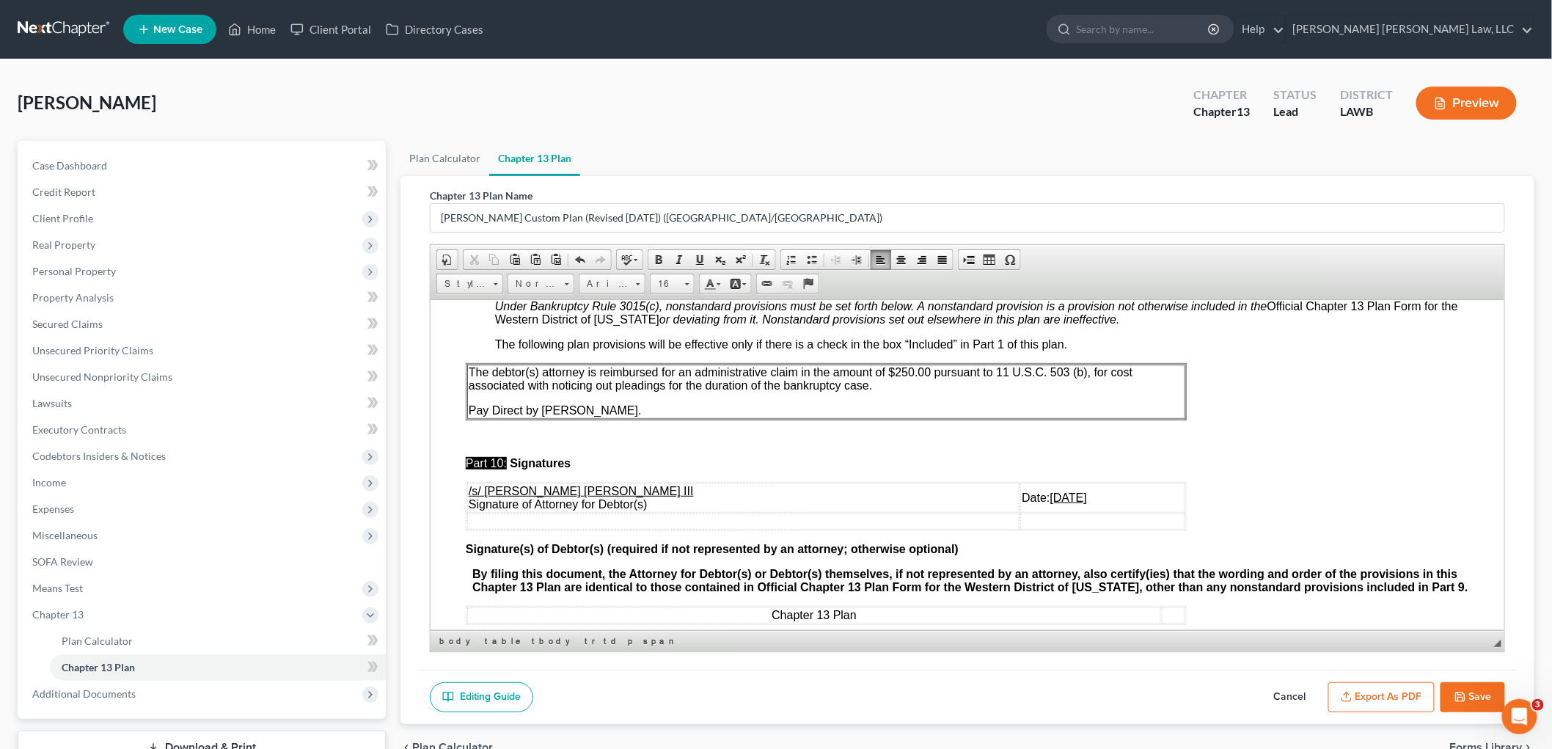
click at [1471, 707] on button "Save" at bounding box center [1472, 697] width 65 height 31
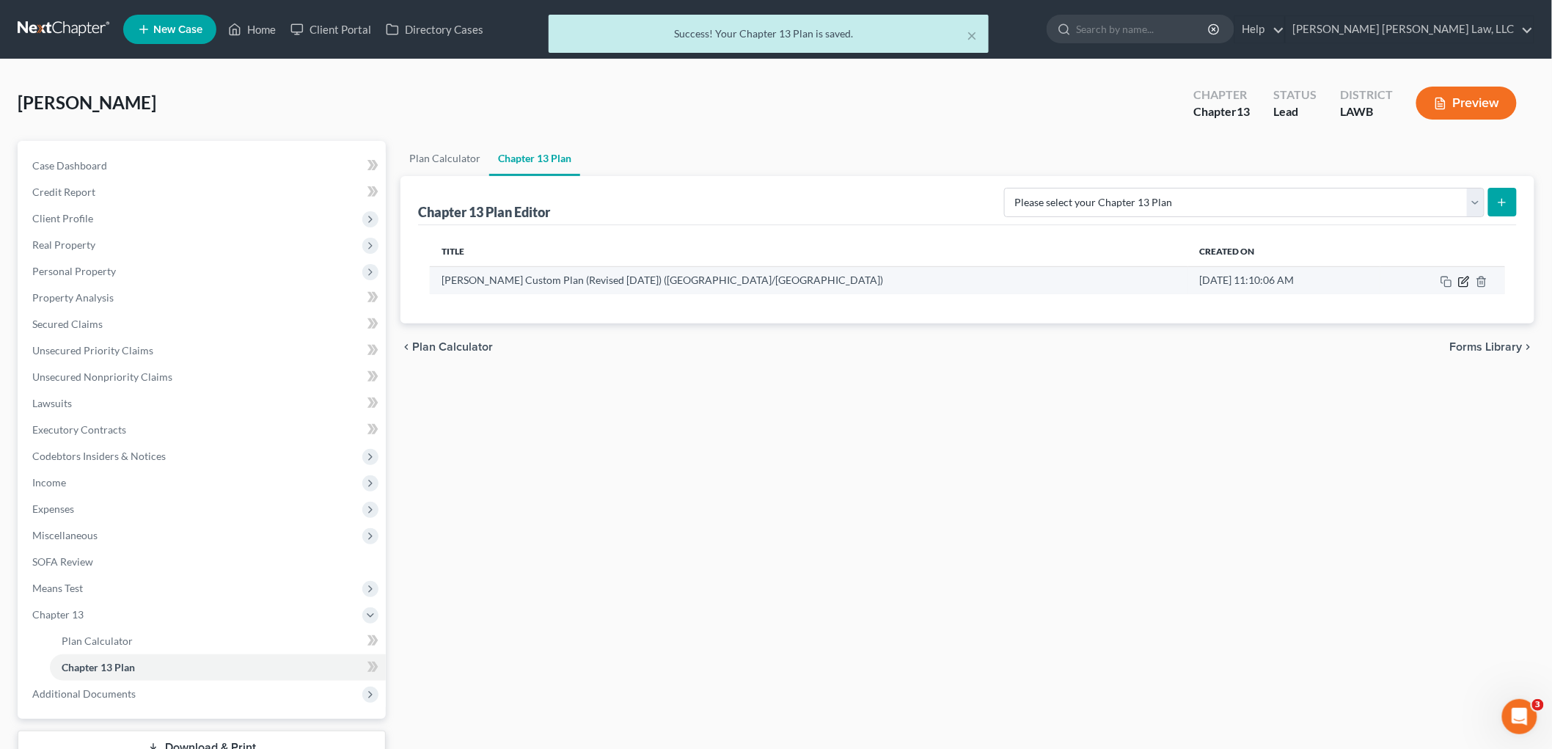
click at [1464, 277] on icon "button" at bounding box center [1464, 282] width 12 height 12
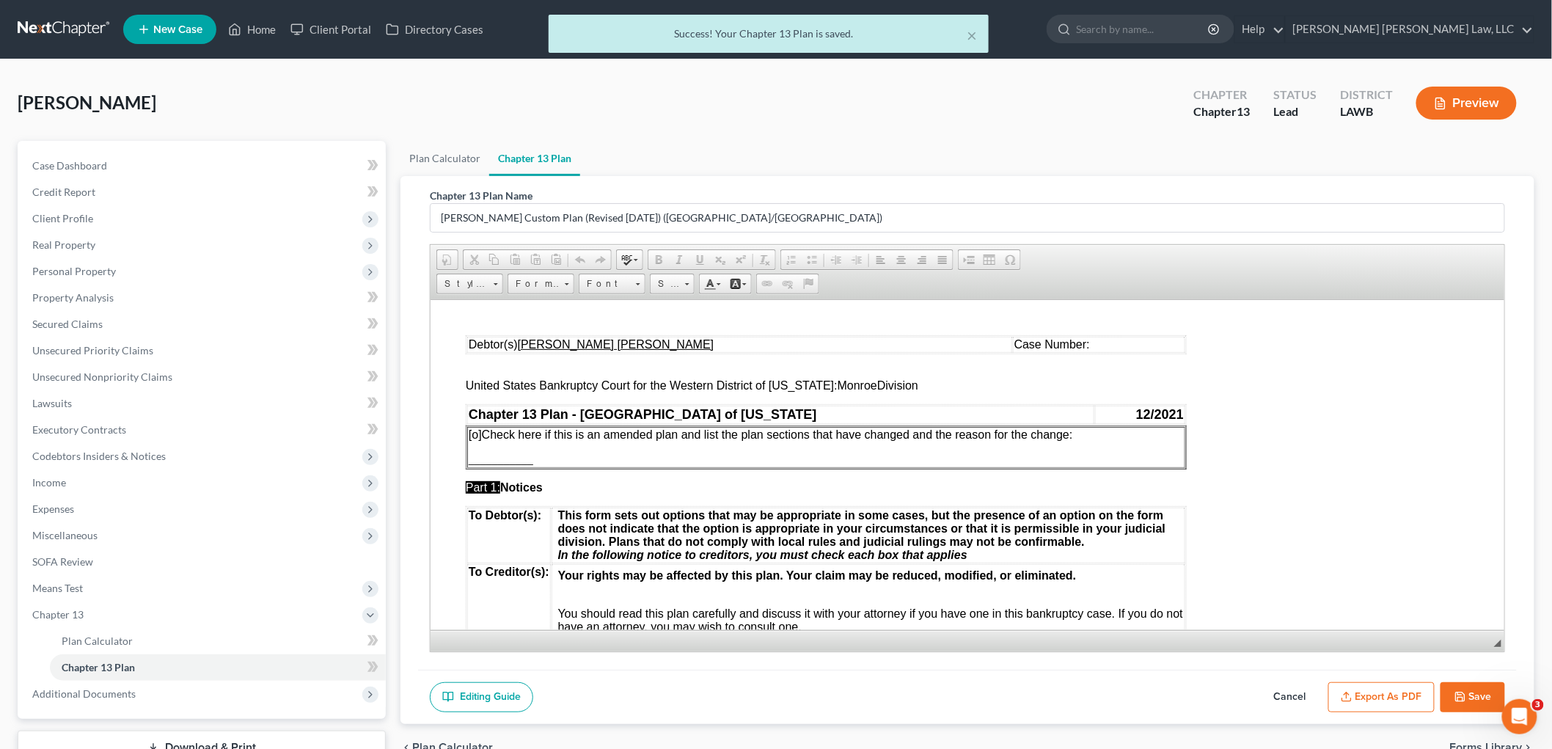
scroll to position [0, 0]
click at [1379, 702] on button "Export as PDF" at bounding box center [1381, 697] width 106 height 31
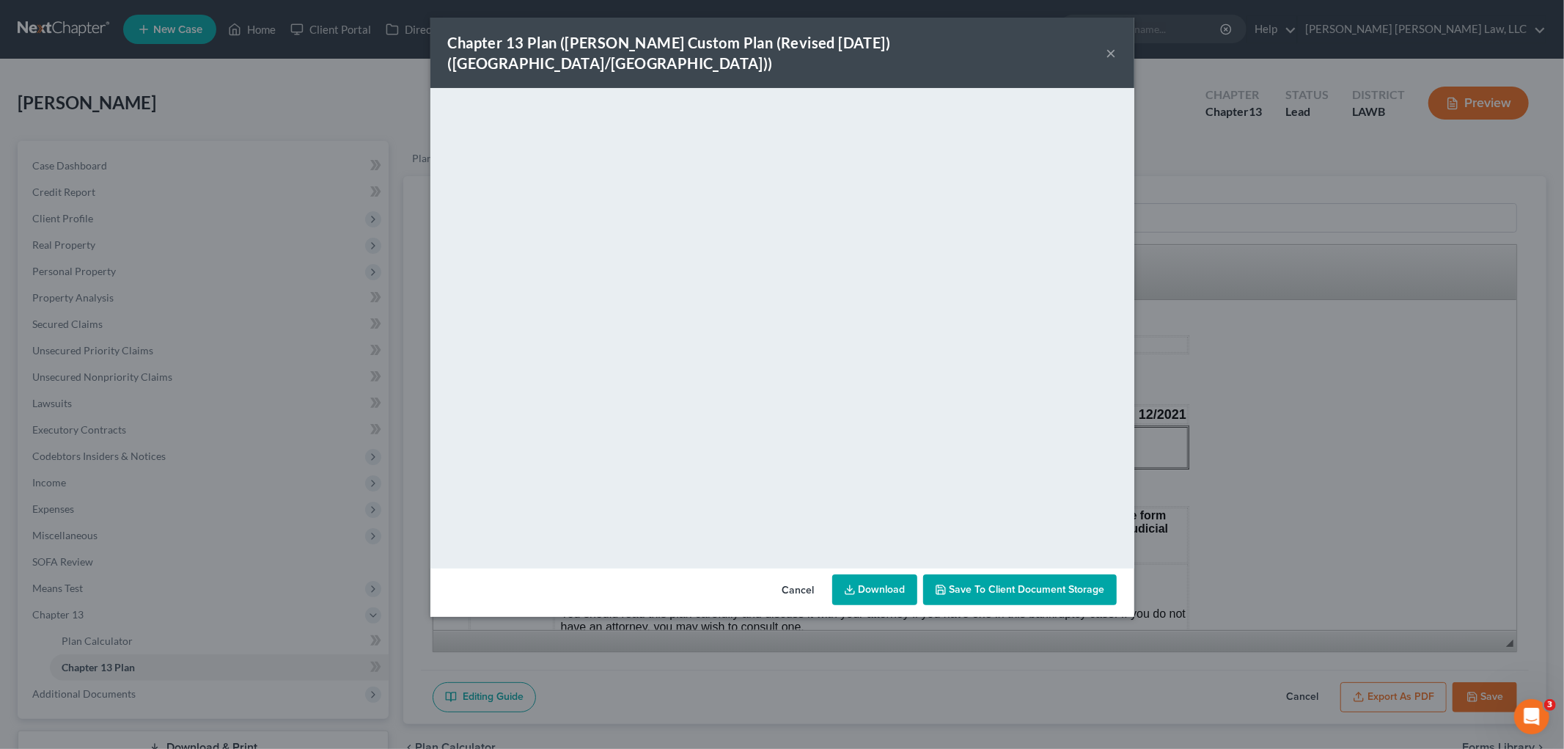
click at [1109, 44] on button "×" at bounding box center [1112, 53] width 10 height 18
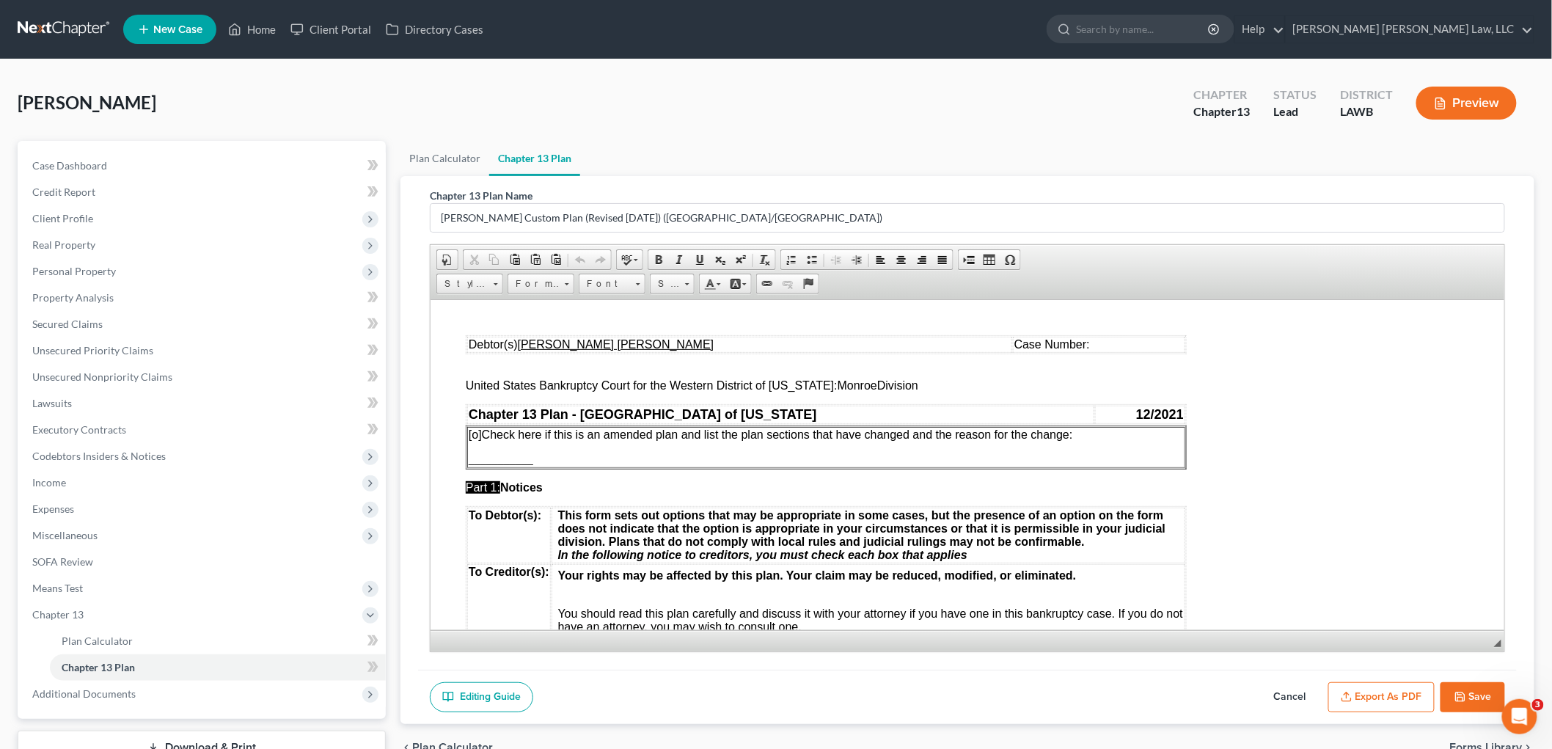
click at [1453, 697] on button "Save" at bounding box center [1472, 697] width 65 height 31
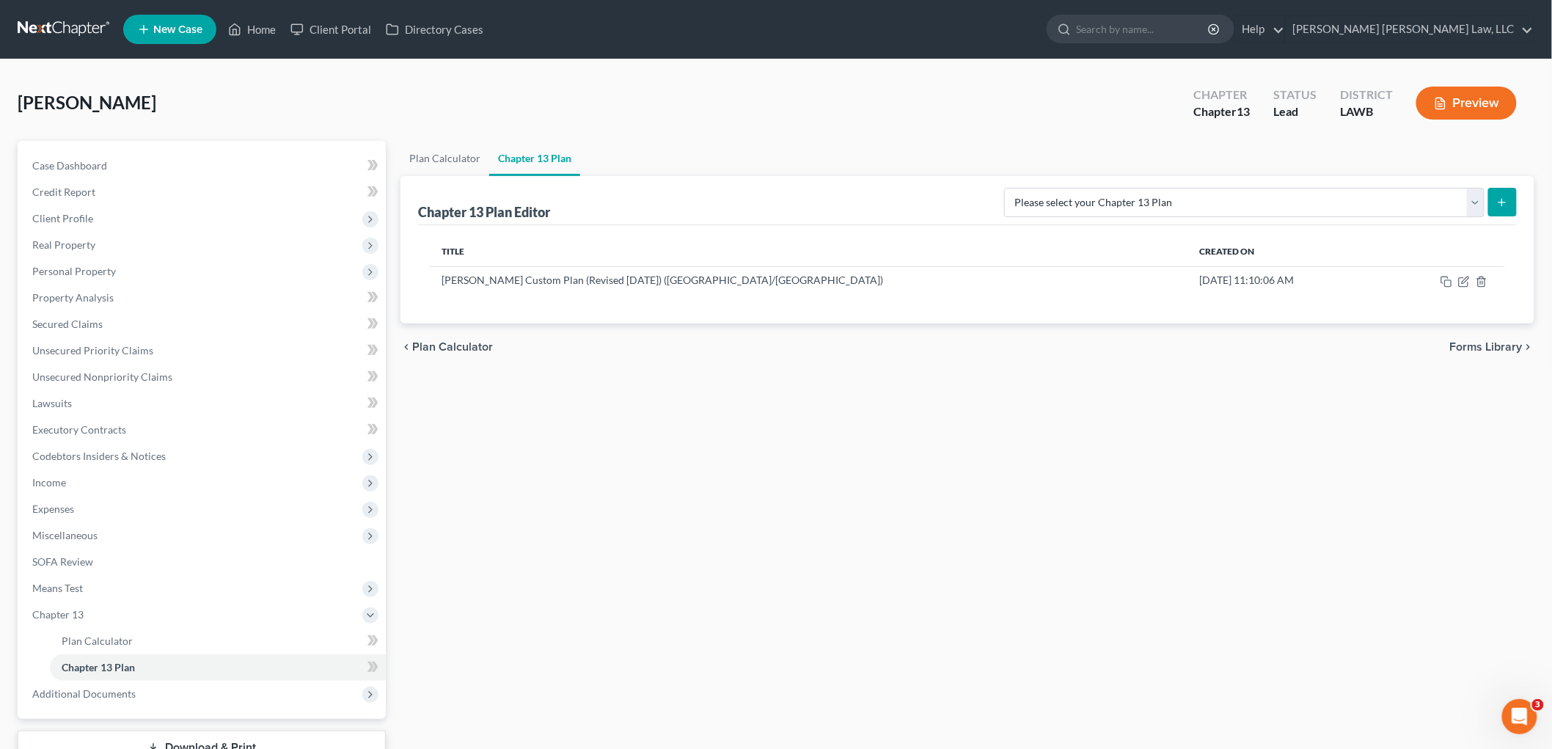
click at [499, 584] on div "Plan Calculator Chapter 13 Plan Chapter 13 Plan Editor Please select your Chapt…" at bounding box center [967, 472] width 1148 height 662
click at [132, 215] on span "Client Profile" at bounding box center [203, 218] width 365 height 26
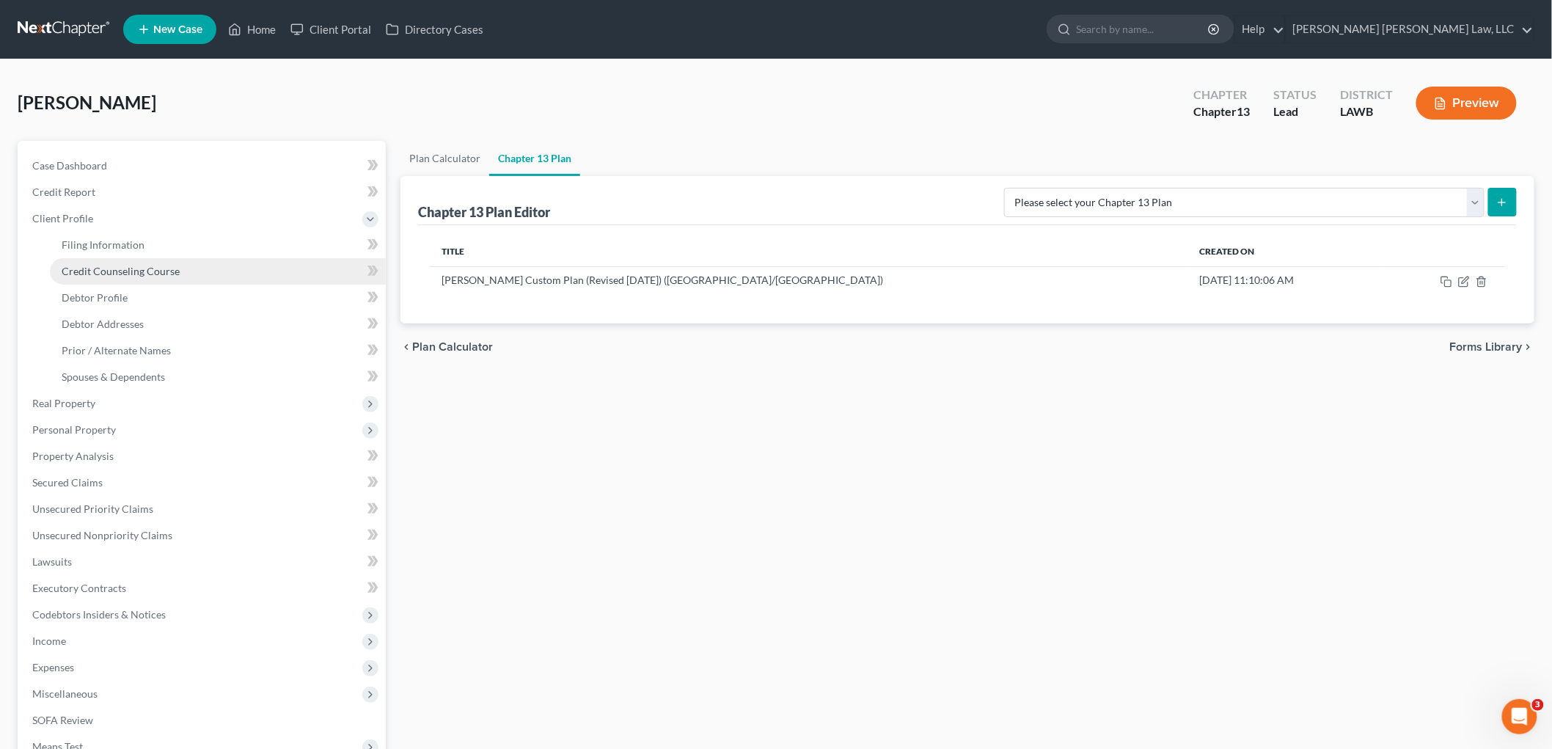
click at [134, 281] on link "Credit Counseling Course" at bounding box center [218, 271] width 336 height 26
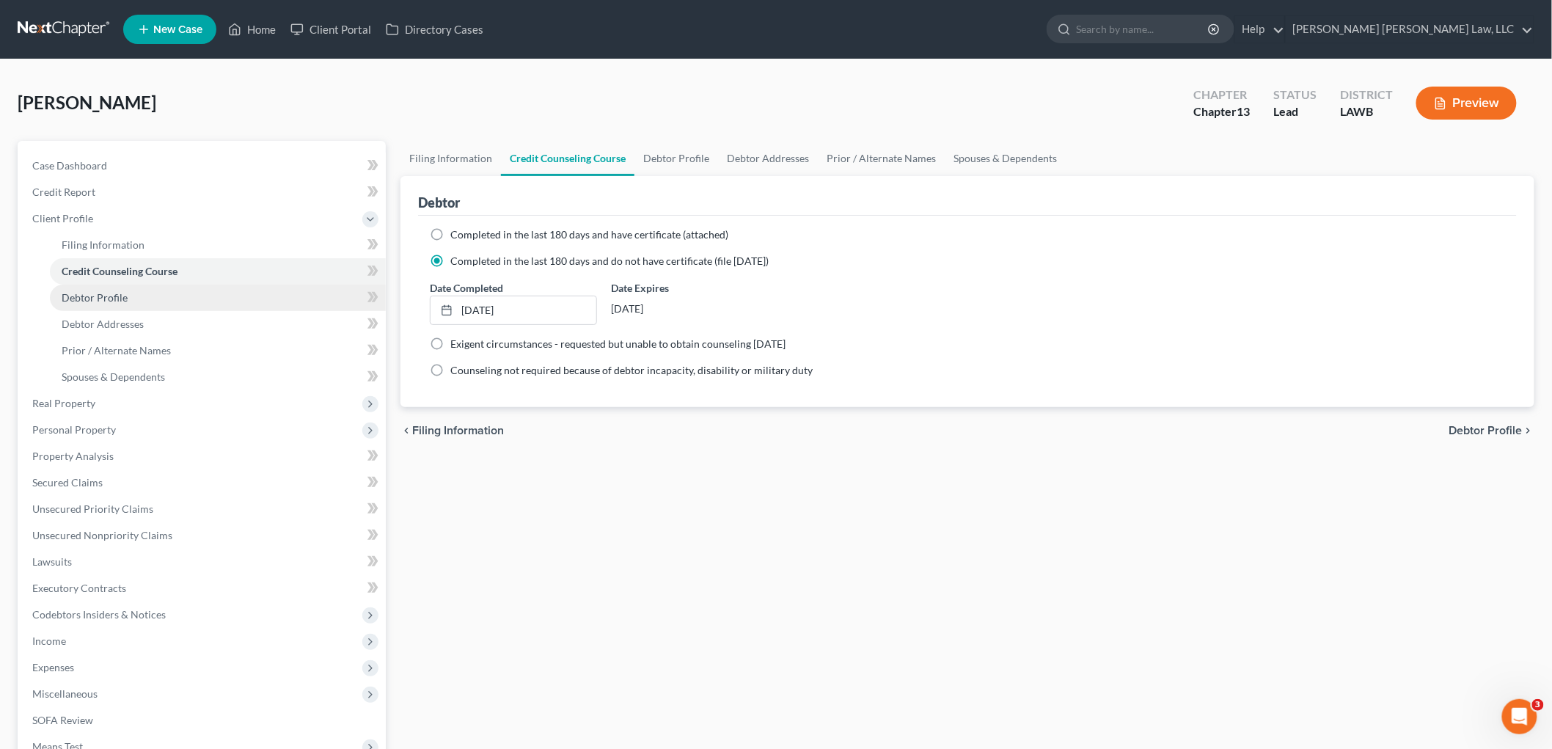
click at [134, 299] on link "Debtor Profile" at bounding box center [218, 298] width 336 height 26
select select "2"
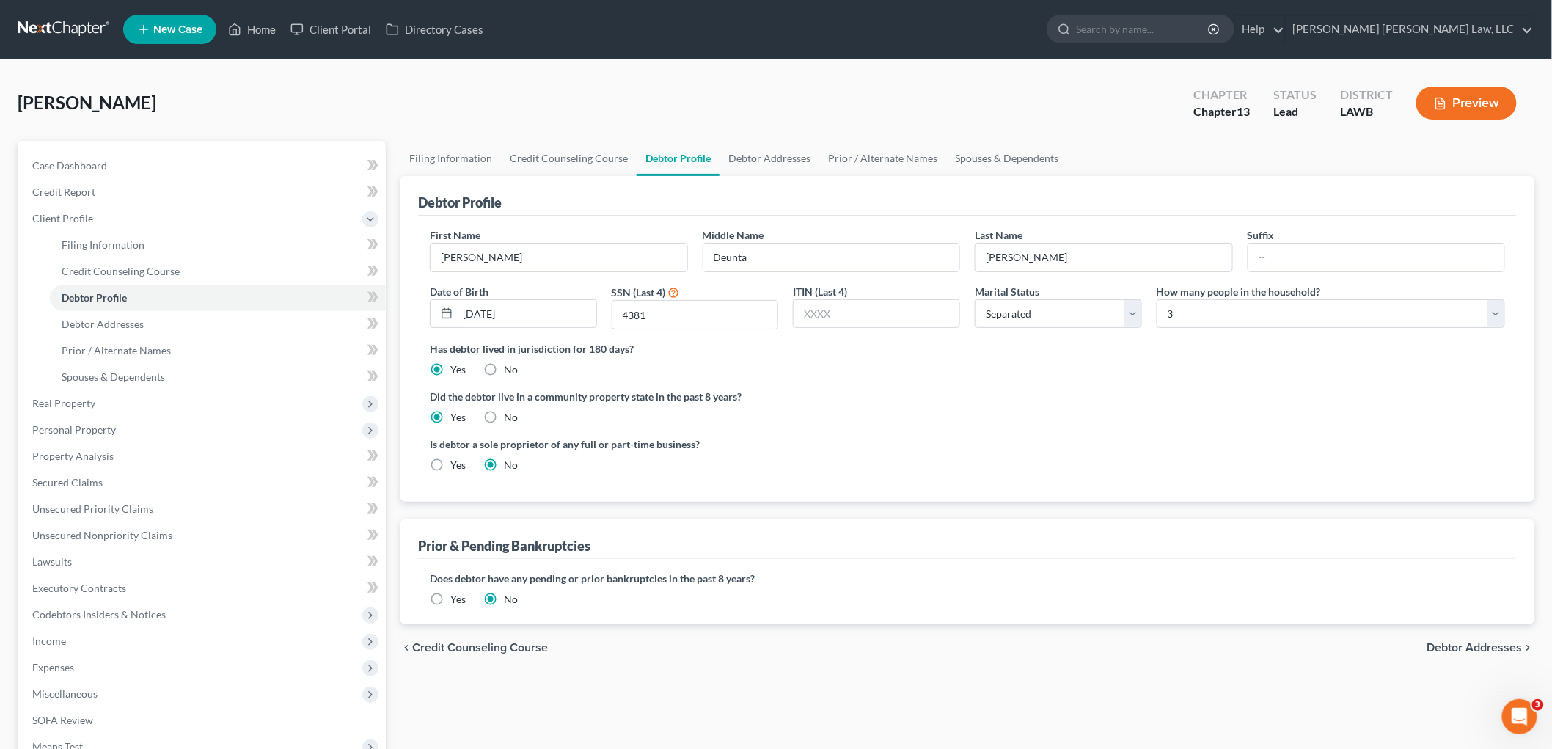
radio input "true"
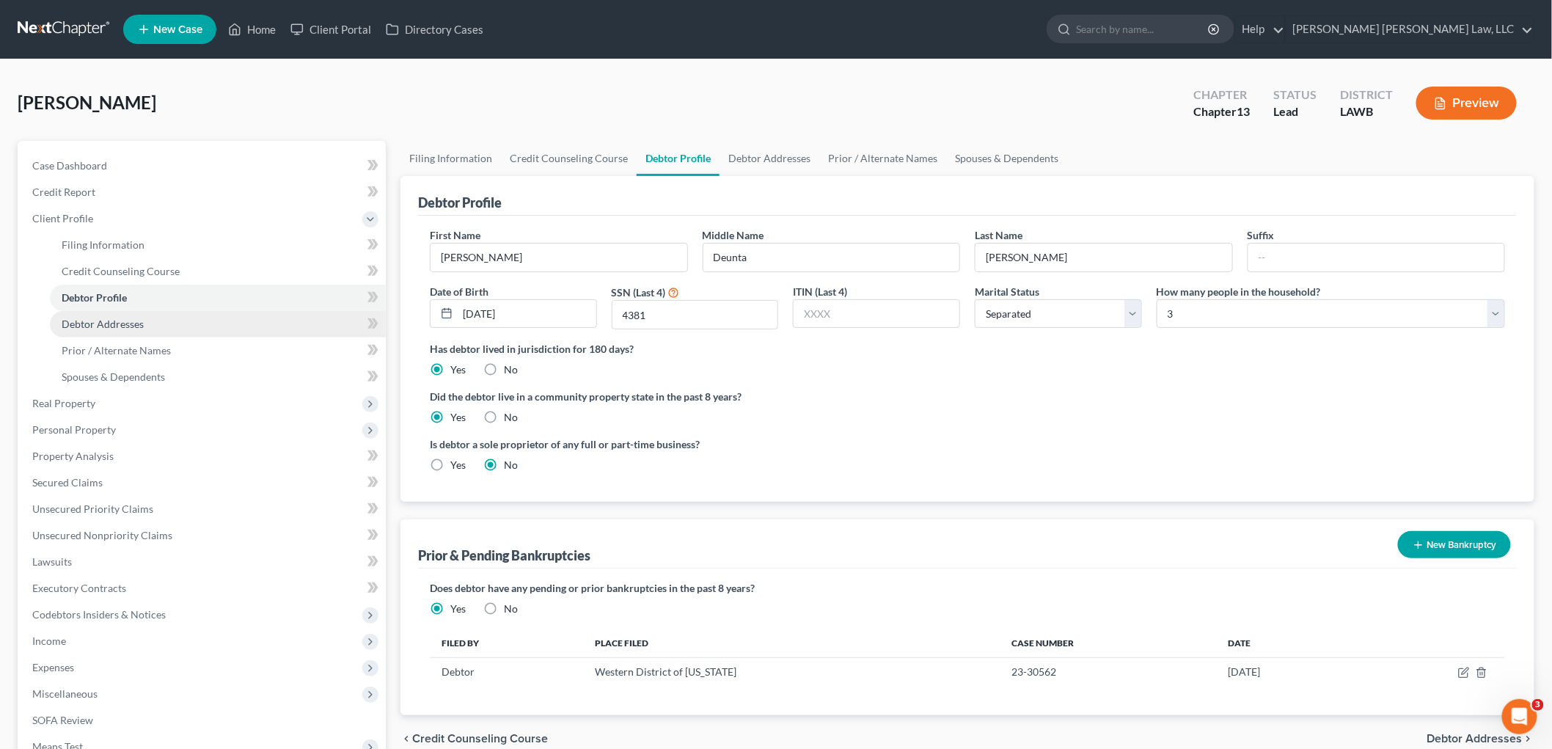
click at [153, 320] on link "Debtor Addresses" at bounding box center [218, 324] width 336 height 26
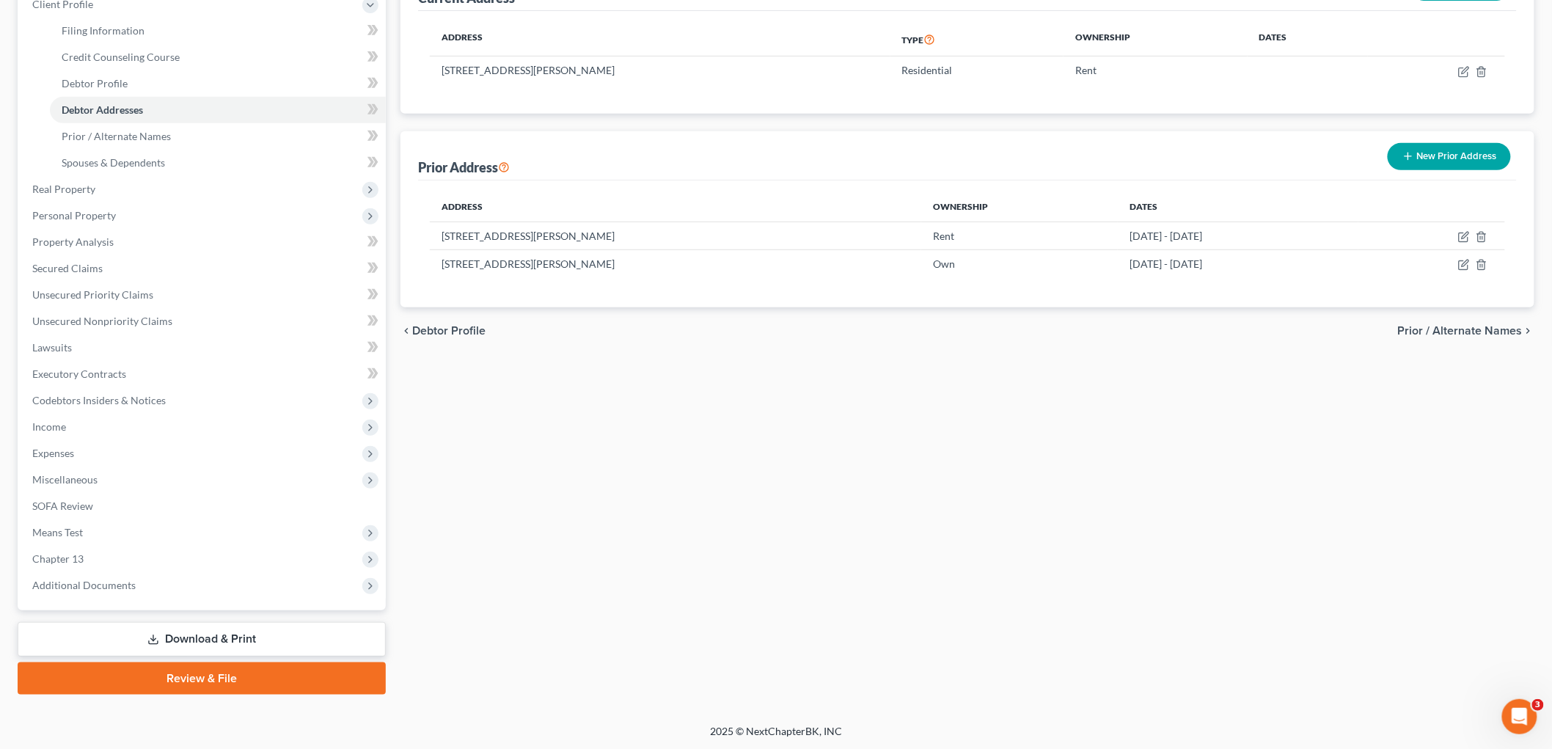
click at [185, 642] on link "Download & Print" at bounding box center [202, 639] width 368 height 34
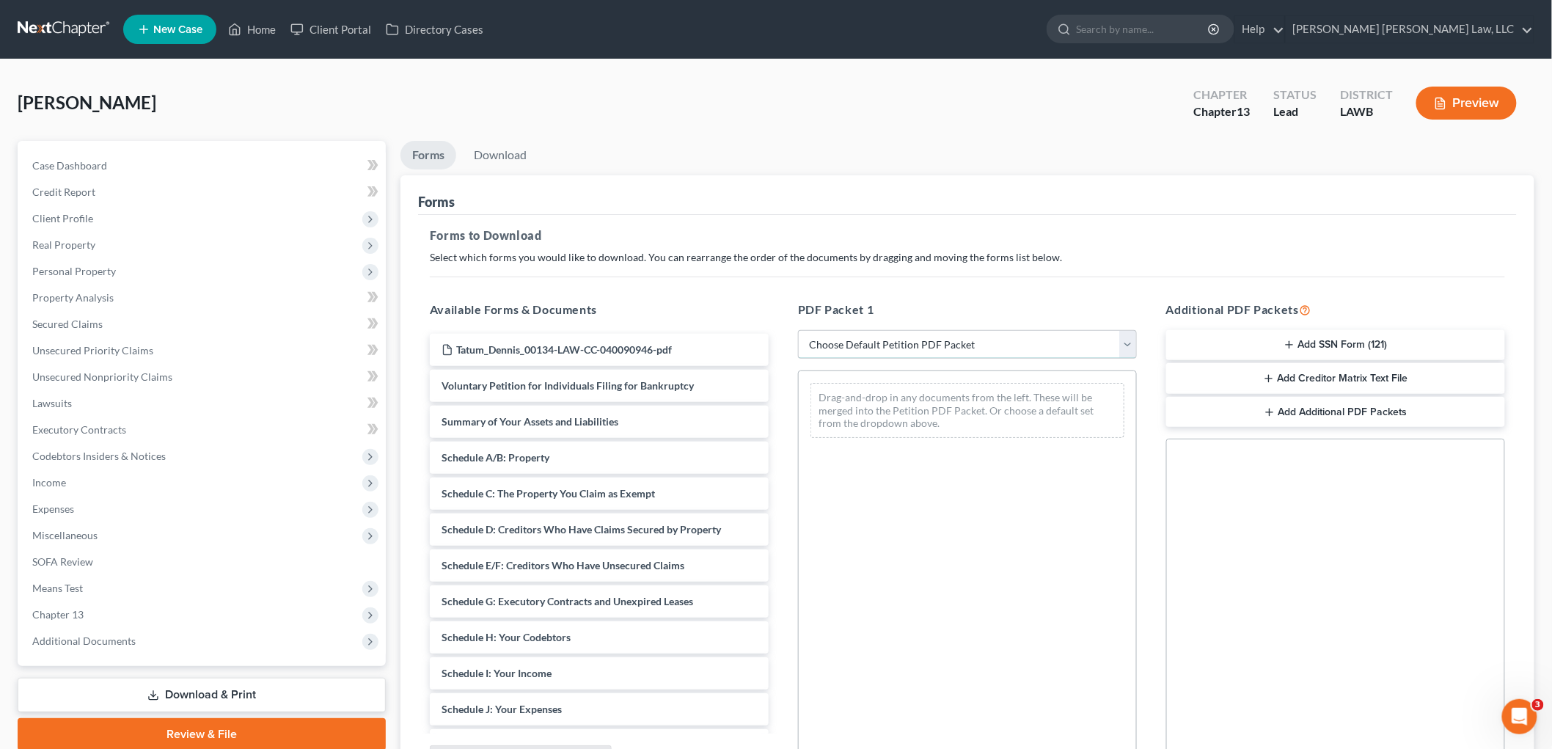
drag, startPoint x: 925, startPoint y: 338, endPoint x: 908, endPoint y: 356, distance: 25.4
click at [925, 338] on select "Choose Default Petition PDF Packet Complete Bankruptcy Petition (all forms and …" at bounding box center [967, 344] width 339 height 29
select select "0"
click at [798, 330] on select "Choose Default Petition PDF Packet Complete Bankruptcy Petition (all forms and …" at bounding box center [967, 344] width 339 height 29
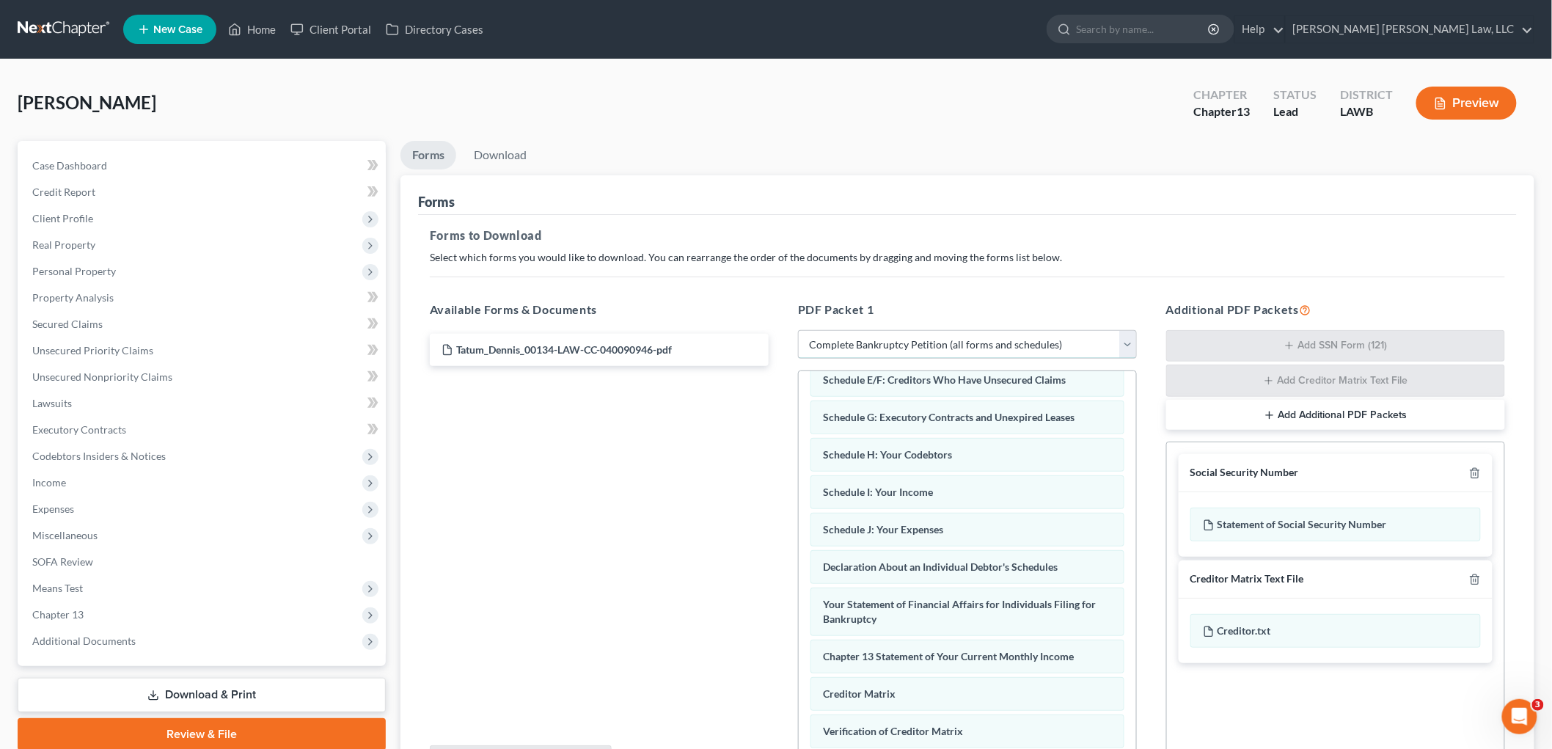
scroll to position [358, 0]
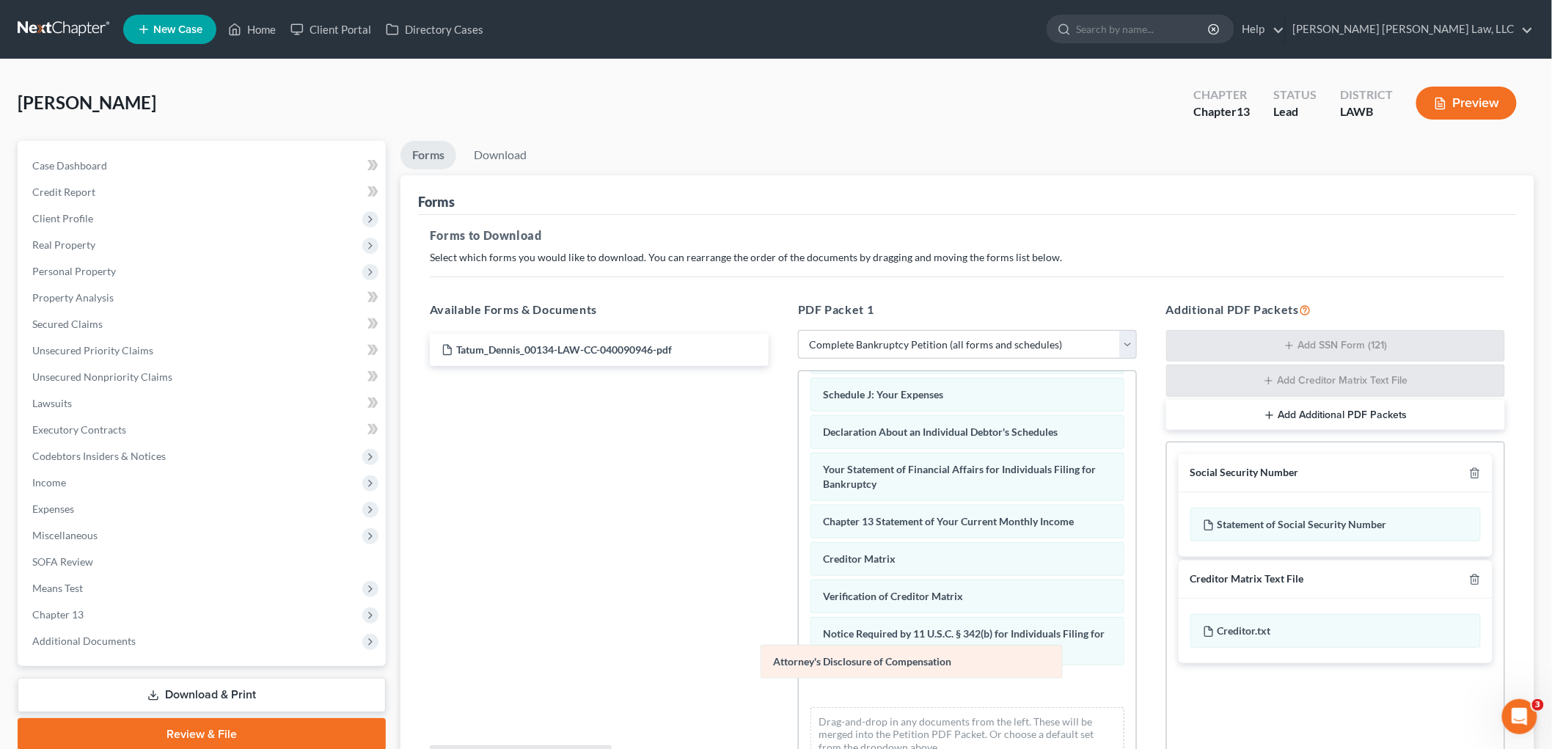
drag, startPoint x: 895, startPoint y: 694, endPoint x: 573, endPoint y: 561, distance: 348.2
click at [799, 569] on div "Attorney's Disclosure of Compensation Voluntary Petition for Individuals Filing…" at bounding box center [967, 401] width 337 height 744
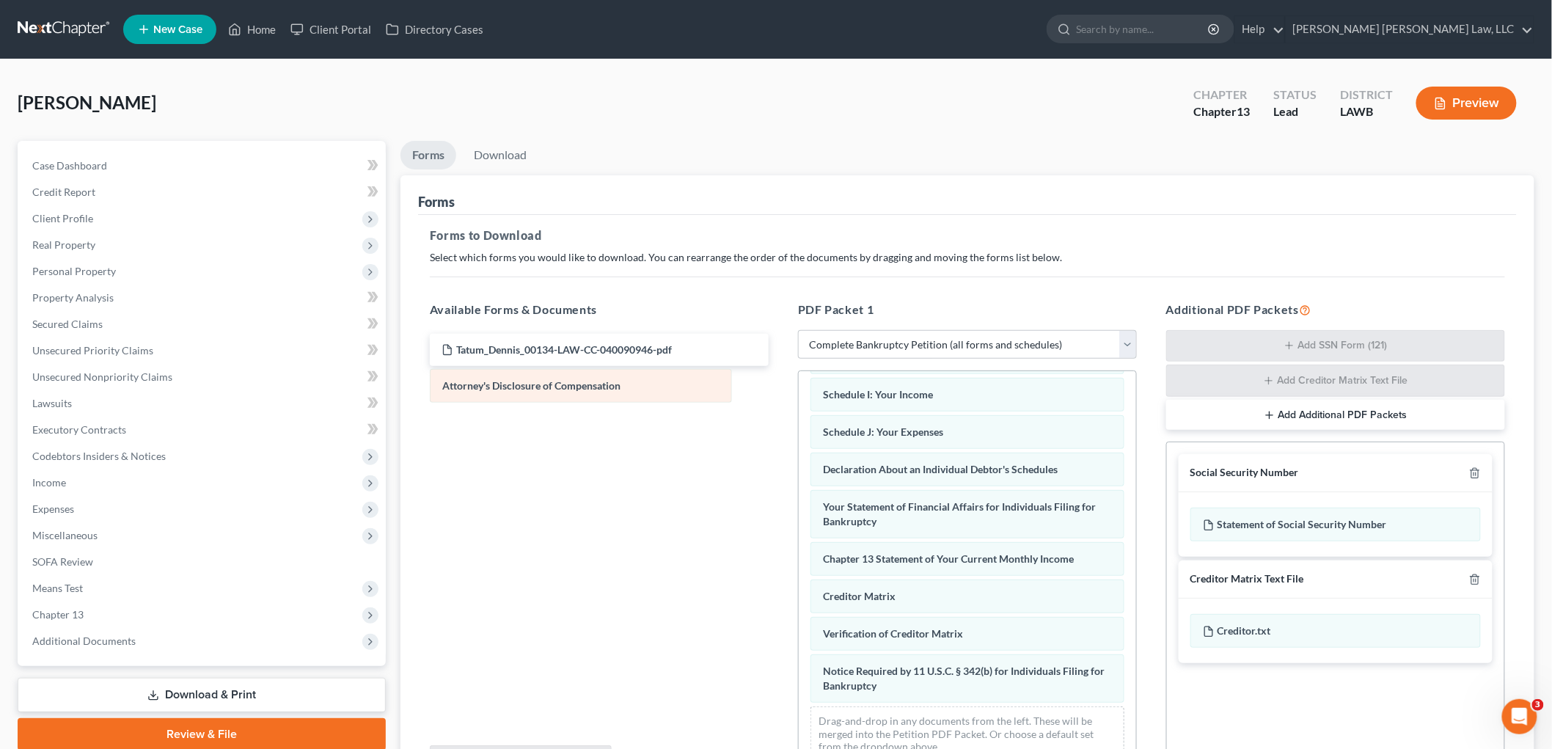
scroll to position [320, 0]
click at [1475, 472] on icon "button" at bounding box center [1475, 473] width 12 height 12
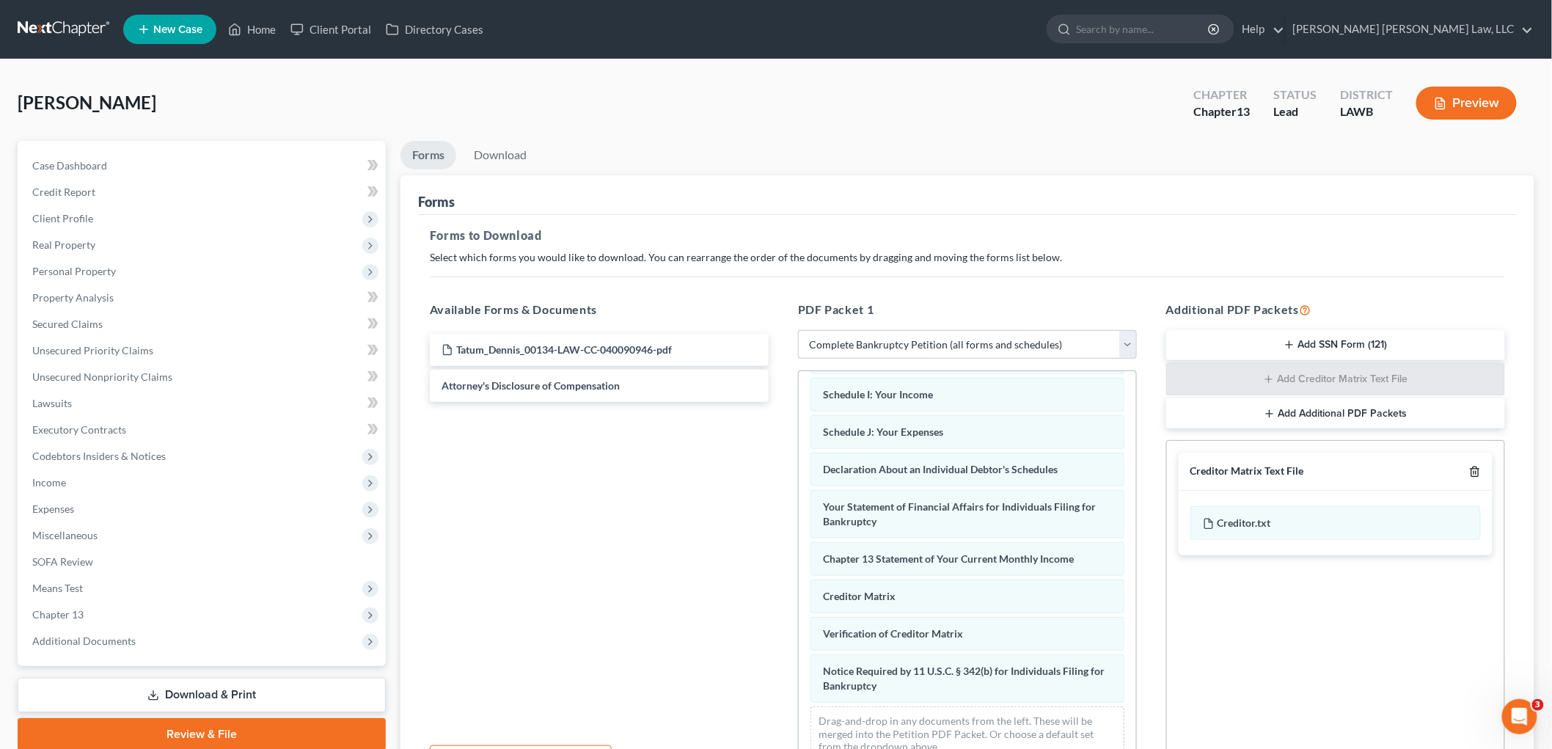
click at [1475, 472] on icon "button" at bounding box center [1475, 472] width 12 height 12
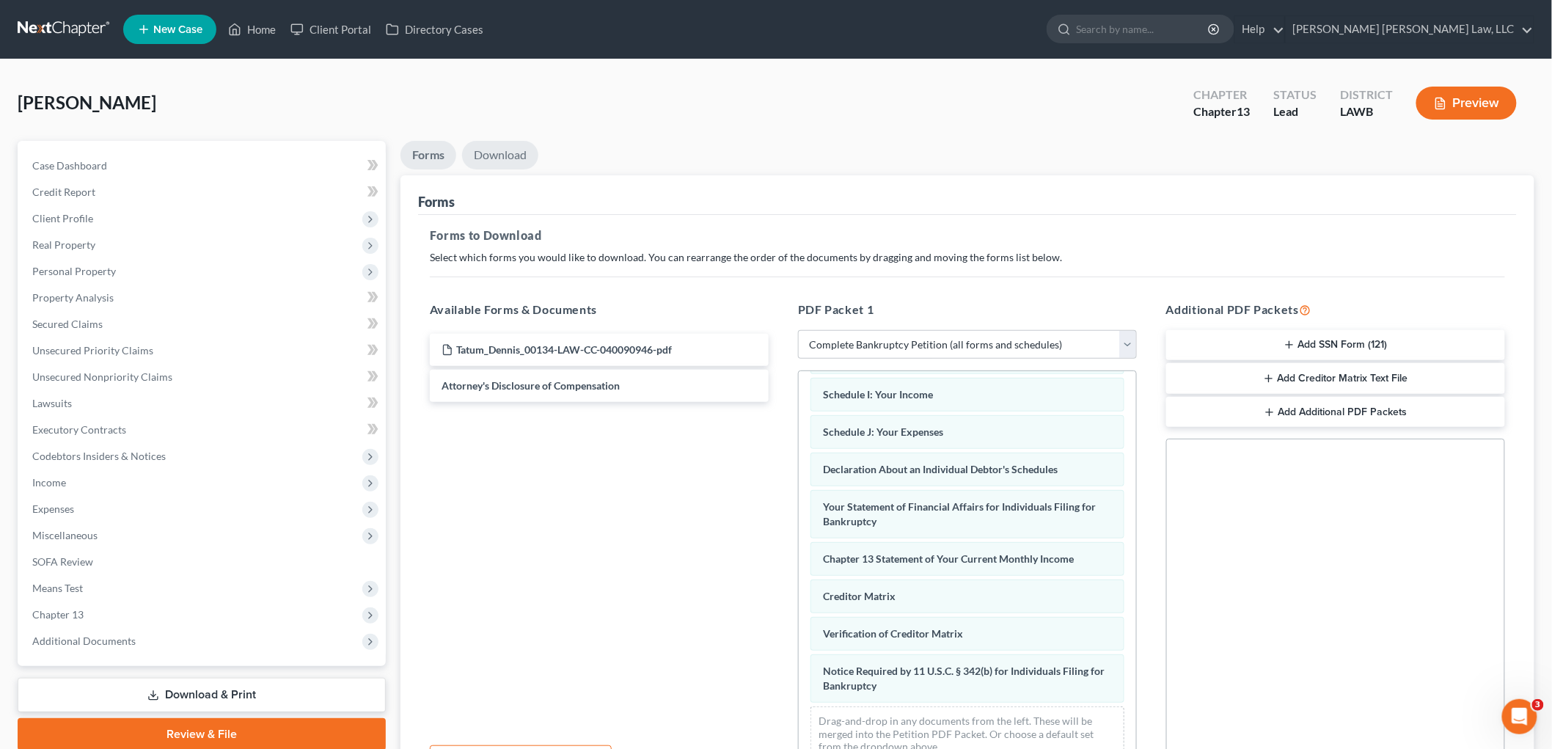
click at [510, 142] on link "Download" at bounding box center [500, 155] width 76 height 29
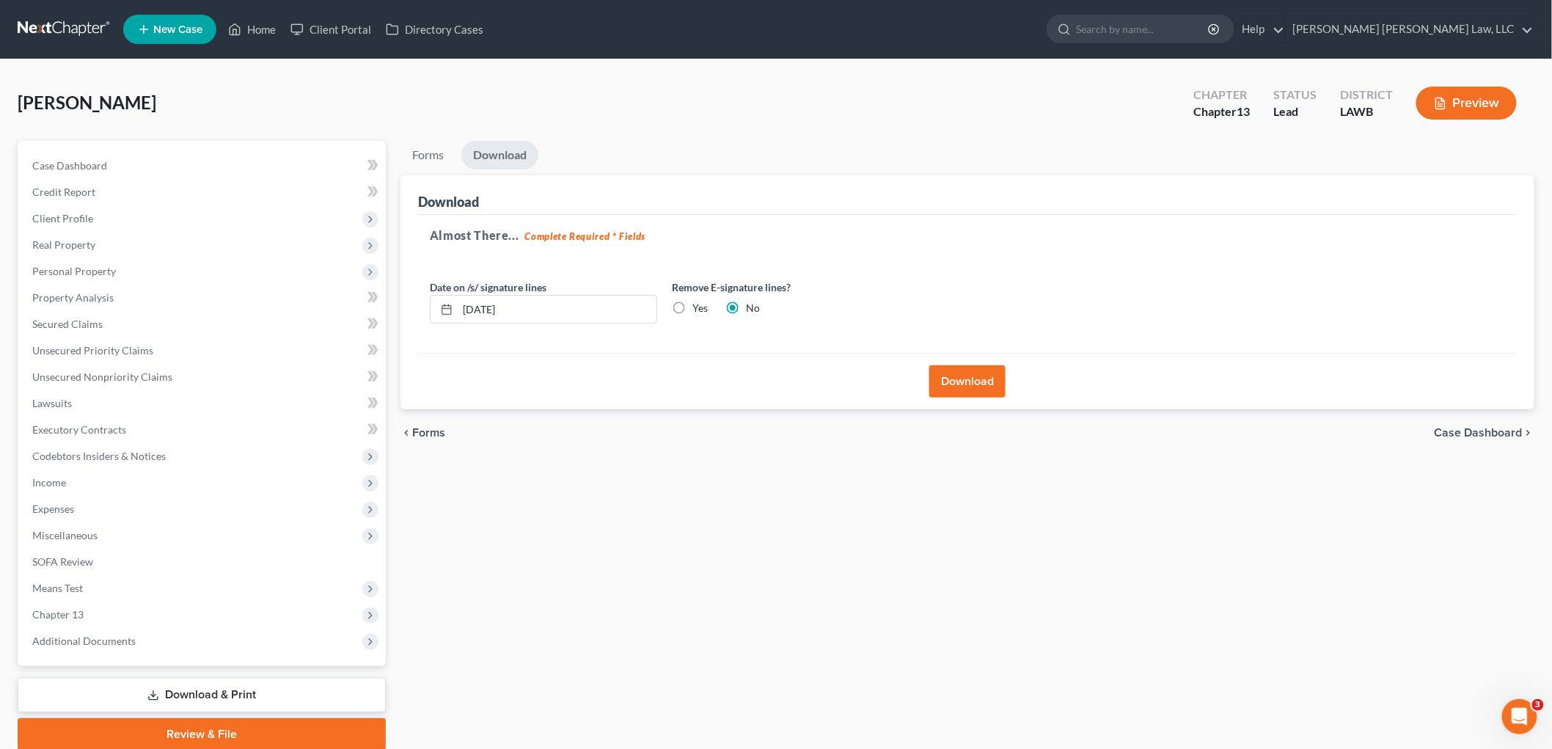
click at [983, 383] on button "Download" at bounding box center [967, 381] width 76 height 32
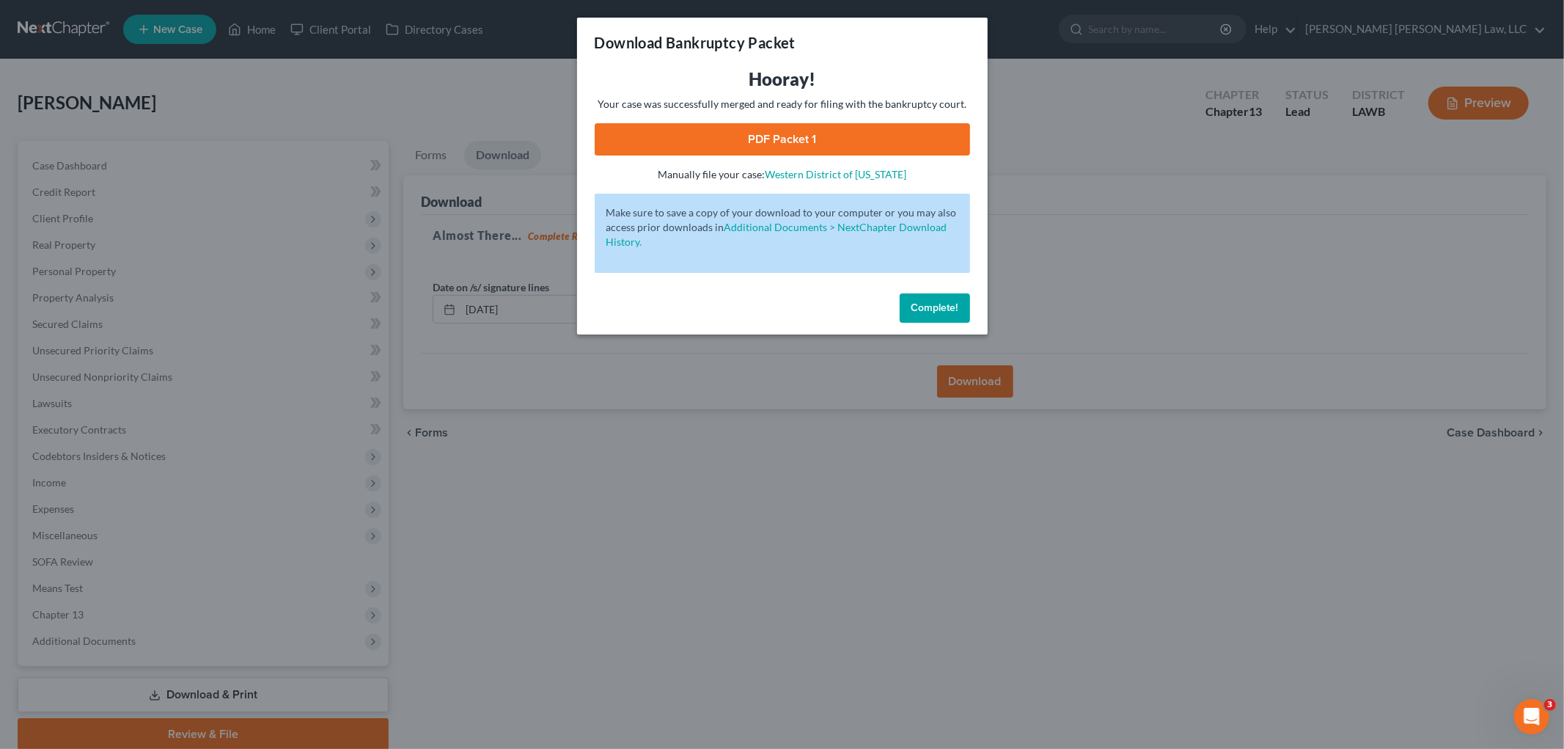
click at [809, 136] on link "PDF Packet 1" at bounding box center [782, 139] width 375 height 32
click at [917, 309] on span "Complete!" at bounding box center [934, 307] width 47 height 12
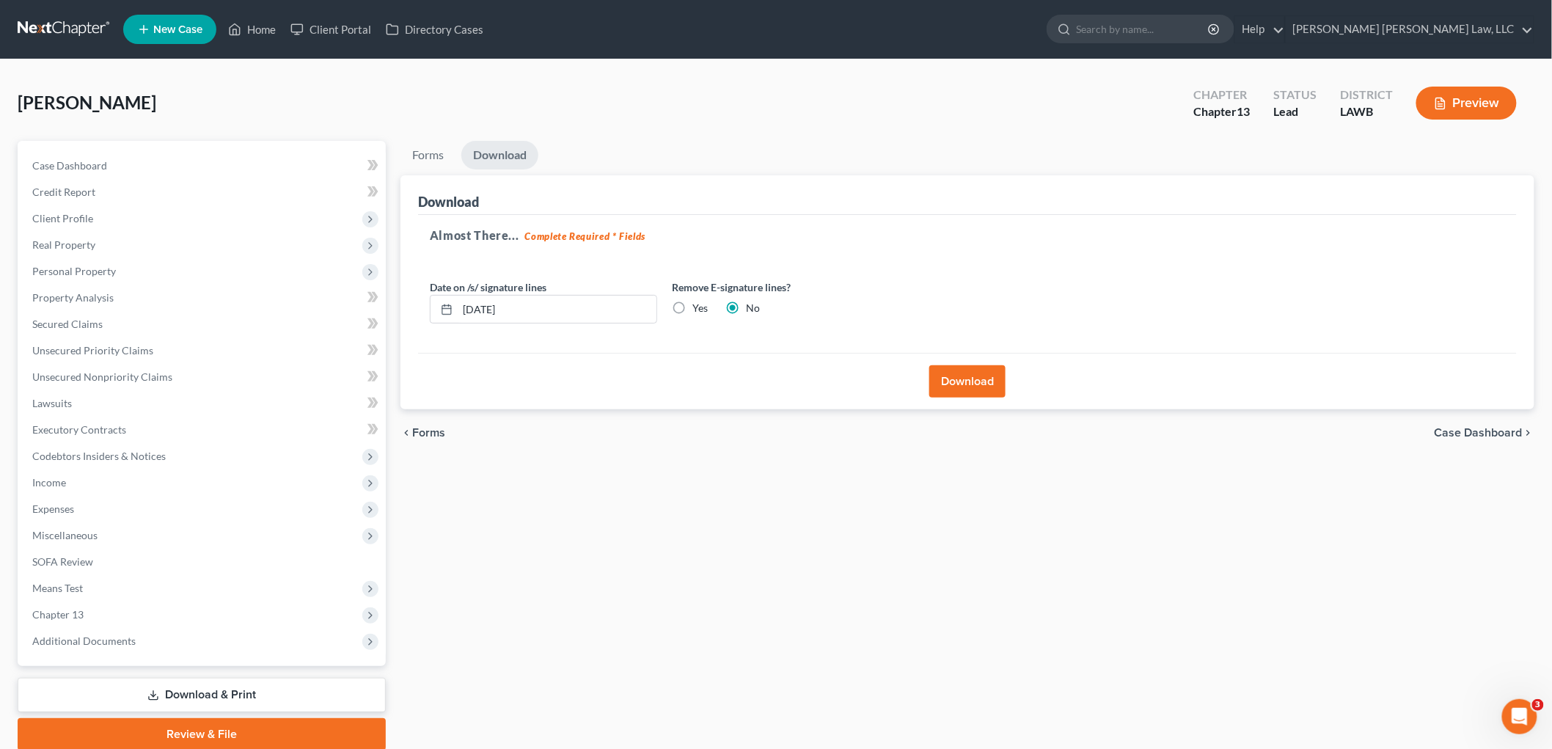
click at [51, 23] on link at bounding box center [65, 29] width 94 height 26
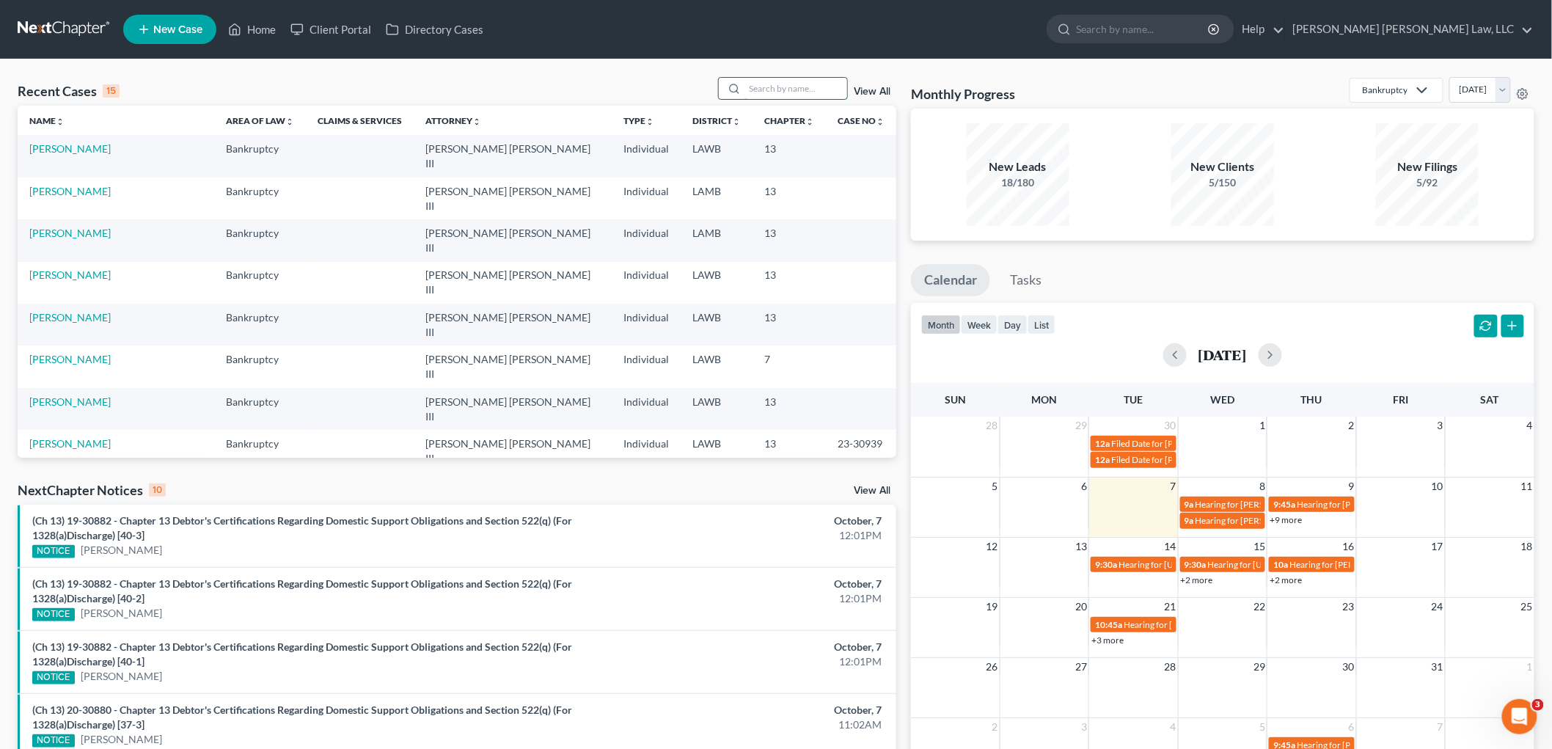
click at [785, 89] on input "search" at bounding box center [795, 88] width 103 height 21
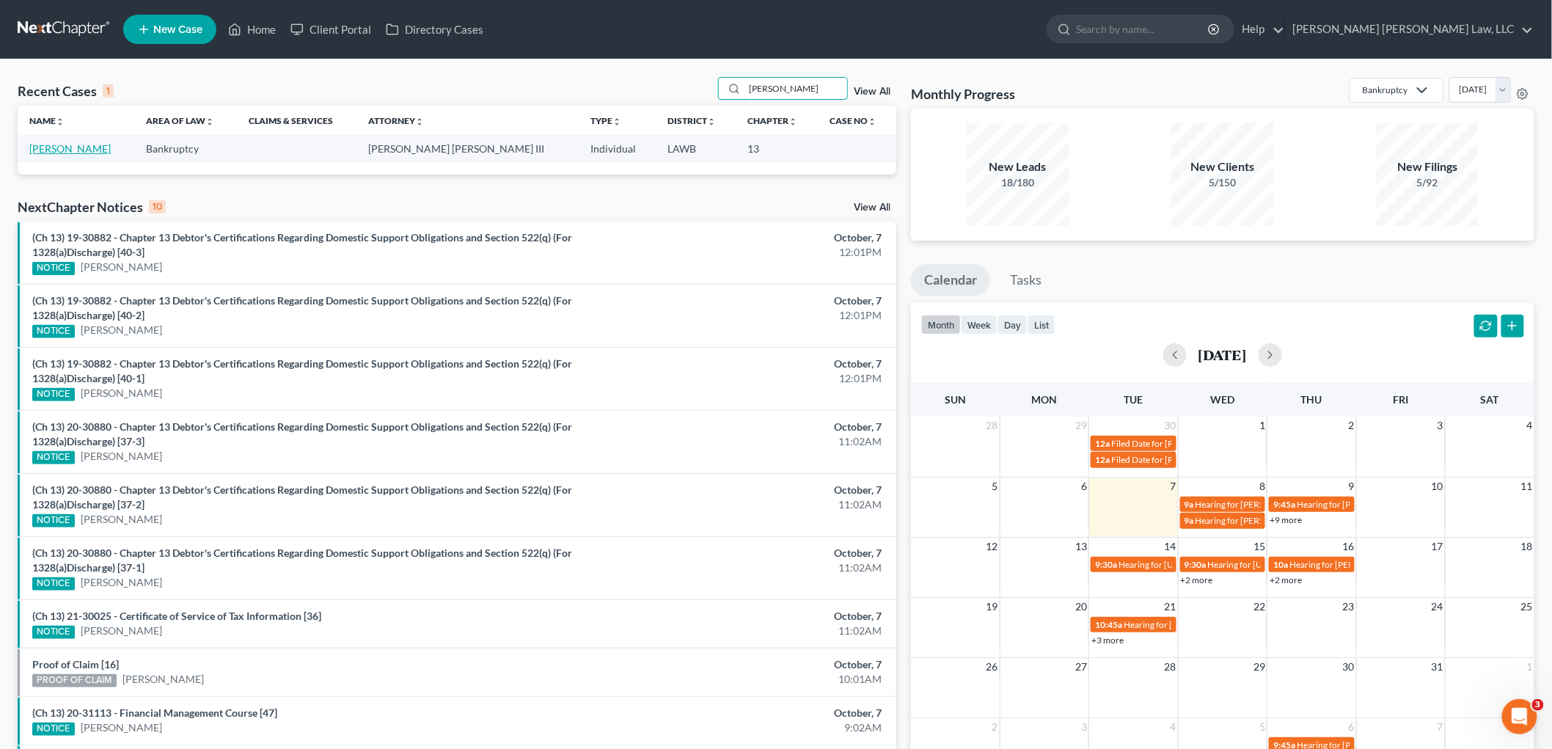
type input "[PERSON_NAME]"
click at [54, 151] on link "[PERSON_NAME]" at bounding box center [69, 148] width 81 height 12
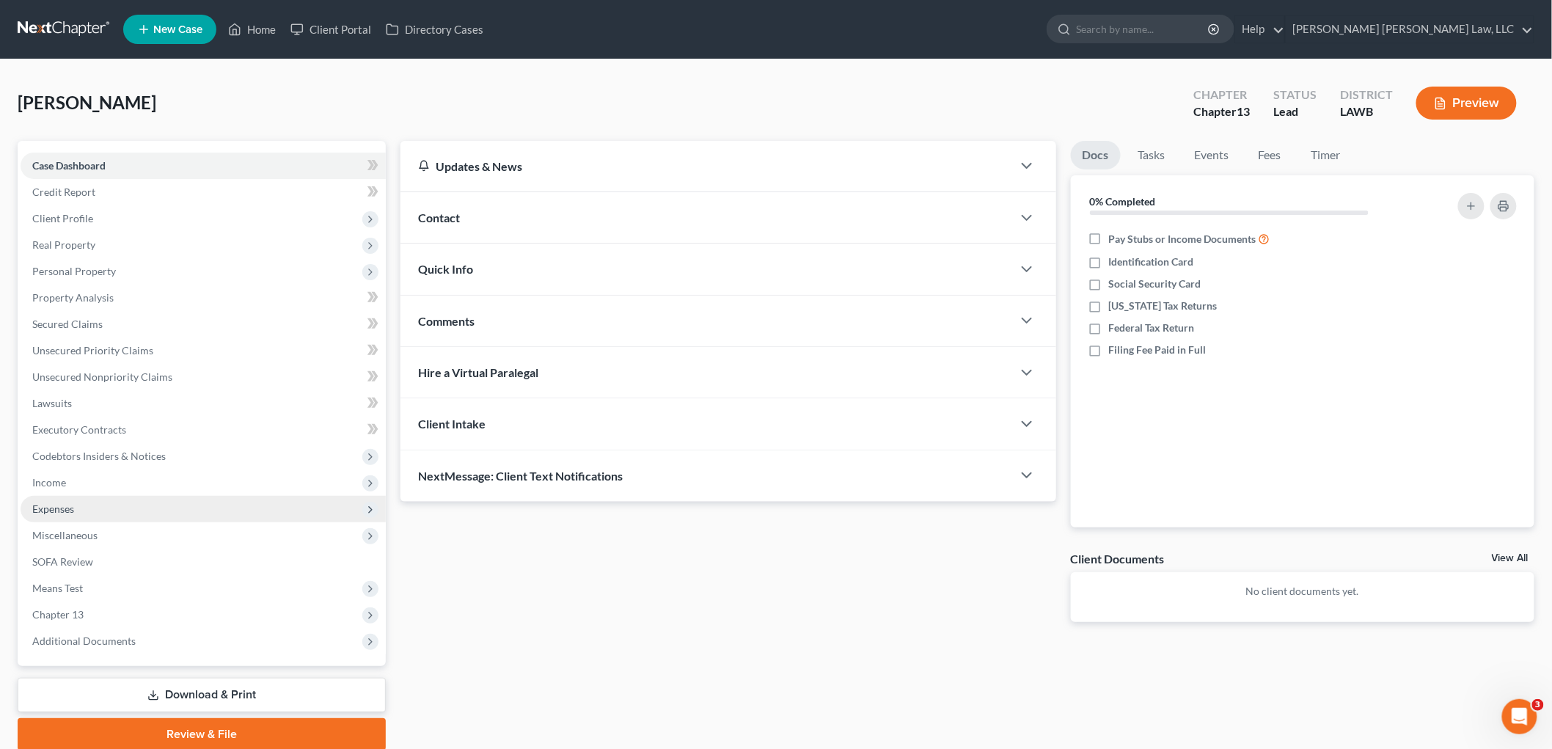
click at [60, 511] on span "Expenses" at bounding box center [53, 508] width 42 height 12
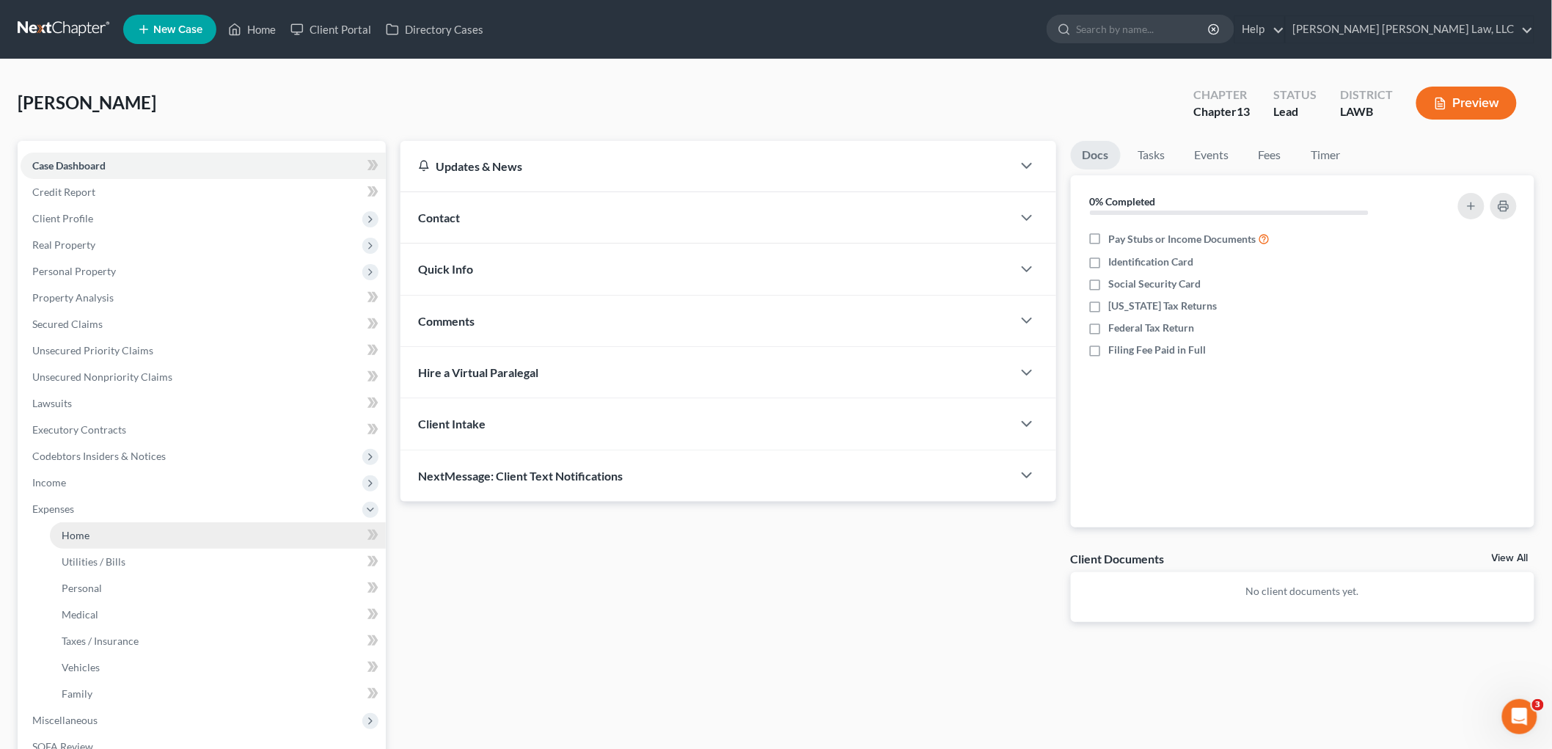
click at [73, 546] on link "Home" at bounding box center [218, 535] width 336 height 26
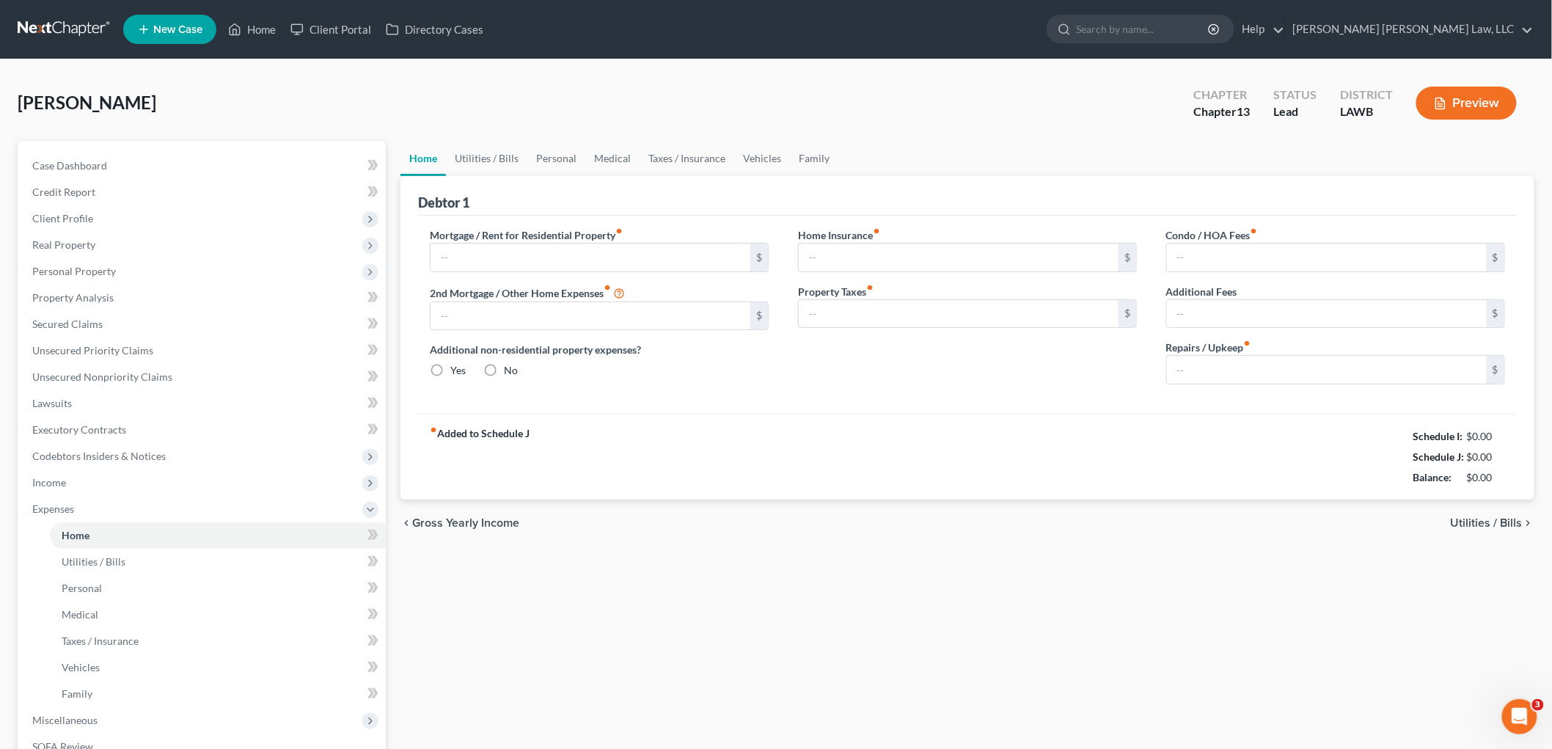
type input "0.00"
radio input "true"
type input "0.00"
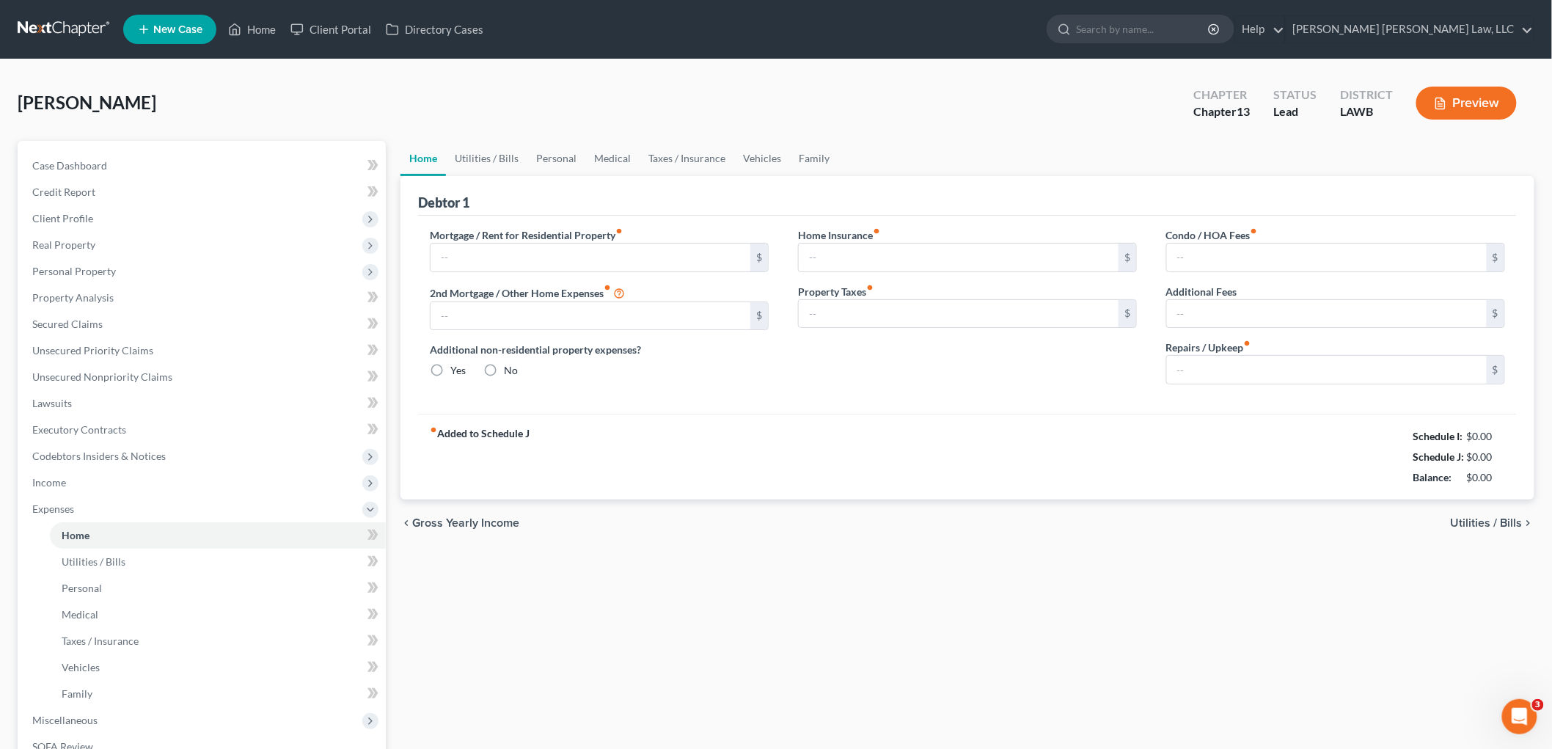
type input "0.00"
click at [120, 271] on span "Personal Property" at bounding box center [203, 271] width 365 height 26
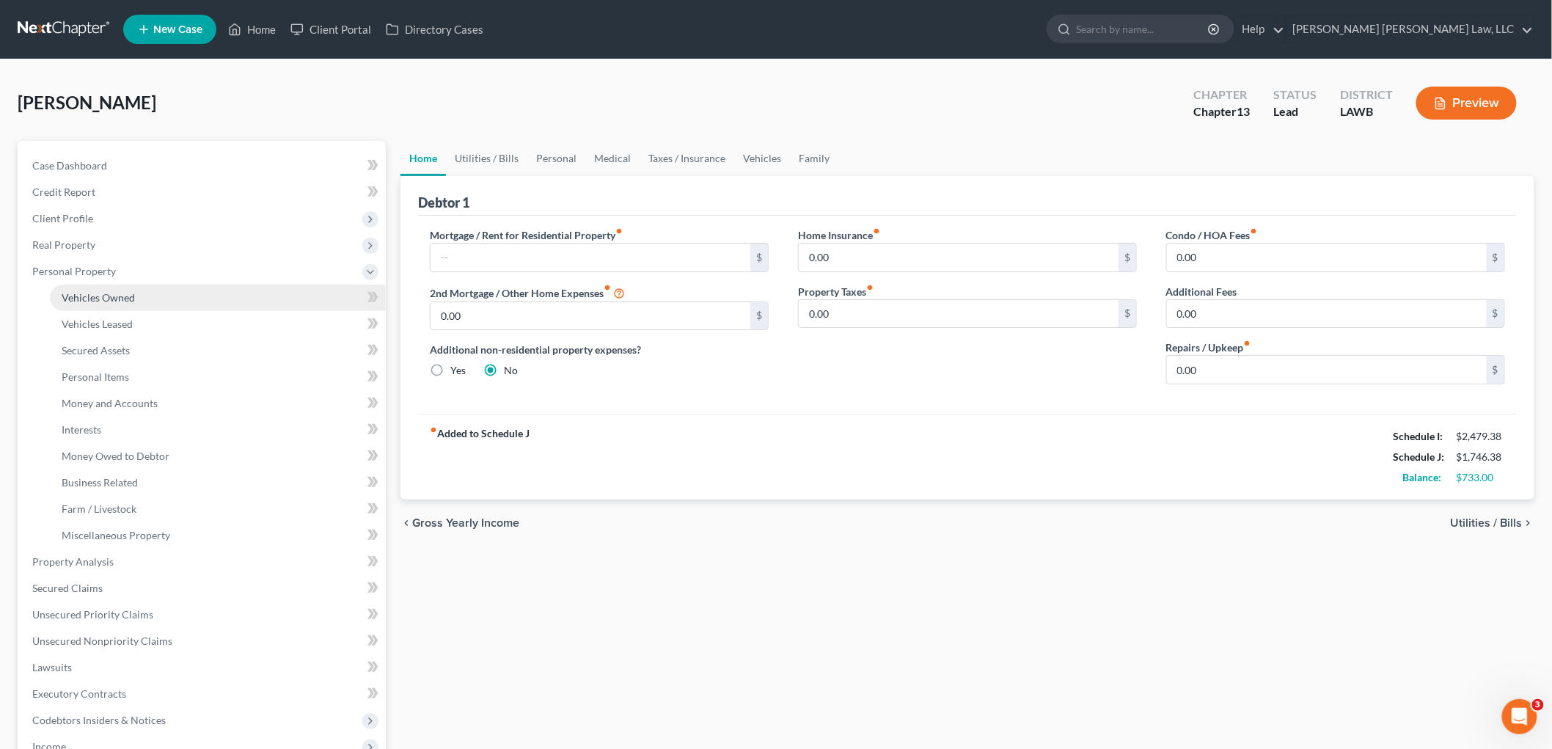
click at [118, 297] on span "Vehicles Owned" at bounding box center [98, 297] width 73 height 12
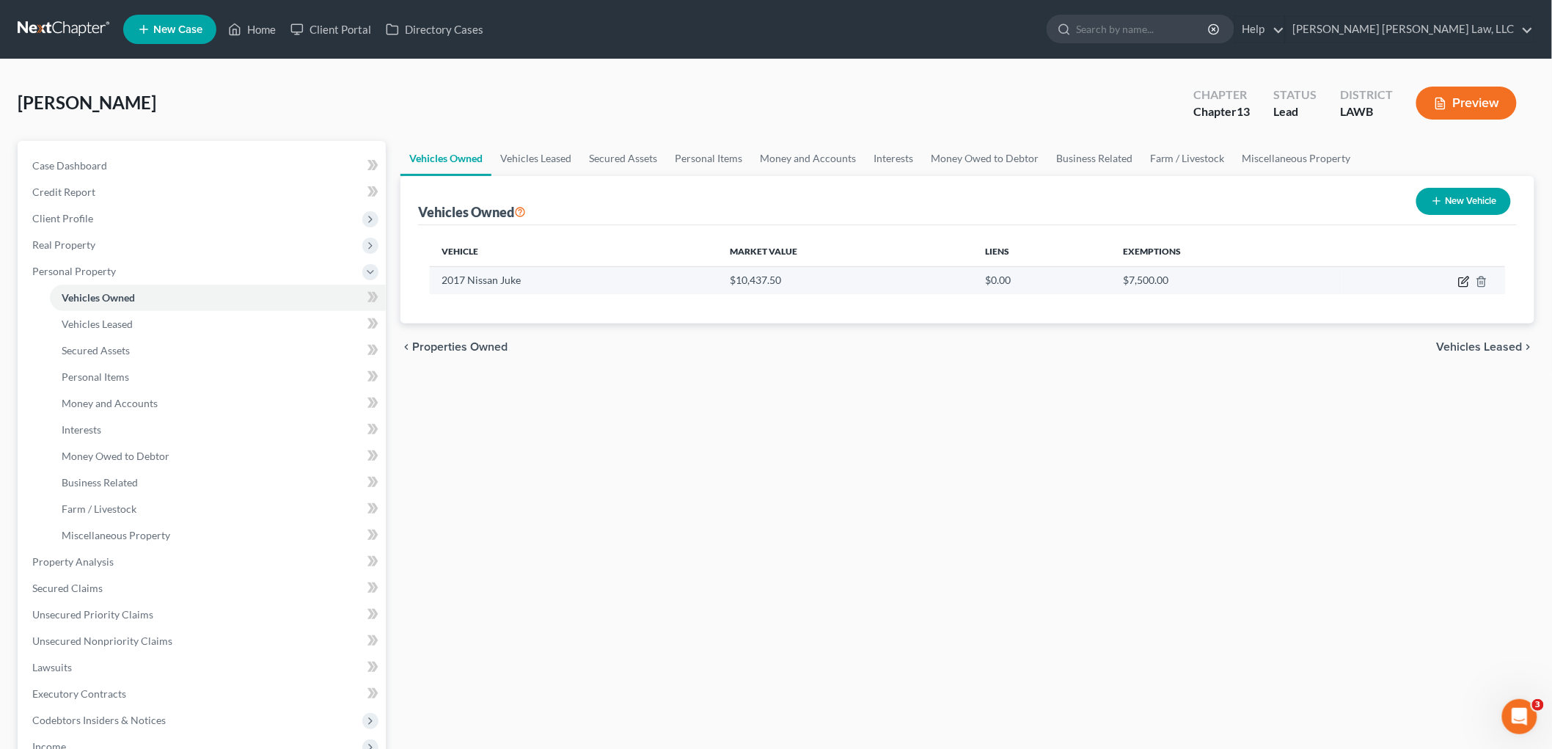
click at [1464, 284] on icon "button" at bounding box center [1464, 282] width 12 height 12
select select "0"
select select "9"
select select "2"
select select "0"
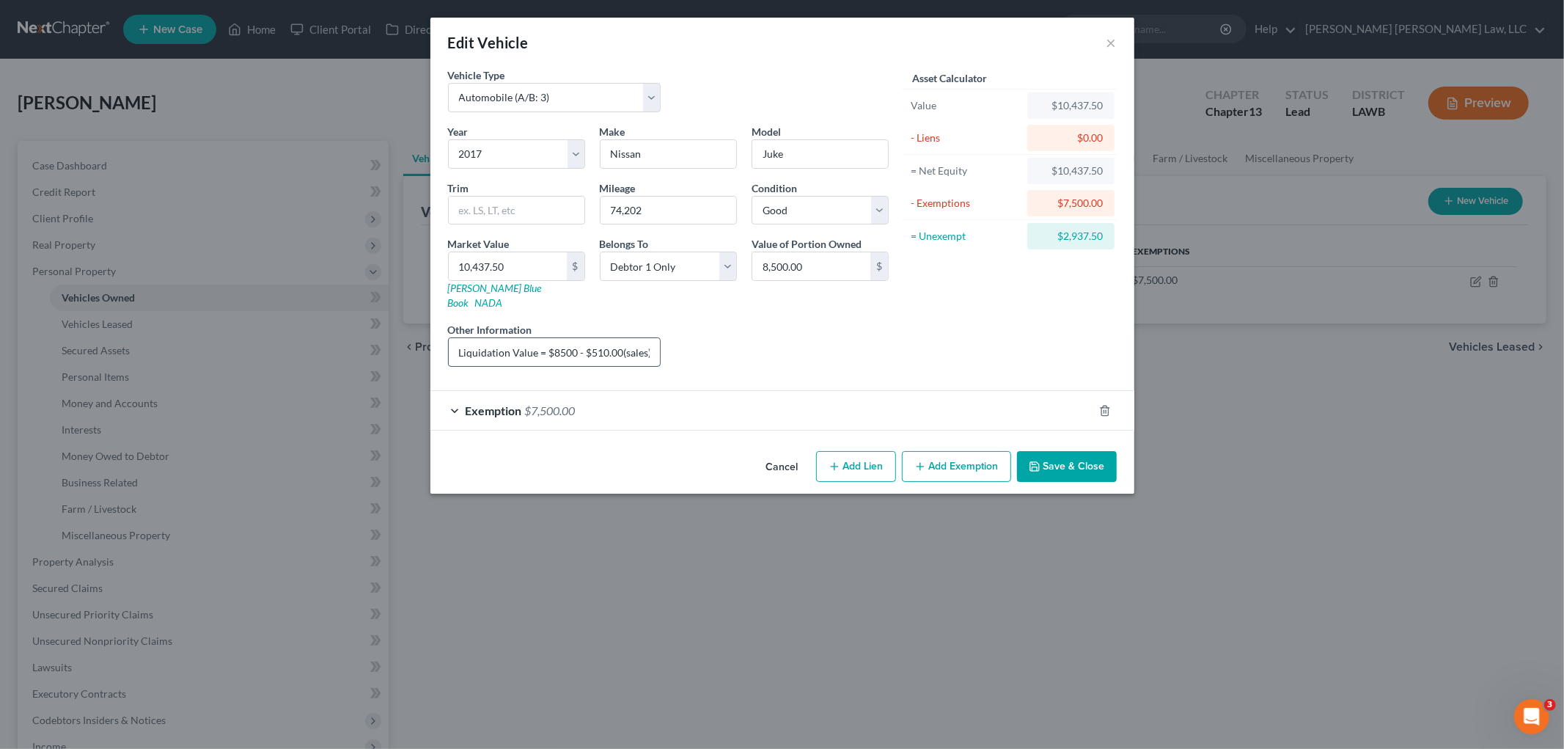
click at [606, 341] on input "Liquidation Value = $8500 - $510.00(sales) - $7500.00 (exemption)= $490.00 = $1…" at bounding box center [555, 352] width 212 height 28
click at [1074, 456] on button "Save & Close" at bounding box center [1067, 466] width 100 height 31
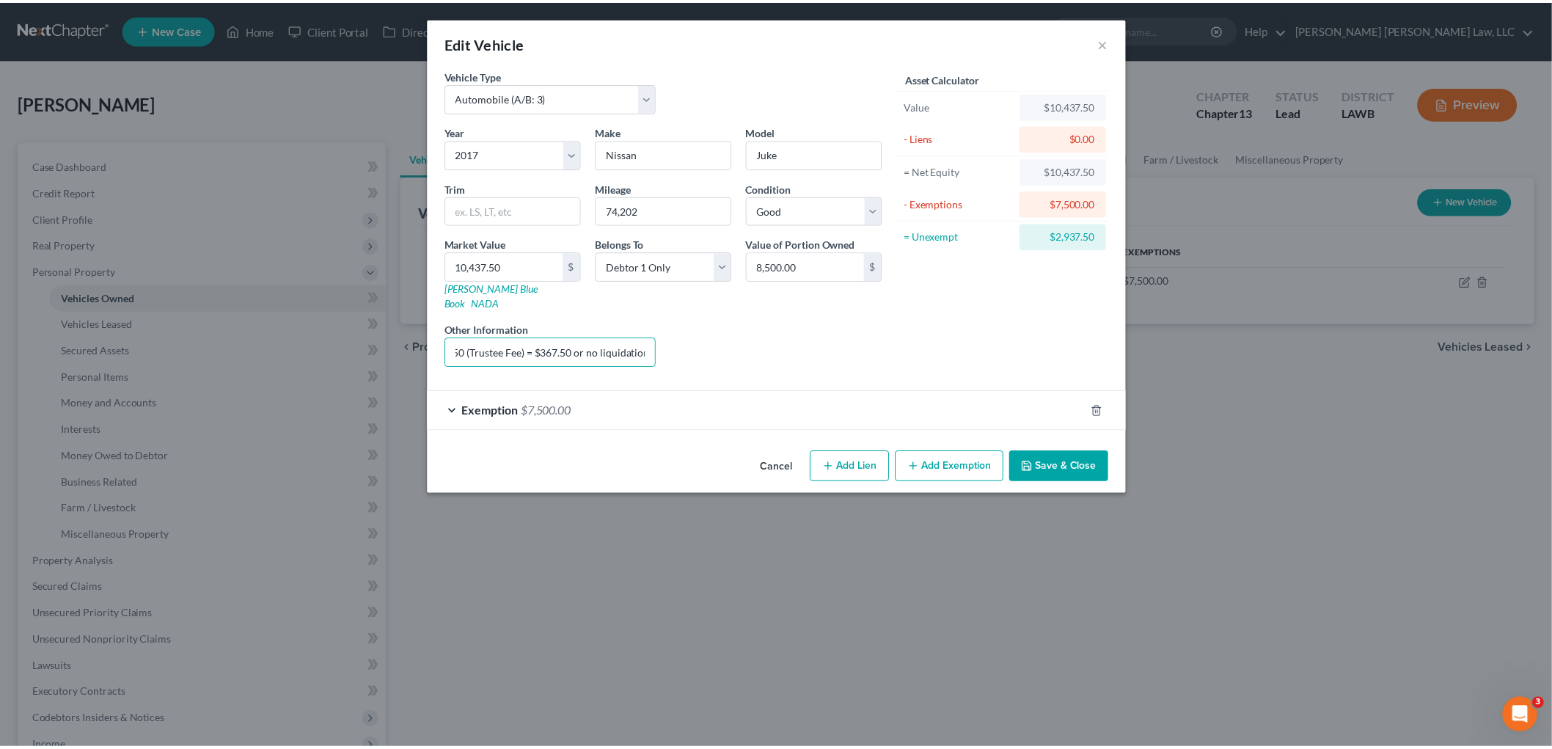
scroll to position [0, 0]
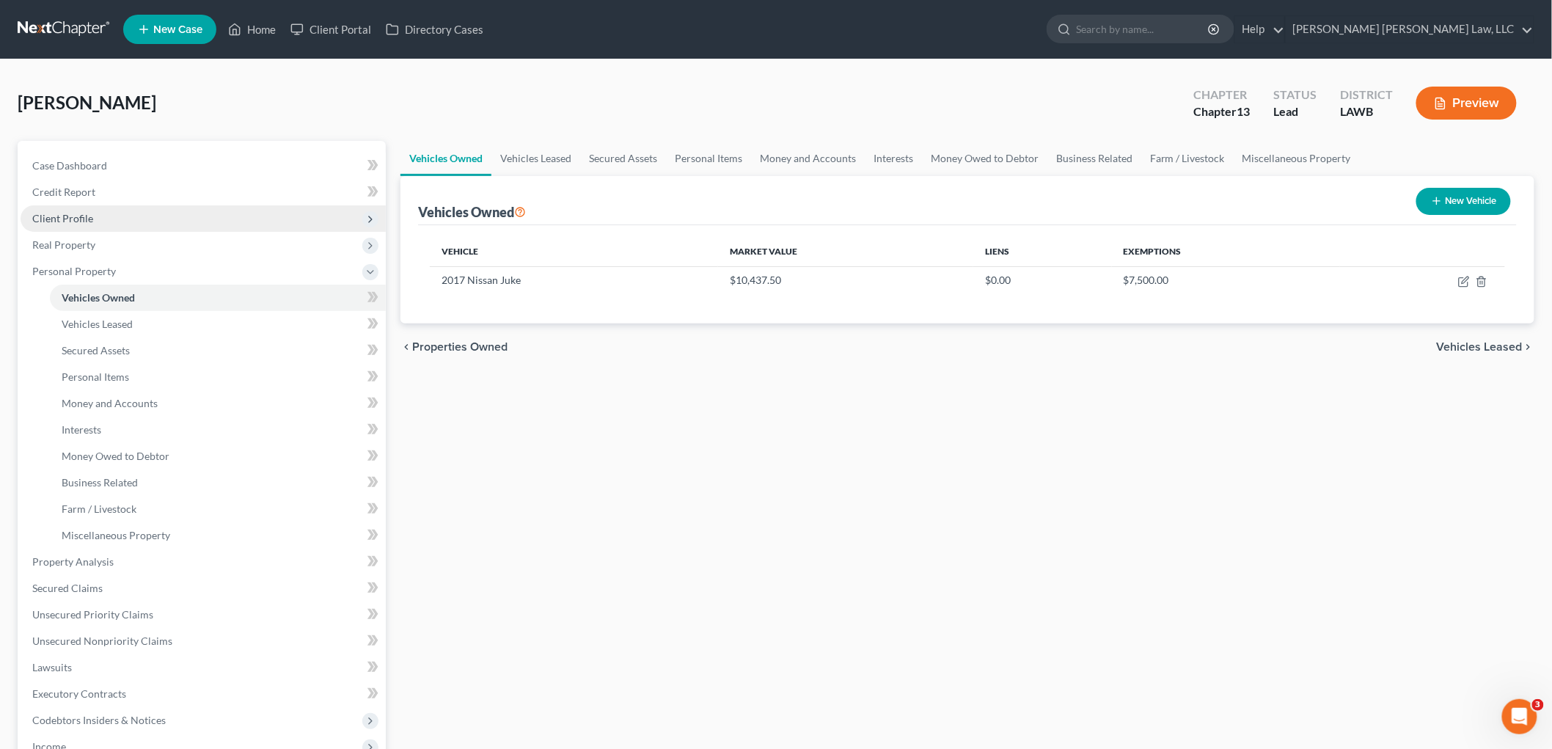
click at [119, 214] on span "Client Profile" at bounding box center [203, 218] width 365 height 26
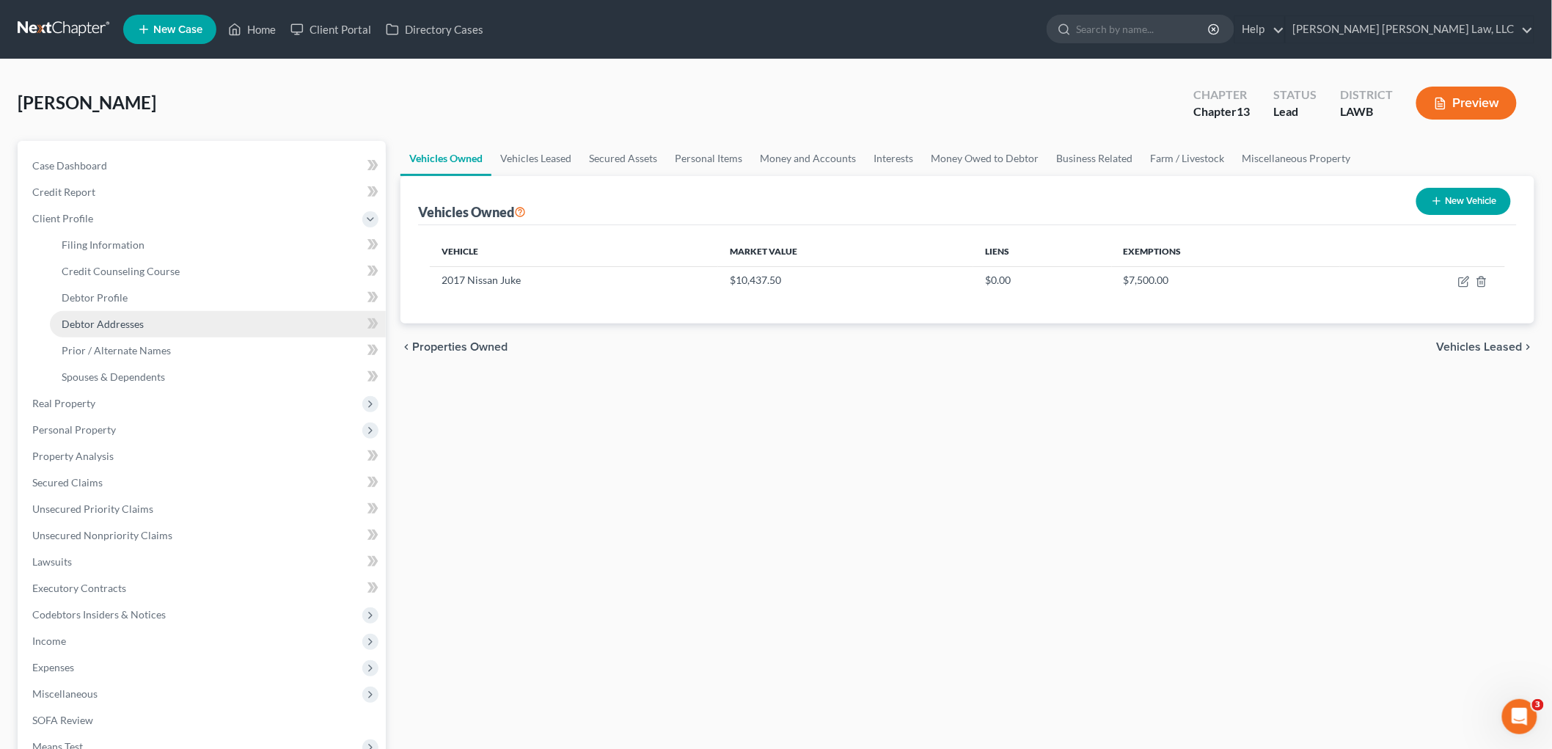
click at [107, 311] on link "Debtor Addresses" at bounding box center [218, 324] width 336 height 26
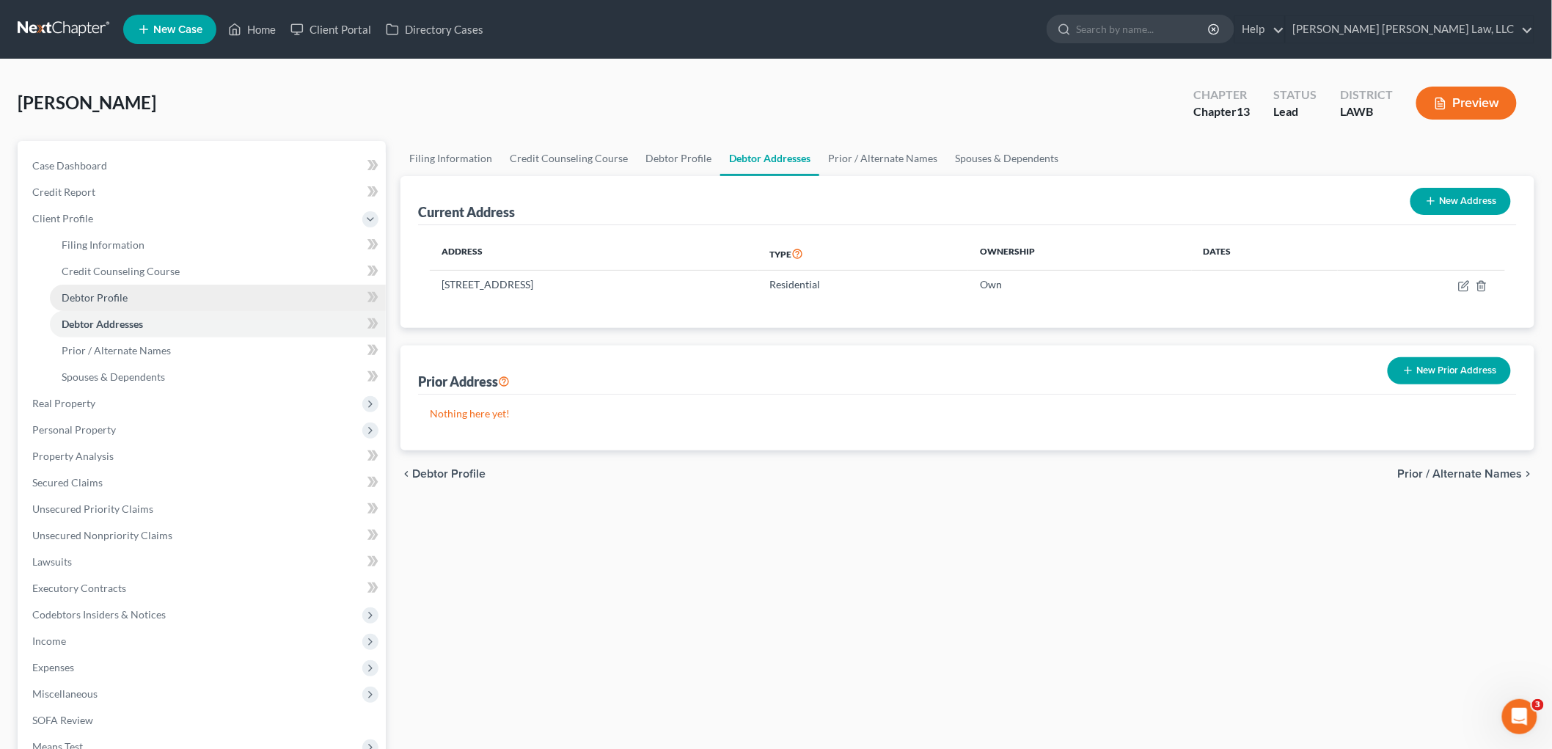
click at [123, 295] on span "Debtor Profile" at bounding box center [95, 297] width 66 height 12
select select "0"
select select "1"
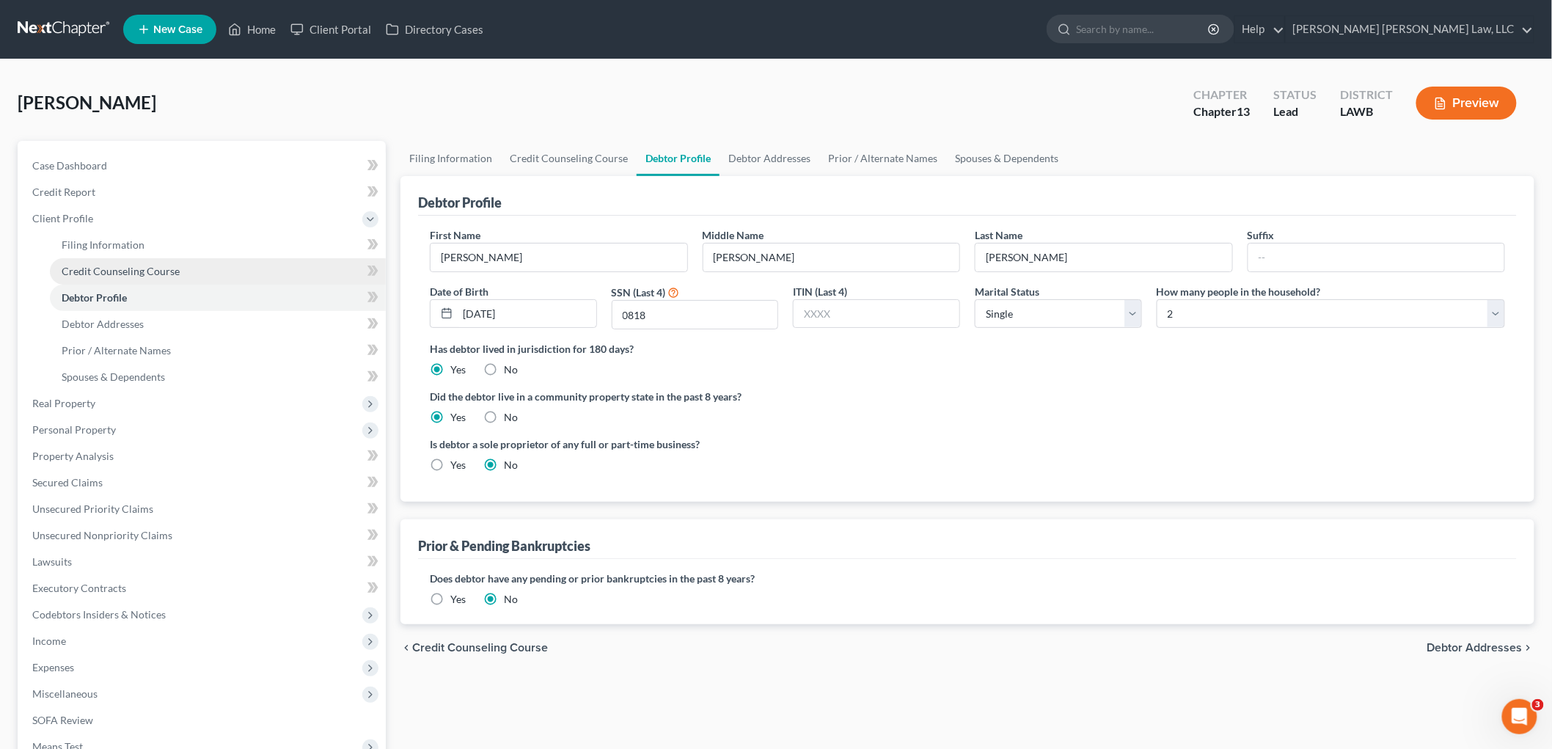
click at [144, 271] on span "Credit Counseling Course" at bounding box center [121, 271] width 118 height 12
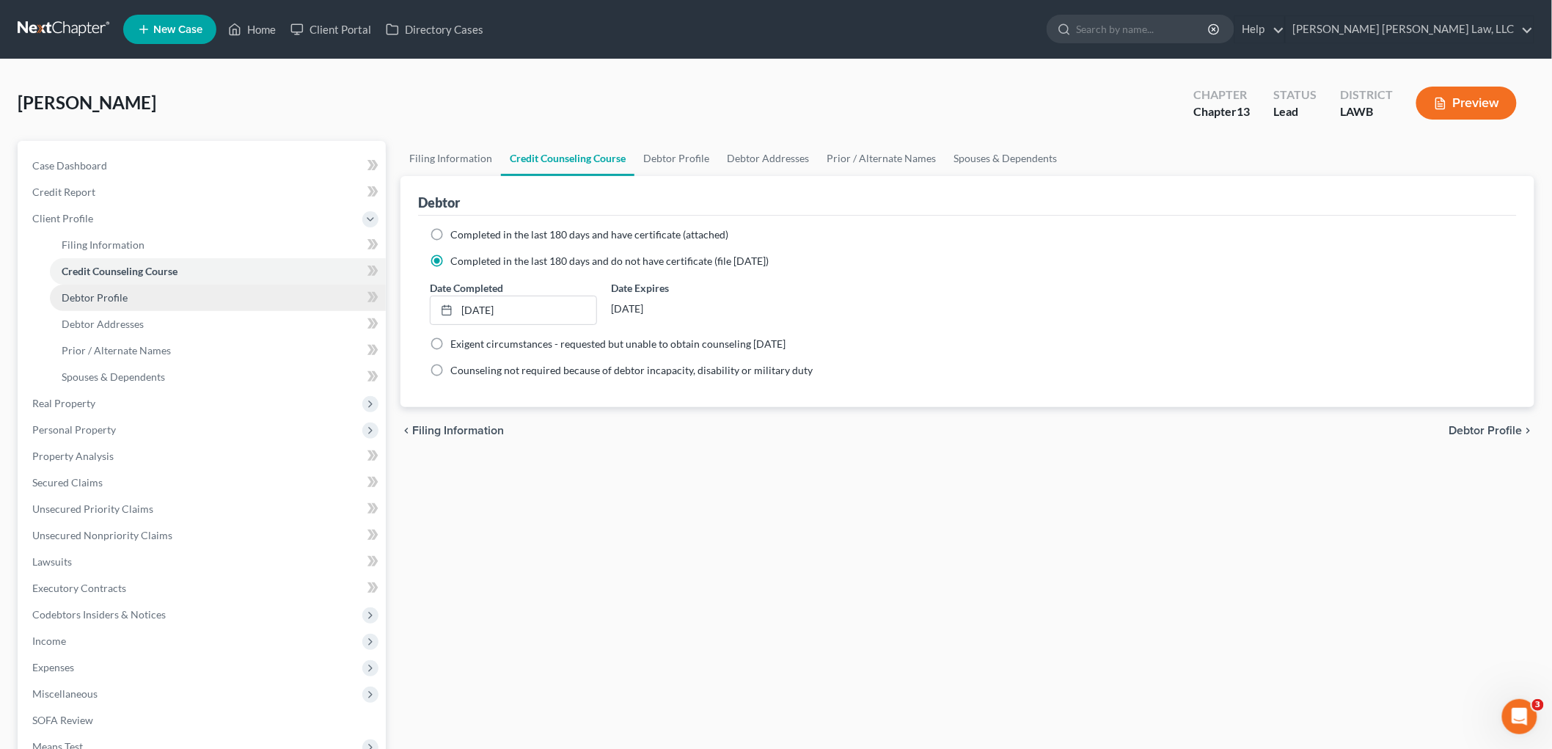
click at [81, 301] on span "Debtor Profile" at bounding box center [95, 297] width 66 height 12
select select "0"
select select "1"
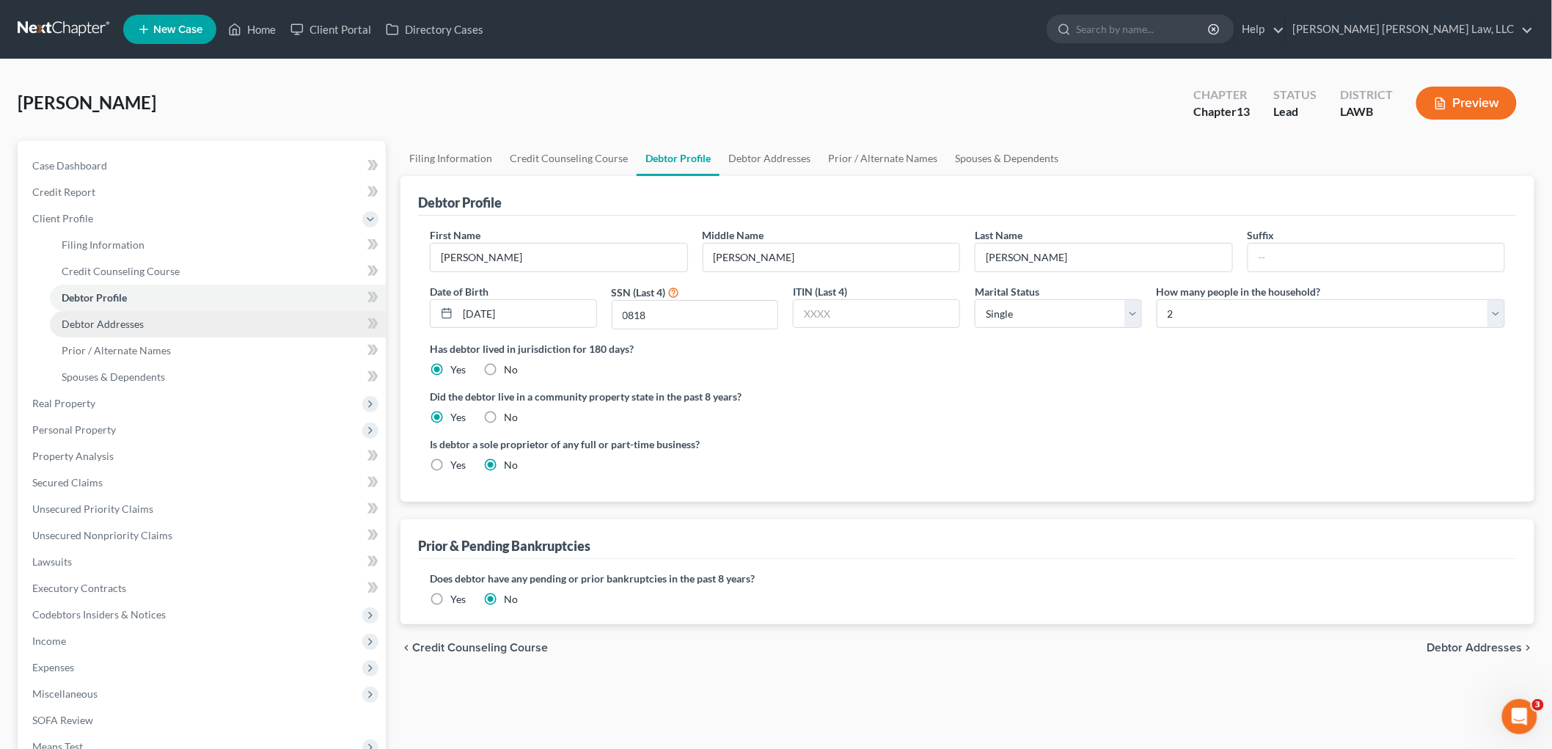
click at [172, 329] on link "Debtor Addresses" at bounding box center [218, 324] width 336 height 26
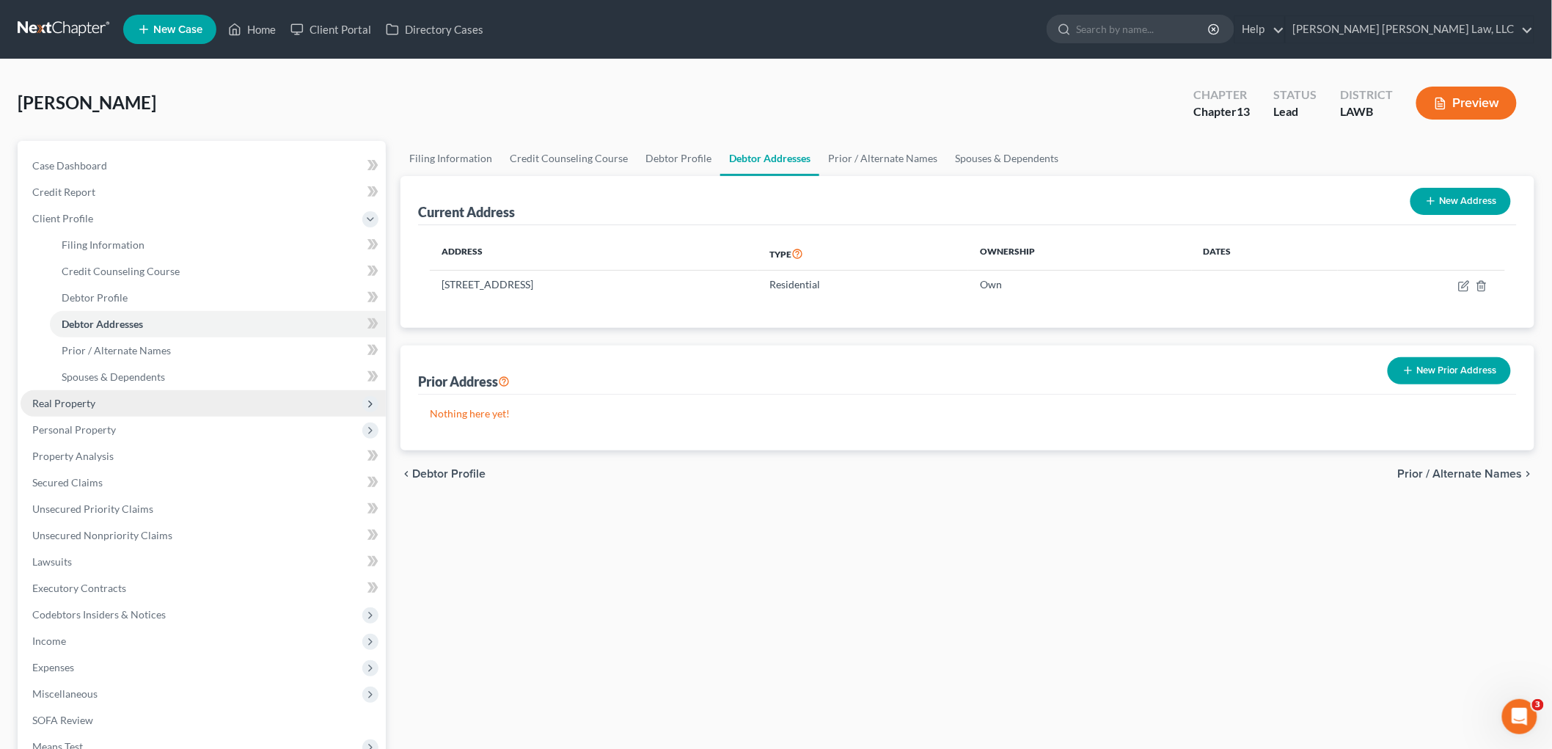
click at [149, 409] on span "Real Property" at bounding box center [203, 403] width 365 height 26
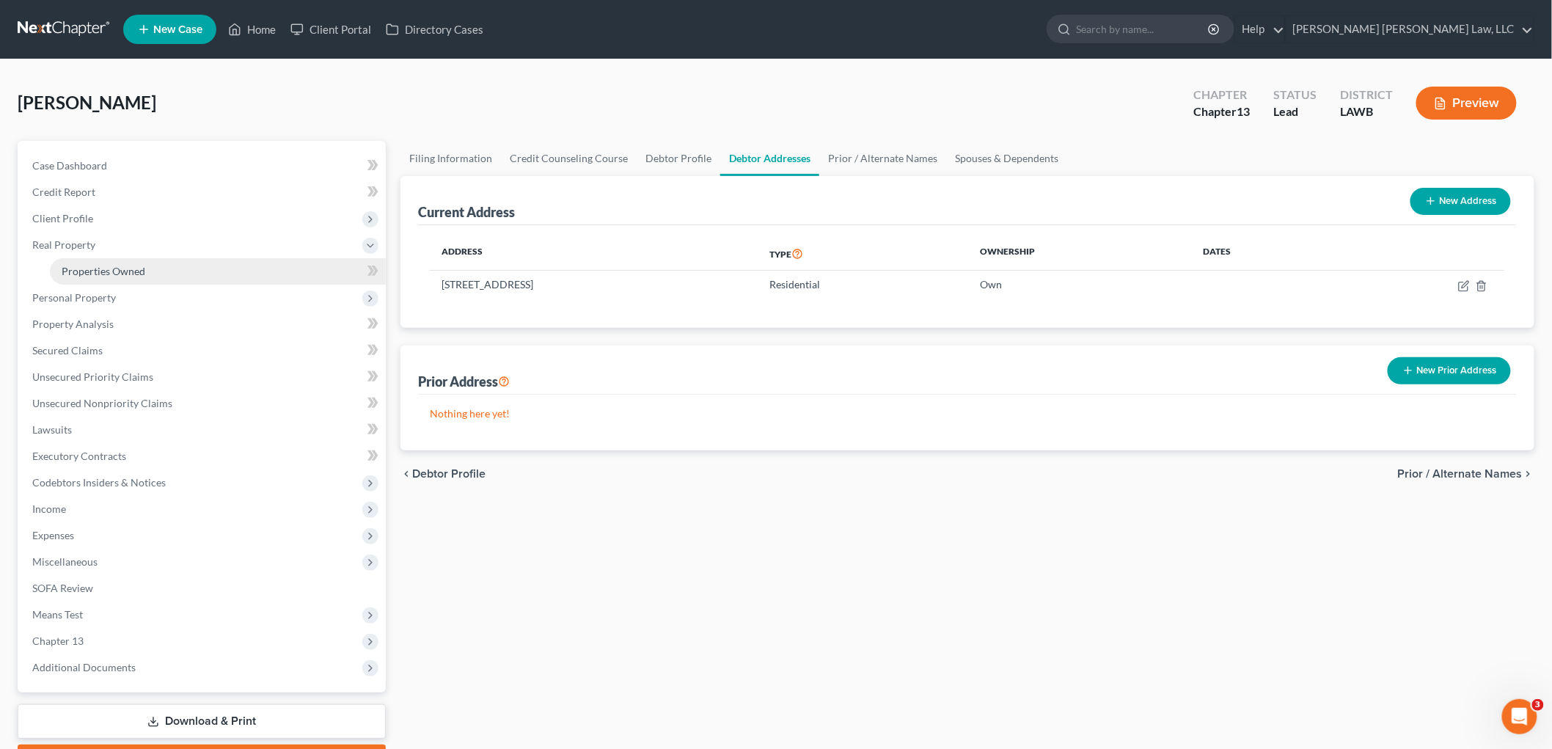
click at [173, 271] on link "Properties Owned" at bounding box center [218, 271] width 336 height 26
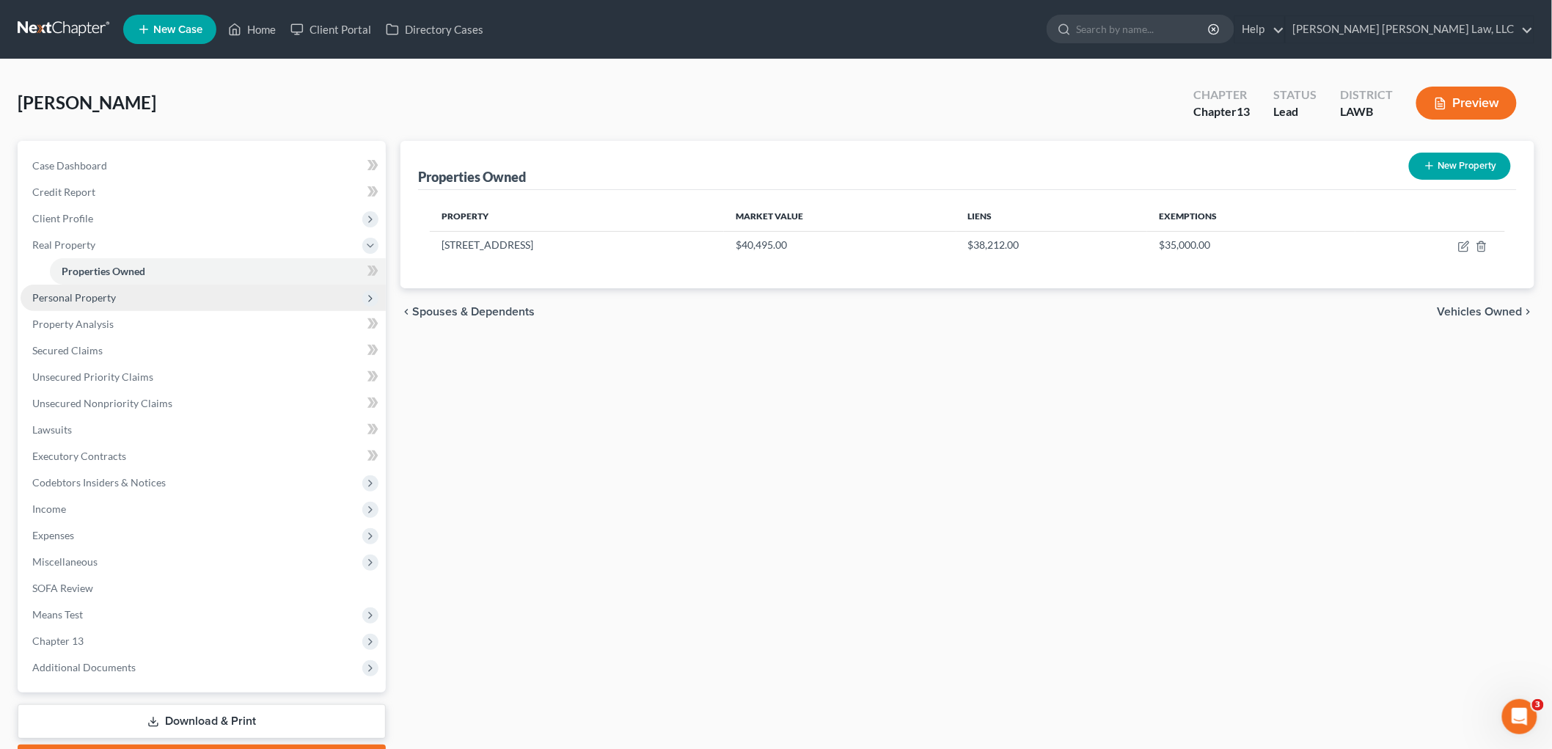
click at [109, 307] on span "Personal Property" at bounding box center [203, 298] width 365 height 26
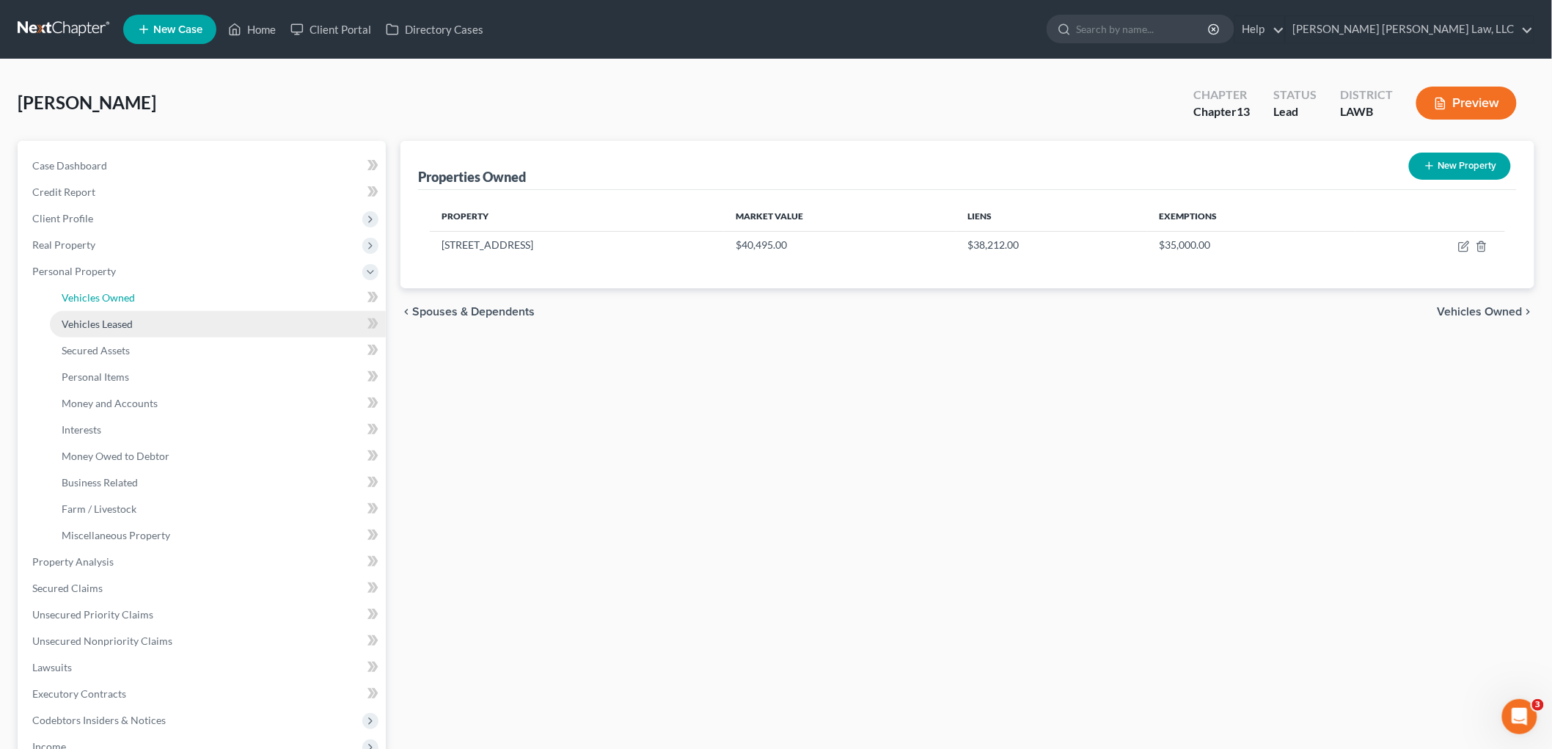
drag, startPoint x: 120, startPoint y: 318, endPoint x: 147, endPoint y: 291, distance: 37.9
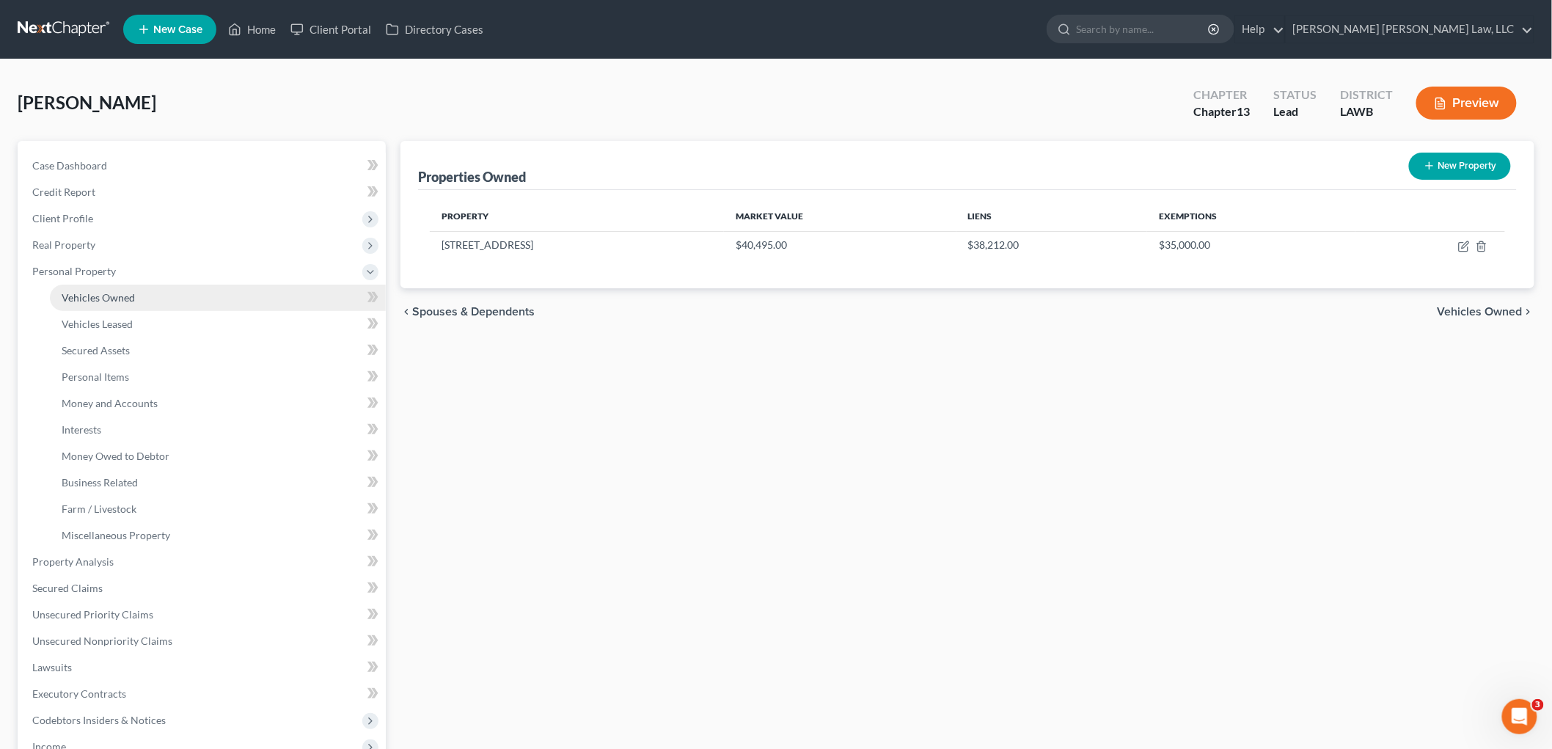
click at [140, 296] on link "Vehicles Owned" at bounding box center [218, 298] width 336 height 26
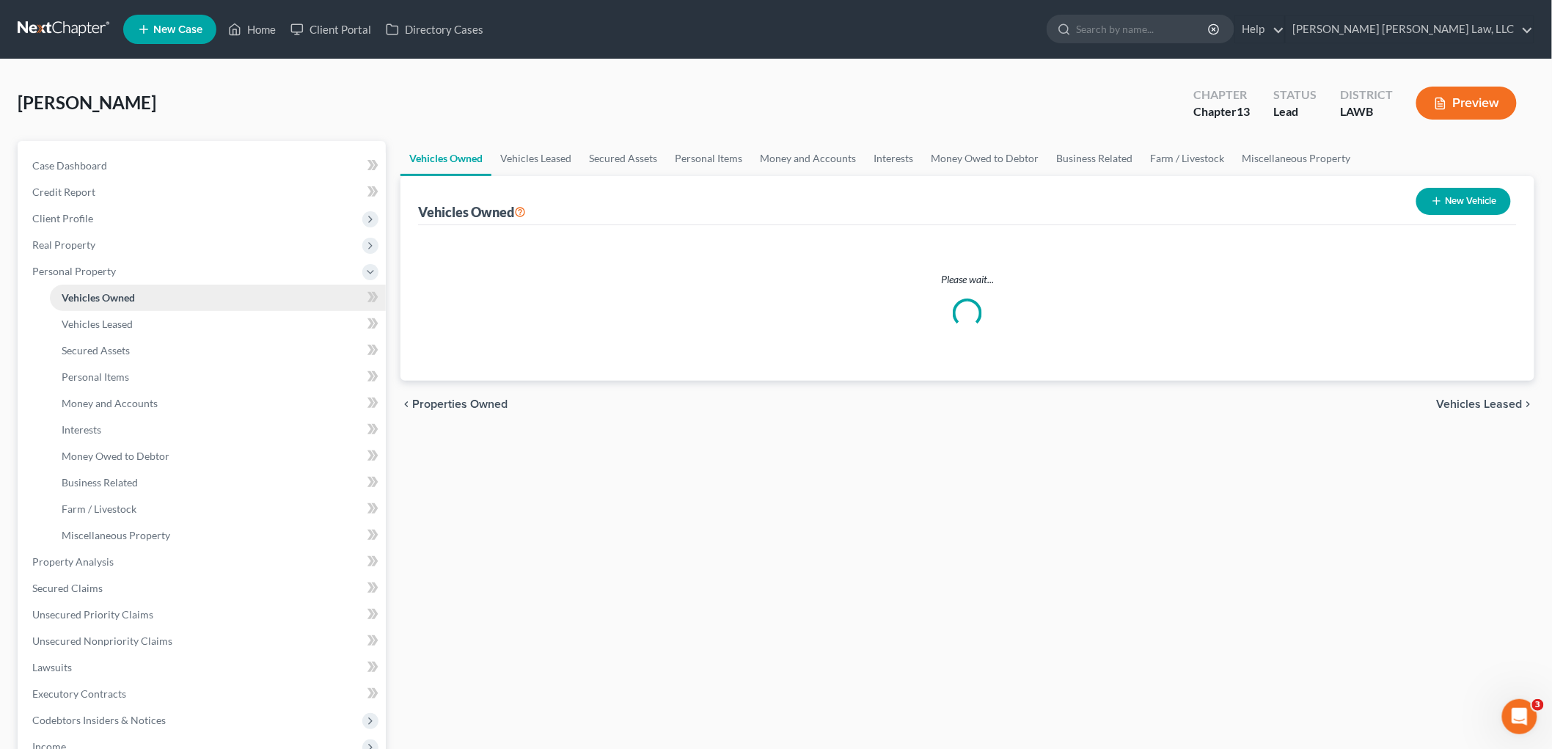
click at [147, 290] on link "Vehicles Owned" at bounding box center [218, 298] width 336 height 26
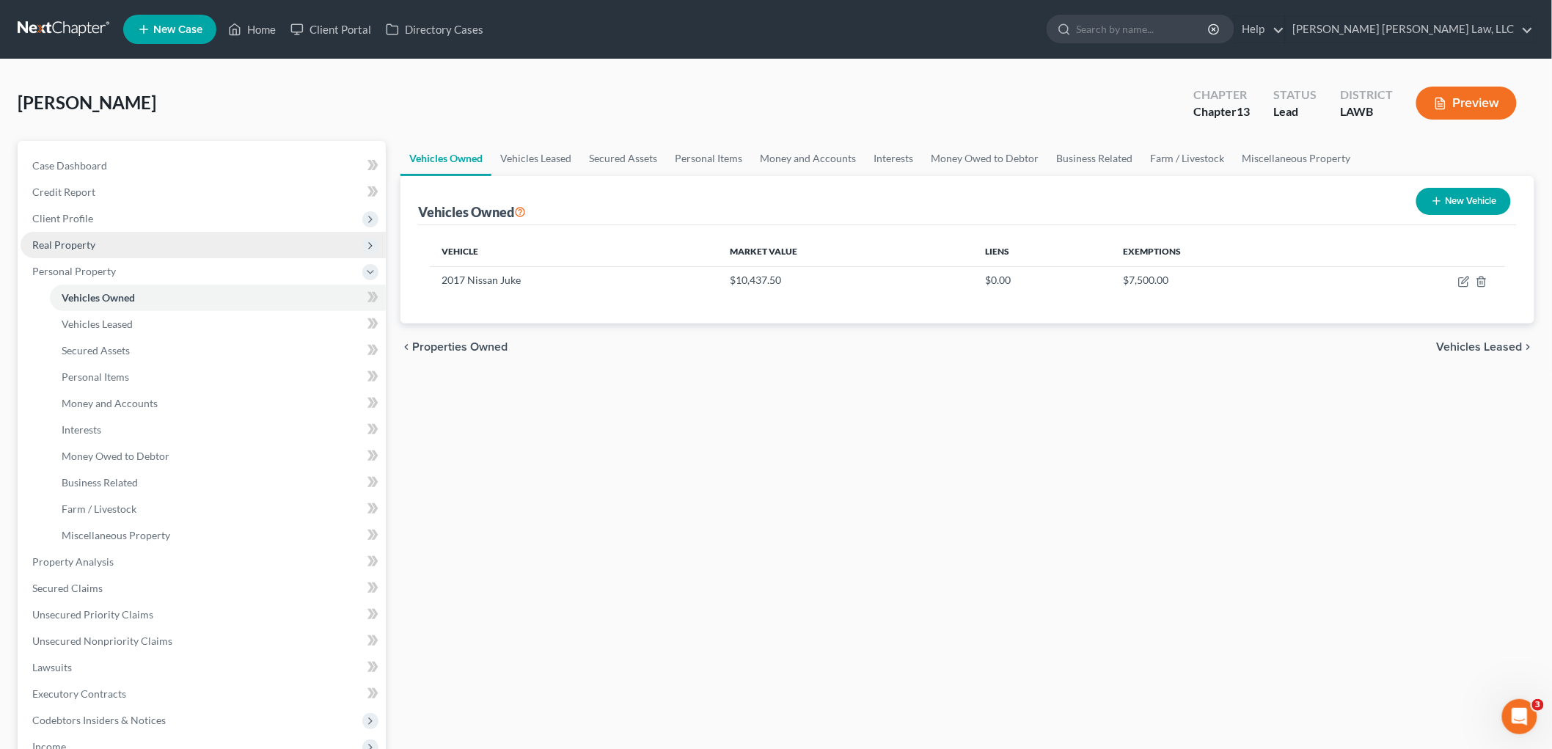
click at [116, 240] on span "Real Property" at bounding box center [203, 245] width 365 height 26
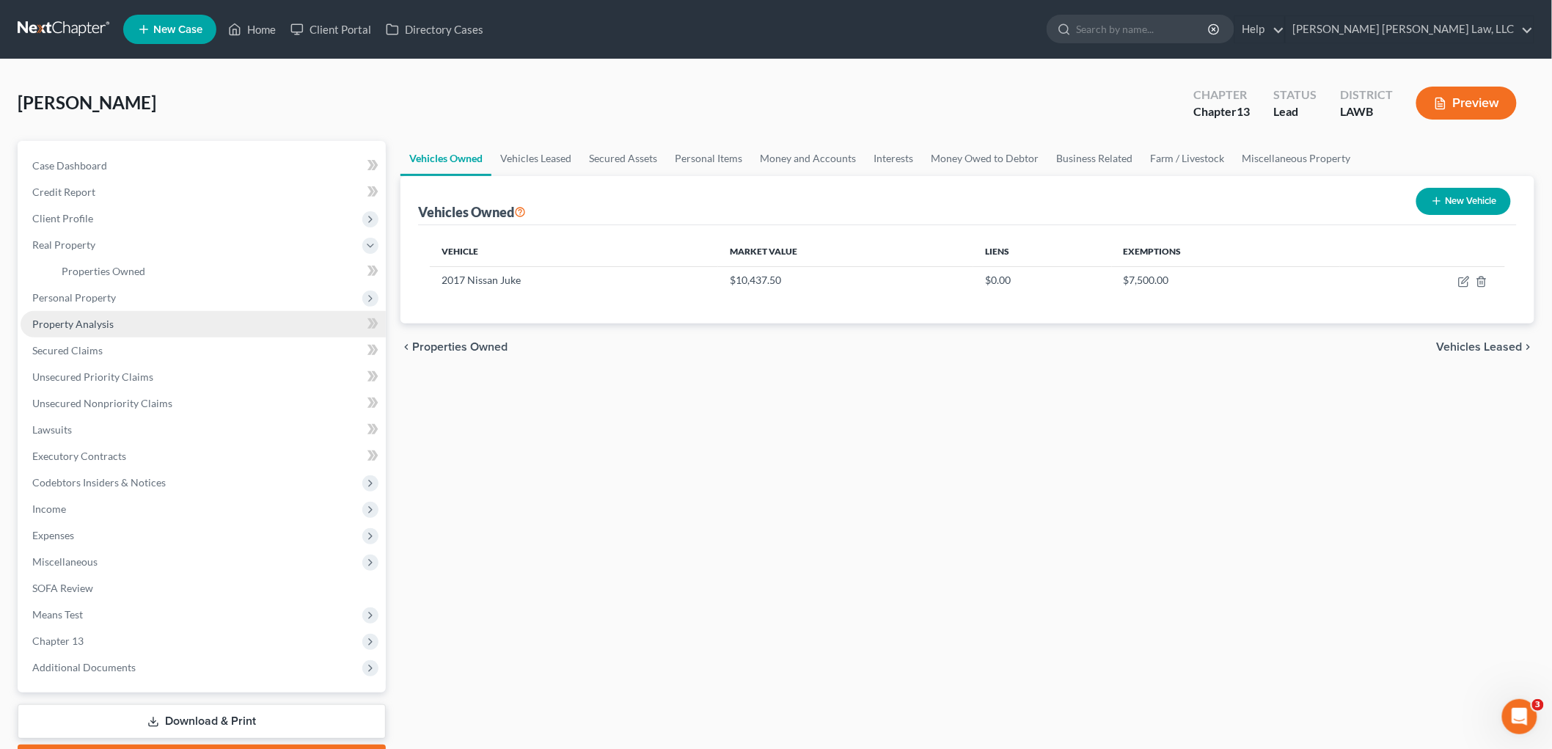
click at [140, 327] on link "Property Analysis" at bounding box center [203, 324] width 365 height 26
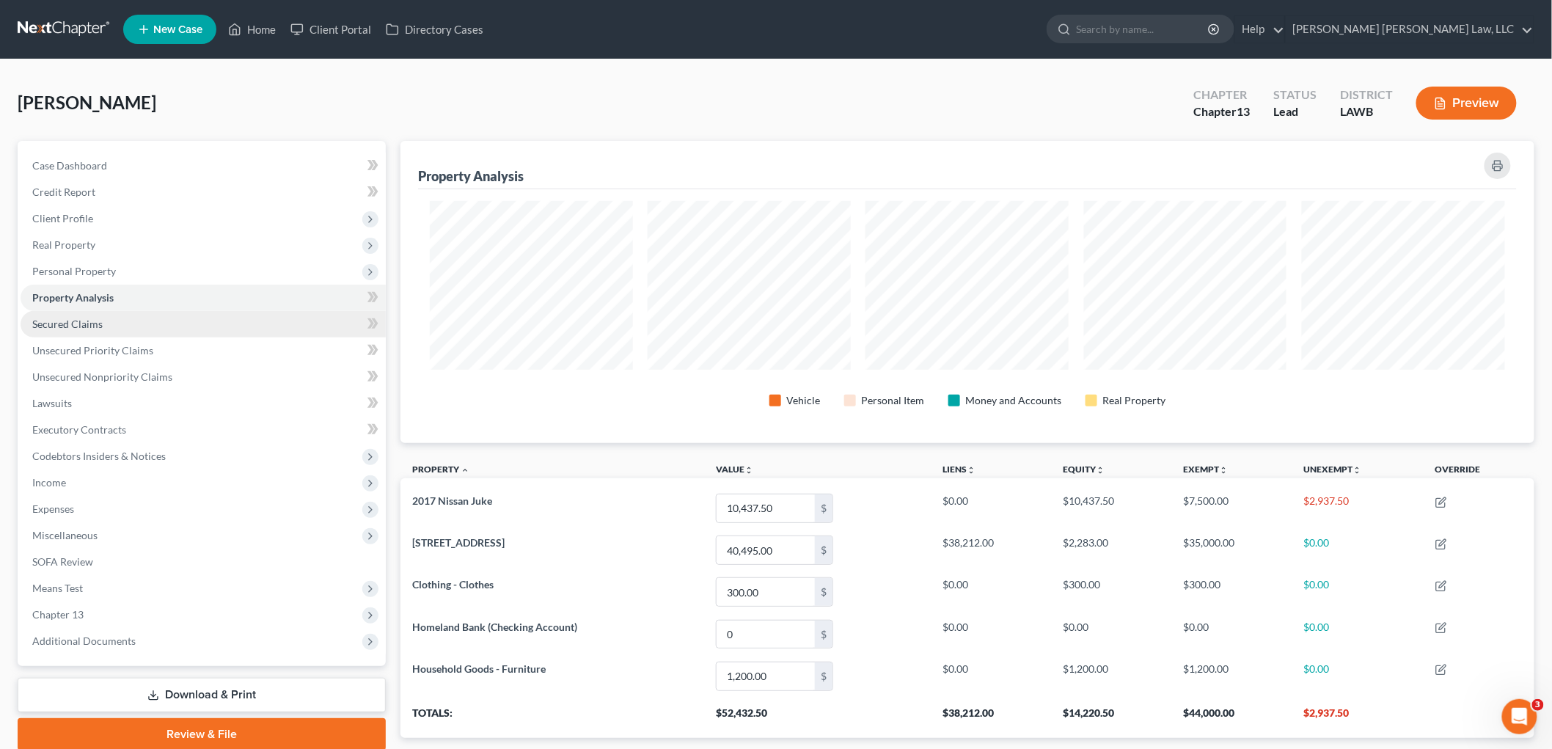
scroll to position [302, 1134]
click at [120, 326] on link "Secured Claims" at bounding box center [203, 324] width 365 height 26
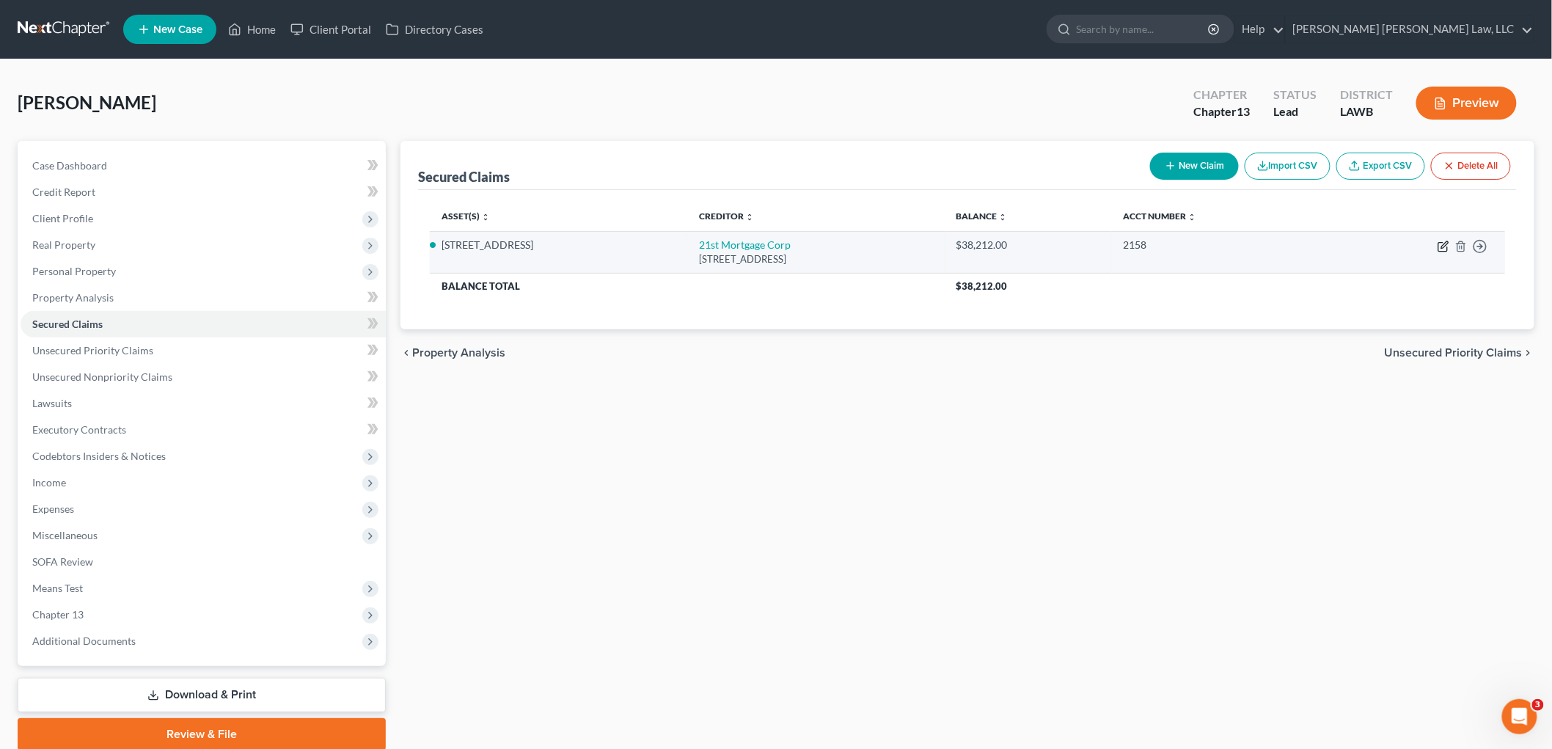
click at [1446, 246] on icon "button" at bounding box center [1443, 247] width 12 height 12
select select "44"
select select "0"
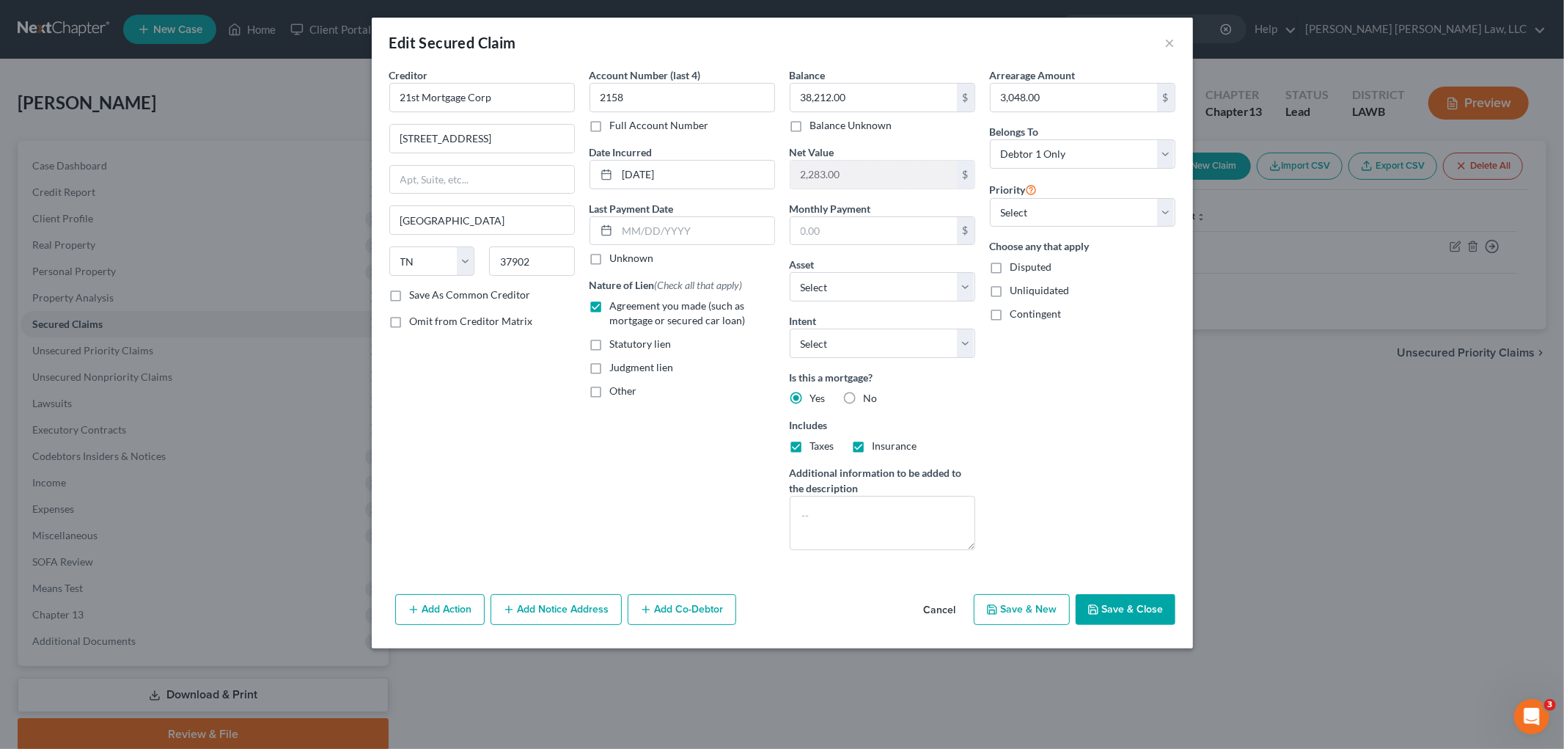
click at [1135, 604] on button "Save & Close" at bounding box center [1126, 609] width 100 height 31
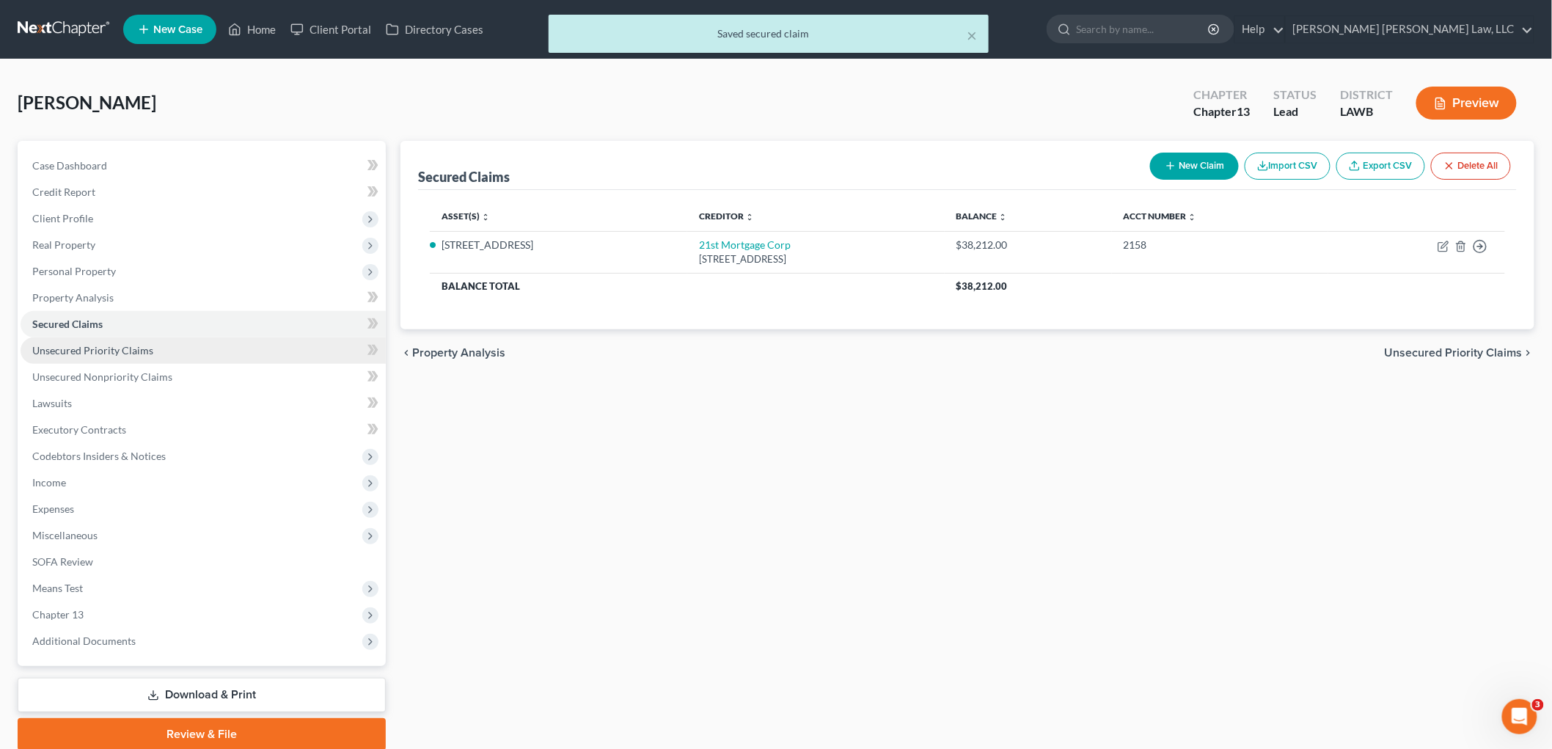
click at [96, 352] on span "Unsecured Priority Claims" at bounding box center [92, 350] width 121 height 12
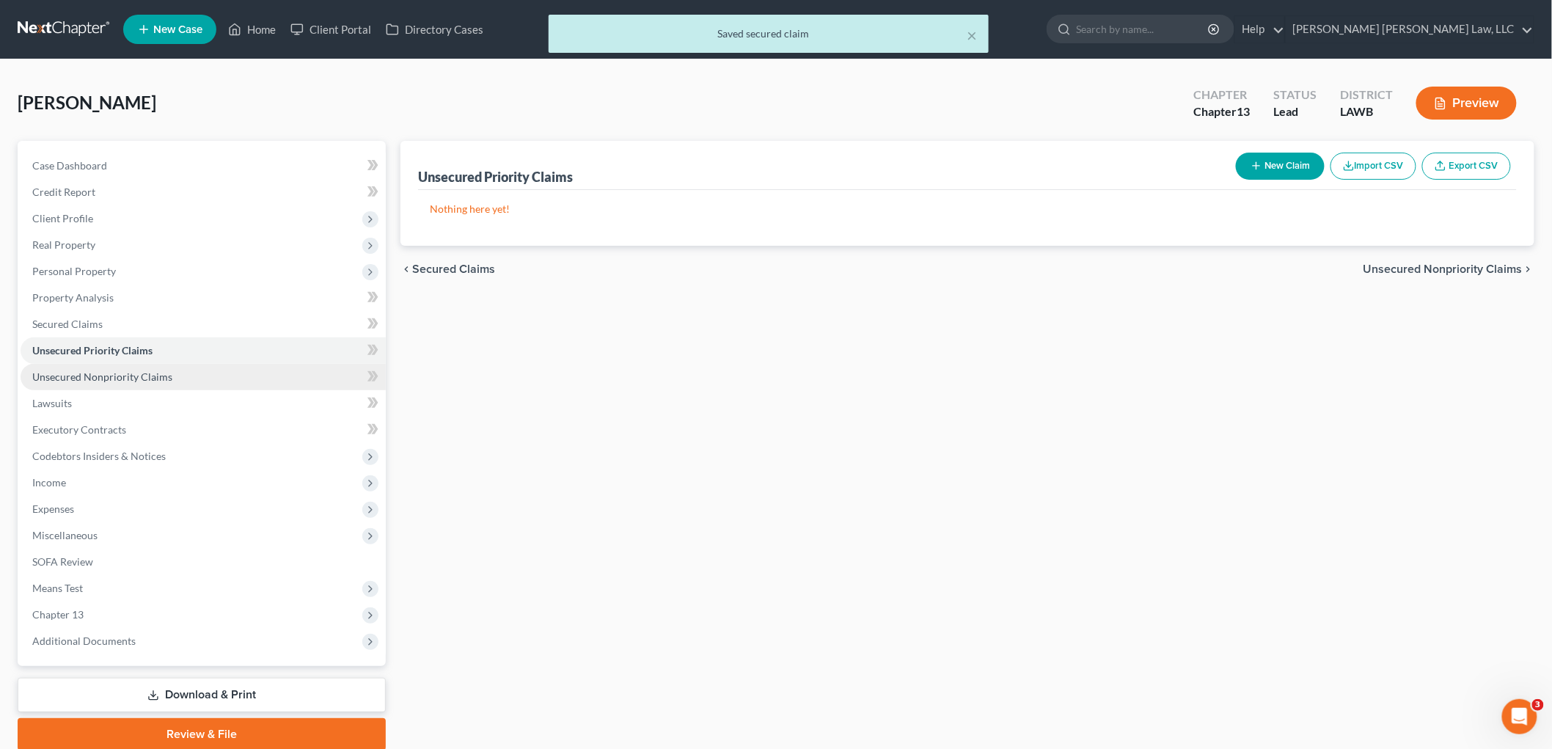
click at [96, 374] on span "Unsecured Nonpriority Claims" at bounding box center [102, 376] width 140 height 12
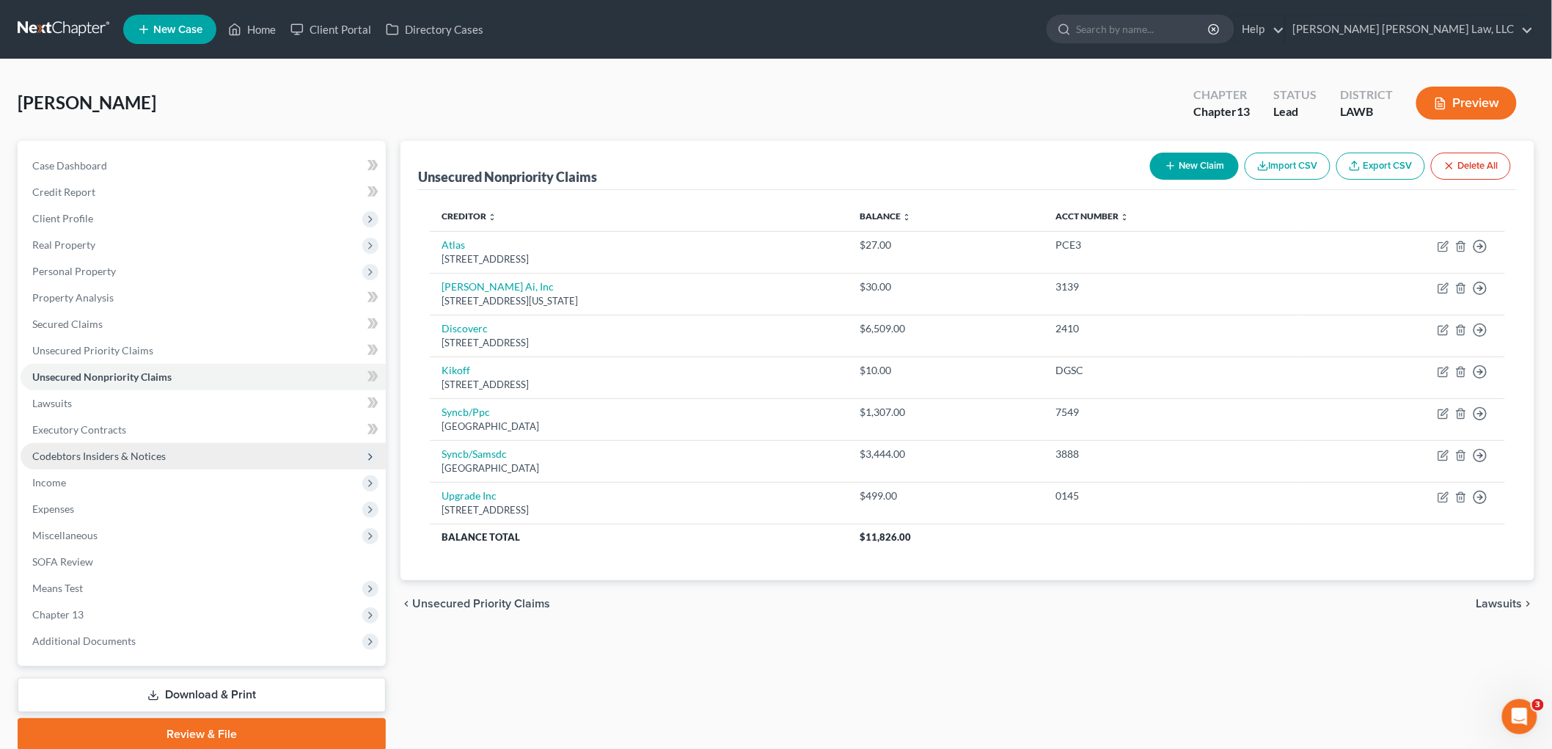
drag, startPoint x: 138, startPoint y: 457, endPoint x: 133, endPoint y: 464, distance: 9.0
click at [139, 457] on span "Codebtors Insiders & Notices" at bounding box center [98, 455] width 133 height 12
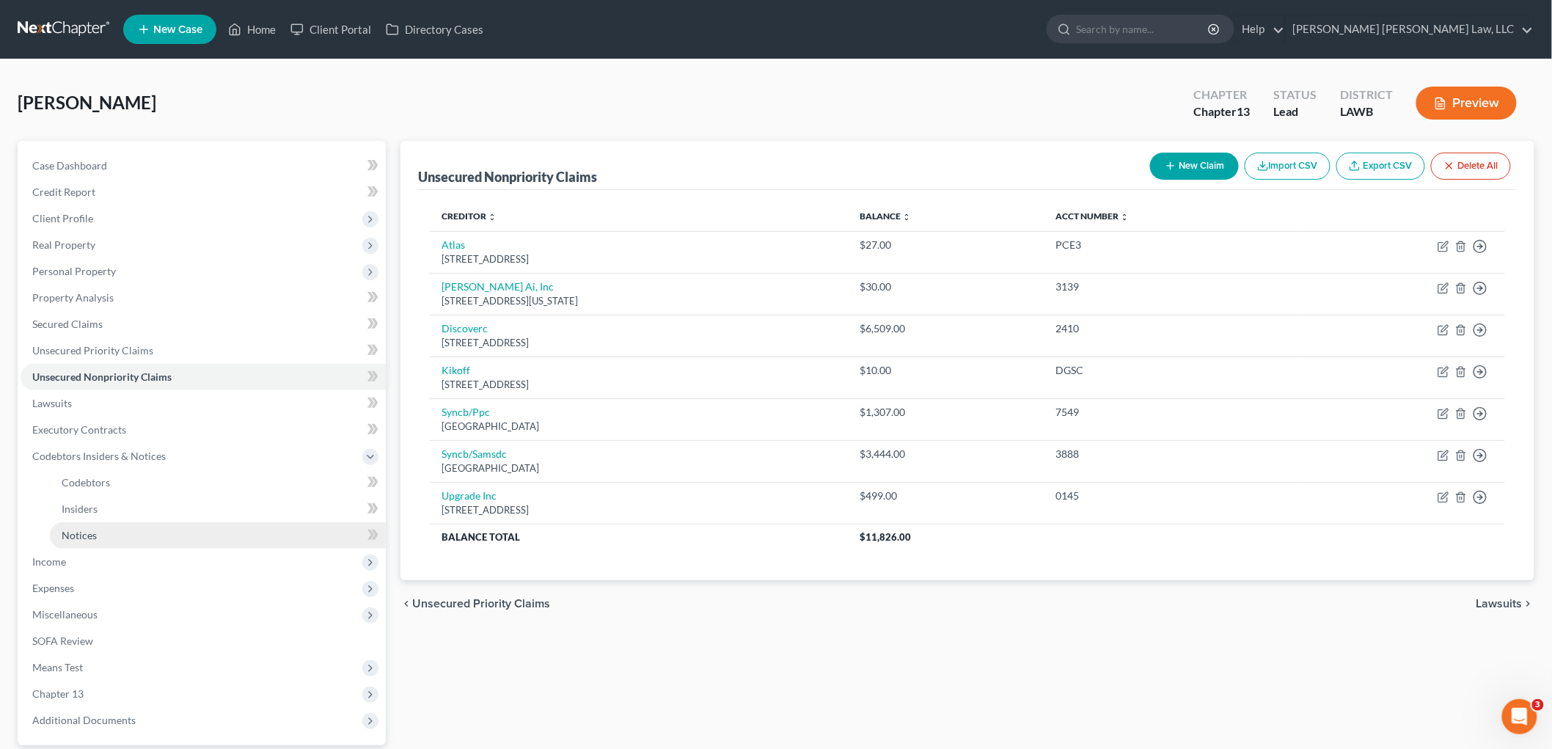
click at [106, 531] on link "Notices" at bounding box center [218, 535] width 336 height 26
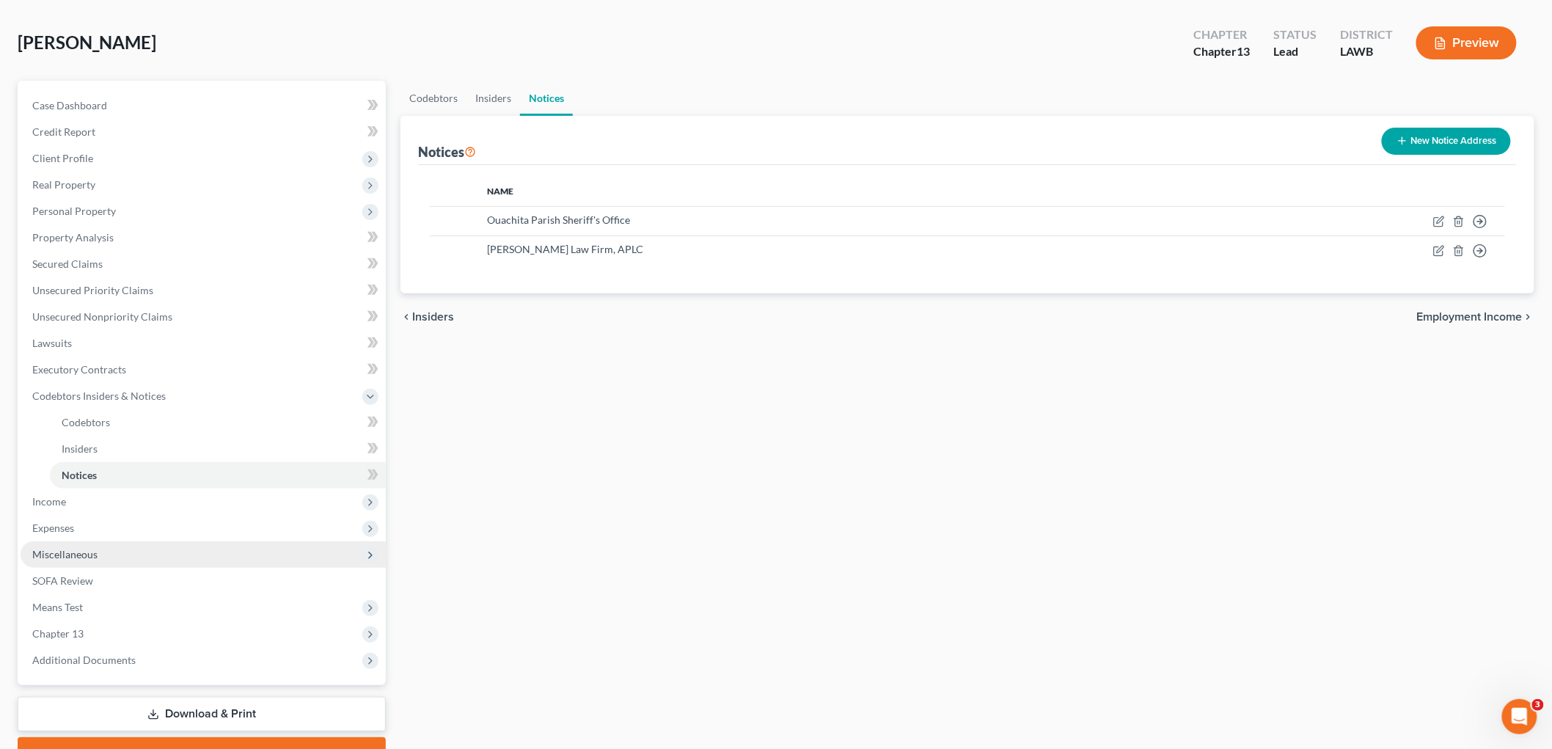
scroll to position [134, 0]
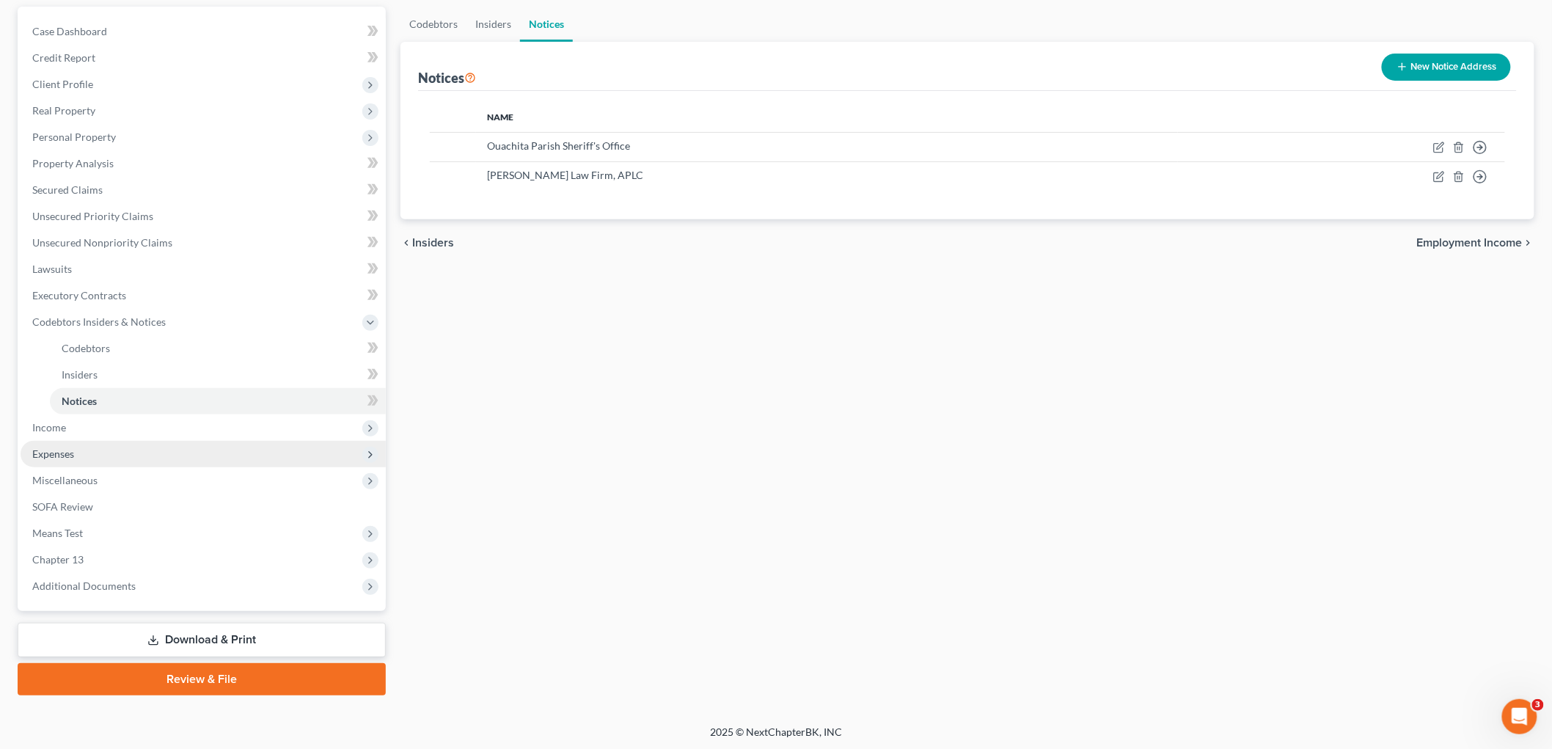
click at [70, 450] on span "Expenses" at bounding box center [53, 453] width 42 height 12
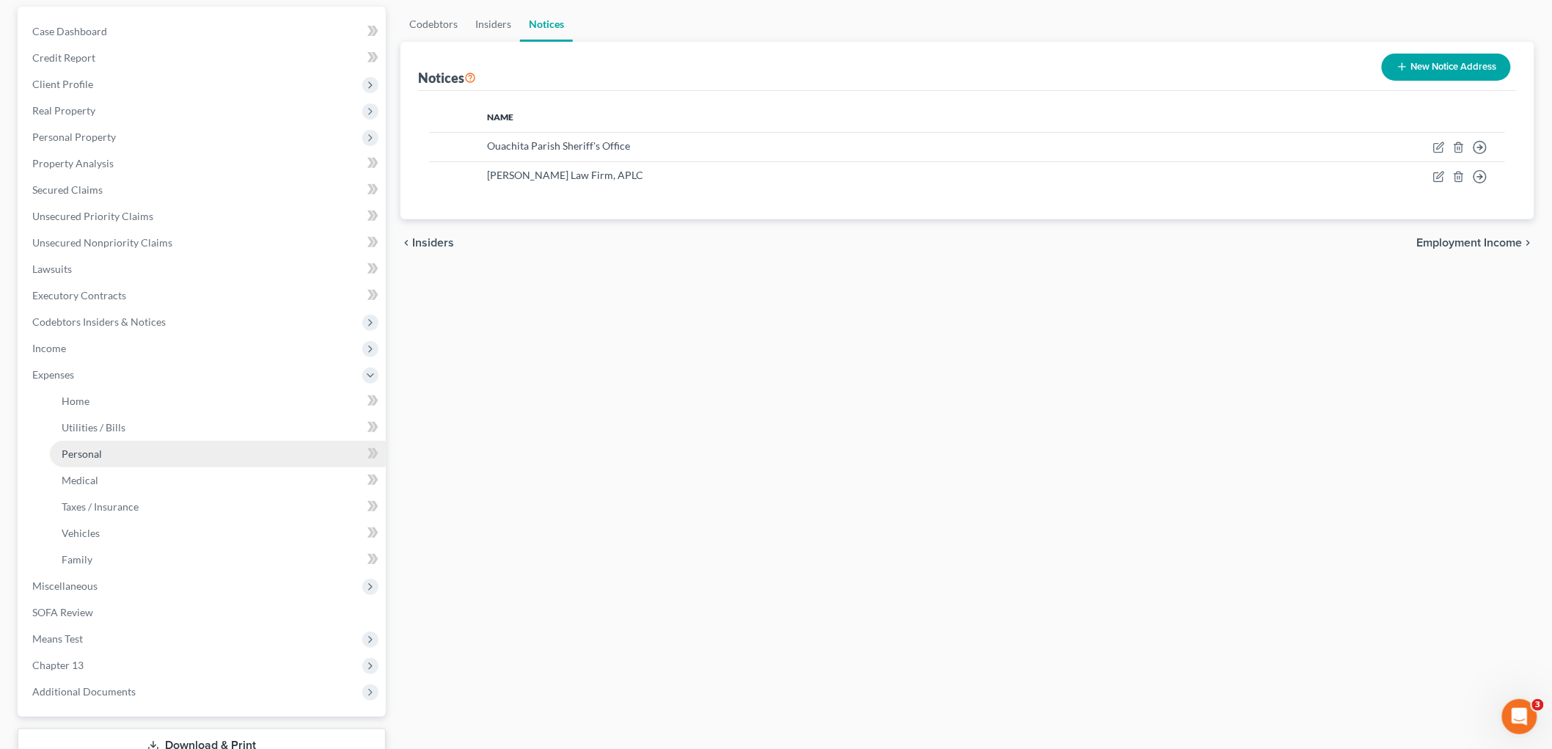
click at [92, 442] on link "Personal" at bounding box center [218, 454] width 336 height 26
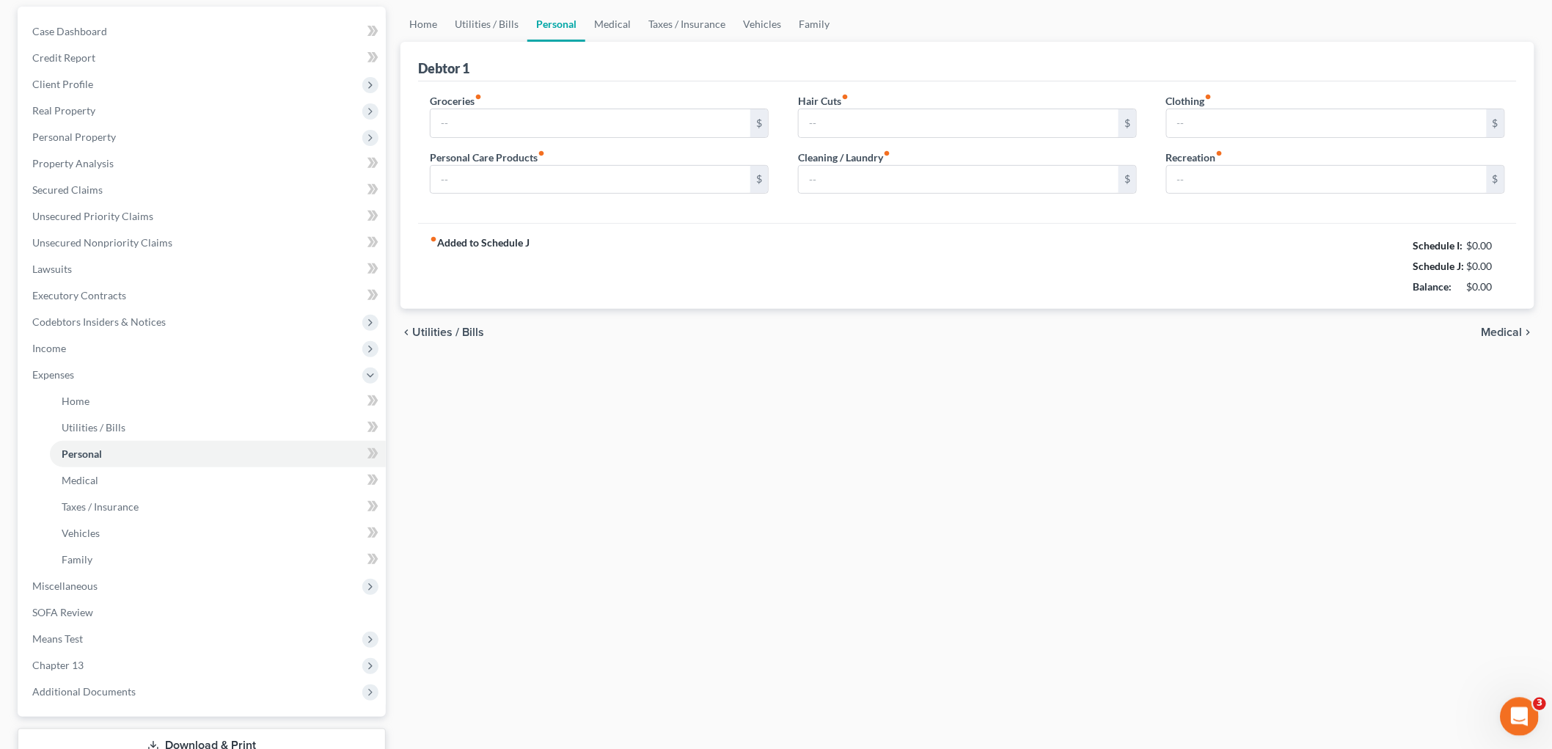
scroll to position [15, 0]
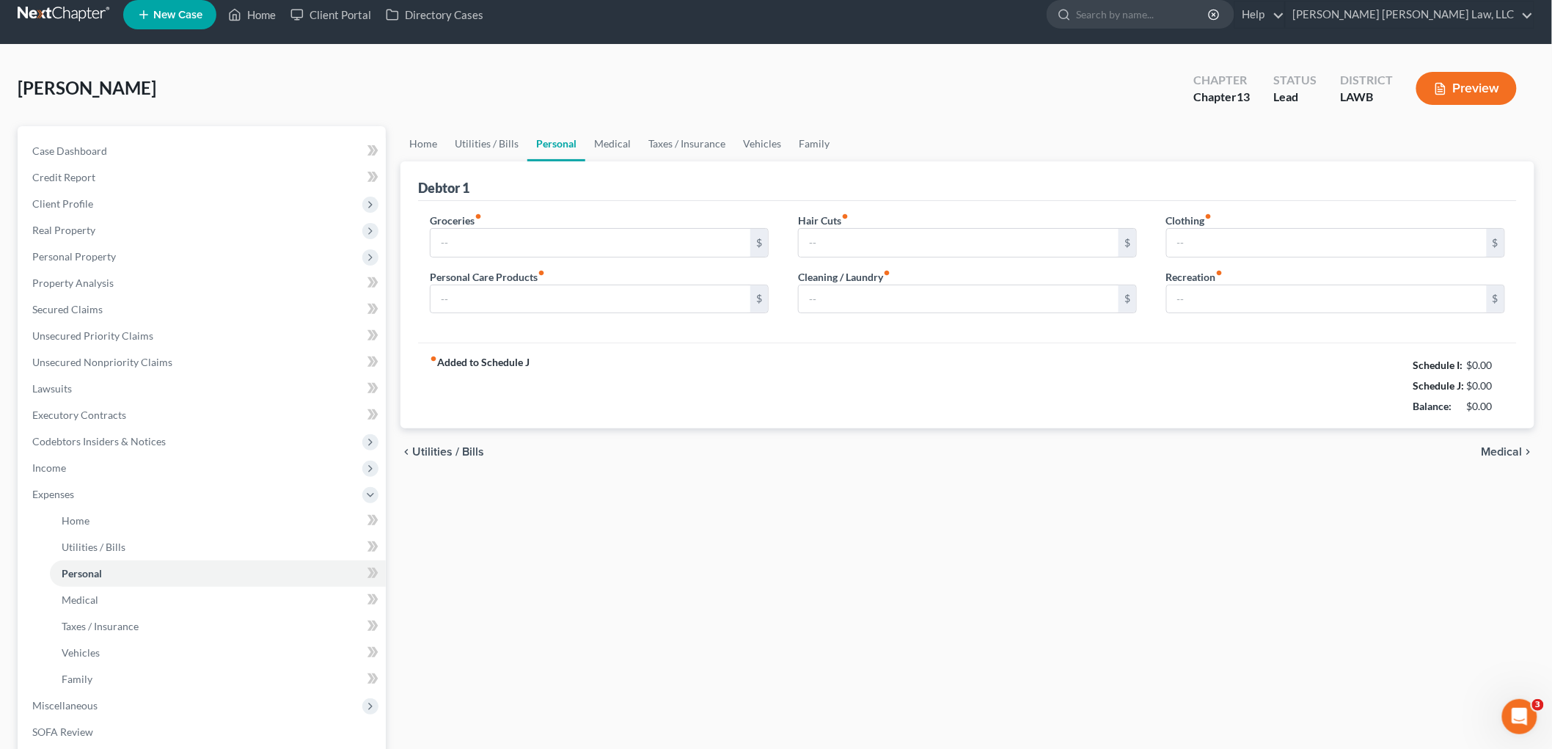
type input "863.00"
type input "91.00"
type input "75.00"
type input "0.00"
type input "181.00"
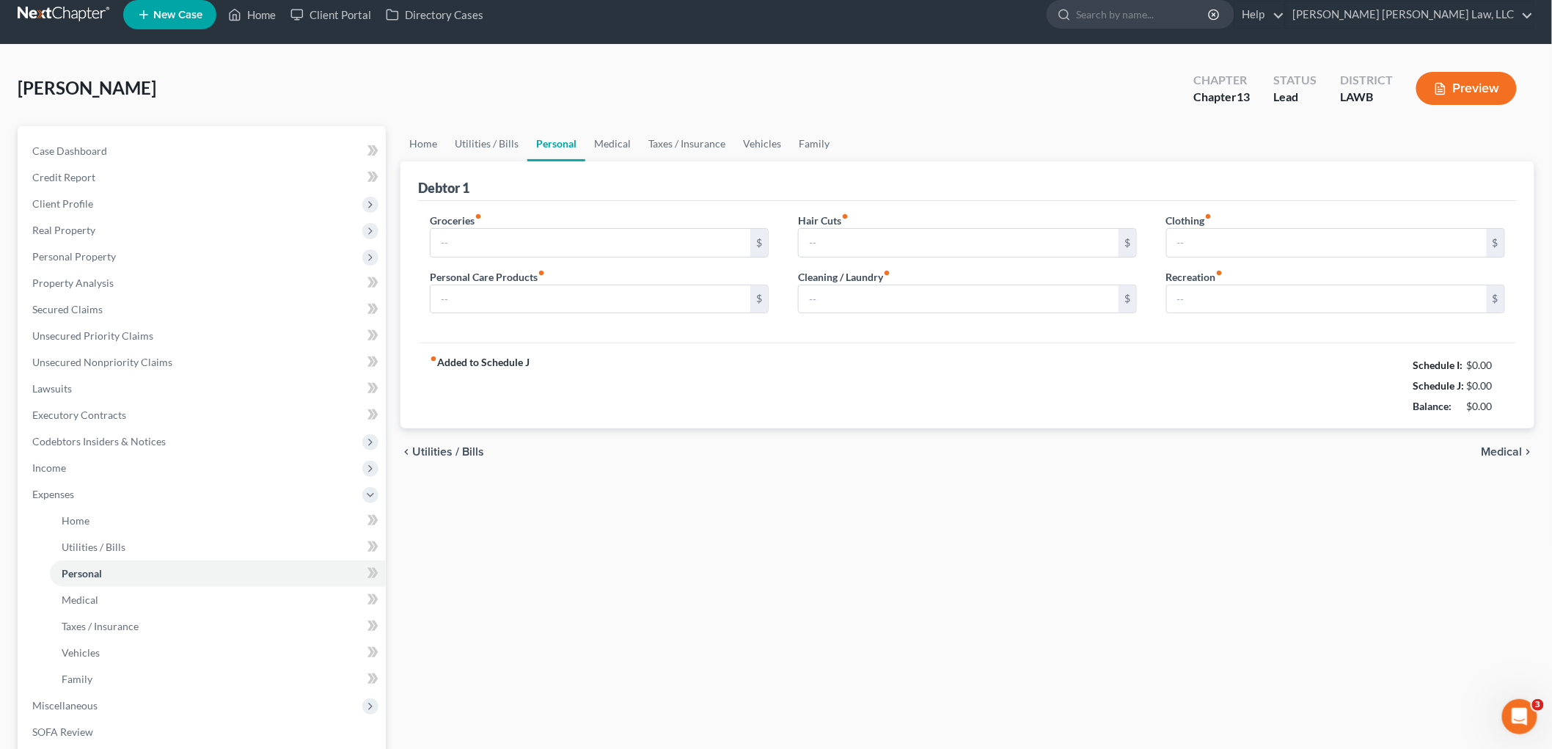
type input "0.00"
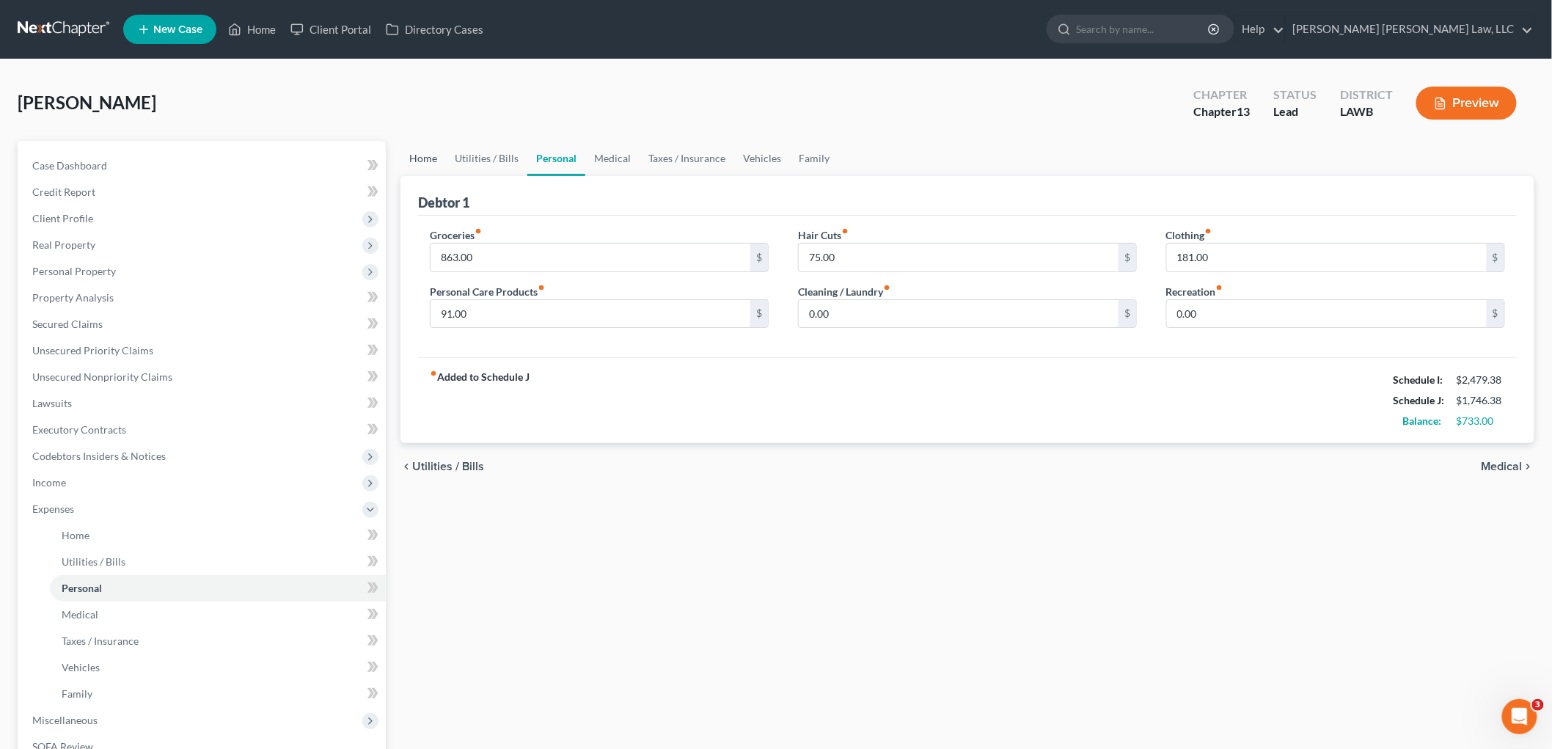
drag, startPoint x: 422, startPoint y: 145, endPoint x: 423, endPoint y: 156, distance: 11.0
click at [422, 145] on link "Home" at bounding box center [422, 158] width 45 height 35
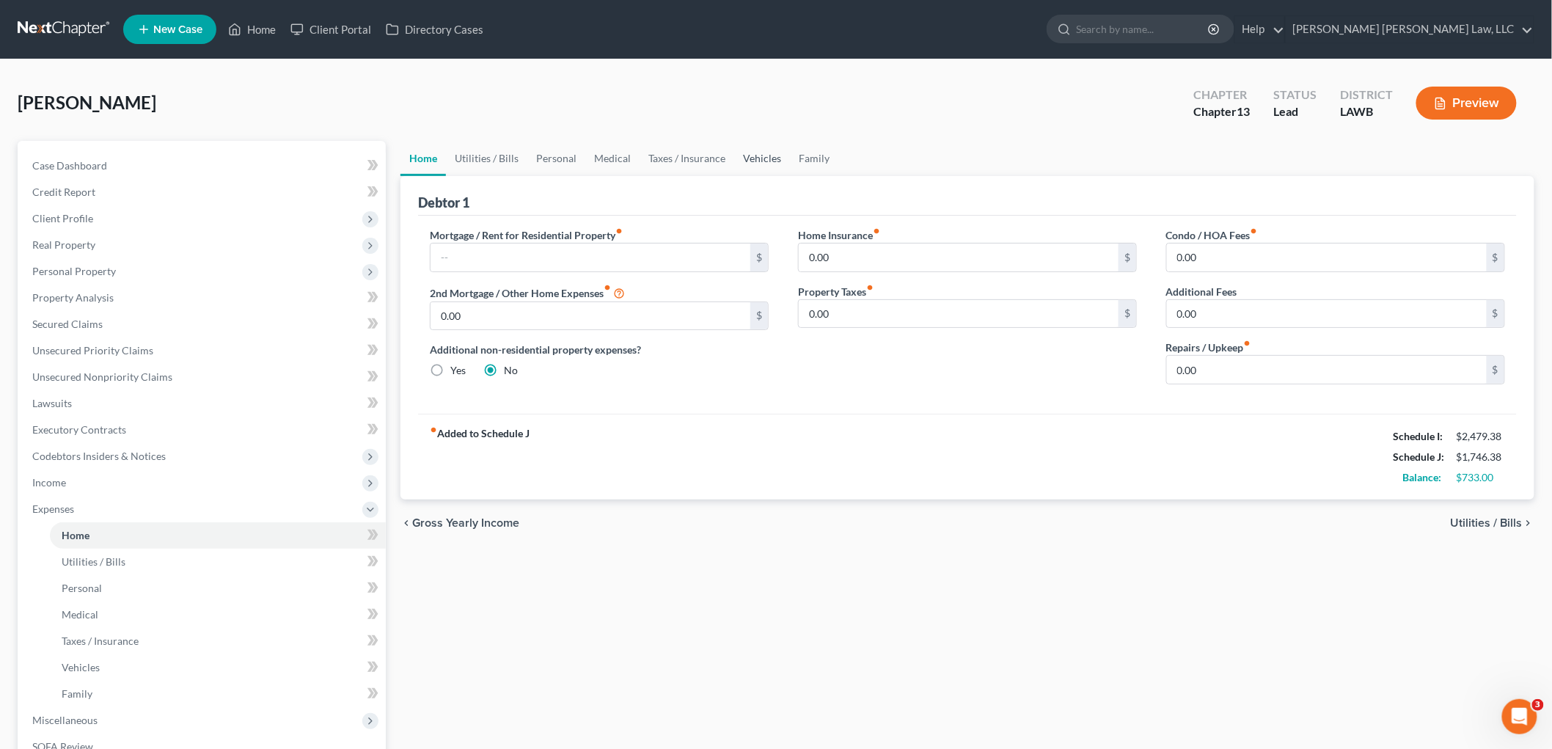
click at [746, 149] on link "Vehicles" at bounding box center [762, 158] width 56 height 35
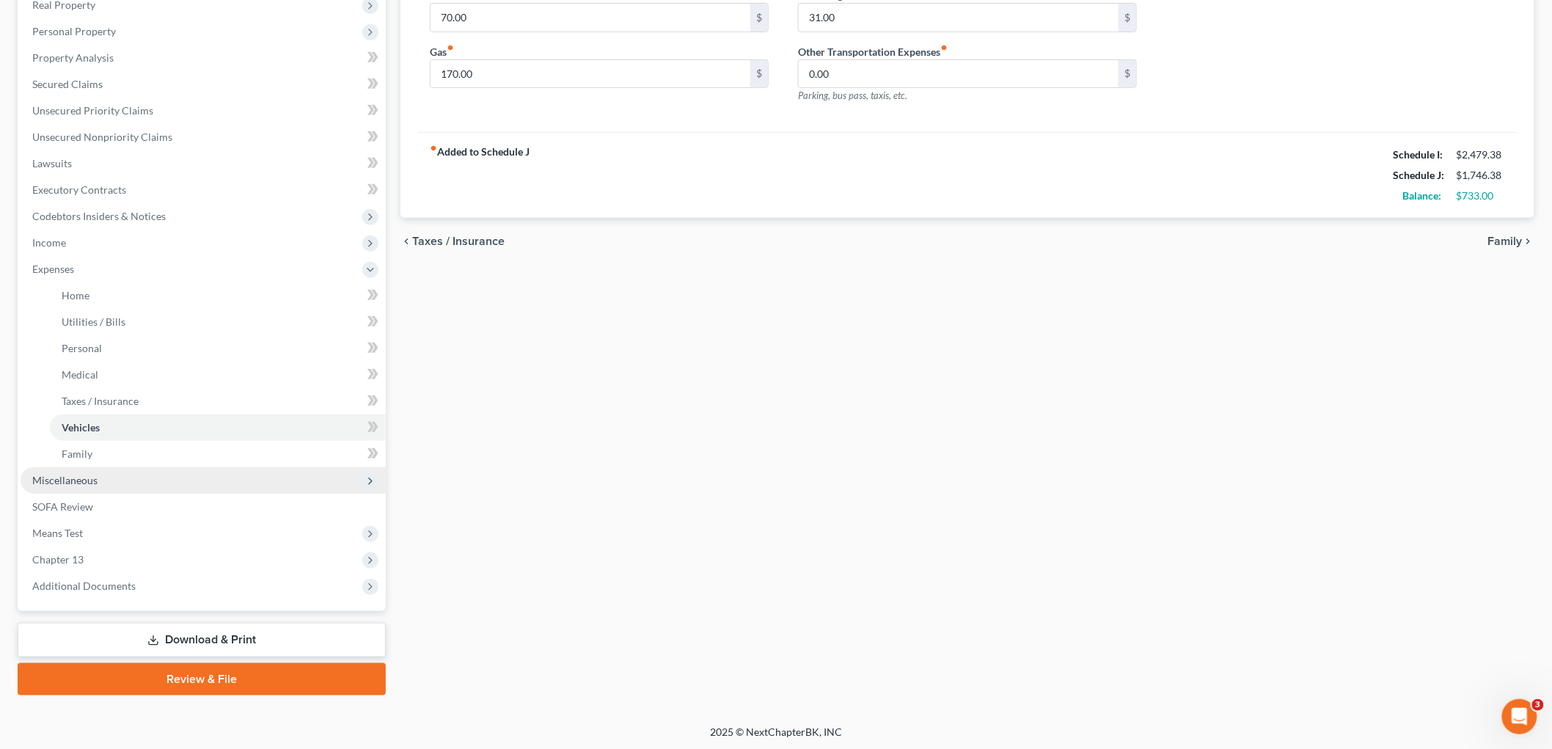
click at [169, 480] on span "Miscellaneous" at bounding box center [203, 480] width 365 height 26
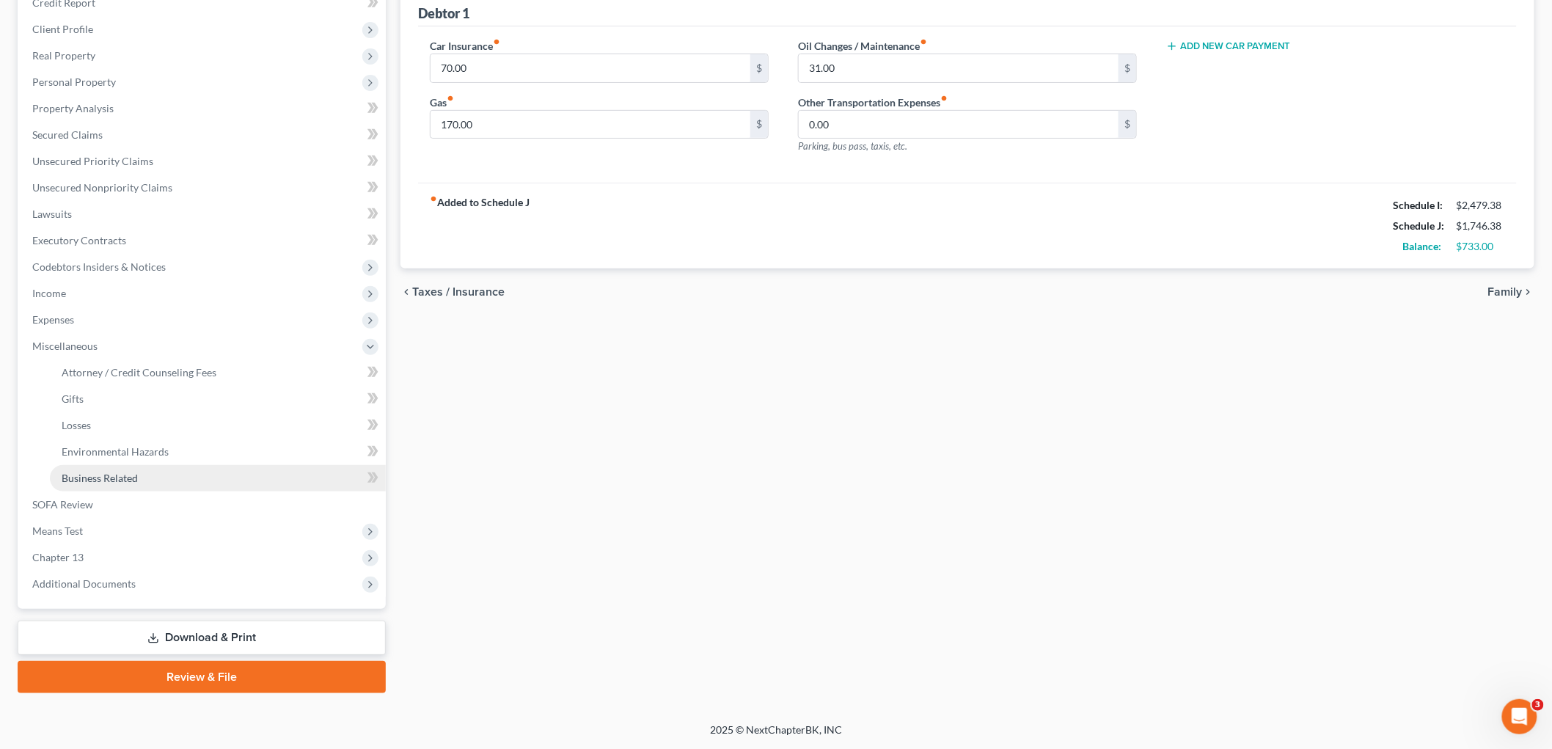
scroll to position [187, 0]
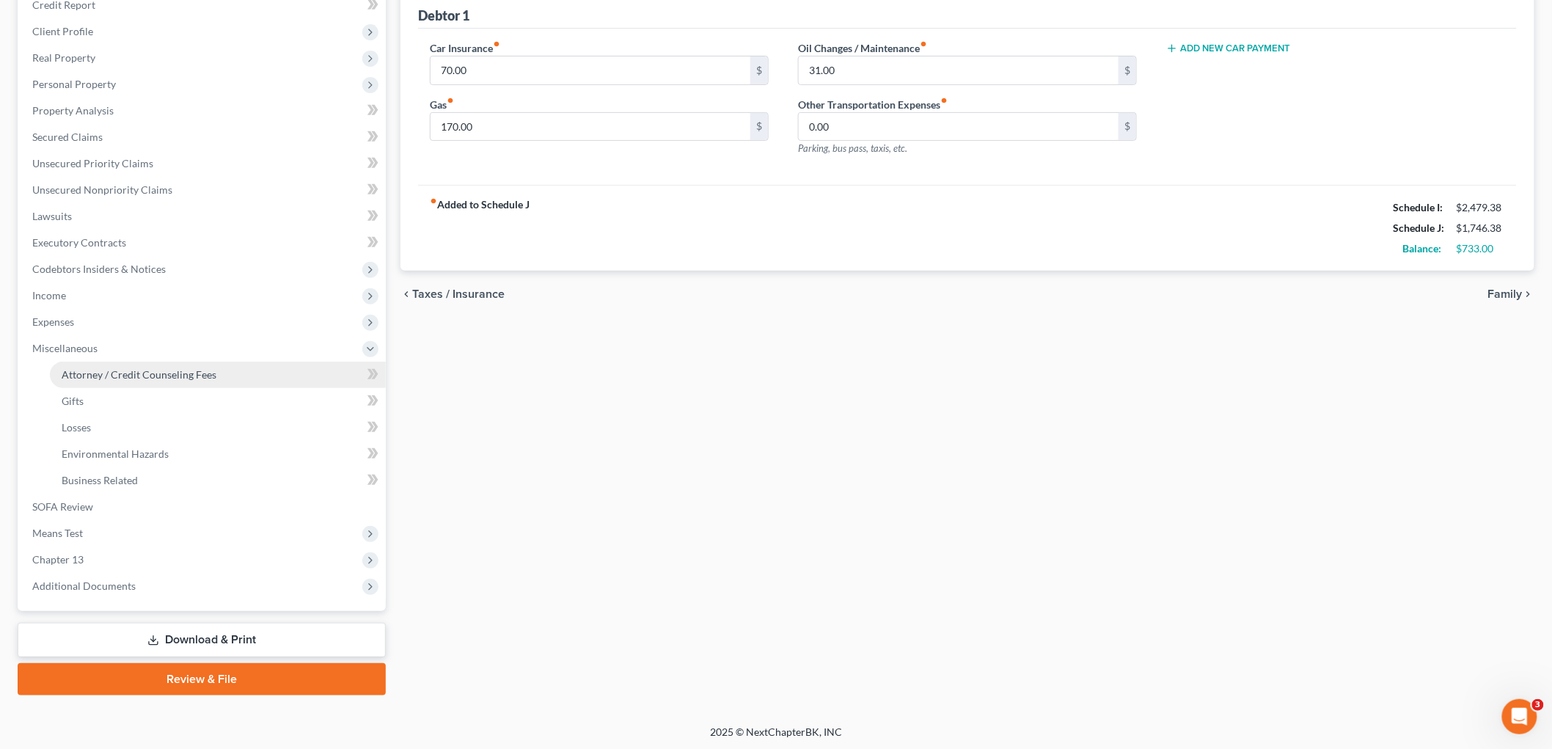
click at [161, 374] on span "Attorney / Credit Counseling Fees" at bounding box center [139, 374] width 155 height 12
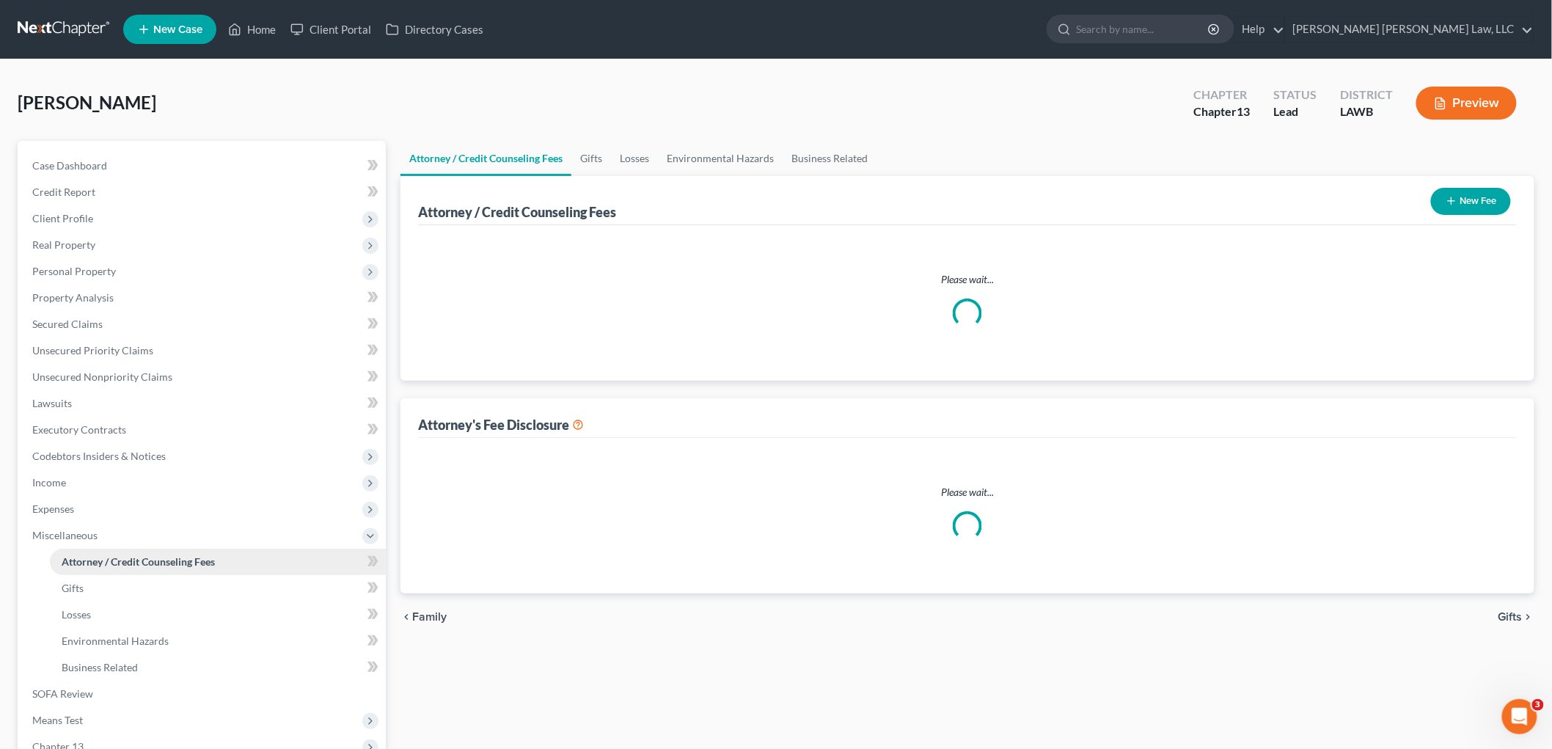
select select "1"
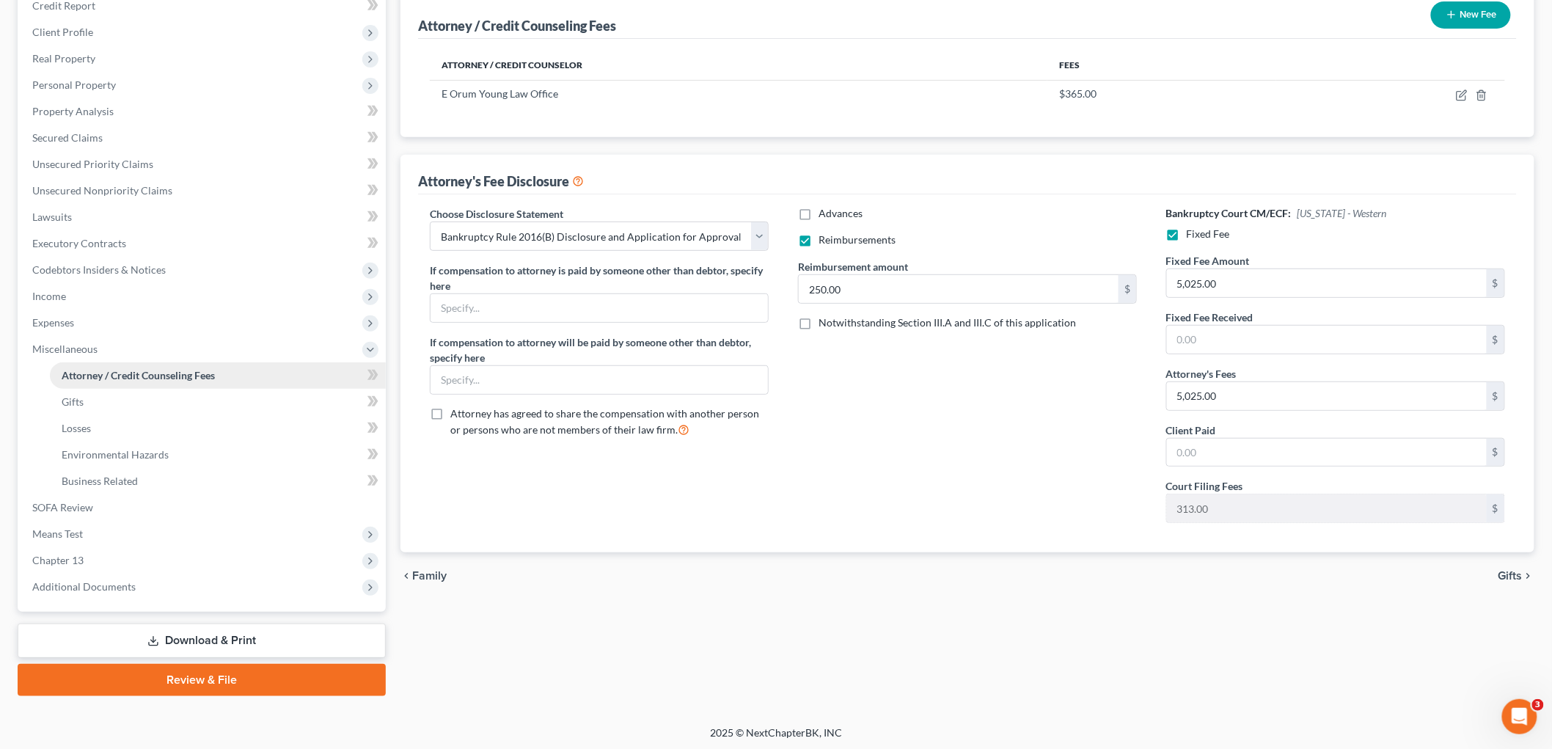
scroll to position [187, 0]
click at [164, 573] on span "Additional Documents" at bounding box center [203, 586] width 365 height 26
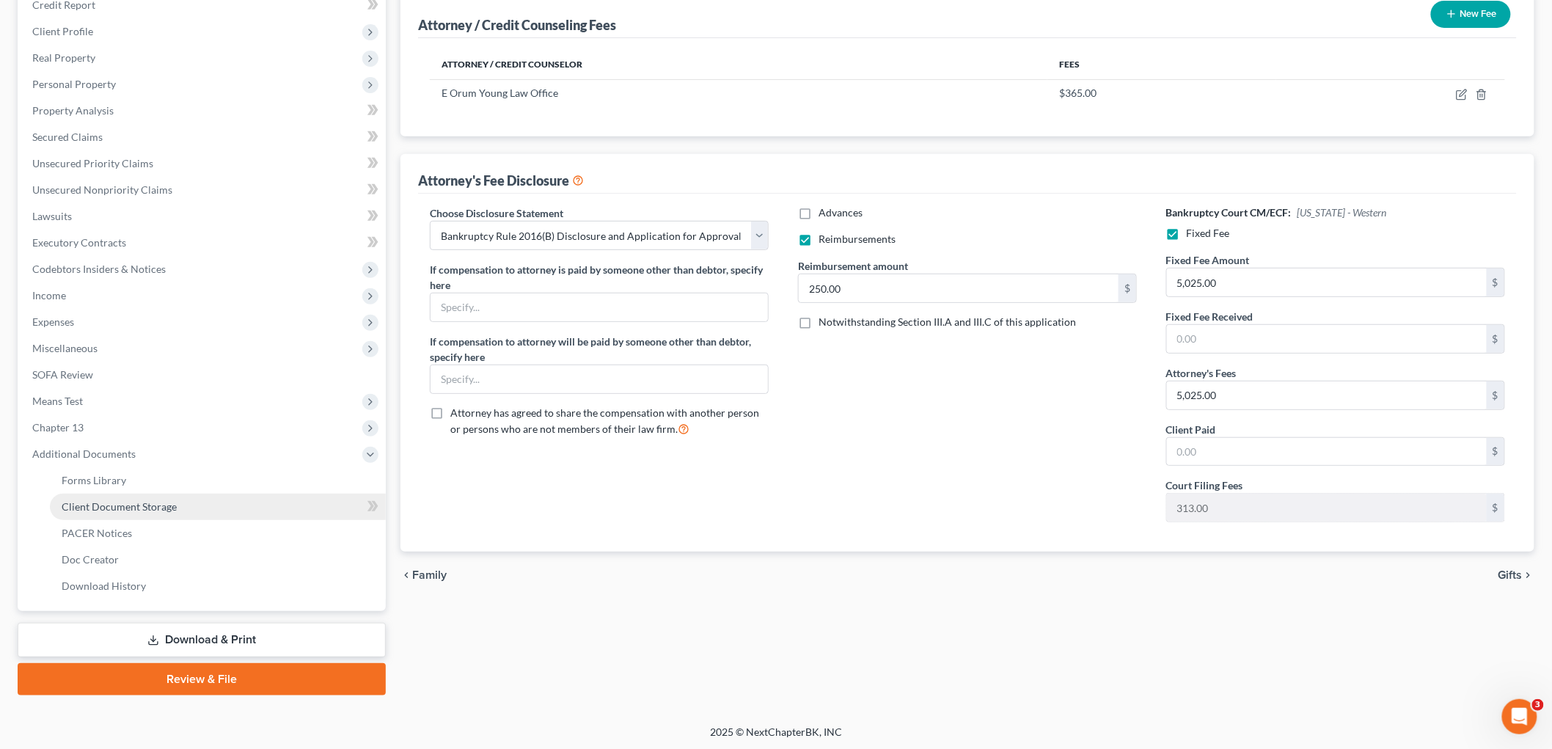
click at [172, 502] on span "Client Document Storage" at bounding box center [119, 506] width 115 height 12
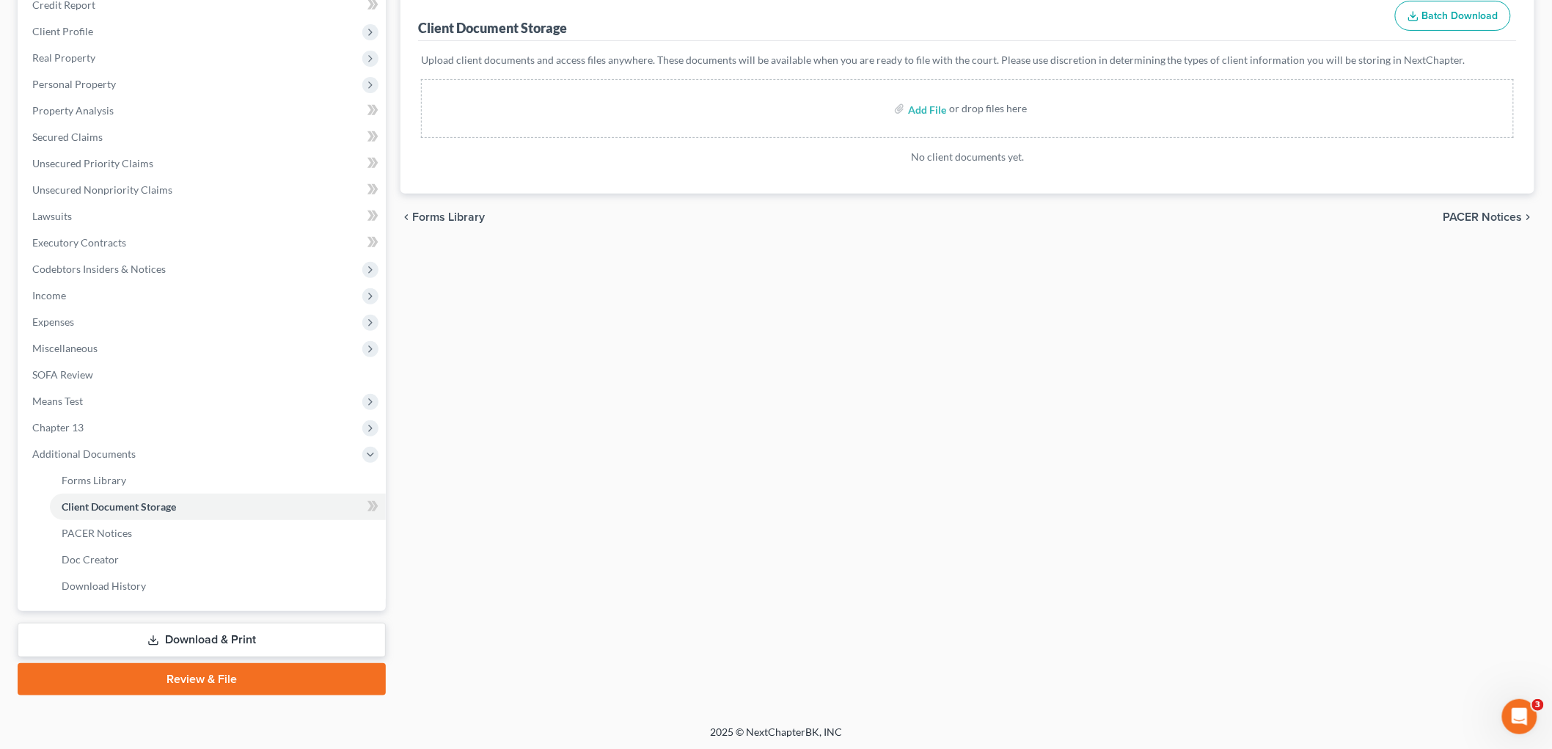
click at [215, 682] on link "Review & File" at bounding box center [202, 679] width 368 height 32
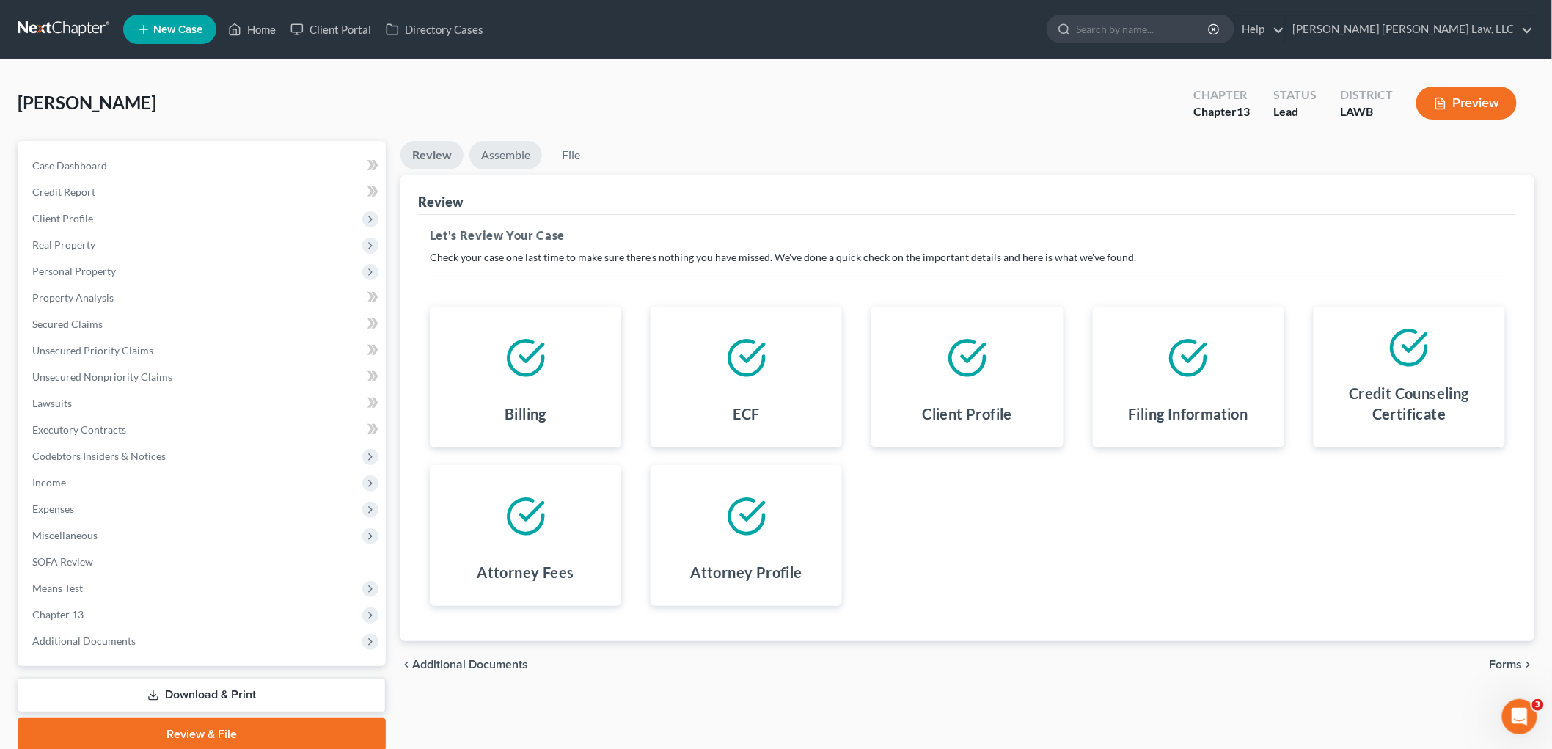
click at [502, 157] on link "Assemble" at bounding box center [505, 155] width 73 height 29
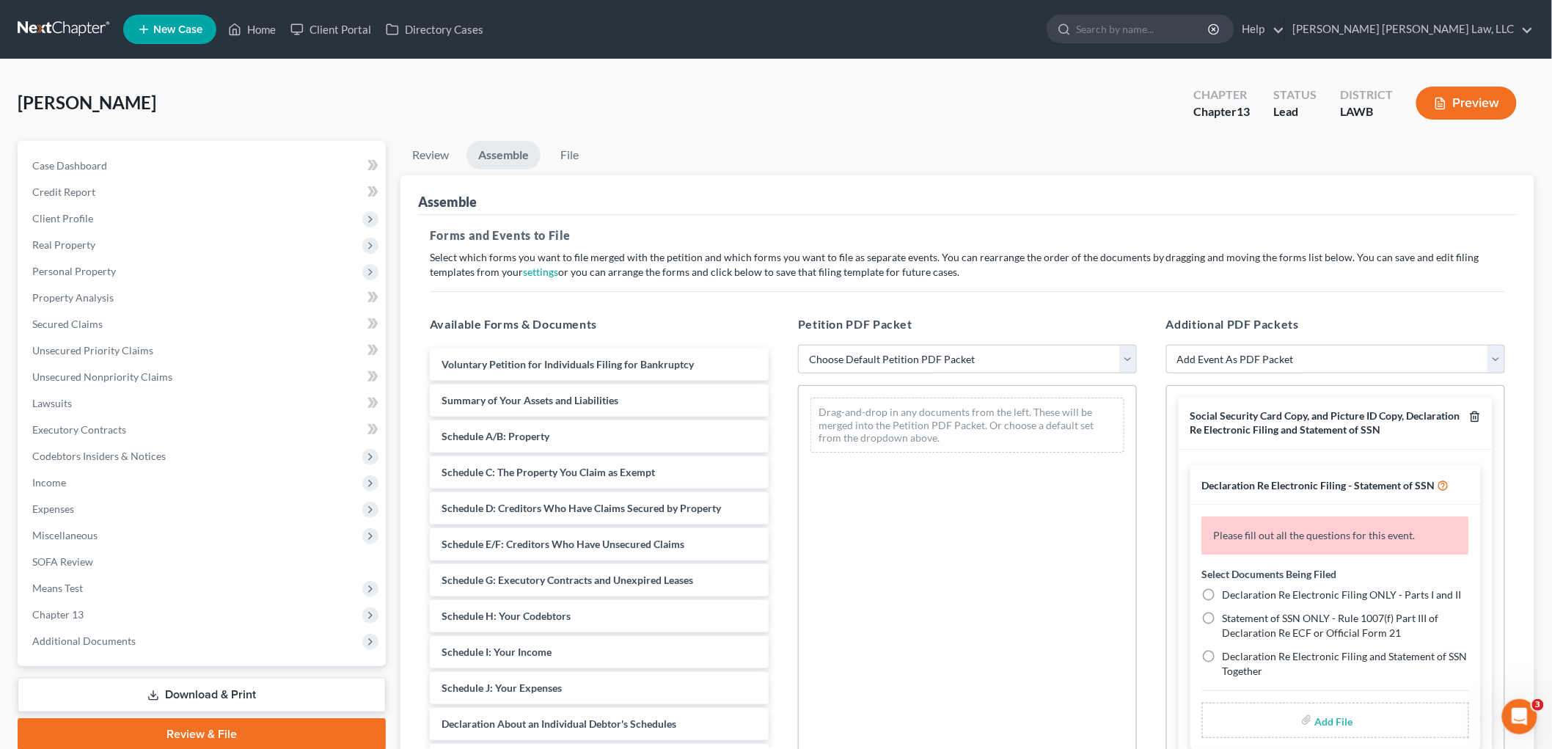
click at [1469, 414] on icon "button" at bounding box center [1475, 417] width 12 height 12
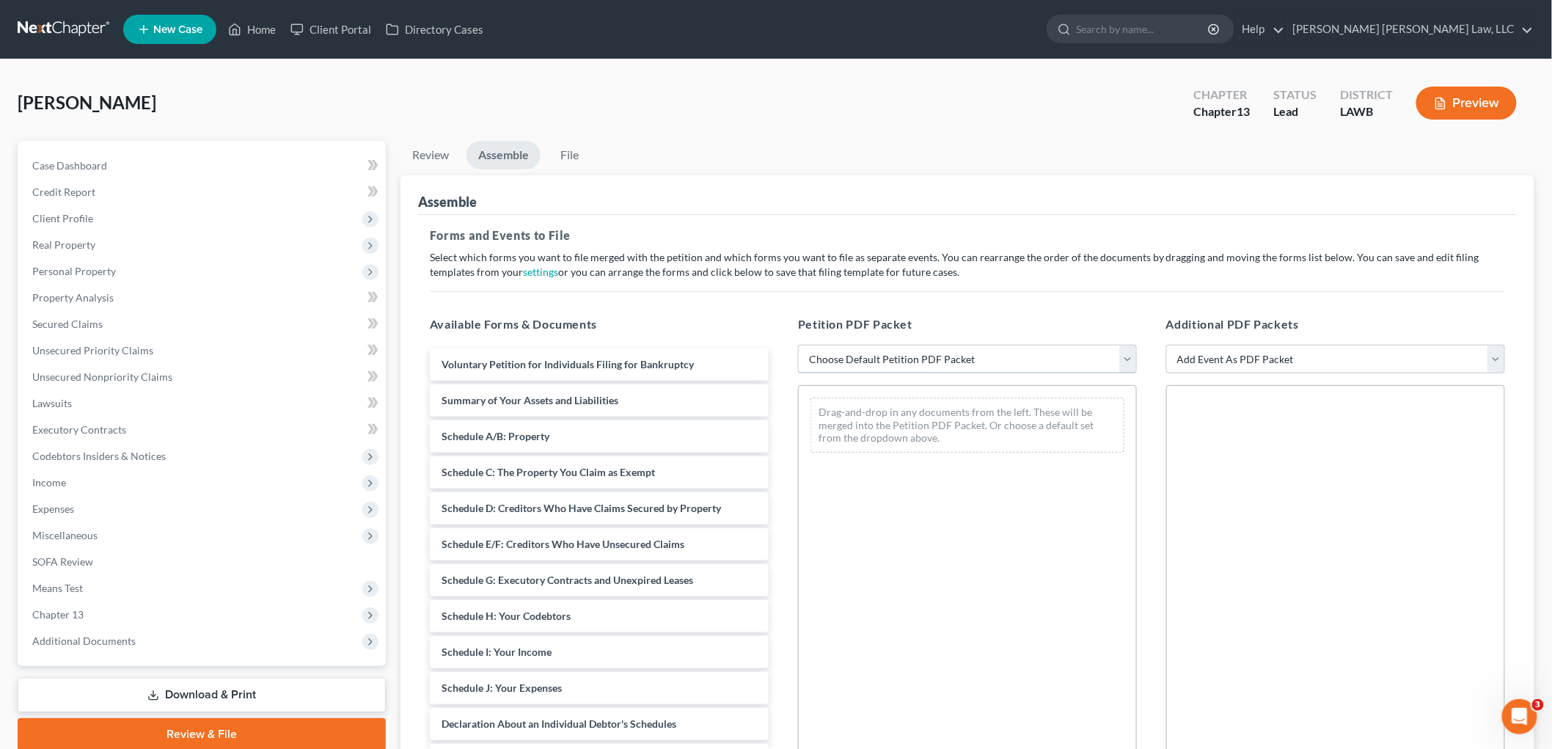
drag, startPoint x: 1025, startPoint y: 360, endPoint x: 964, endPoint y: 372, distance: 62.7
click at [1025, 360] on select "Choose Default Petition PDF Packet Complete Bankruptcy Petition (all forms and …" at bounding box center [967, 359] width 339 height 29
select select "0"
click at [798, 345] on select "Choose Default Petition PDF Packet Complete Bankruptcy Petition (all forms and …" at bounding box center [967, 359] width 339 height 29
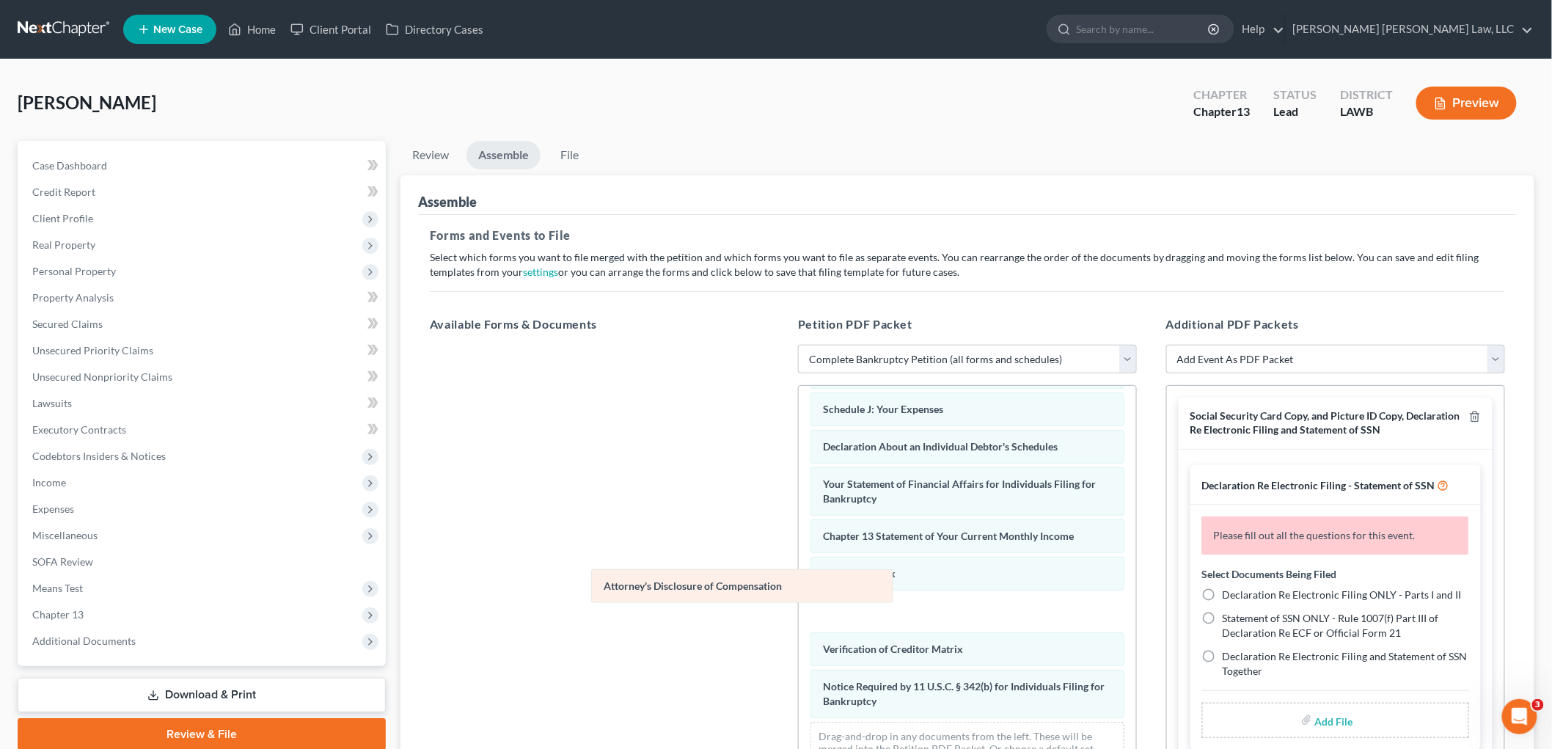
scroll to position [320, 0]
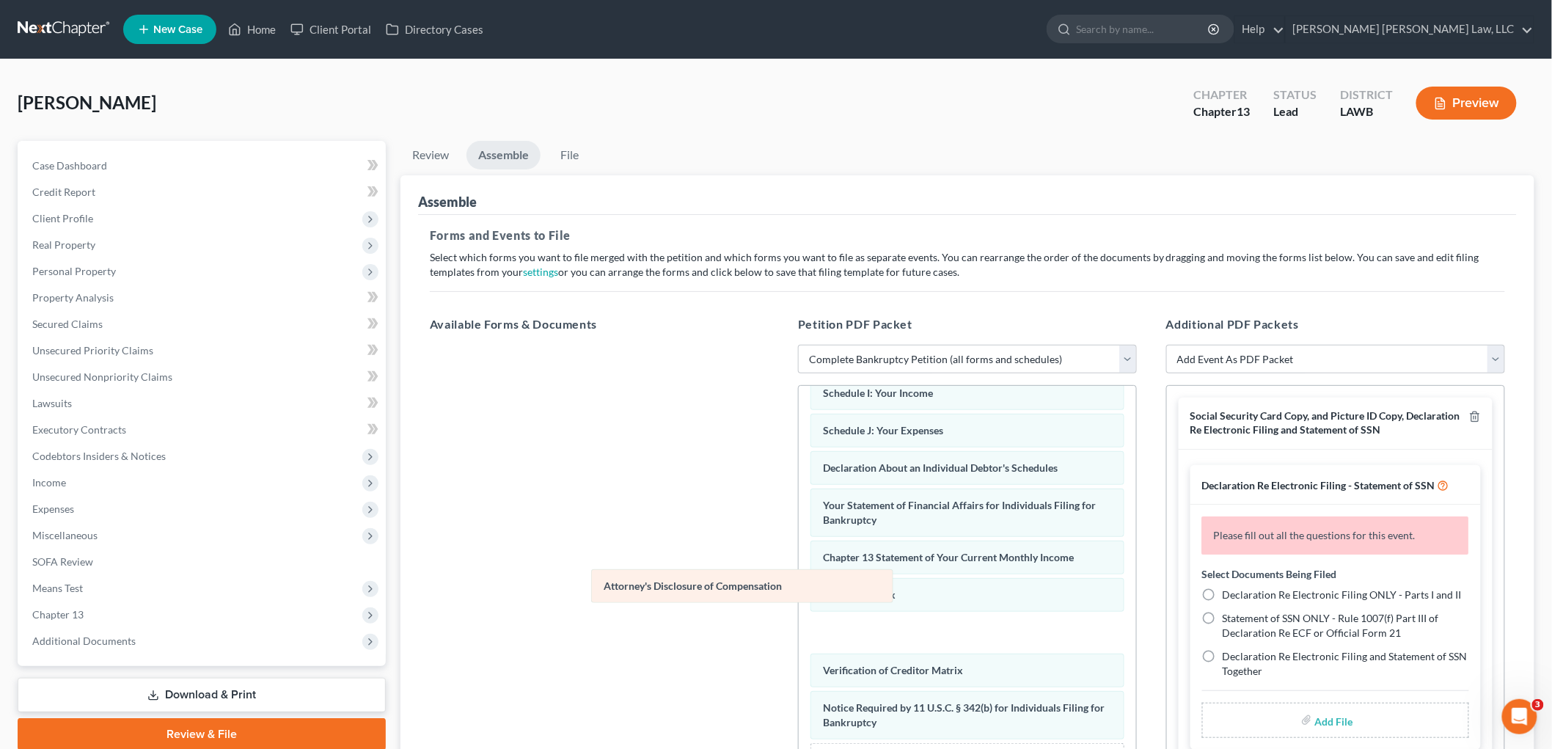
drag, startPoint x: 932, startPoint y: 698, endPoint x: 599, endPoint y: 544, distance: 366.8
click at [799, 544] on div "Attorney's Disclosure of Compensation Voluntary Petition for Individuals Filing…" at bounding box center [967, 437] width 337 height 744
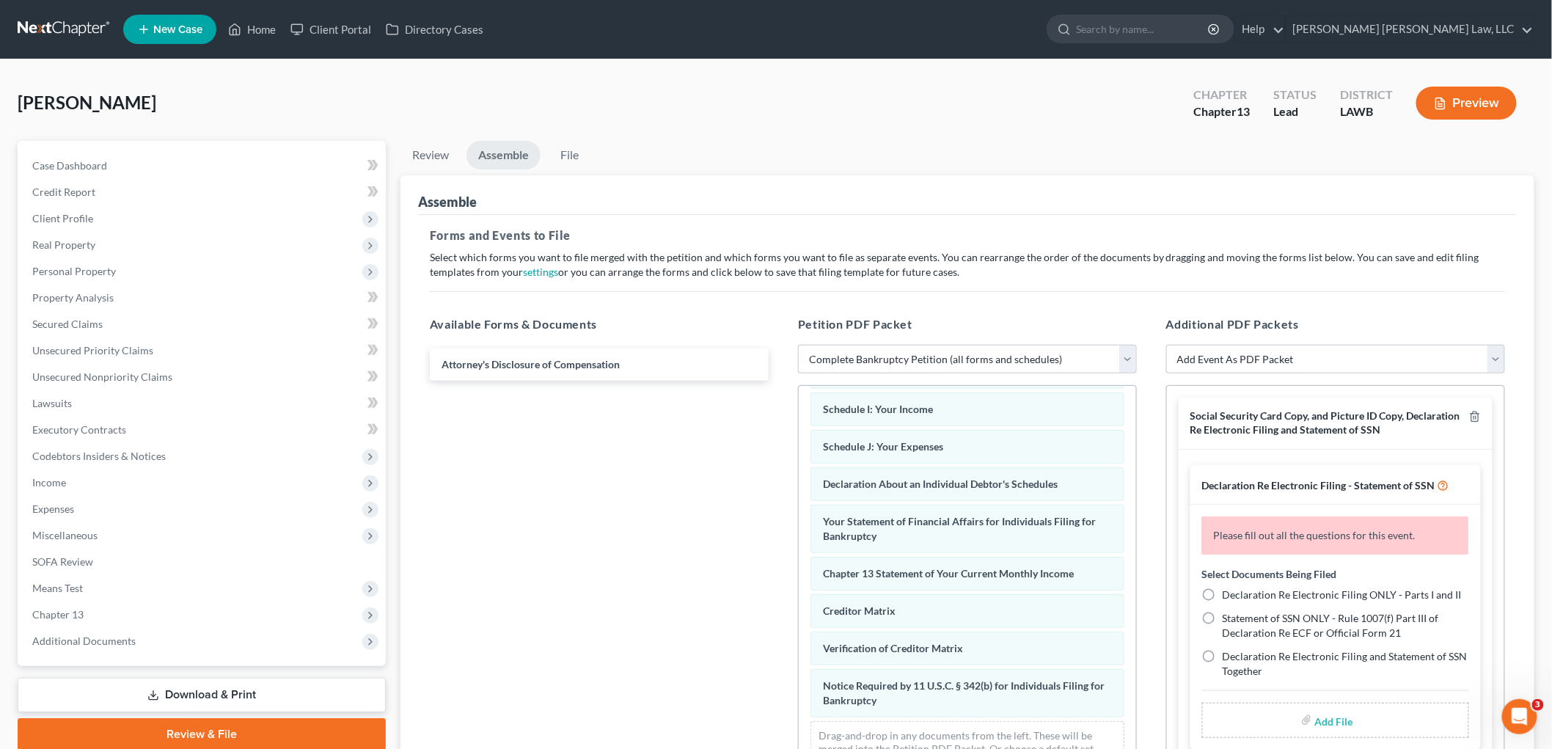
click at [1463, 409] on div at bounding box center [1472, 422] width 18 height 27
click at [1470, 414] on polyline "button" at bounding box center [1474, 414] width 9 height 0
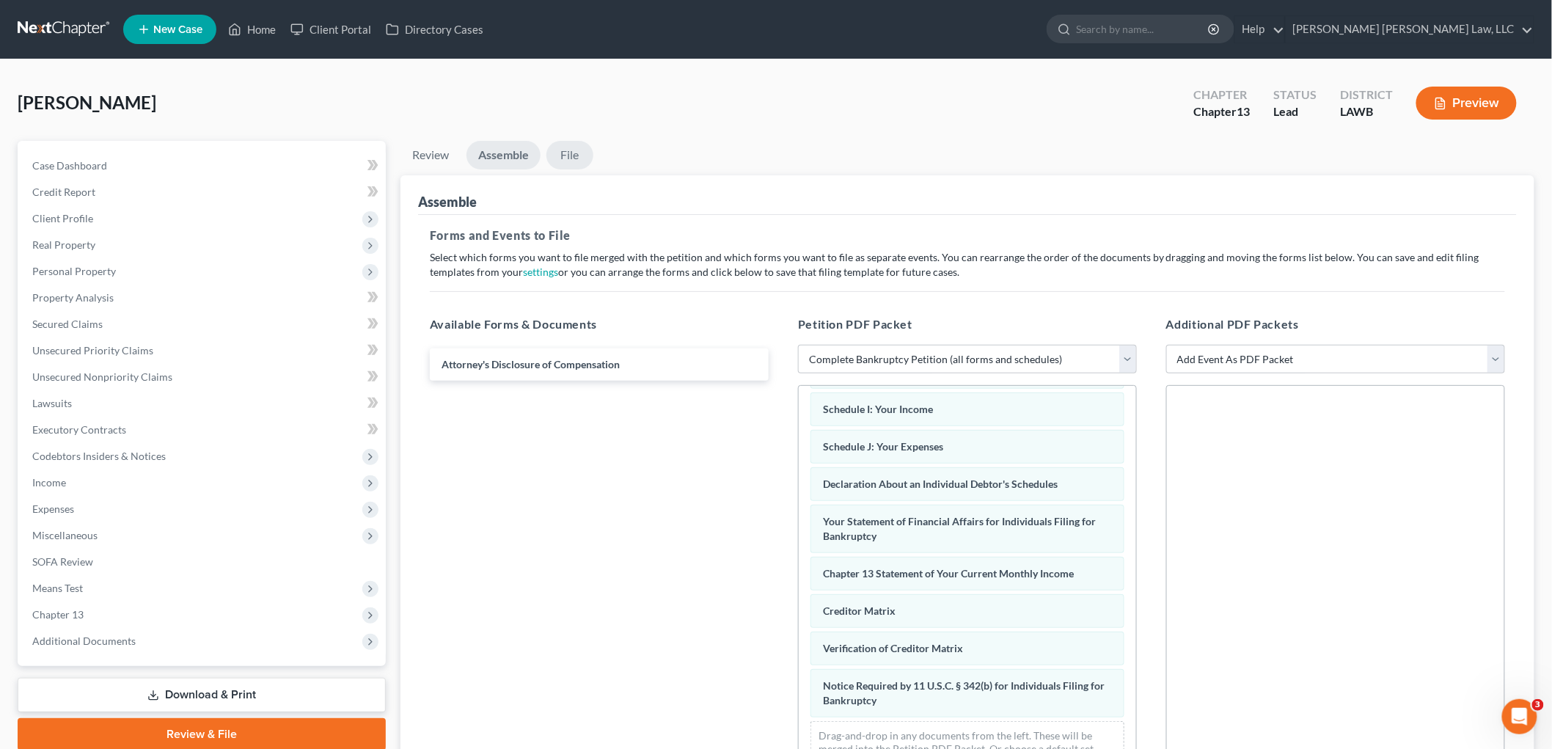
click at [561, 150] on link "File" at bounding box center [569, 155] width 47 height 29
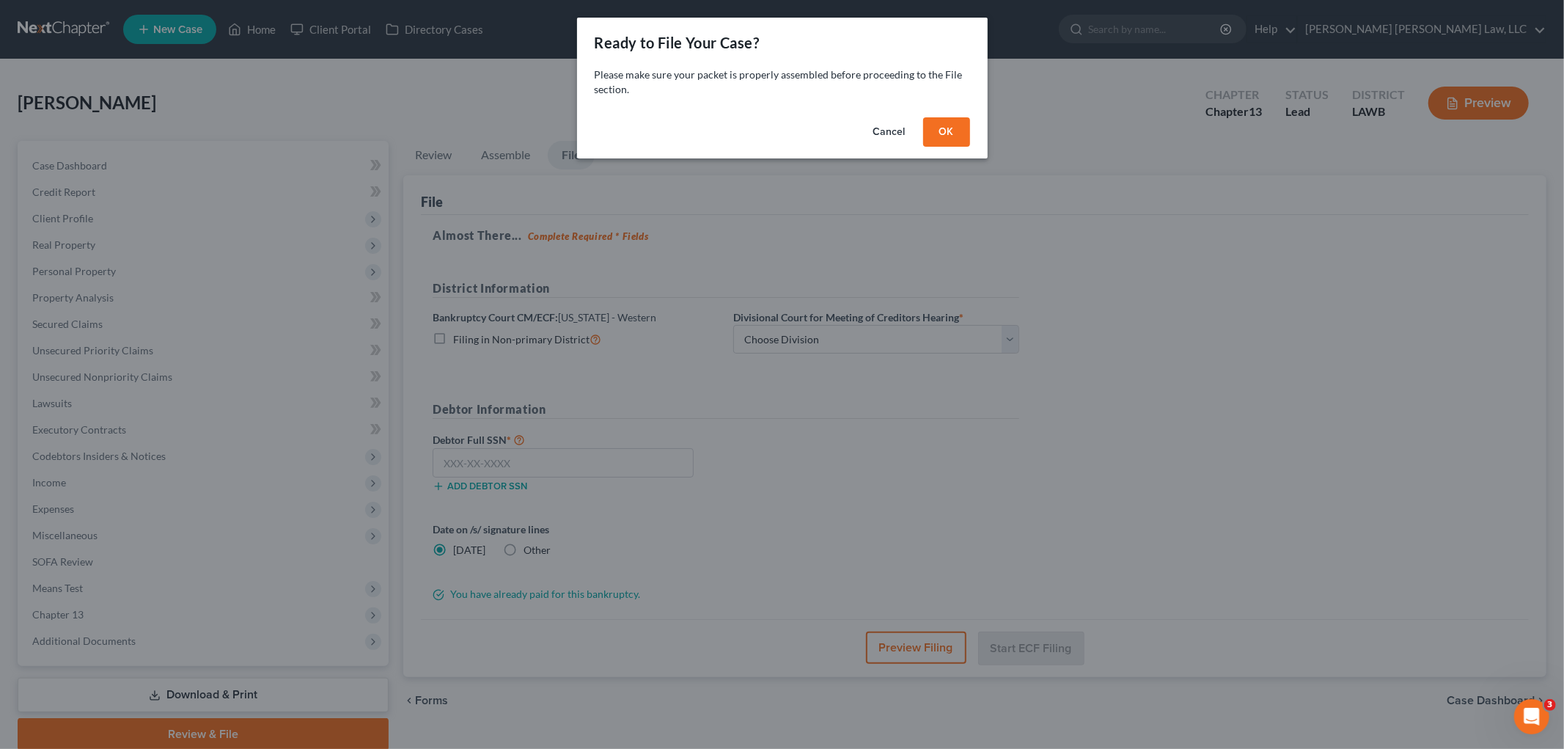
click at [955, 119] on button "OK" at bounding box center [946, 131] width 47 height 29
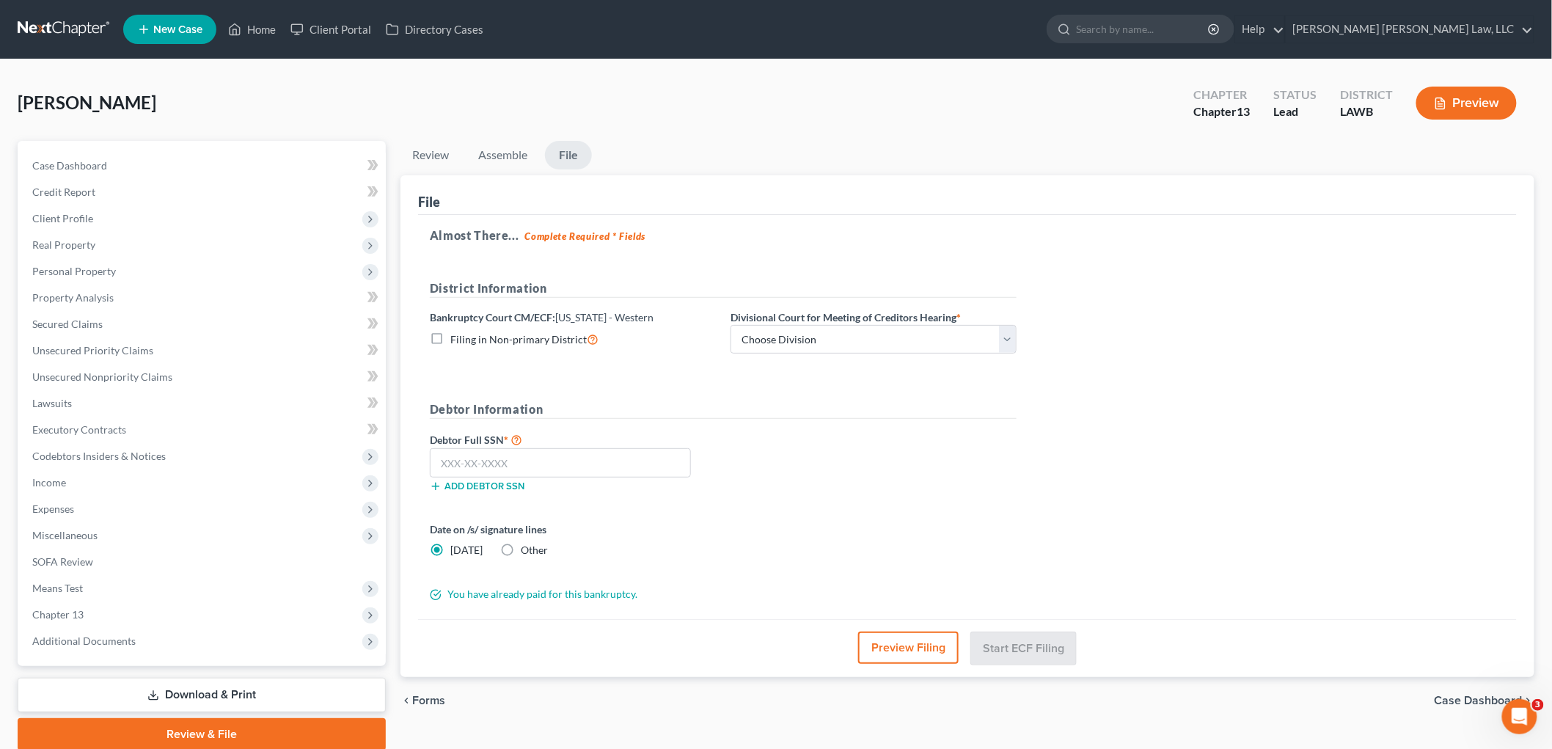
click at [450, 335] on label "Filing in Non-primary District" at bounding box center [524, 339] width 148 height 17
click at [456, 335] on input "Filing in Non-primary District" at bounding box center [461, 336] width 10 height 10
checkbox input "true"
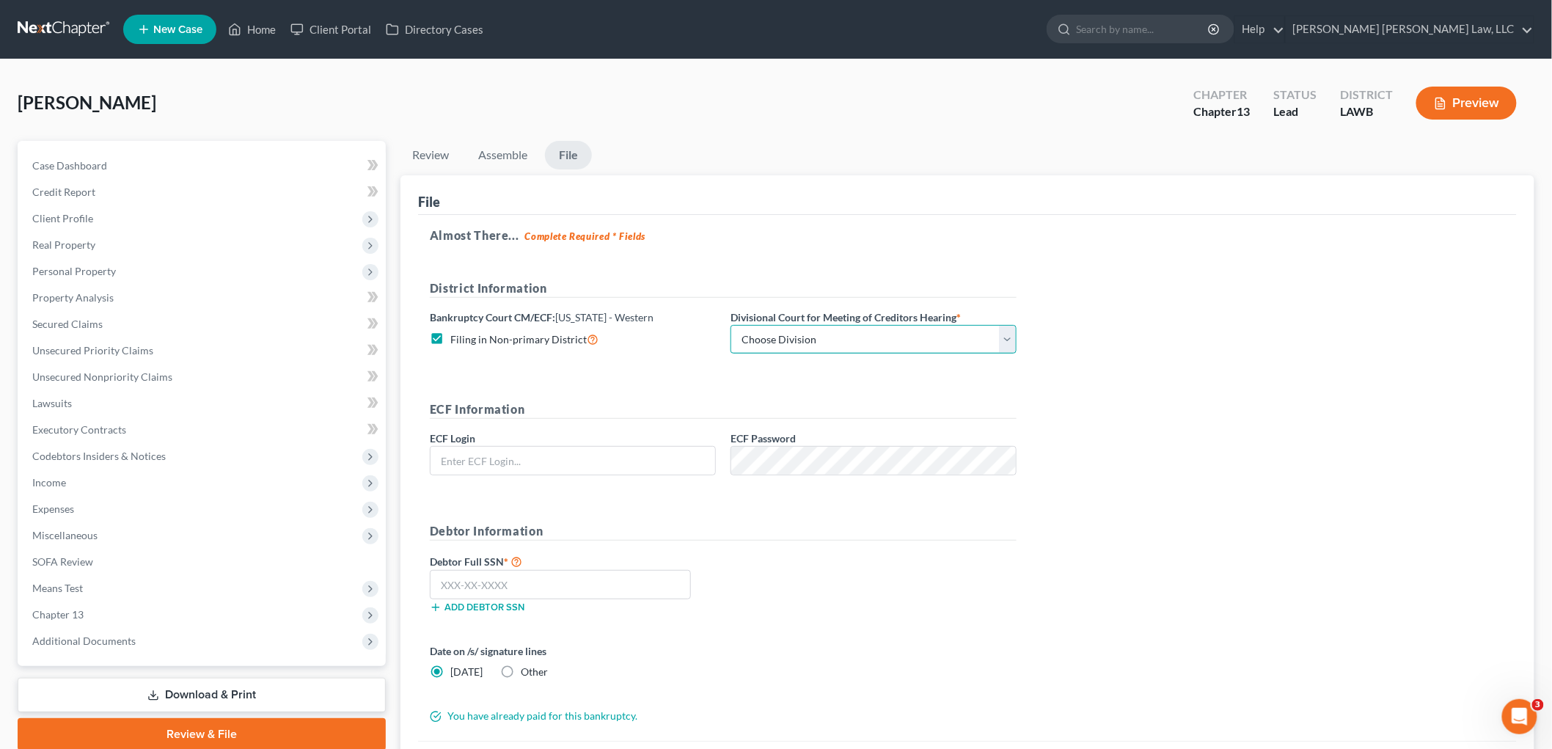
click at [777, 335] on select "Choose Division Alexandria Lafayette-Opelousas Lake Charles Monroe Shreveport" at bounding box center [873, 339] width 286 height 29
select select "3"
click at [730, 325] on select "Choose Division Alexandria Lafayette-Opelousas Lake Charles Monroe Shreveport" at bounding box center [873, 339] width 286 height 29
drag, startPoint x: 592, startPoint y: 455, endPoint x: 709, endPoint y: 455, distance: 117.3
click at [591, 455] on input "text" at bounding box center [572, 461] width 285 height 28
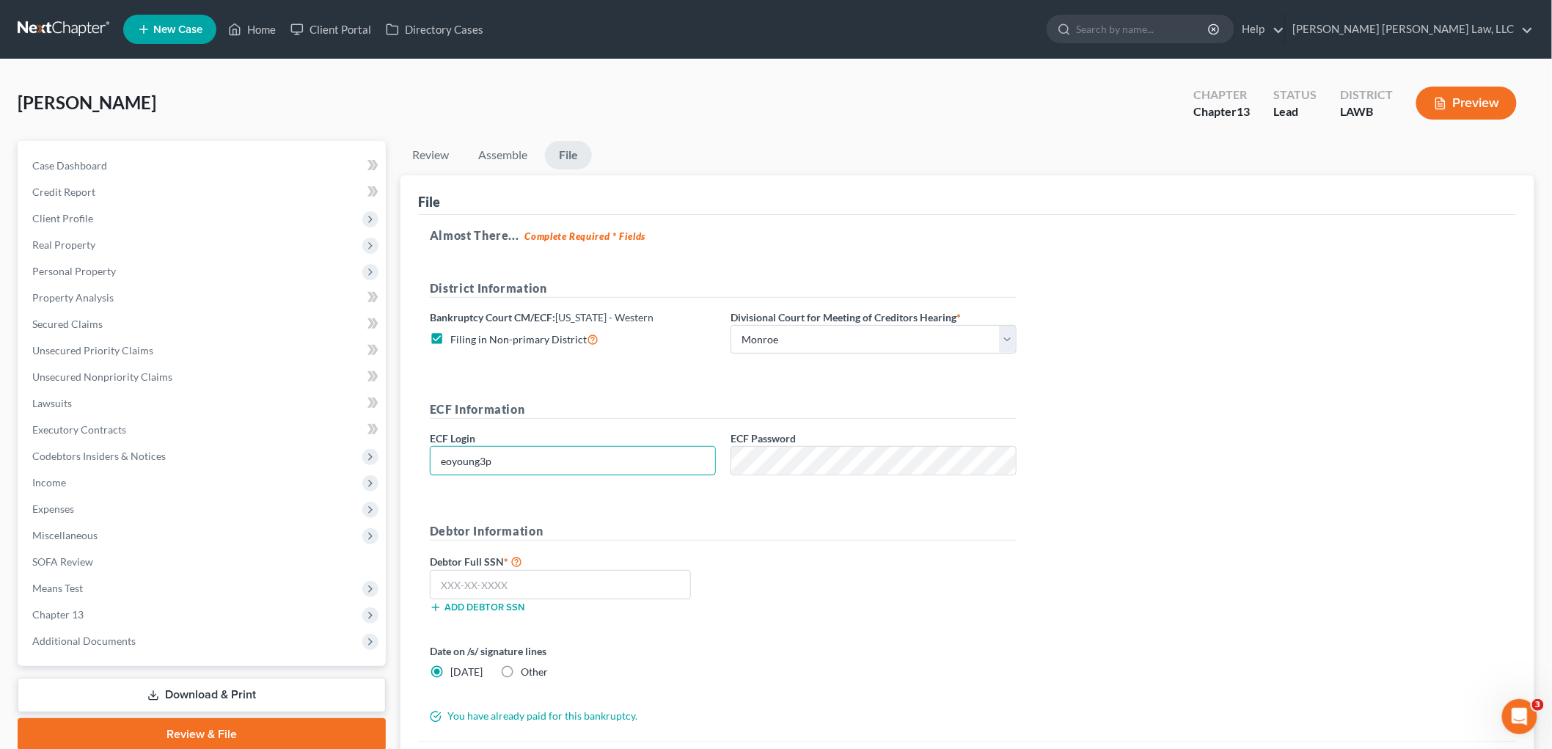
type input "eoyoung3p"
click at [568, 590] on input "text" at bounding box center [560, 584] width 261 height 29
type input "530-53-0818"
click at [958, 623] on div "Debtor Full SSN * 530-53-0818 Add debtor SSN" at bounding box center [722, 588] width 601 height 73
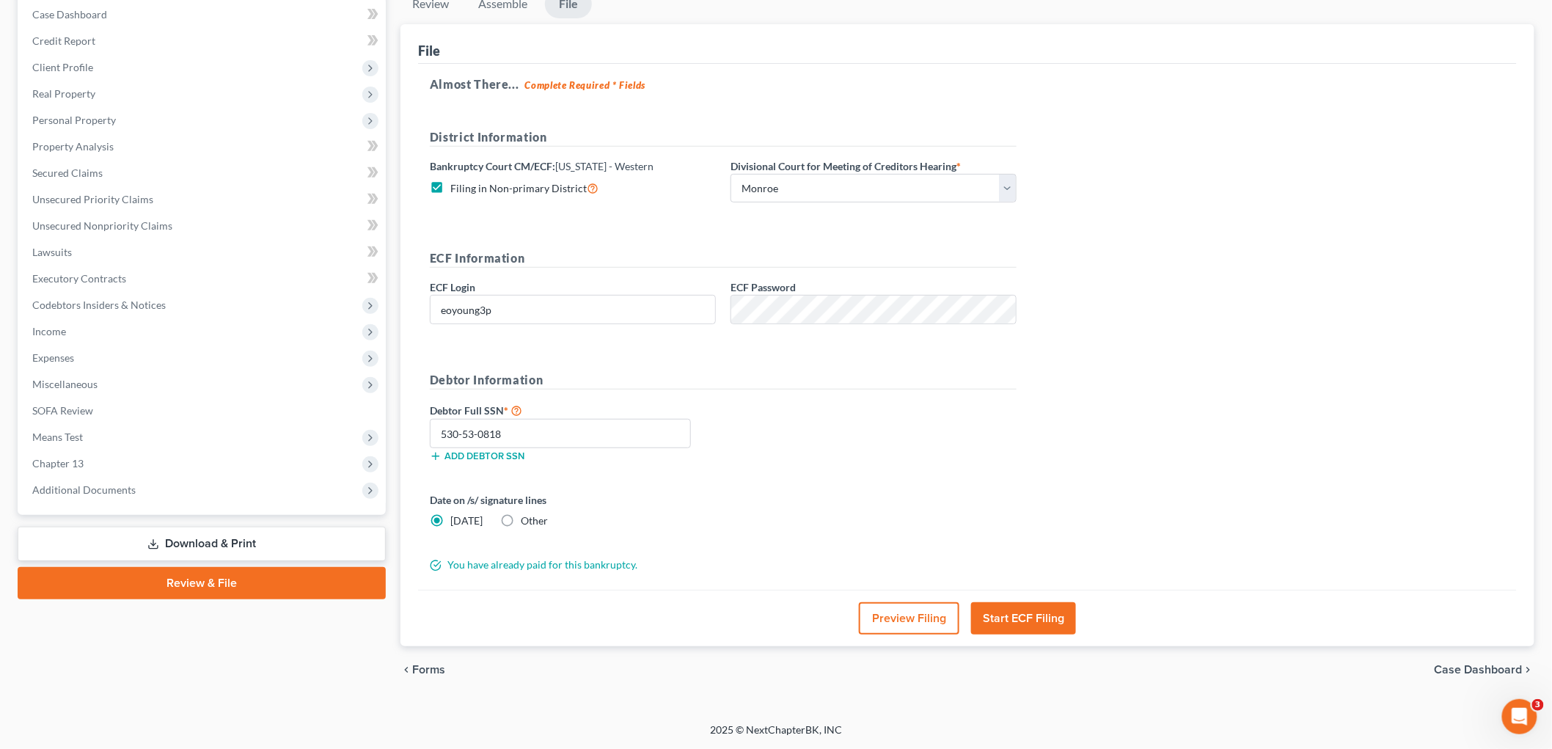
click at [1005, 606] on button "Start ECF Filing" at bounding box center [1023, 618] width 105 height 32
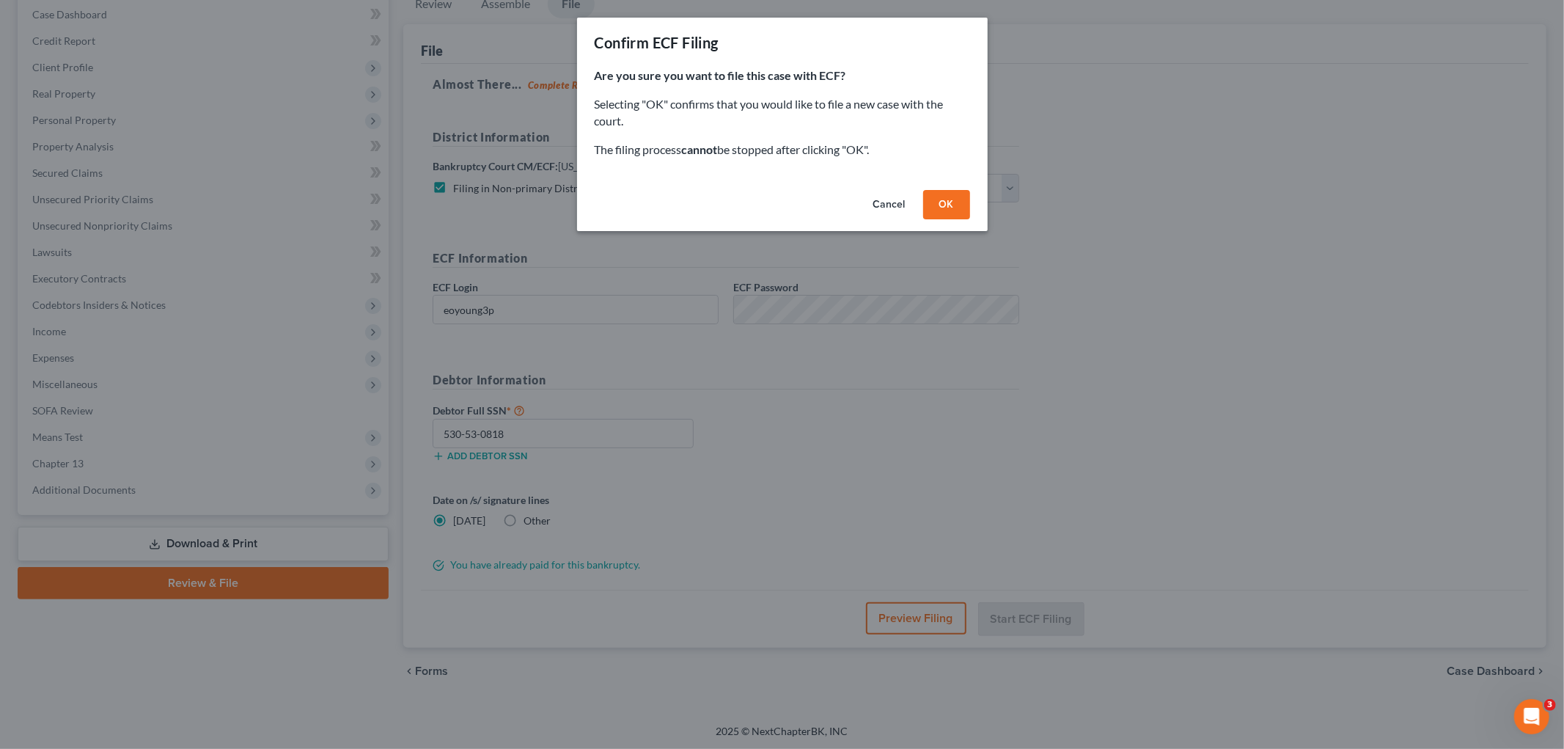
click at [947, 197] on button "OK" at bounding box center [946, 204] width 47 height 29
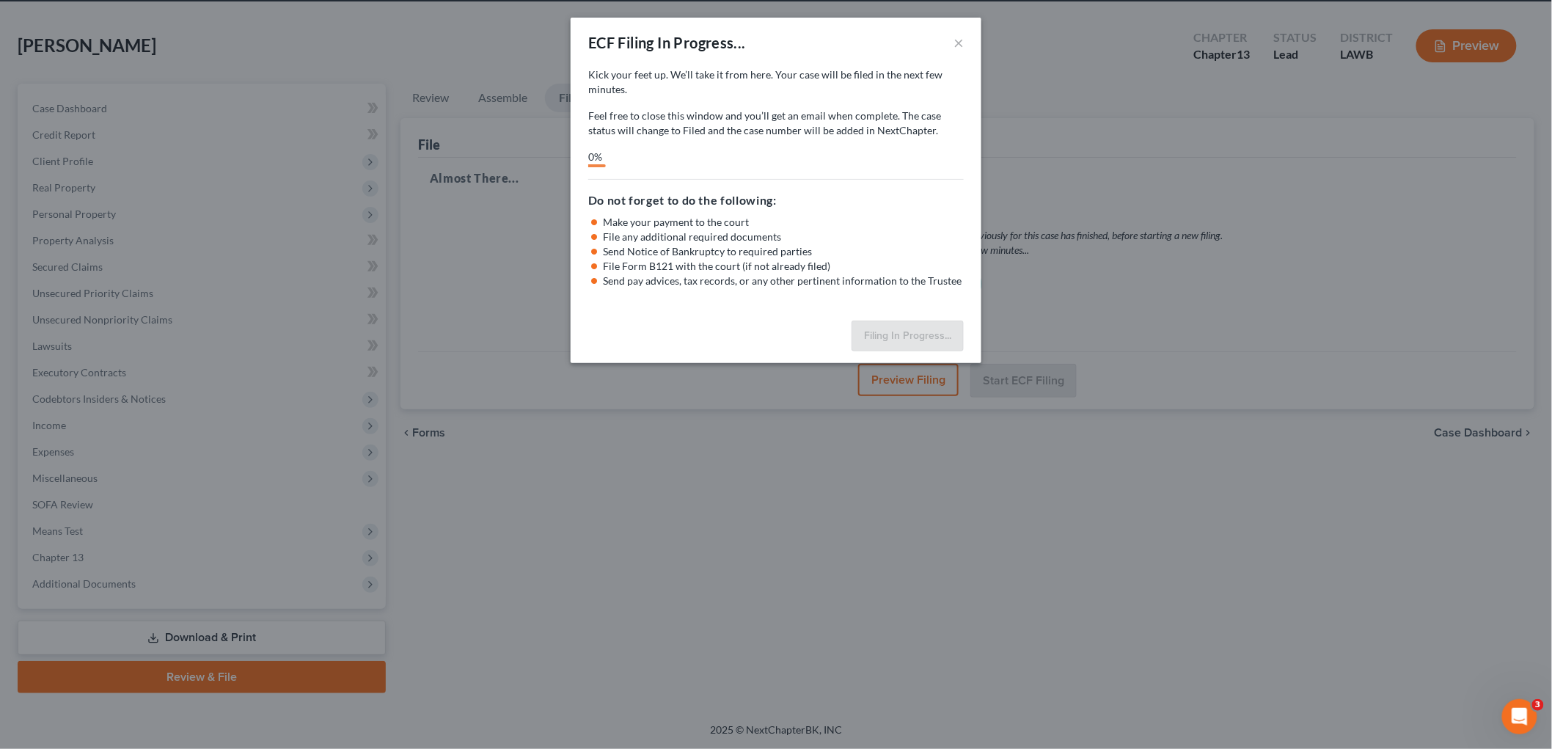
scroll to position [55, 0]
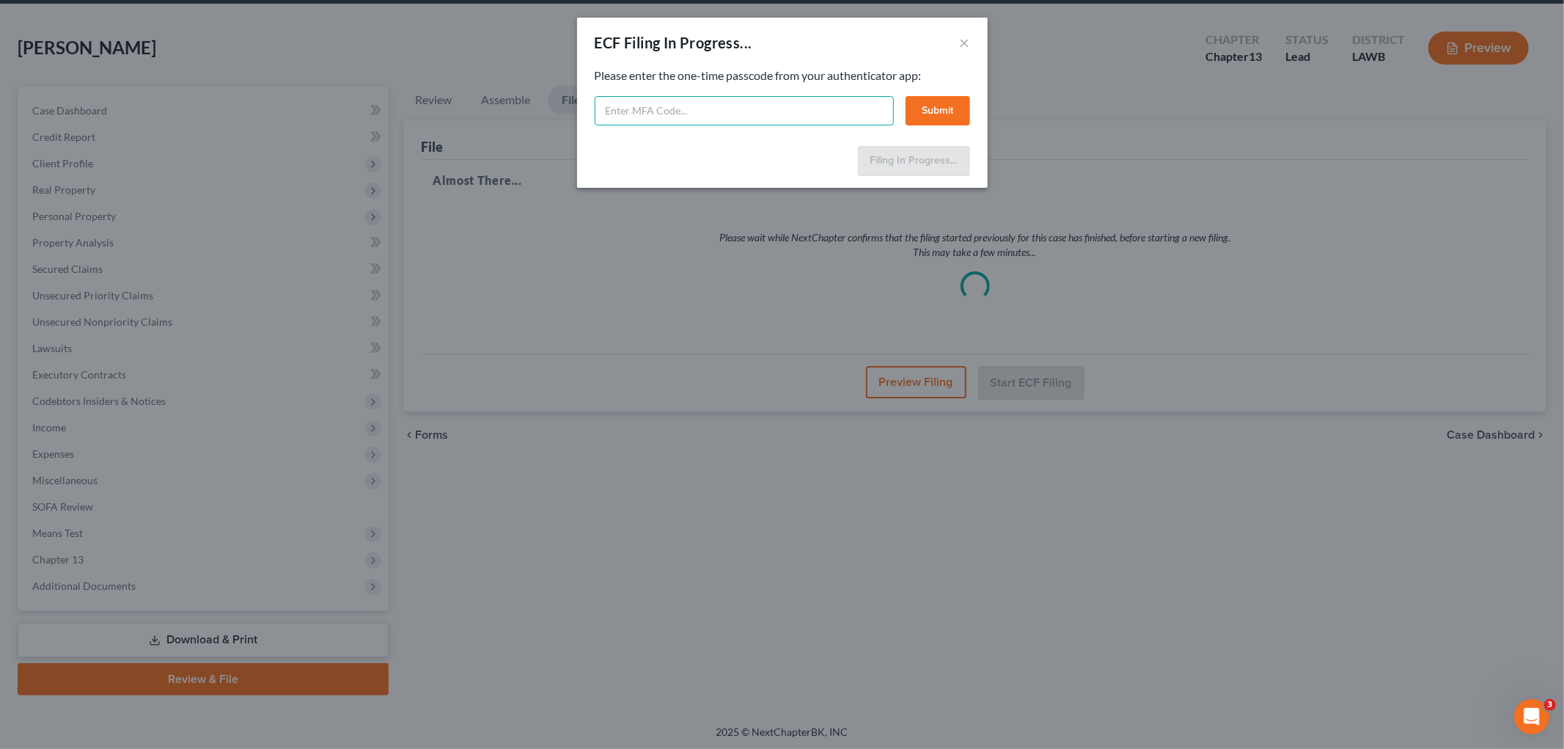
click at [634, 106] on input "text" at bounding box center [744, 110] width 299 height 29
type input "594050"
click at [935, 112] on button "Submit" at bounding box center [938, 110] width 65 height 29
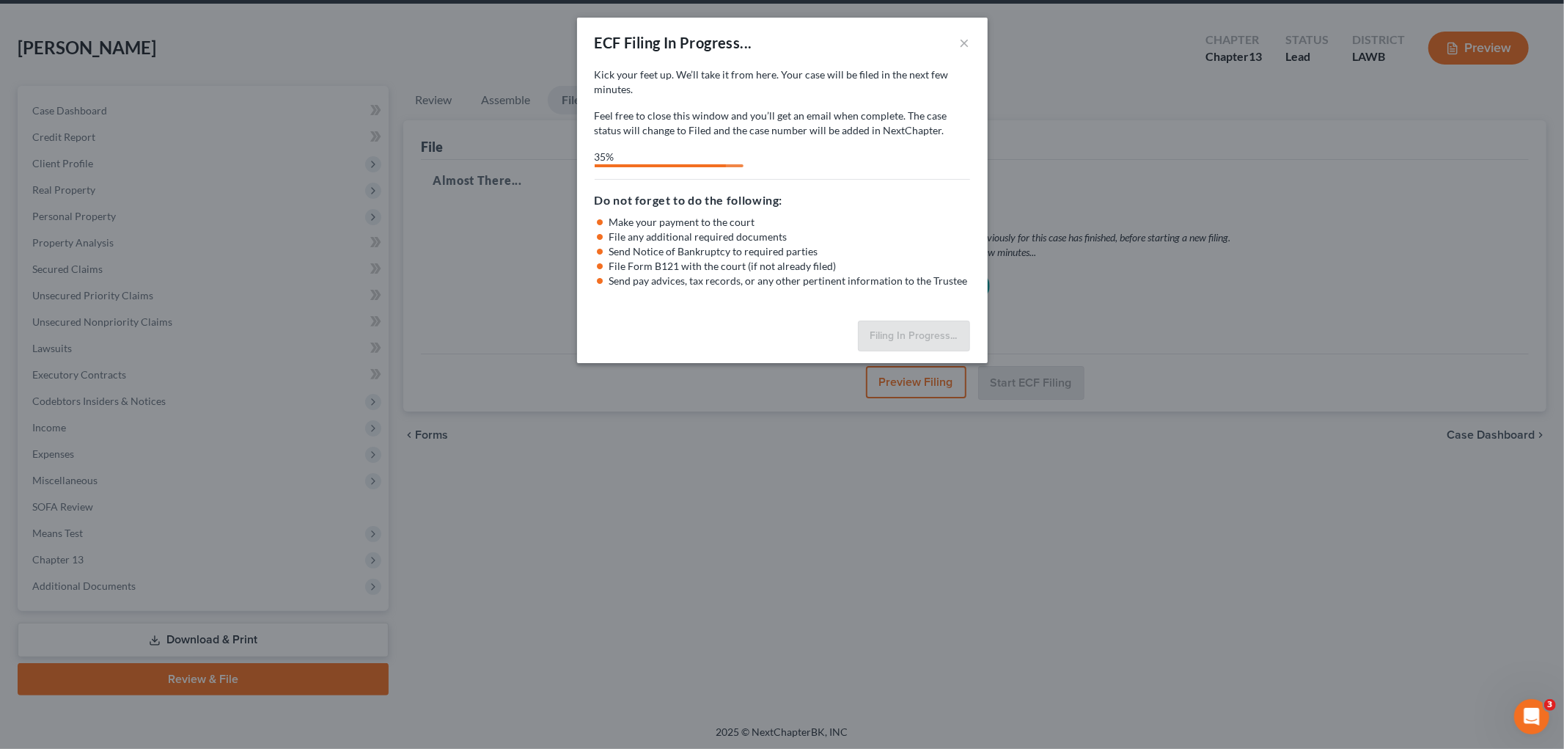
select select "3"
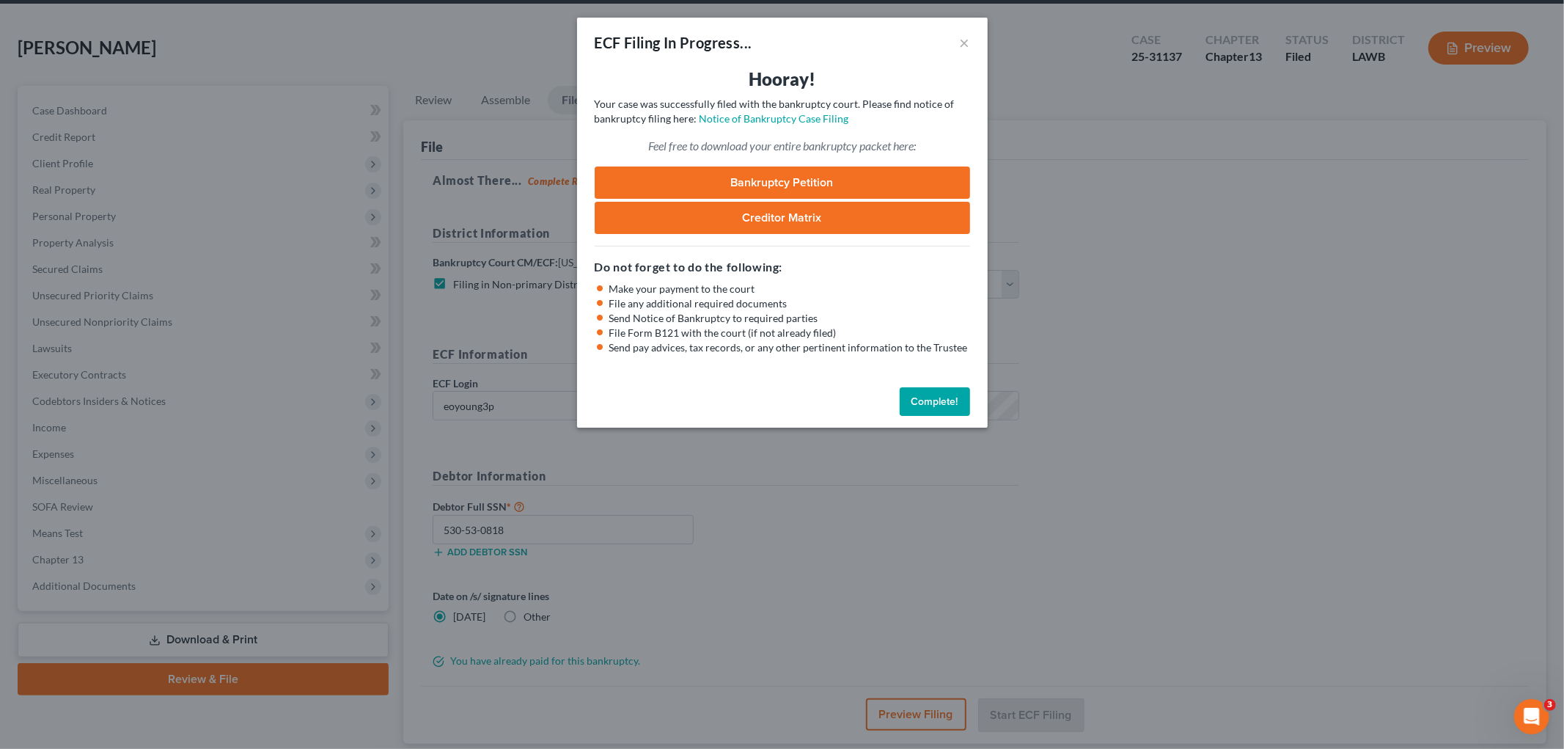
click at [930, 402] on button "Complete!" at bounding box center [935, 401] width 70 height 29
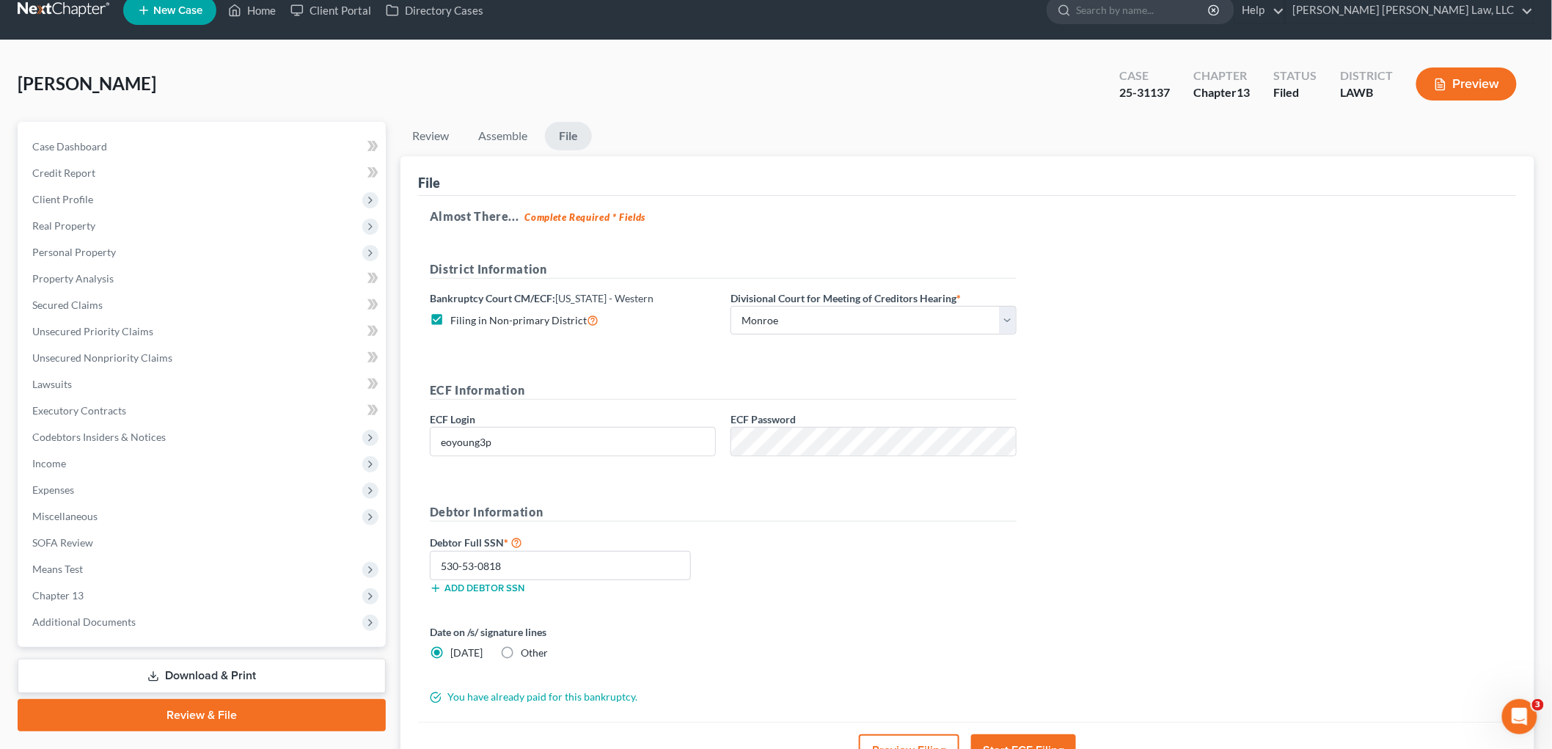
scroll to position [0, 0]
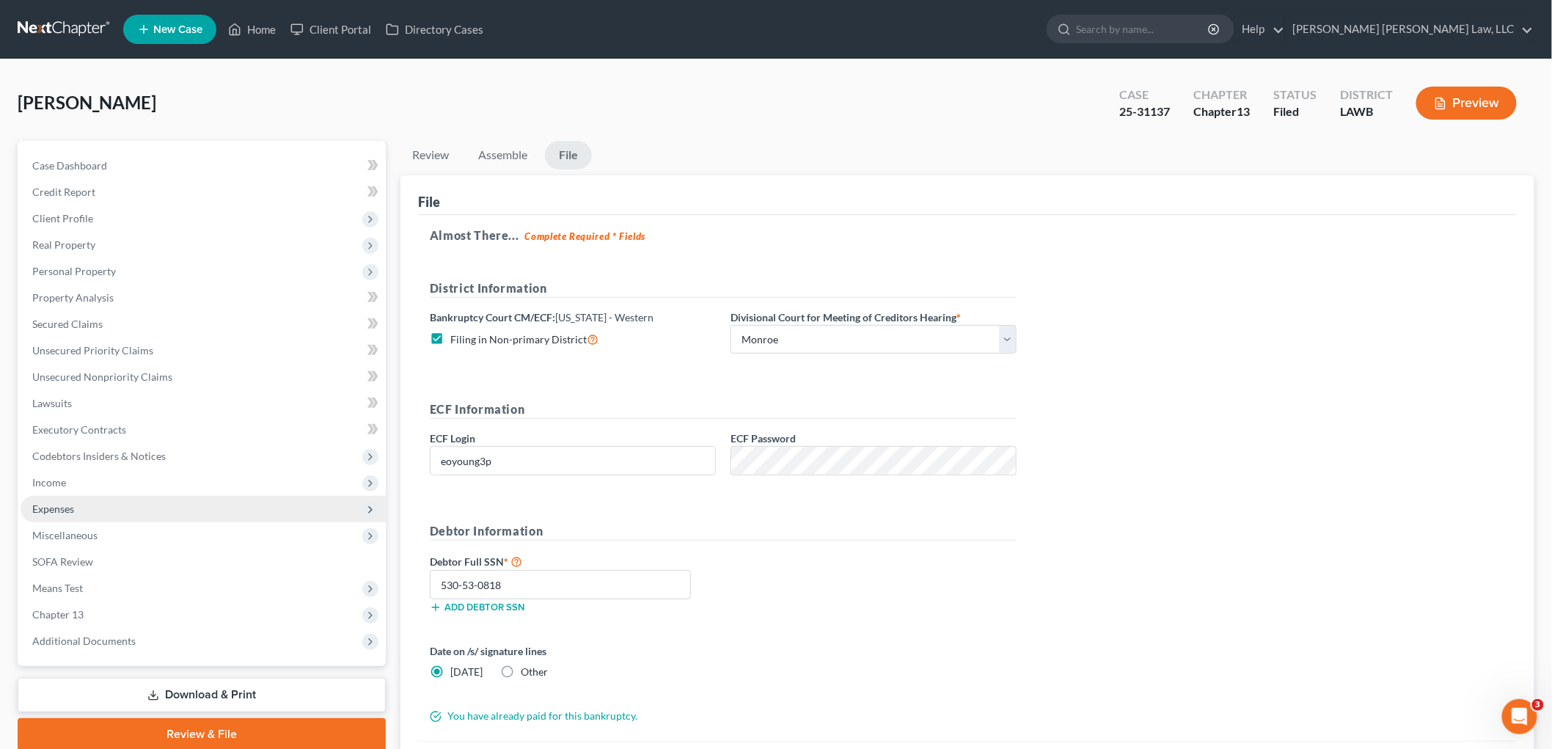
click at [89, 499] on span "Expenses" at bounding box center [203, 509] width 365 height 26
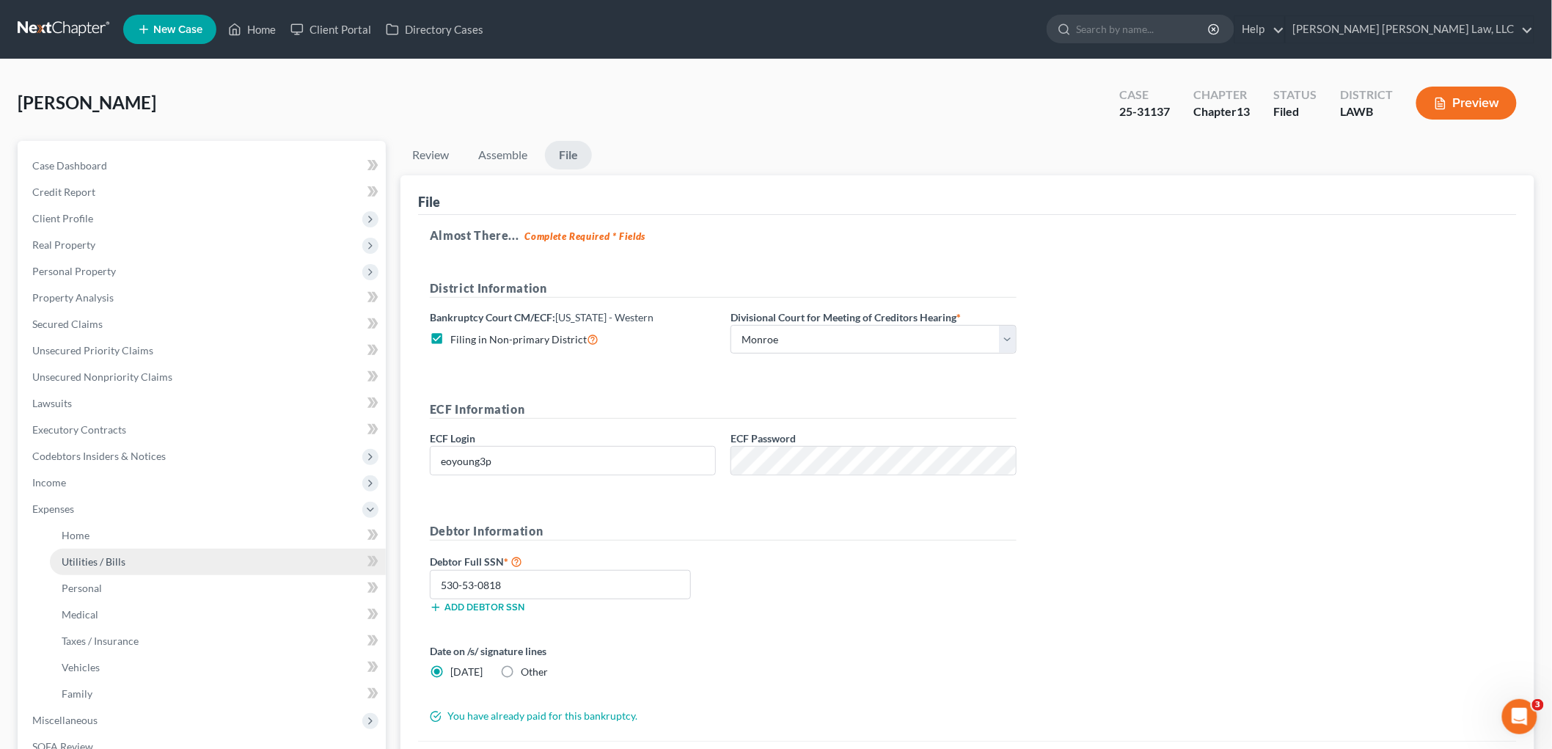
click at [104, 553] on link "Utilities / Bills" at bounding box center [218, 561] width 336 height 26
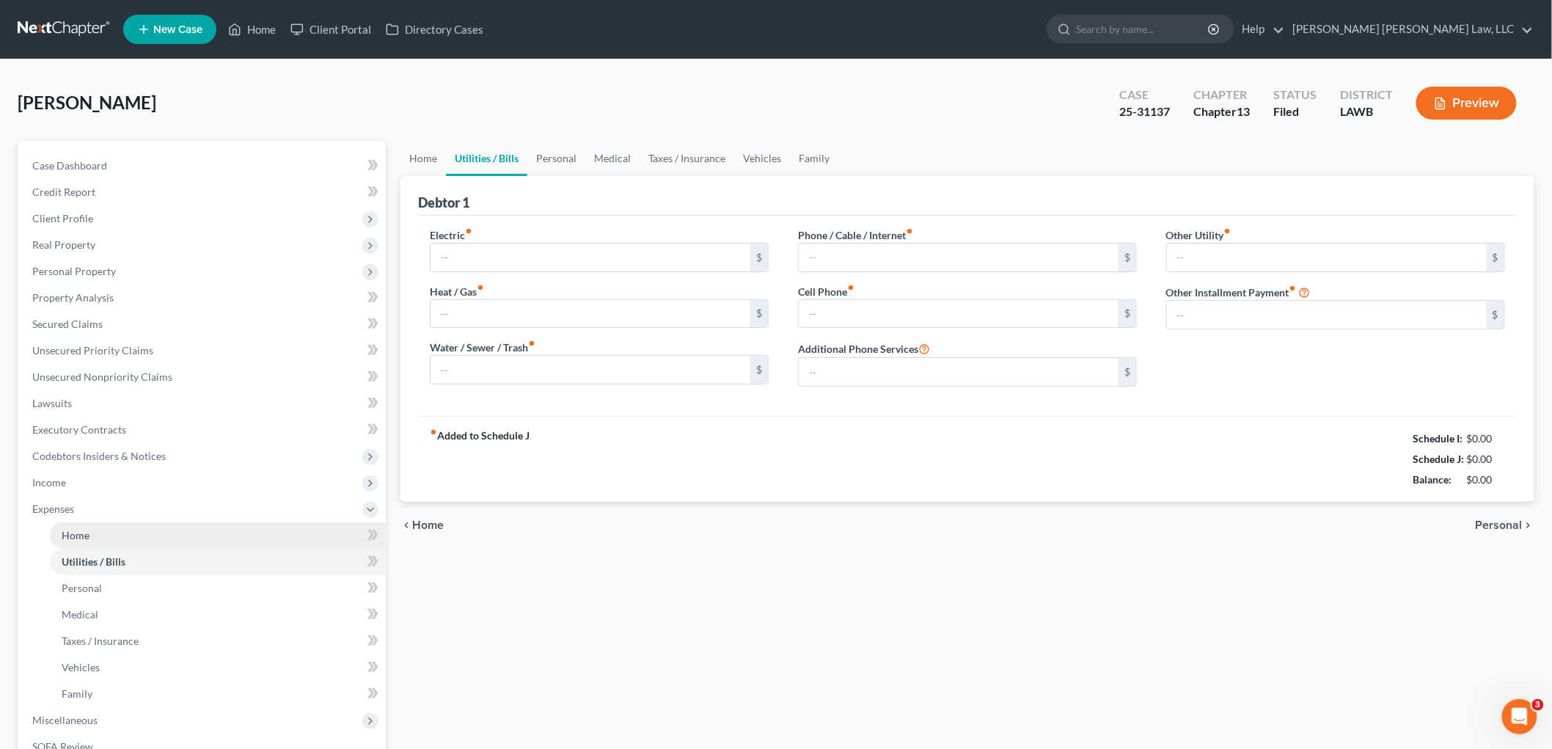
type input "150.38"
type input "0.00"
type input "30.00"
type input "60.00"
type input "0.00"
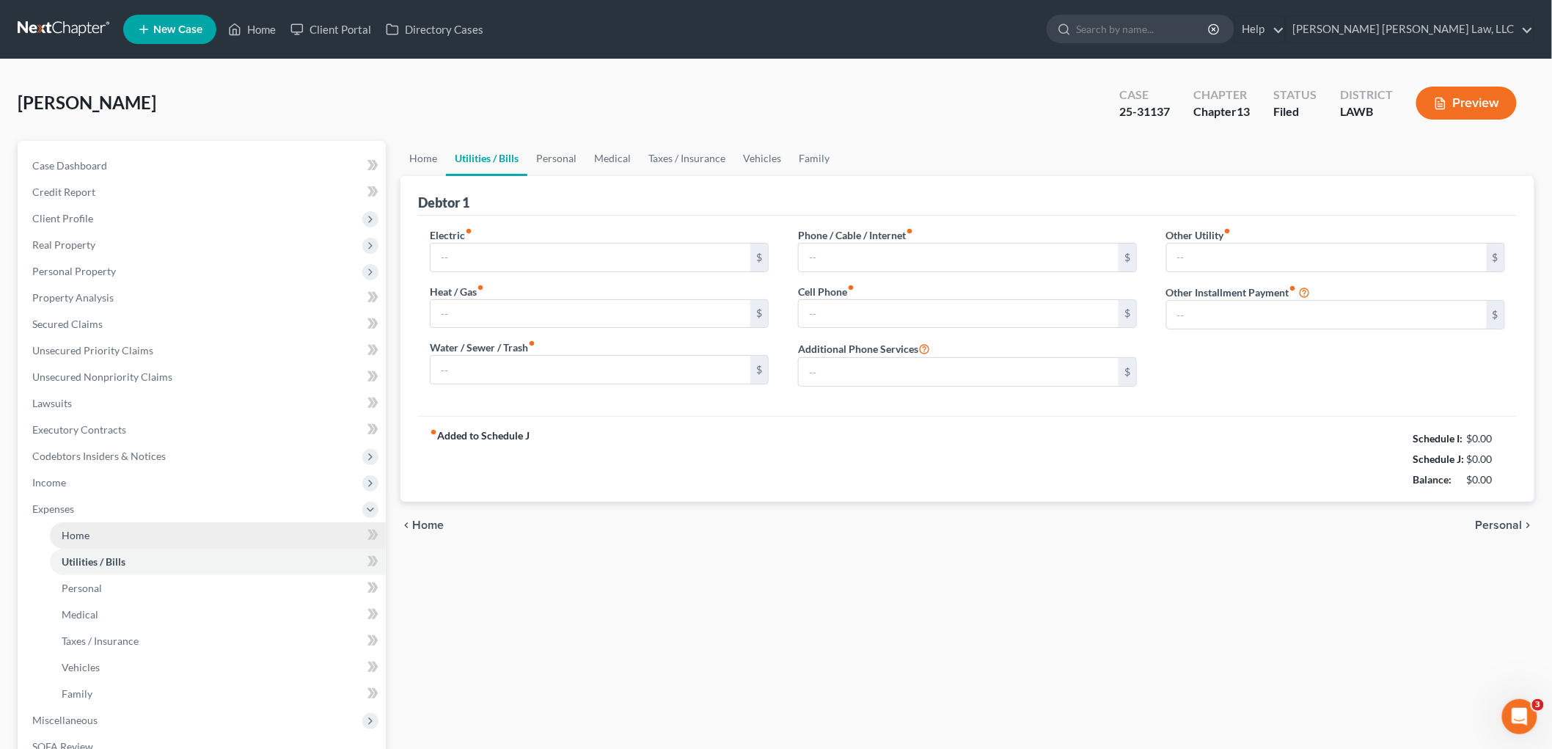
type input "0.00"
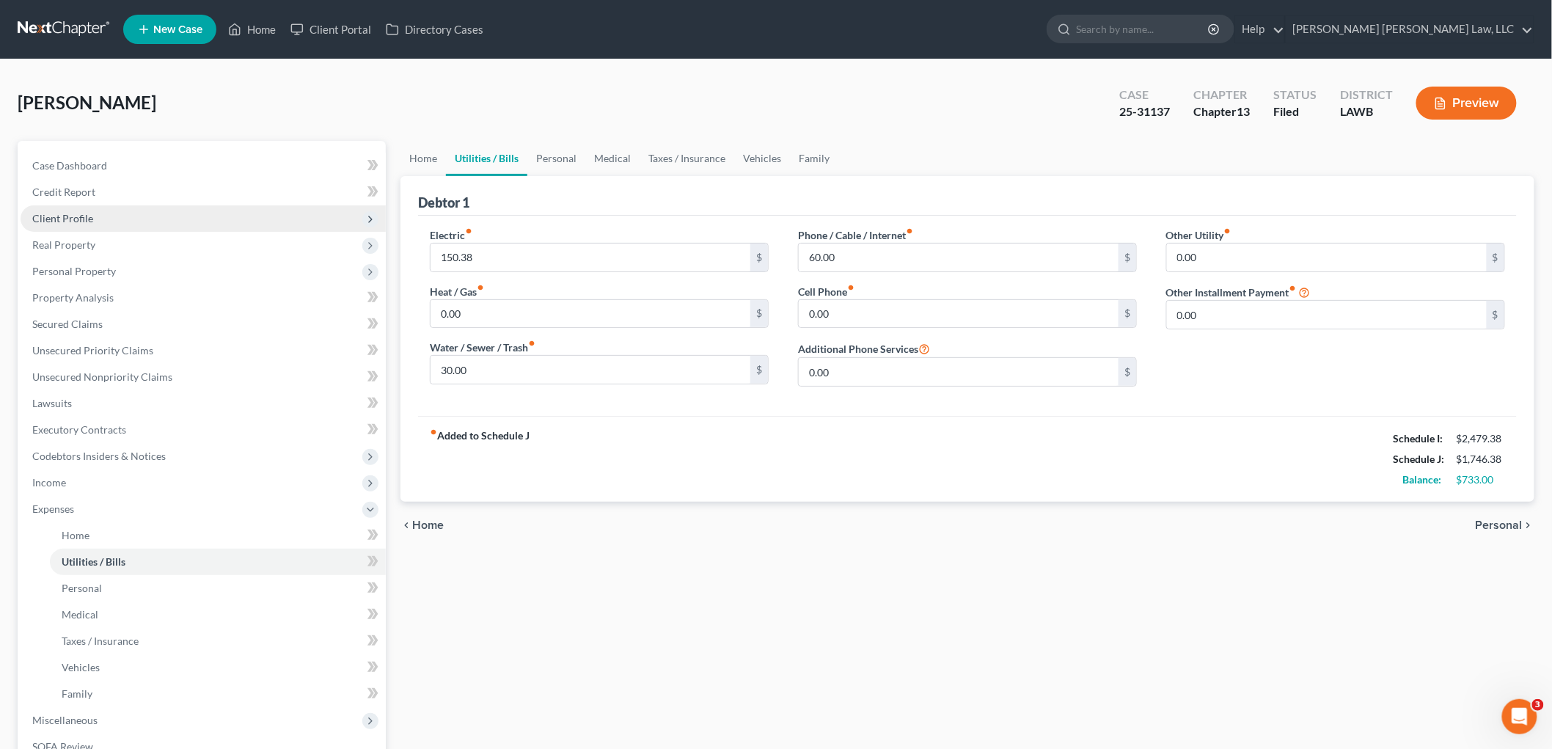
drag, startPoint x: 150, startPoint y: 215, endPoint x: 148, endPoint y: 224, distance: 8.9
click at [149, 214] on span "Client Profile" at bounding box center [203, 218] width 365 height 26
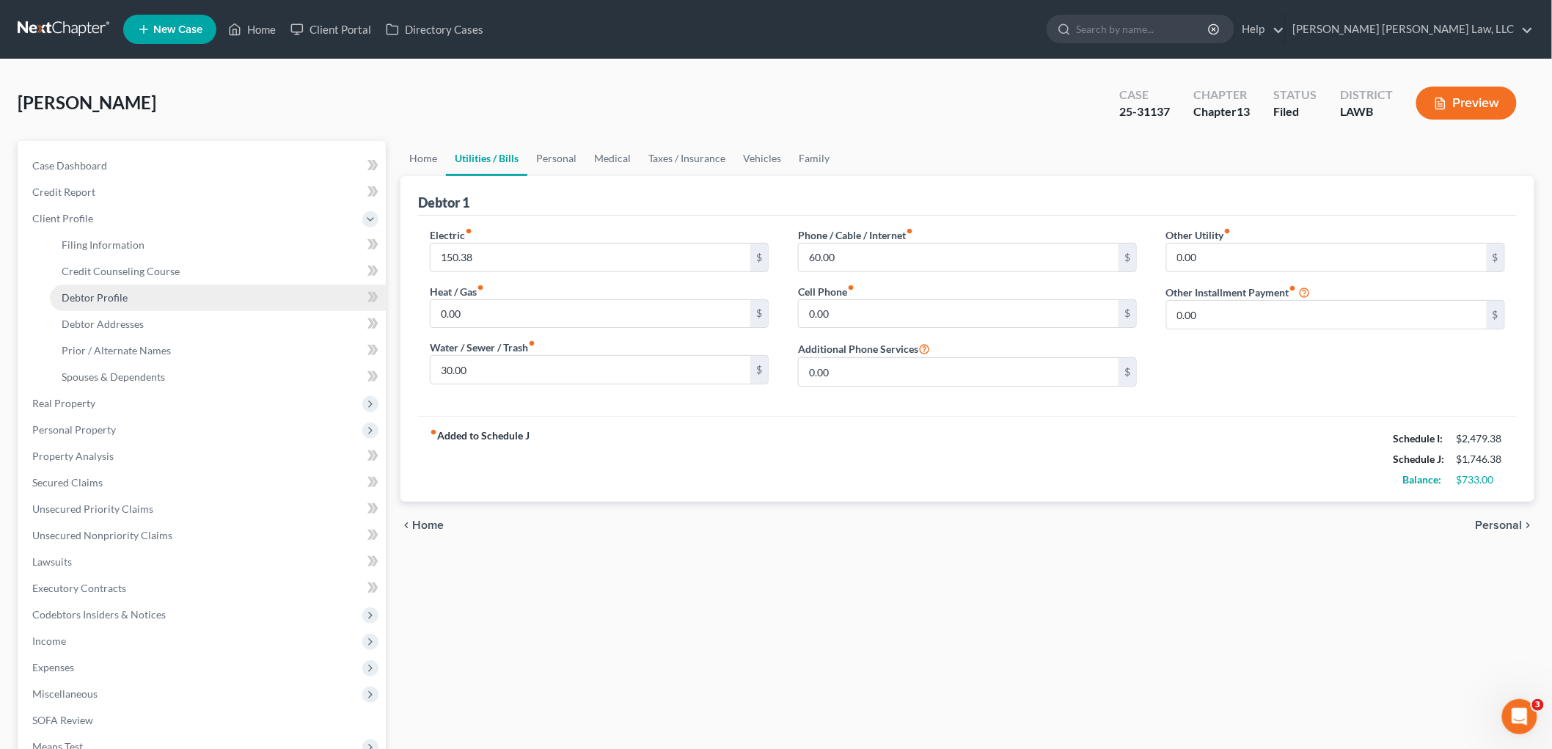
click at [120, 298] on span "Debtor Profile" at bounding box center [95, 297] width 66 height 12
select select "0"
select select "1"
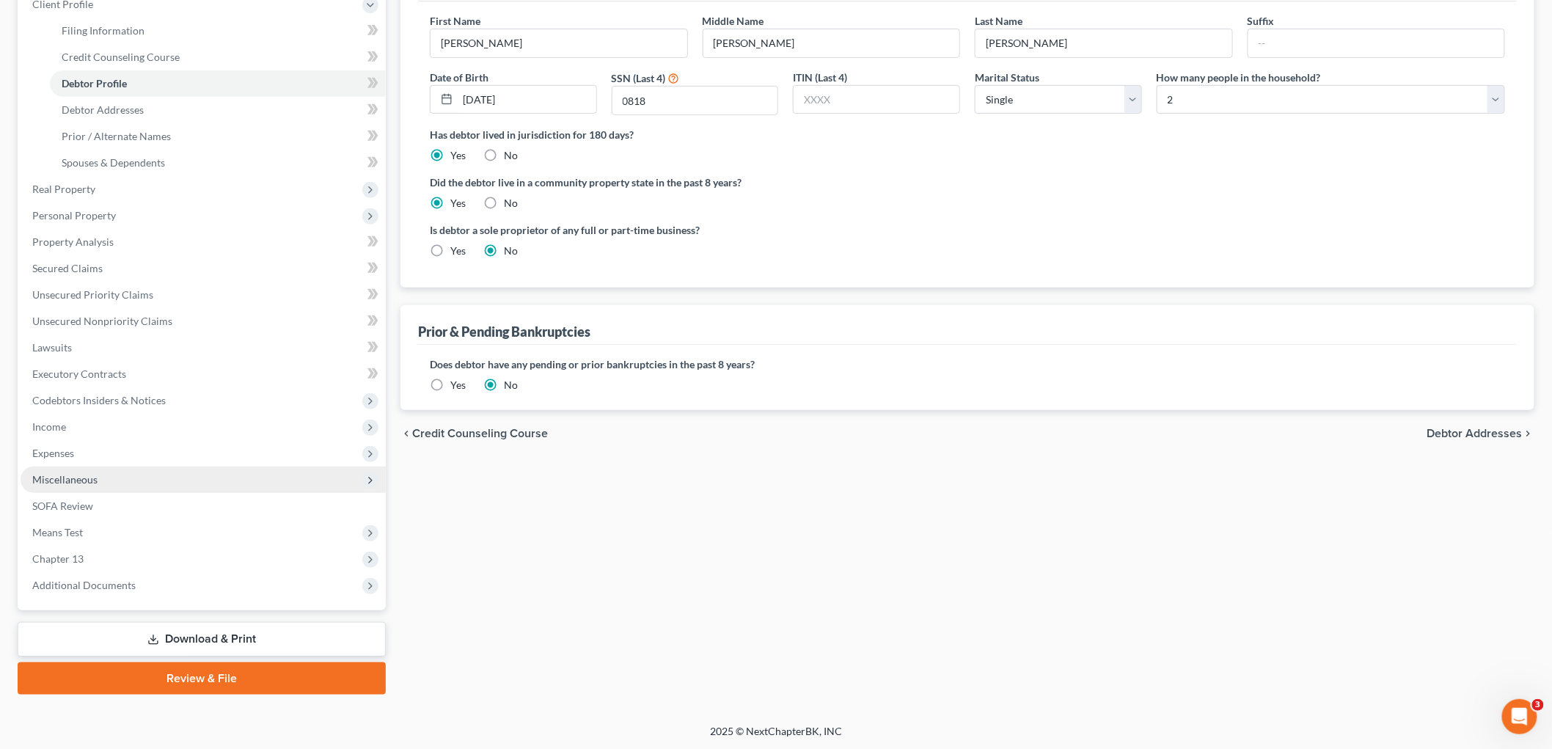
click at [136, 480] on span "Miscellaneous" at bounding box center [203, 479] width 365 height 26
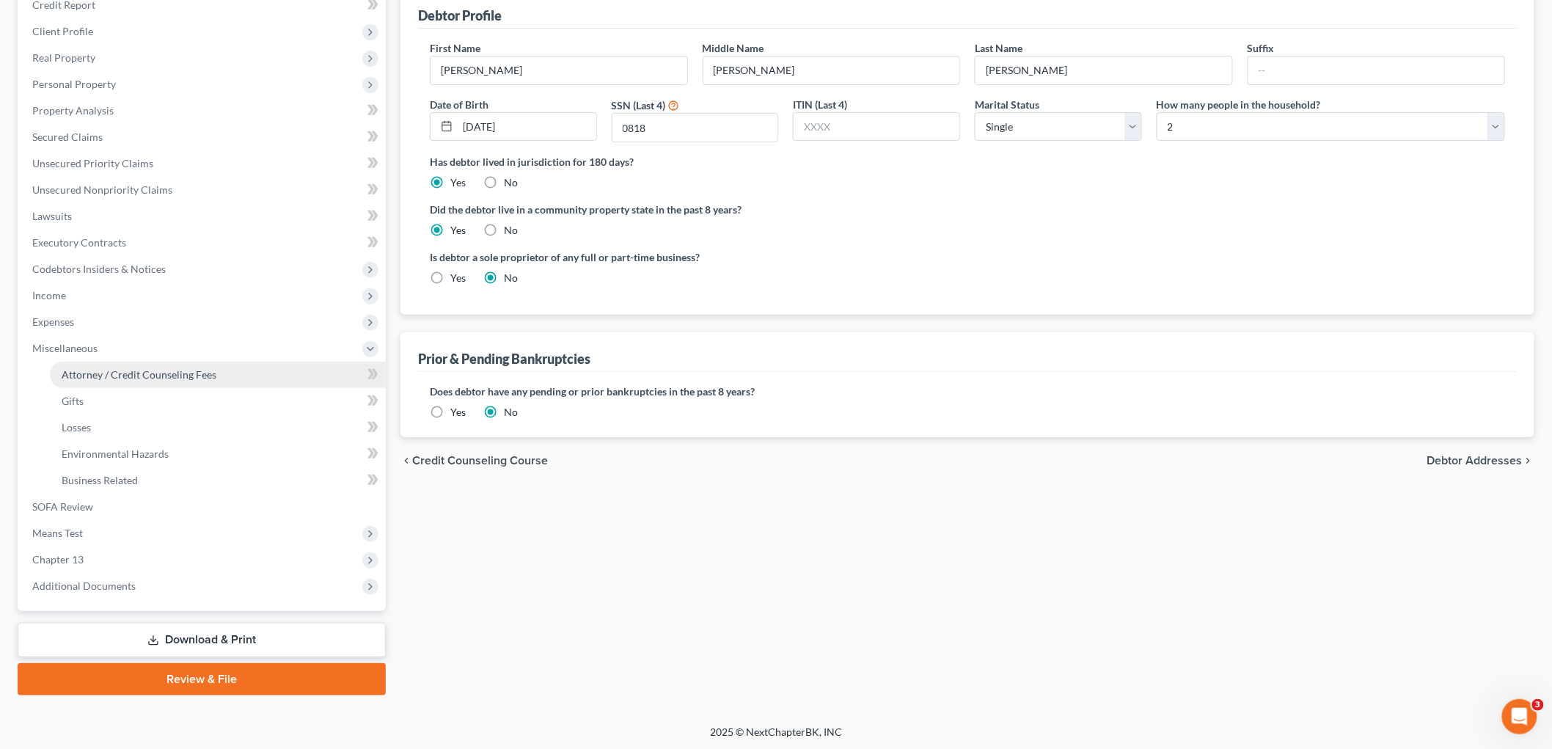
click at [186, 368] on span "Attorney / Credit Counseling Fees" at bounding box center [139, 374] width 155 height 12
select select "1"
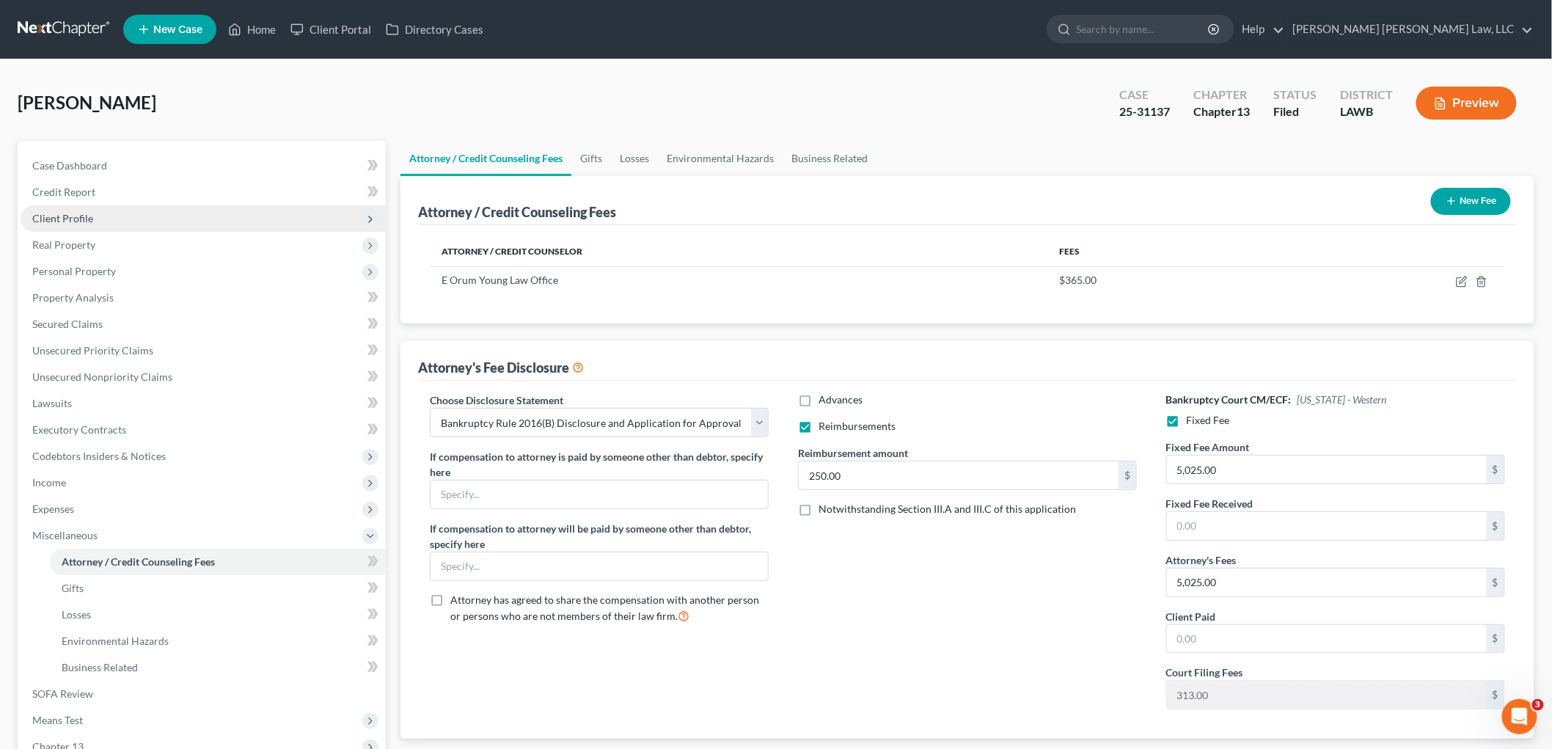
click at [122, 209] on span "Client Profile" at bounding box center [203, 218] width 365 height 26
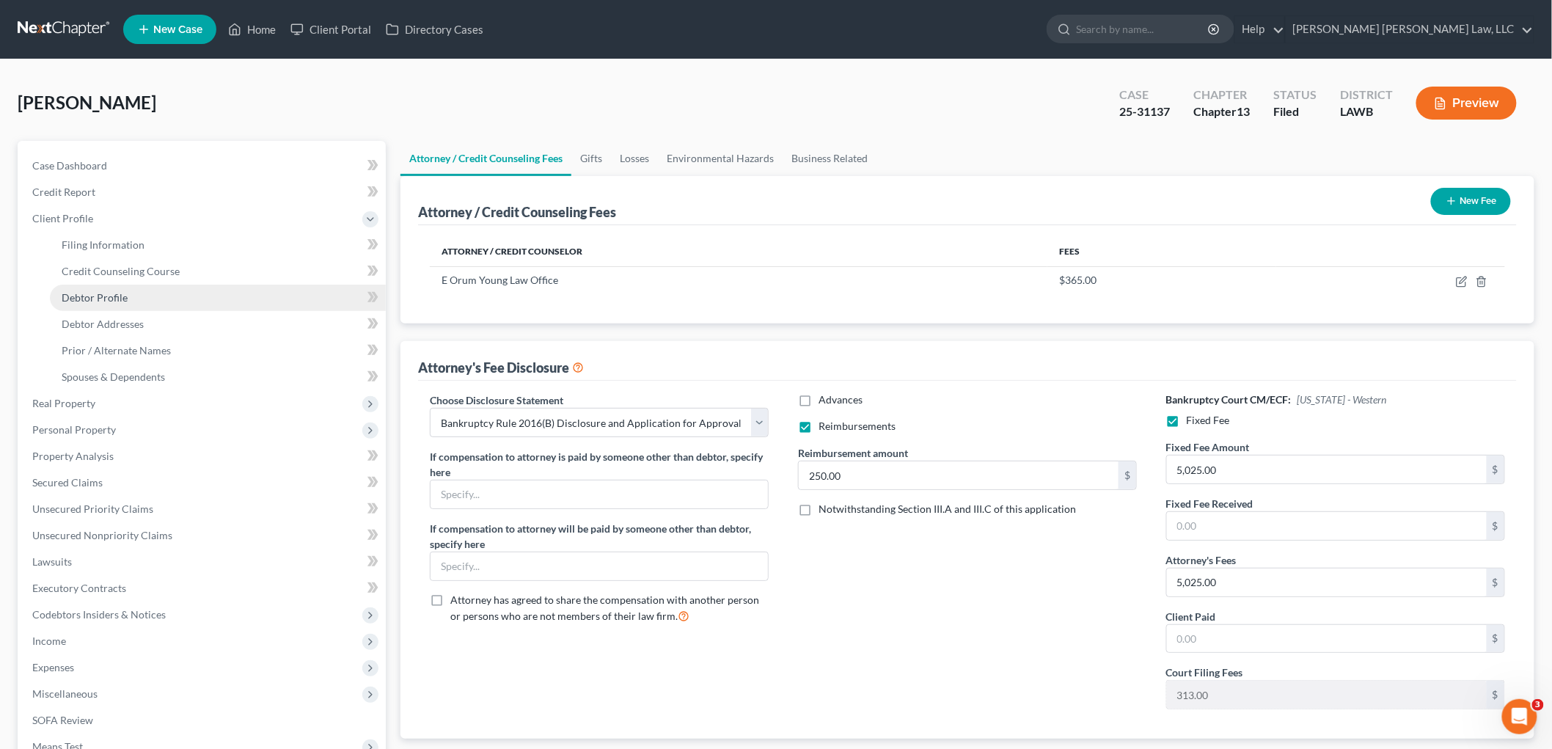
click at [114, 296] on span "Debtor Profile" at bounding box center [95, 297] width 66 height 12
select select "0"
select select "1"
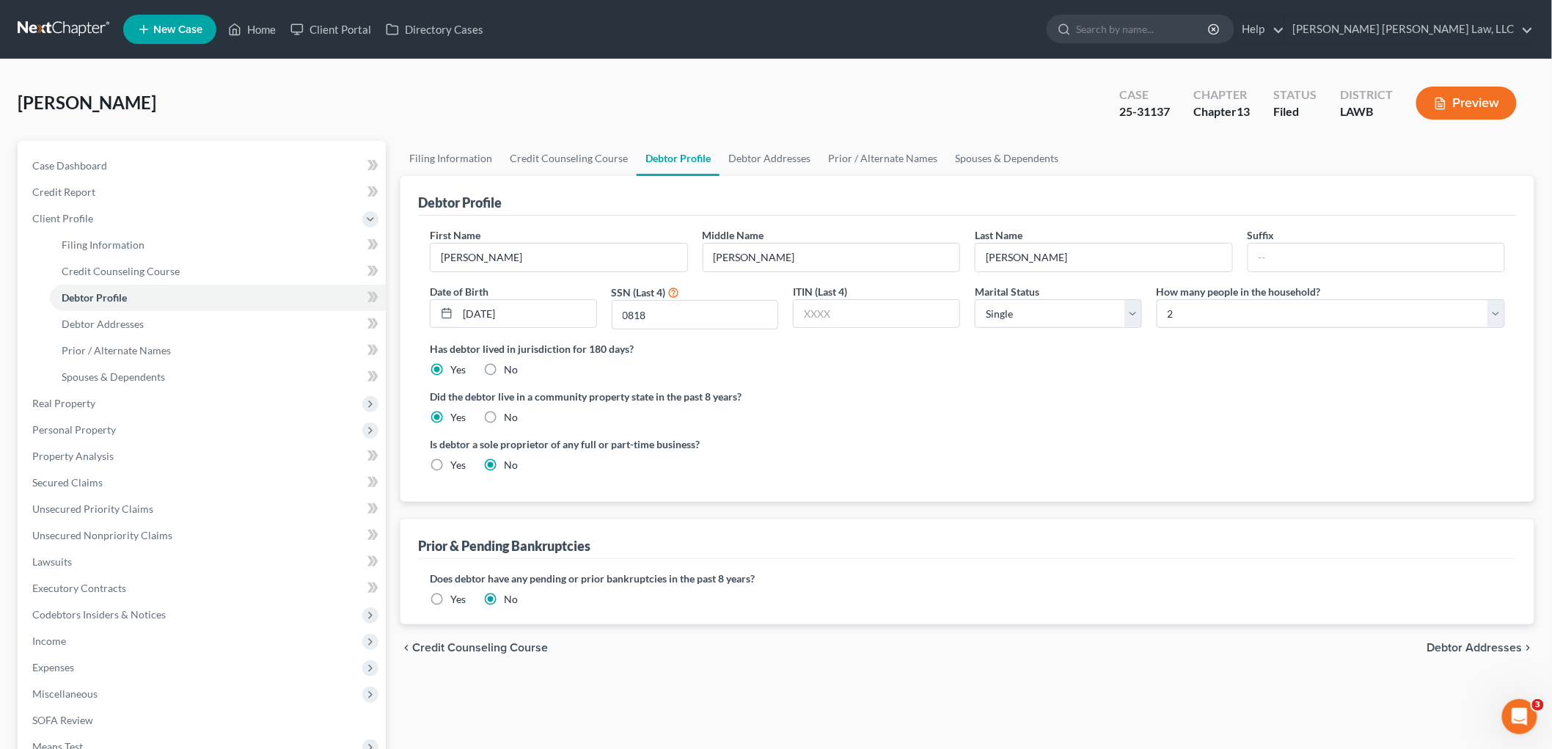
click at [95, 22] on link at bounding box center [65, 29] width 94 height 26
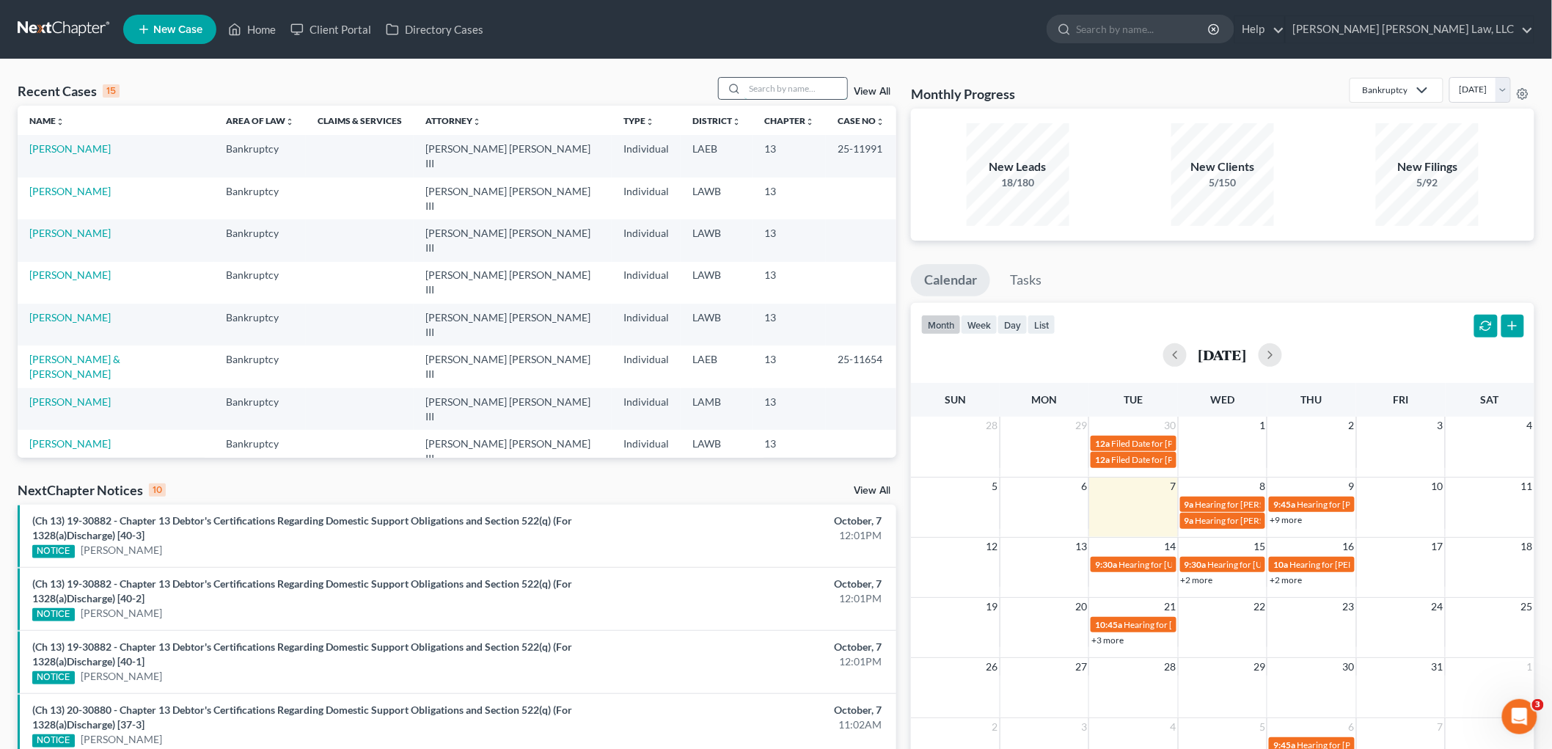
click at [792, 90] on input "search" at bounding box center [795, 88] width 103 height 21
type input "g"
click at [54, 23] on link at bounding box center [65, 29] width 94 height 26
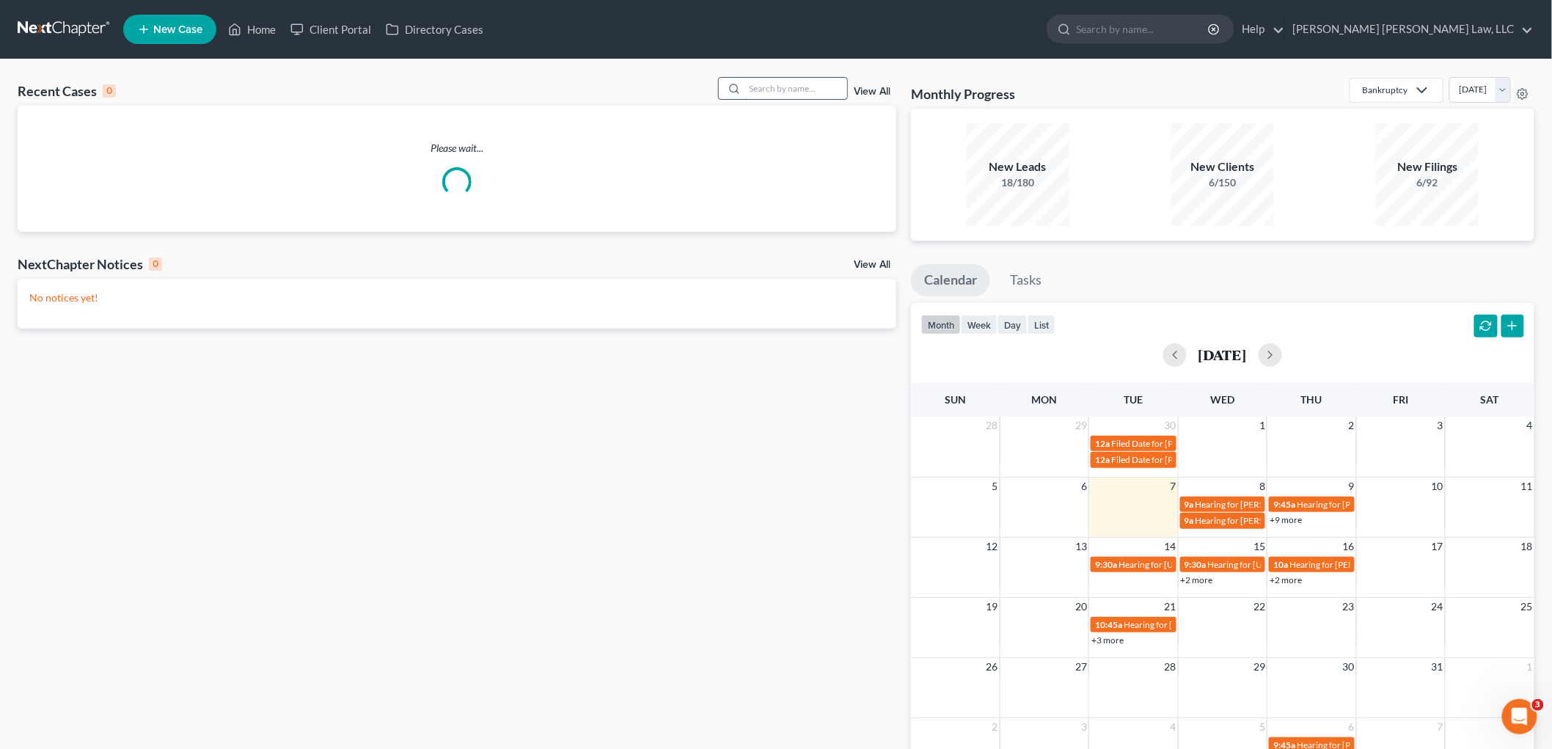
click at [758, 87] on input "search" at bounding box center [795, 88] width 103 height 21
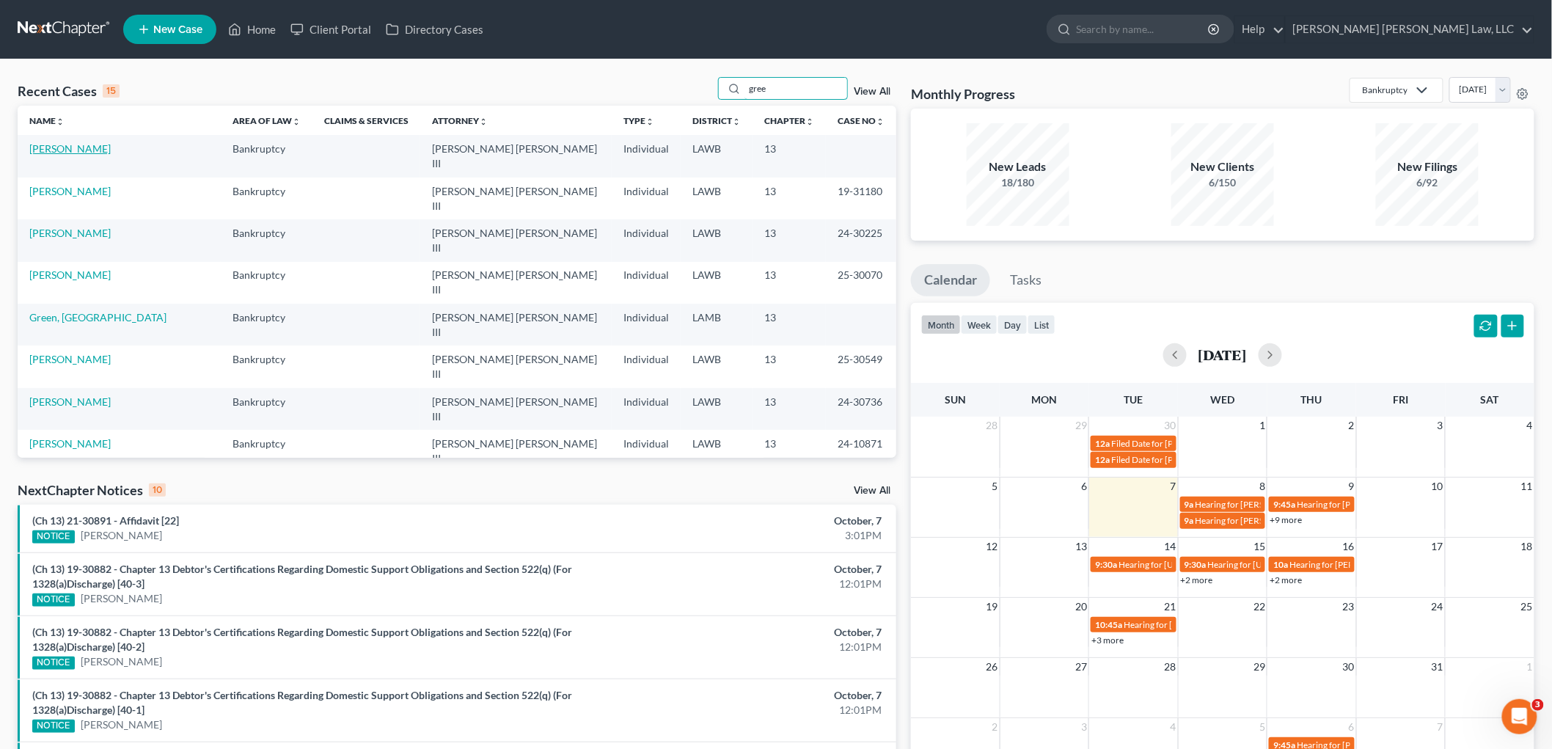
type input "gree"
click at [70, 148] on link "[PERSON_NAME]" at bounding box center [69, 148] width 81 height 12
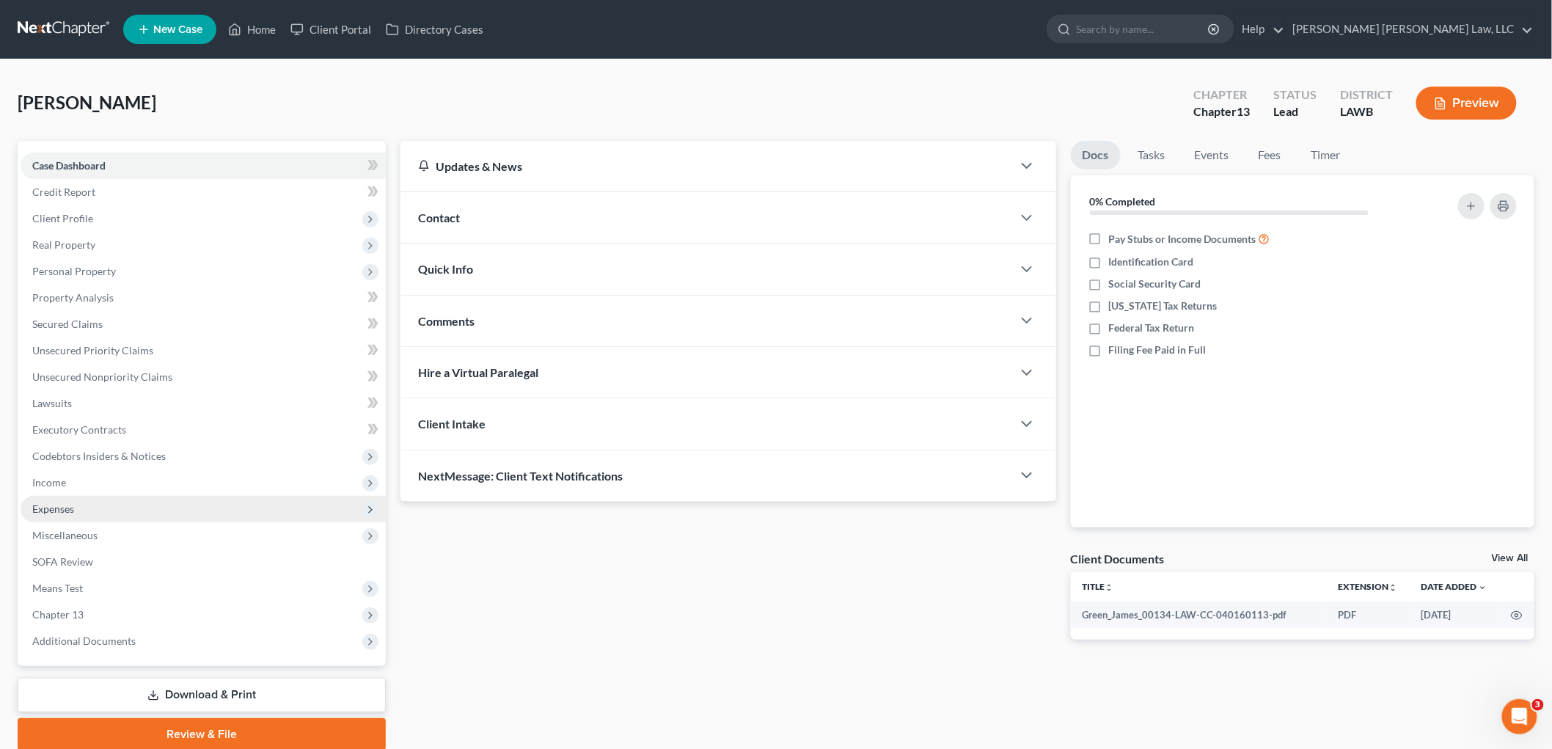
click at [97, 511] on span "Expenses" at bounding box center [203, 509] width 365 height 26
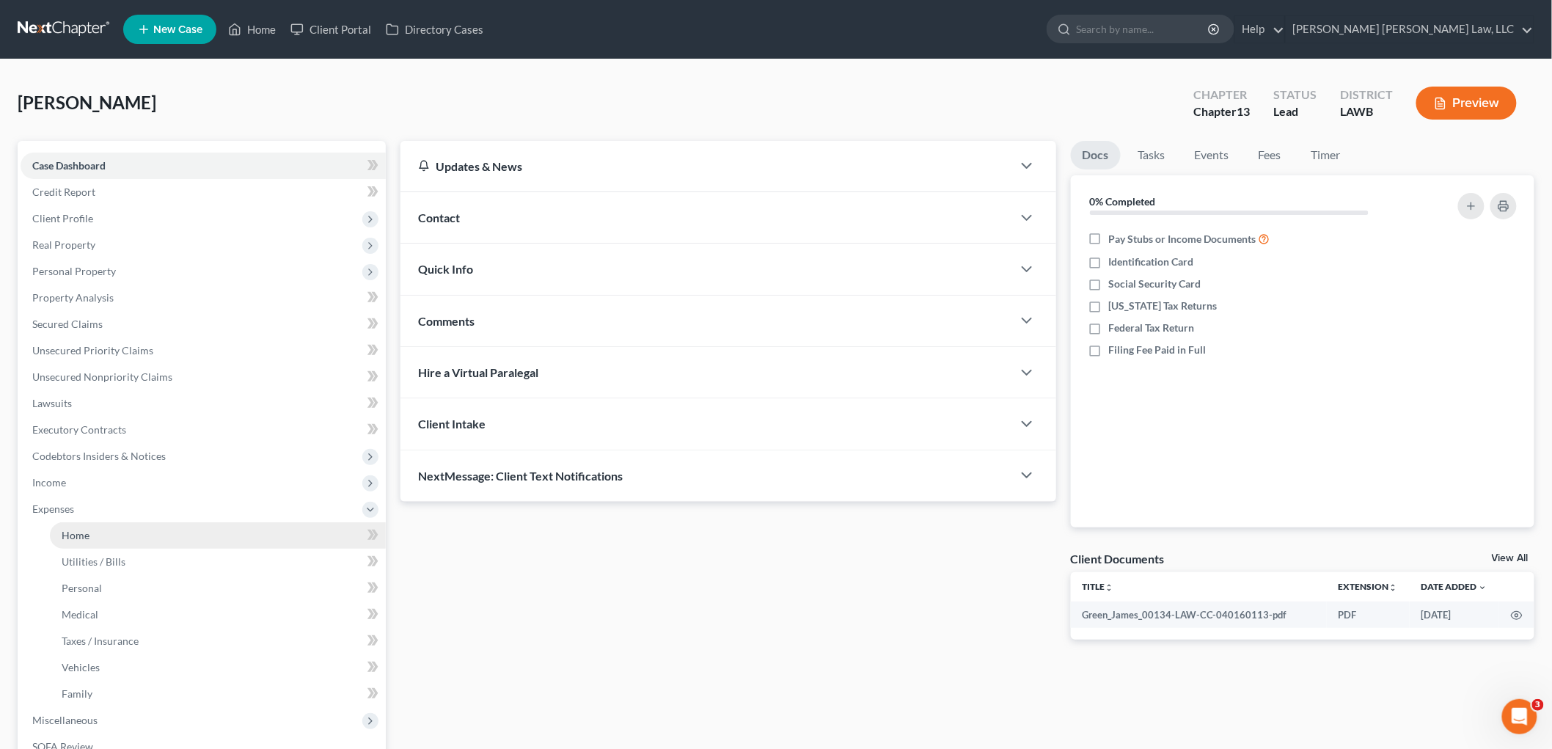
click at [98, 543] on link "Home" at bounding box center [218, 535] width 336 height 26
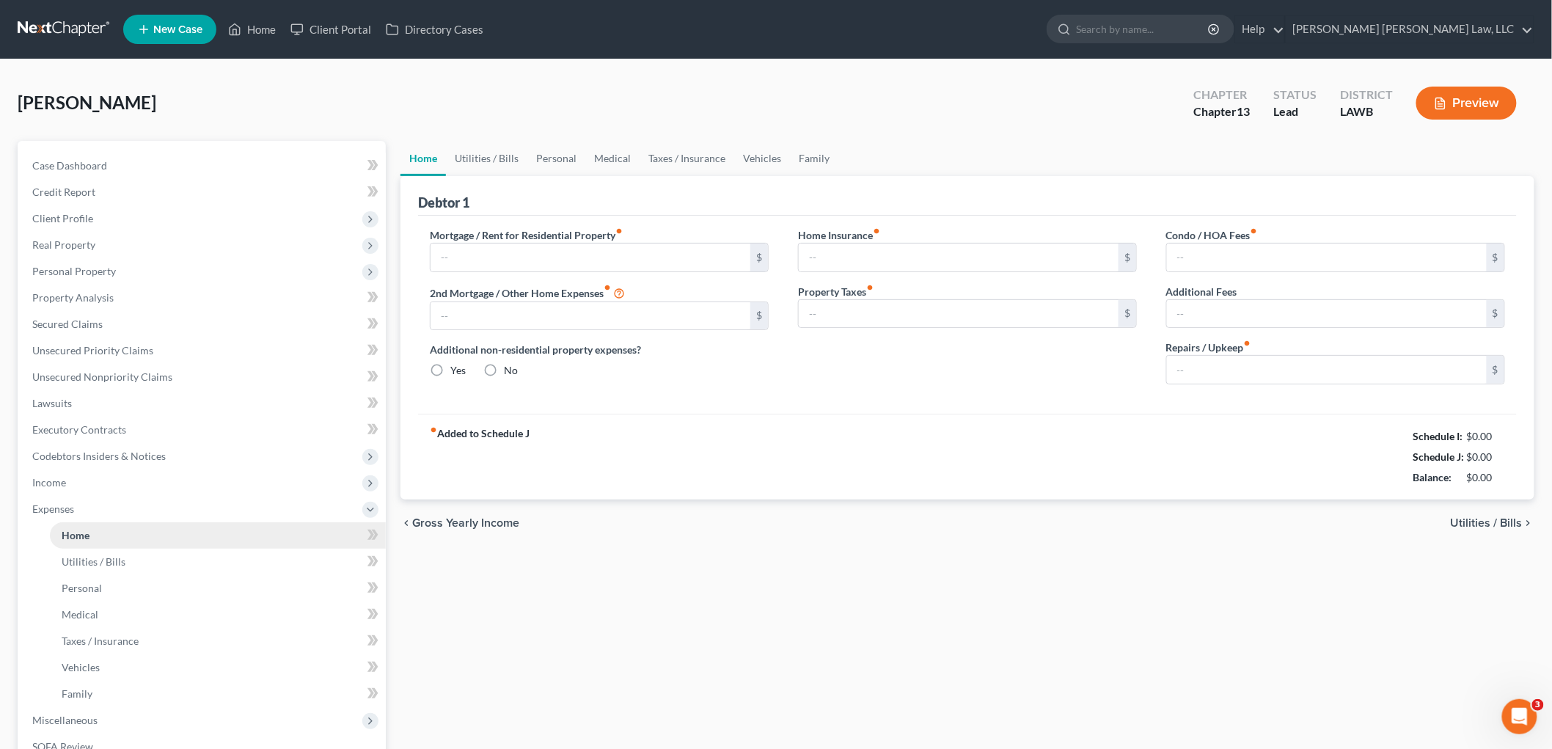
type input "675.00"
type input "0.00"
radio input "true"
type input "0.00"
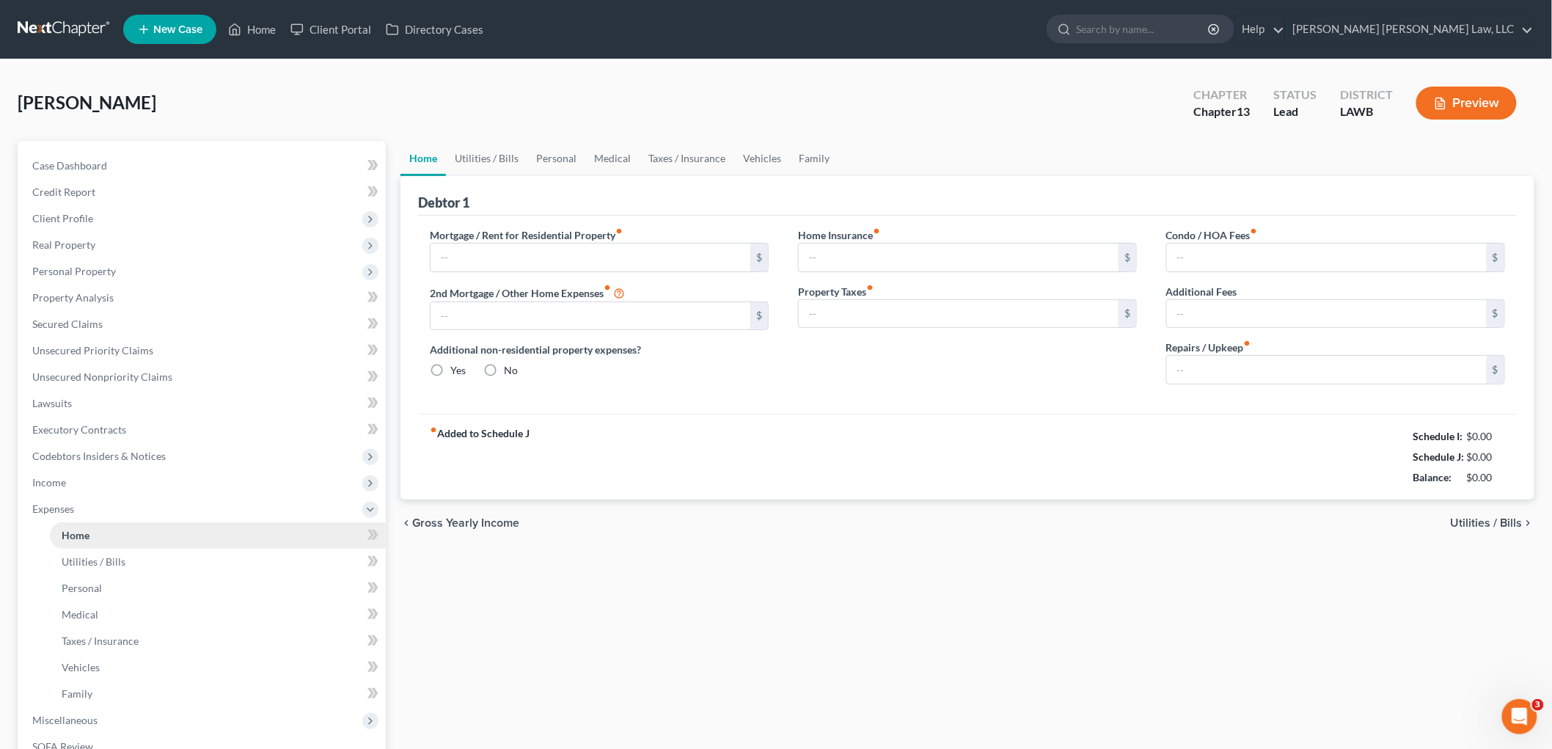
type input "0.00"
click at [128, 206] on span "Client Profile" at bounding box center [203, 218] width 365 height 26
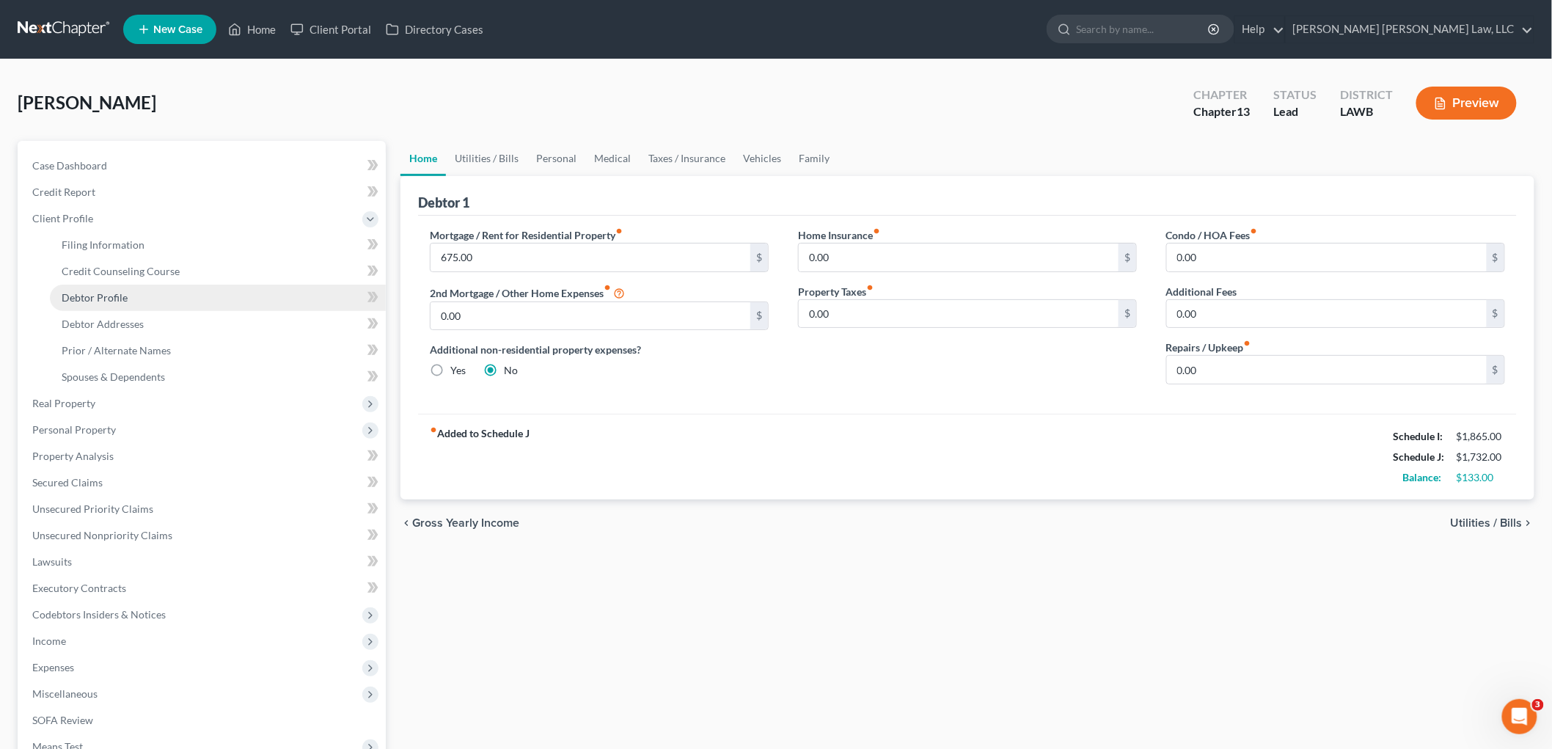
click at [123, 291] on span "Debtor Profile" at bounding box center [95, 297] width 66 height 12
select select "0"
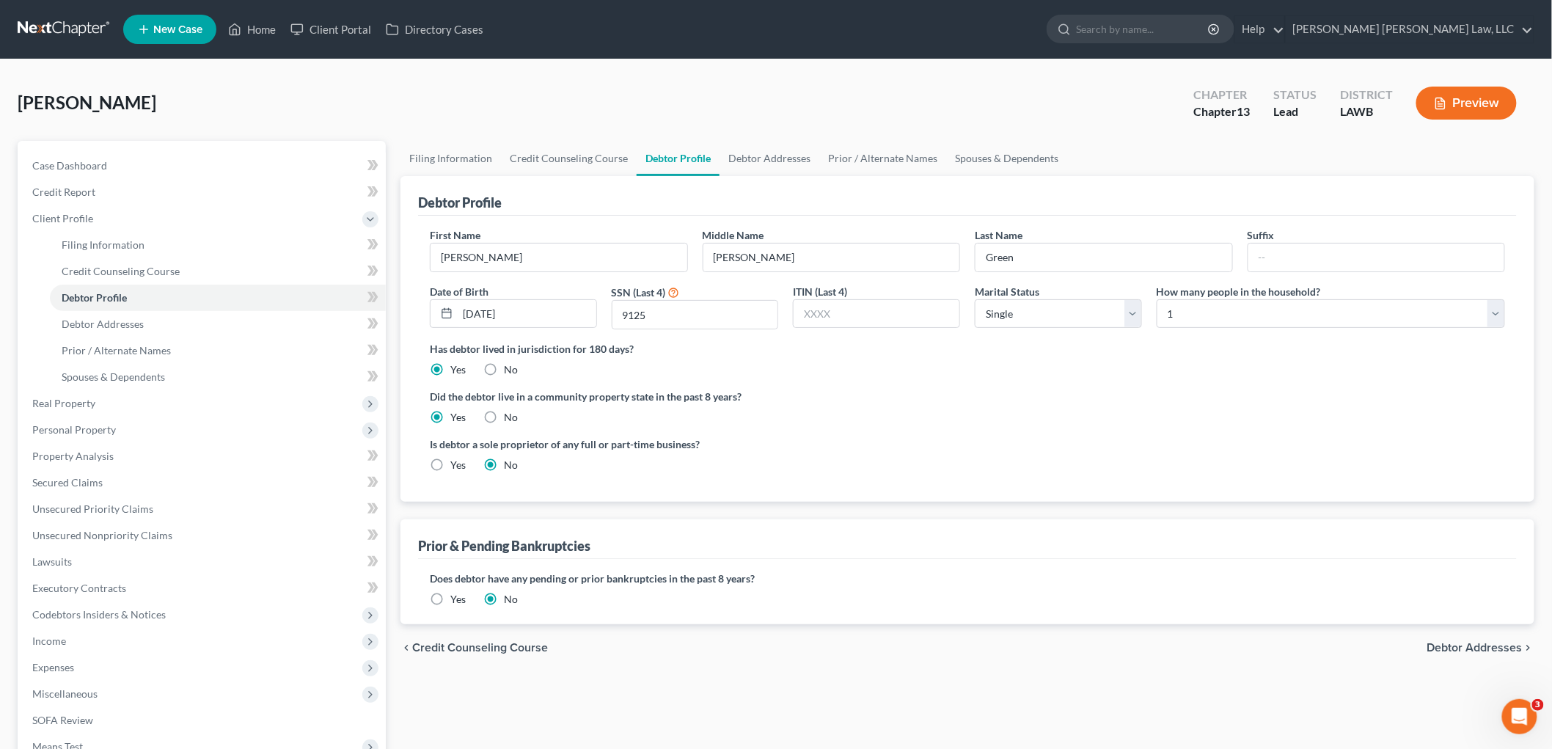
radio input "true"
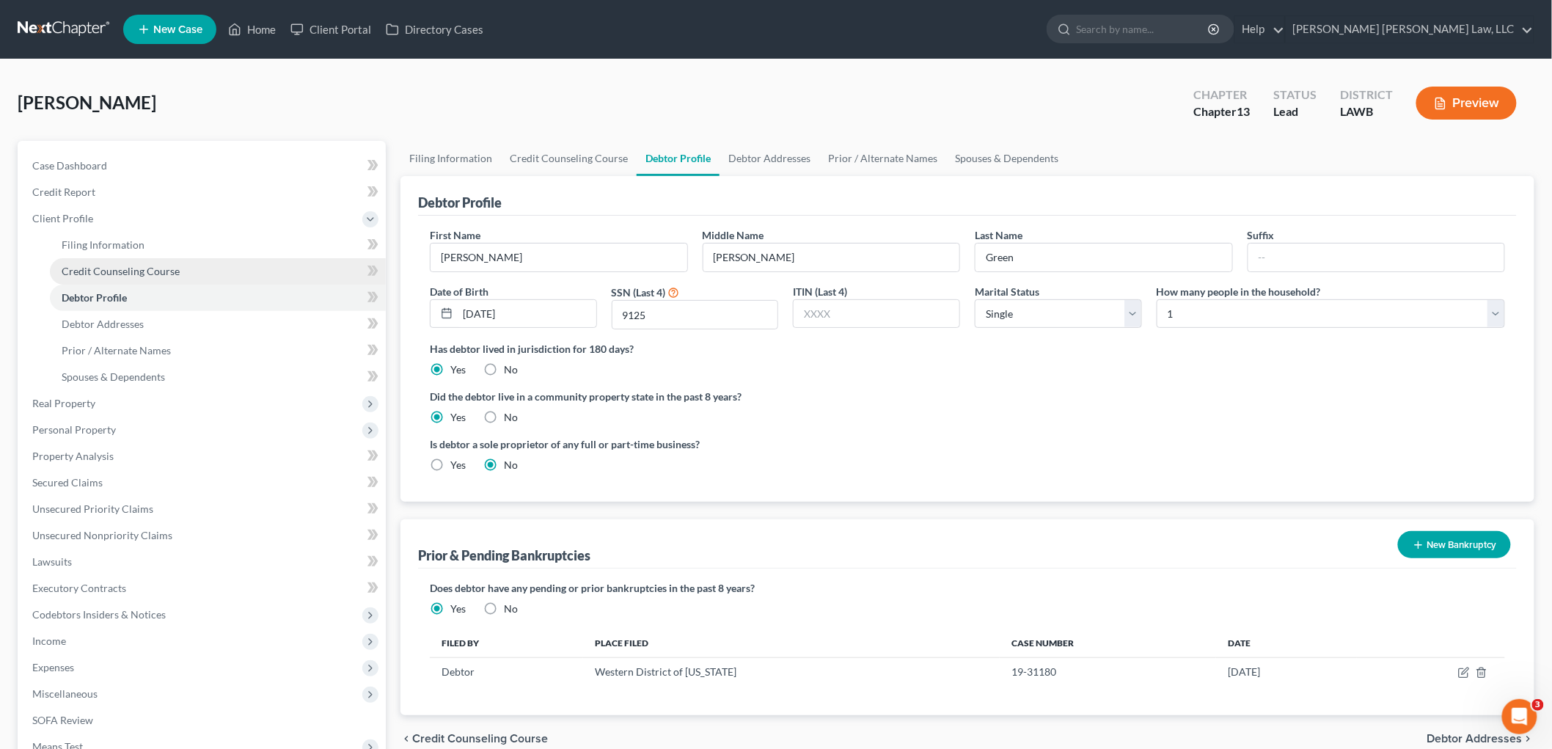
click at [194, 265] on link "Credit Counseling Course" at bounding box center [218, 271] width 336 height 26
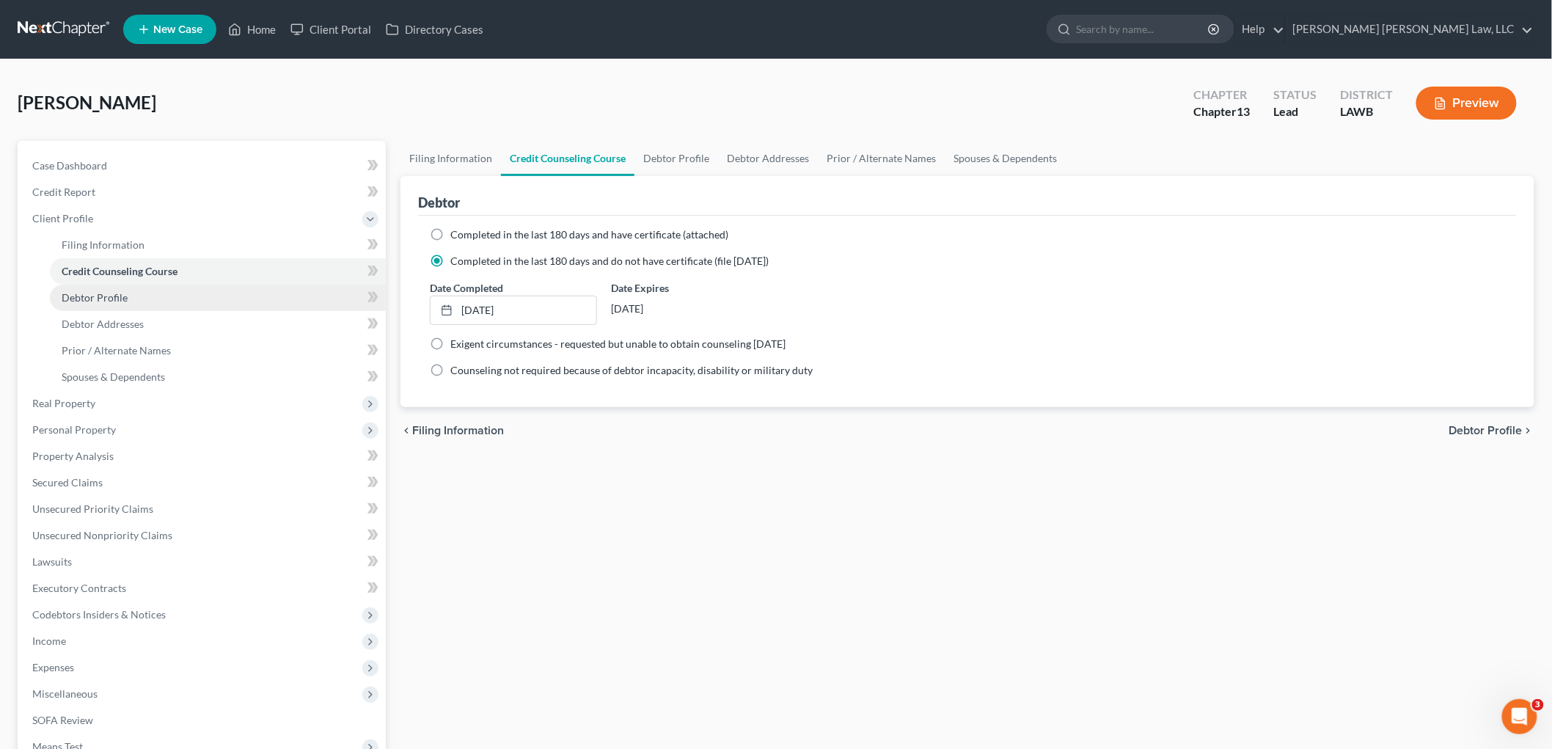
click at [233, 301] on link "Debtor Profile" at bounding box center [218, 298] width 336 height 26
select select "0"
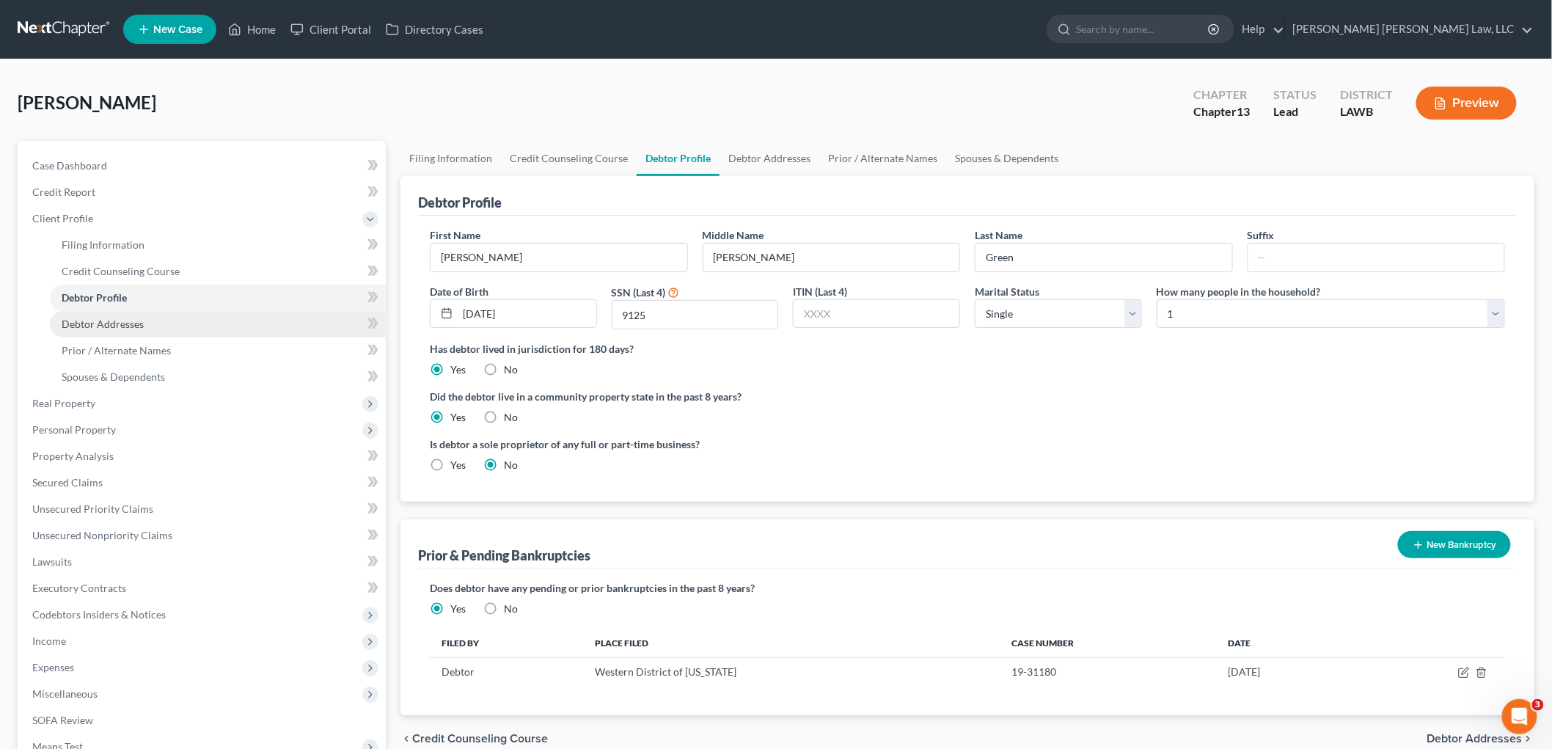
click at [128, 318] on span "Debtor Addresses" at bounding box center [103, 324] width 82 height 12
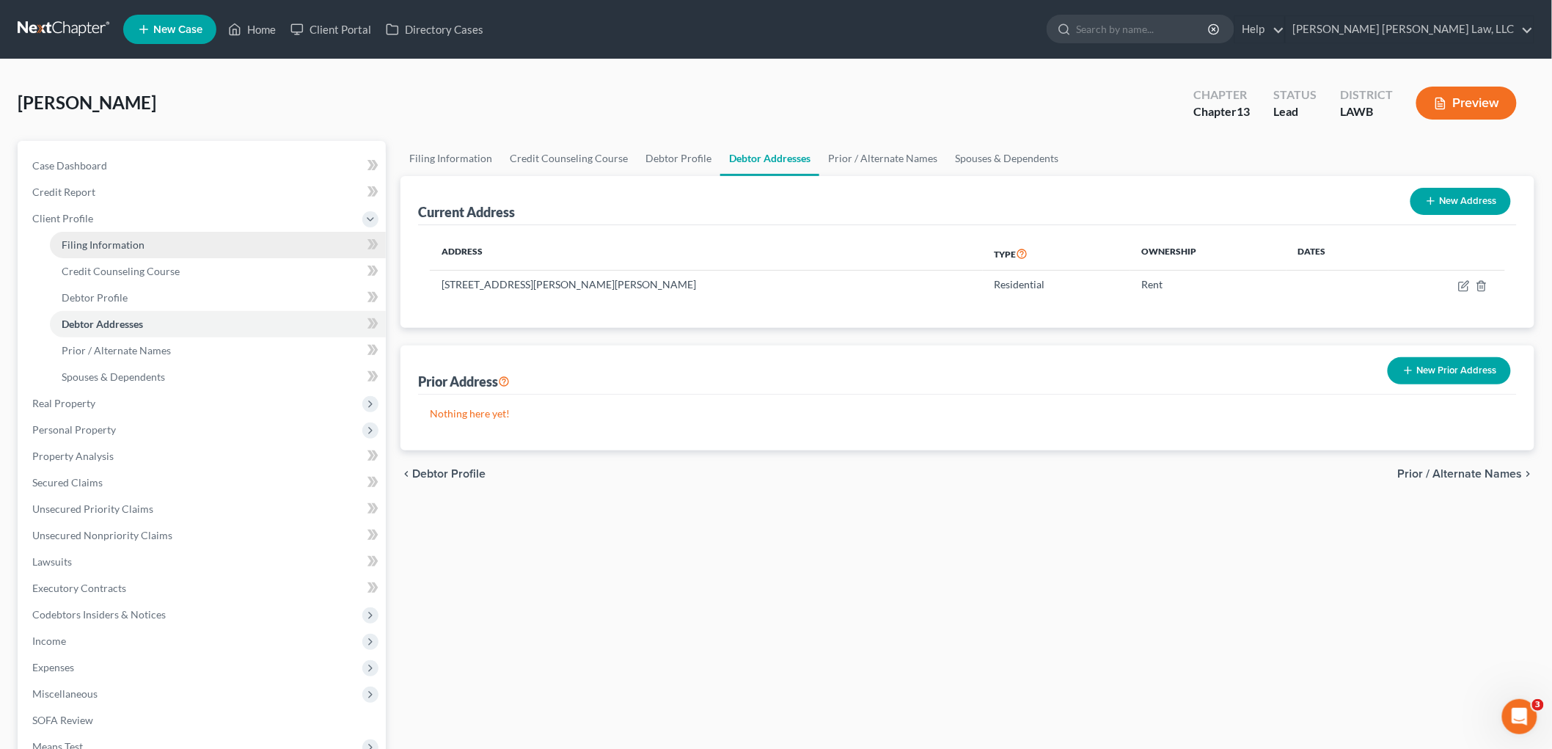
click at [111, 238] on span "Filing Information" at bounding box center [103, 244] width 83 height 12
select select "1"
select select "0"
select select "3"
select select "19"
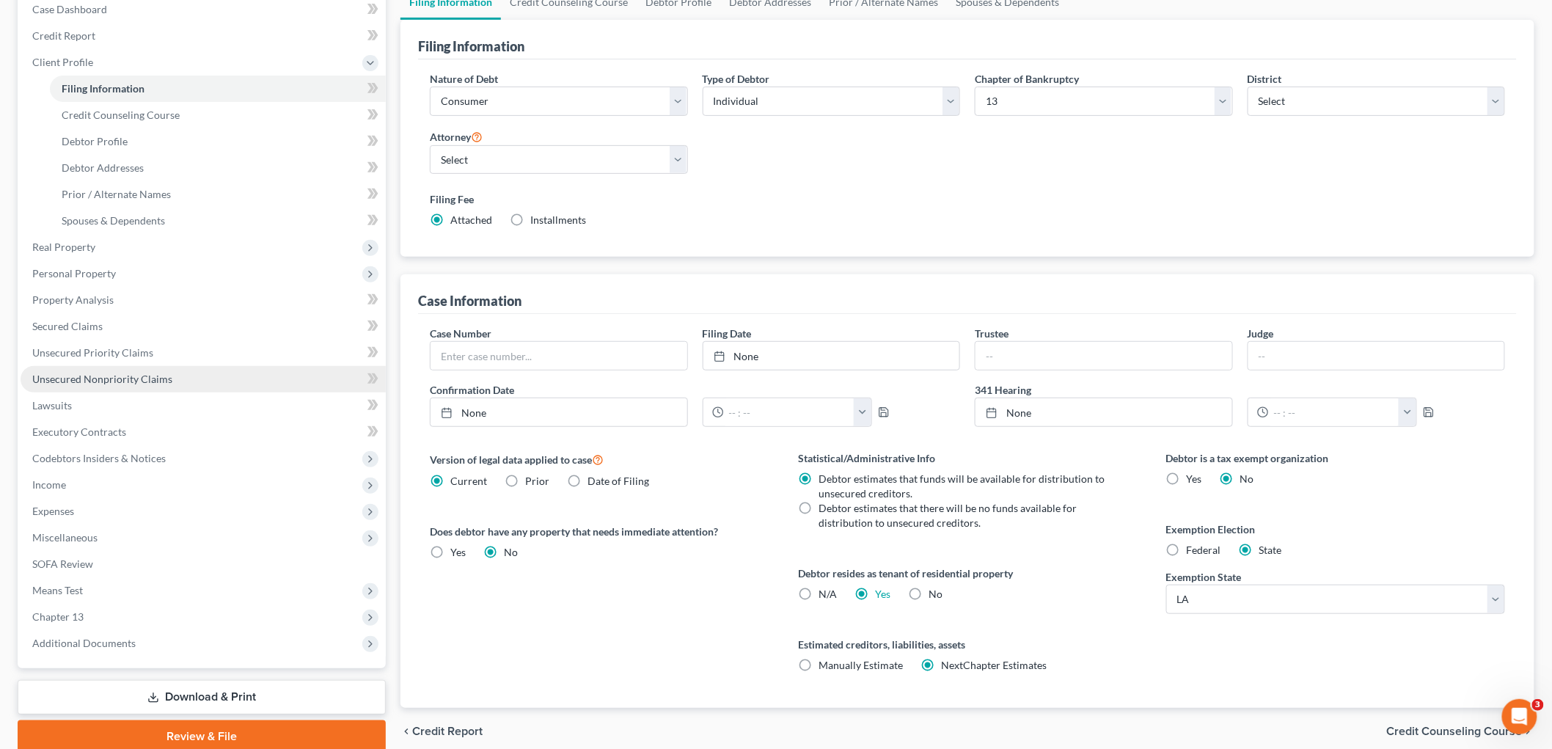
scroll to position [163, 0]
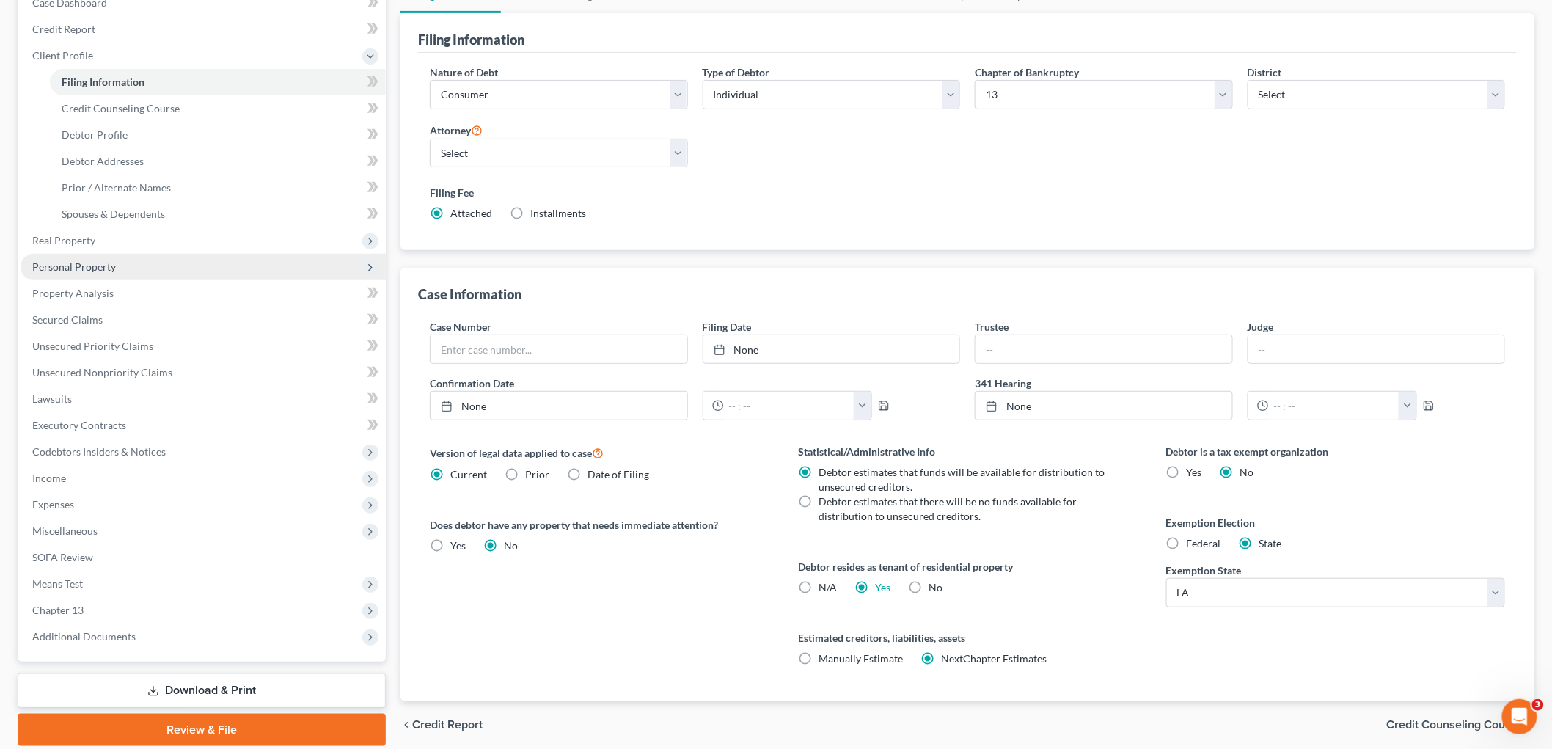
click at [122, 260] on span "Personal Property" at bounding box center [203, 267] width 365 height 26
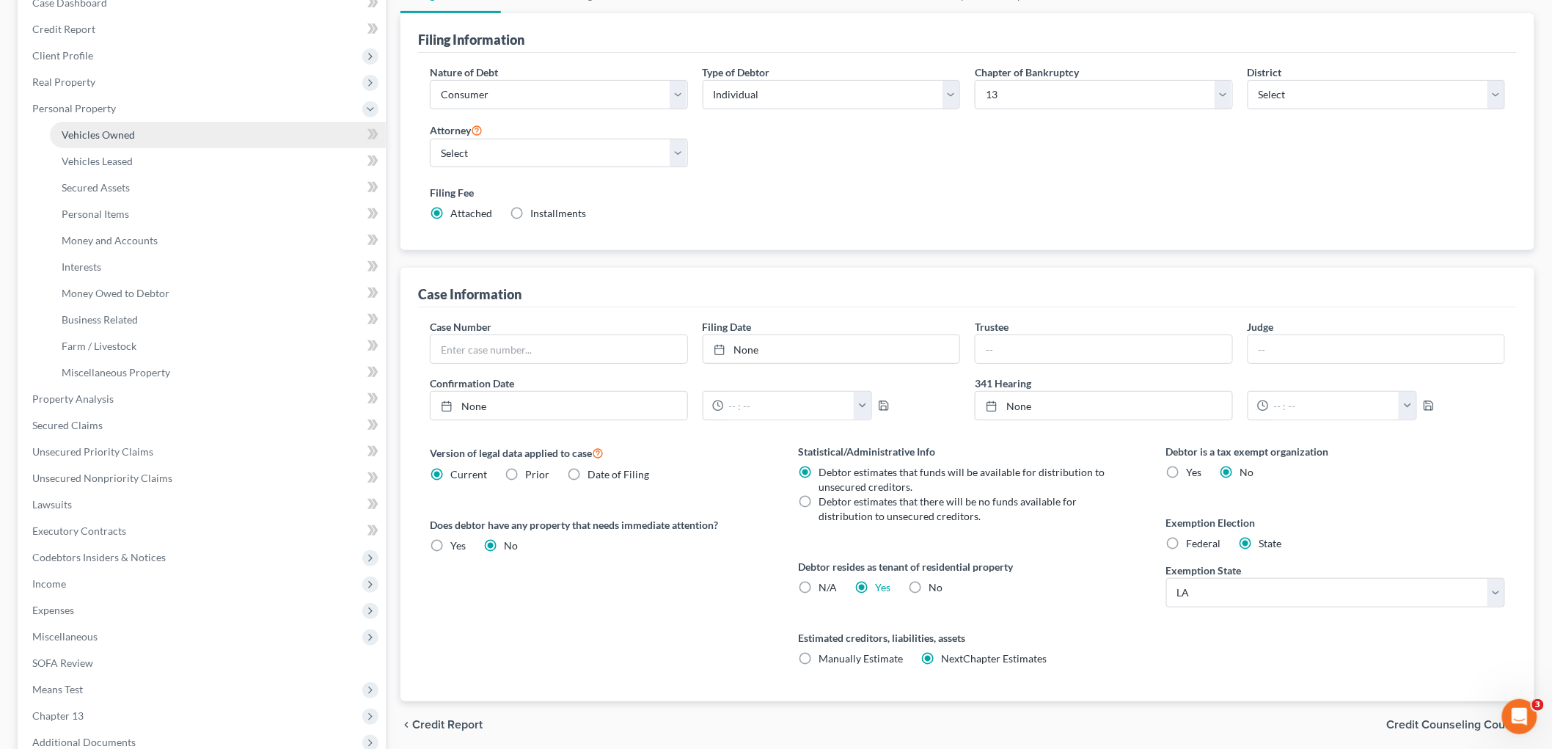
click at [164, 131] on link "Vehicles Owned" at bounding box center [218, 135] width 336 height 26
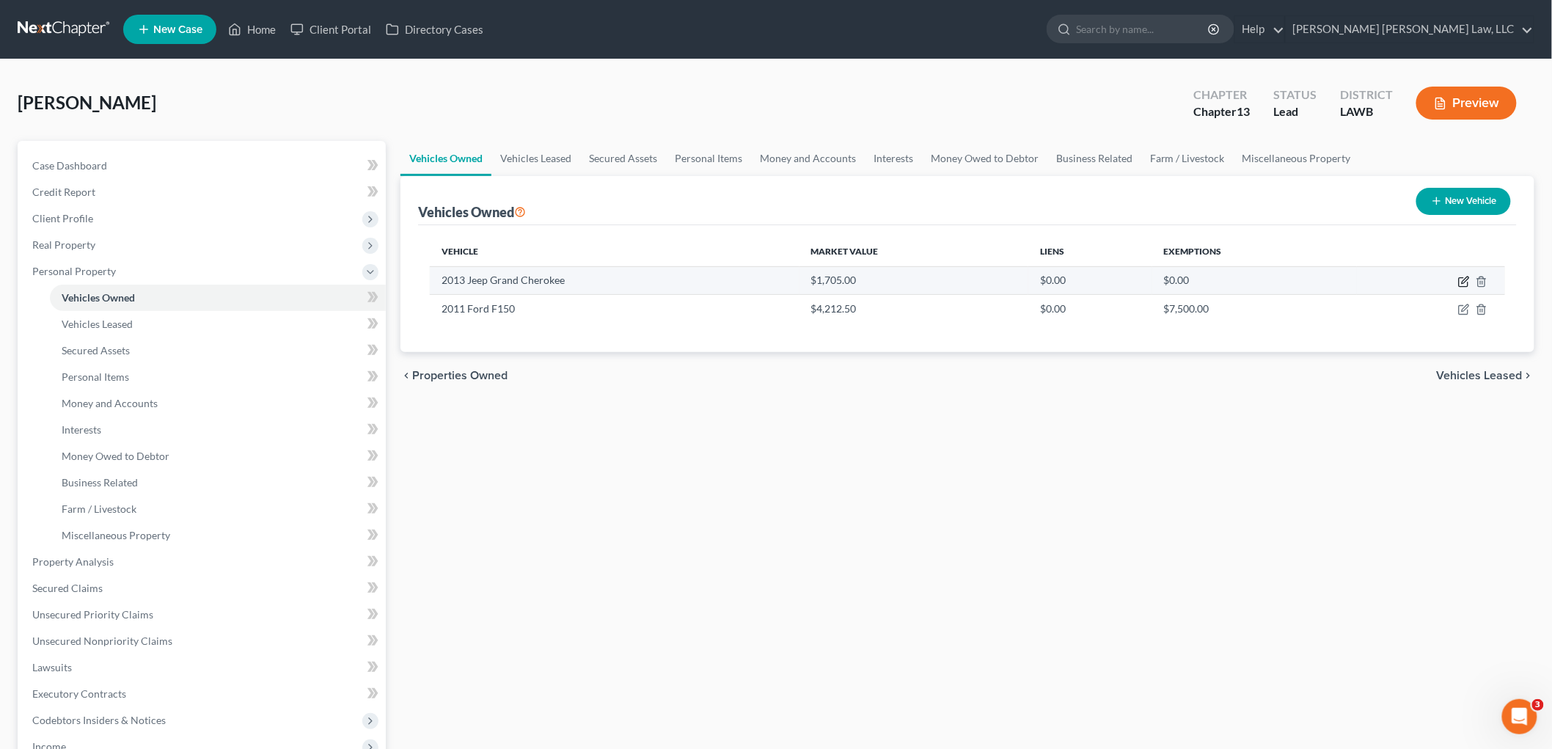
click at [1463, 281] on icon "button" at bounding box center [1464, 282] width 12 height 12
select select "0"
select select "13"
select select "4"
select select "0"
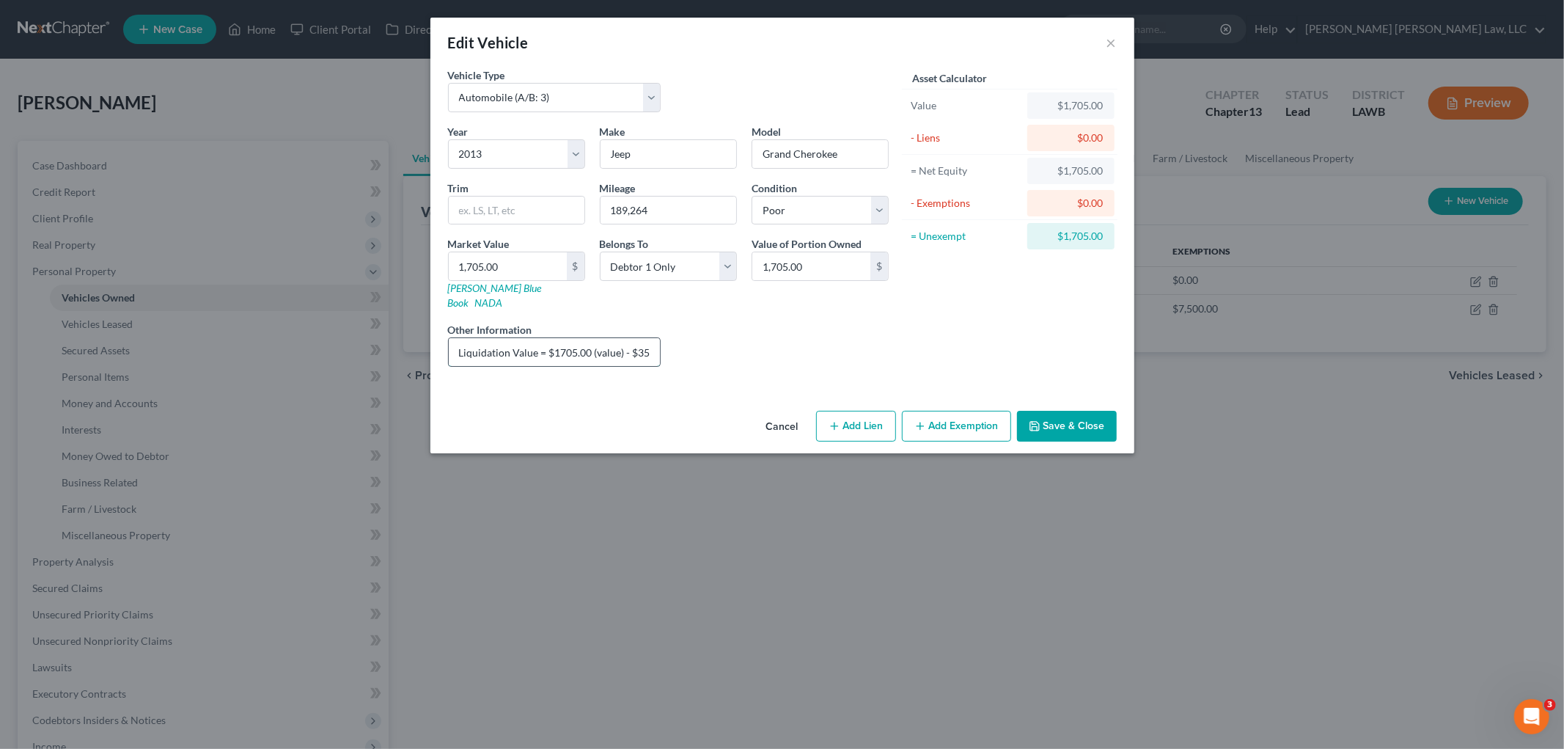
click at [651, 340] on input "Liquidation Value = $1705.00 (value) - $350.00(sales) = $1355.00 - $338.75(Trus…" at bounding box center [555, 352] width 212 height 28
click at [649, 338] on input "Liquidation Value = $1705.00 (value) - $350.00(sales) = $1355.00 - $338.75(Trus…" at bounding box center [555, 352] width 212 height 28
click at [1043, 411] on button "Save & Close" at bounding box center [1067, 426] width 100 height 31
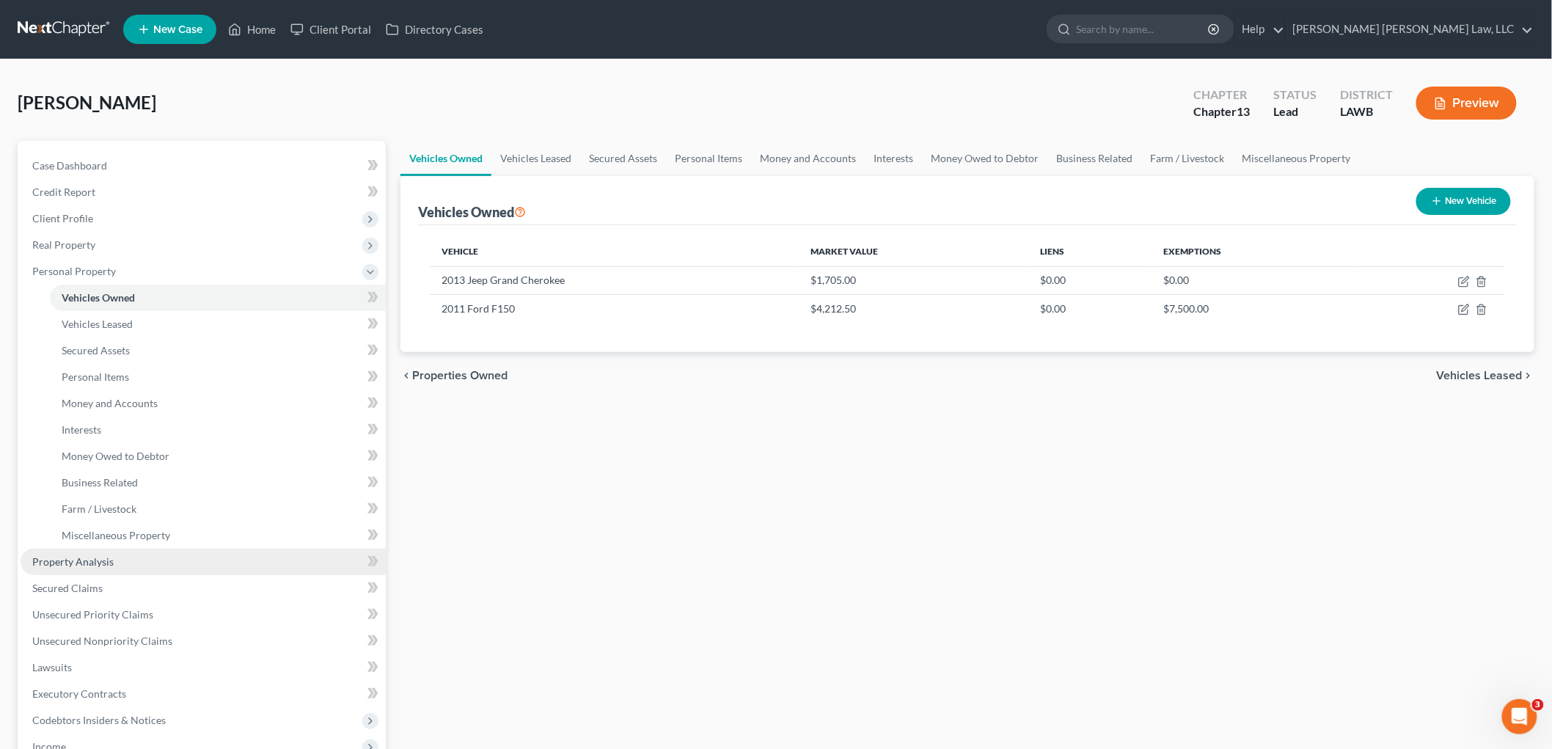
click at [107, 553] on link "Property Analysis" at bounding box center [203, 561] width 365 height 26
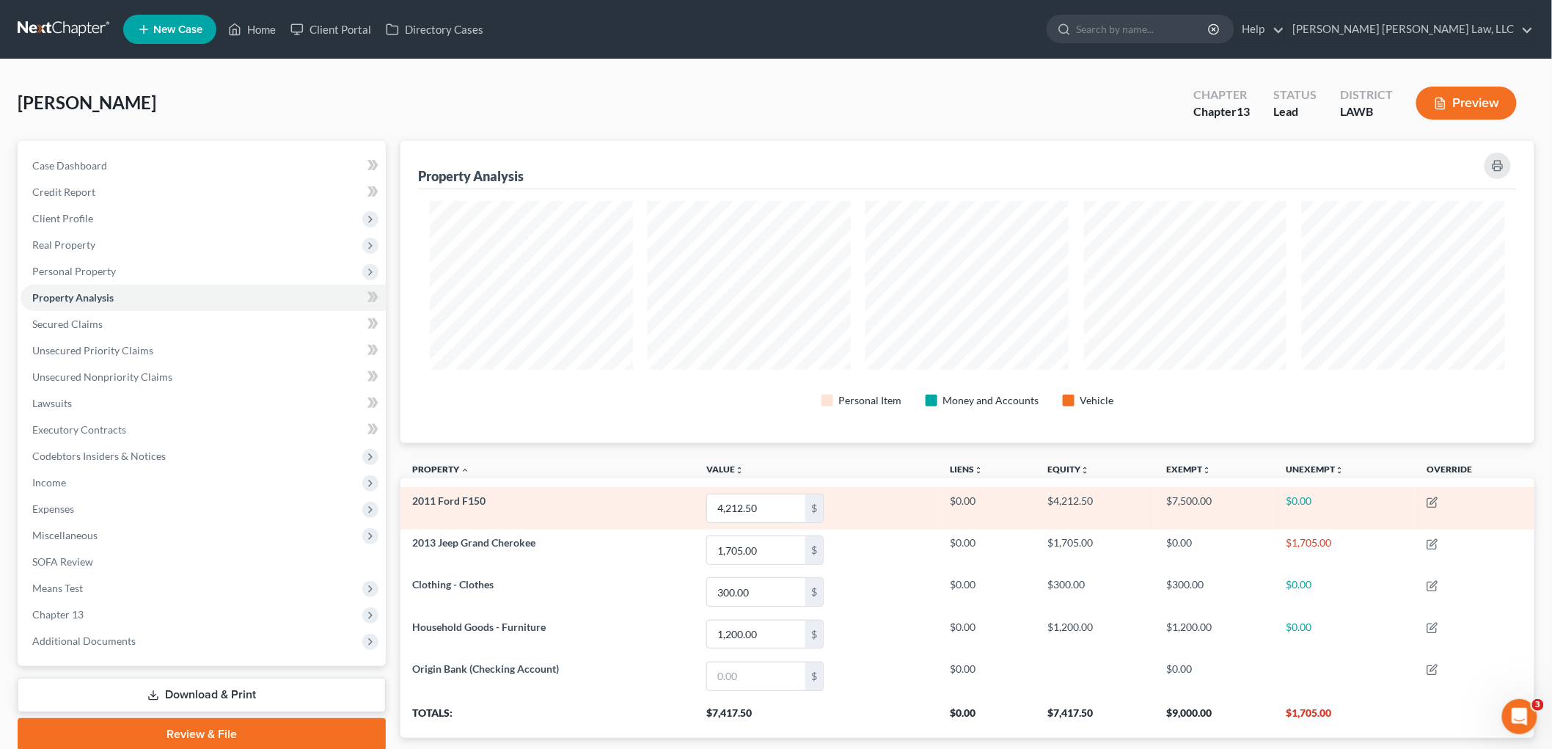
scroll to position [302, 1134]
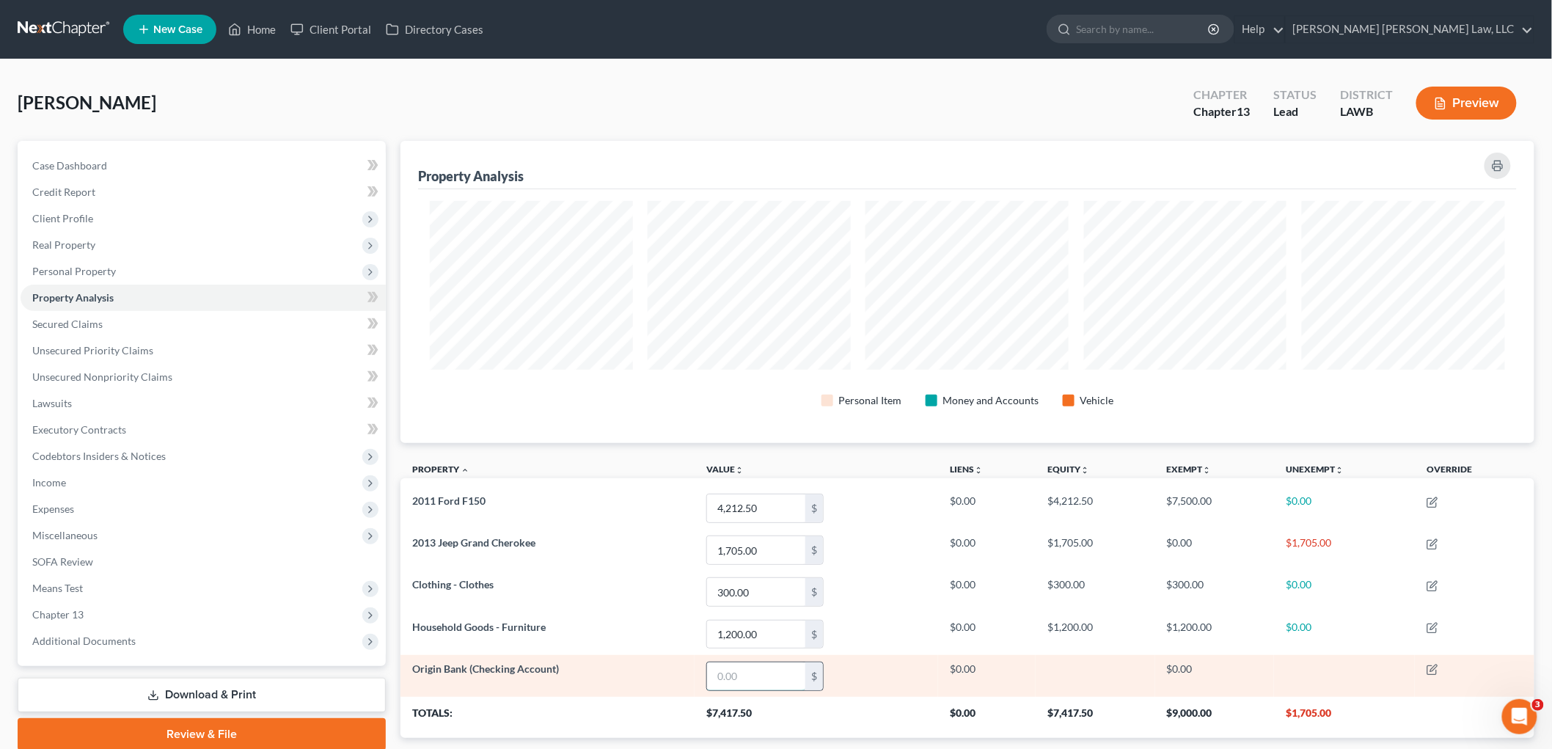
click at [780, 669] on input "text" at bounding box center [756, 676] width 98 height 28
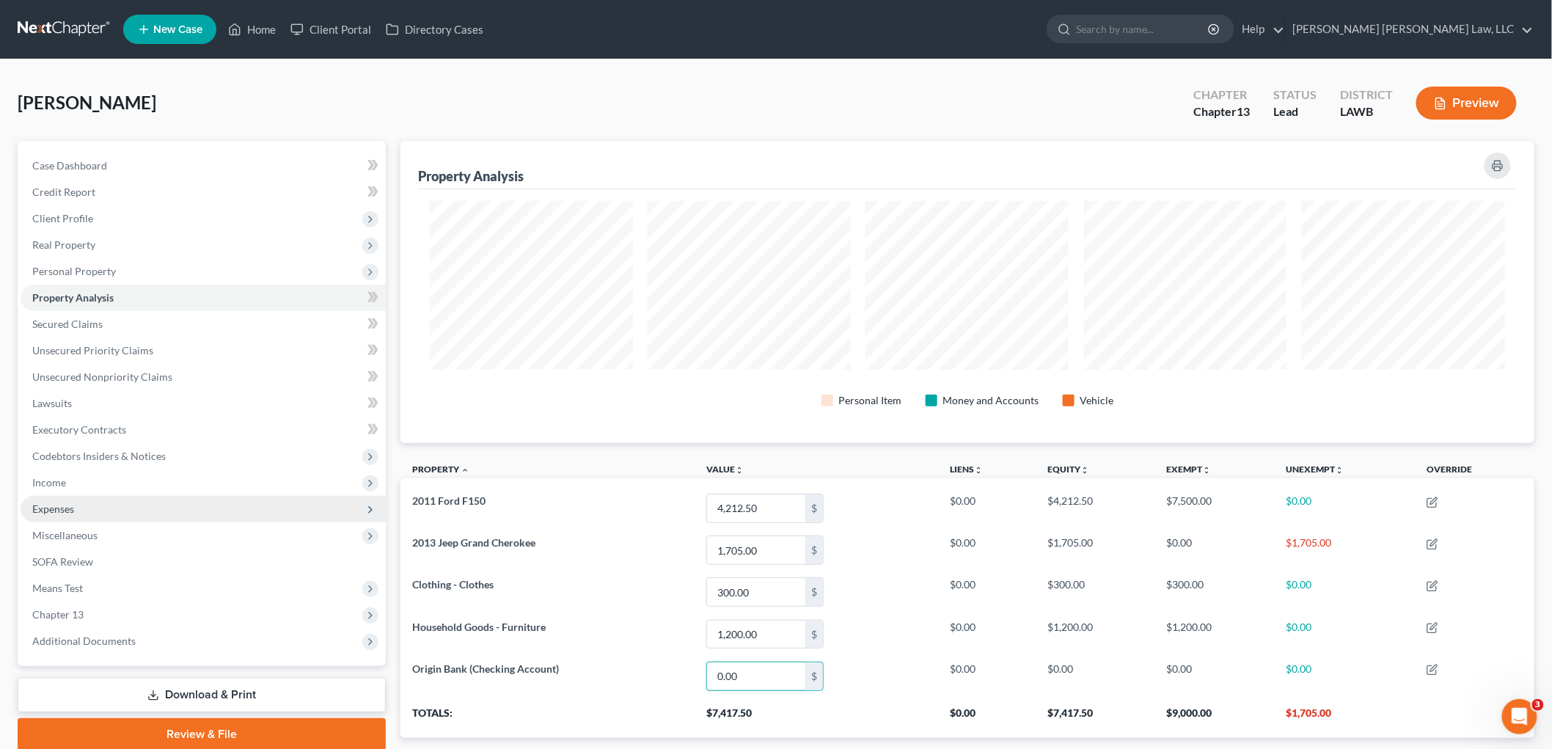
type input "0.00"
click at [81, 507] on span "Expenses" at bounding box center [203, 509] width 365 height 26
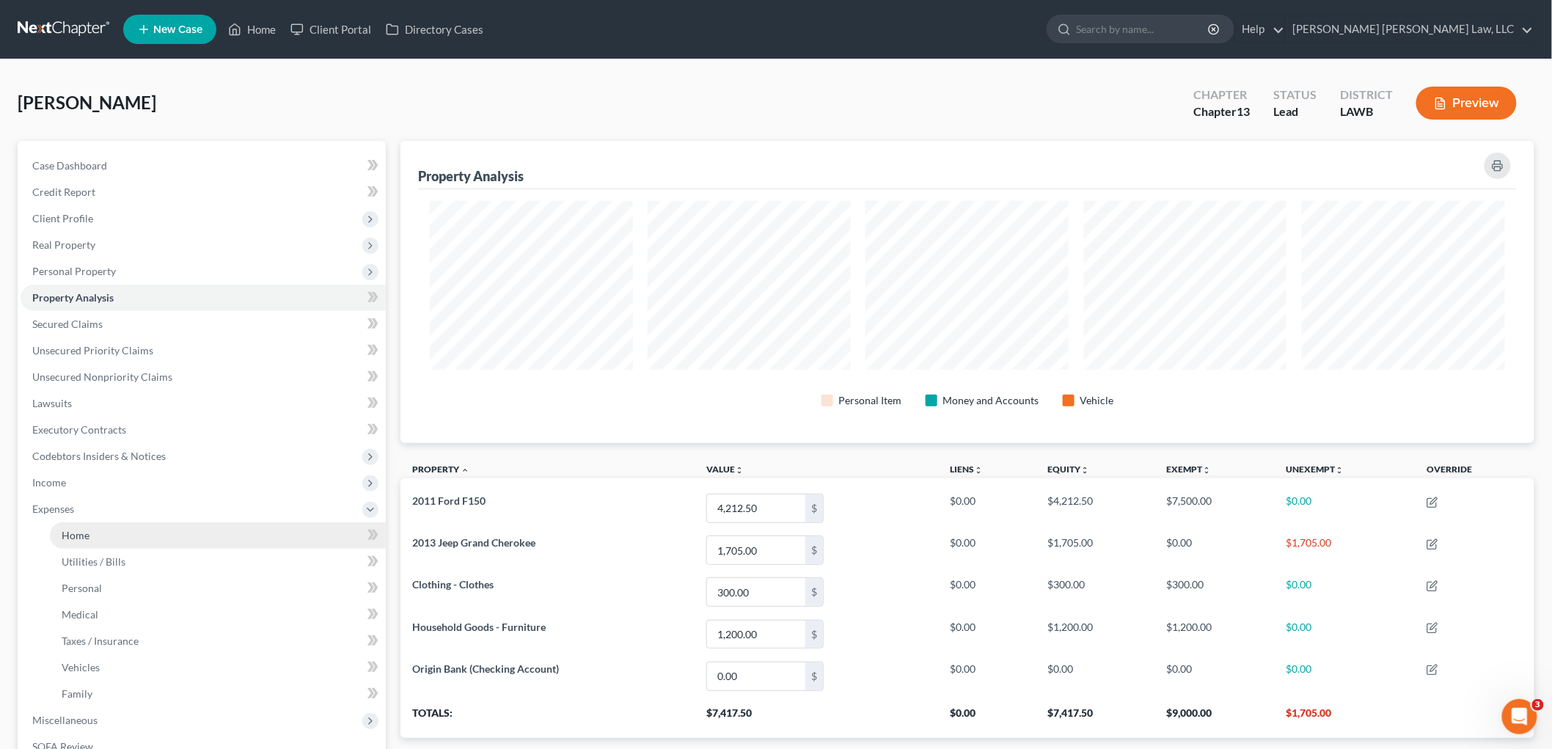
click at [90, 533] on link "Home" at bounding box center [218, 535] width 336 height 26
click at [92, 548] on link "Utilities / Bills" at bounding box center [218, 561] width 336 height 26
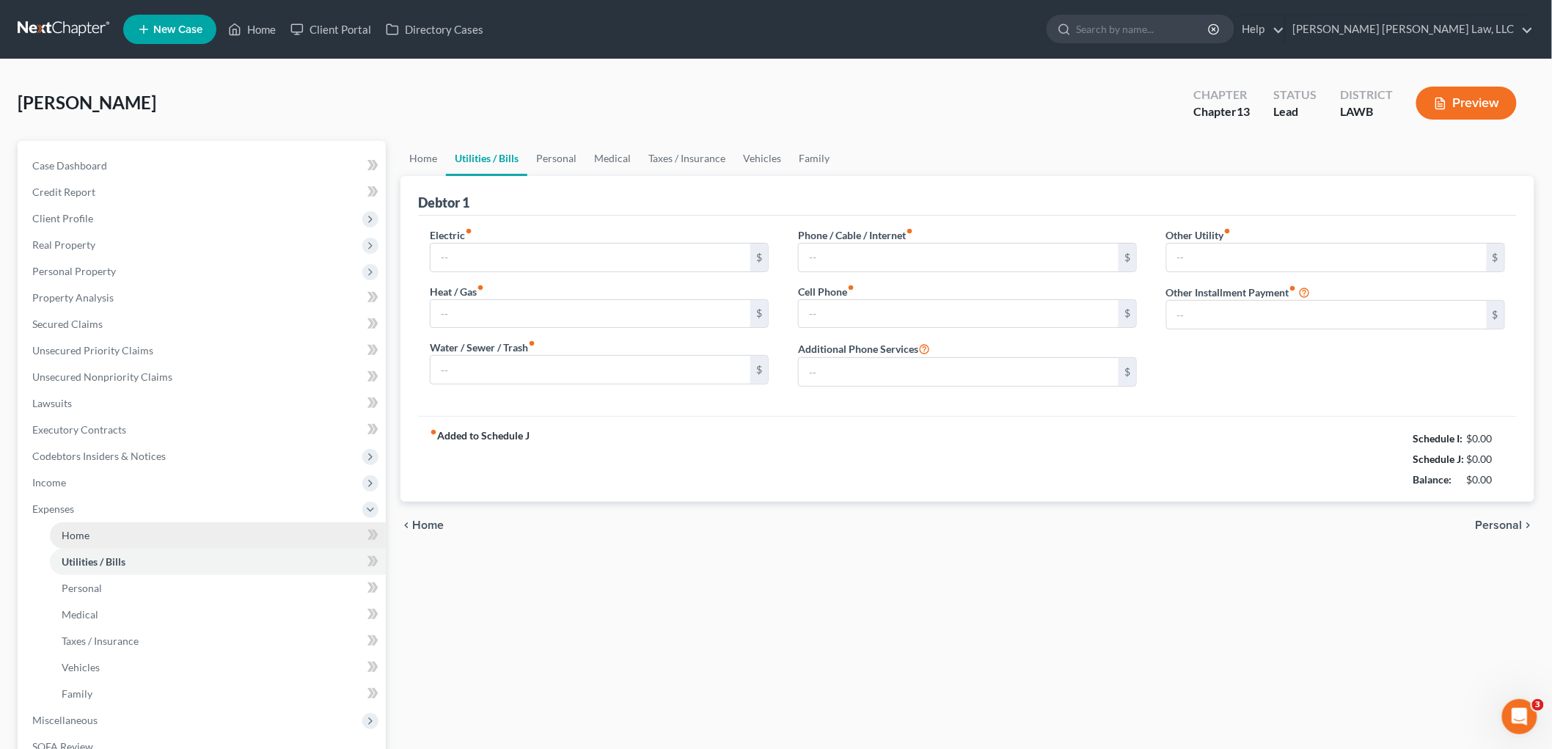
type input "100.00"
type input "0.00"
type input "50.00"
type input "60.00"
type input "0.00"
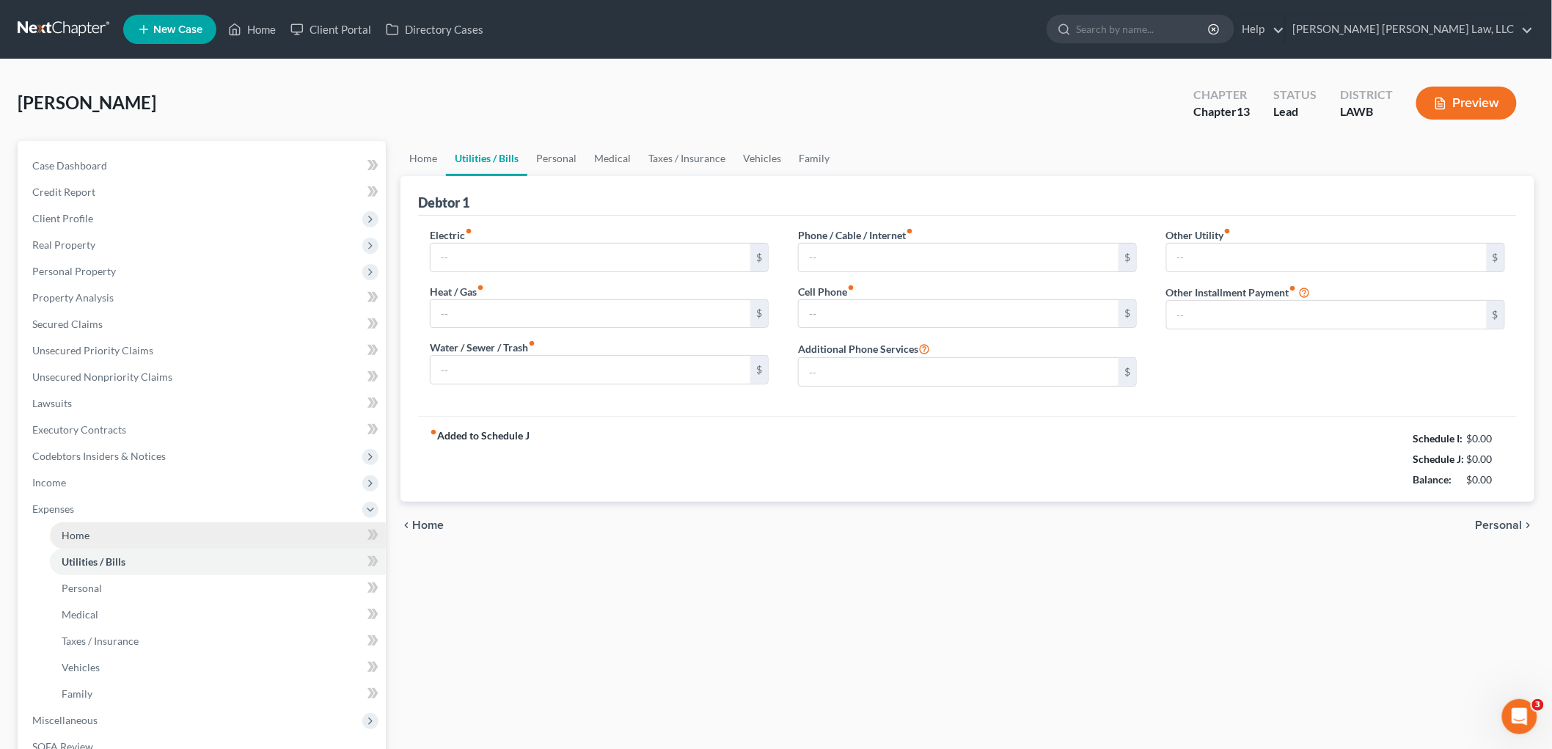
type input "0.00"
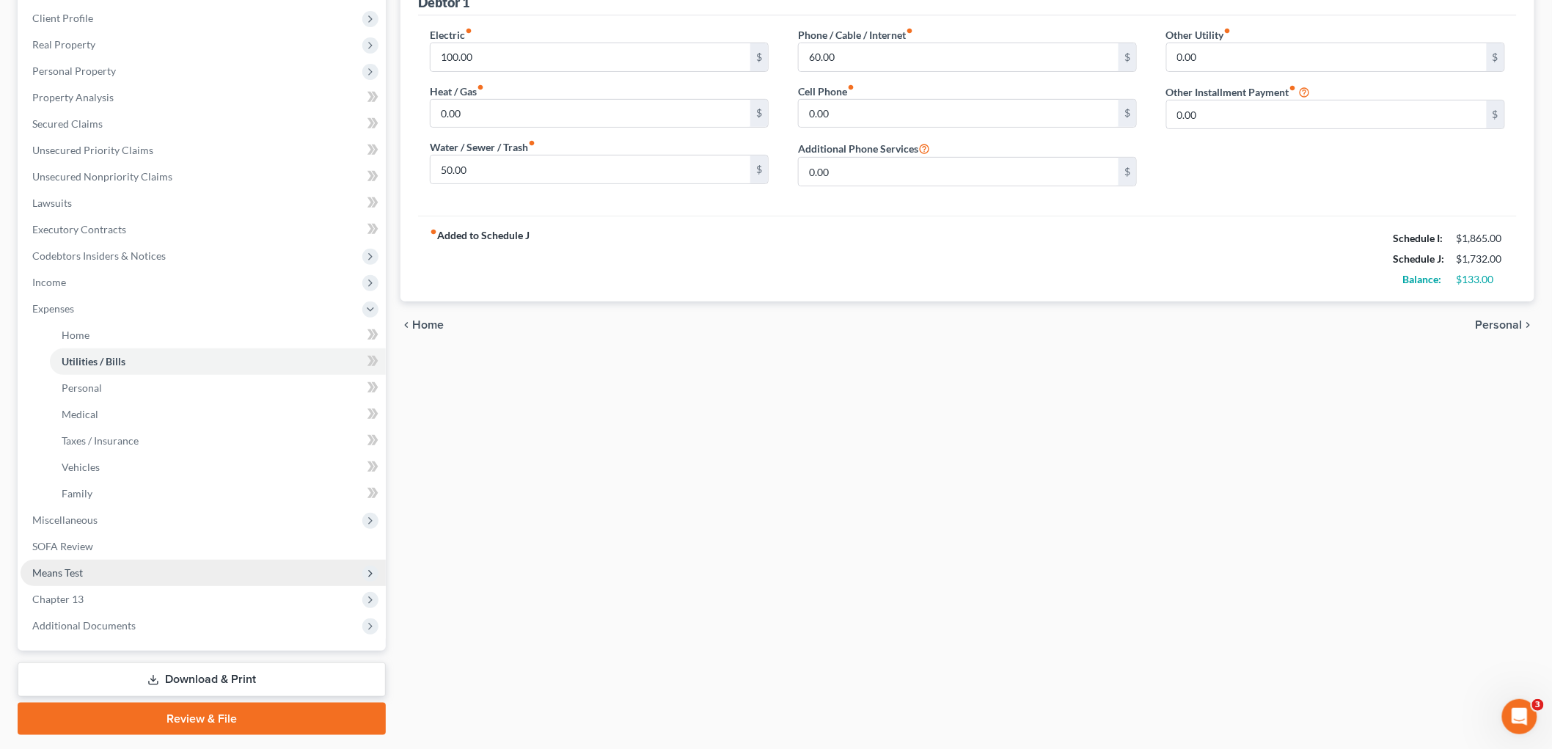
scroll to position [240, 0]
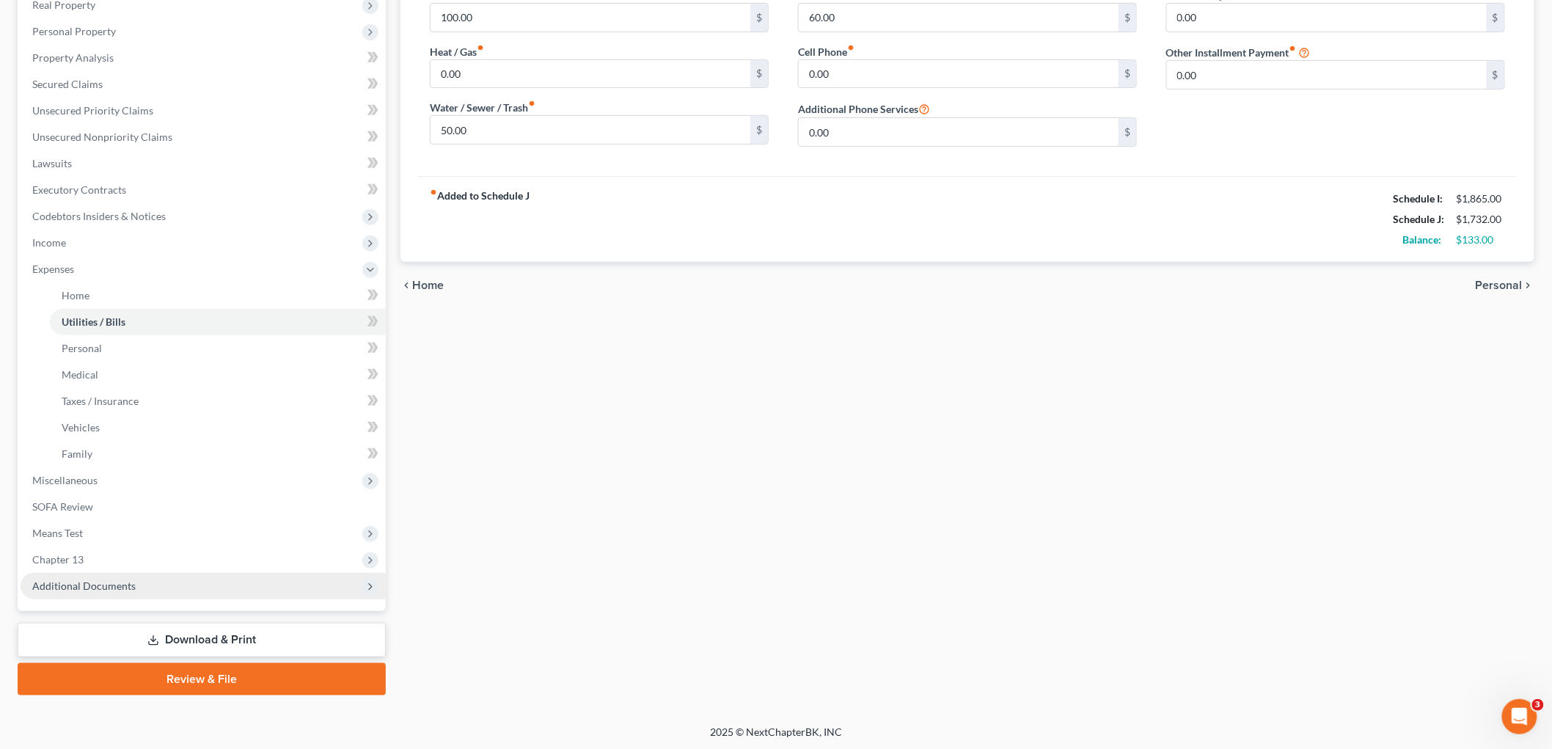
click at [114, 587] on span "Additional Documents" at bounding box center [83, 585] width 103 height 12
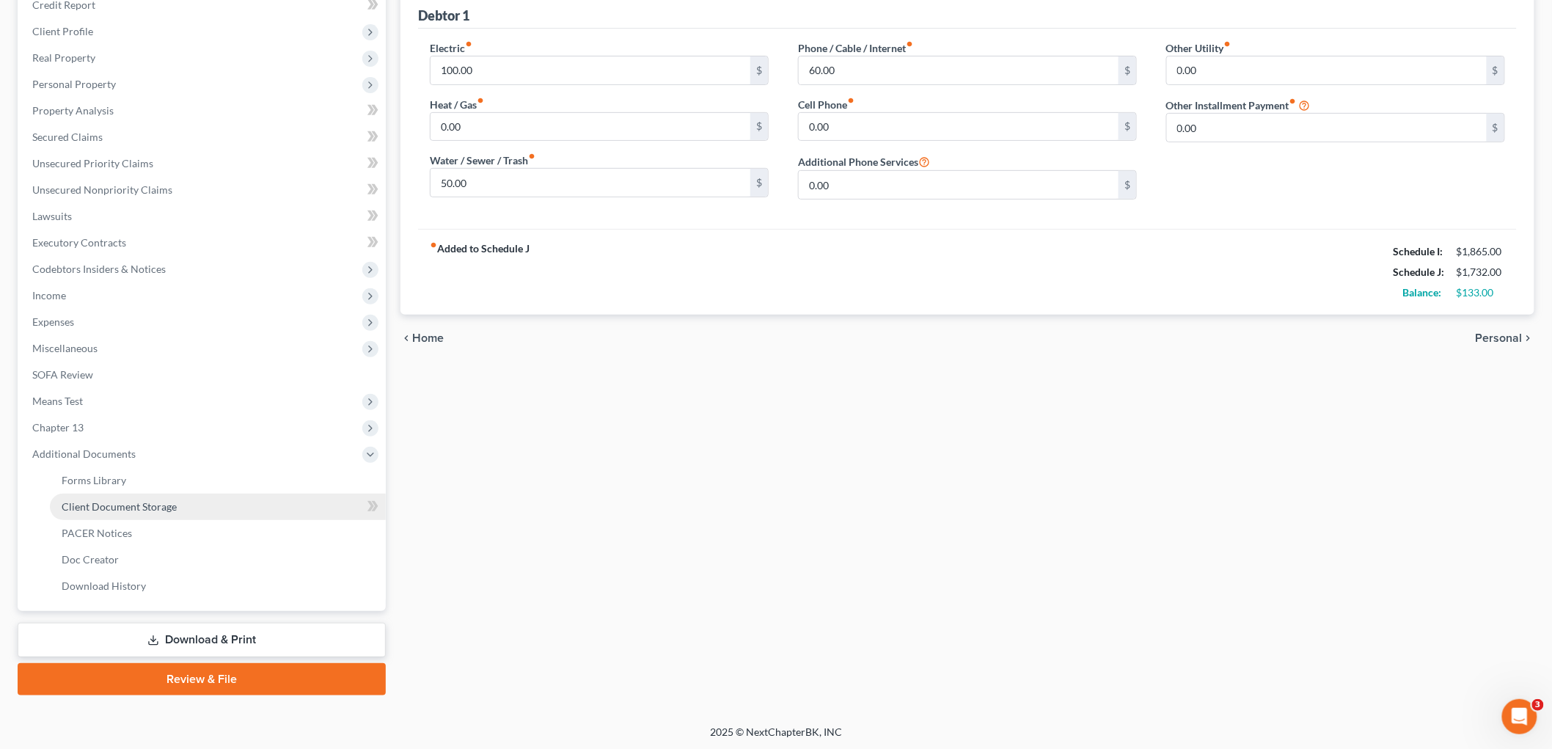
click at [200, 493] on link "Client Document Storage" at bounding box center [218, 506] width 336 height 26
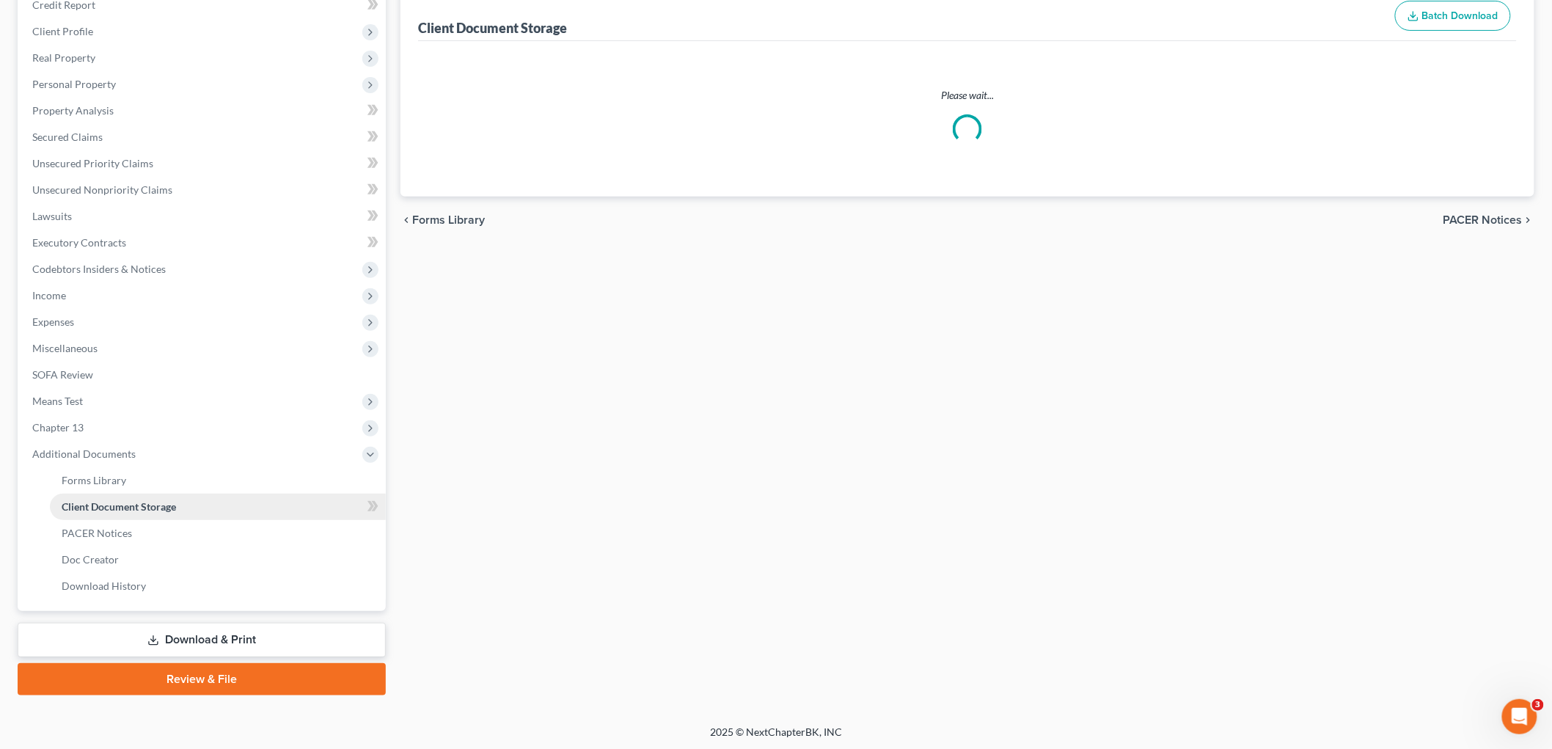
scroll to position [32, 0]
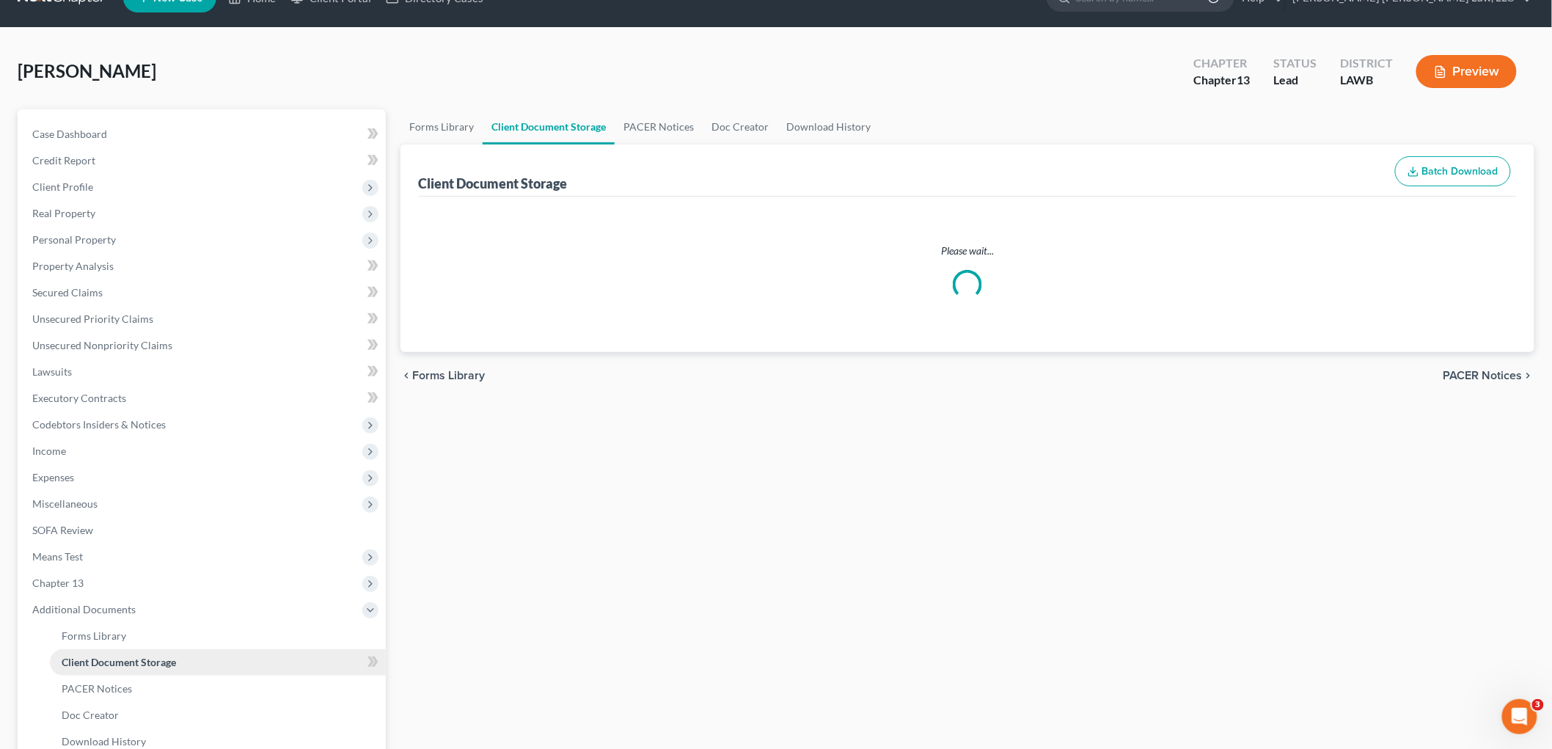
select select "9"
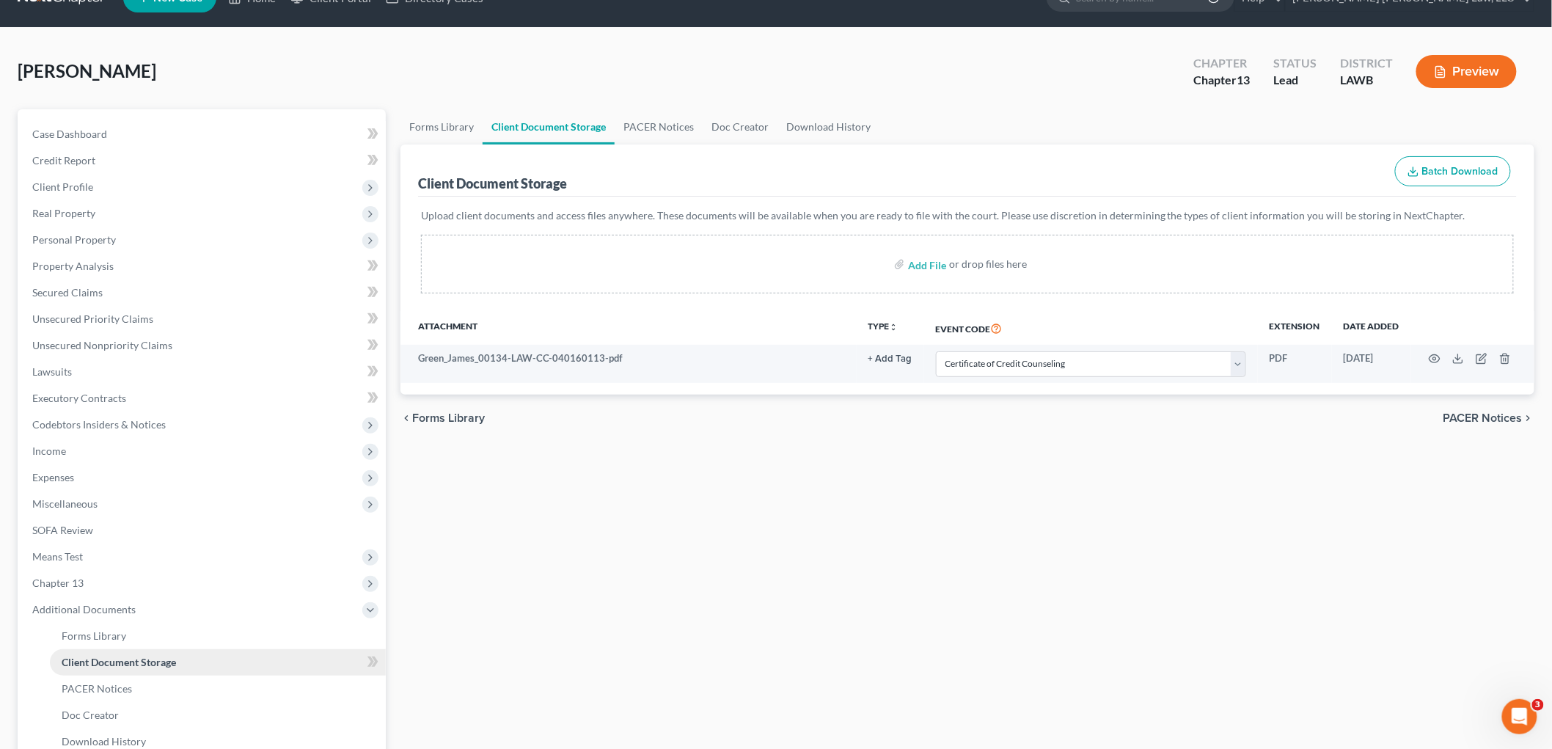
scroll to position [0, 0]
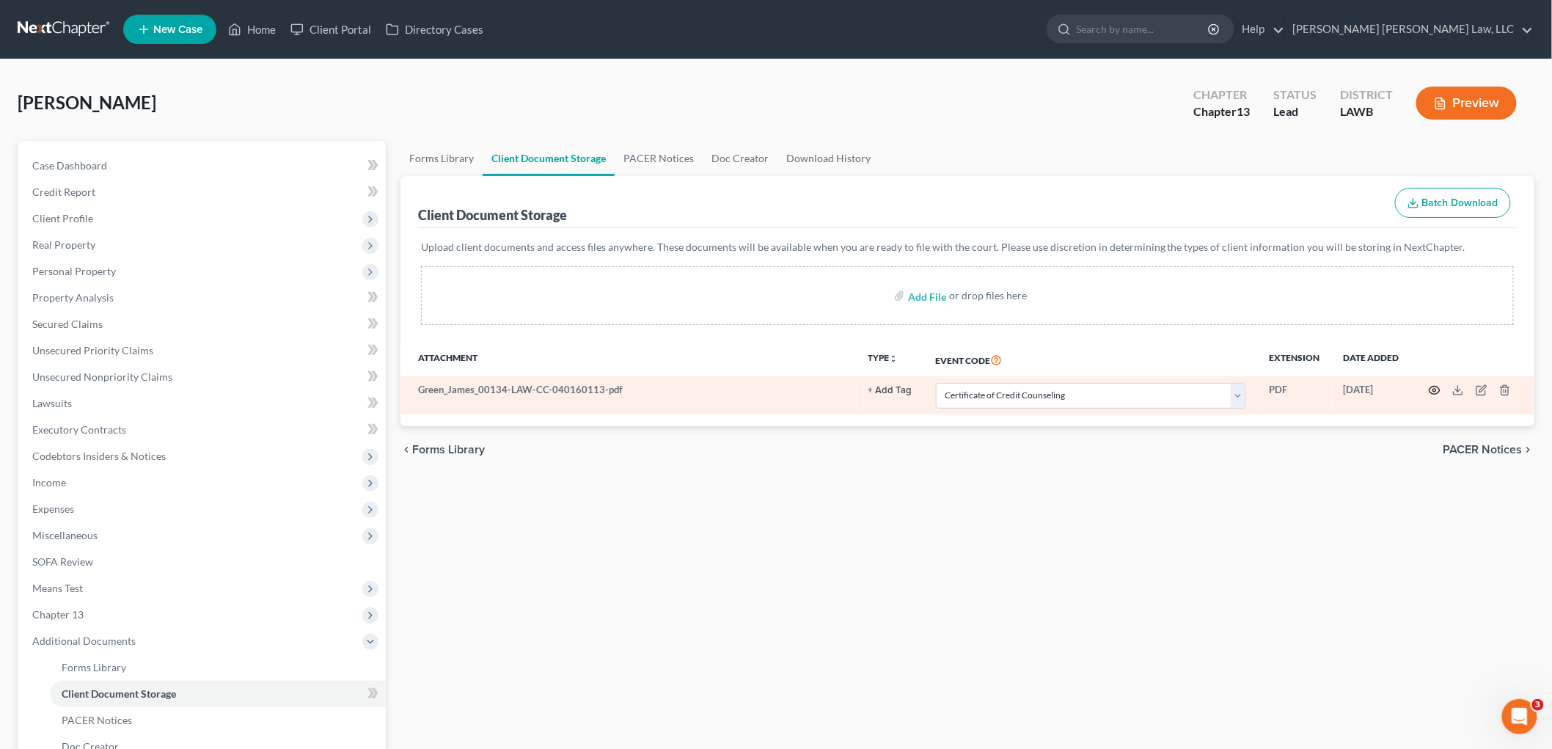
click at [1434, 389] on circle "button" at bounding box center [1434, 390] width 3 height 3
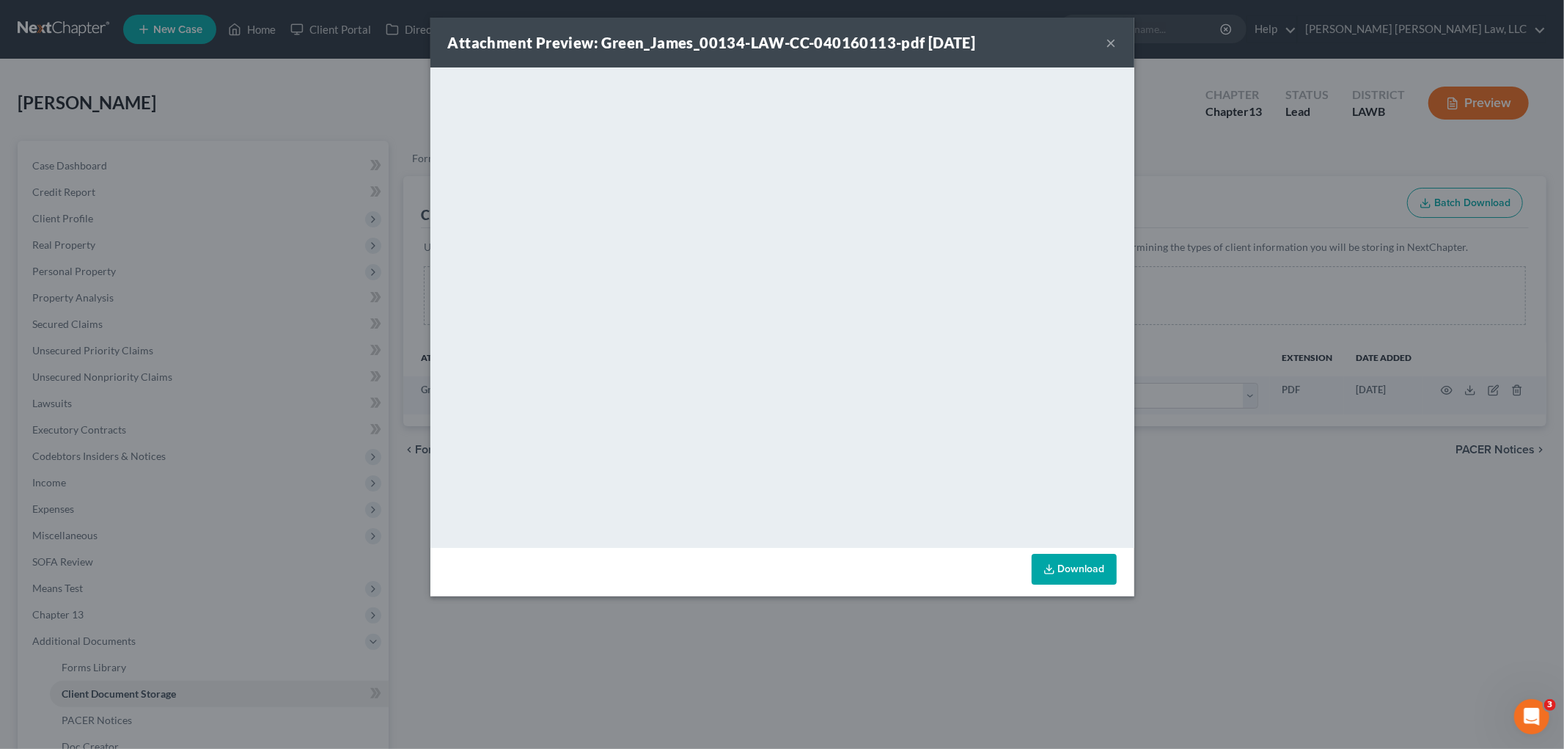
click at [1108, 37] on button "×" at bounding box center [1112, 43] width 10 height 18
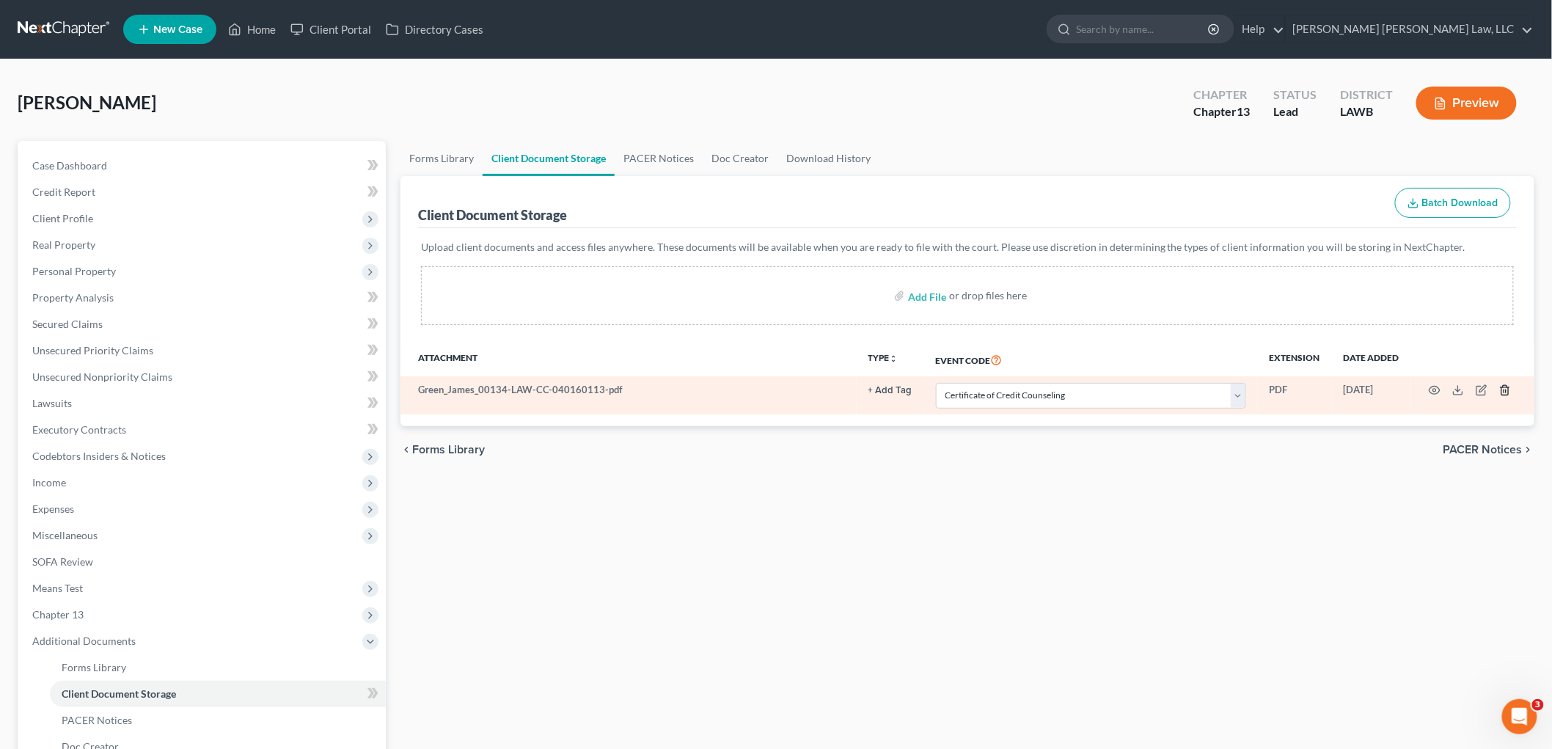
click at [1500, 392] on icon "button" at bounding box center [1505, 390] width 12 height 12
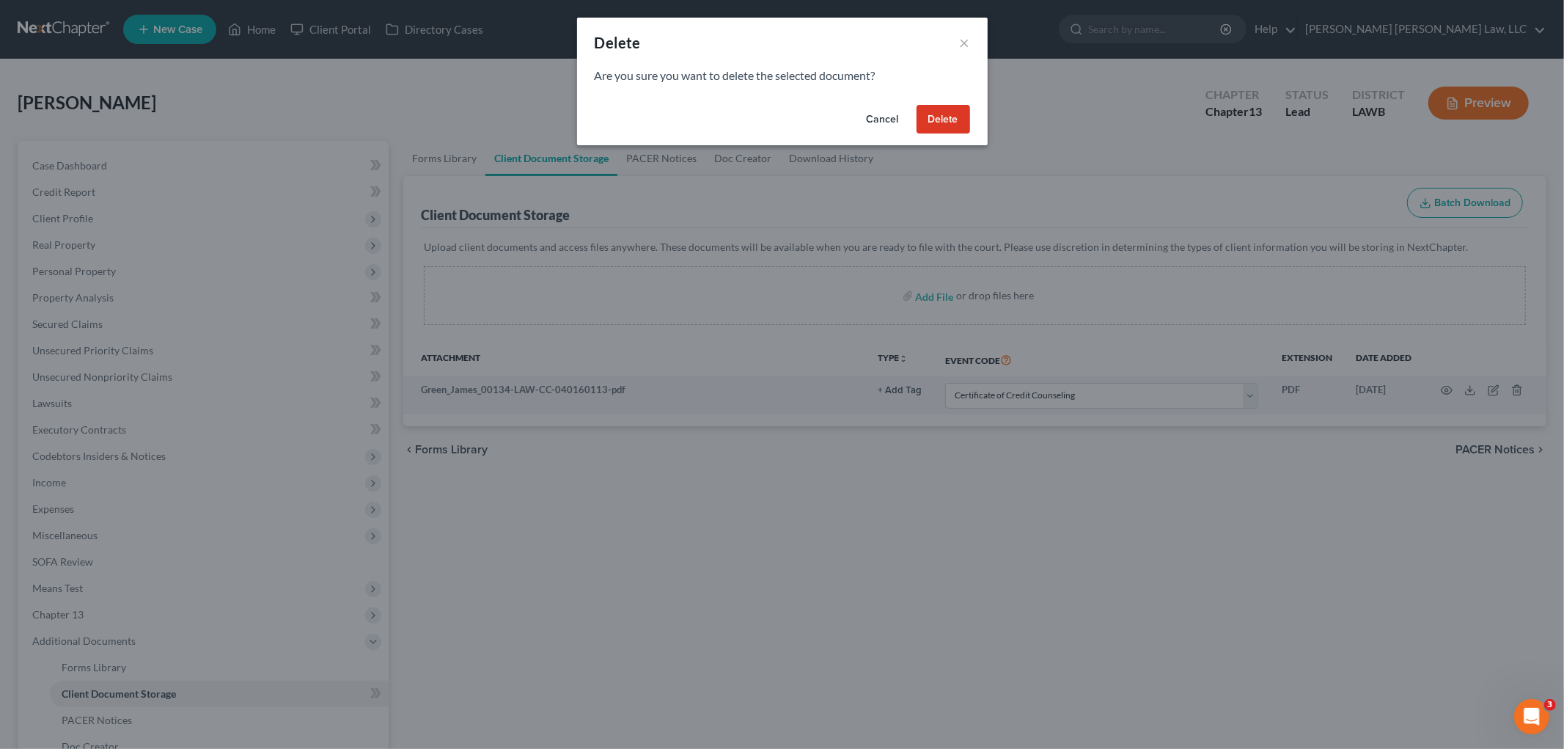
click at [947, 114] on button "Delete" at bounding box center [944, 119] width 54 height 29
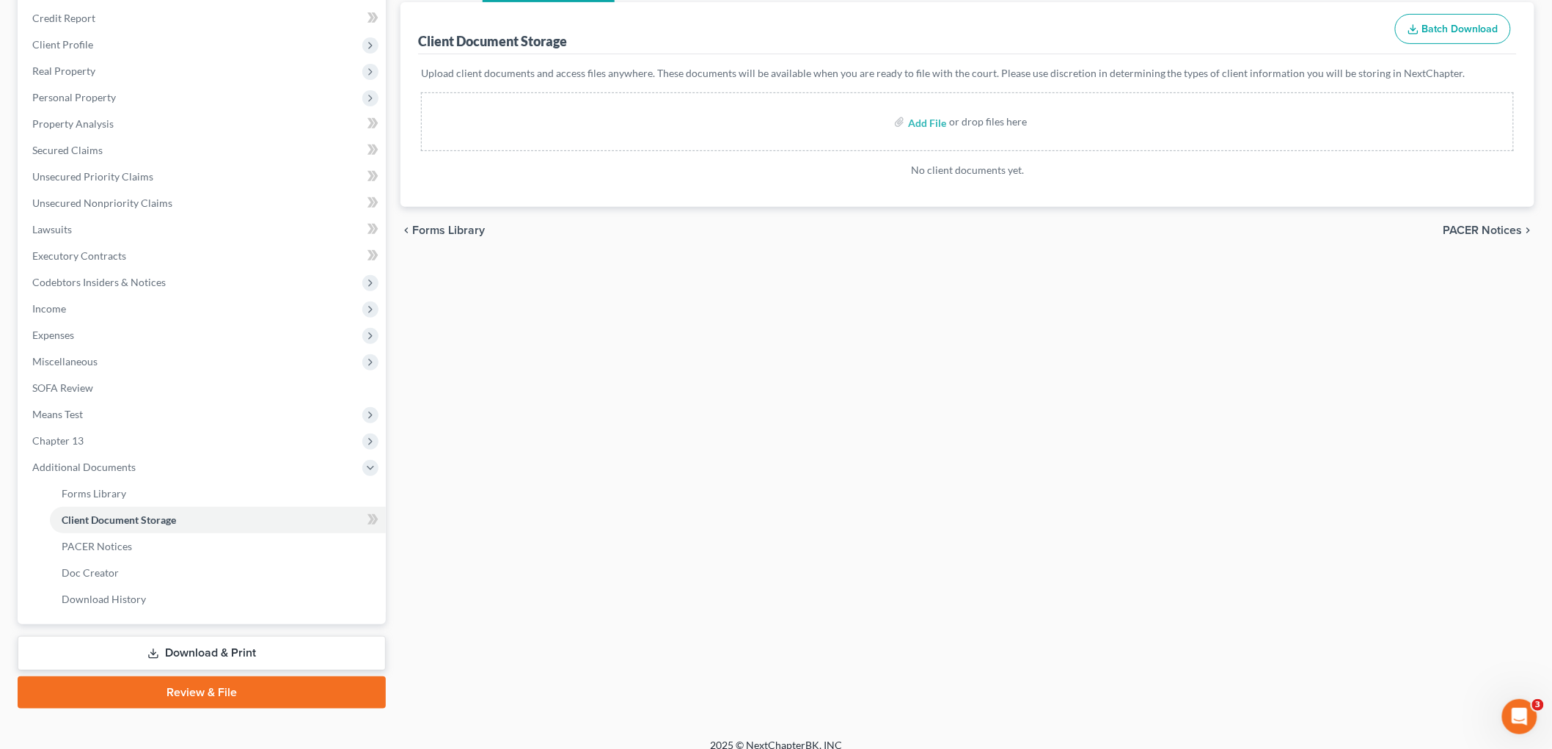
scroll to position [187, 0]
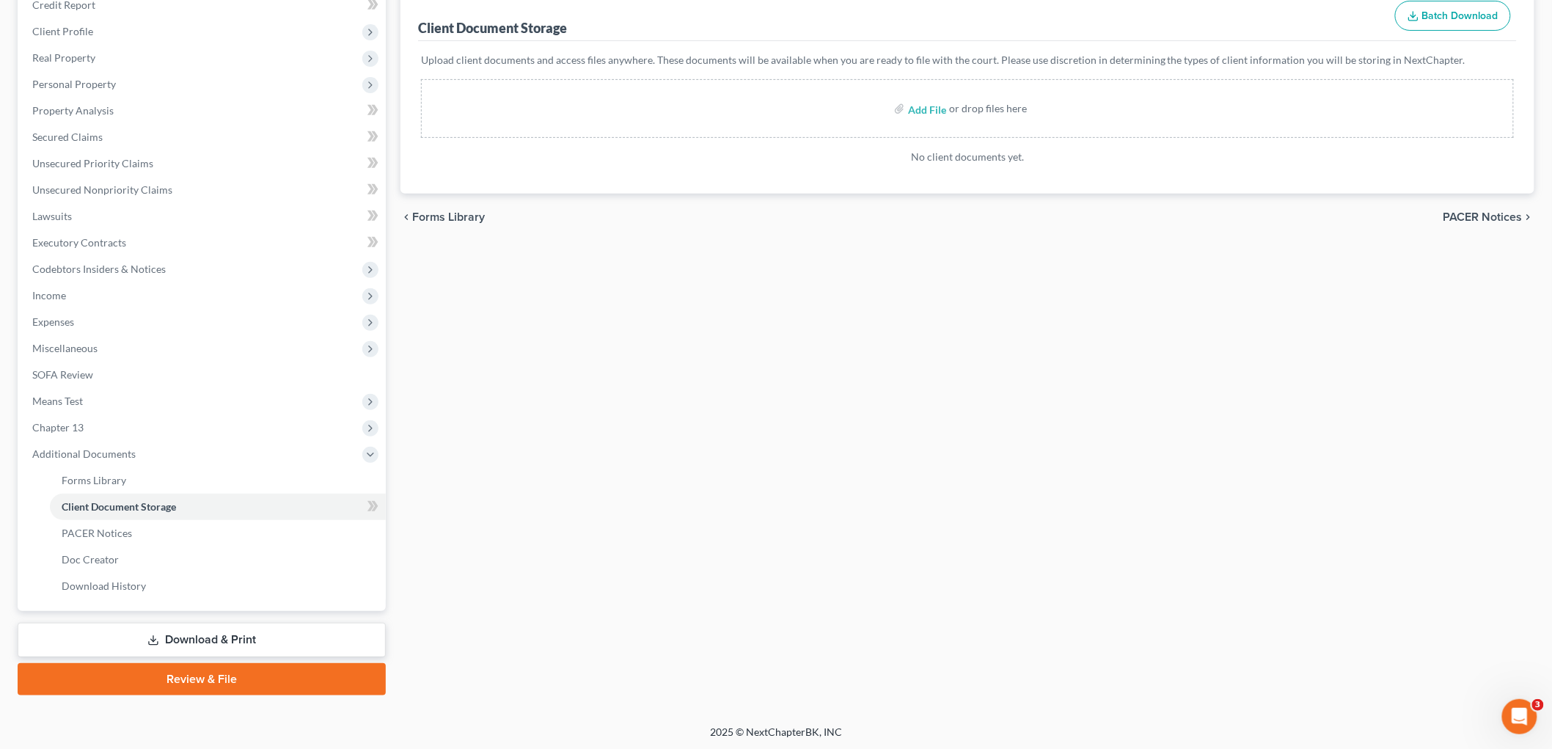
click at [196, 678] on link "Review & File" at bounding box center [202, 679] width 368 height 32
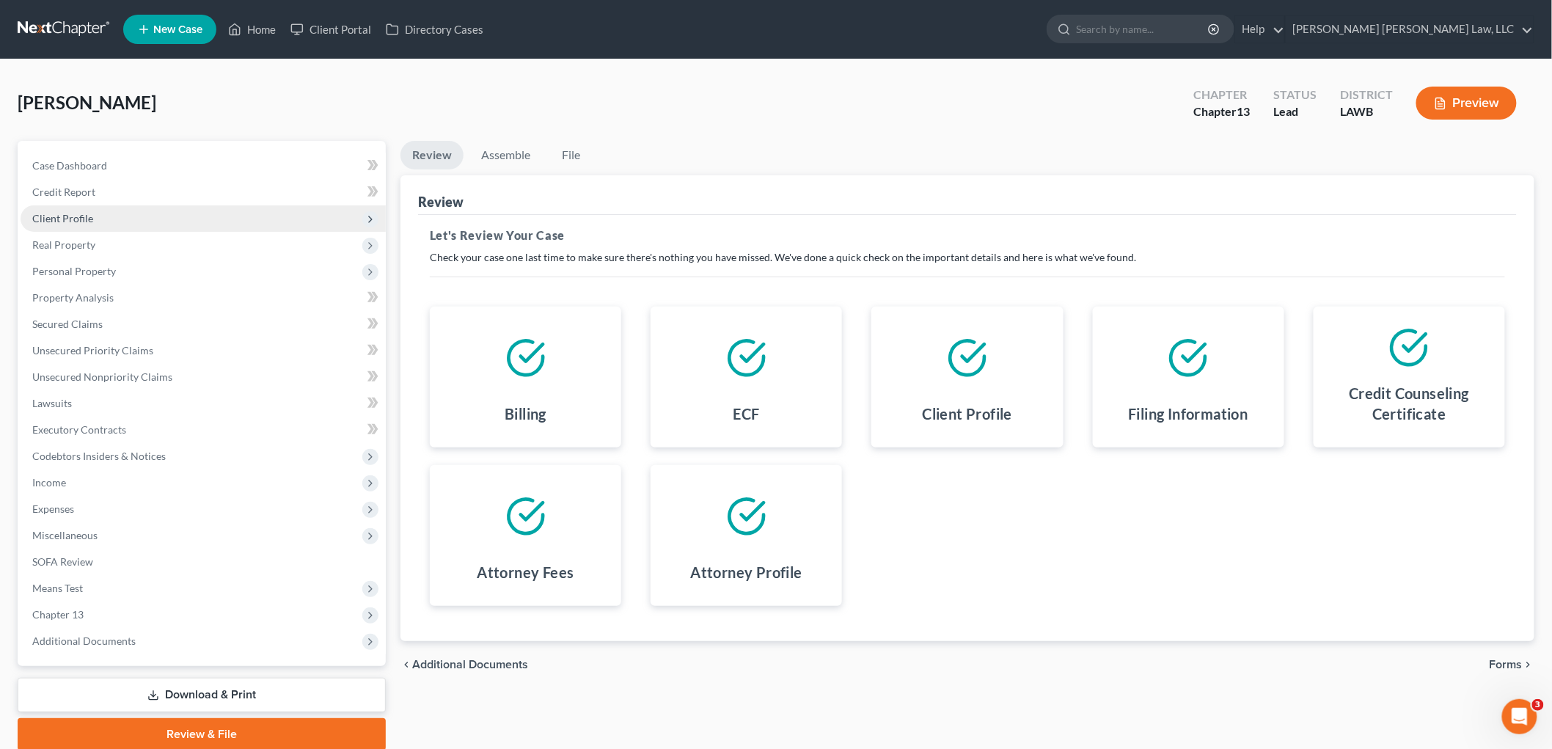
click at [119, 217] on span "Client Profile" at bounding box center [203, 218] width 365 height 26
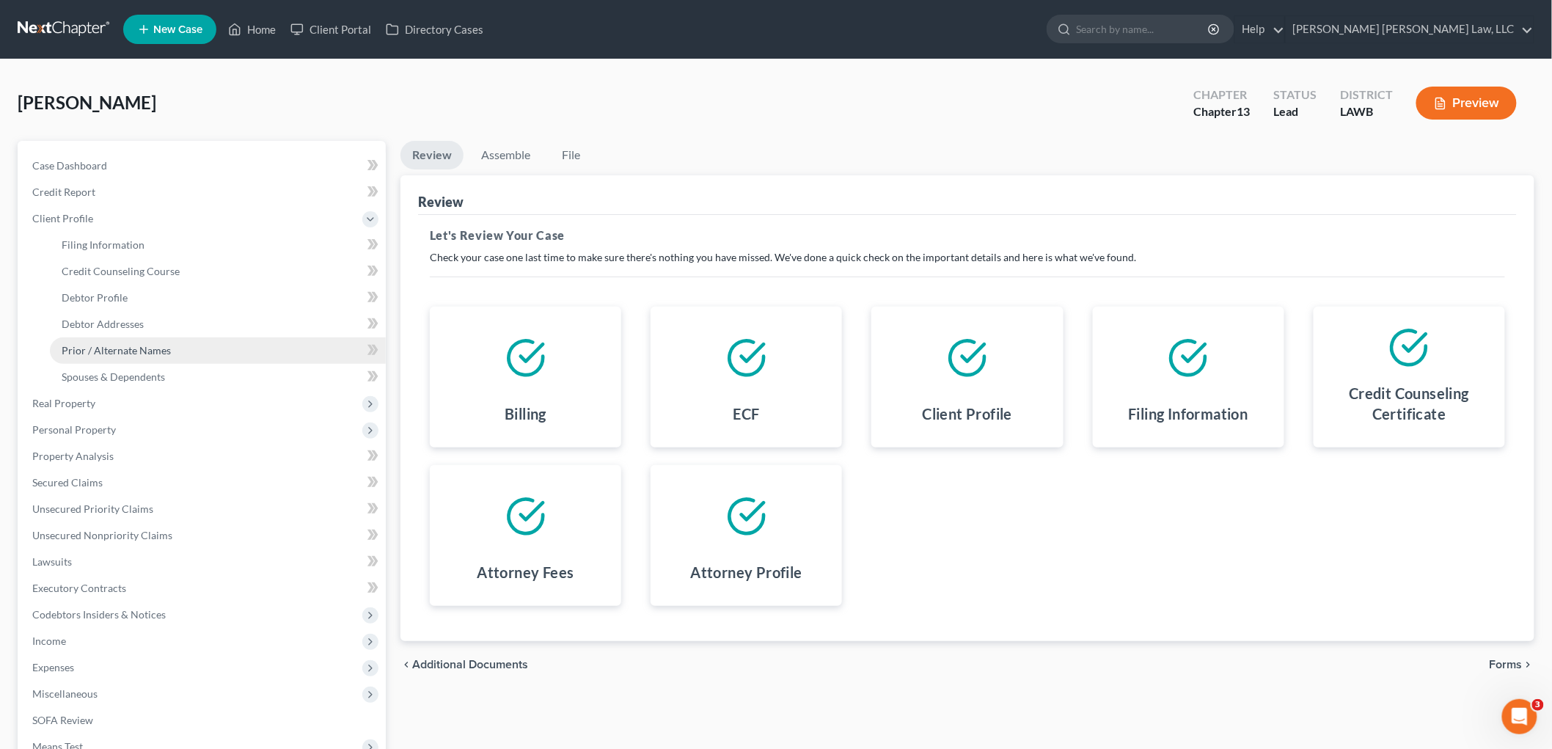
click at [144, 345] on span "Prior / Alternate Names" at bounding box center [116, 350] width 109 height 12
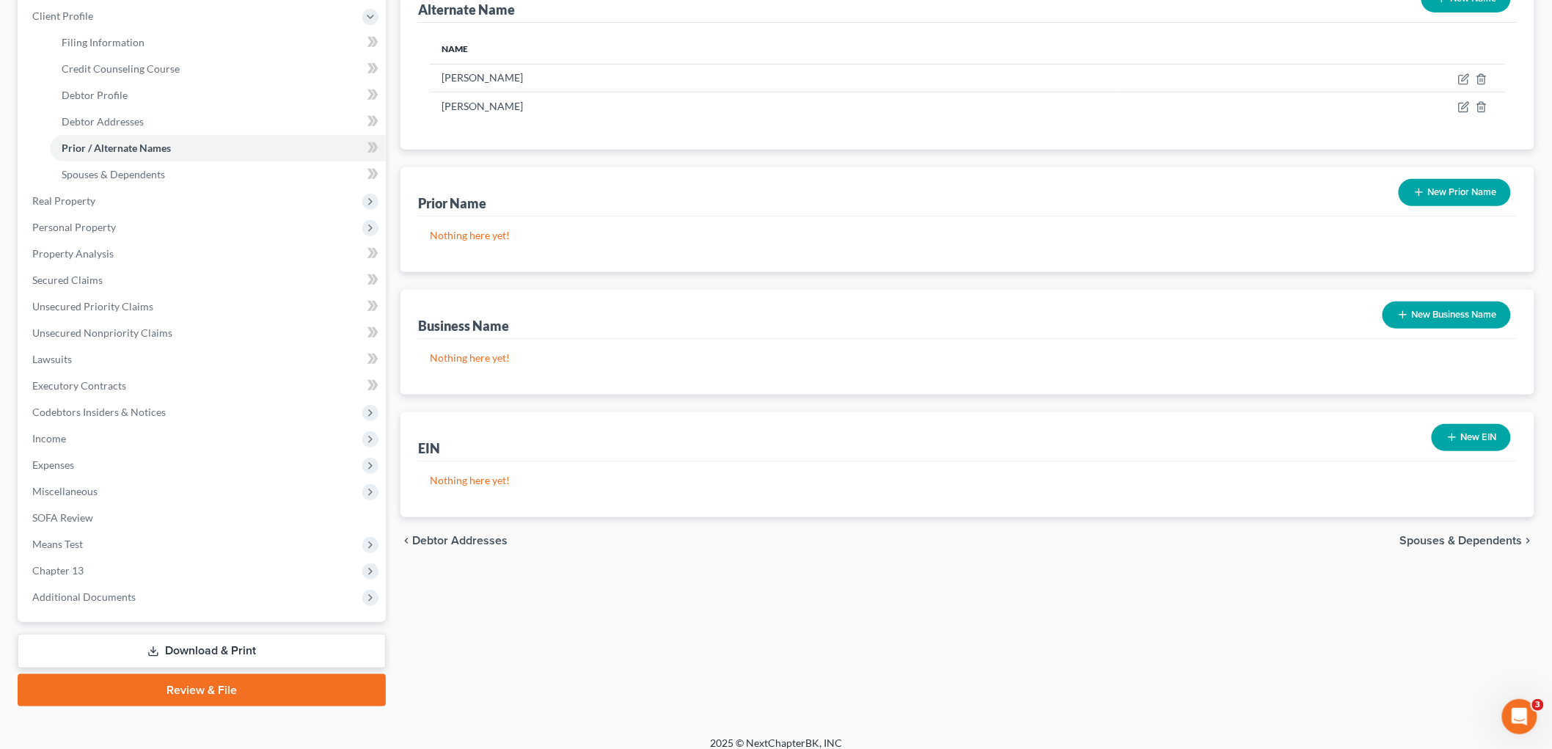
scroll to position [214, 0]
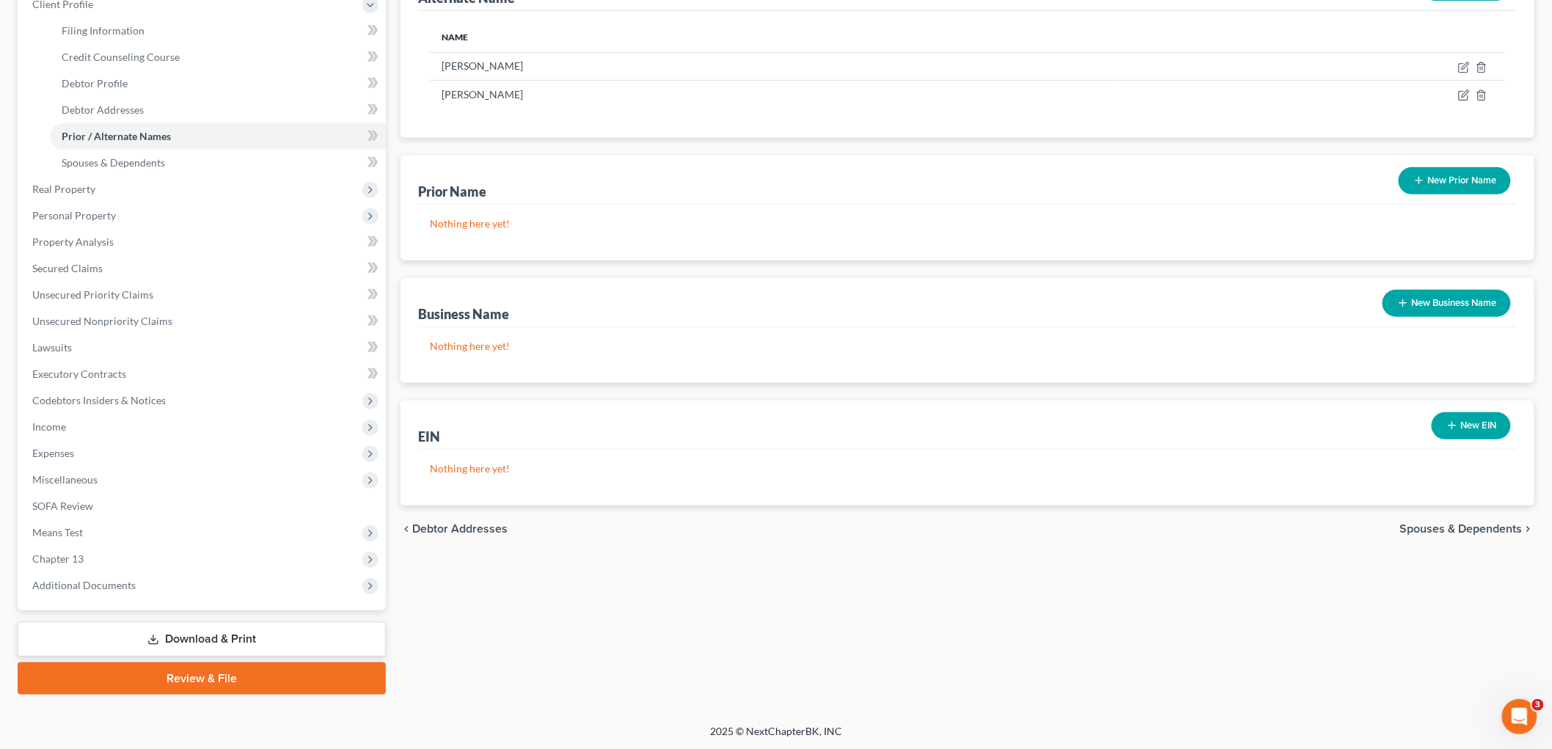
click at [174, 666] on link "Review & File" at bounding box center [202, 678] width 368 height 32
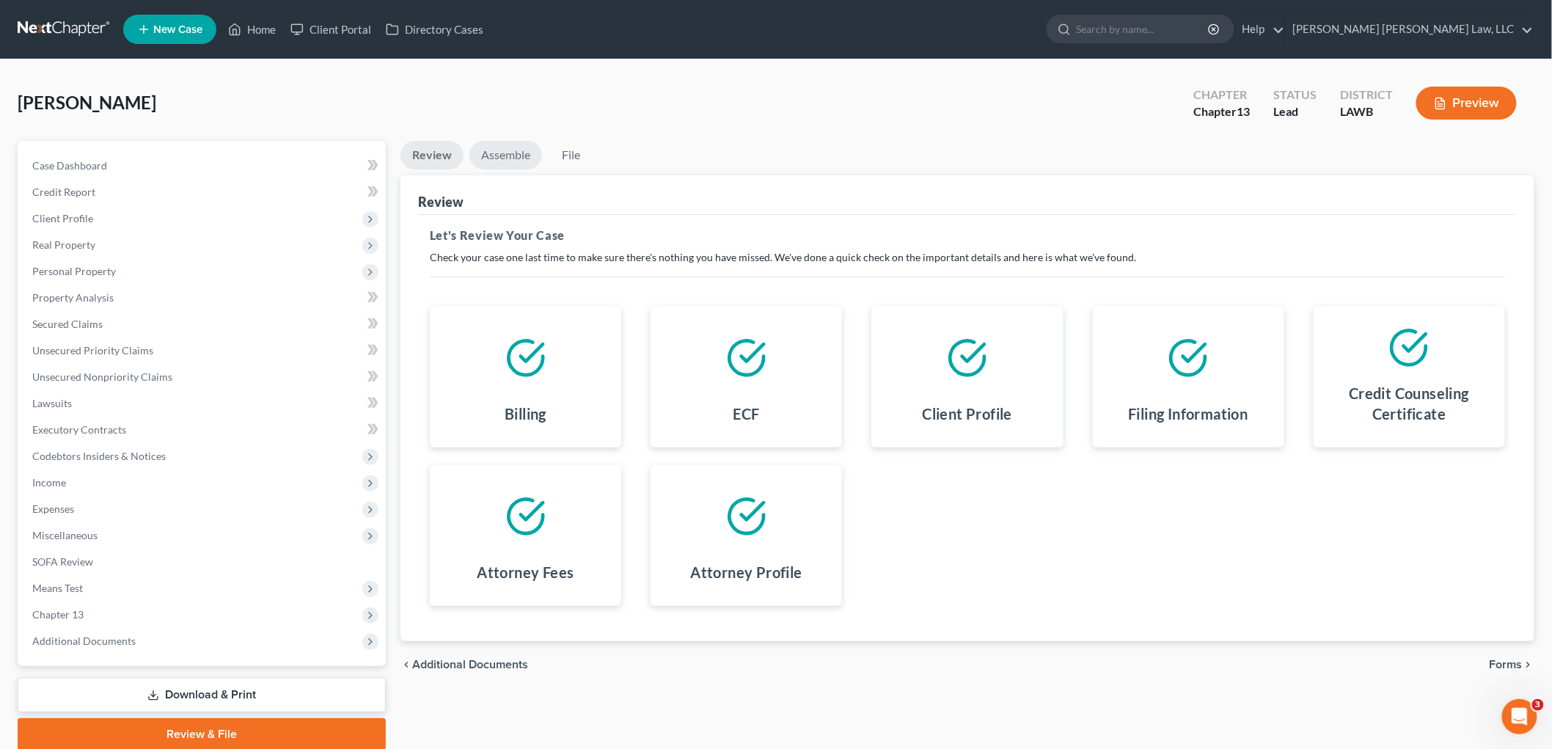
click at [504, 152] on link "Assemble" at bounding box center [505, 155] width 73 height 29
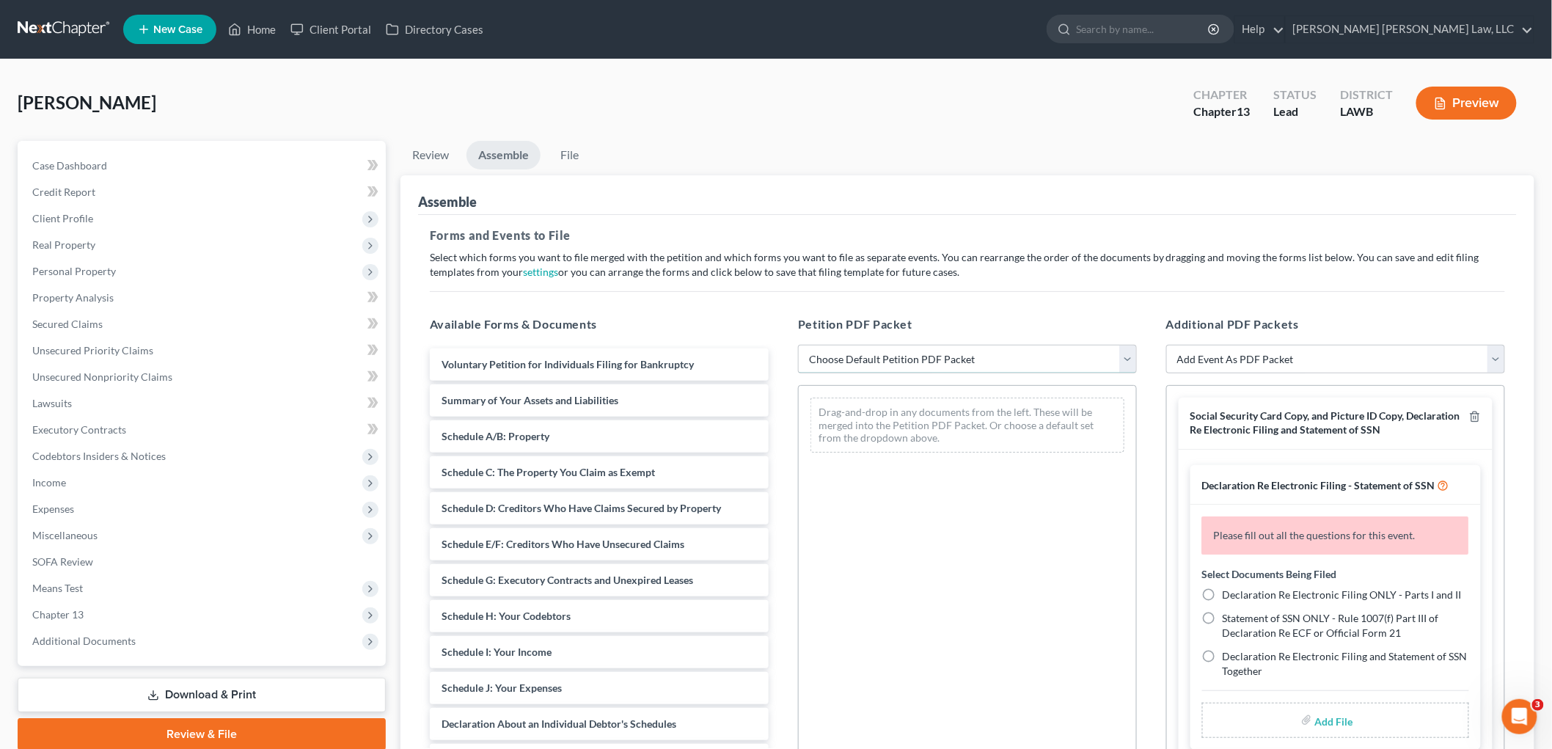
click at [843, 359] on select "Choose Default Petition PDF Packet Complete Bankruptcy Petition (all forms and …" at bounding box center [967, 359] width 339 height 29
select select "0"
click at [798, 345] on select "Choose Default Petition PDF Packet Complete Bankruptcy Petition (all forms and …" at bounding box center [967, 359] width 339 height 29
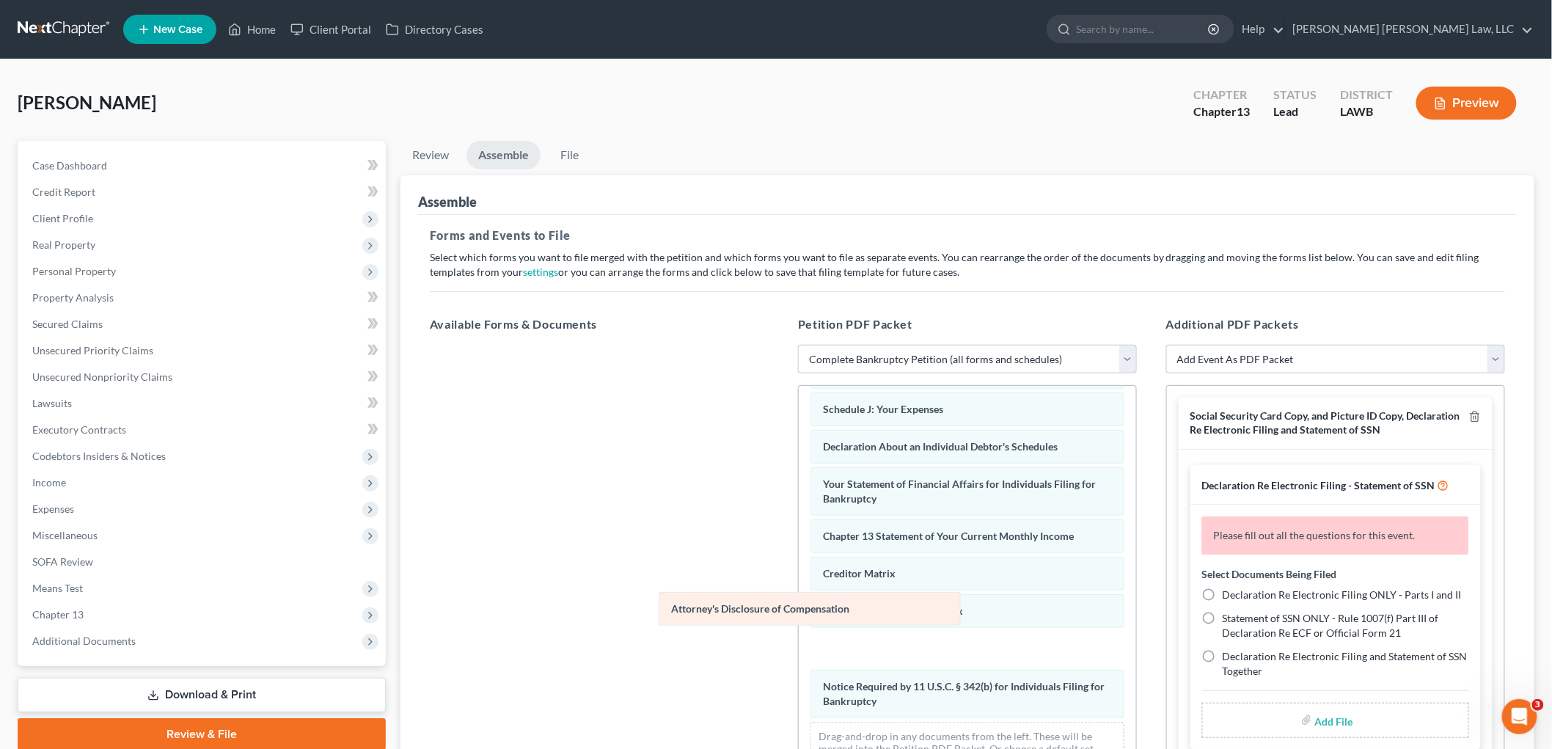
scroll to position [320, 0]
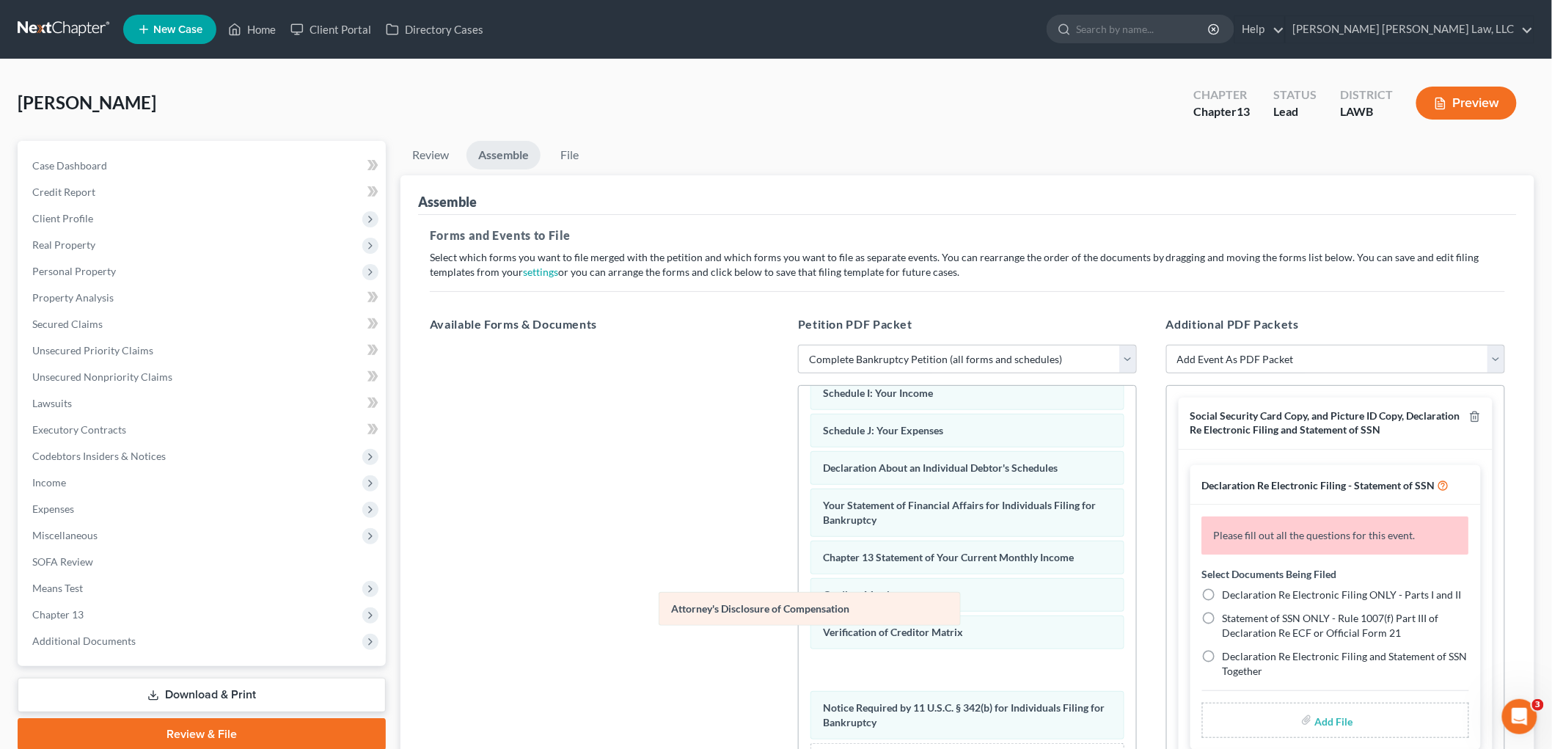
drag, startPoint x: 878, startPoint y: 705, endPoint x: 592, endPoint y: 551, distance: 323.8
click at [799, 551] on div "Attorney's Disclosure of Compensation Voluntary Petition for Individuals Filing…" at bounding box center [967, 437] width 337 height 744
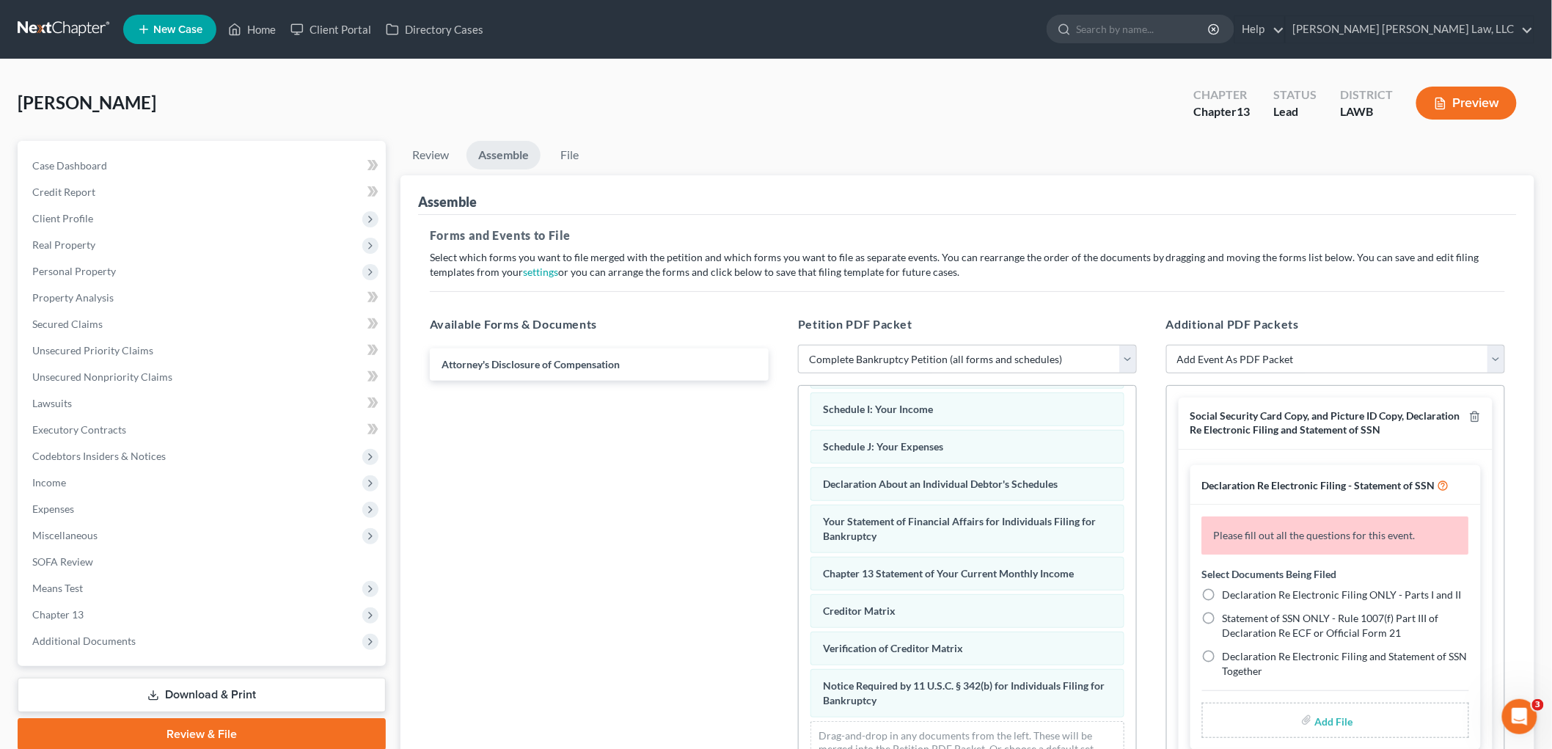
click at [1469, 415] on div "Social Security Card Copy, and Picture ID Copy, Declaration Re Electronic Filin…" at bounding box center [1335, 422] width 314 height 51
click at [1470, 414] on polyline "button" at bounding box center [1474, 414] width 9 height 0
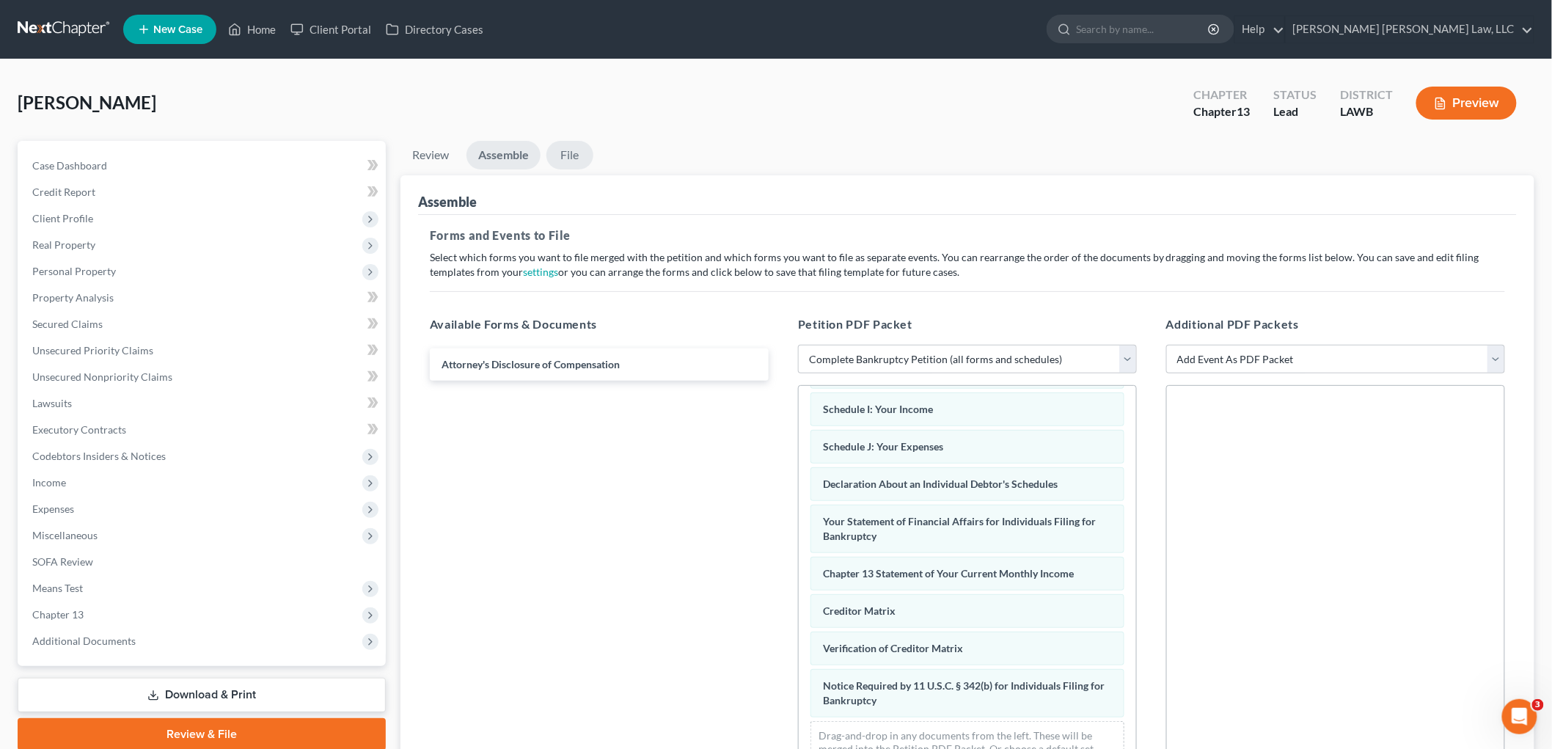
click at [584, 155] on link "File" at bounding box center [569, 155] width 47 height 29
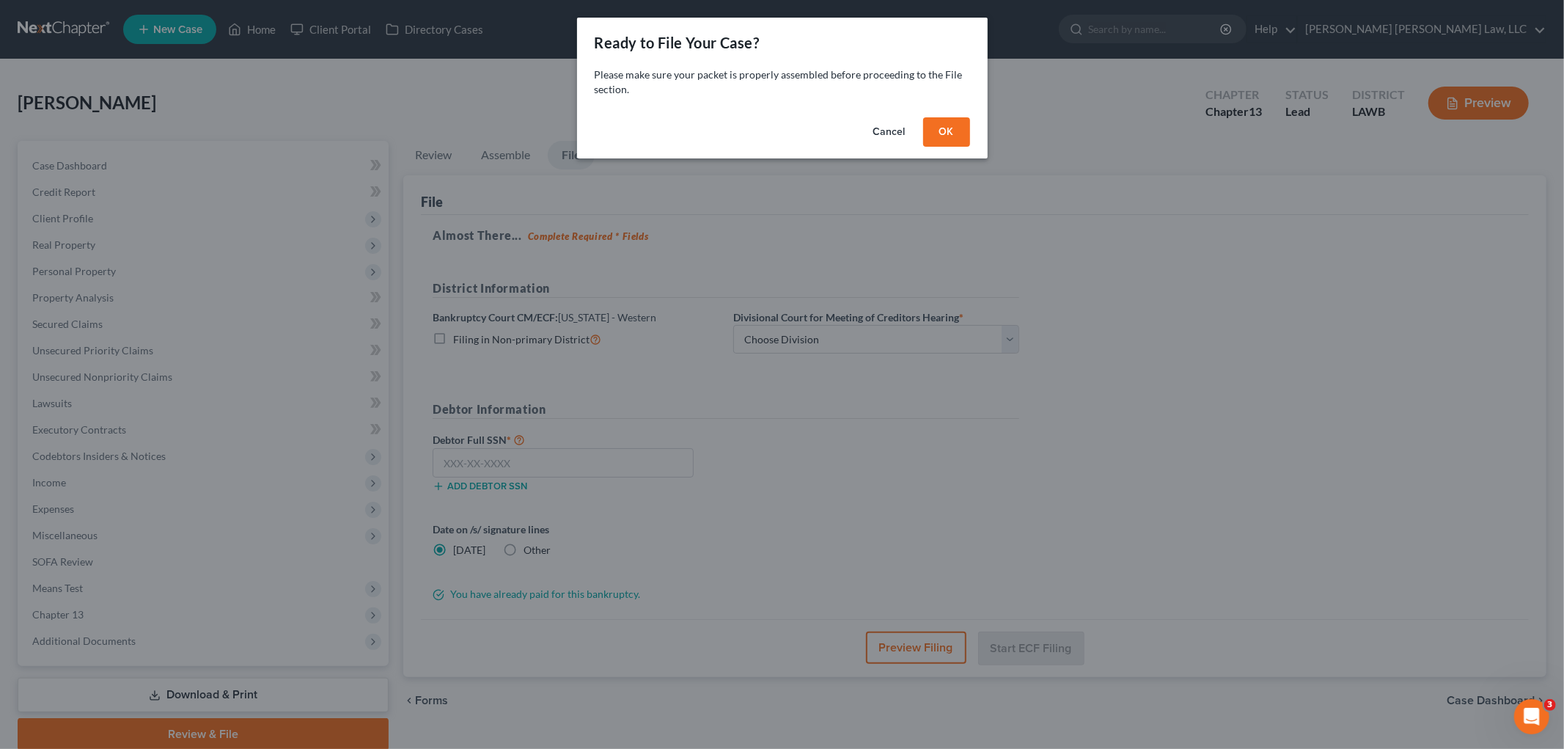
click at [944, 130] on button "OK" at bounding box center [946, 131] width 47 height 29
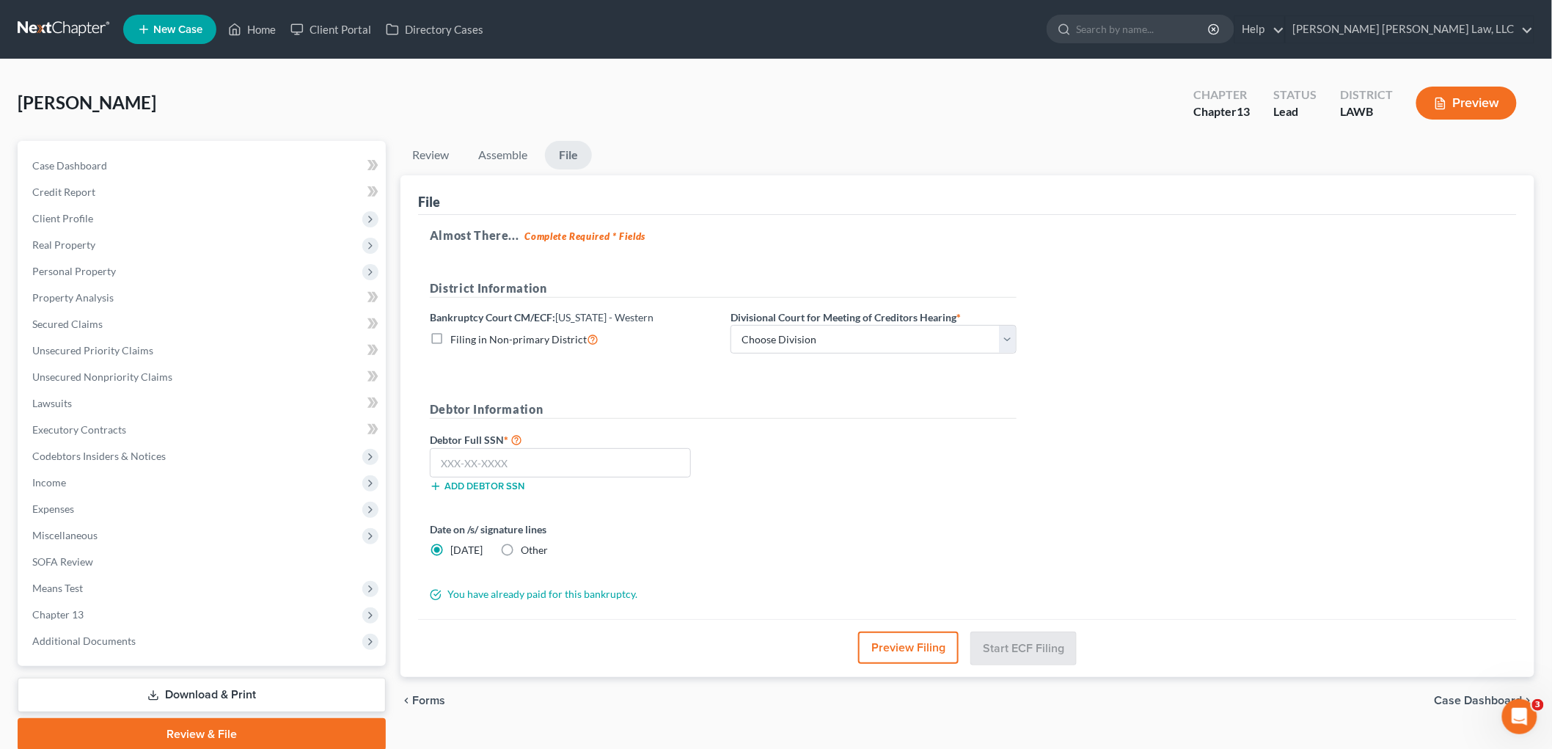
click at [450, 342] on label "Filing in Non-primary District" at bounding box center [524, 339] width 148 height 17
click at [456, 340] on input "Filing in Non-primary District" at bounding box center [461, 336] width 10 height 10
checkbox input "true"
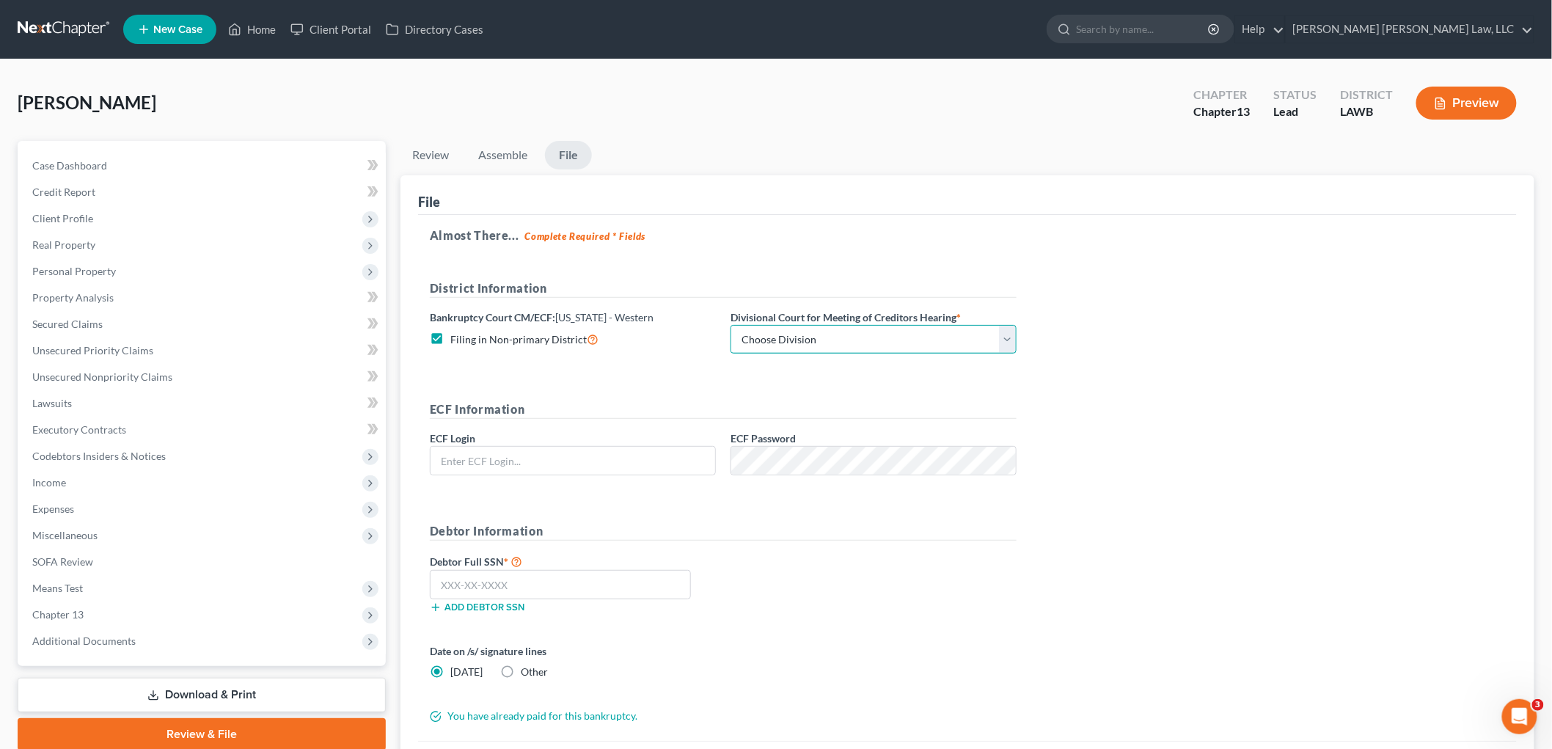
click at [866, 326] on select "Choose Division Alexandria Lafayette-Opelousas Lake Charles Monroe Shreveport" at bounding box center [873, 339] width 286 height 29
select select "3"
click at [730, 325] on select "Choose Division Alexandria Lafayette-Opelousas Lake Charles Monroe Shreveport" at bounding box center [873, 339] width 286 height 29
click at [672, 466] on input "text" at bounding box center [572, 461] width 285 height 28
type input "eoyoung3p"
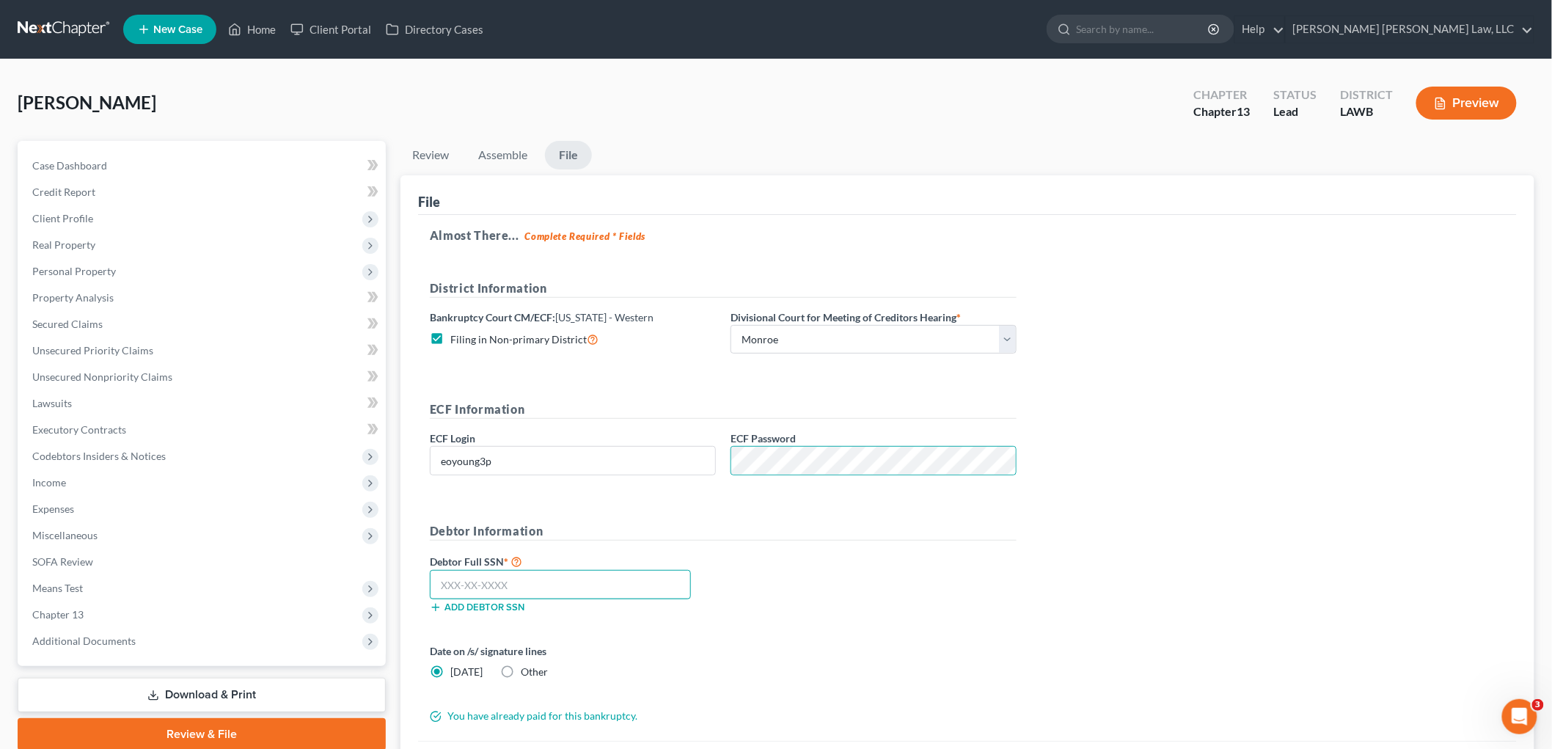
click at [496, 573] on input "text" at bounding box center [560, 584] width 261 height 29
click at [537, 590] on input "text" at bounding box center [560, 584] width 261 height 29
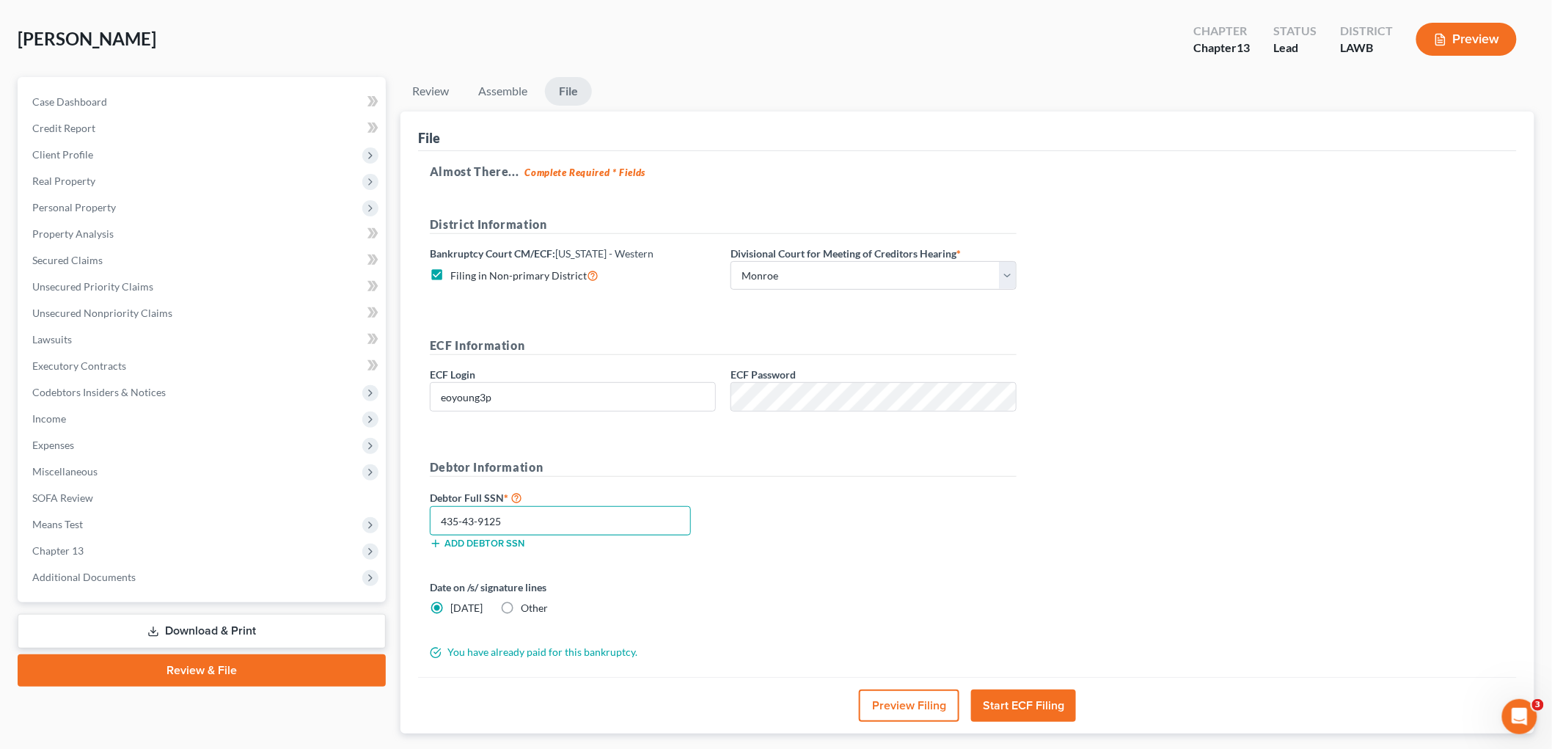
scroll to position [151, 0]
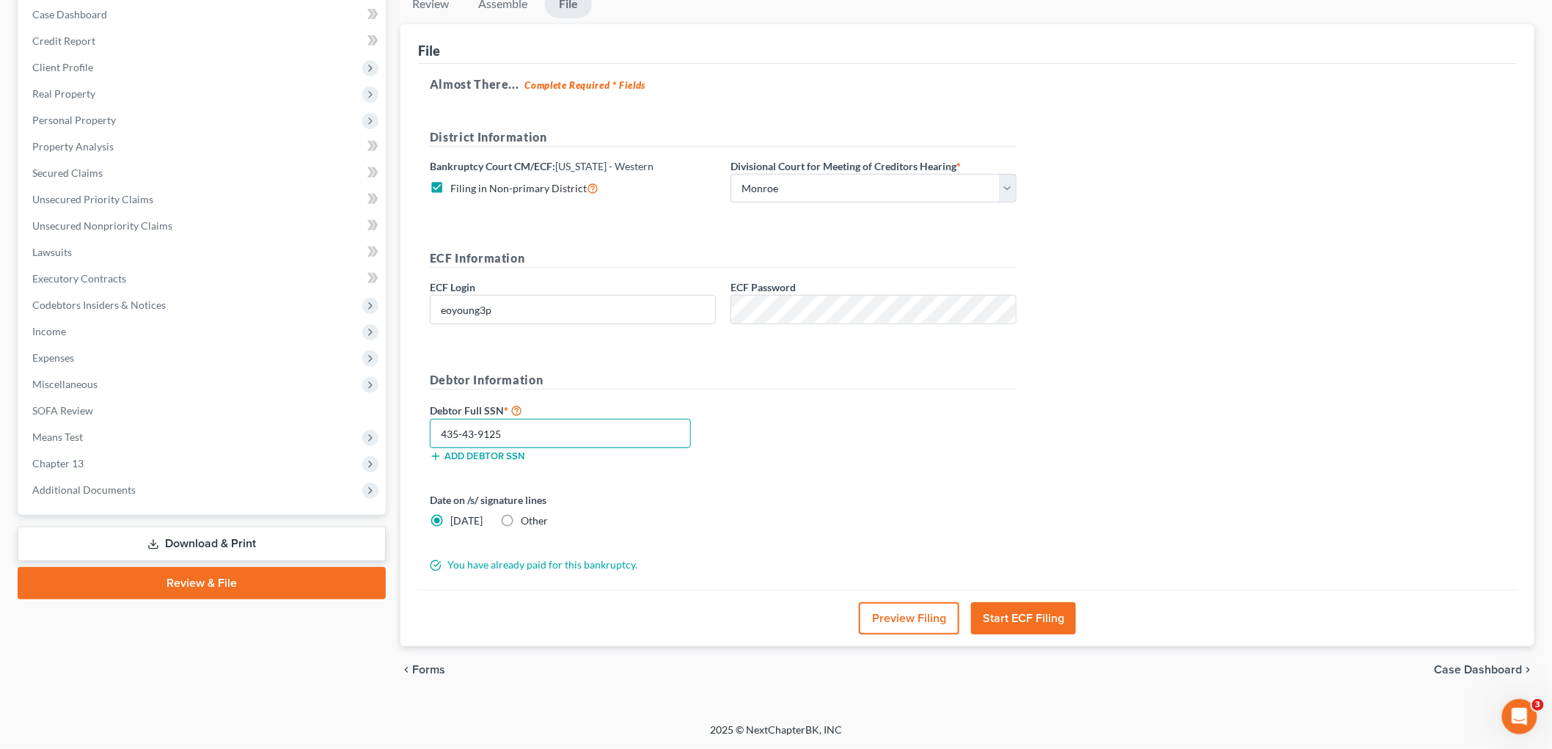
type input "435-43-9125"
click at [1045, 620] on button "Start ECF Filing" at bounding box center [1023, 618] width 105 height 32
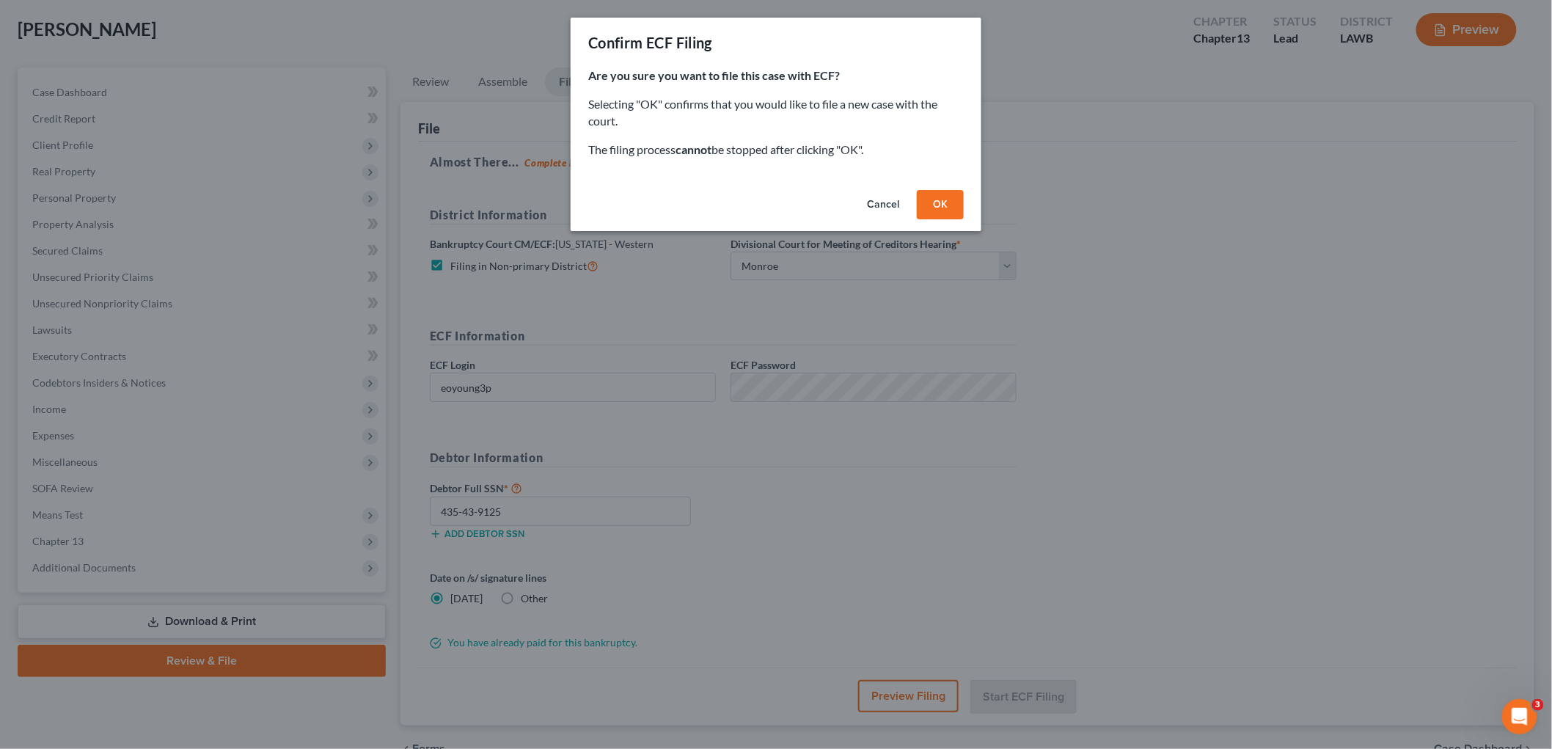
scroll to position [0, 0]
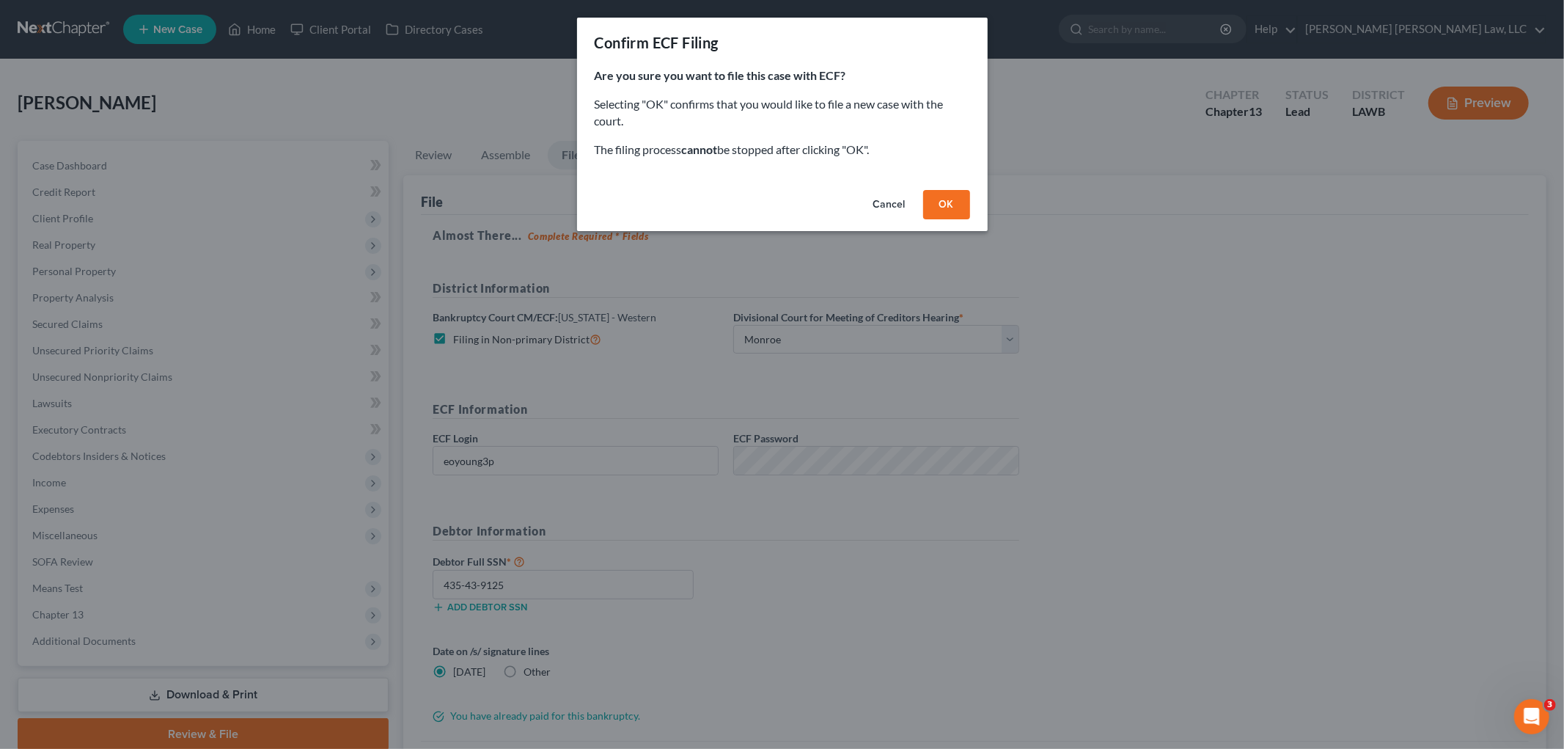
click at [934, 213] on button "OK" at bounding box center [946, 204] width 47 height 29
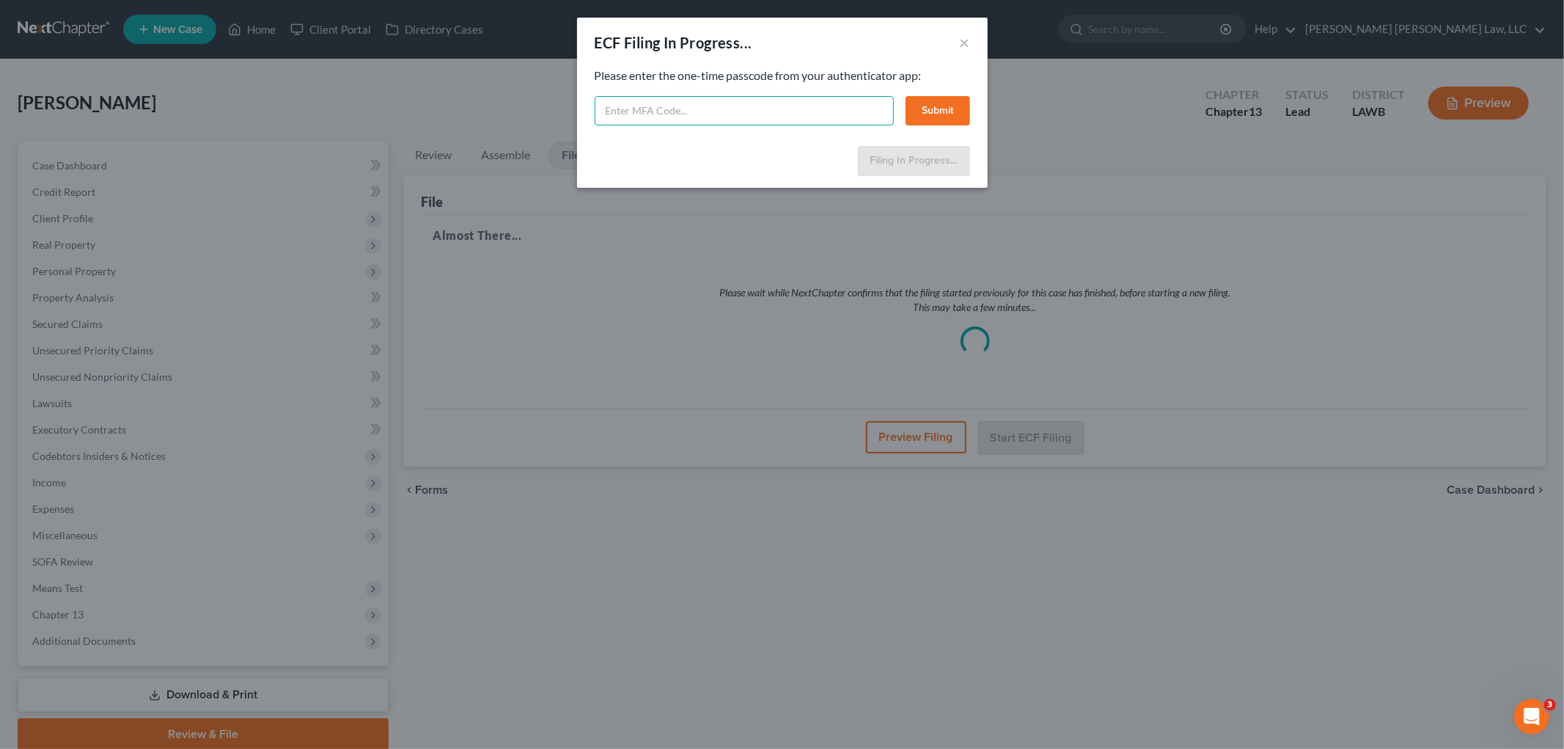
click at [731, 106] on input "text" at bounding box center [744, 110] width 299 height 29
type input "198900"
click at [959, 98] on button "Submit" at bounding box center [938, 110] width 65 height 29
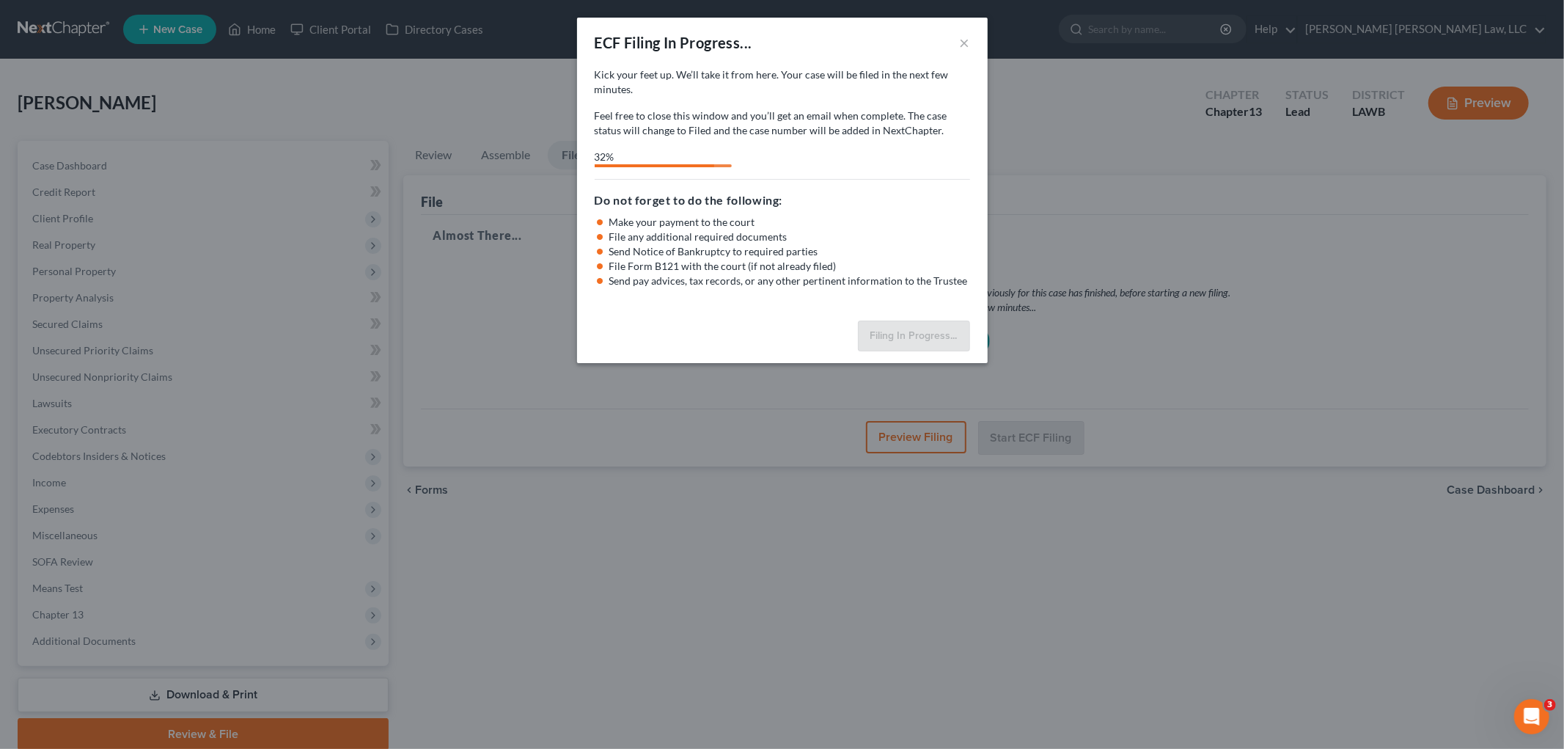
select select "3"
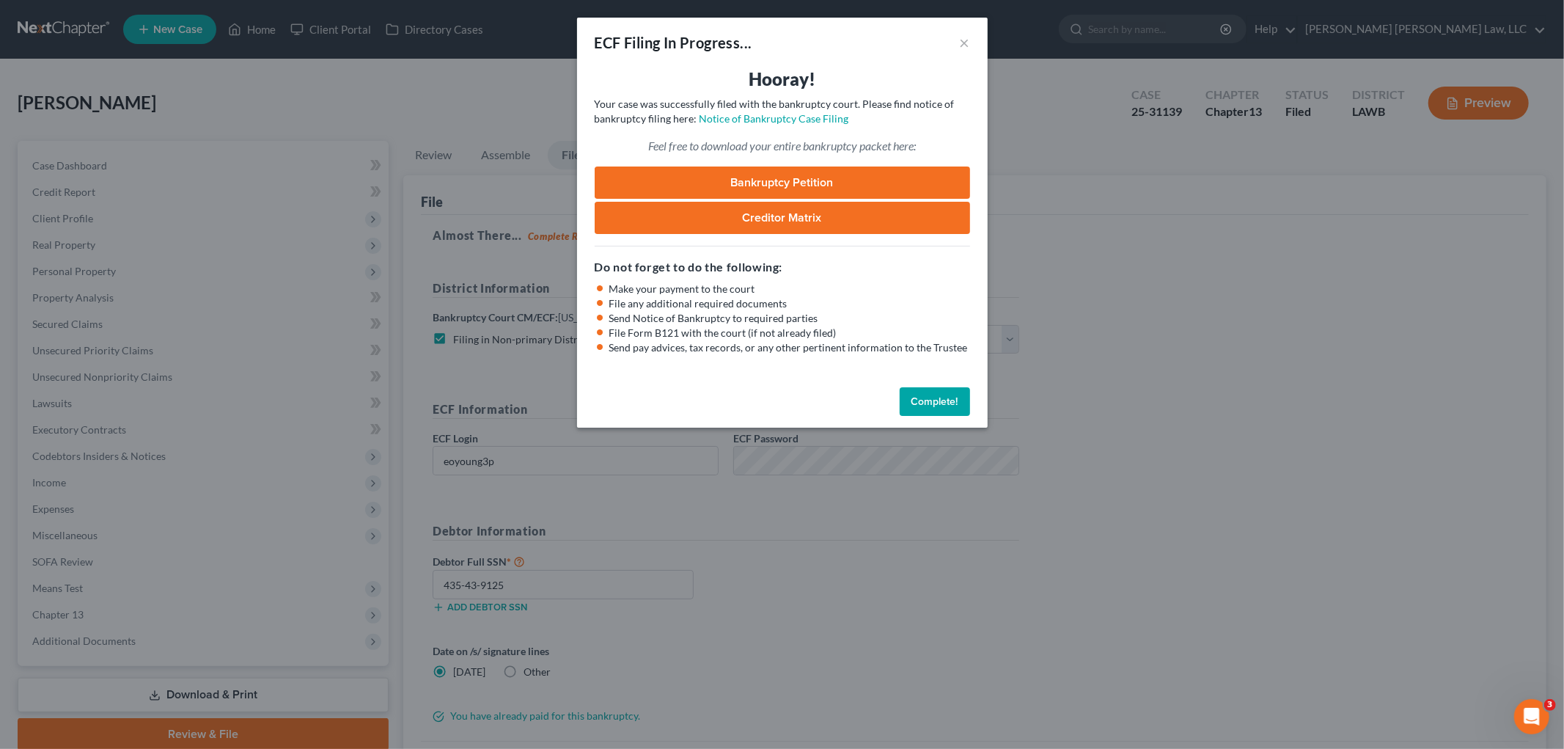
click at [934, 404] on button "Complete!" at bounding box center [935, 401] width 70 height 29
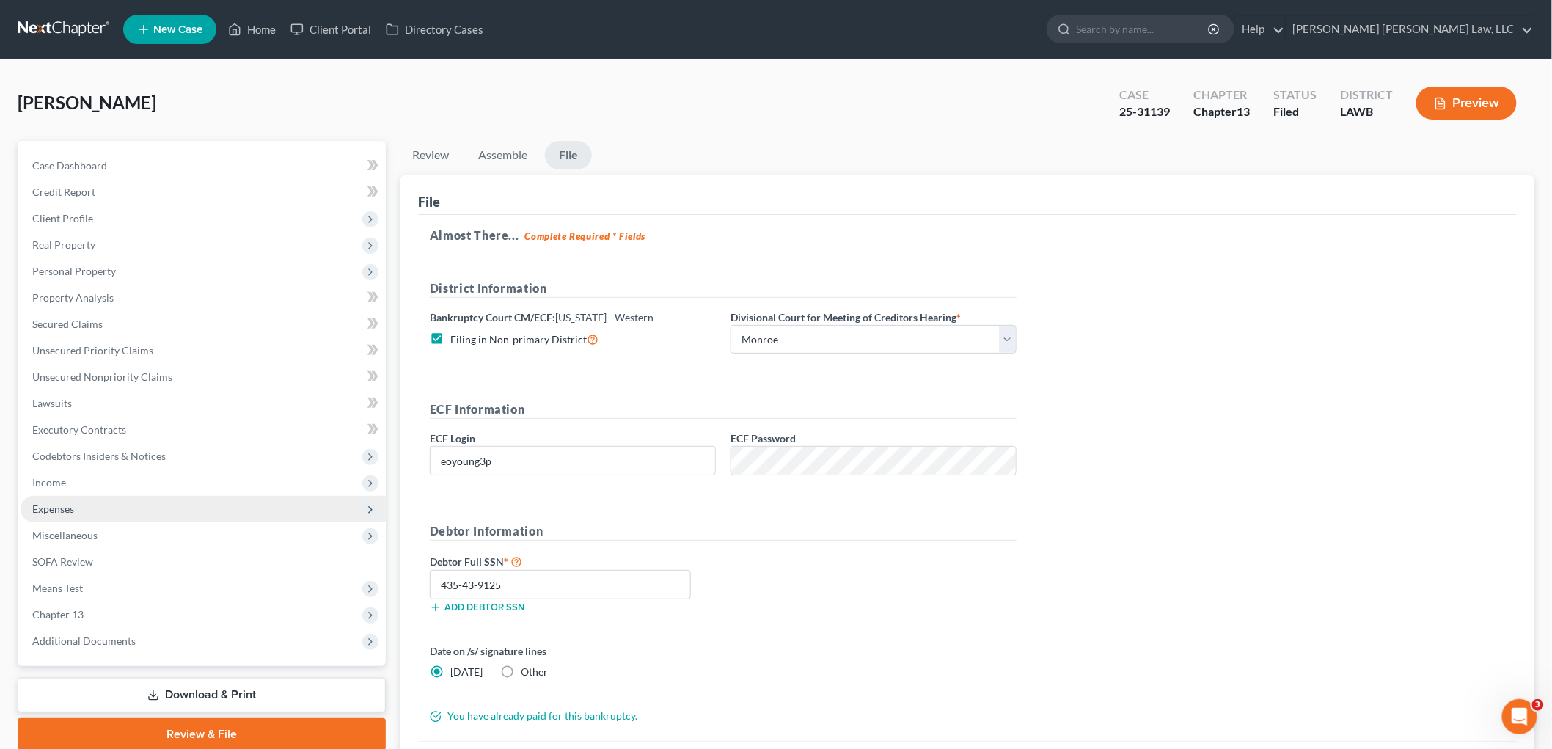
click at [83, 508] on span "Expenses" at bounding box center [203, 509] width 365 height 26
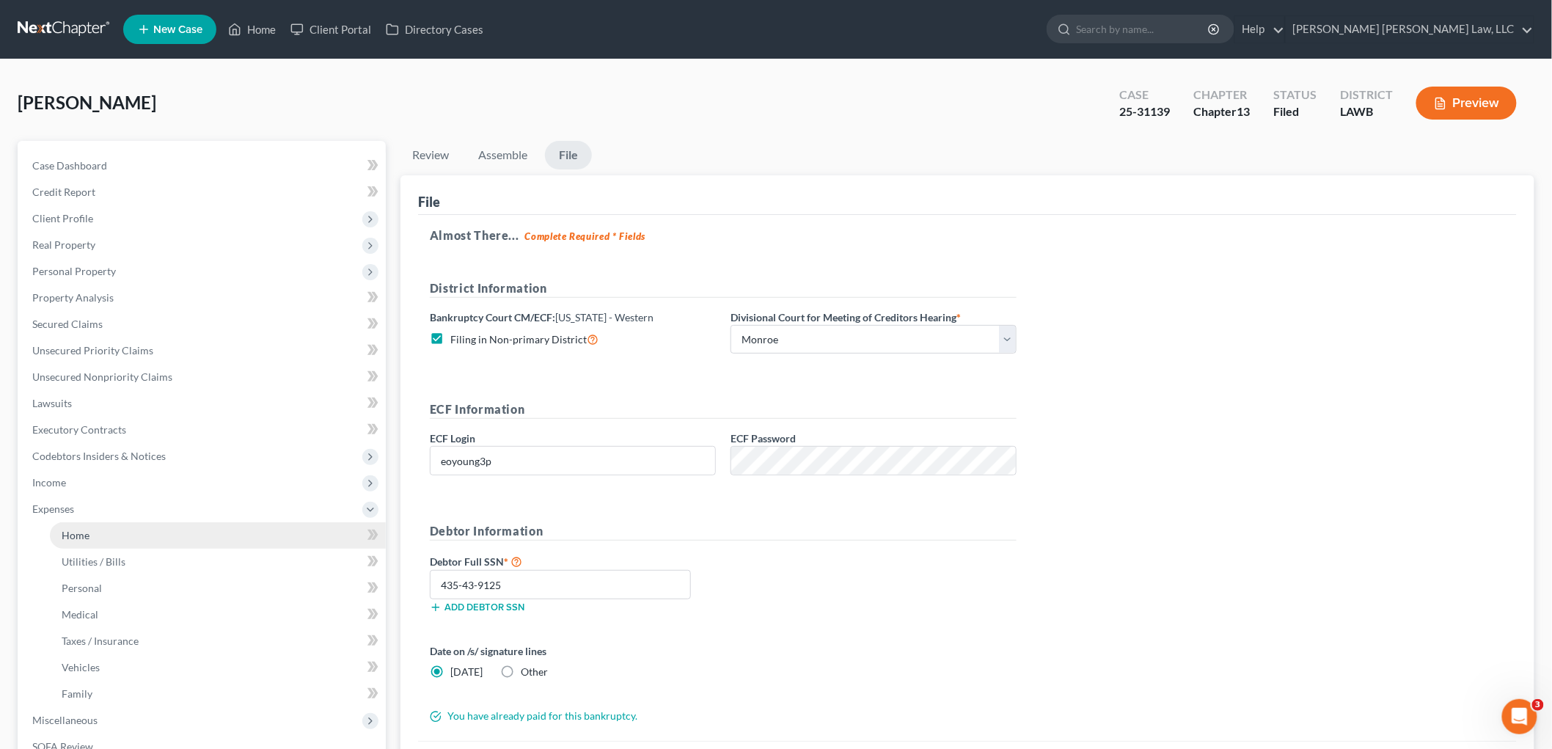
click at [98, 537] on link "Home" at bounding box center [218, 535] width 336 height 26
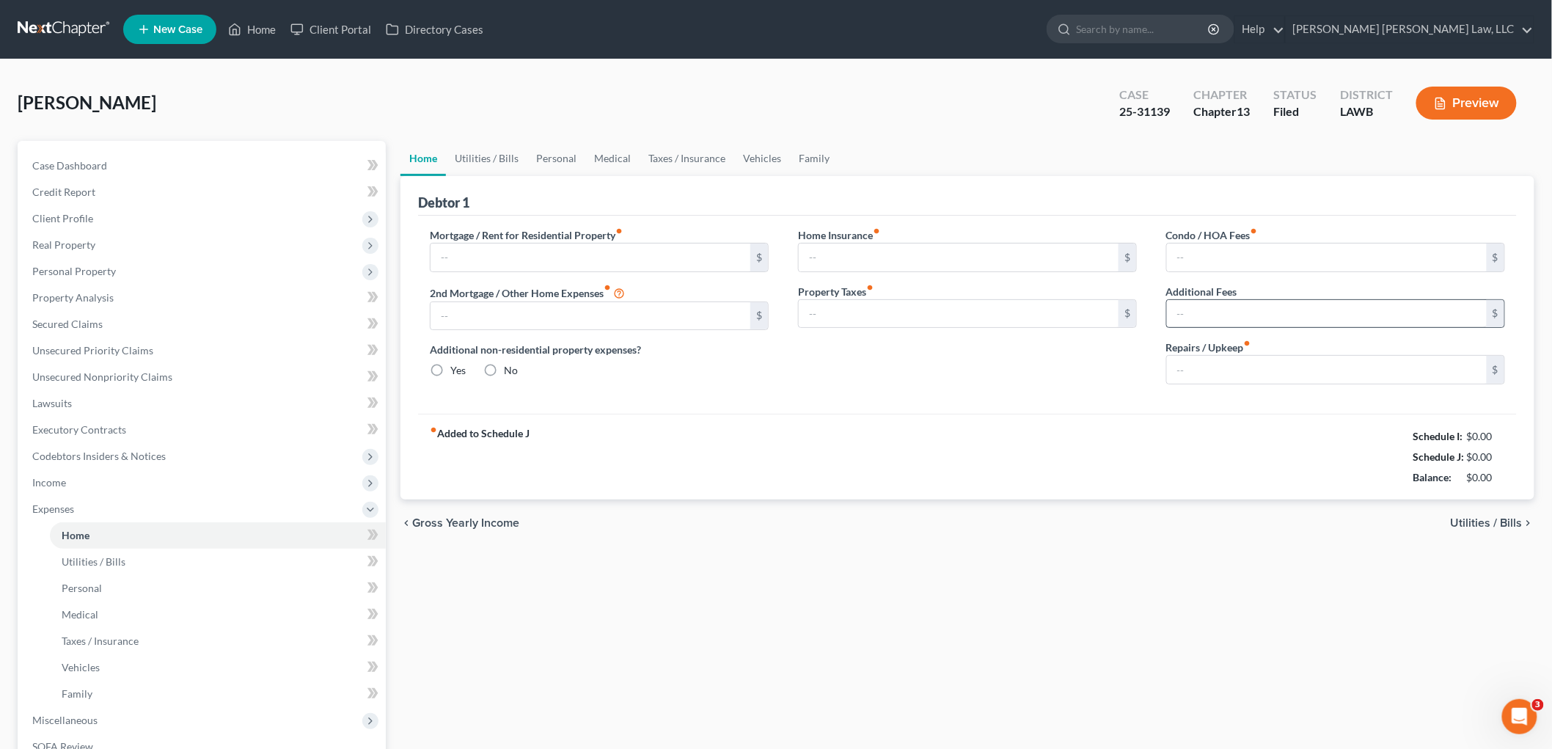
type input "675.00"
type input "0.00"
radio input "true"
type input "0.00"
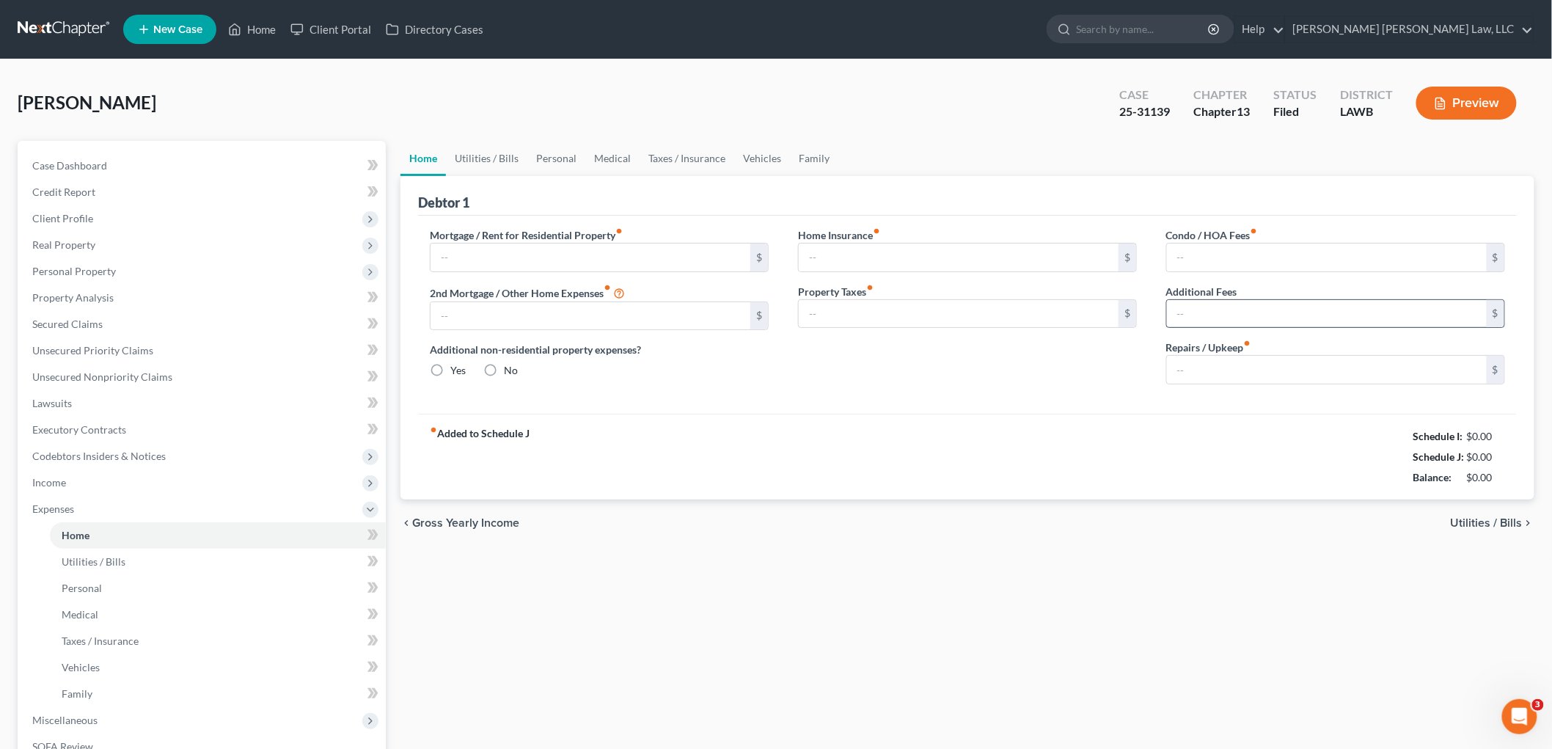
type input "0.00"
click at [111, 219] on span "Client Profile" at bounding box center [203, 218] width 365 height 26
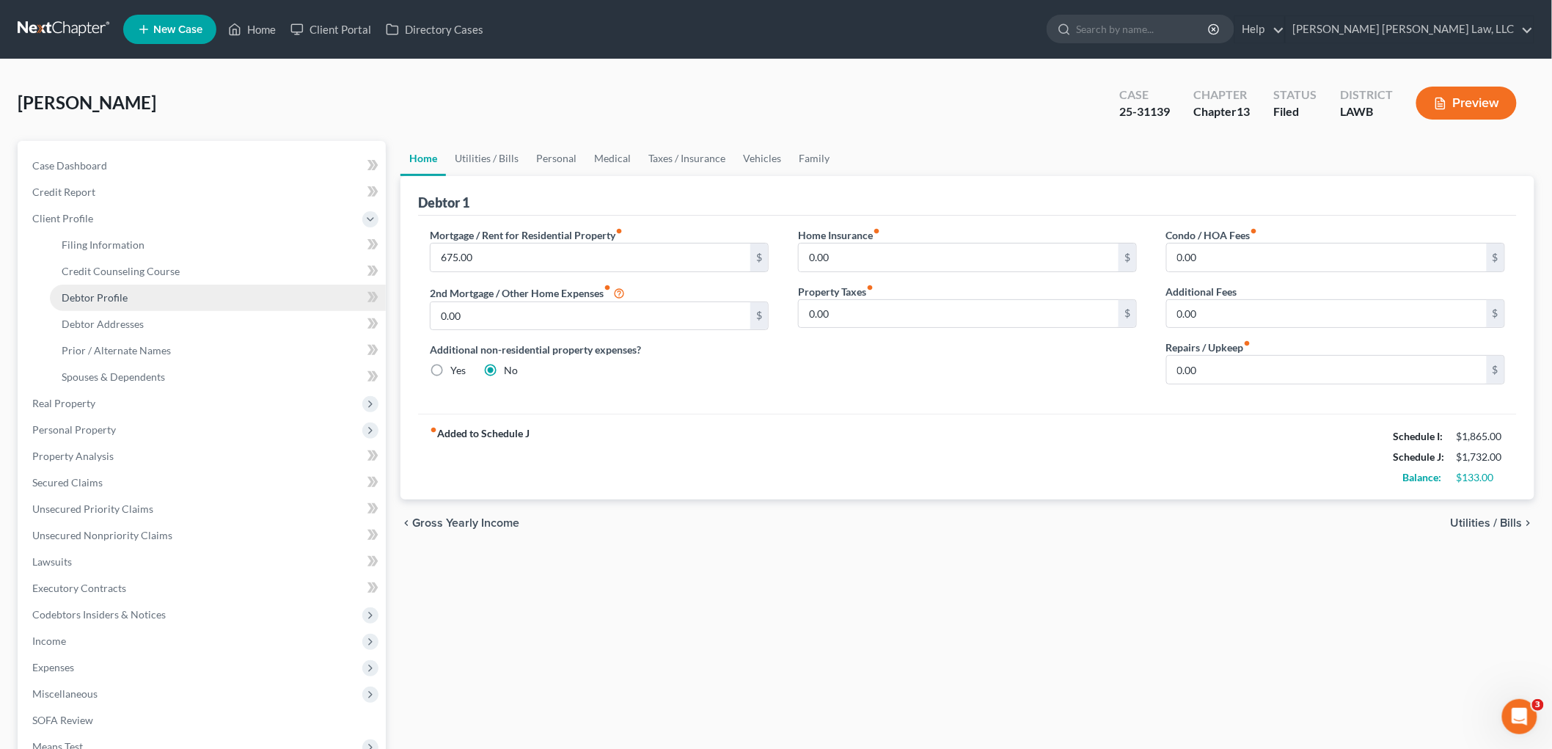
click at [100, 295] on span "Debtor Profile" at bounding box center [95, 297] width 66 height 12
select select "0"
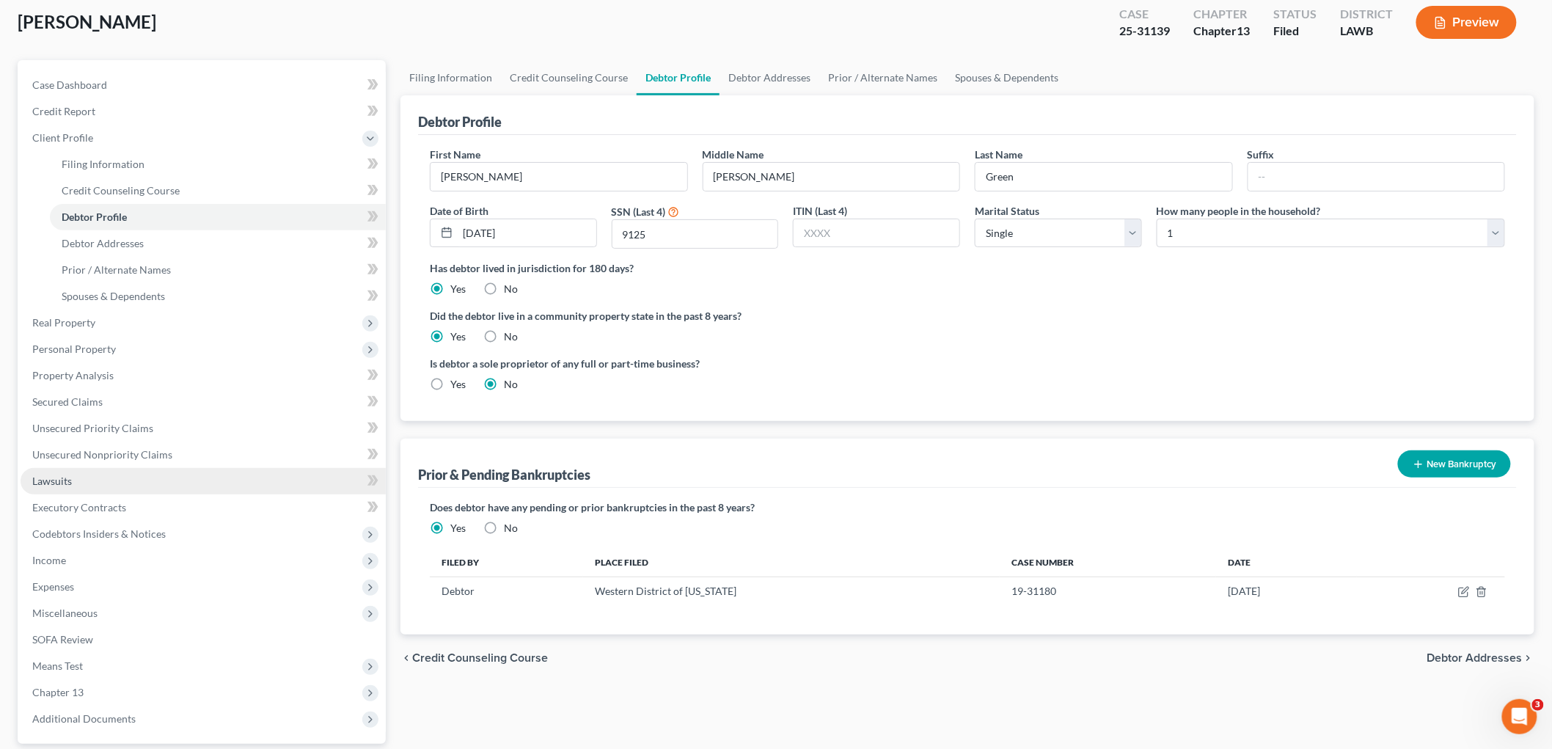
scroll to position [214, 0]
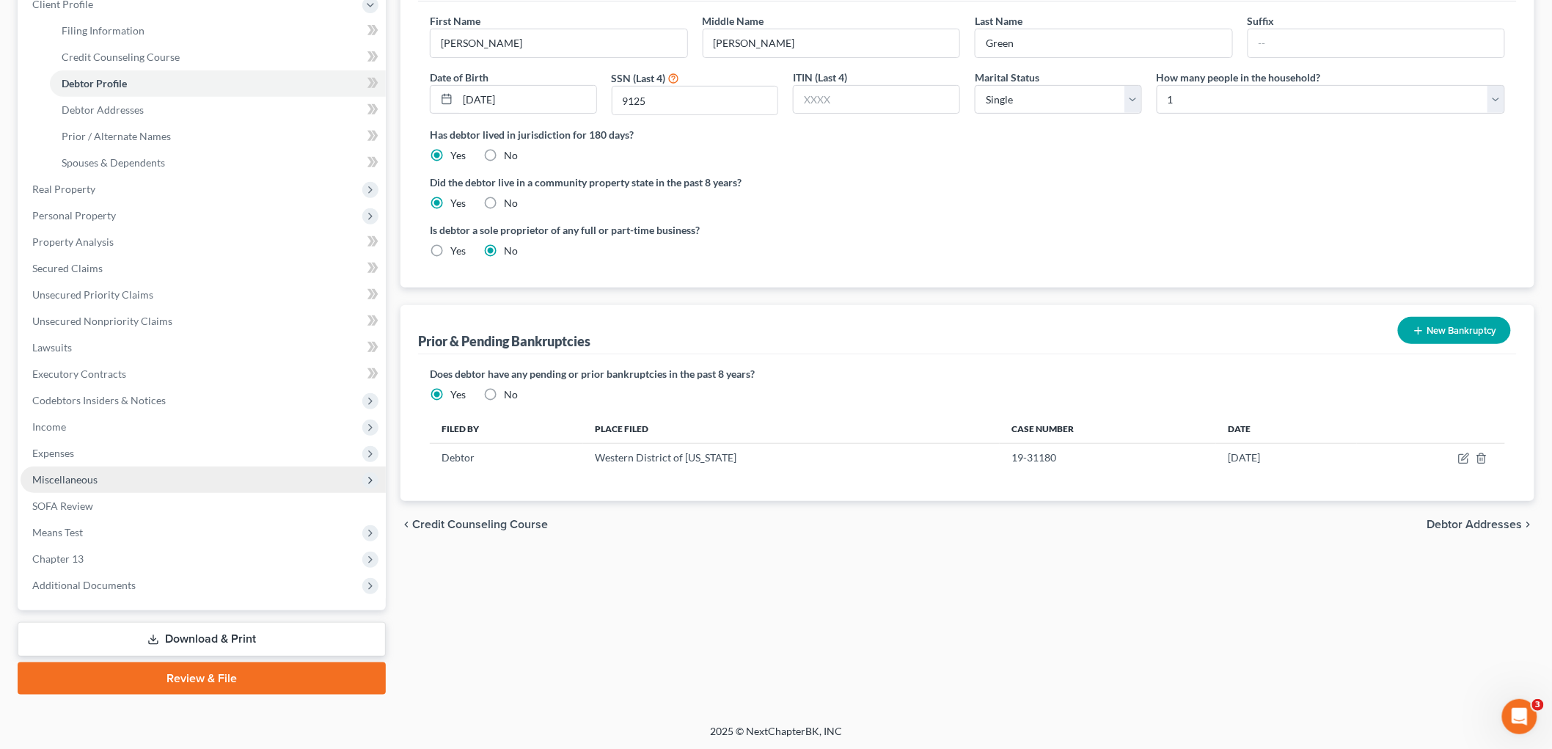
click at [94, 477] on span "Miscellaneous" at bounding box center [64, 479] width 65 height 12
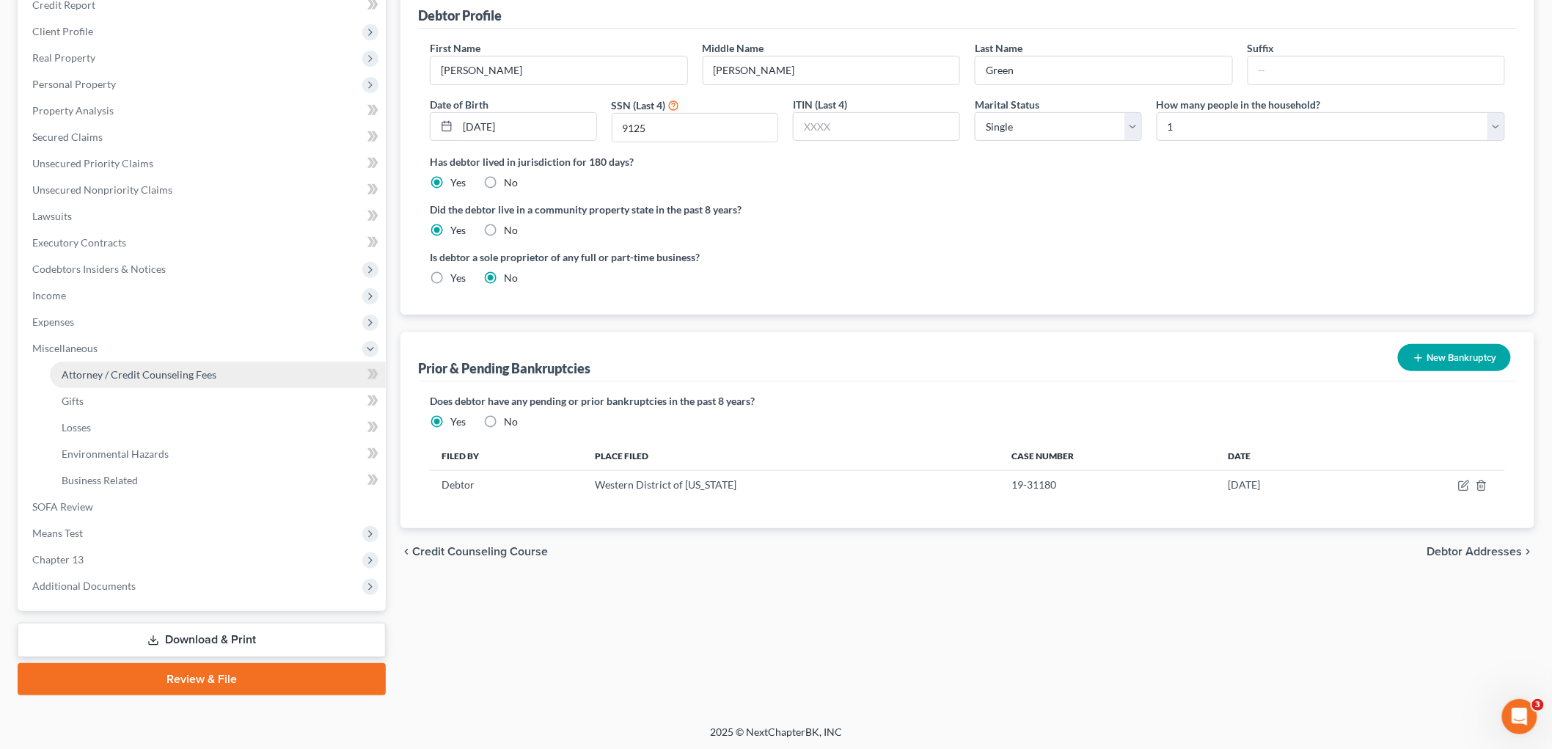
click at [144, 365] on link "Attorney / Credit Counseling Fees" at bounding box center [218, 375] width 336 height 26
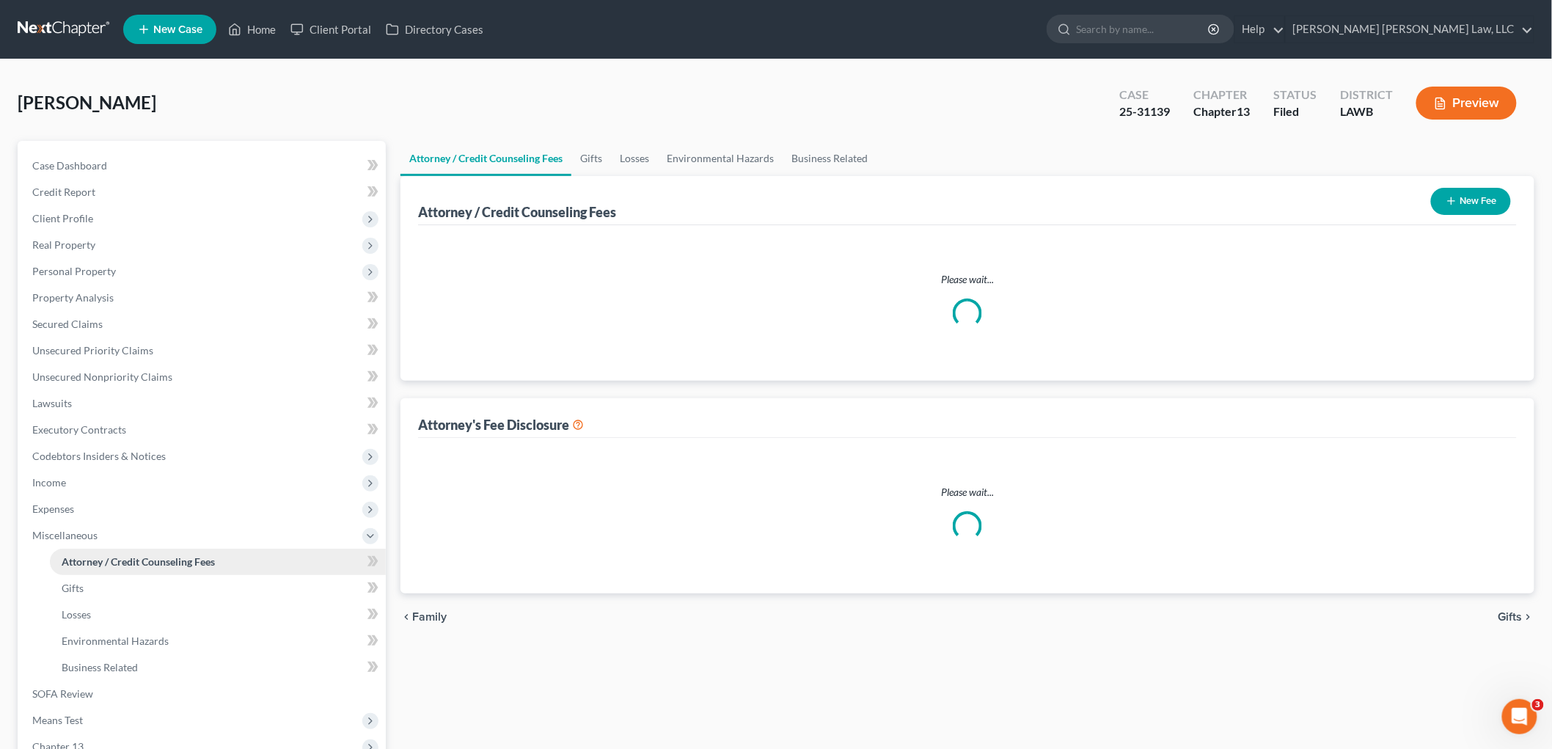
select select "1"
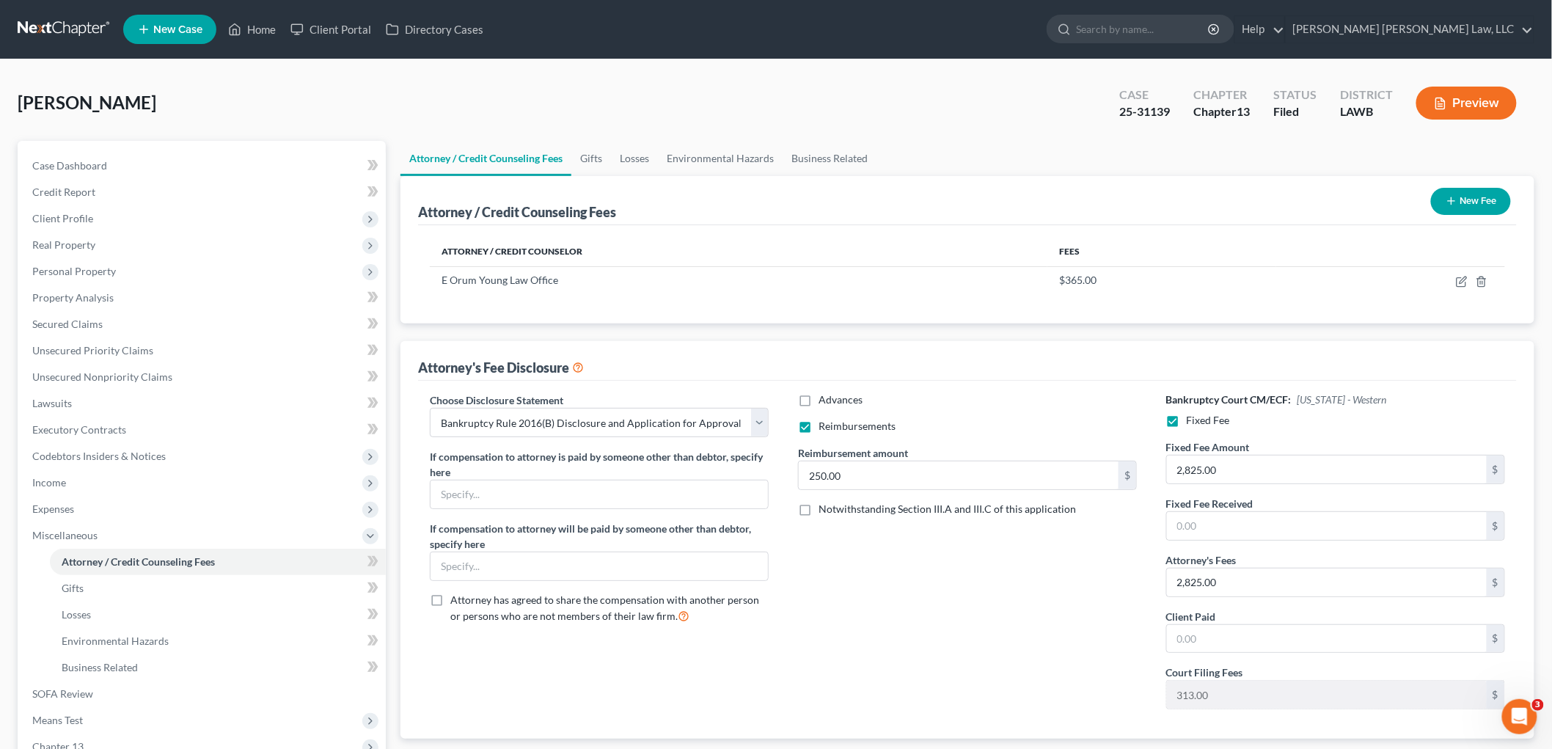
click at [818, 425] on label "Reimbursements" at bounding box center [856, 426] width 77 height 15
click at [824, 425] on input "Reimbursements" at bounding box center [829, 424] width 10 height 10
checkbox input "false"
click at [158, 218] on span "Client Profile" at bounding box center [203, 218] width 365 height 26
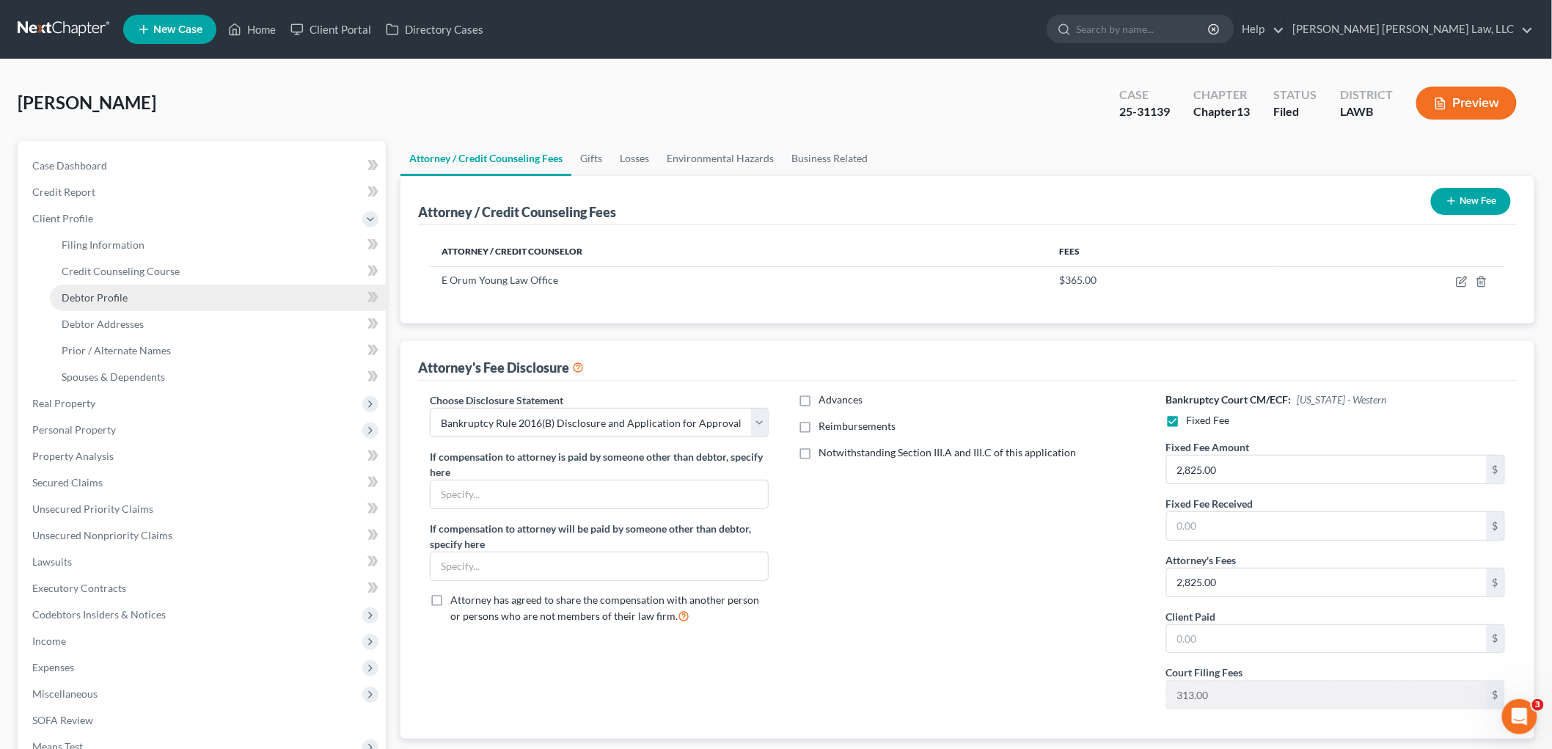
click at [143, 304] on link "Debtor Profile" at bounding box center [218, 298] width 336 height 26
select select "0"
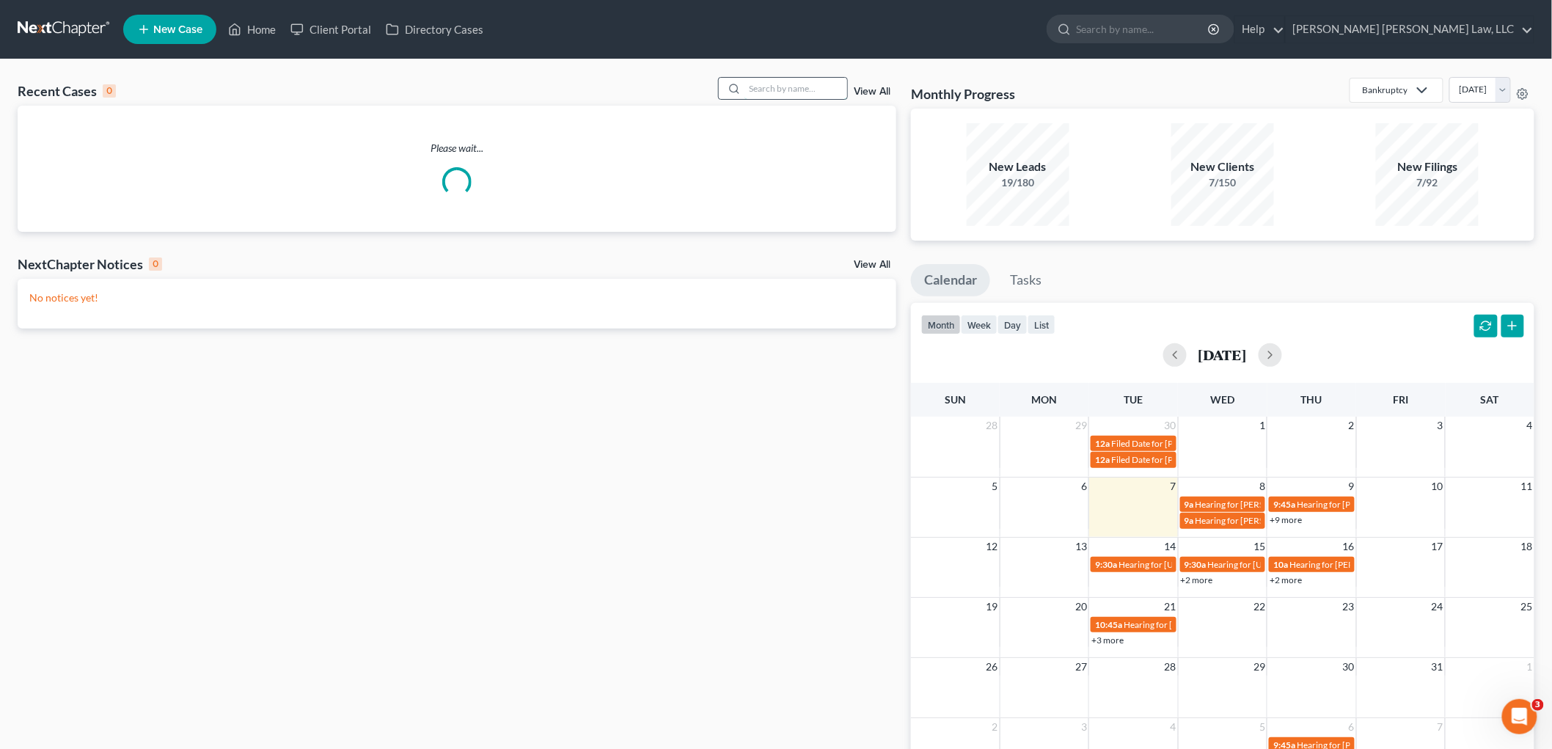
click at [796, 82] on input "search" at bounding box center [795, 88] width 103 height 21
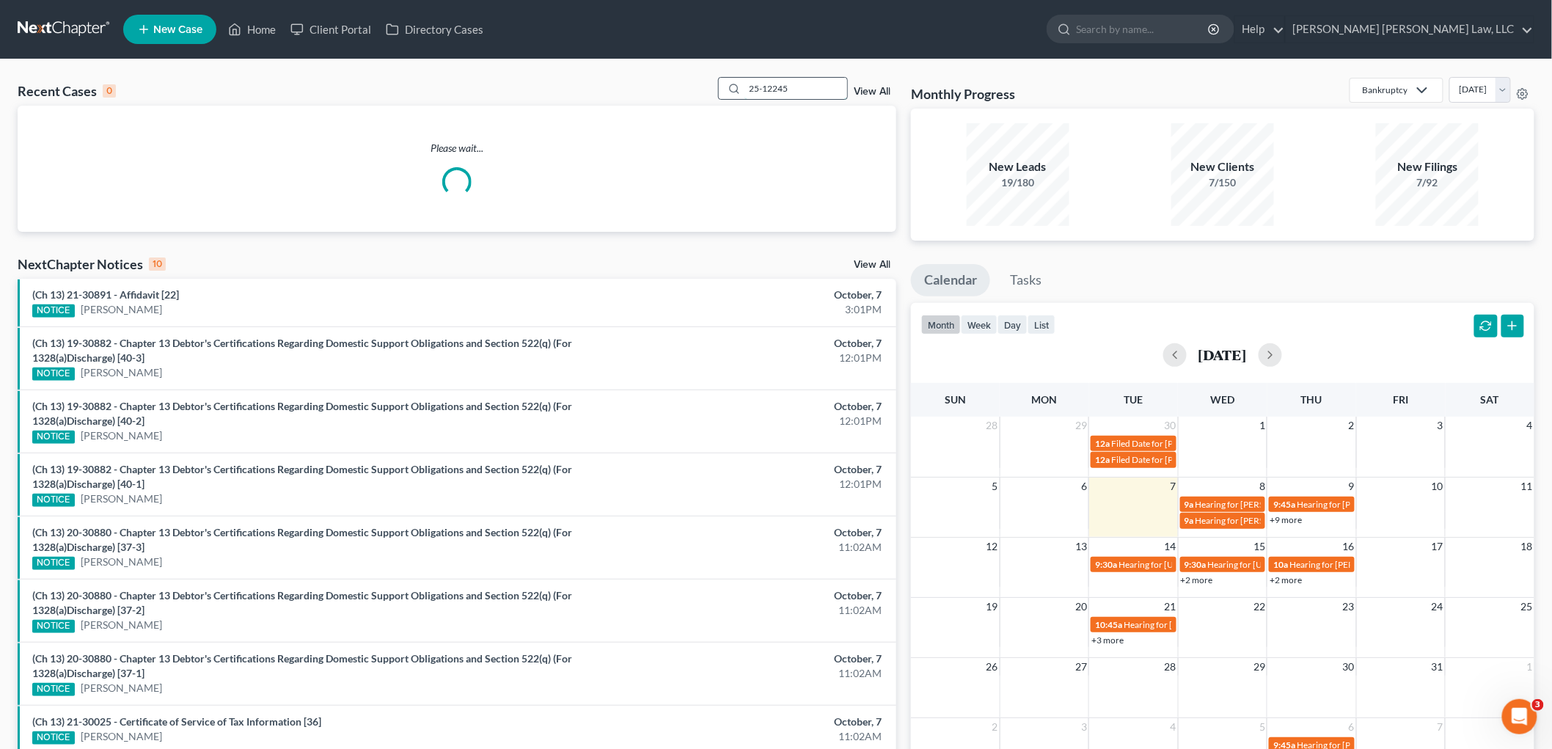
type input "25-12245"
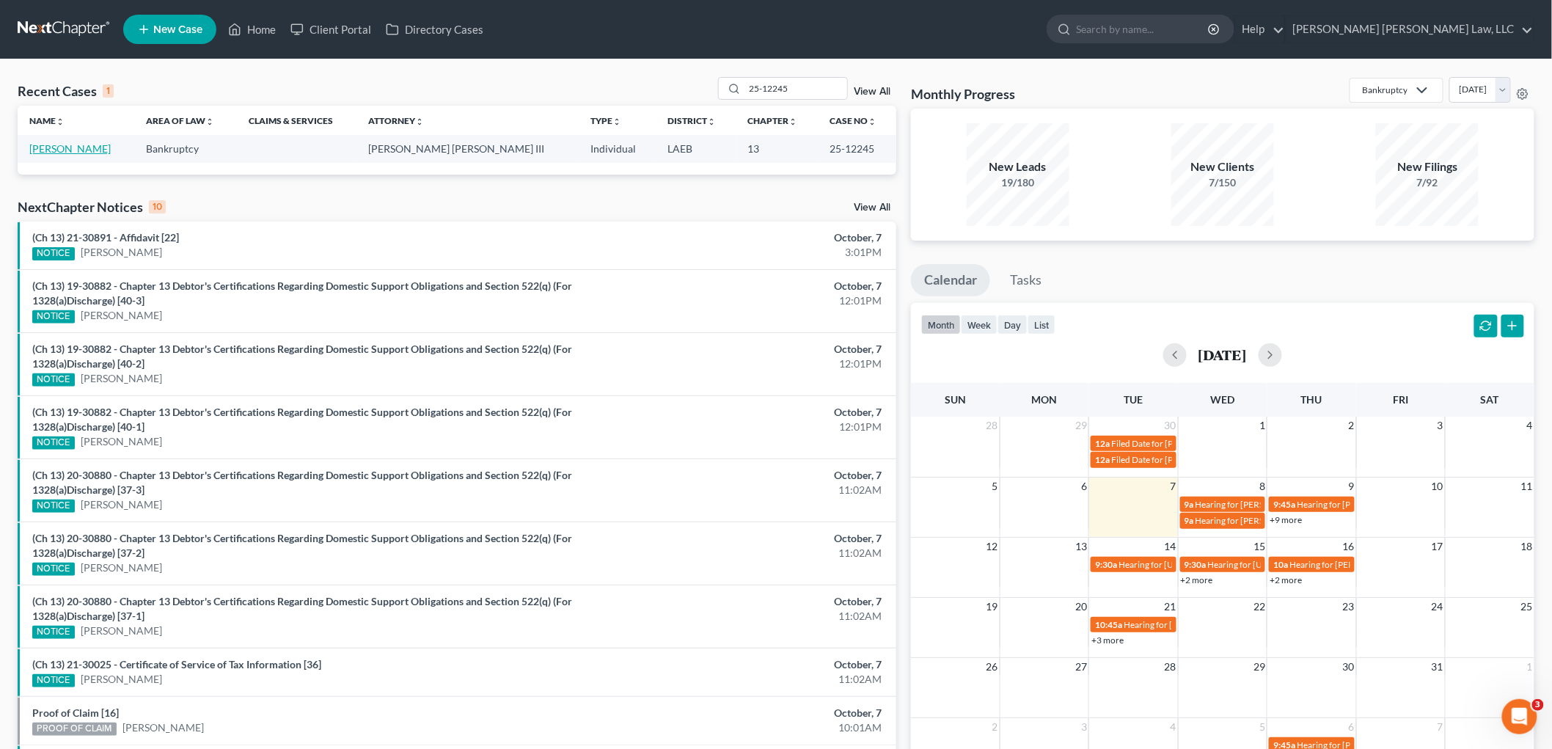
click at [106, 150] on link "[PERSON_NAME]" at bounding box center [69, 148] width 81 height 12
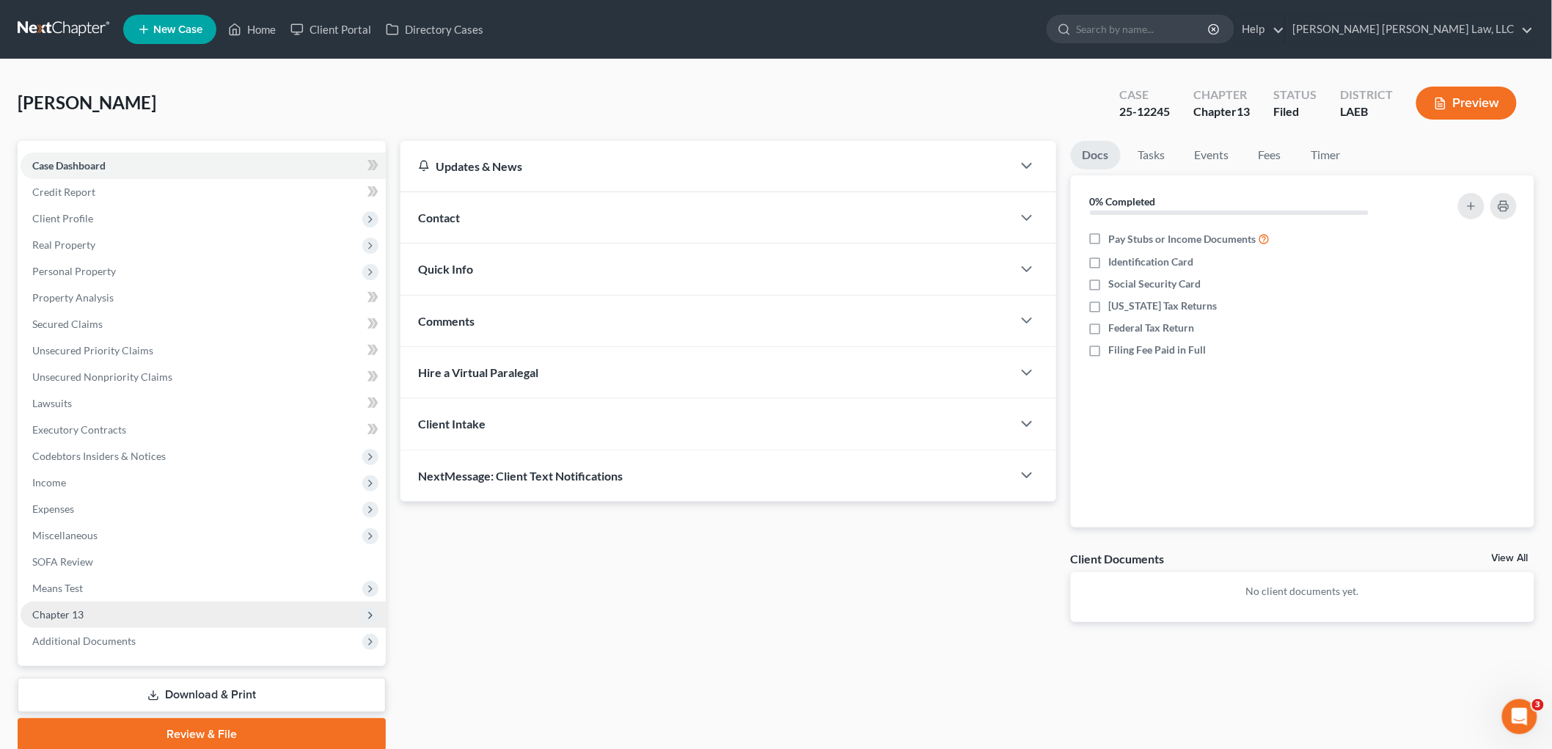
click at [97, 606] on span "Chapter 13" at bounding box center [203, 614] width 365 height 26
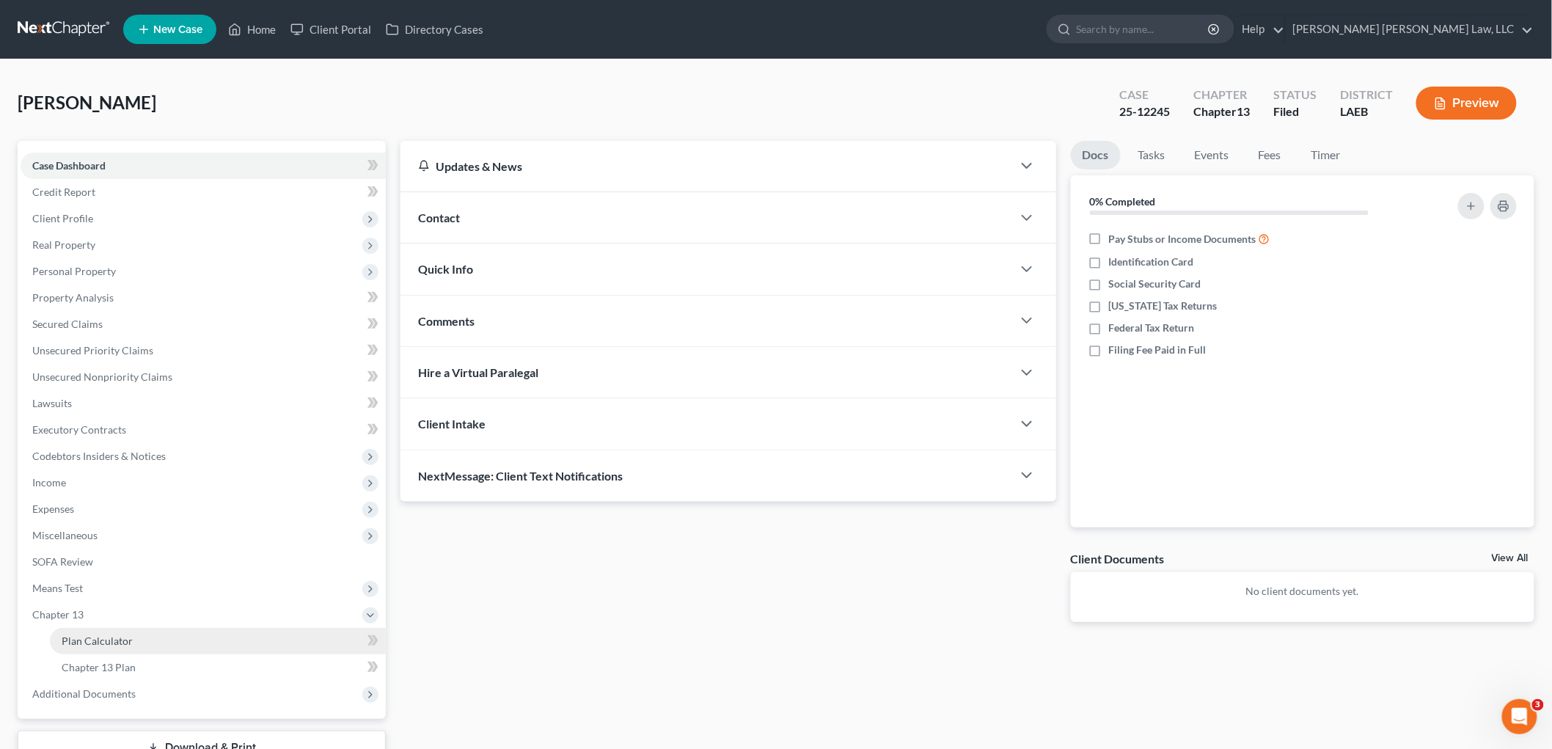
click at [113, 641] on span "Plan Calculator" at bounding box center [97, 640] width 71 height 12
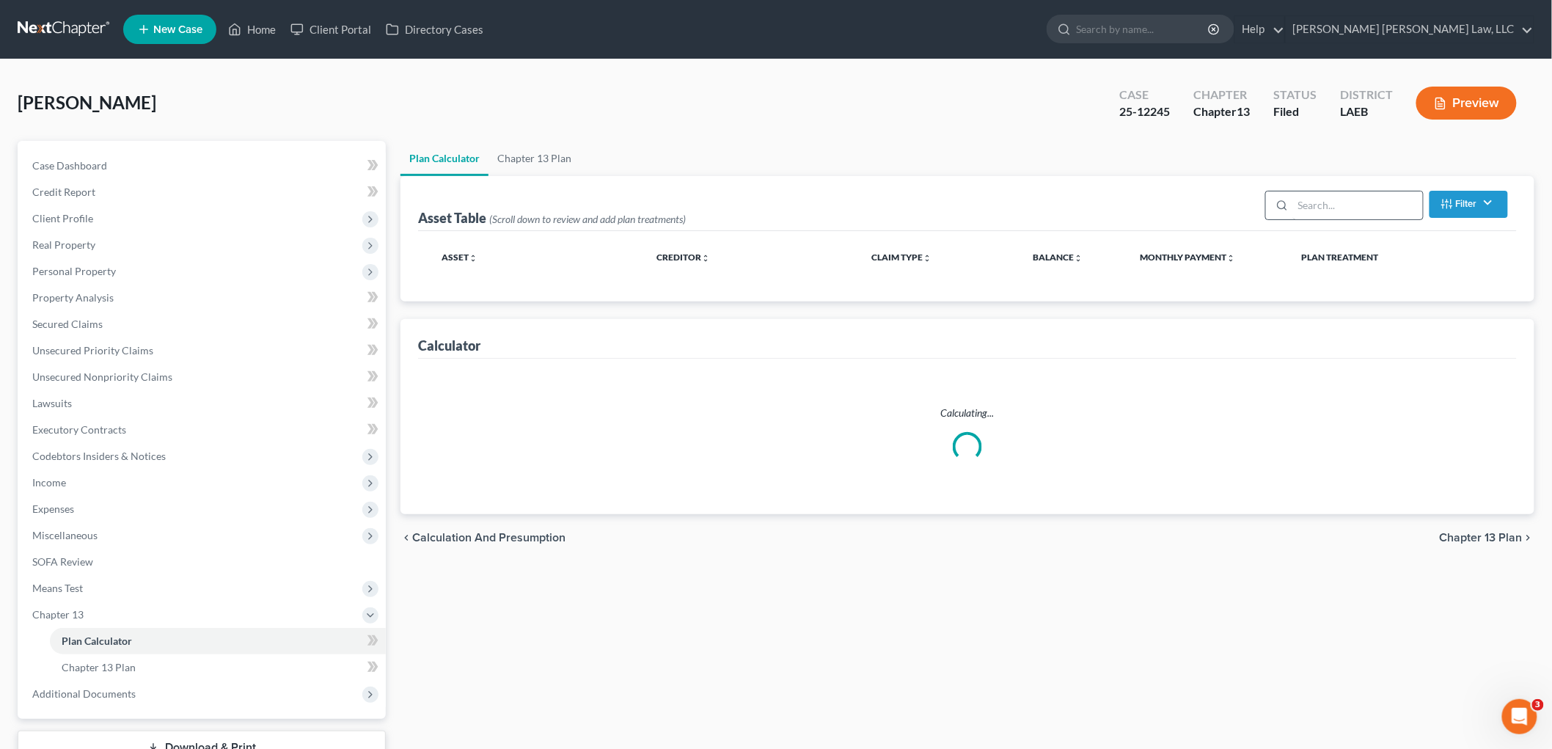
select select "35"
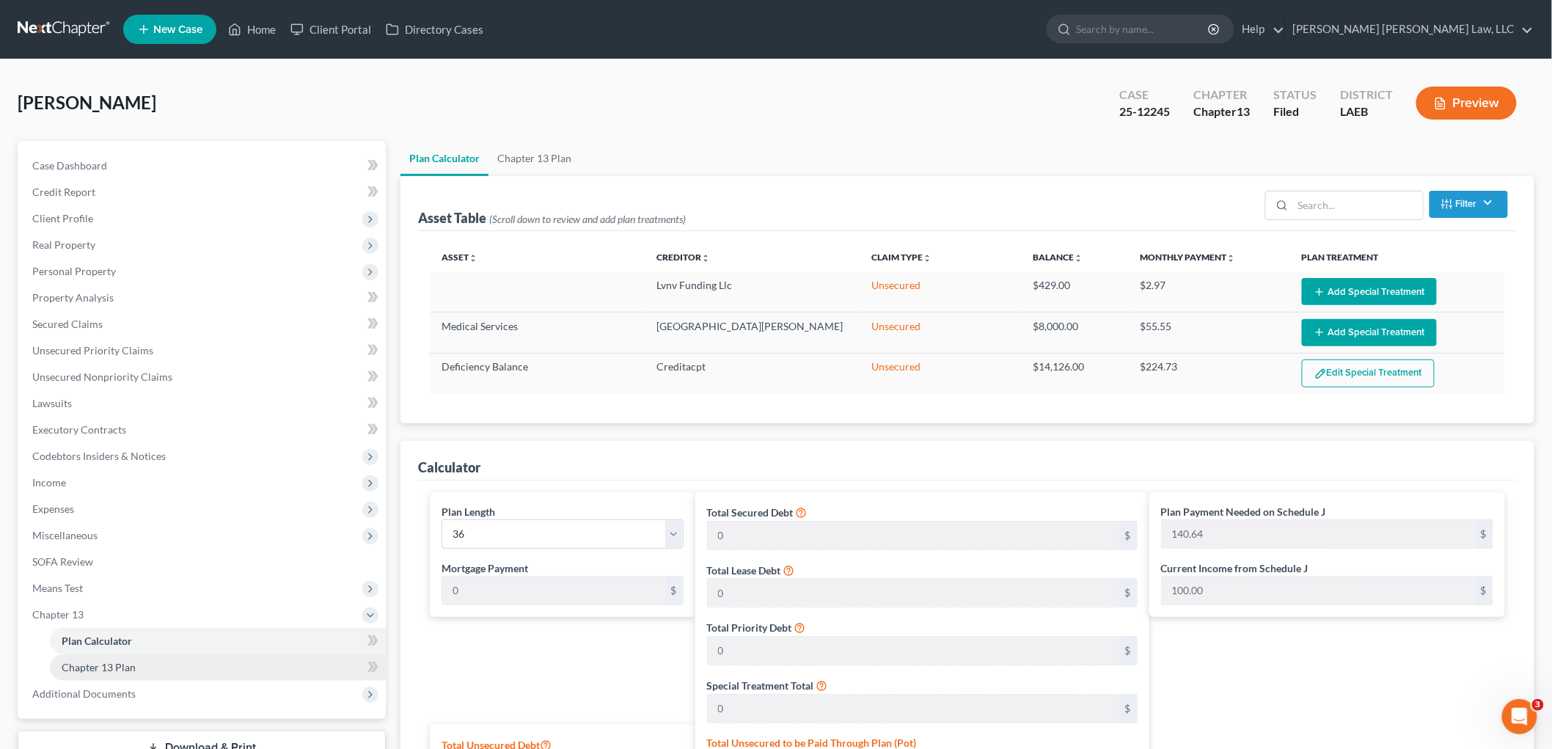
click at [94, 664] on span "Chapter 13 Plan" at bounding box center [99, 667] width 74 height 12
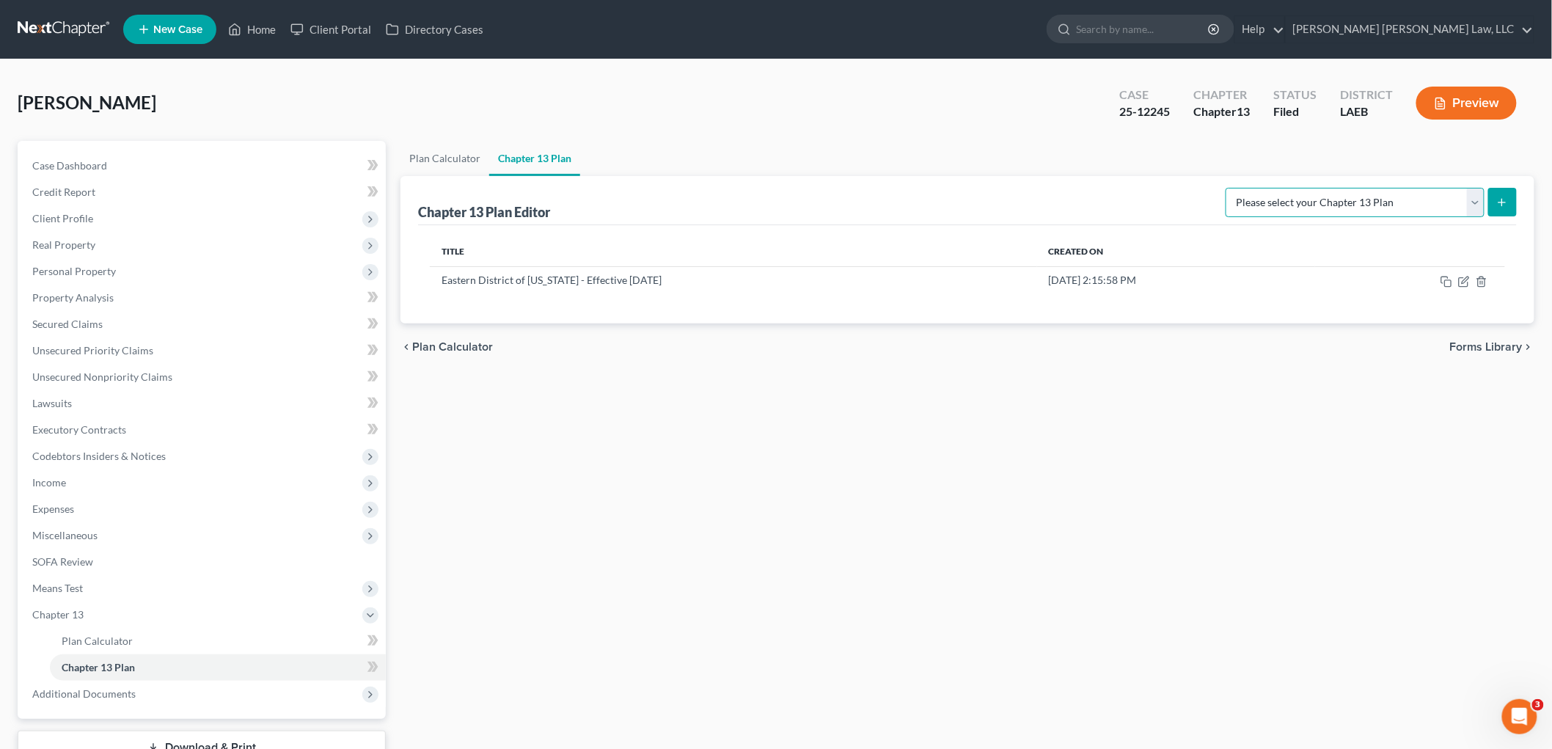
drag, startPoint x: 1434, startPoint y: 204, endPoint x: 1439, endPoint y: 216, distance: 12.8
click at [1434, 204] on select "Please select your Chapter 13 Plan Eastern District of [US_STATE][GEOGRAPHIC_DA…" at bounding box center [1354, 202] width 259 height 29
select select "1"
click at [1225, 188] on select "Please select your Chapter 13 Plan Eastern District of [US_STATE][GEOGRAPHIC_DA…" at bounding box center [1354, 202] width 259 height 29
click at [1508, 200] on button "submit" at bounding box center [1502, 202] width 29 height 29
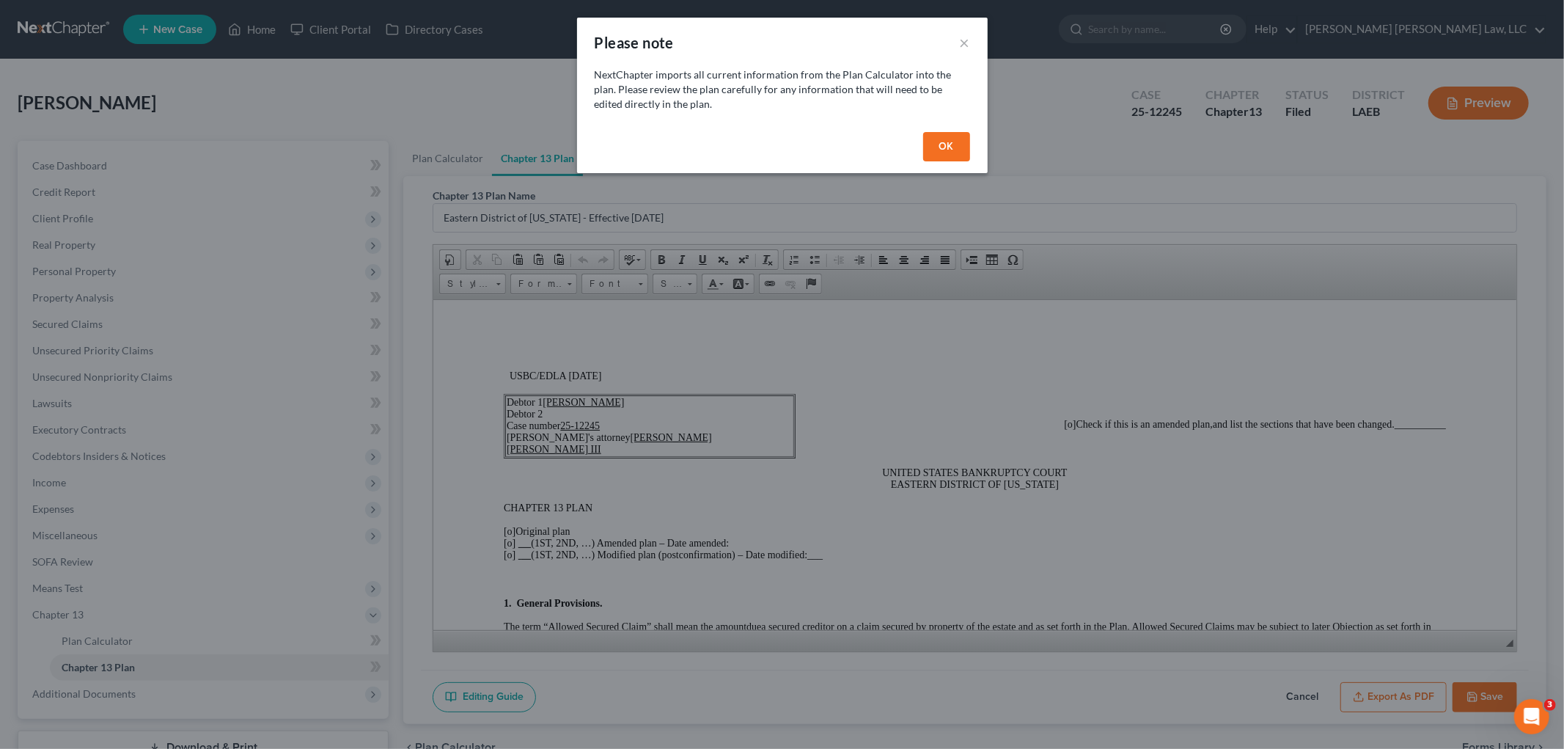
click at [944, 142] on button "OK" at bounding box center [946, 146] width 47 height 29
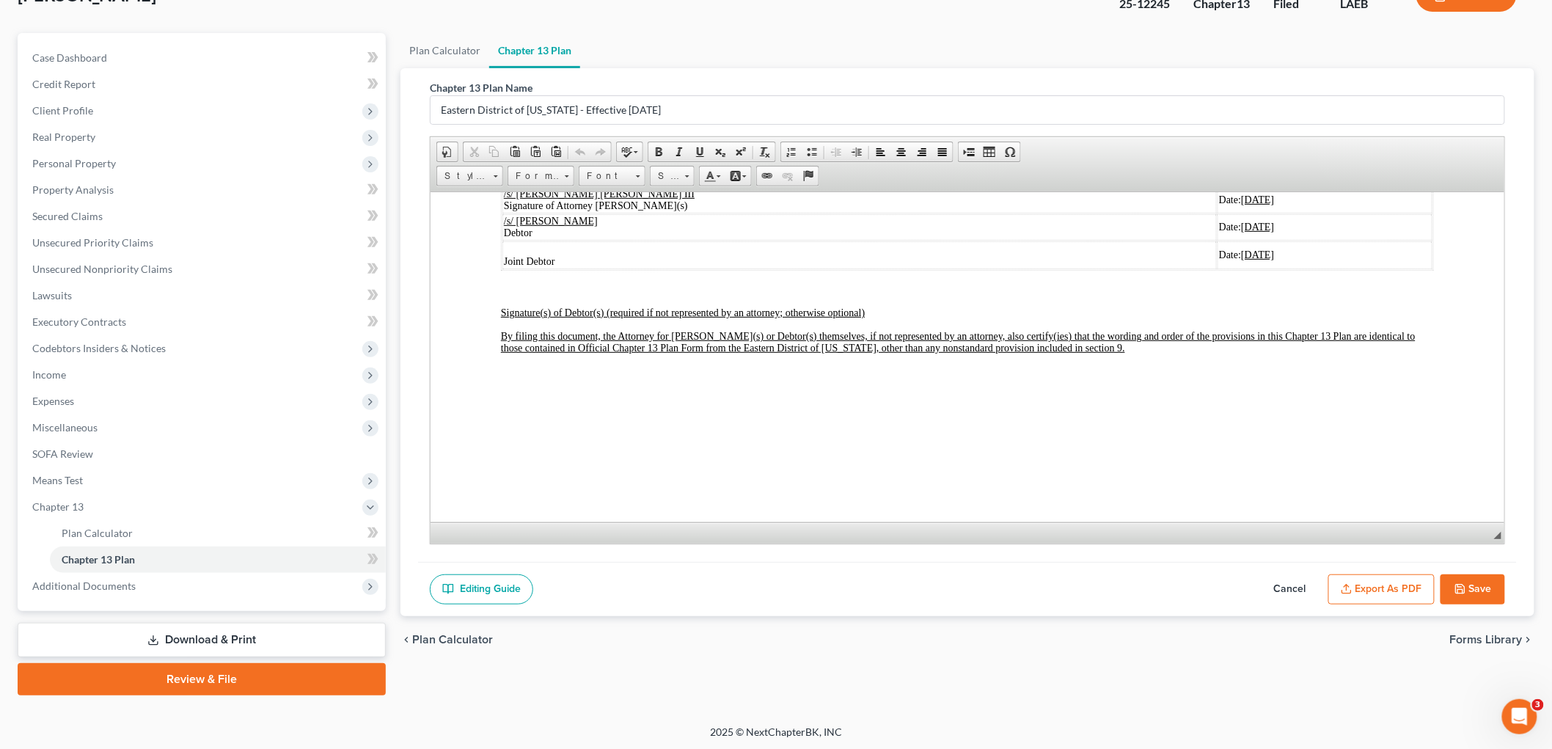
scroll to position [4833, 0]
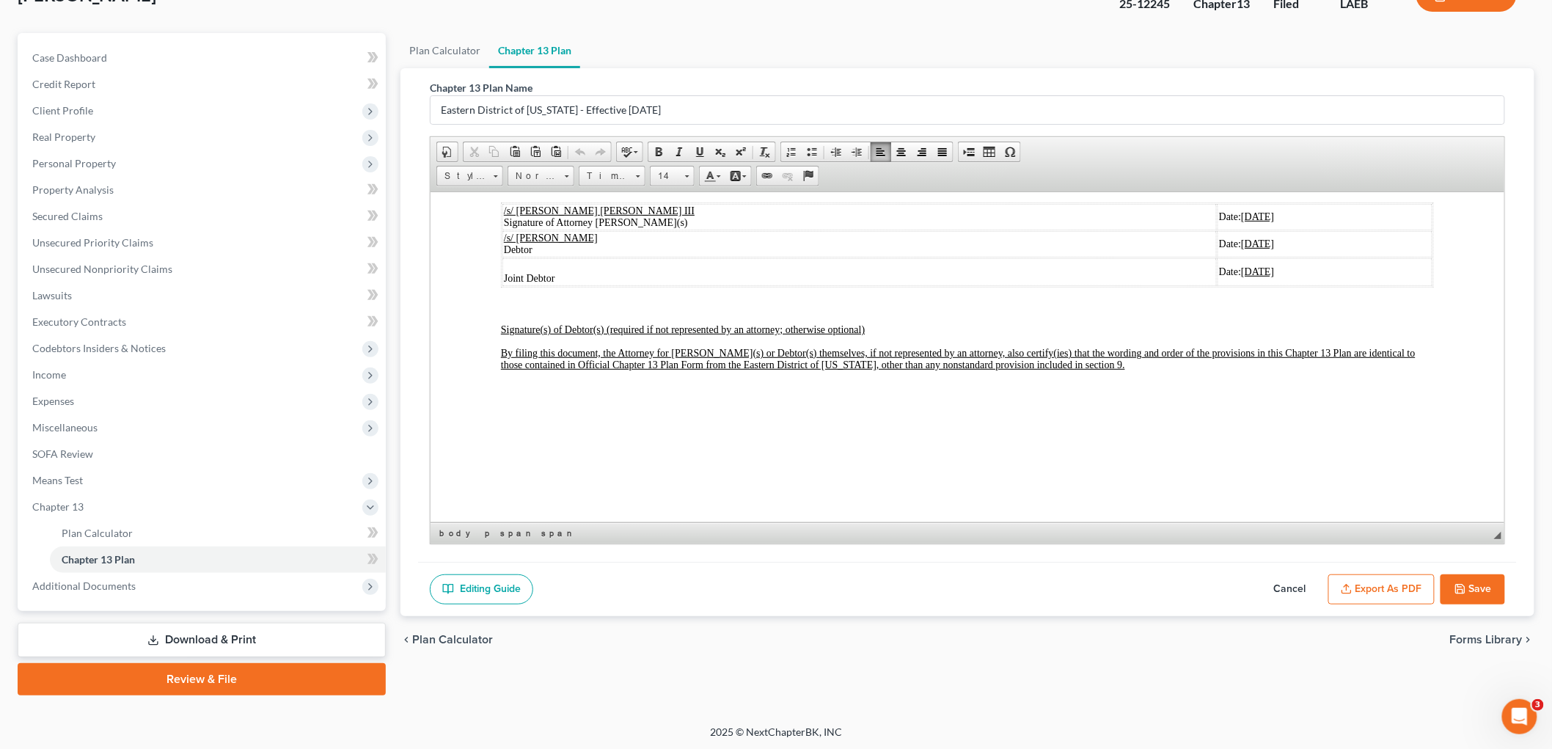
drag, startPoint x: 493, startPoint y: 313, endPoint x: 1398, endPoint y: 392, distance: 908.3
click at [1406, 405] on span "Copy" at bounding box center [1429, 401] width 78 height 18
copy body "10. Signatures. /s/ [PERSON_NAME] [PERSON_NAME] III Signature of Attorney Debto…"
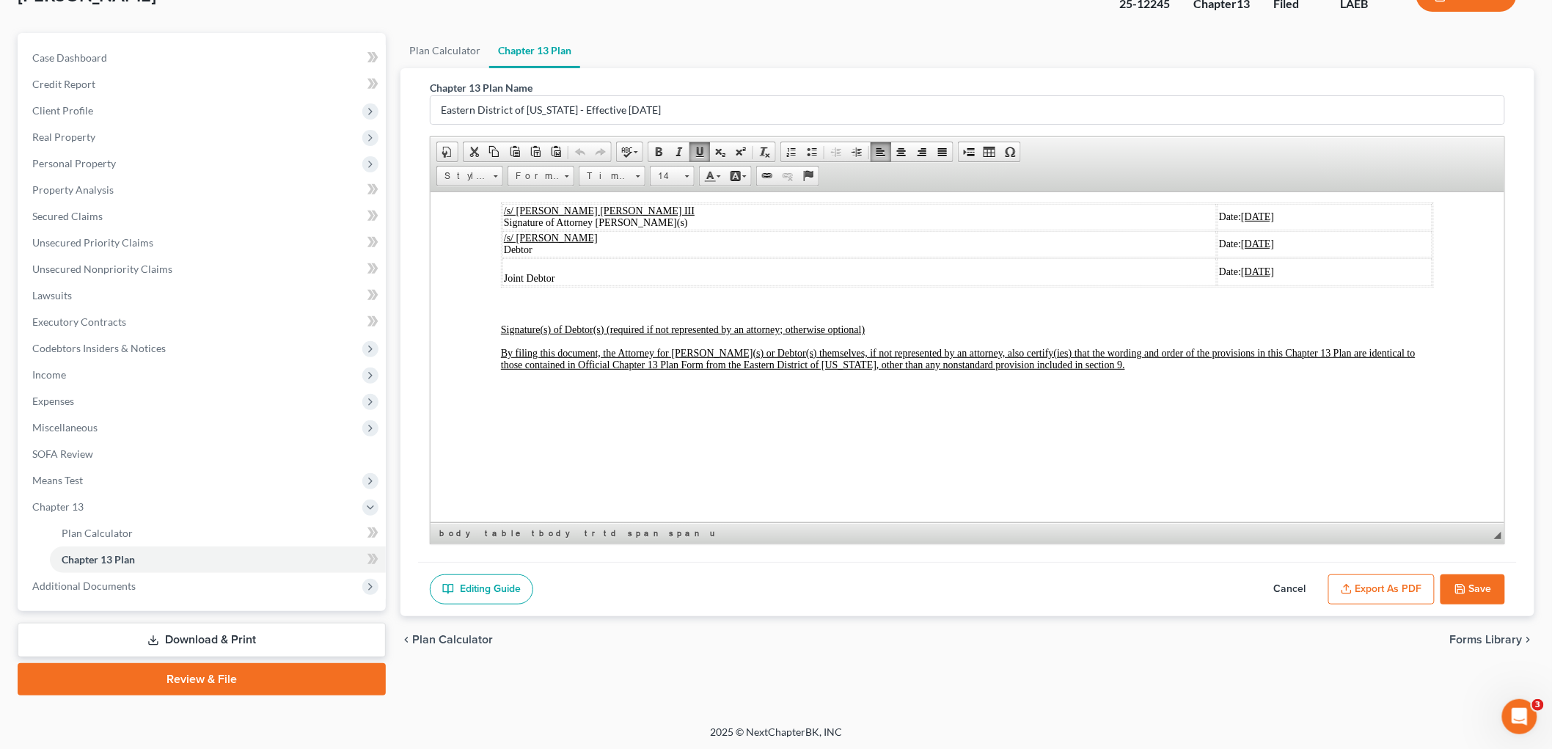
click at [1282, 587] on button "Cancel" at bounding box center [1290, 589] width 65 height 31
select select "1"
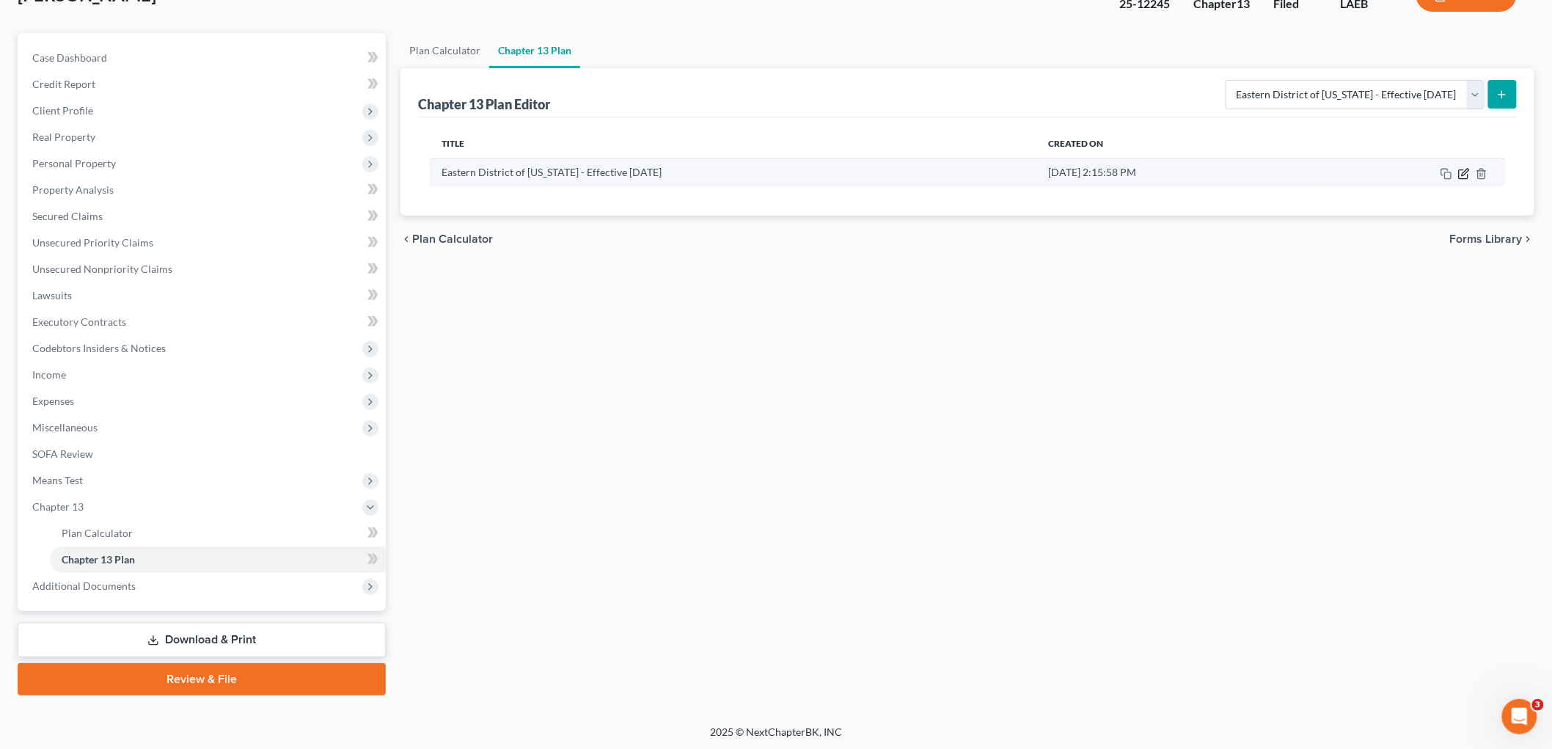
click at [1464, 175] on icon "button" at bounding box center [1464, 174] width 12 height 12
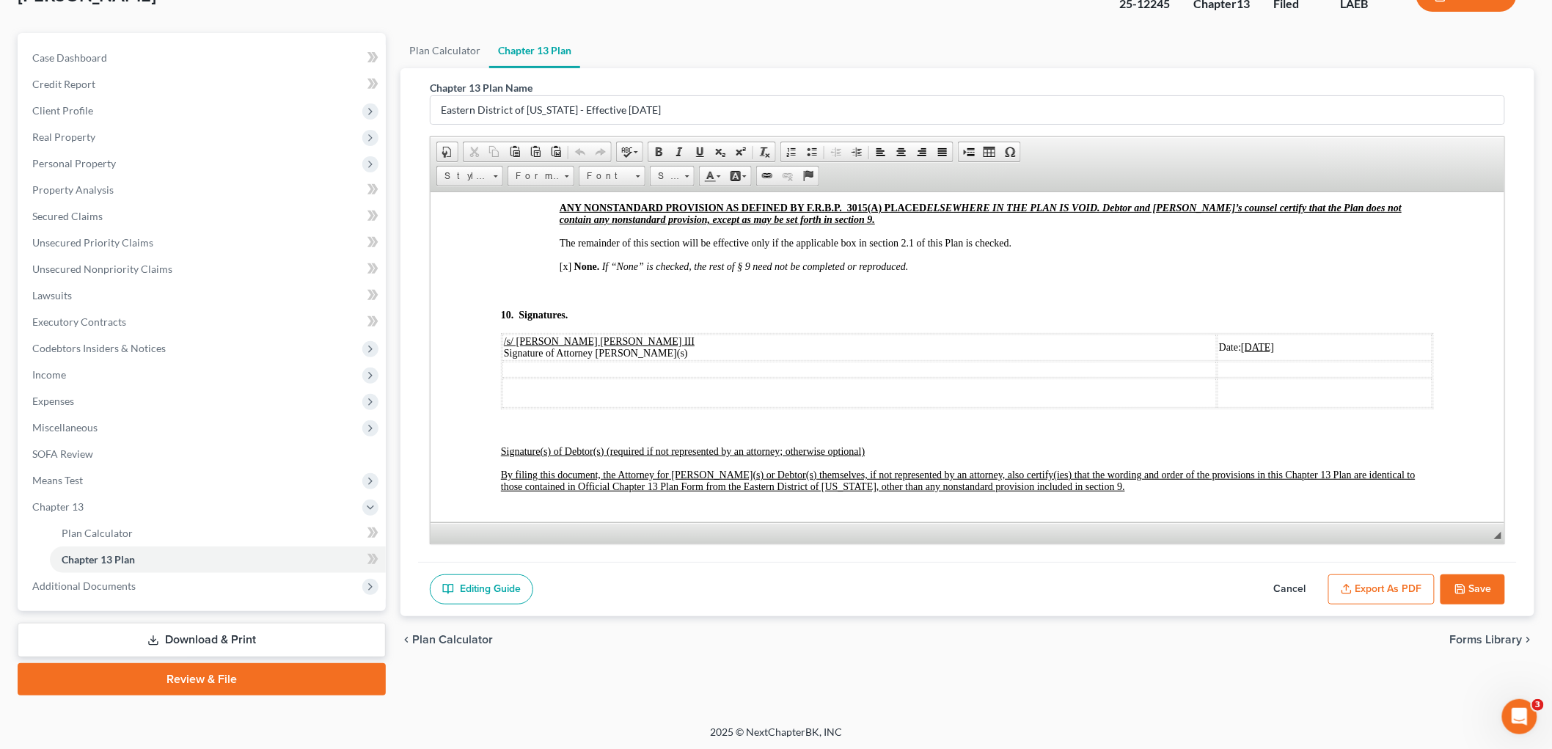
scroll to position [4644, 0]
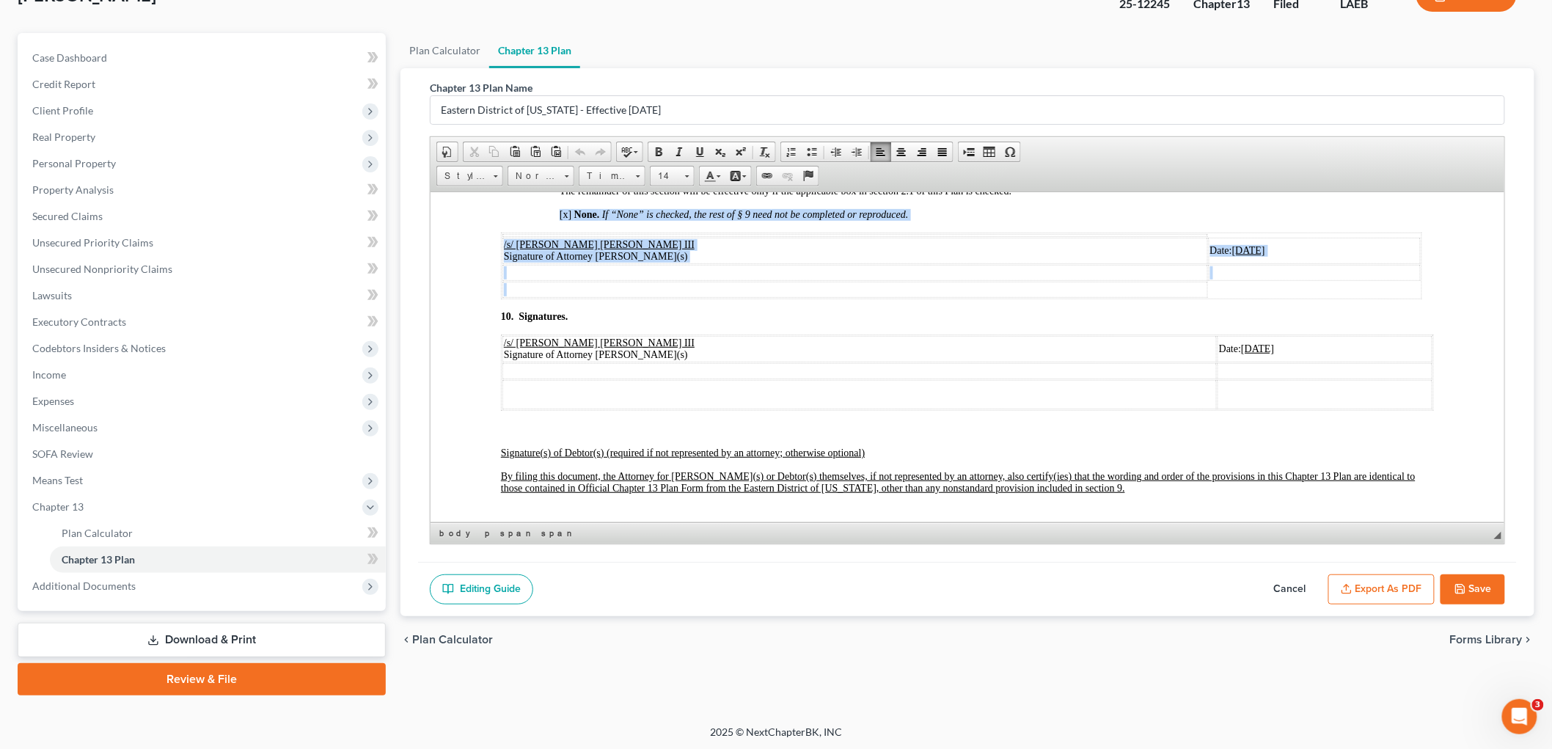
drag, startPoint x: 1129, startPoint y: 257, endPoint x: 963, endPoint y: 353, distance: 191.8
click at [1280, 585] on button "Cancel" at bounding box center [1290, 589] width 65 height 31
select select "1"
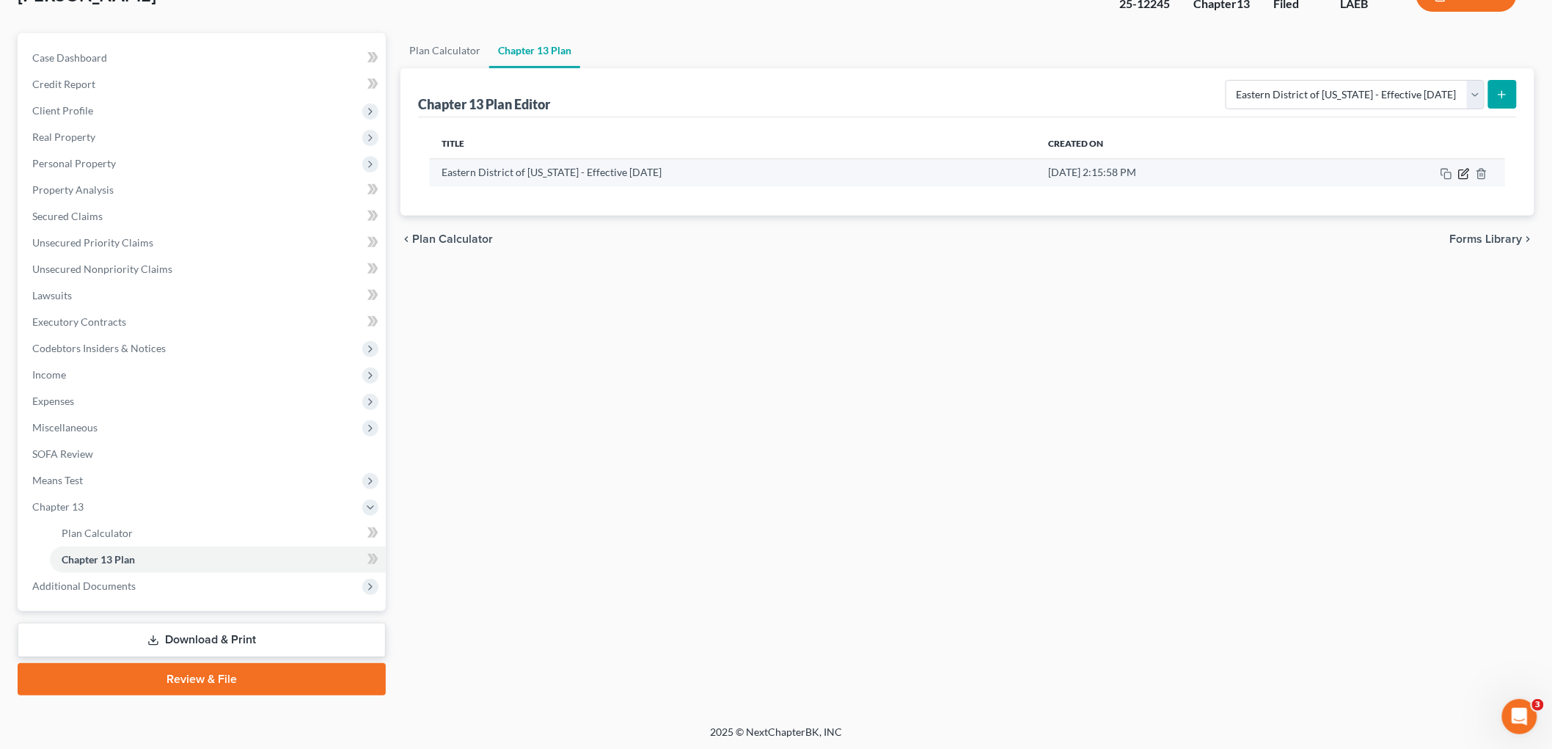
click at [1461, 176] on icon "button" at bounding box center [1464, 174] width 12 height 12
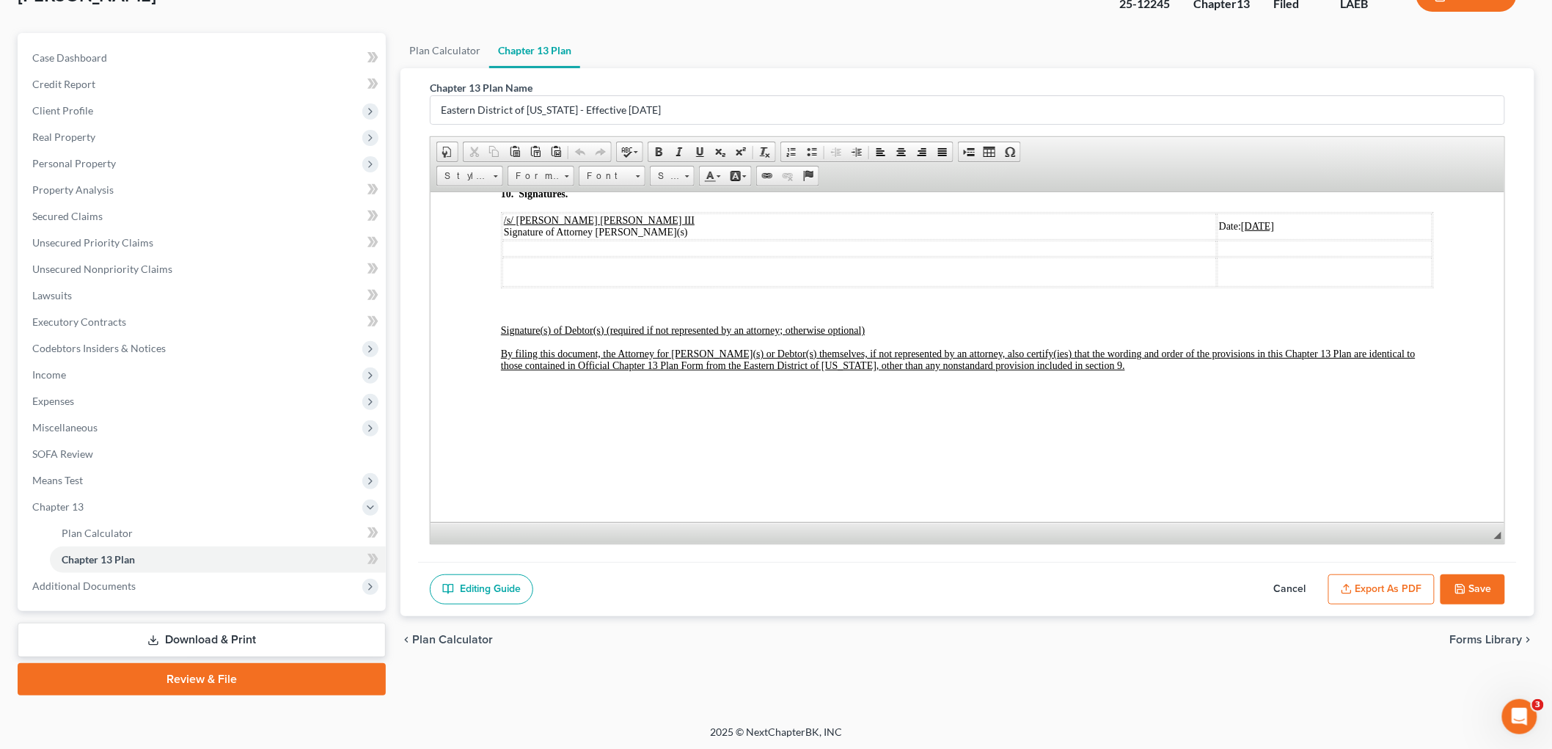
scroll to position [4725, 0]
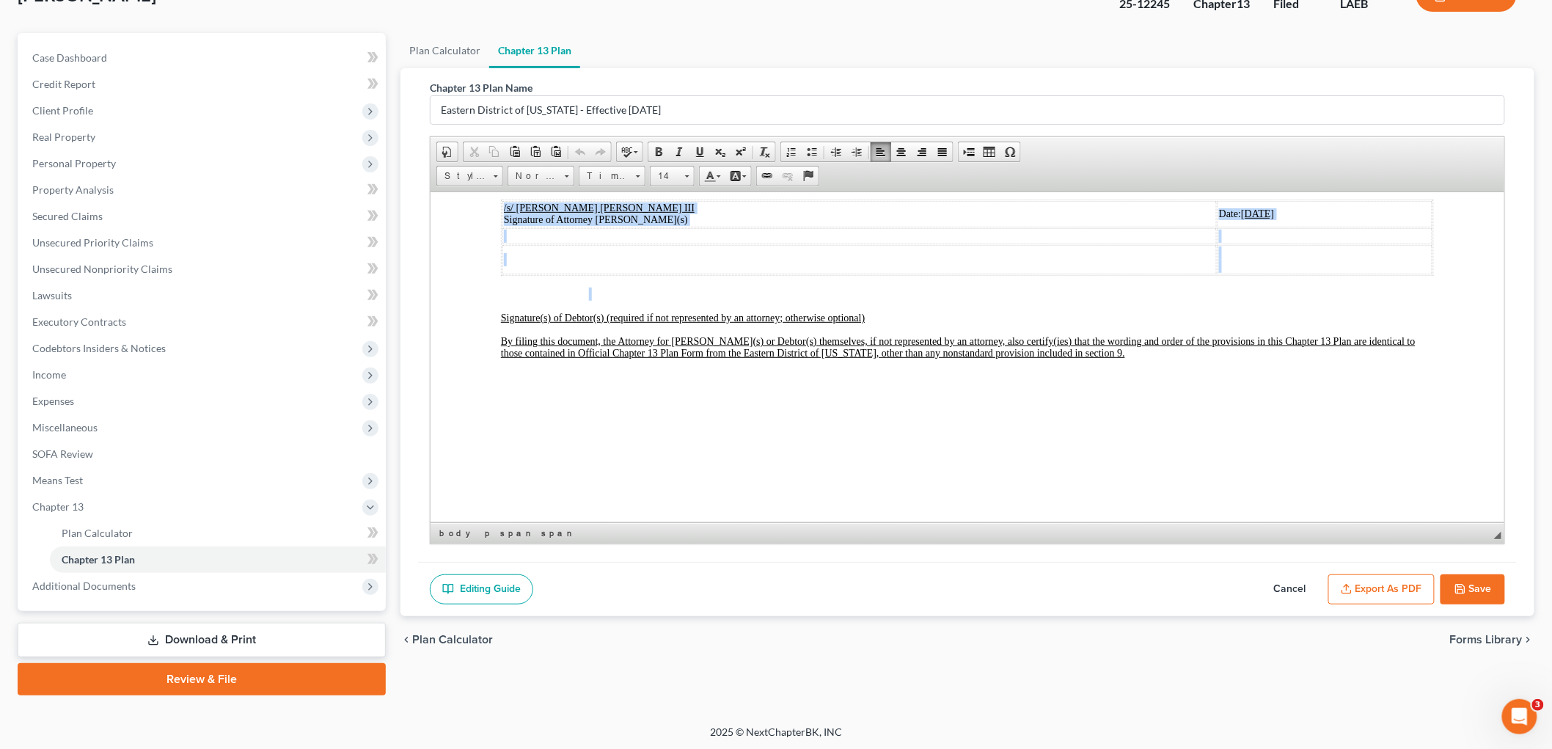
drag, startPoint x: 501, startPoint y: 316, endPoint x: 1096, endPoint y: 394, distance: 600.5
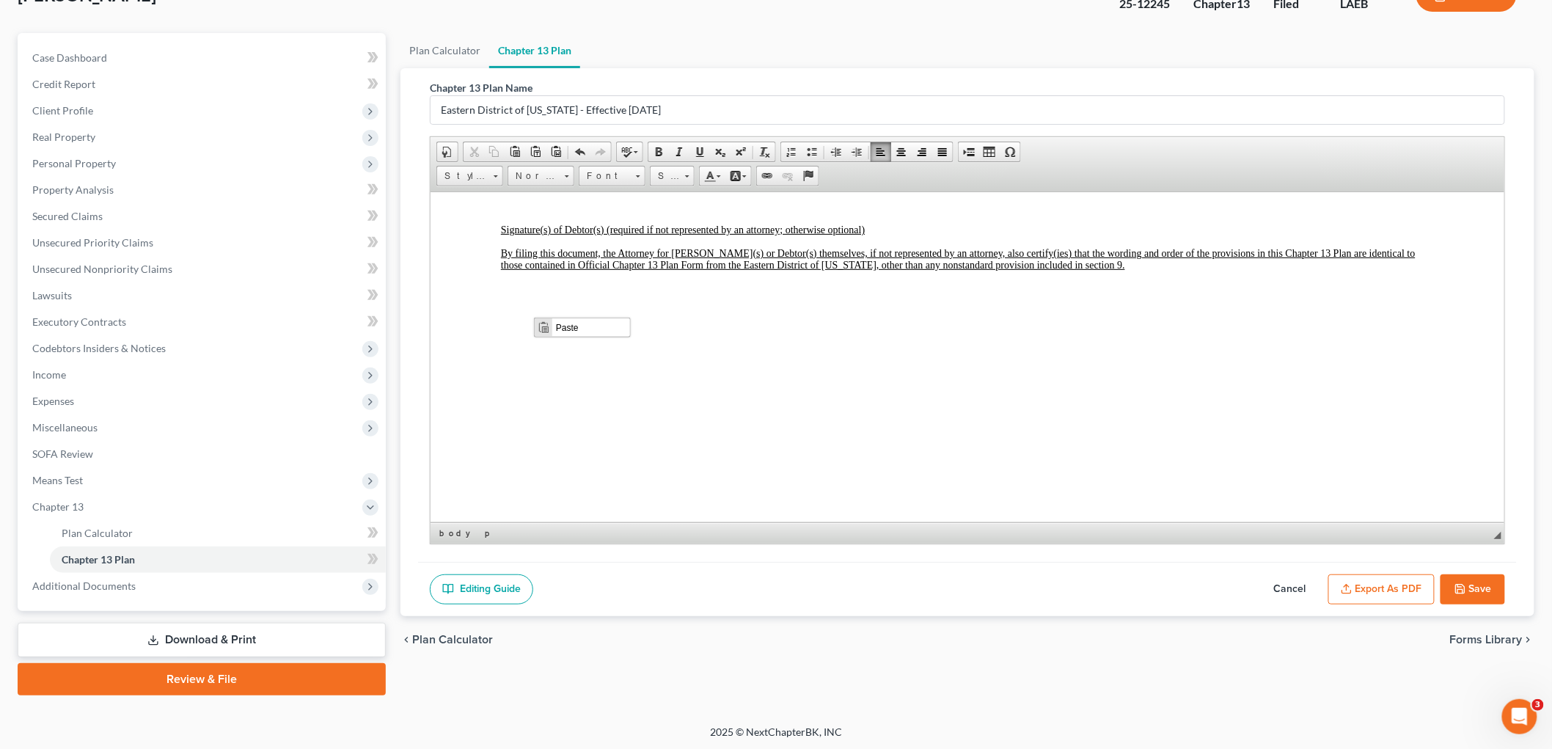
scroll to position [0, 0]
click at [557, 326] on span "Paste" at bounding box center [591, 327] width 78 height 18
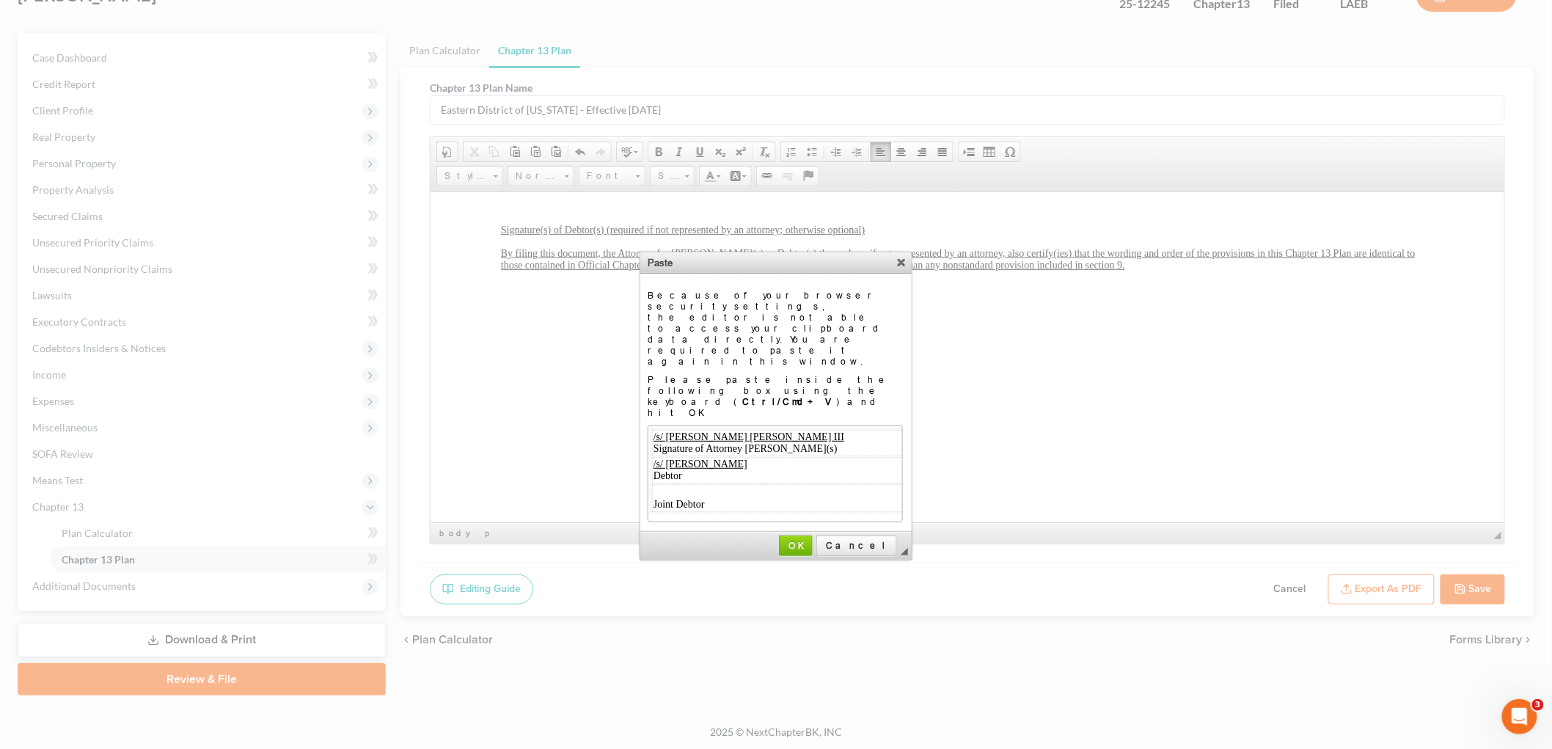
scroll to position [0, 426]
click at [811, 540] on span "OK" at bounding box center [795, 545] width 31 height 11
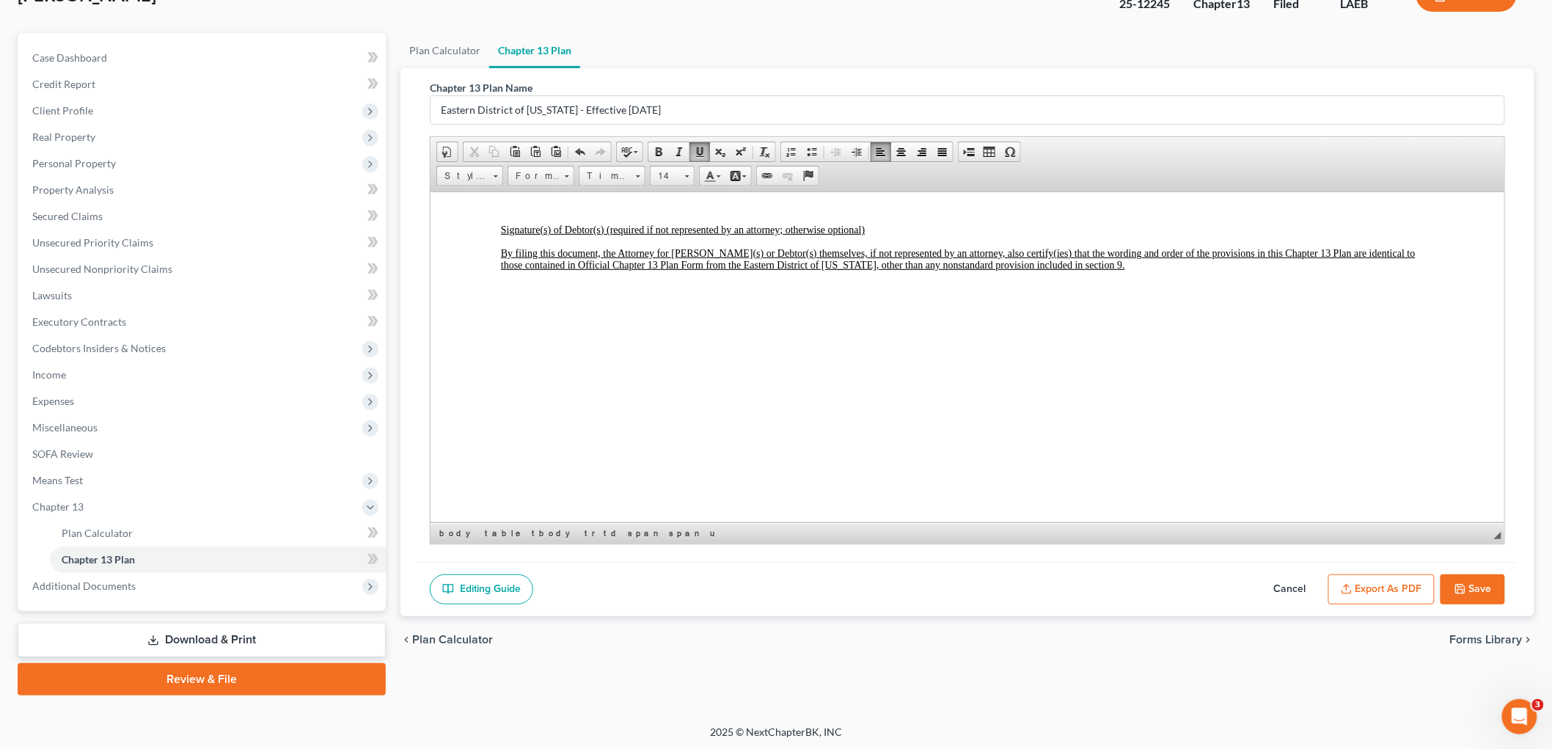
scroll to position [0, 0]
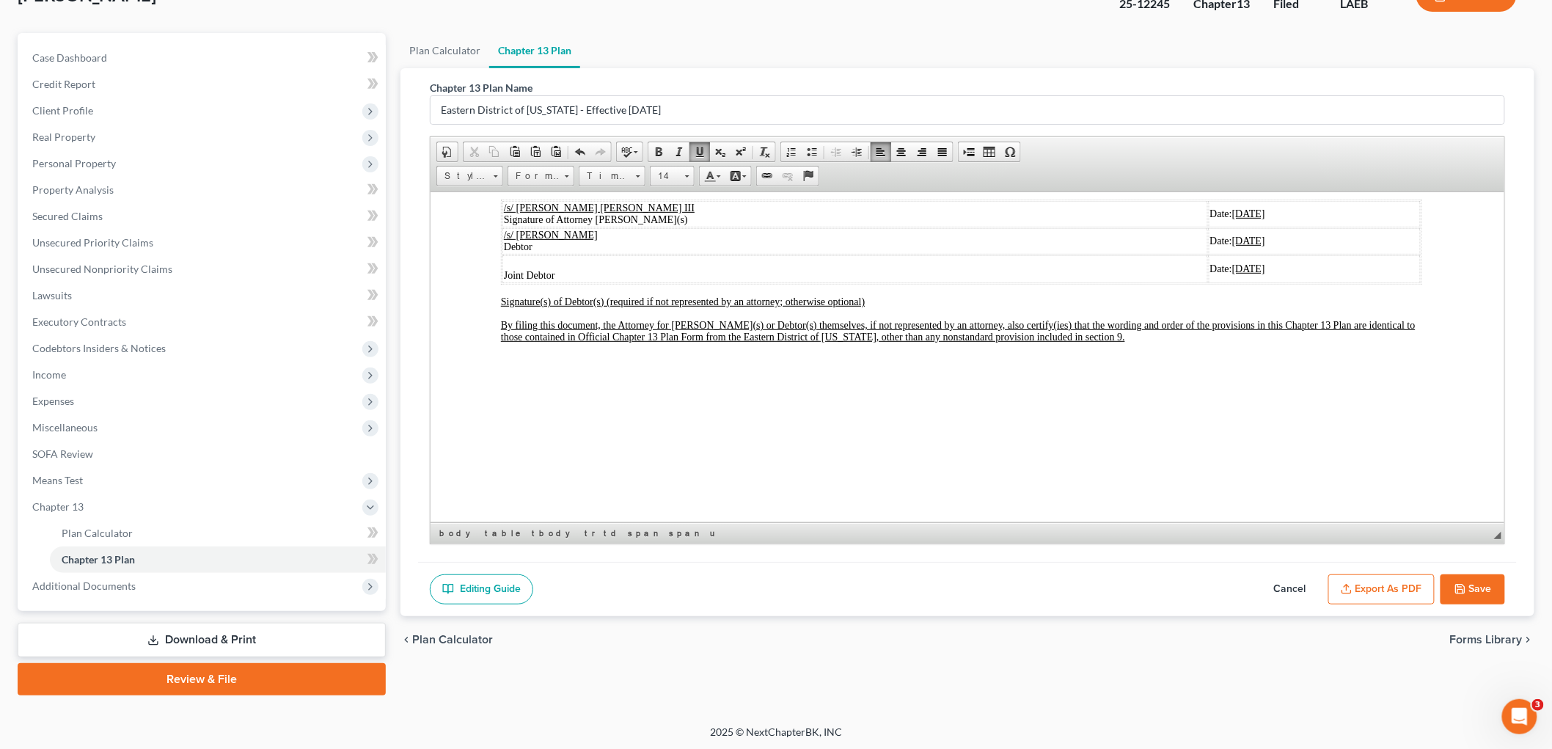
drag, startPoint x: 1169, startPoint y: 386, endPoint x: 502, endPoint y: 386, distance: 667.3
click at [502, 282] on tr "Joint Debtor Date: [DATE]" at bounding box center [961, 268] width 918 height 28
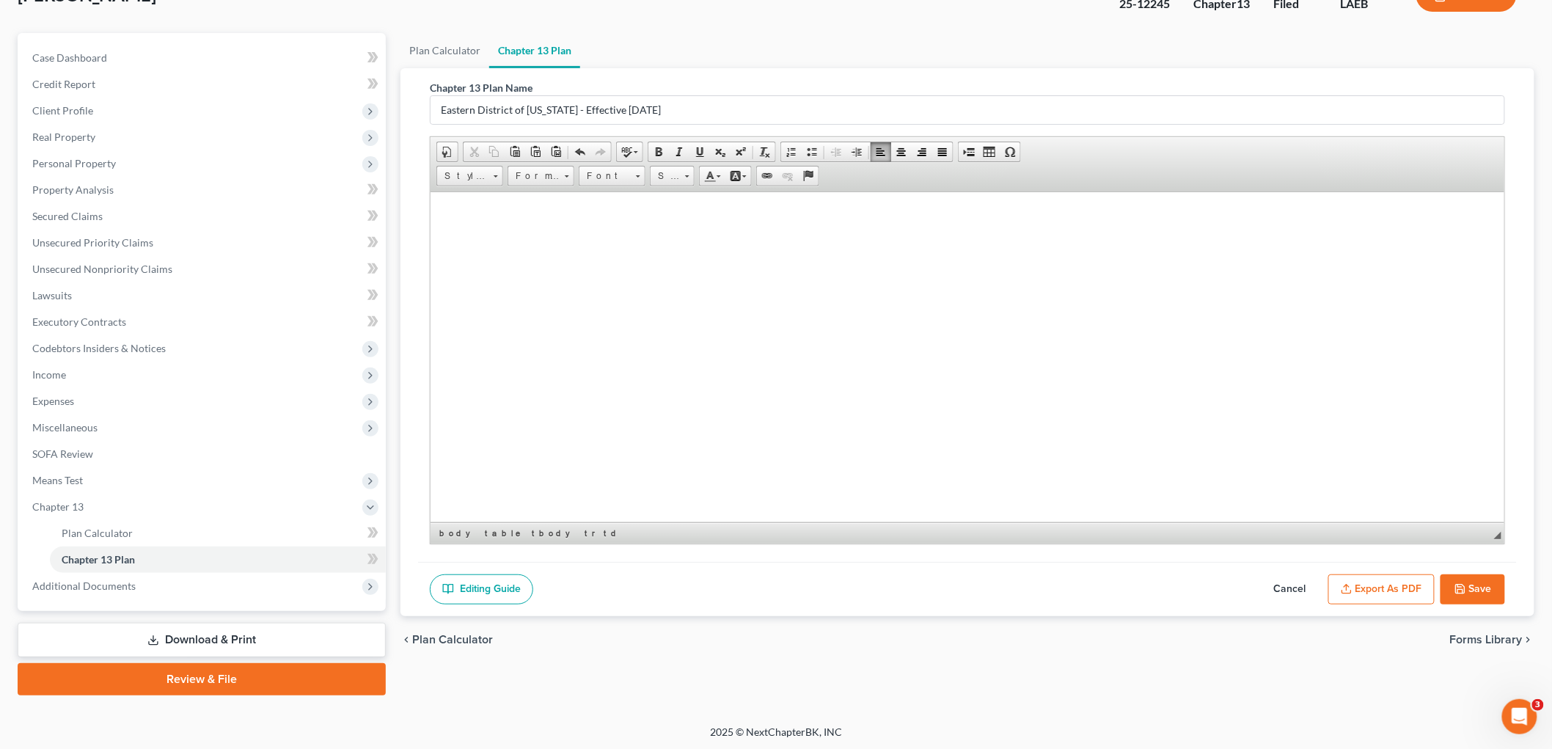
scroll to position [4608, 0]
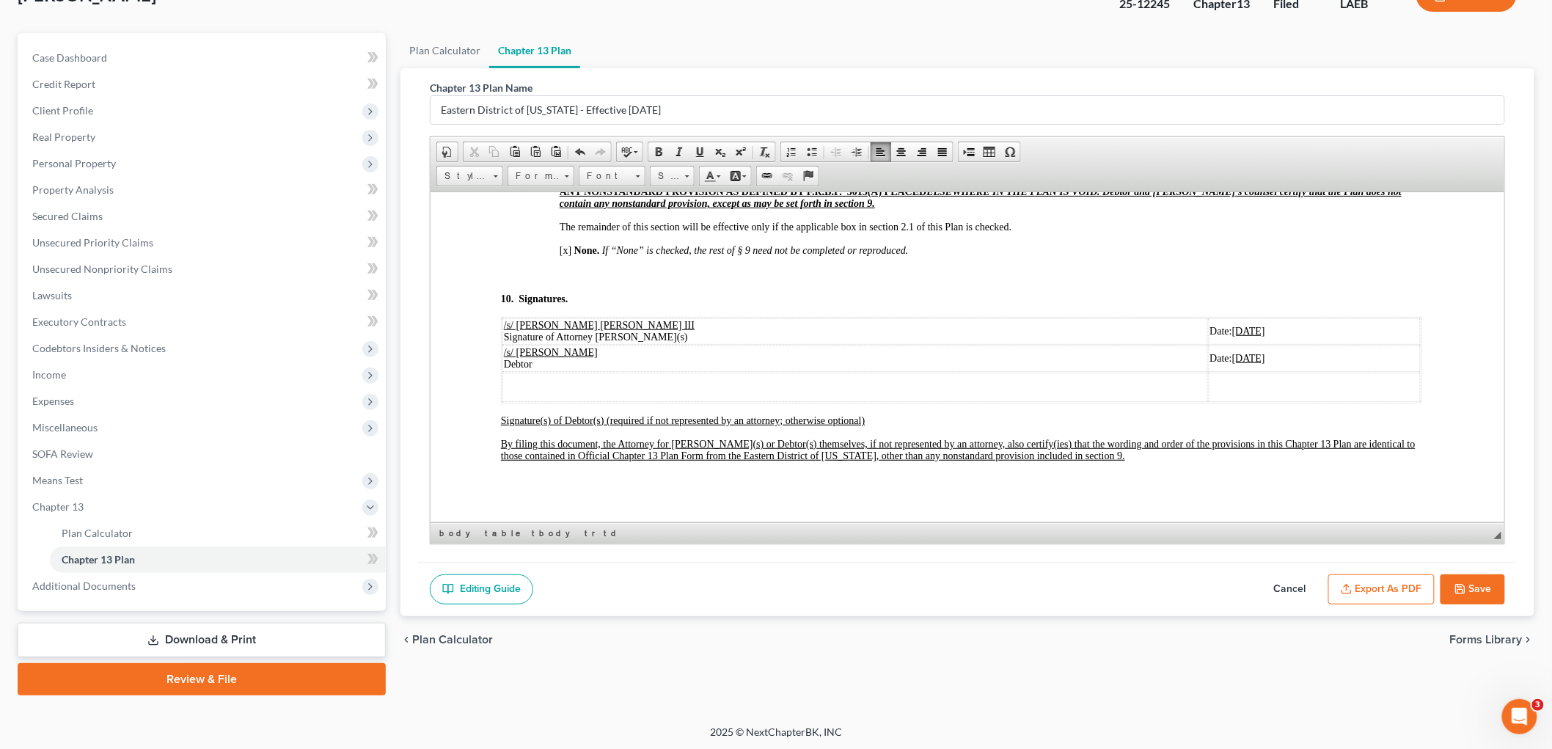
click at [1462, 587] on icon "button" at bounding box center [1460, 589] width 12 height 12
select select "1"
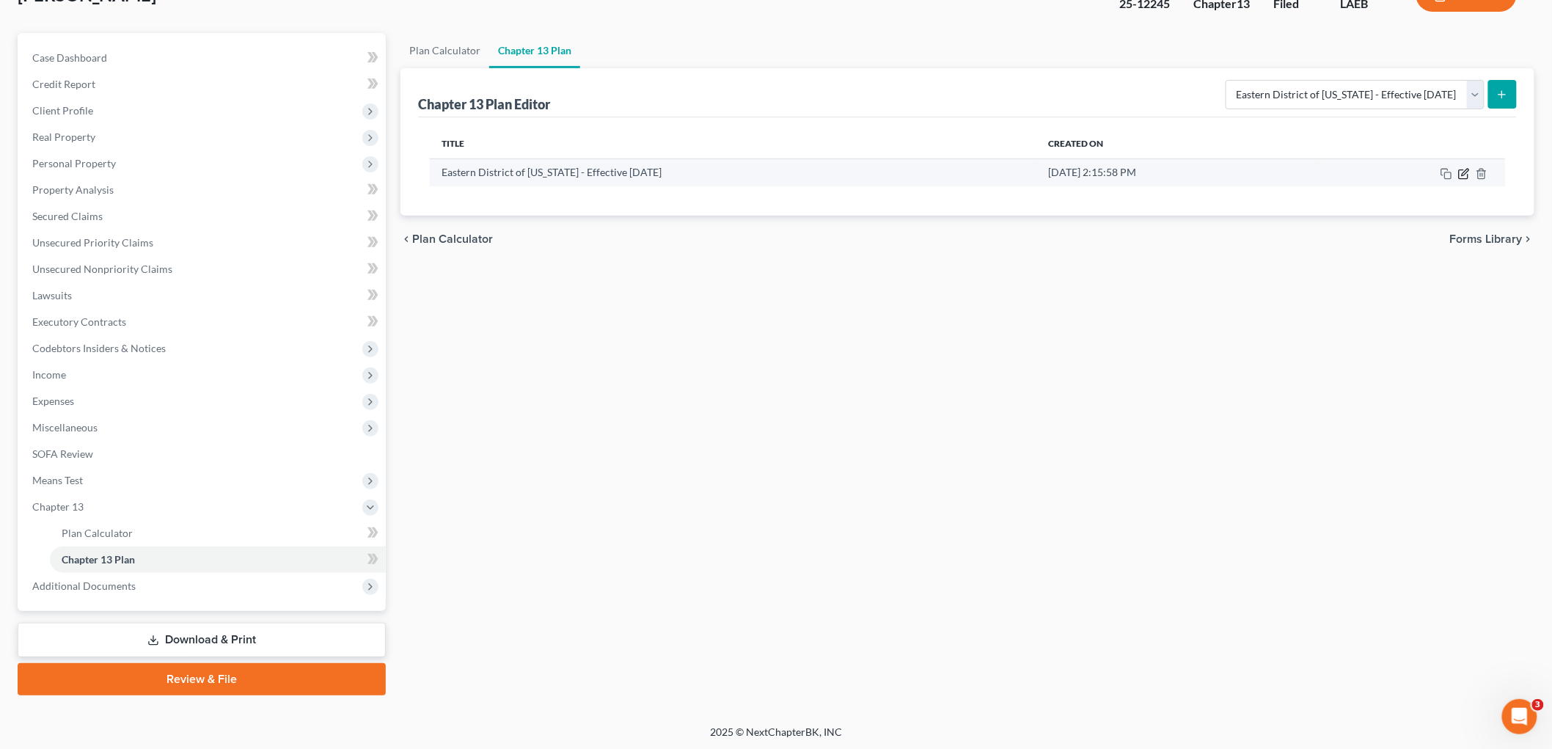
click at [1461, 175] on icon "button" at bounding box center [1464, 174] width 12 height 12
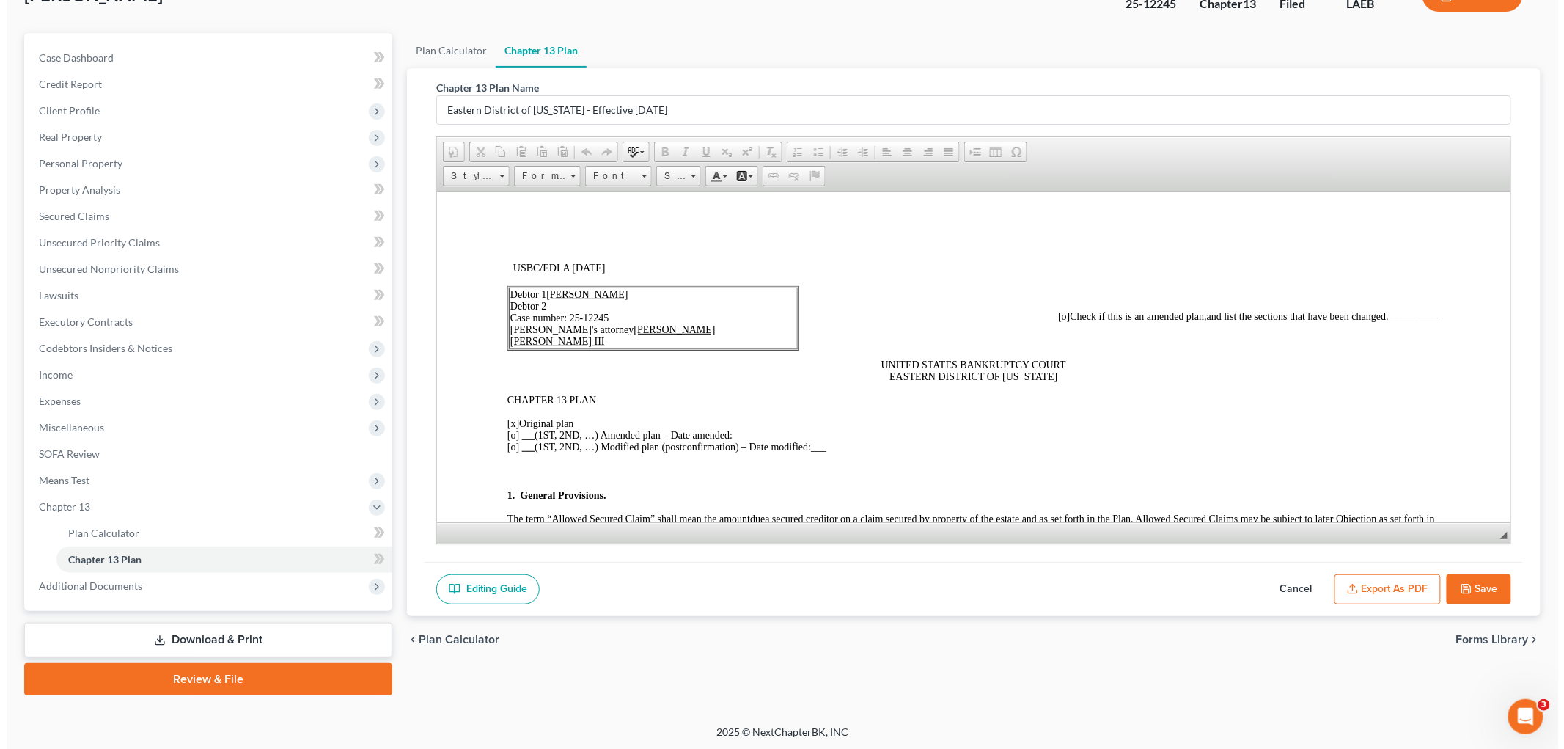
scroll to position [0, 0]
click at [1367, 584] on button "Export as PDF" at bounding box center [1381, 589] width 106 height 31
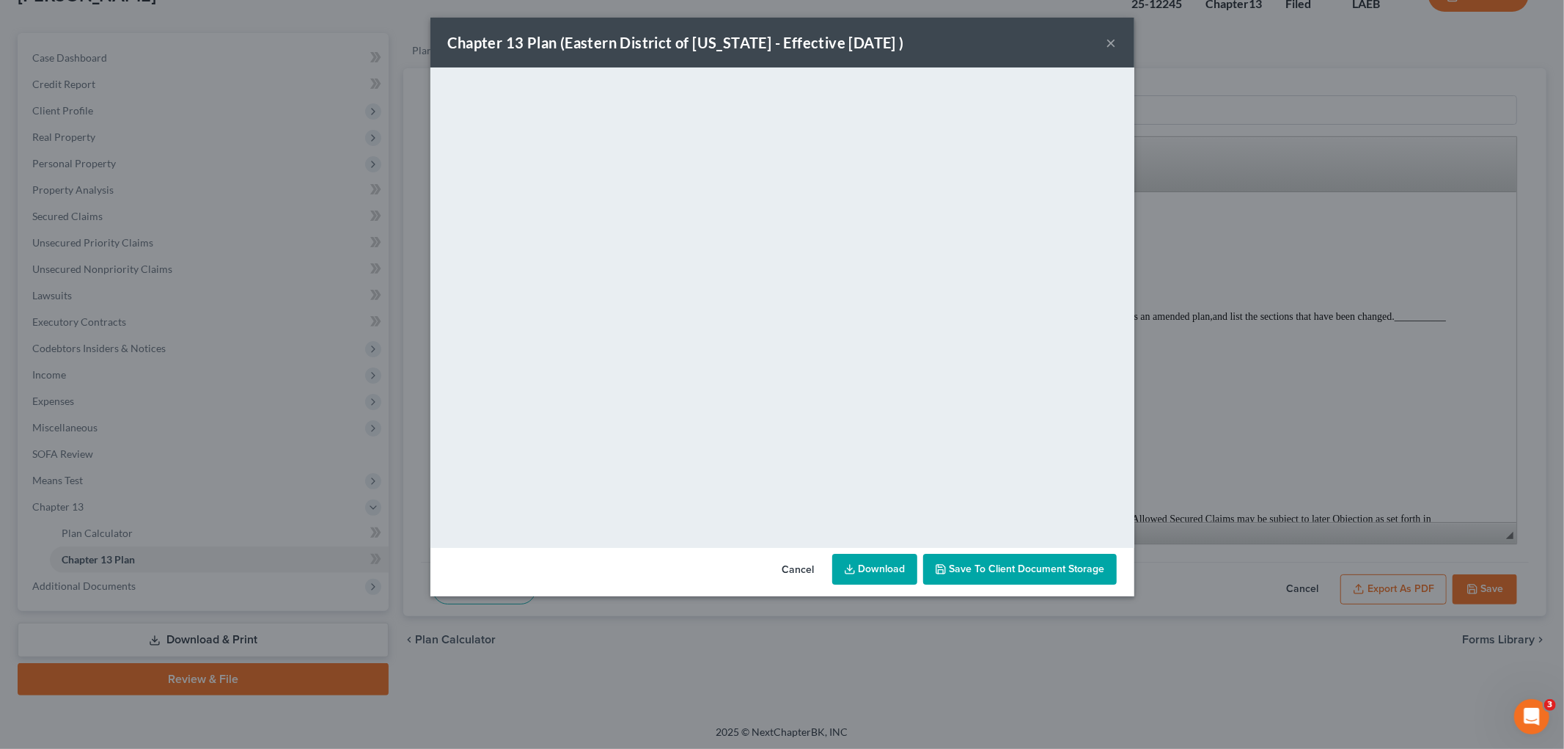
click at [1112, 43] on button "×" at bounding box center [1112, 43] width 10 height 18
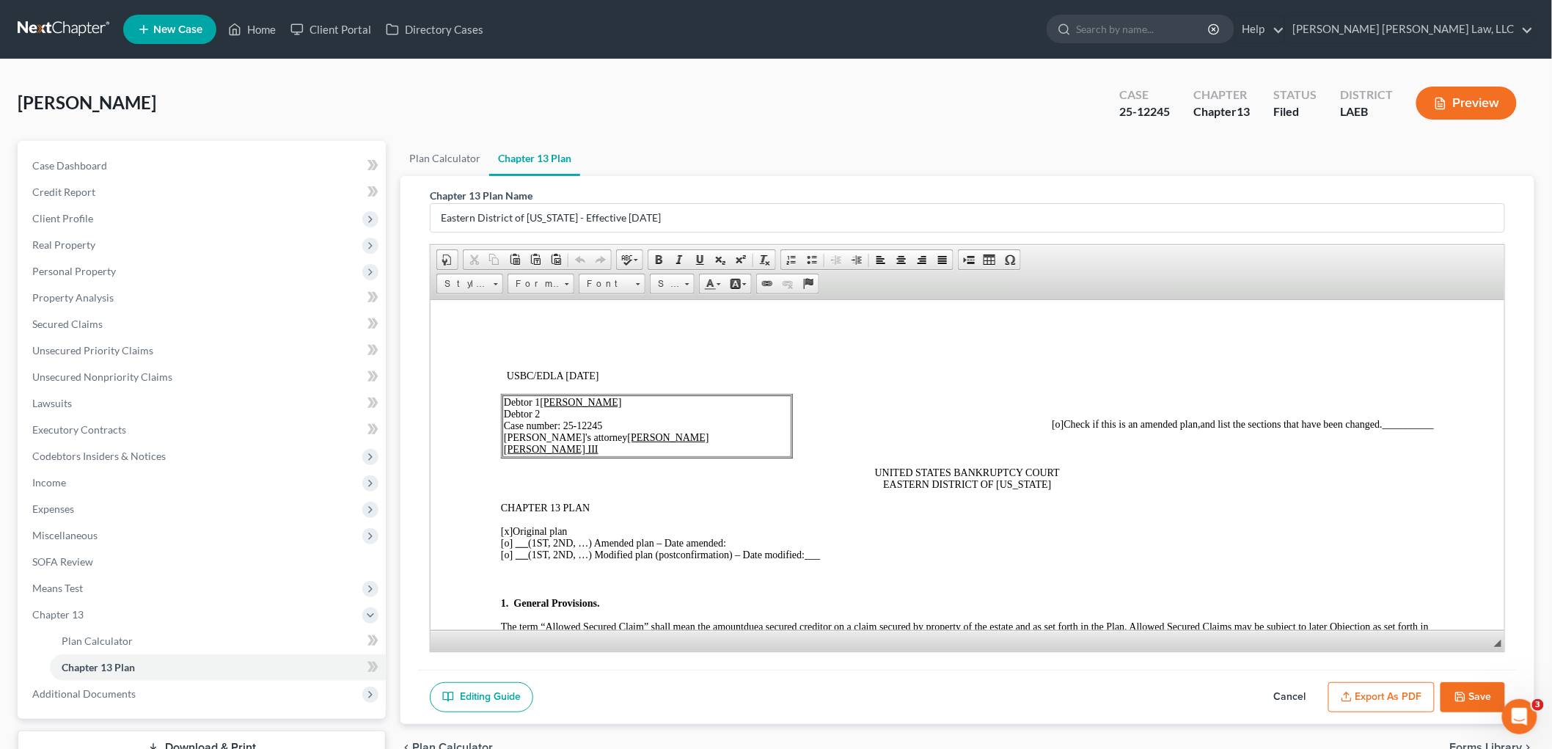
click at [1475, 691] on button "Save" at bounding box center [1472, 697] width 65 height 31
select select "1"
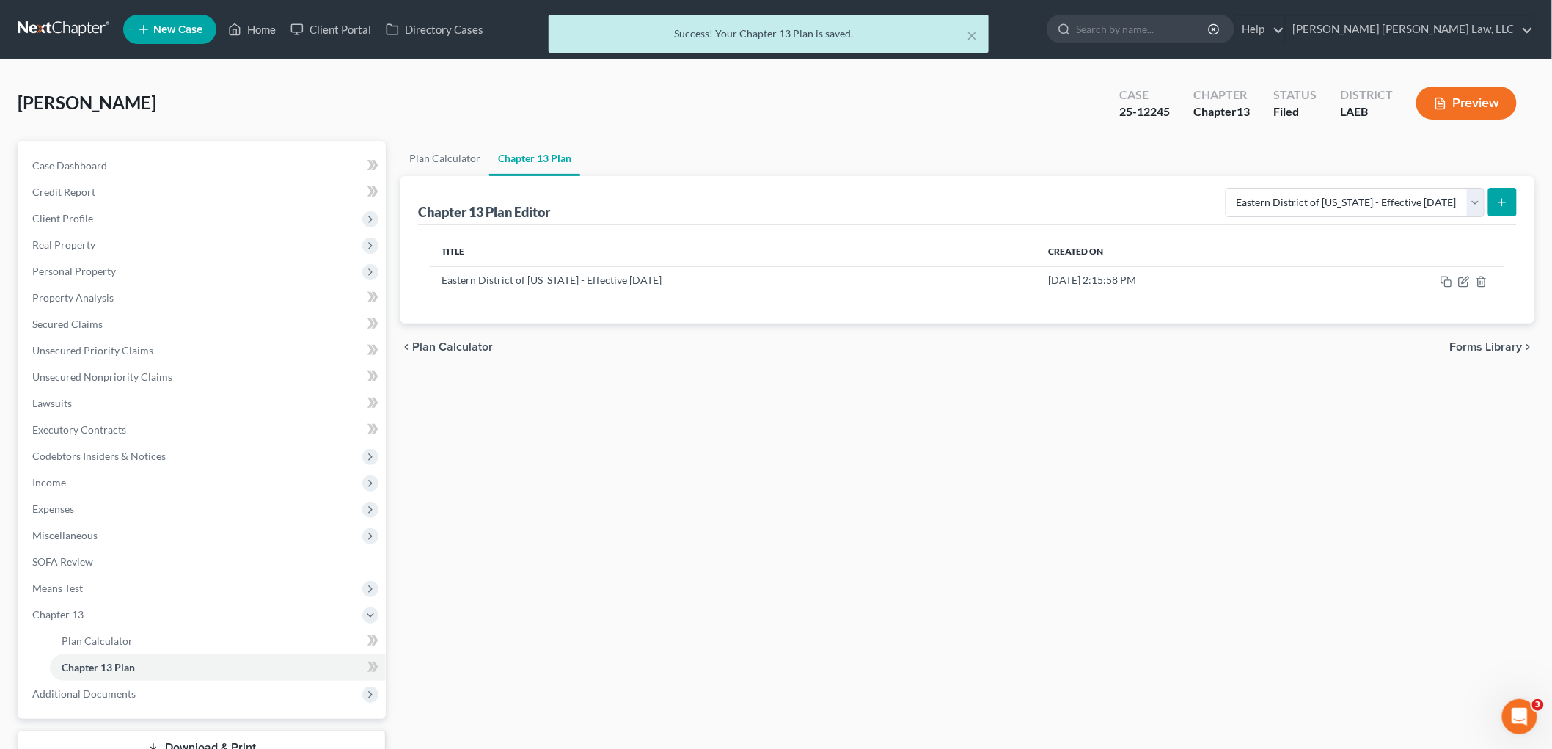
click at [35, 34] on div "× Success! Your Chapter 13 Plan is saved." at bounding box center [769, 37] width 1552 height 45
click at [54, 21] on div "× Success! Your Chapter 13 Plan is saved." at bounding box center [769, 37] width 1552 height 45
click at [72, 27] on div "× Success! Your Chapter 13 Plan is saved." at bounding box center [769, 37] width 1552 height 45
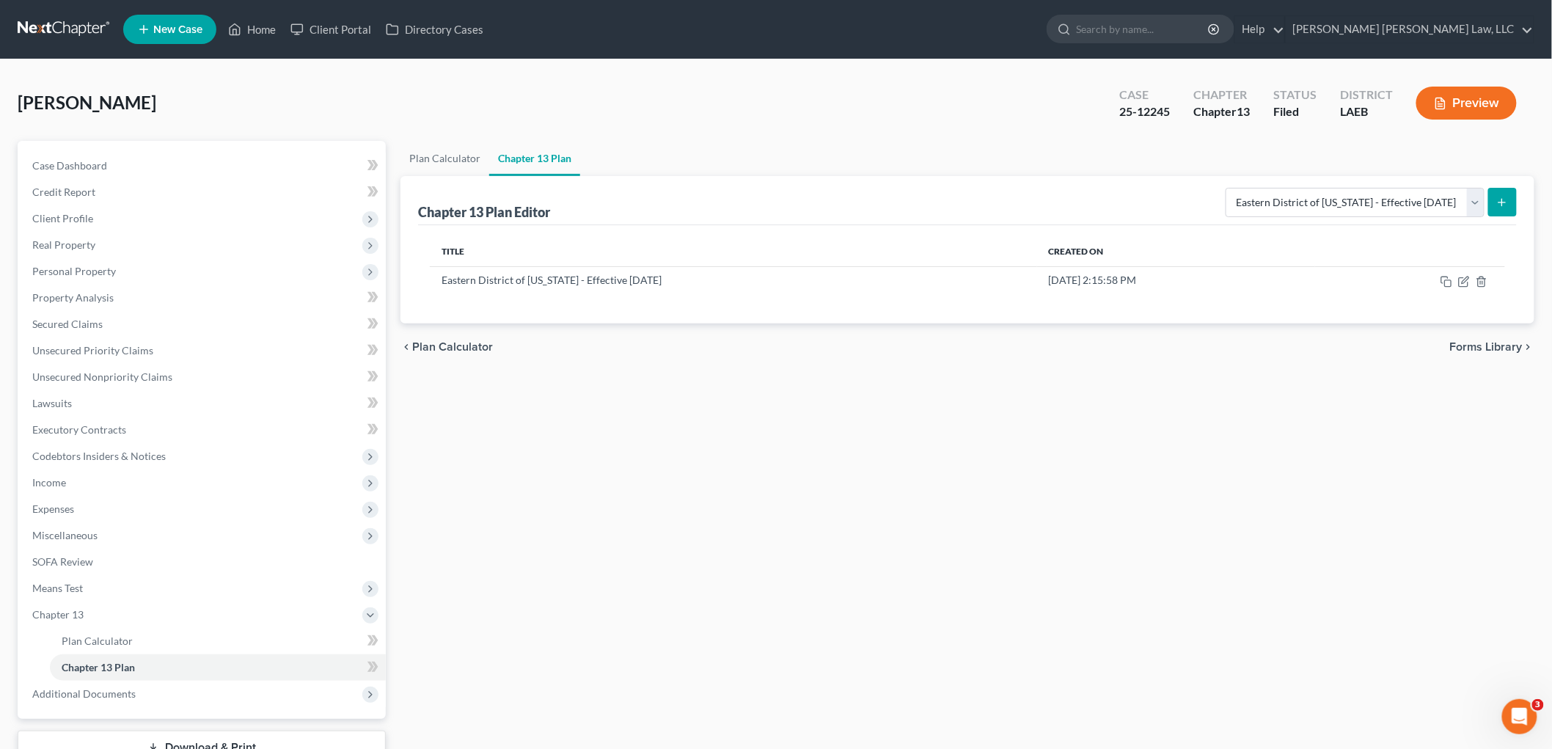
click at [47, 29] on link at bounding box center [65, 29] width 94 height 26
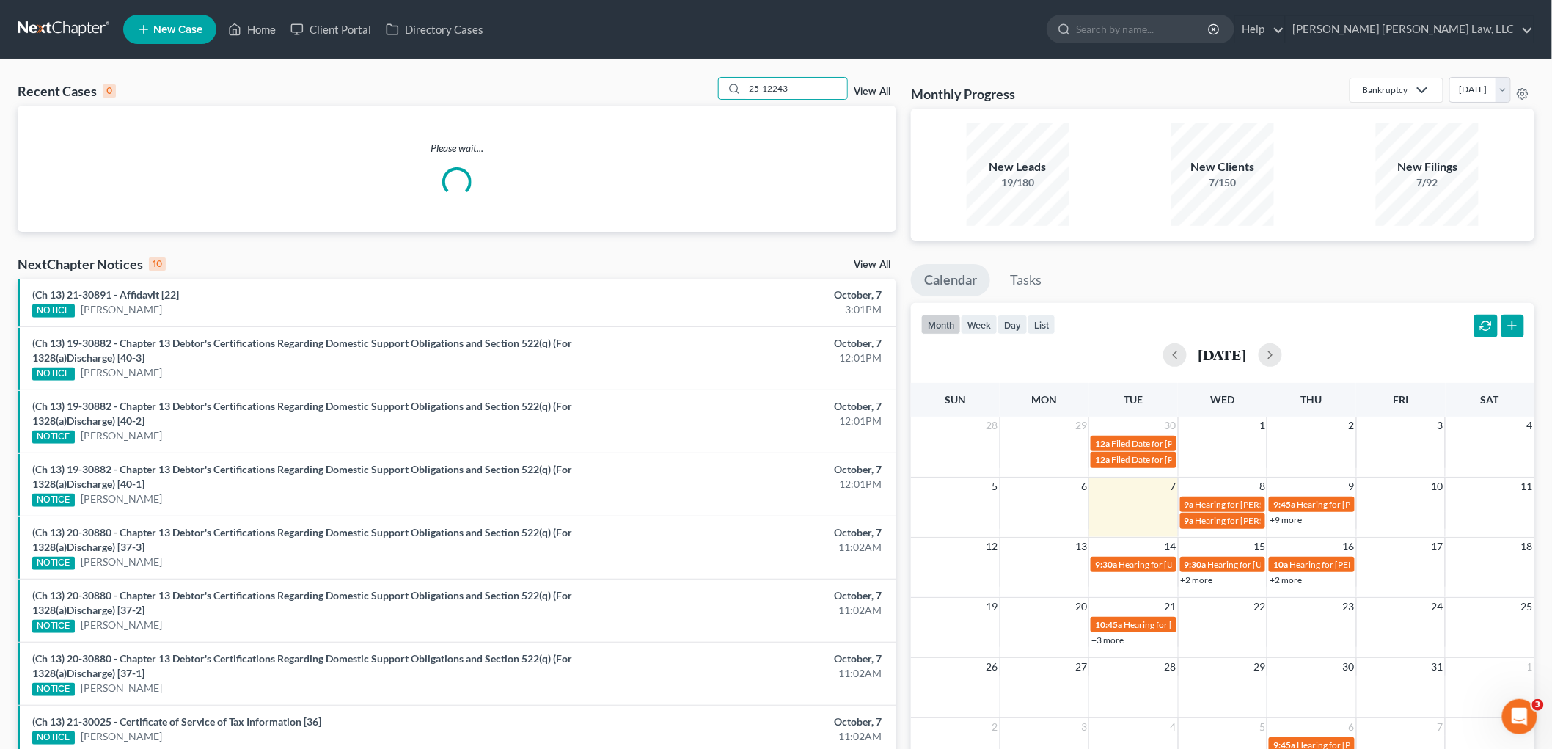
type input "25-12243"
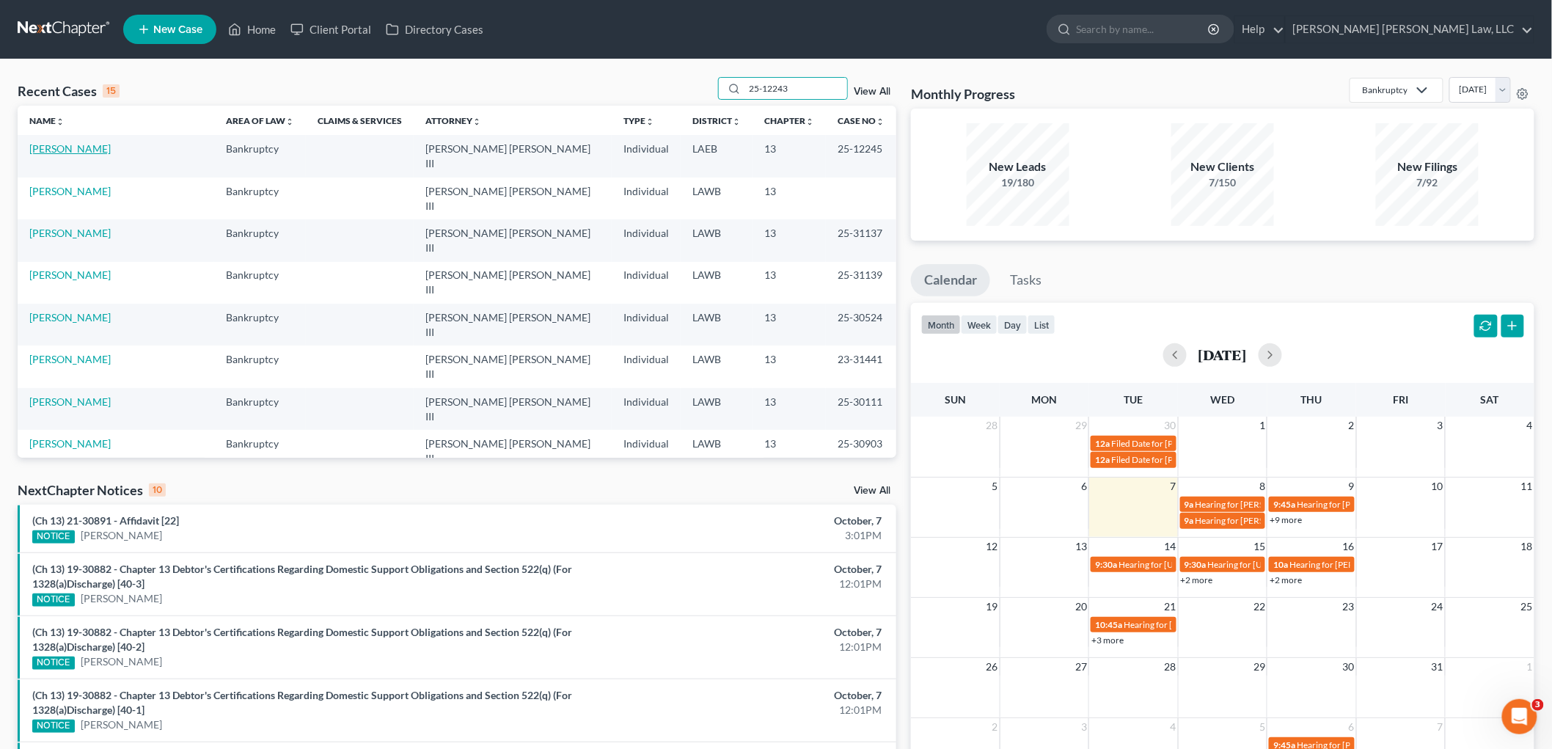
click at [111, 144] on link "[PERSON_NAME]" at bounding box center [69, 148] width 81 height 12
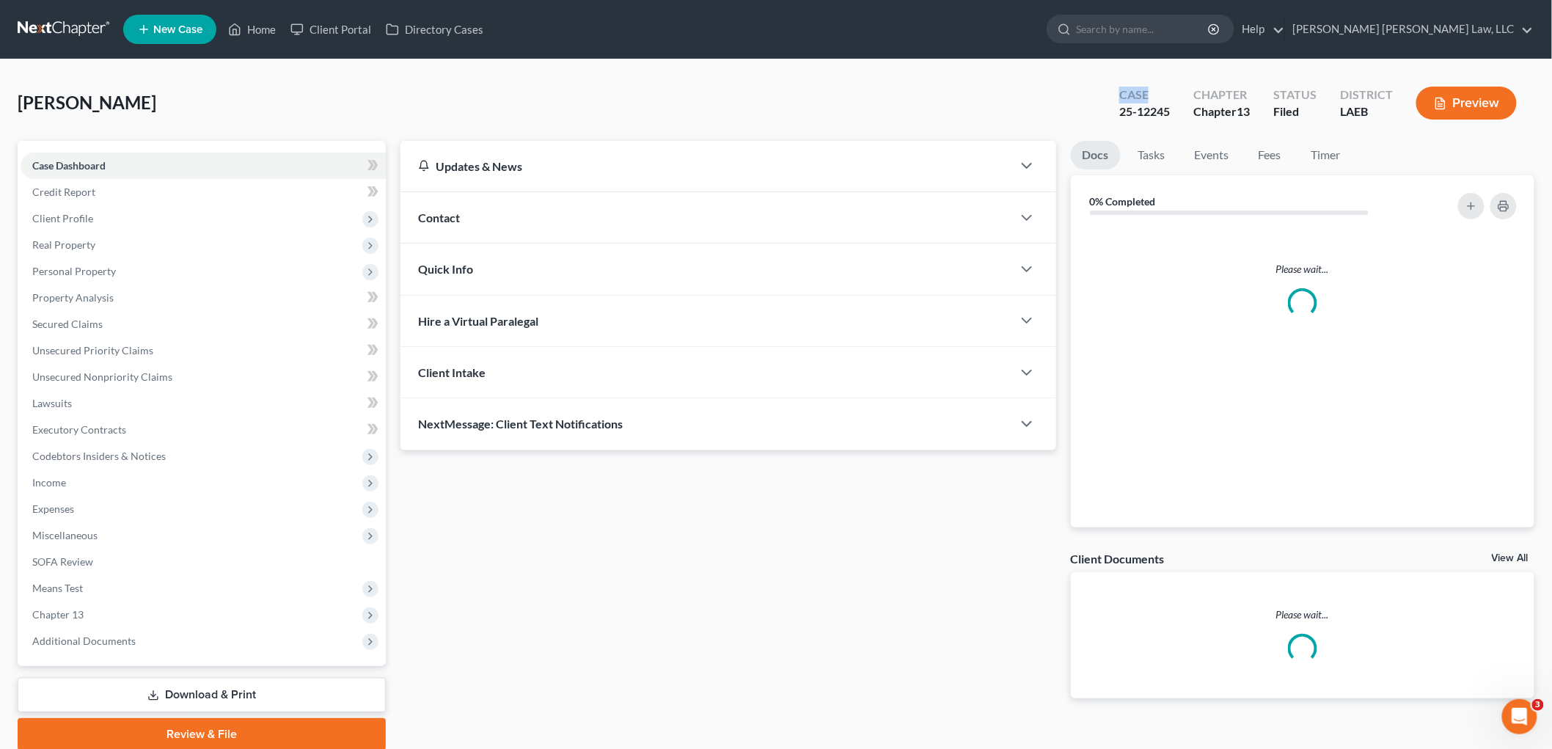
click at [815, 89] on div "Copeland, Randolph Upgraded Case 25-12245 Chapter Chapter 13 Status Filed Distr…" at bounding box center [776, 109] width 1516 height 64
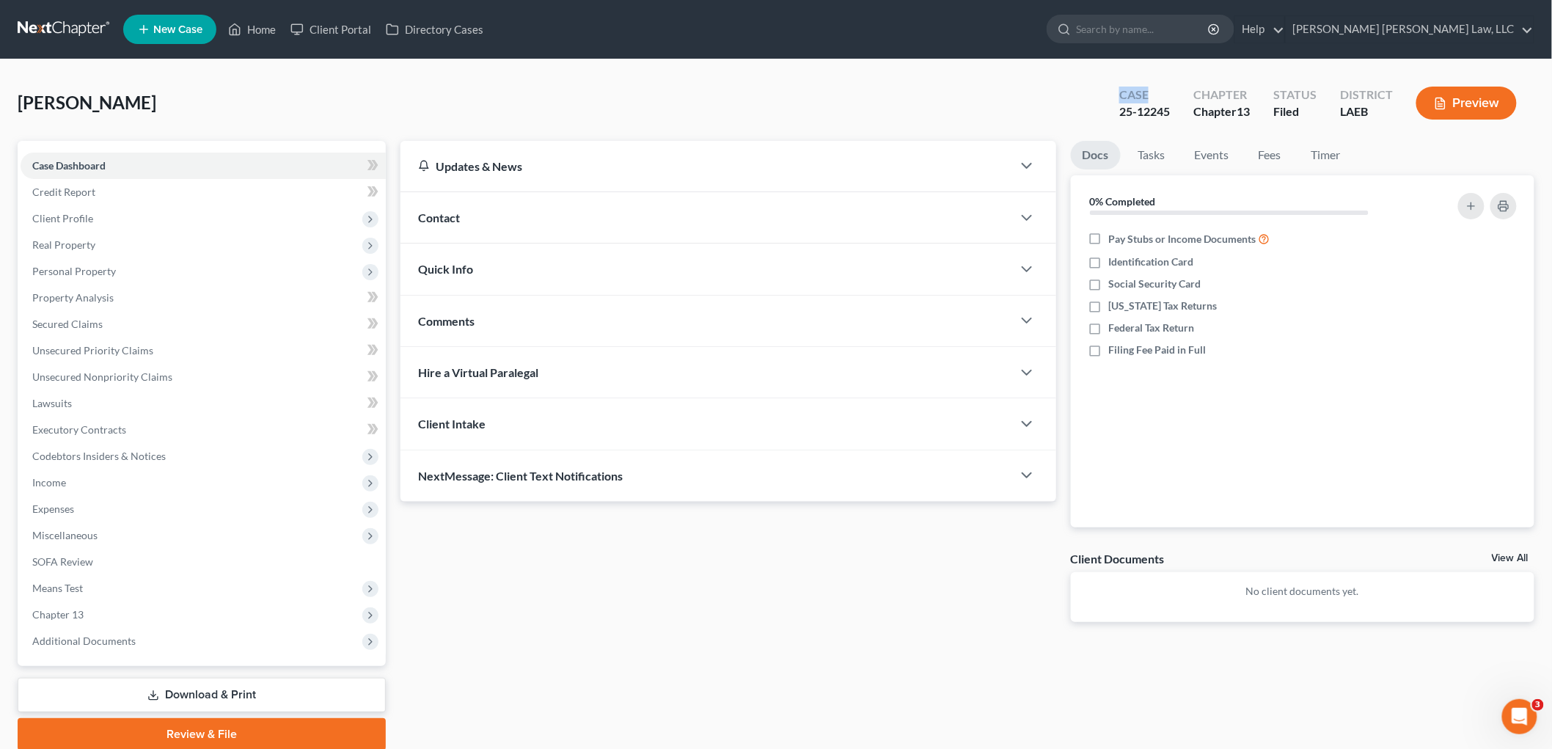
click at [57, 30] on link at bounding box center [65, 29] width 94 height 26
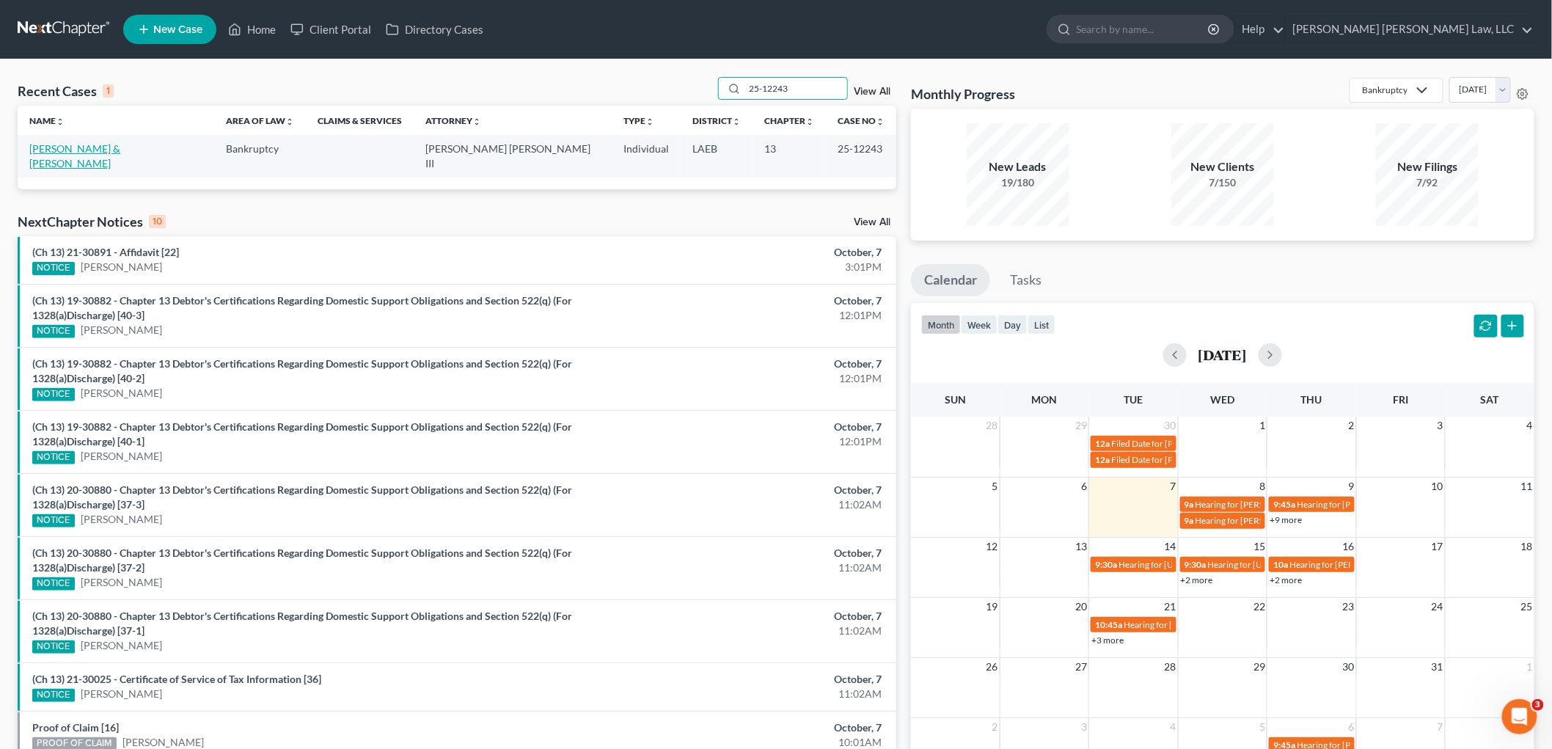
type input "25-12243"
click at [99, 150] on link "[PERSON_NAME] & [PERSON_NAME]" at bounding box center [74, 155] width 91 height 27
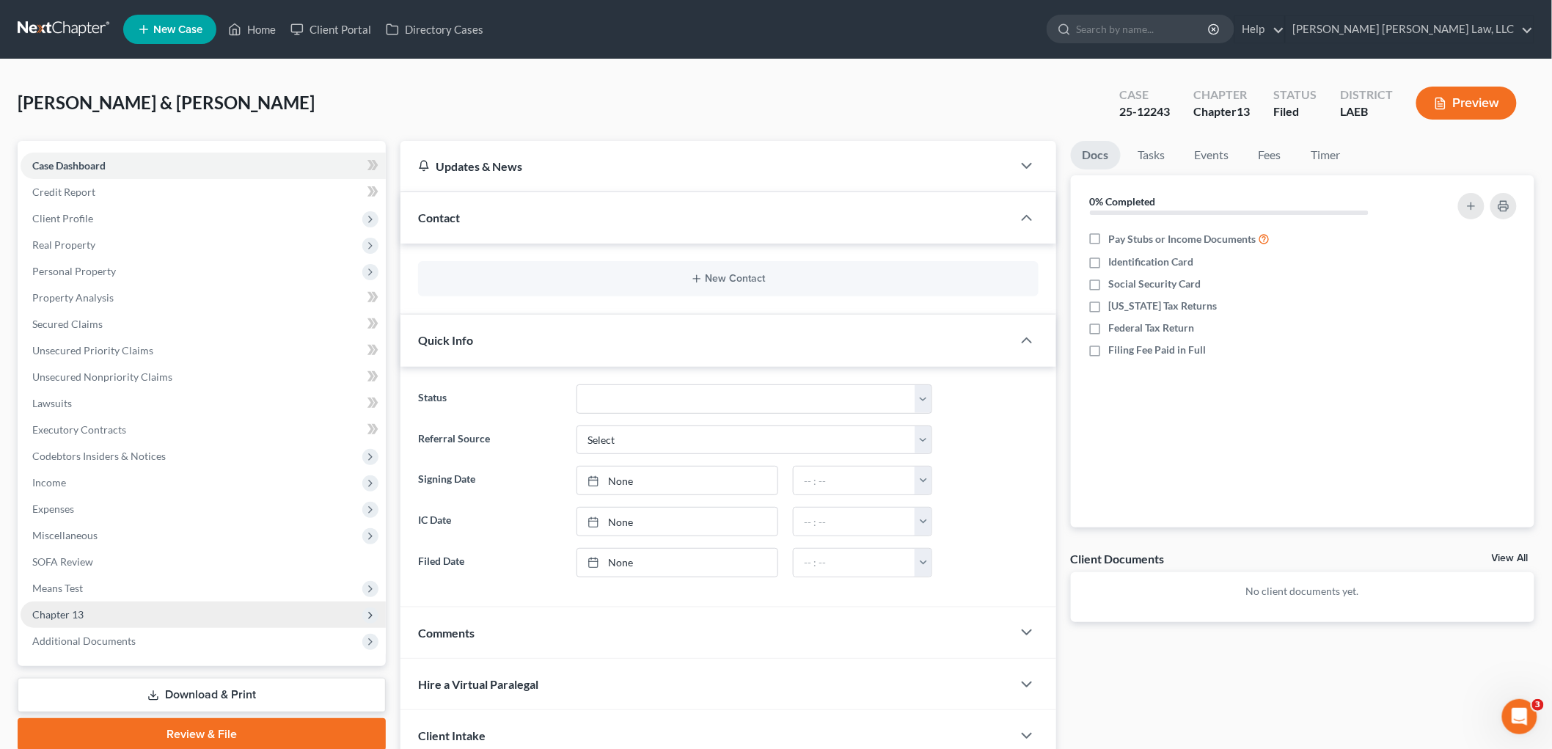
click at [88, 613] on span "Chapter 13" at bounding box center [203, 614] width 365 height 26
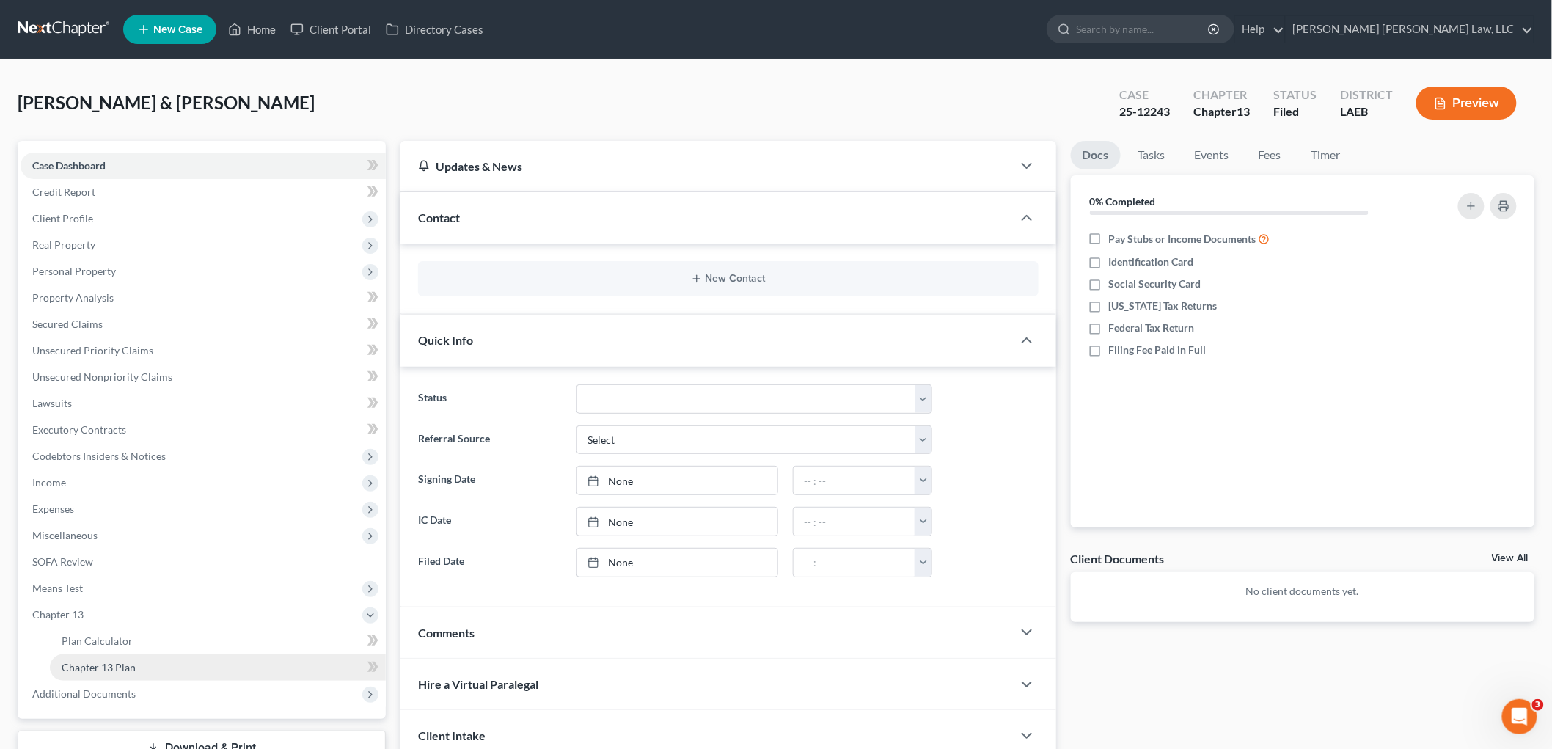
click at [89, 664] on span "Chapter 13 Plan" at bounding box center [99, 667] width 74 height 12
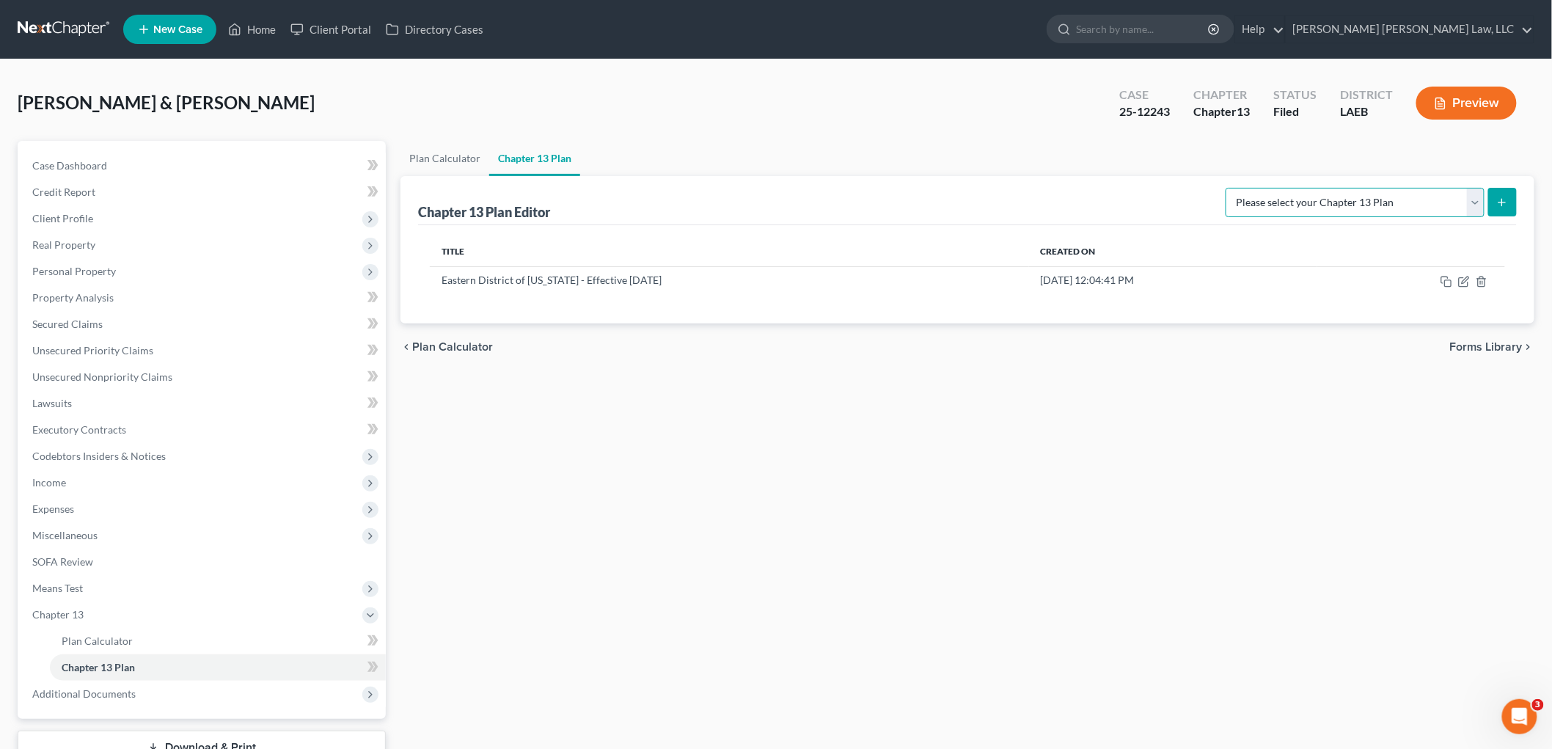
click at [1423, 202] on select "Please select your Chapter 13 Plan Eastern District of [US_STATE][GEOGRAPHIC_DA…" at bounding box center [1354, 202] width 259 height 29
select select "1"
click at [1225, 188] on select "Please select your Chapter 13 Plan Eastern District of [US_STATE][GEOGRAPHIC_DA…" at bounding box center [1354, 202] width 259 height 29
click at [1494, 202] on button "submit" at bounding box center [1502, 202] width 29 height 29
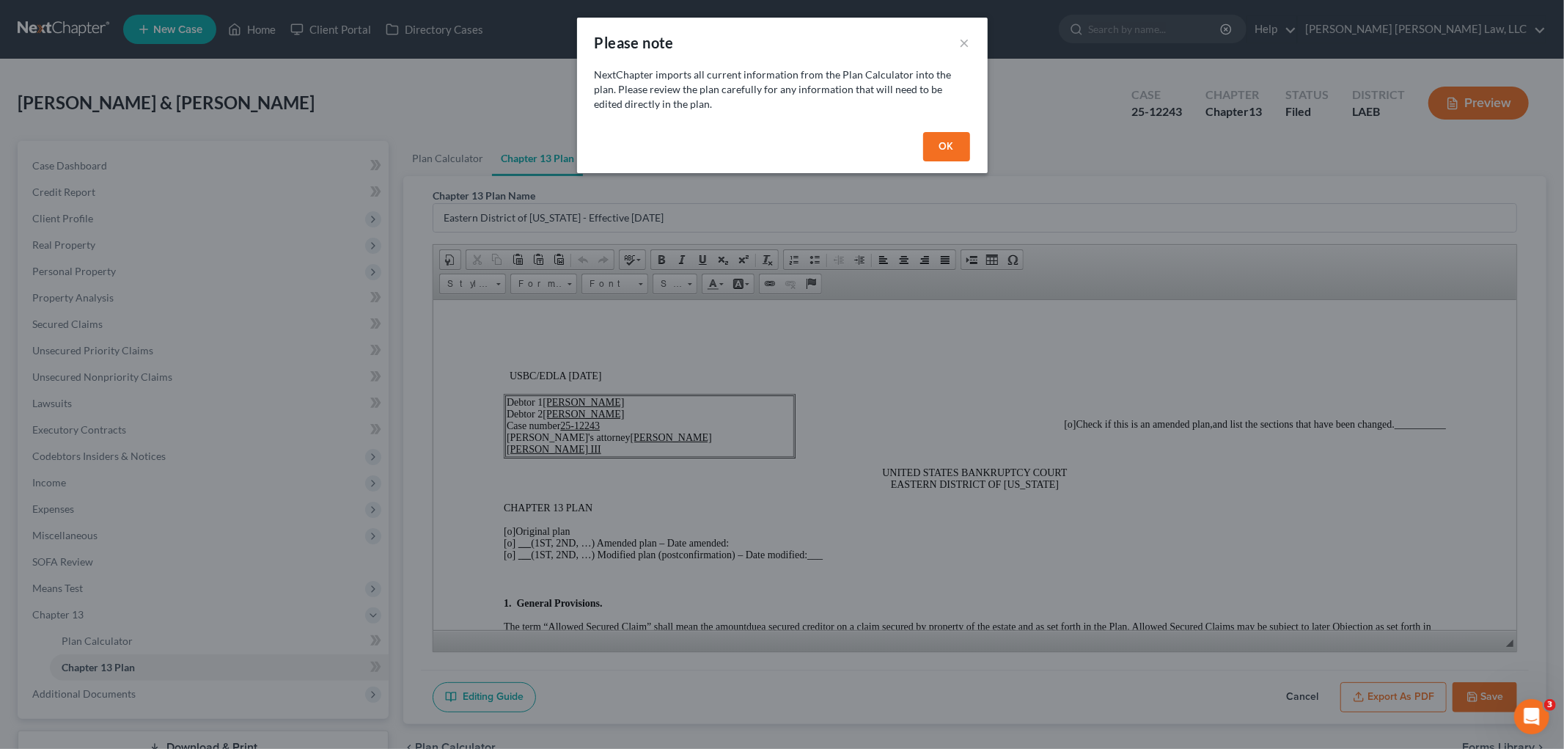
click at [929, 144] on button "OK" at bounding box center [946, 146] width 47 height 29
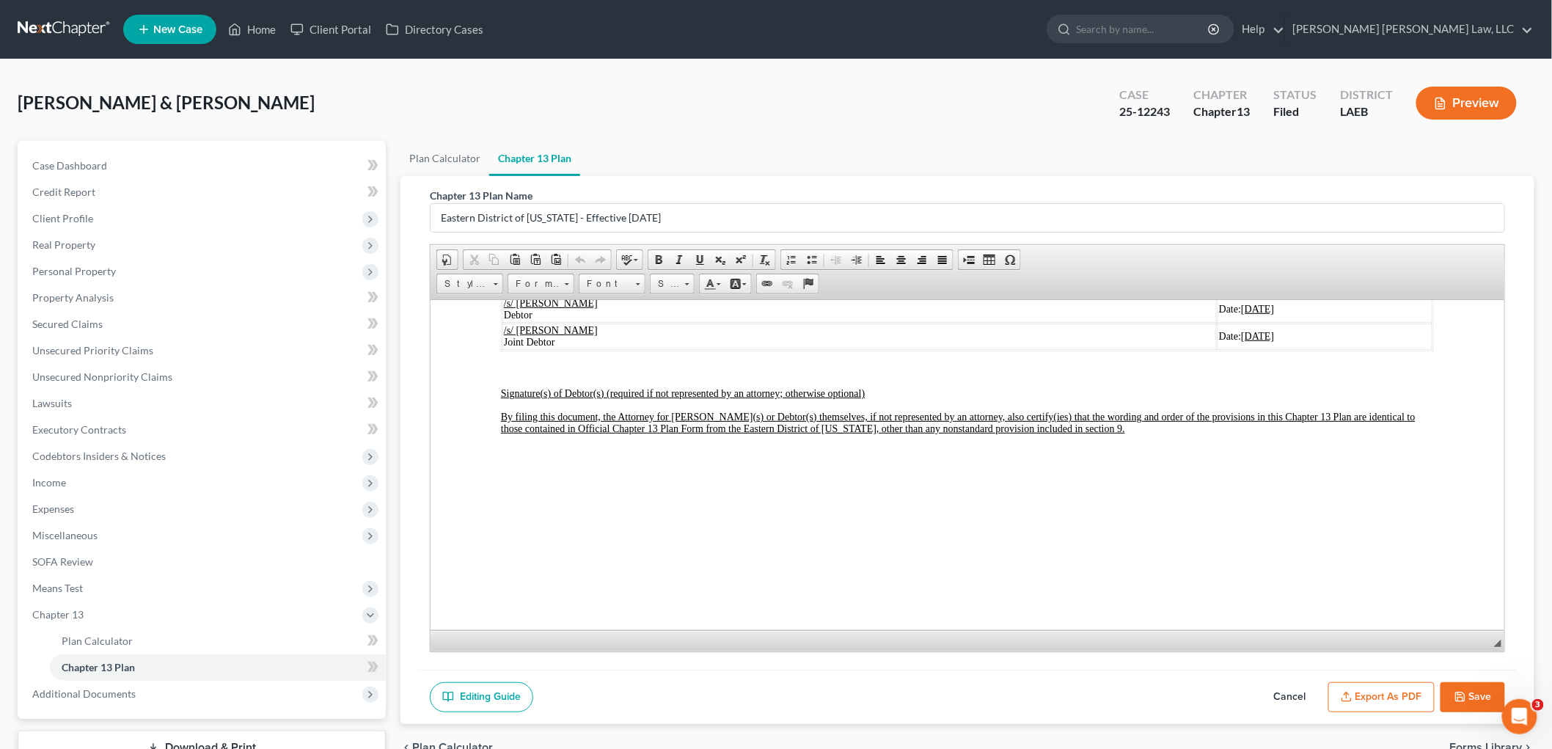
scroll to position [5051, 0]
drag, startPoint x: 495, startPoint y: 351, endPoint x: 1180, endPoint y: 414, distance: 687.8
click at [1186, 444] on span "Copy" at bounding box center [1211, 443] width 78 height 18
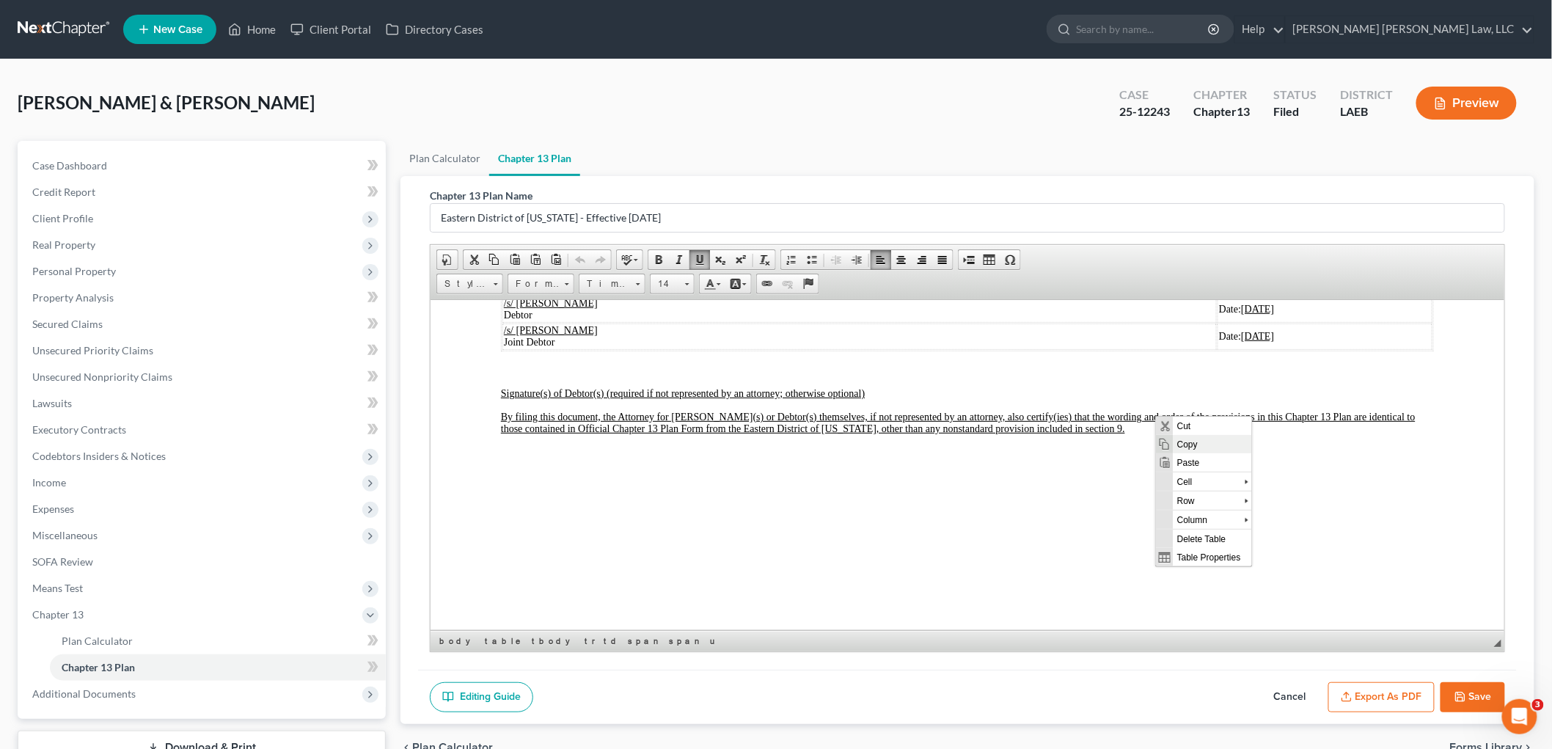
copy body "10. Signatures. /s/ [PERSON_NAME] [PERSON_NAME] III Signature of Attorney Debto…"
click at [1285, 693] on button "Cancel" at bounding box center [1290, 697] width 65 height 31
select select "1"
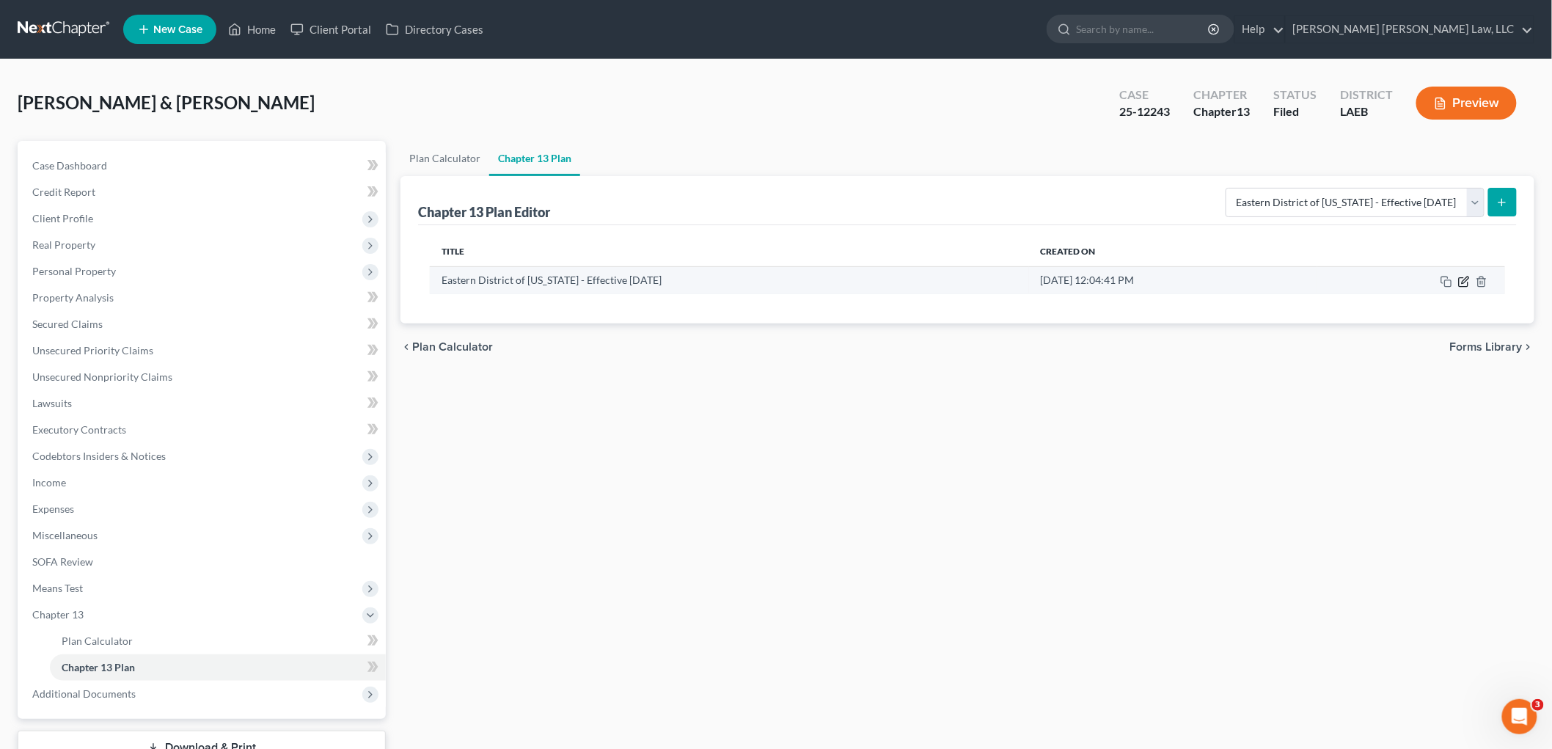
click at [1465, 282] on icon "button" at bounding box center [1464, 282] width 12 height 12
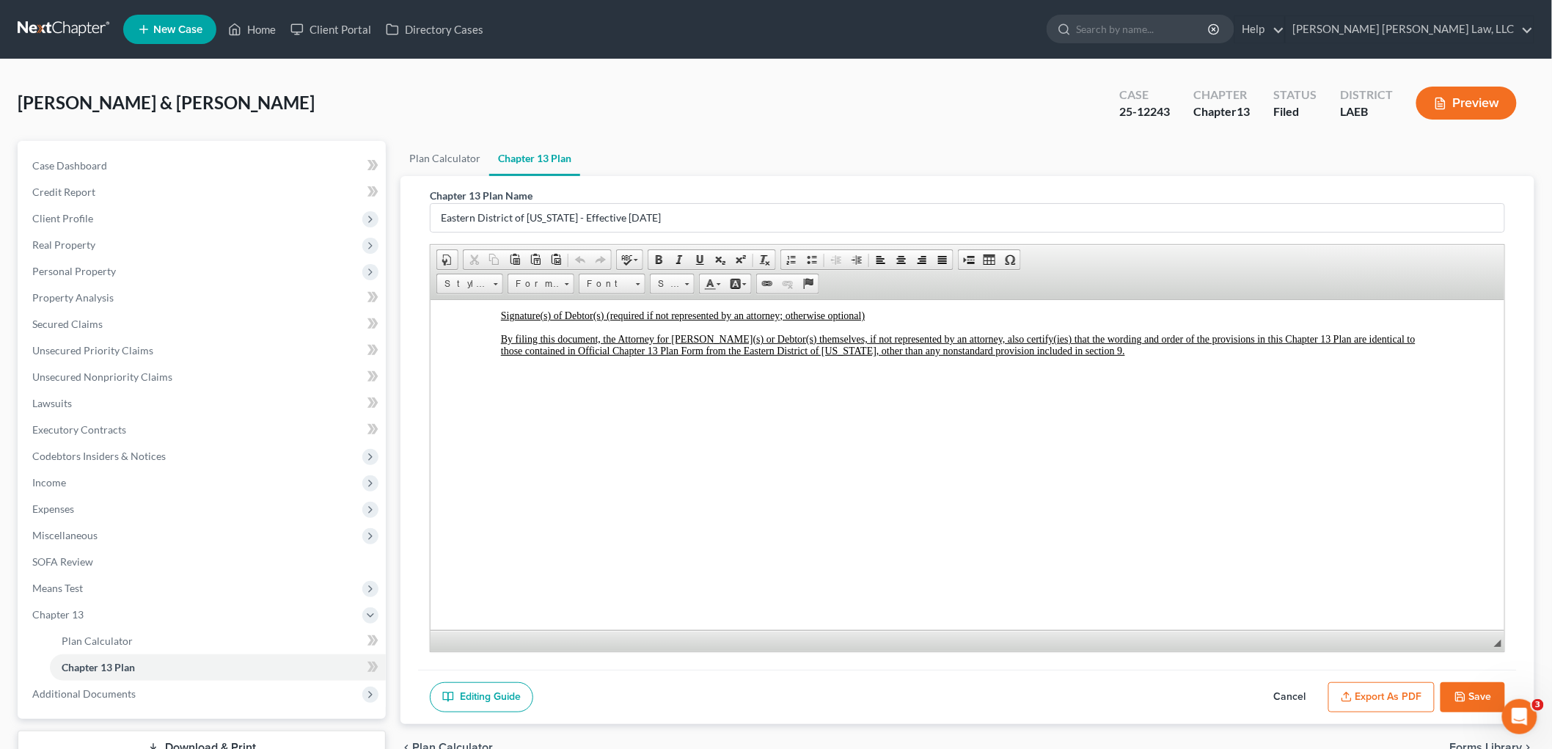
scroll to position [4888, 0]
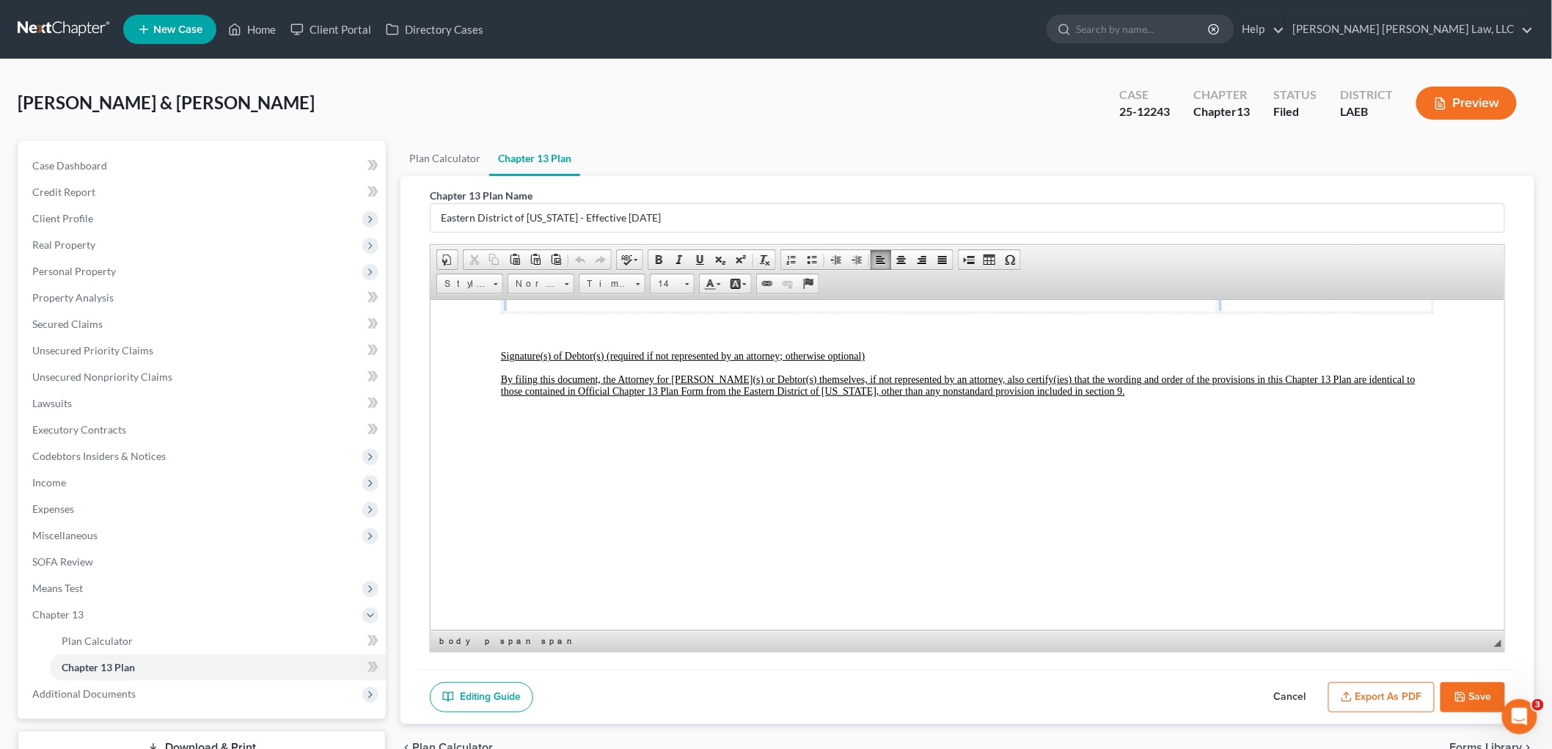
drag, startPoint x: 501, startPoint y: 387, endPoint x: 1096, endPoint y: 419, distance: 595.5
click at [1096, 312] on tbody "/s/ [PERSON_NAME] [PERSON_NAME] III Signature of Attorney [PERSON_NAME](s) Date…" at bounding box center [967, 289] width 930 height 43
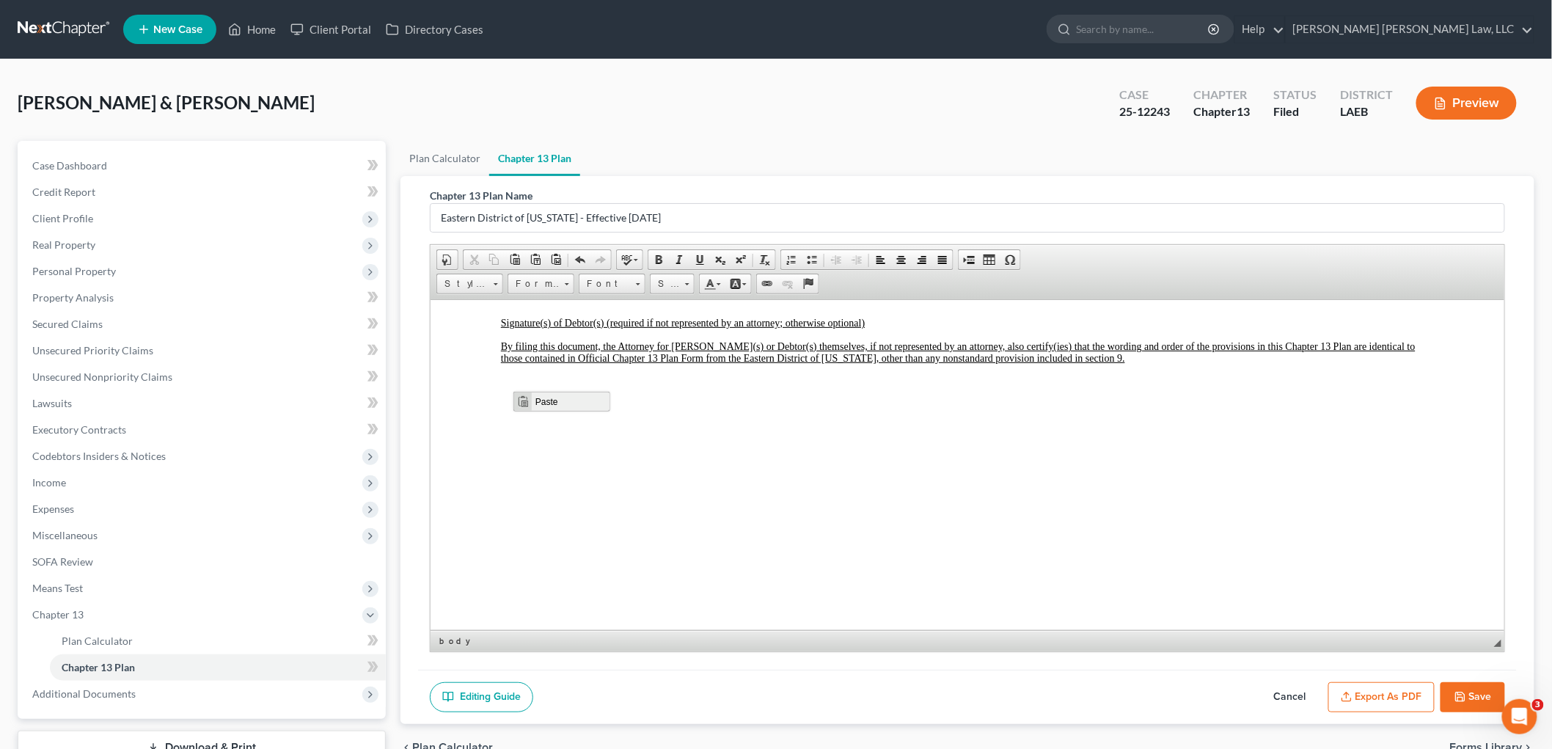
scroll to position [0, 0]
click at [548, 405] on span "Paste" at bounding box center [571, 401] width 78 height 18
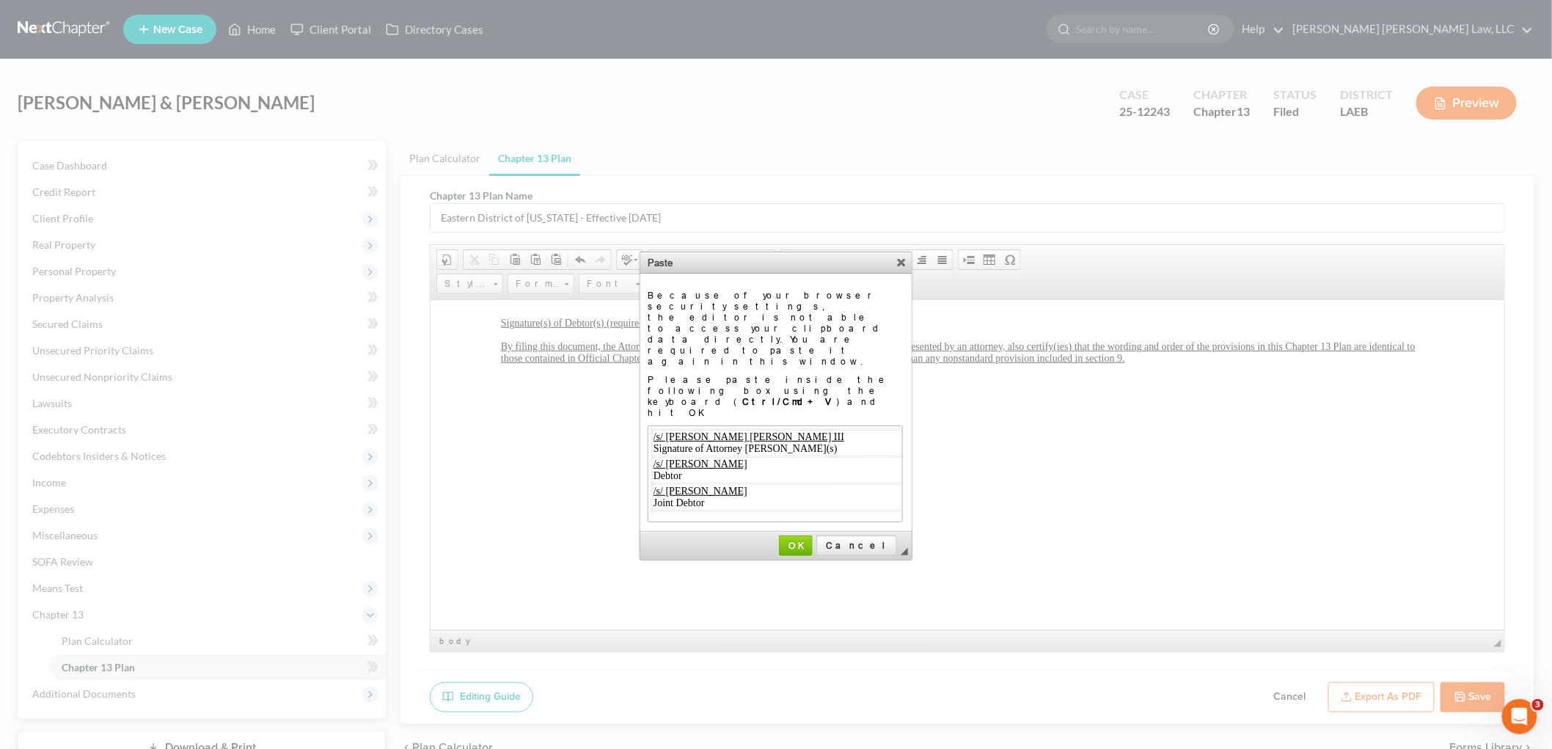
scroll to position [0, 426]
drag, startPoint x: 827, startPoint y: 475, endPoint x: 405, endPoint y: 173, distance: 519.3
click at [812, 535] on link "OK" at bounding box center [796, 545] width 34 height 21
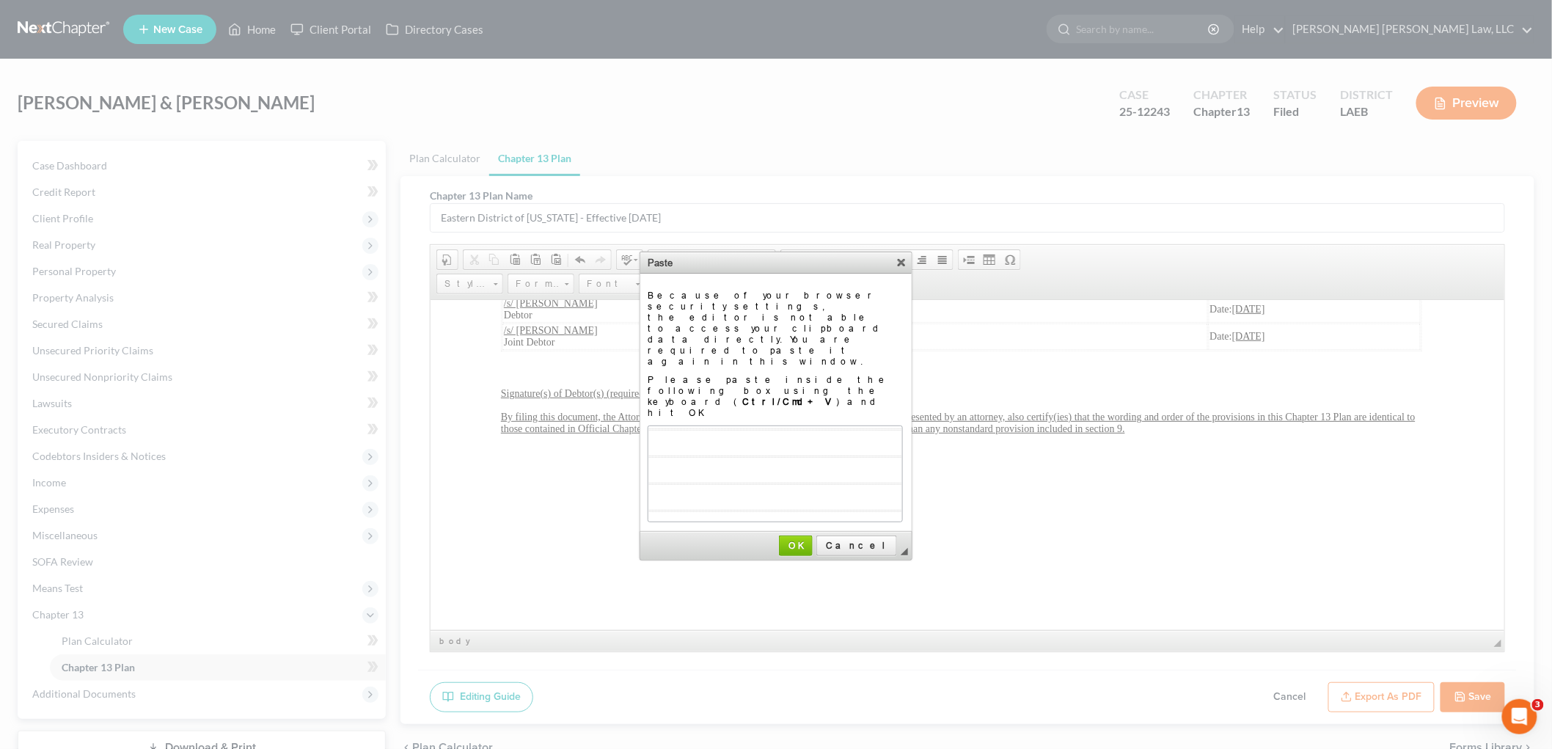
scroll to position [0, 0]
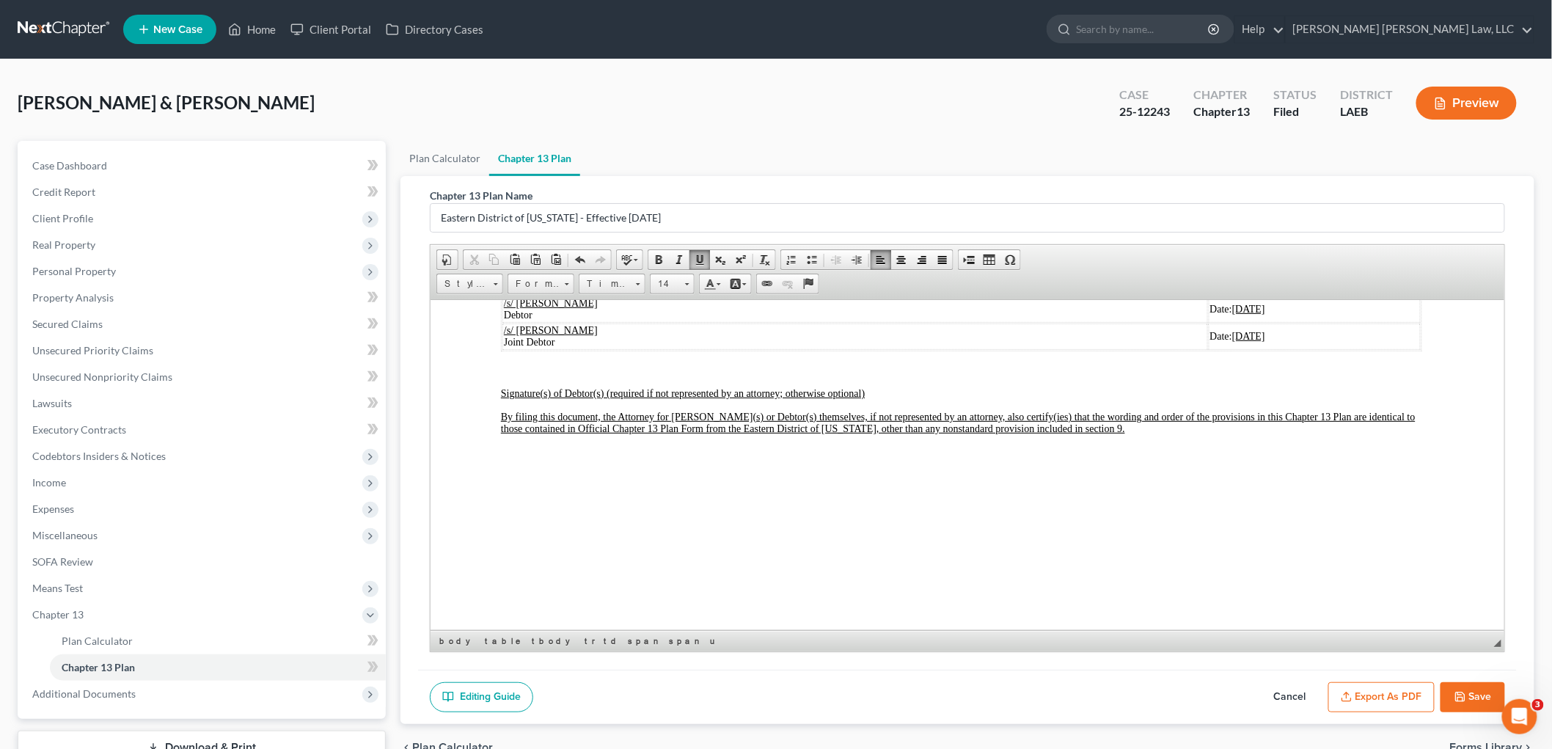
click at [1456, 704] on button "Save" at bounding box center [1472, 697] width 65 height 31
select select "1"
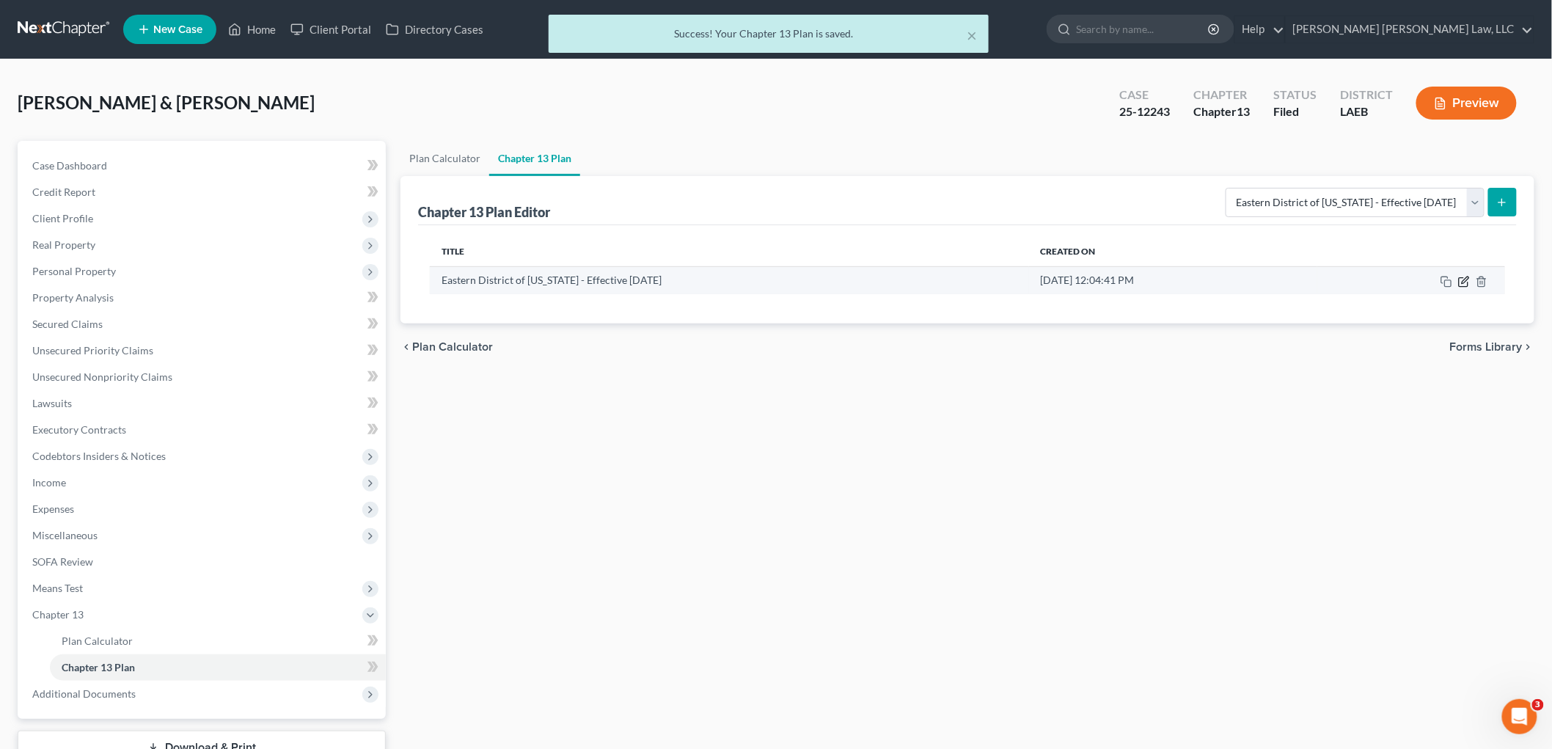
click at [1463, 284] on icon "button" at bounding box center [1464, 282] width 12 height 12
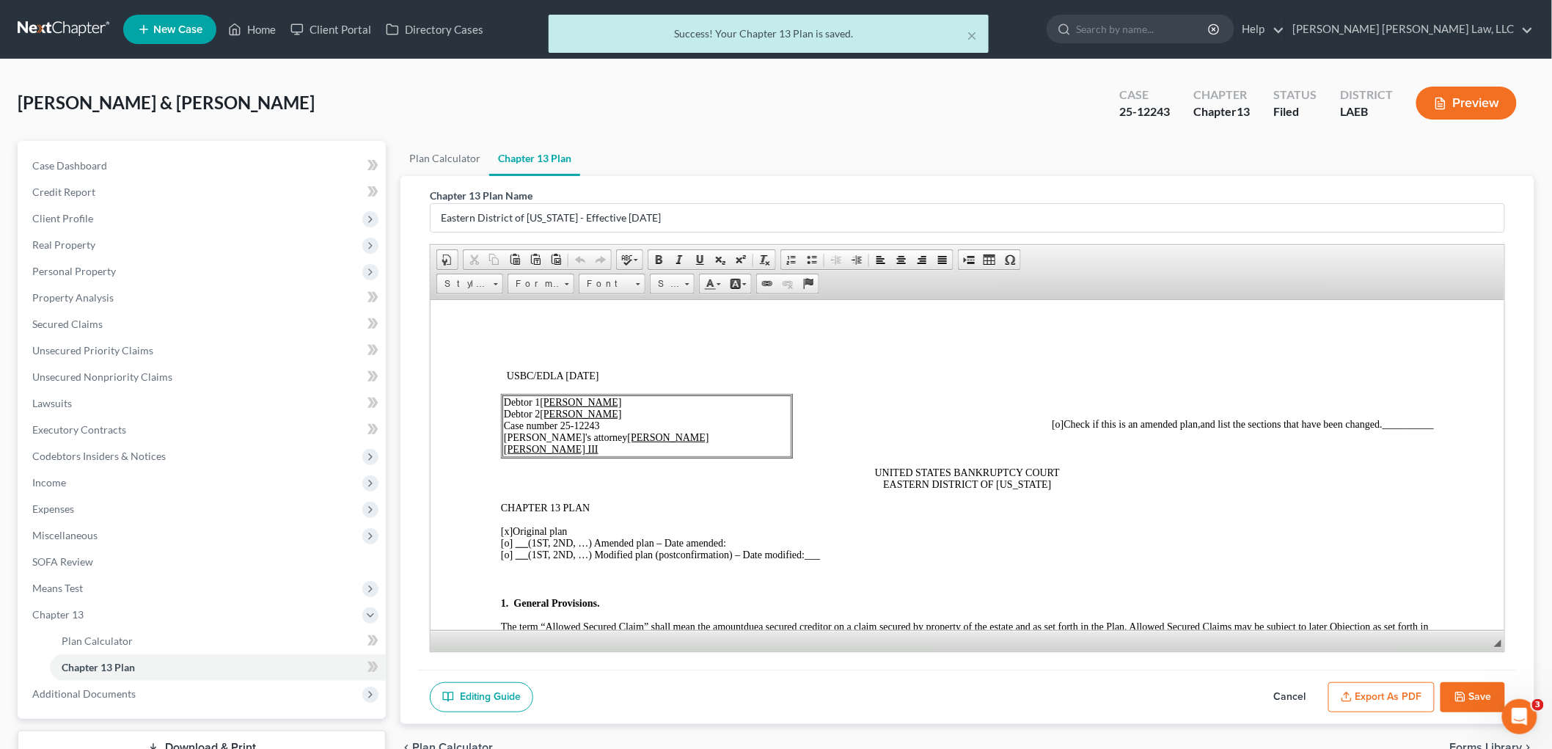
click at [1358, 693] on button "Export as PDF" at bounding box center [1381, 697] width 106 height 31
